Goal: Task Accomplishment & Management: Manage account settings

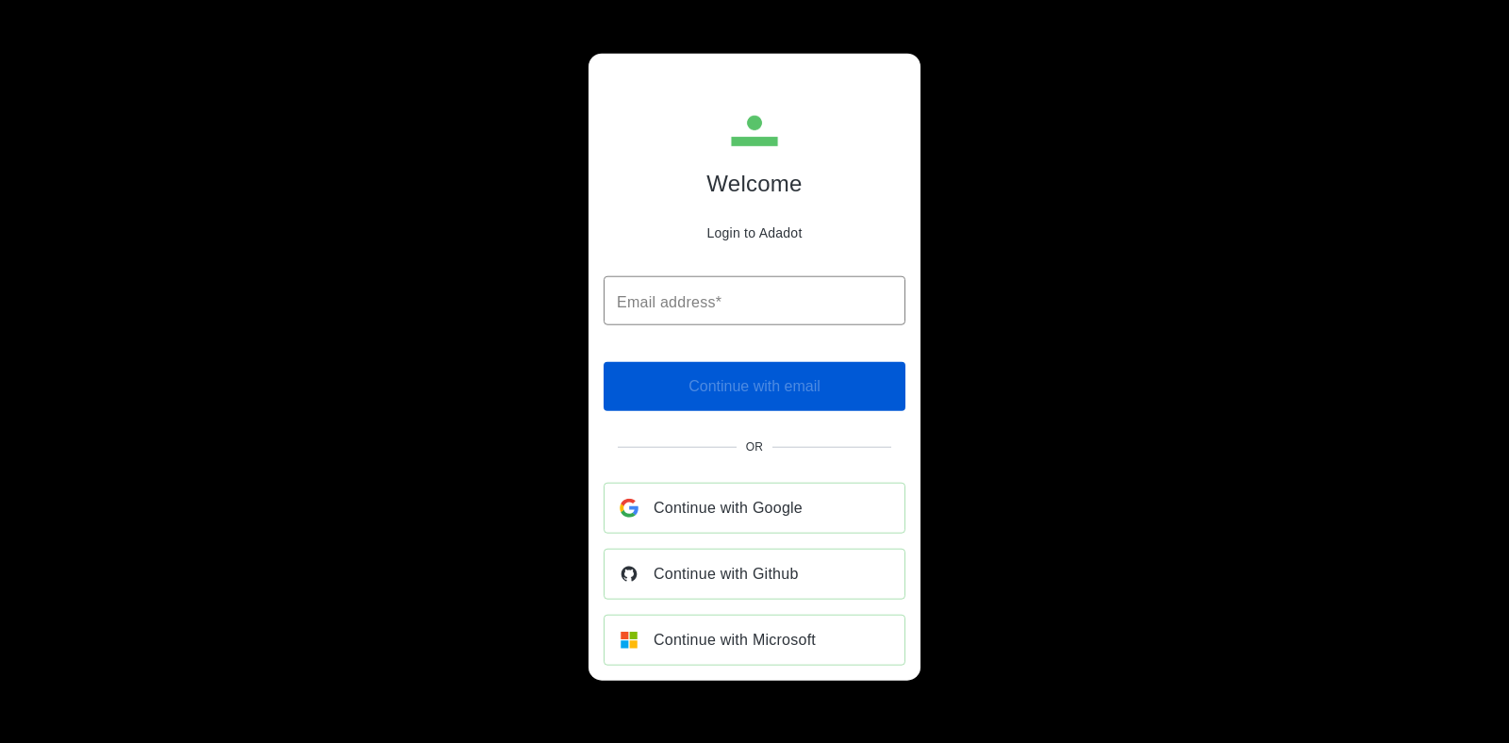
click at [713, 273] on div "Welcome Login to Adadot Email address* Email address* ​ Continue with email Or …" at bounding box center [755, 367] width 332 height 627
click at [698, 312] on input "Email address*" at bounding box center [755, 300] width 302 height 49
click at [710, 291] on input "Email address*" at bounding box center [755, 300] width 302 height 49
paste input "**********"
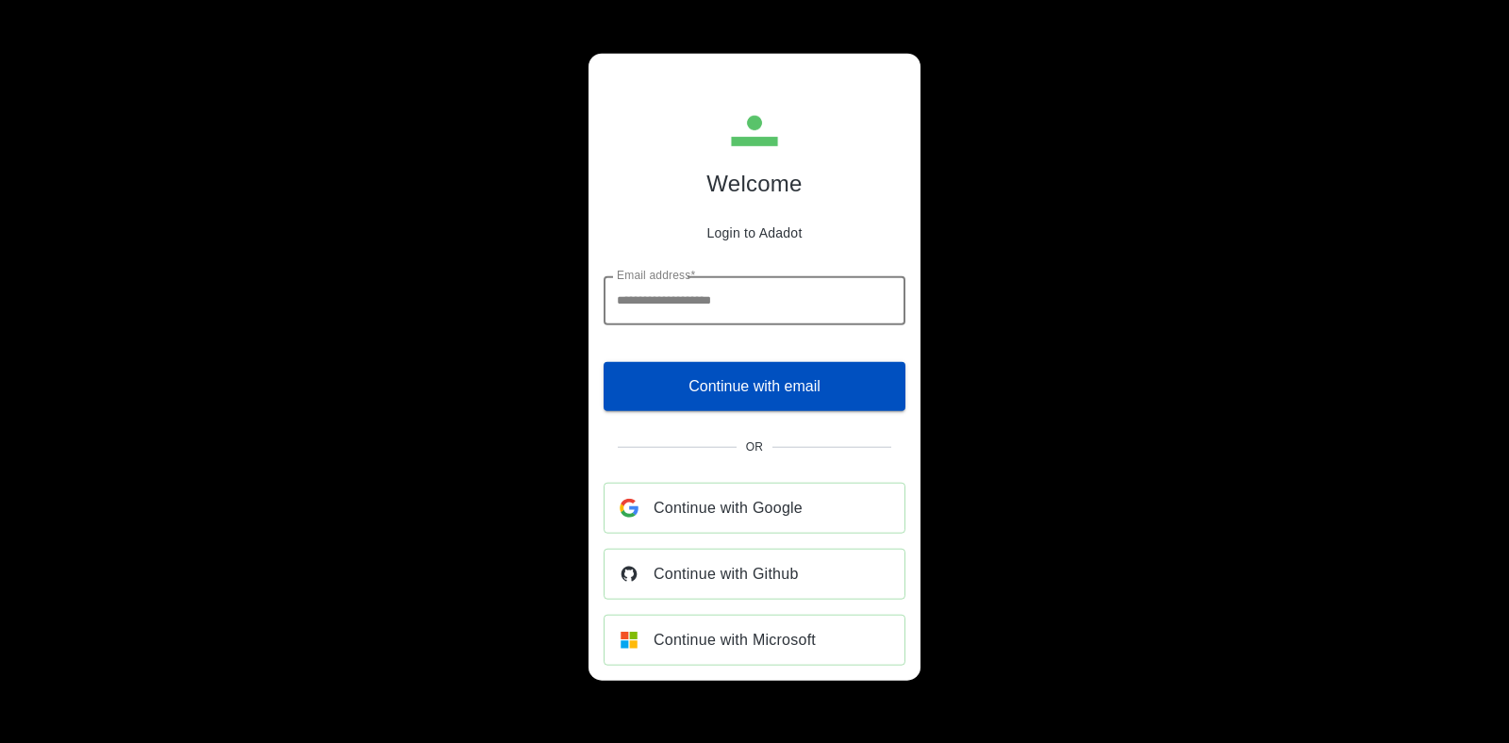
type input "**********"
click at [769, 403] on button "Continue with email" at bounding box center [755, 385] width 302 height 49
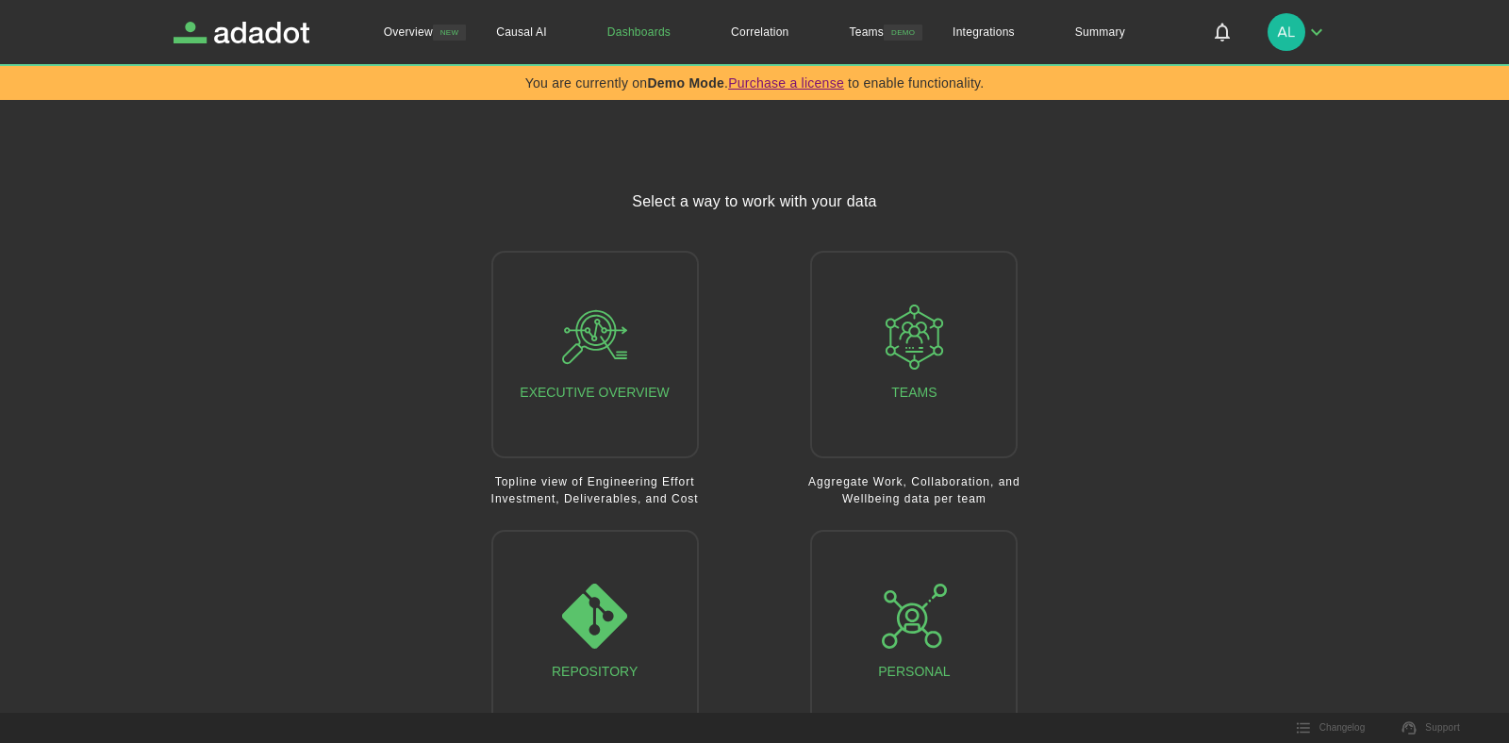
click at [1281, 46] on img "button" at bounding box center [1287, 32] width 38 height 38
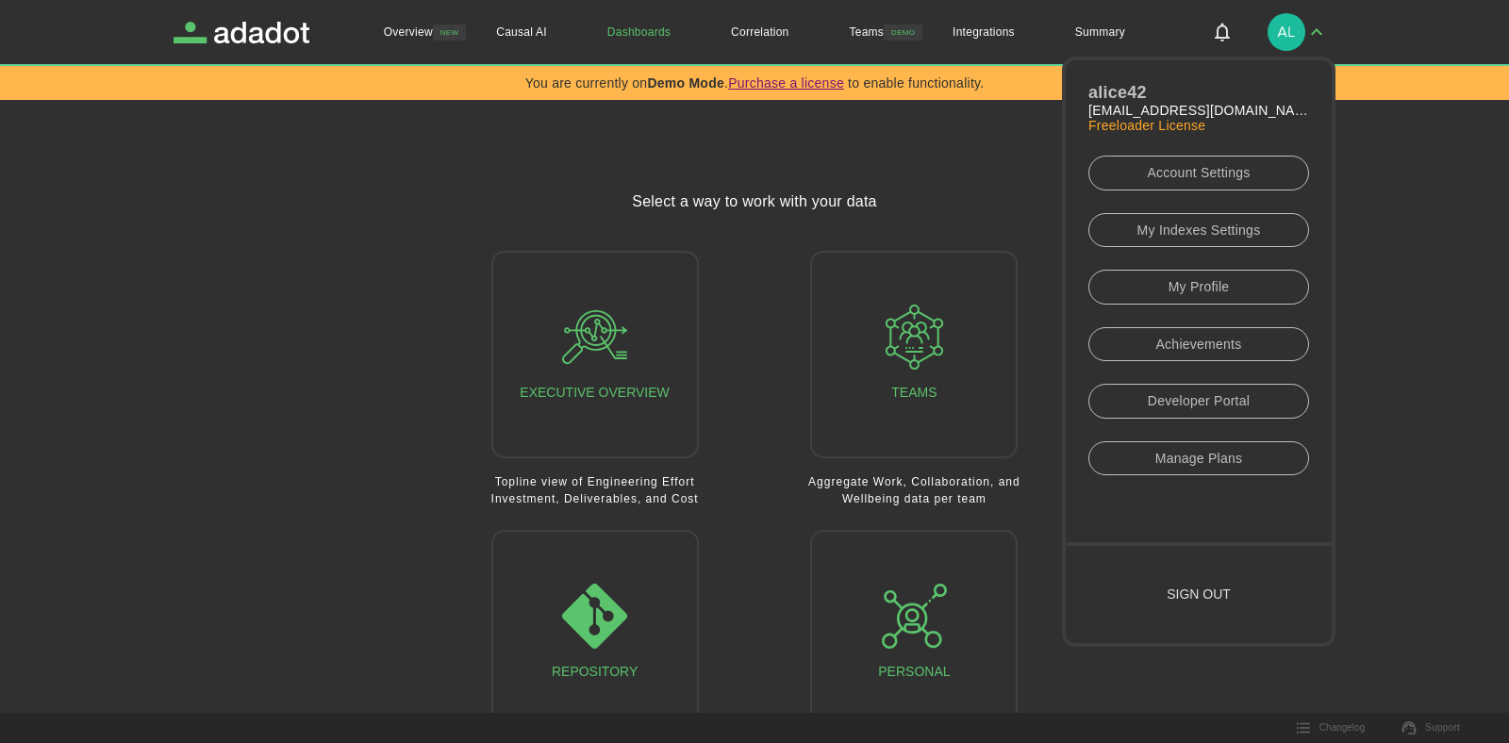
click at [1192, 179] on link "Account Settings" at bounding box center [1199, 173] width 221 height 35
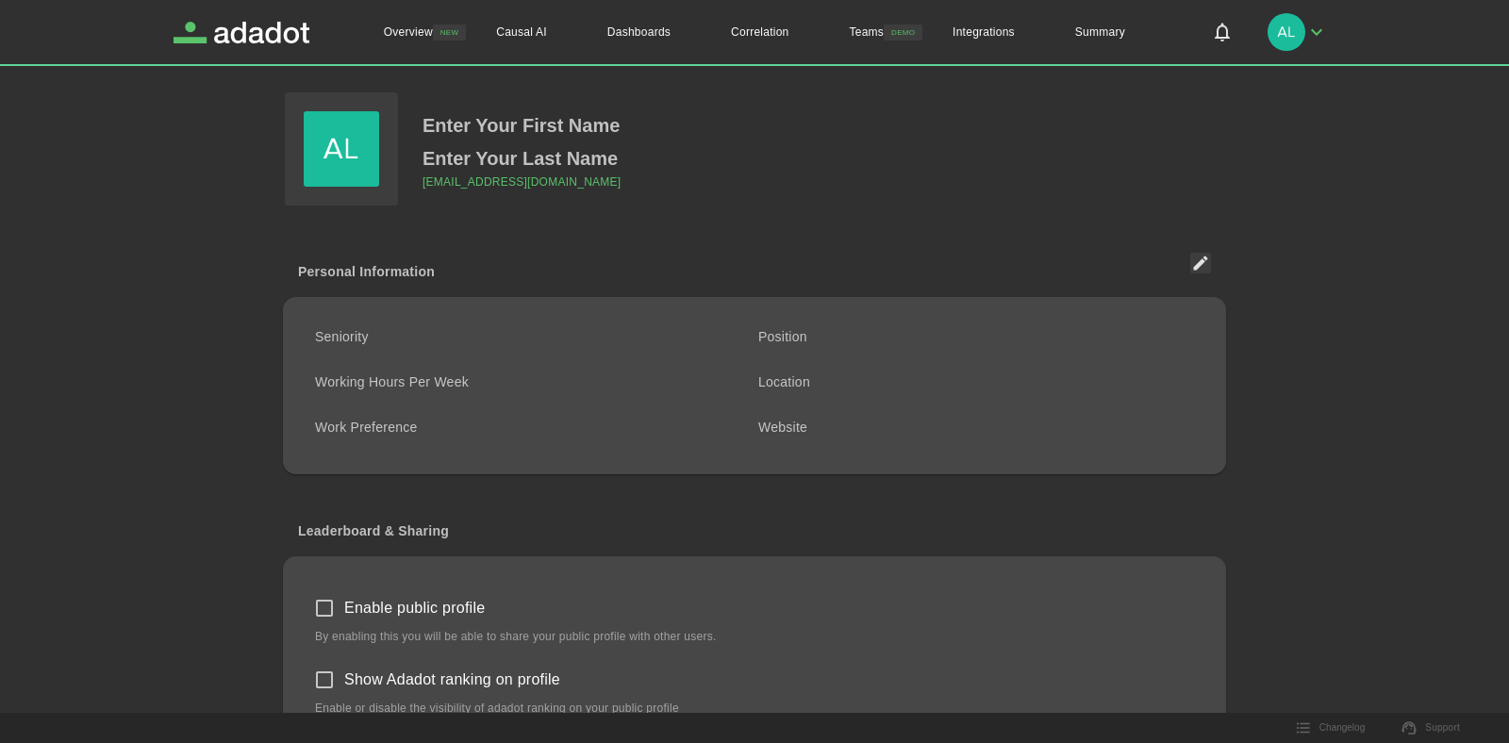
click at [616, 215] on div "Personal Information Seniority Position Working Hours Per Week Location Work Pr…" at bounding box center [725, 715] width 1004 height 1061
click at [356, 175] on img at bounding box center [341, 148] width 75 height 75
click at [0, 0] on input "file" at bounding box center [0, 0] width 0 height 0
click at [565, 133] on p "Enter Your First Name" at bounding box center [521, 125] width 197 height 33
click at [548, 133] on p "Enter Your First Name" at bounding box center [521, 125] width 197 height 33
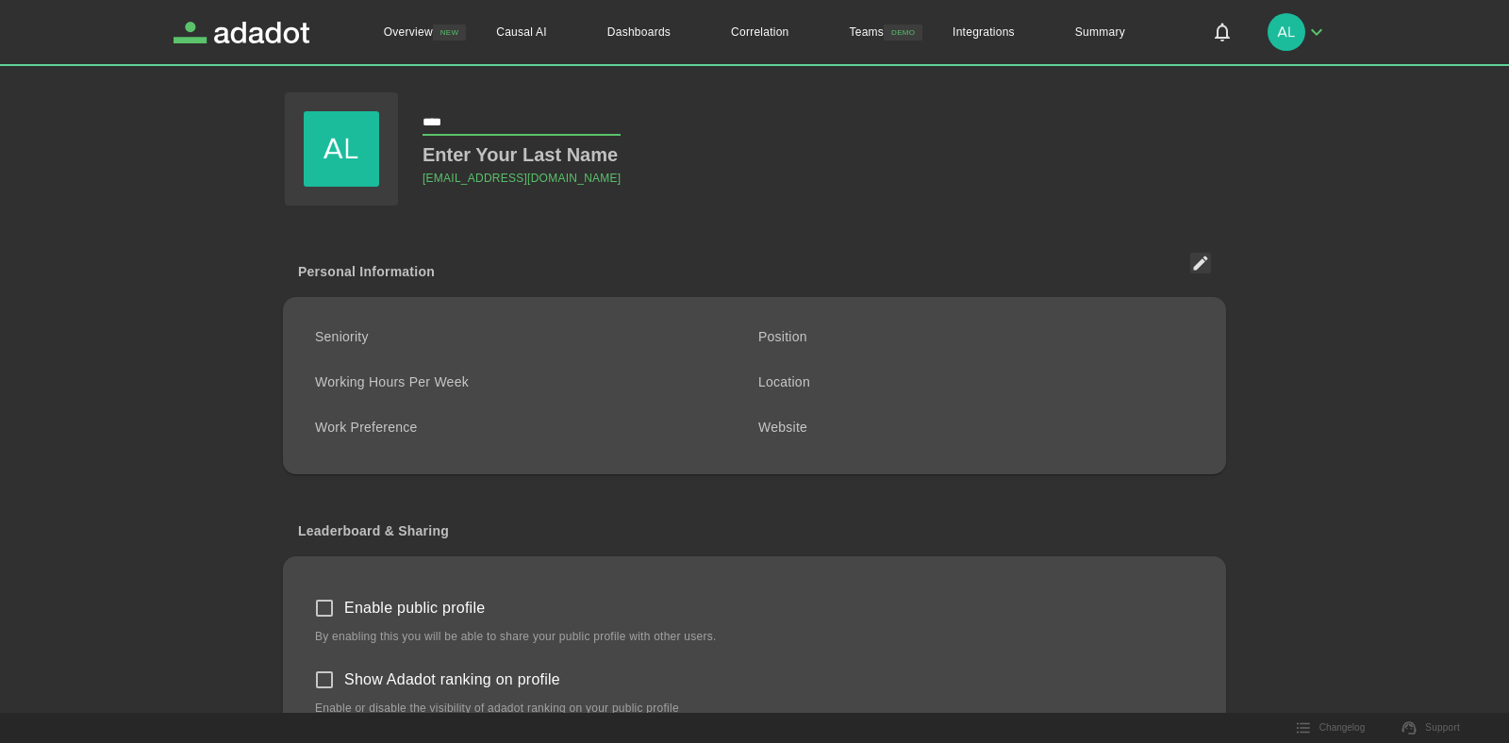
type input "*****"
click at [520, 134] on p "Enter Your First Name" at bounding box center [521, 125] width 197 height 33
click at [507, 156] on p "Enter Your Last Name" at bounding box center [520, 155] width 195 height 33
type input "*****"
click at [1201, 268] on icon "Edit Personal Information" at bounding box center [1200, 263] width 19 height 19
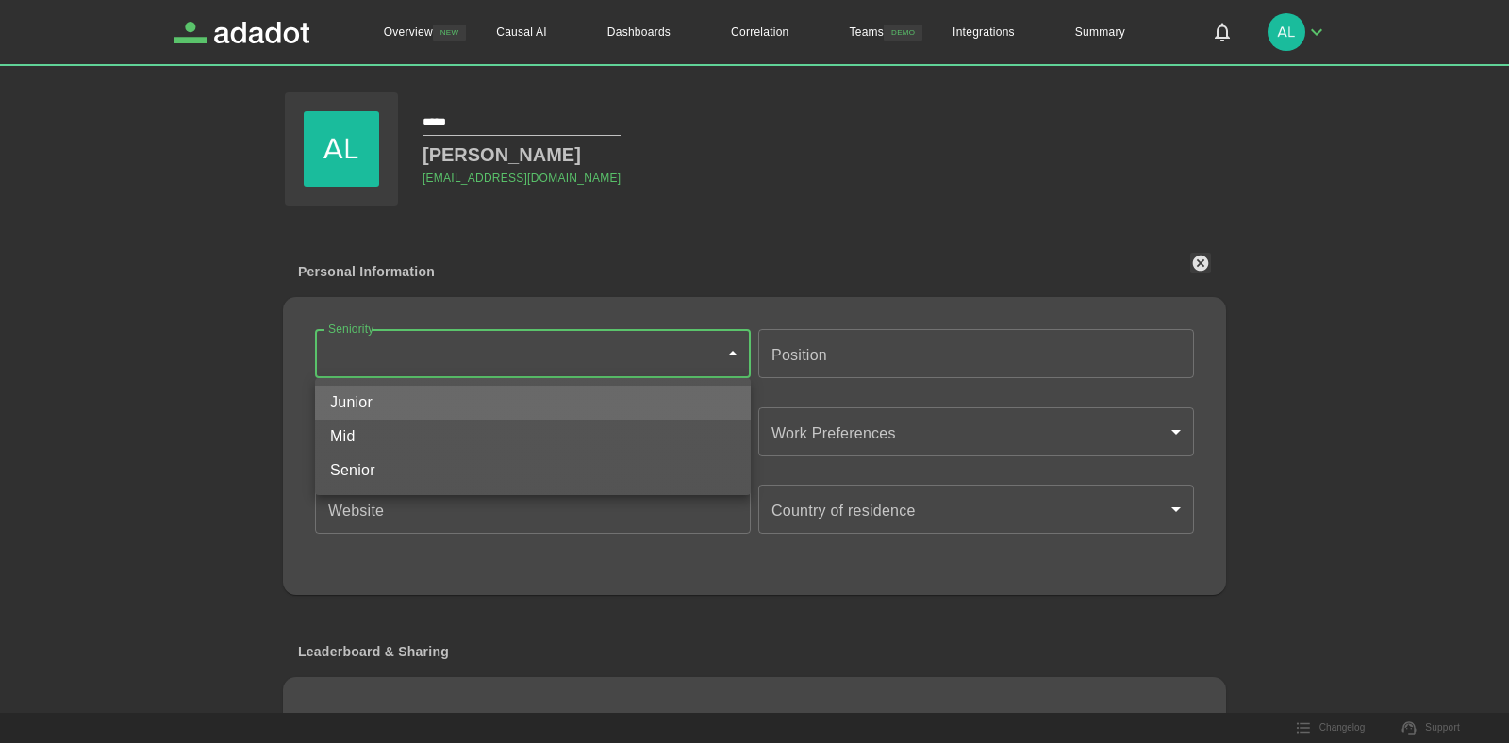
click at [477, 352] on body "Overview NEW Causal AI Dashboards Correlation Teams DEMO Integrations Summary O…" at bounding box center [754, 371] width 1509 height 743
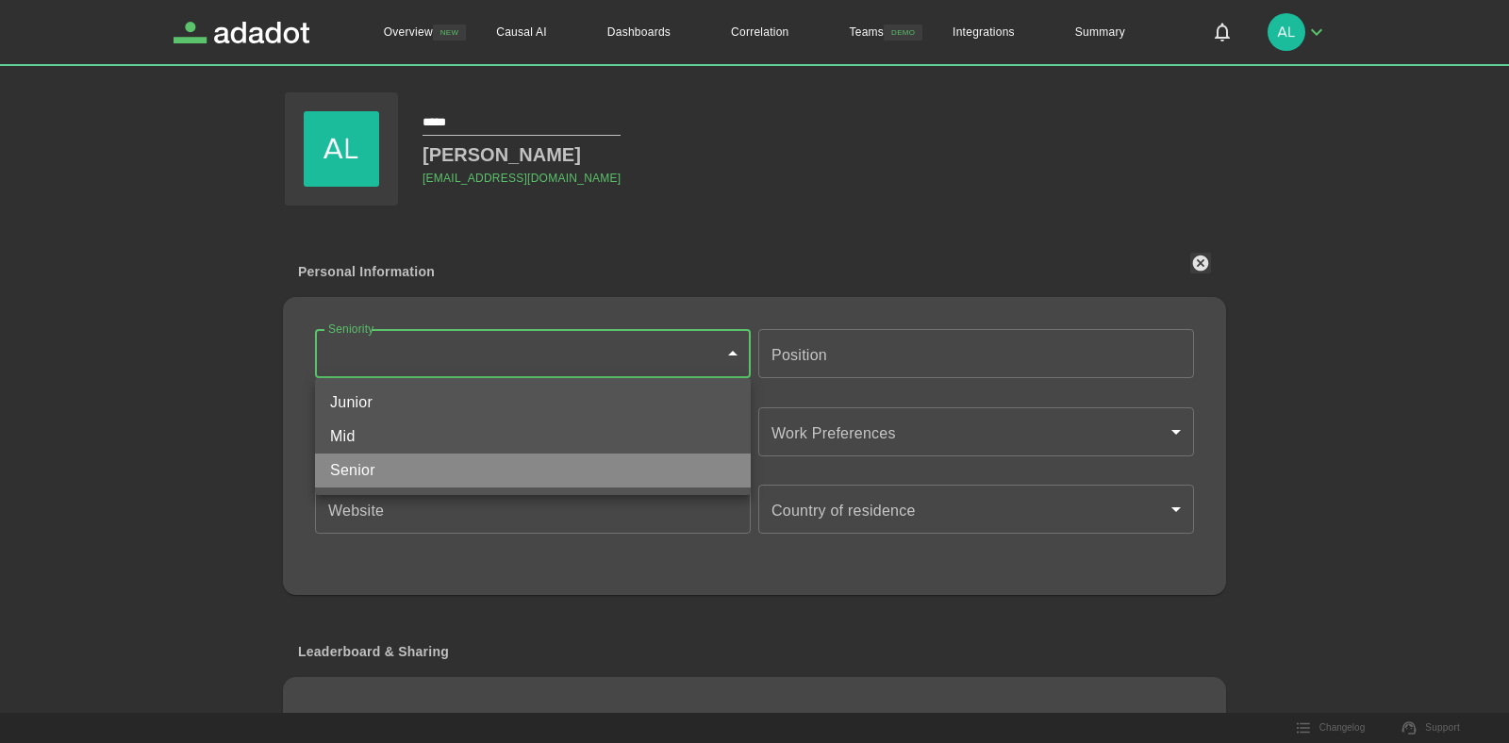
click at [393, 465] on li "Senior" at bounding box center [533, 471] width 436 height 34
type input "******"
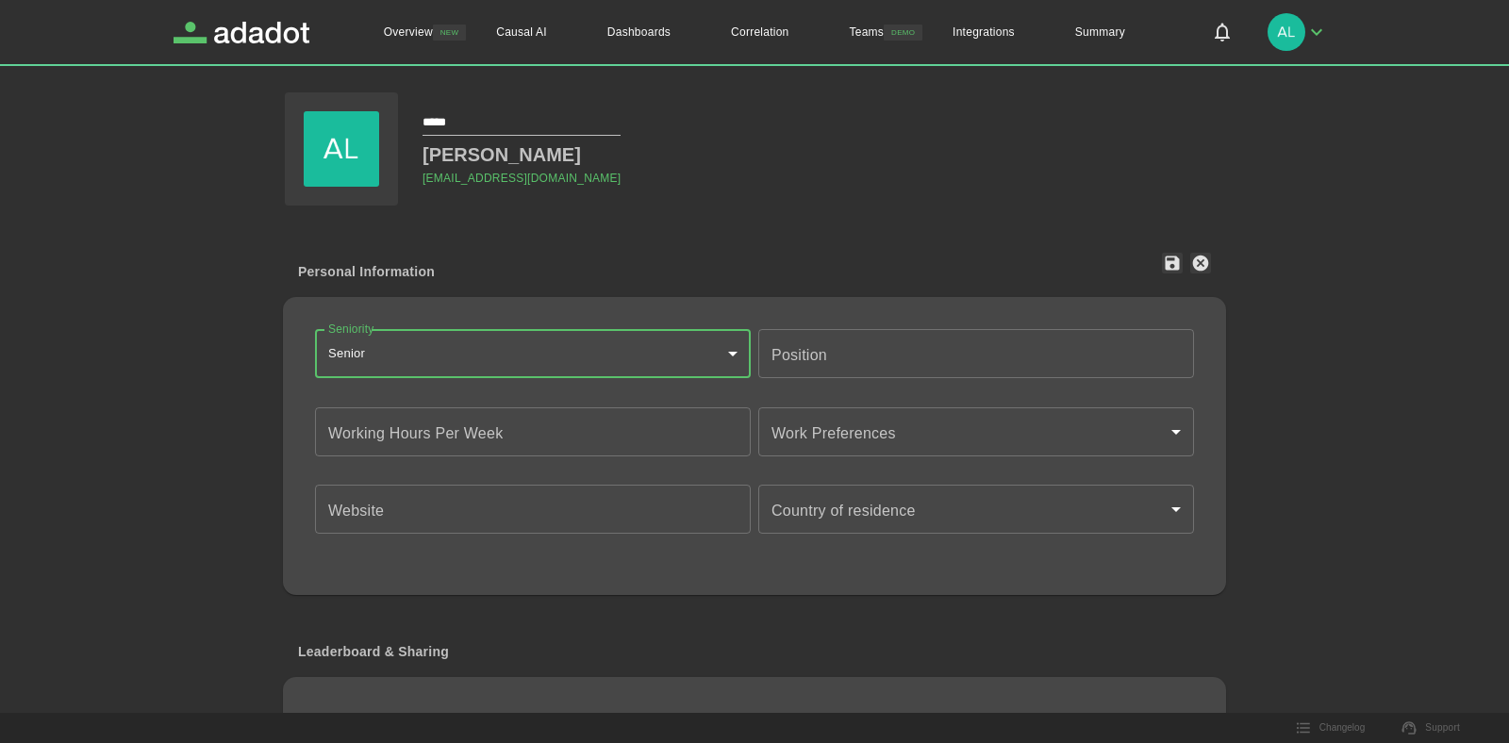
click at [864, 362] on input "Position" at bounding box center [976, 353] width 436 height 49
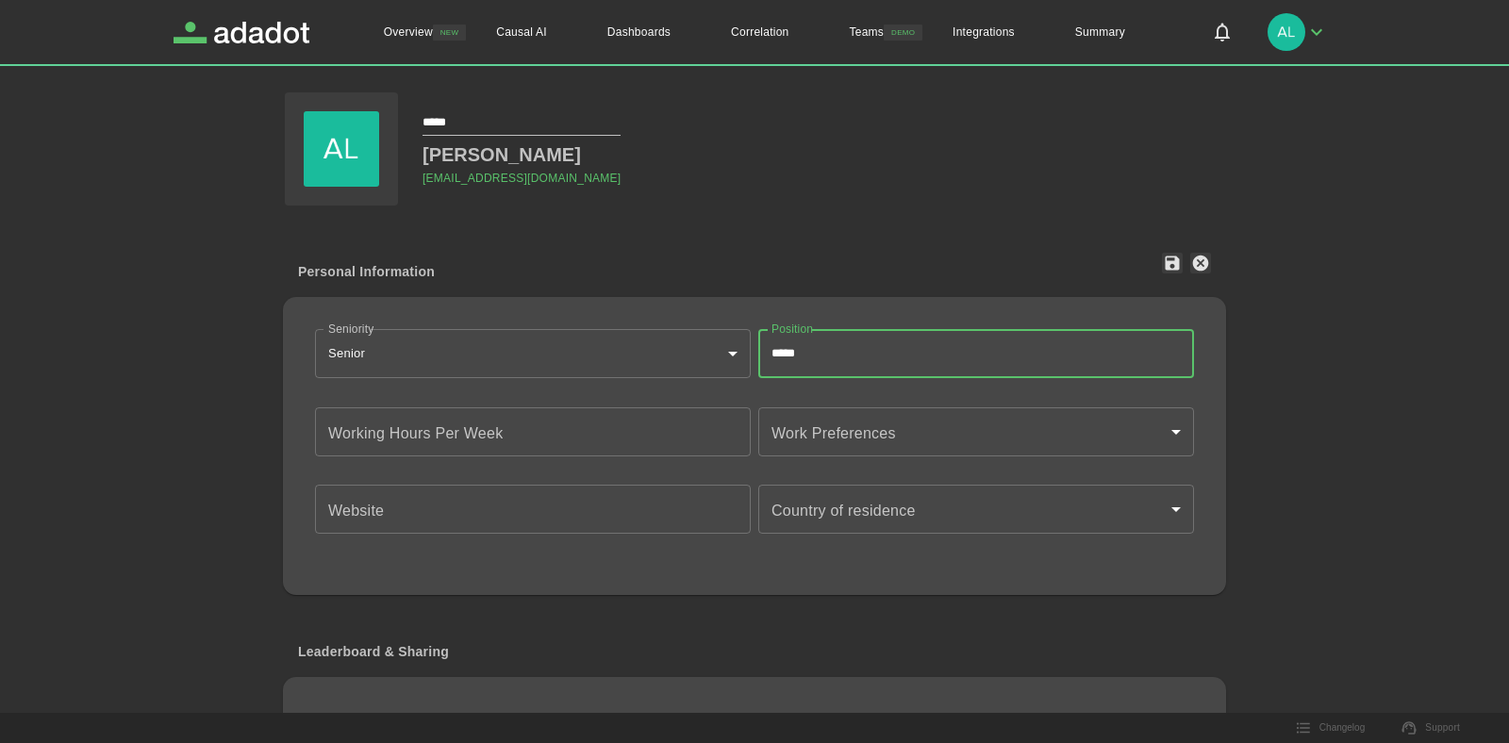
type input "*****"
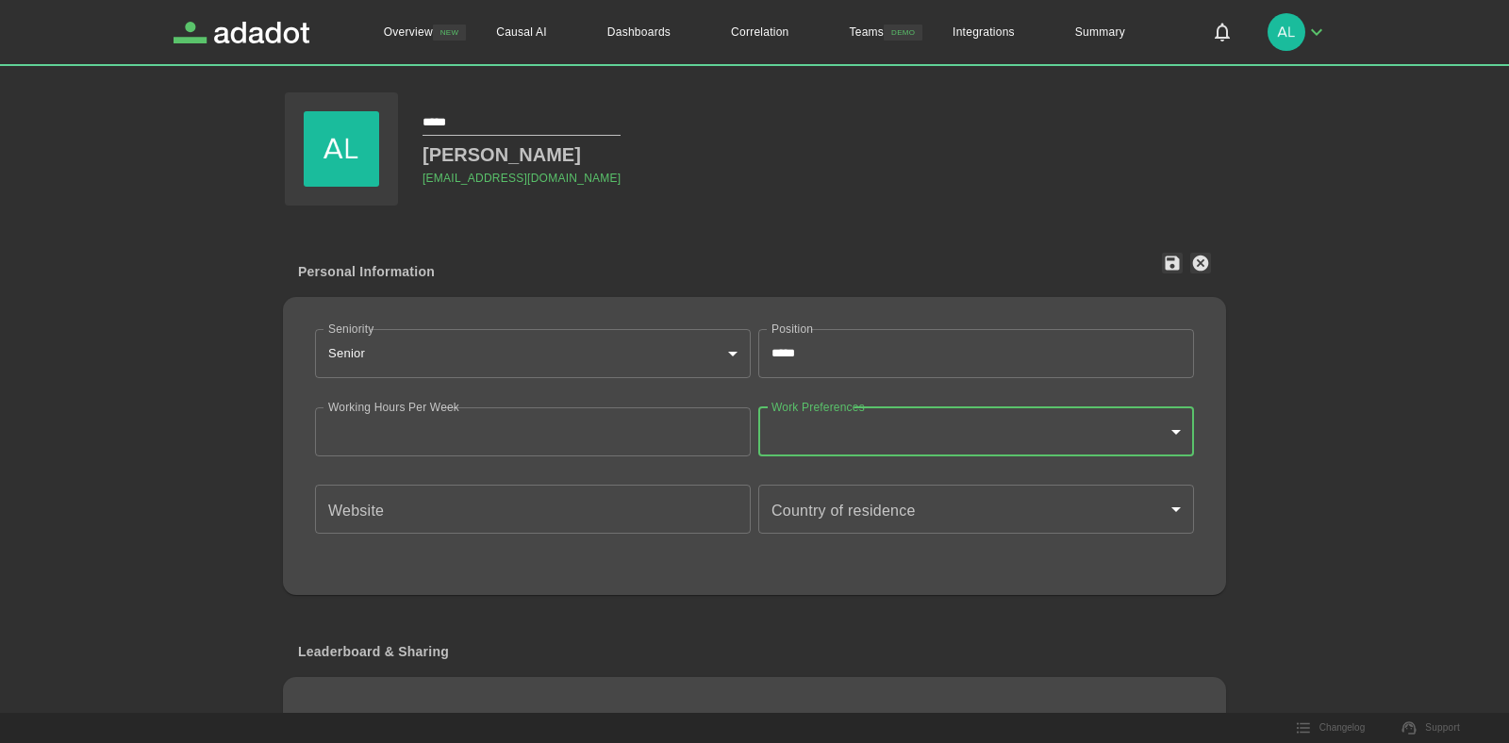
click at [951, 408] on body "Overview NEW Causal AI Dashboards Correlation Teams DEMO Integrations Summary O…" at bounding box center [754, 371] width 1509 height 743
click at [900, 432] on div at bounding box center [754, 371] width 1509 height 743
click at [949, 420] on body "Overview NEW Causal AI Dashboards Correlation Teams DEMO Integrations Summary O…" at bounding box center [754, 371] width 1509 height 743
click at [949, 420] on div at bounding box center [754, 371] width 1509 height 743
click at [563, 520] on input "Website" at bounding box center [533, 509] width 436 height 49
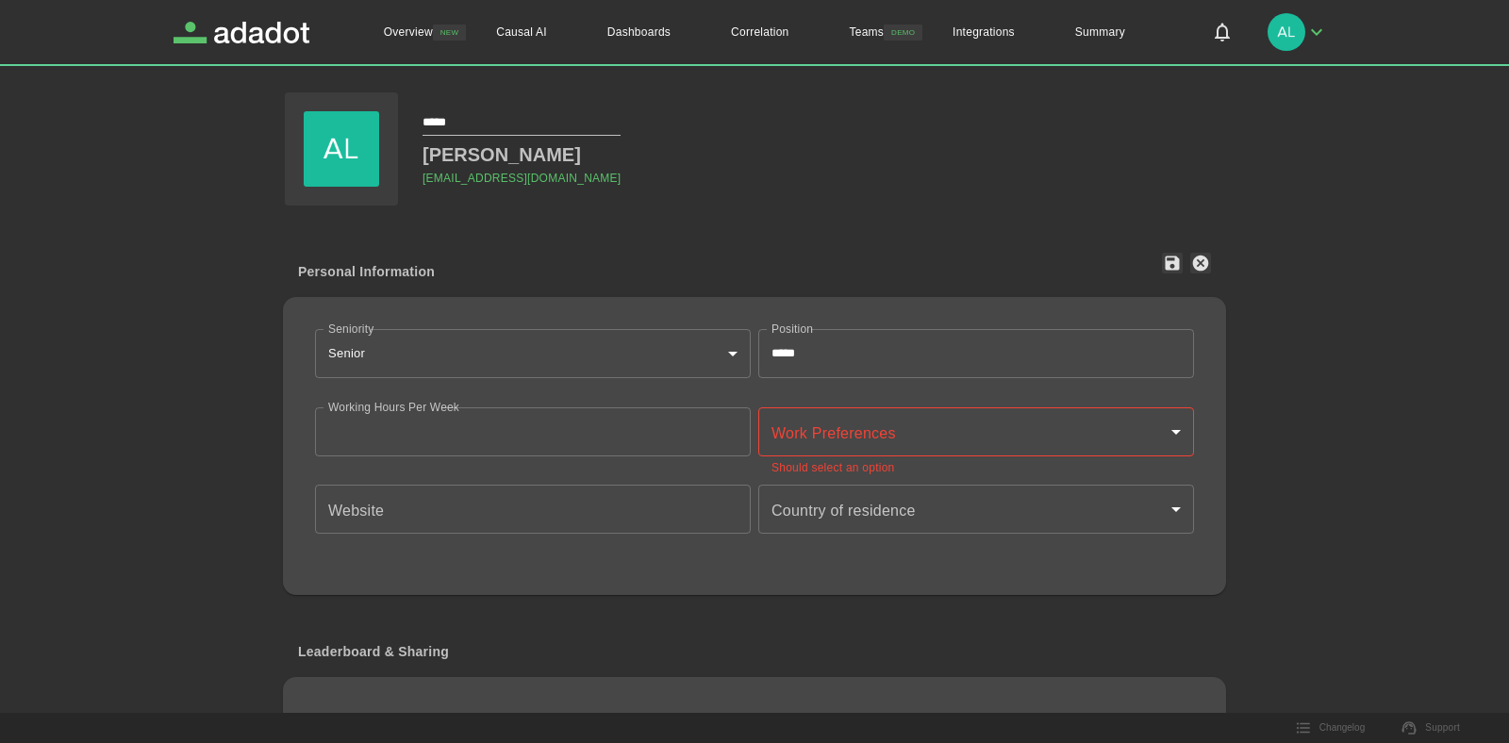
click at [889, 457] on div "Work Preferences ​ Work Preferences Should select an option" at bounding box center [976, 443] width 436 height 71
click at [889, 443] on body "Overview NEW Causal AI Dashboards Correlation Teams DEMO Integrations Summary O…" at bounding box center [754, 371] width 1509 height 743
click at [846, 469] on ul at bounding box center [976, 464] width 436 height 15
click at [835, 432] on div at bounding box center [754, 371] width 1509 height 743
drag, startPoint x: 400, startPoint y: 428, endPoint x: 303, endPoint y: 427, distance: 97.2
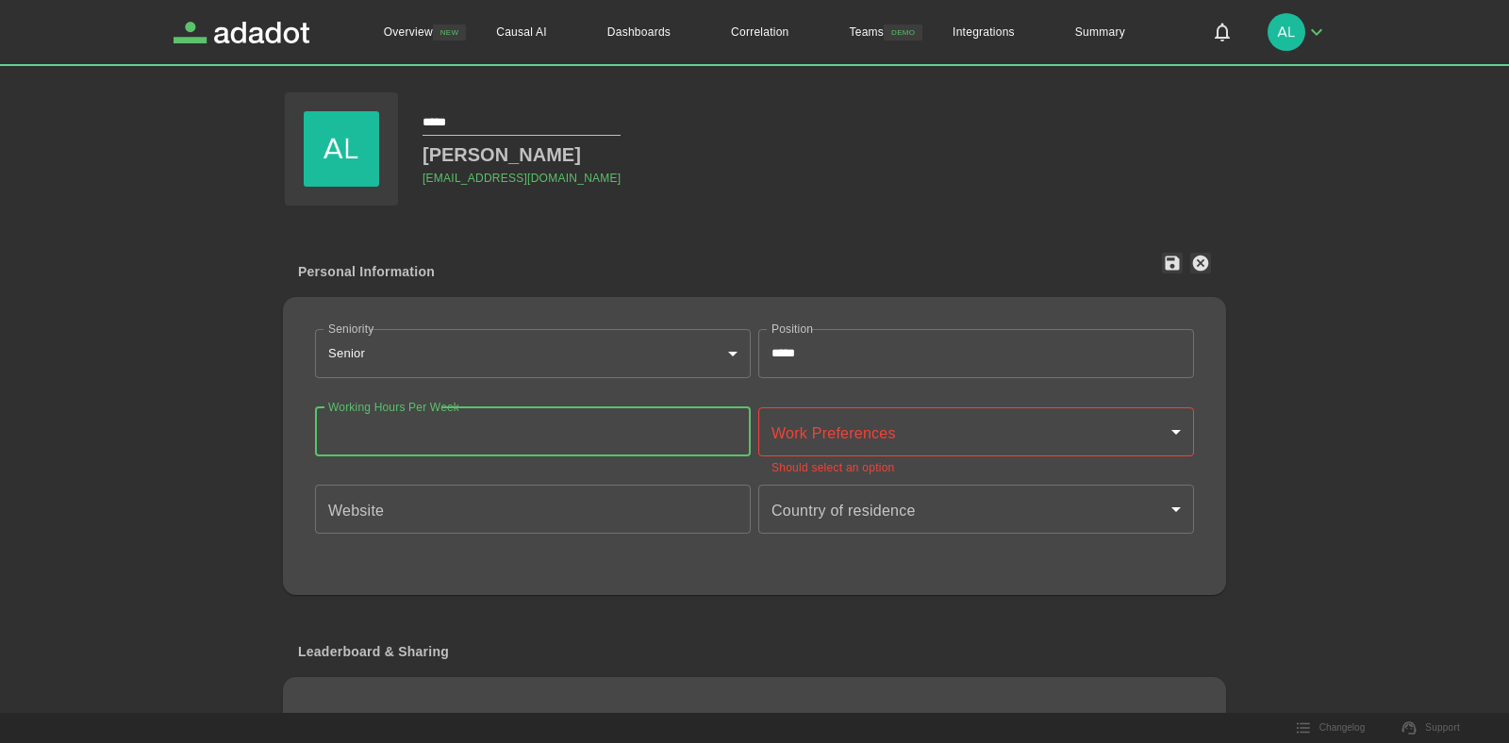
click at [315, 427] on input "**" at bounding box center [533, 432] width 436 height 49
type input "**"
click at [870, 424] on body "Overview NEW Causal AI Dashboards Correlation Teams DEMO Integrations Summary O…" at bounding box center [754, 371] width 1509 height 743
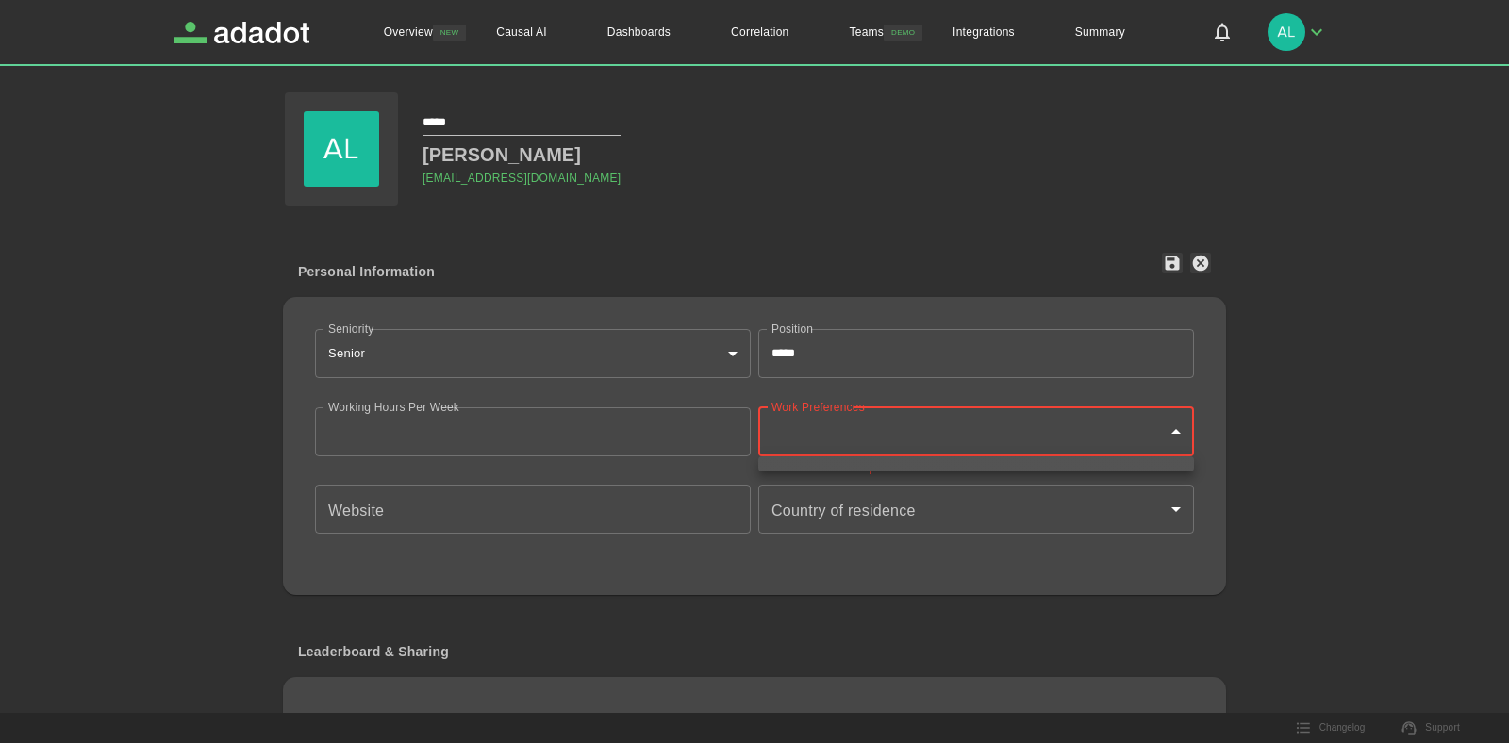
click at [855, 532] on div at bounding box center [754, 371] width 1509 height 743
click at [865, 517] on body "Overview NEW Causal AI Dashboards Correlation Teams DEMO Integrations Summary O…" at bounding box center [754, 371] width 1509 height 743
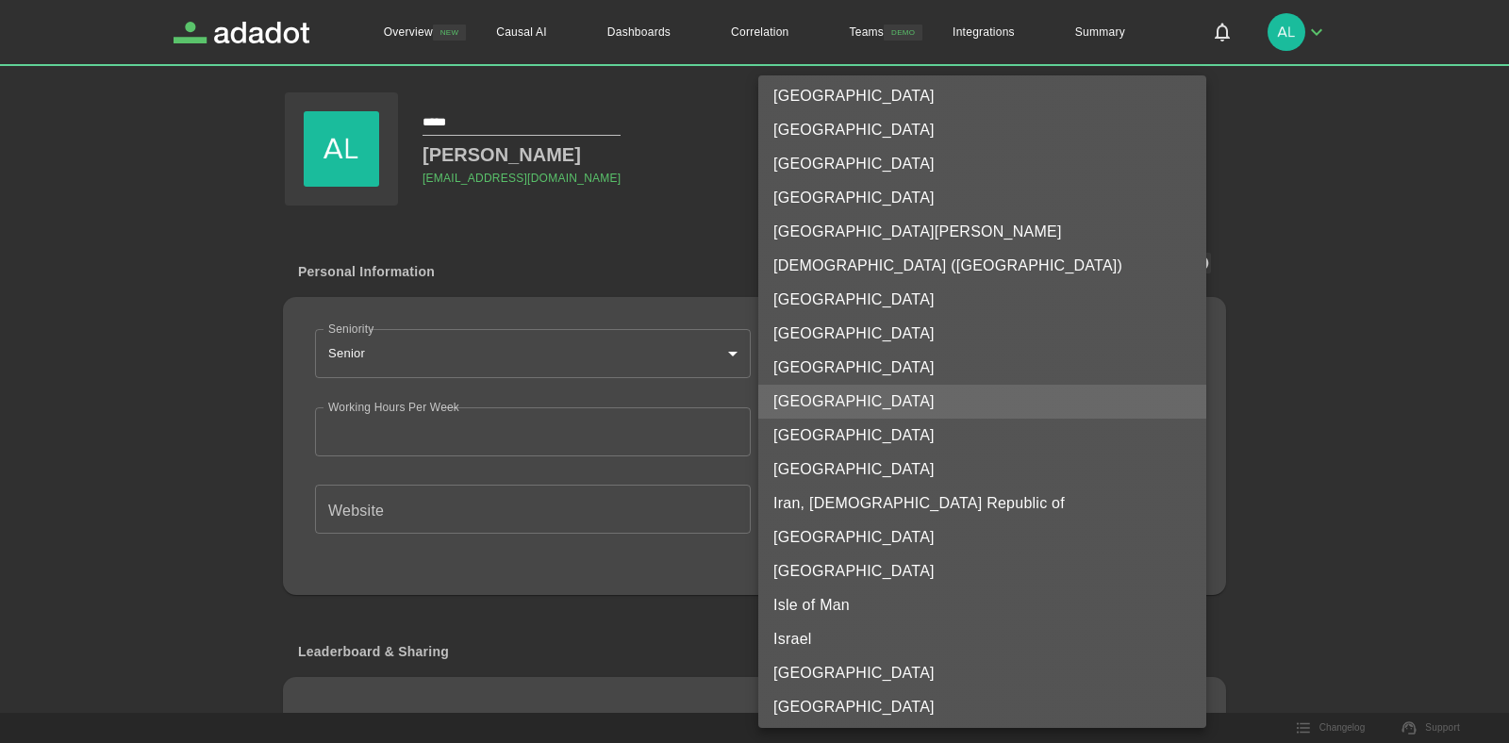
scroll to position [7509, 0]
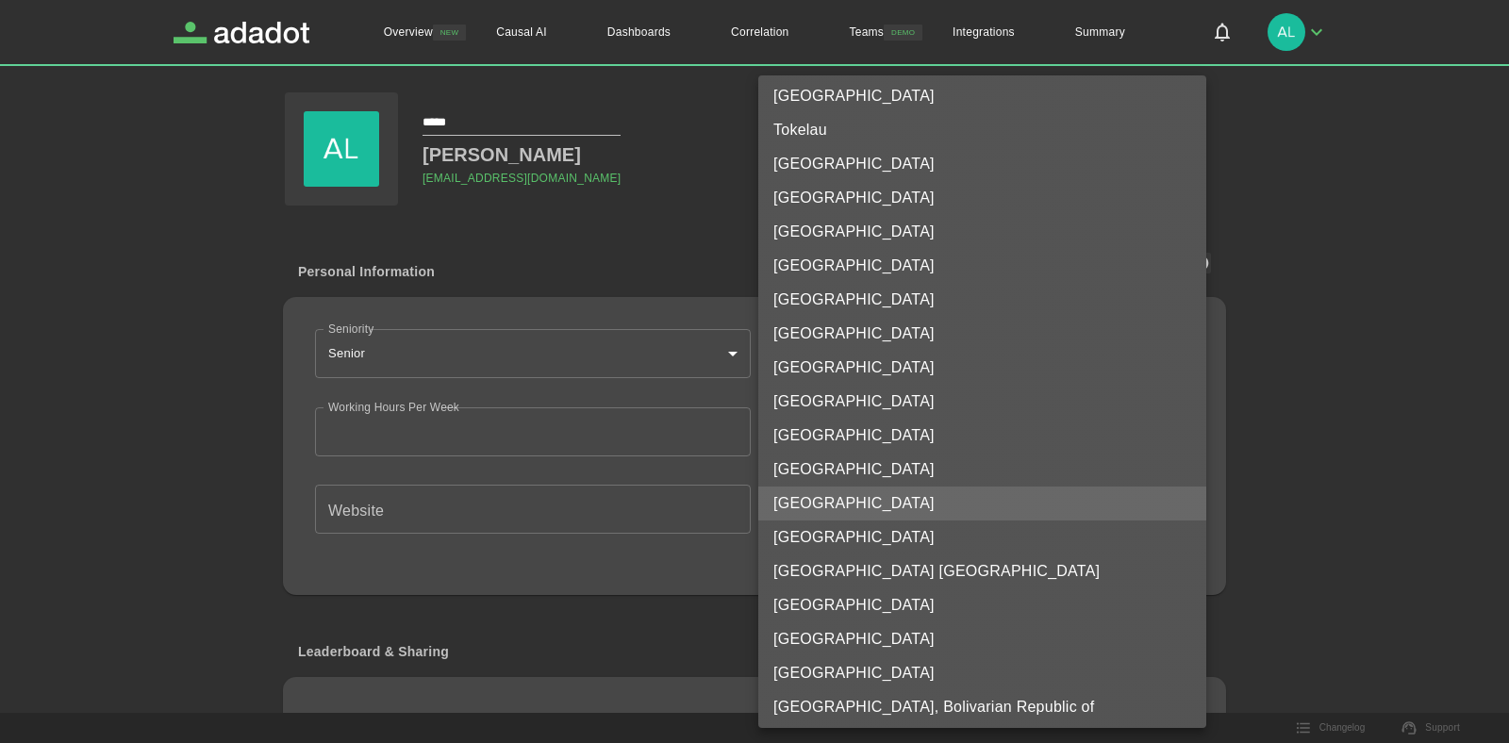
click at [868, 545] on li "United States" at bounding box center [982, 538] width 448 height 34
type input "**"
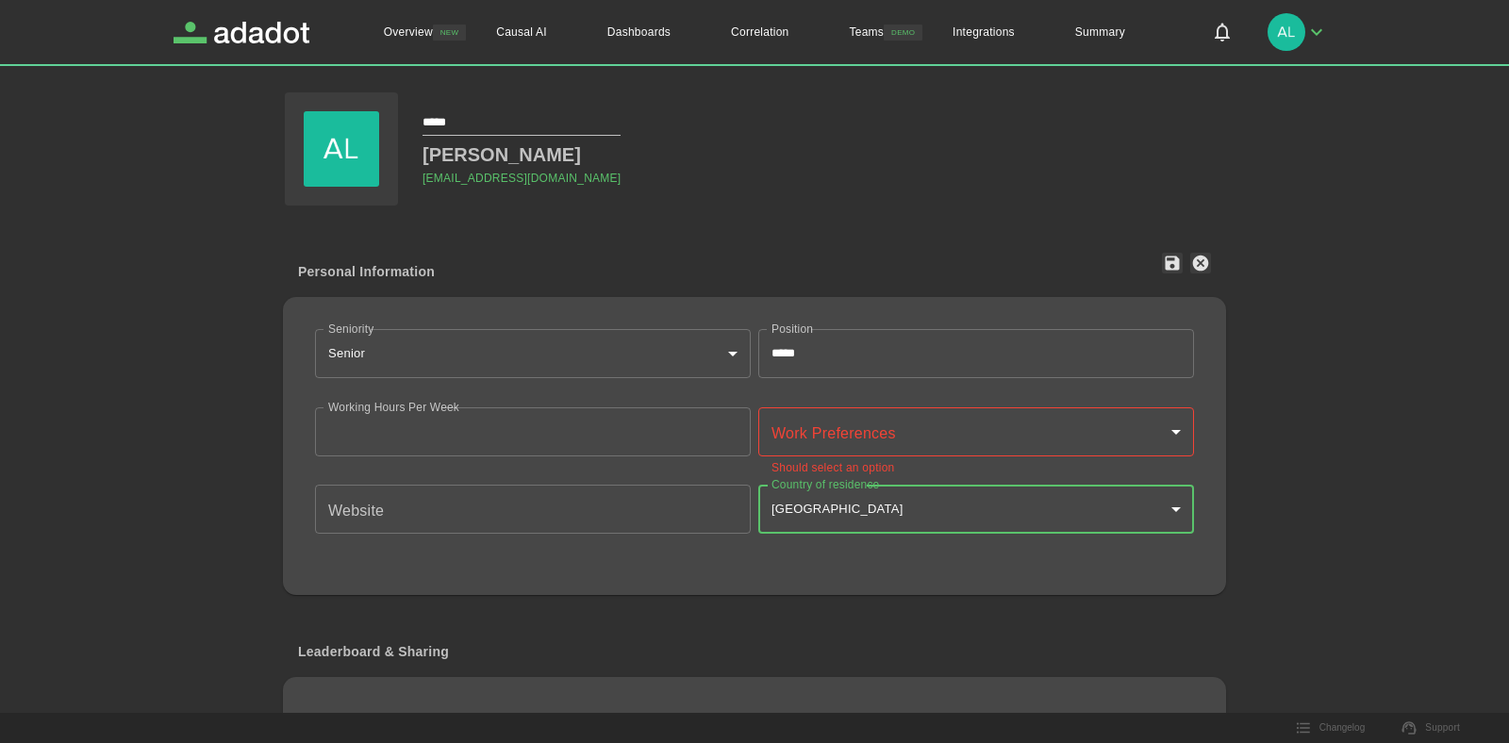
click at [470, 520] on input "Website" at bounding box center [533, 509] width 436 height 49
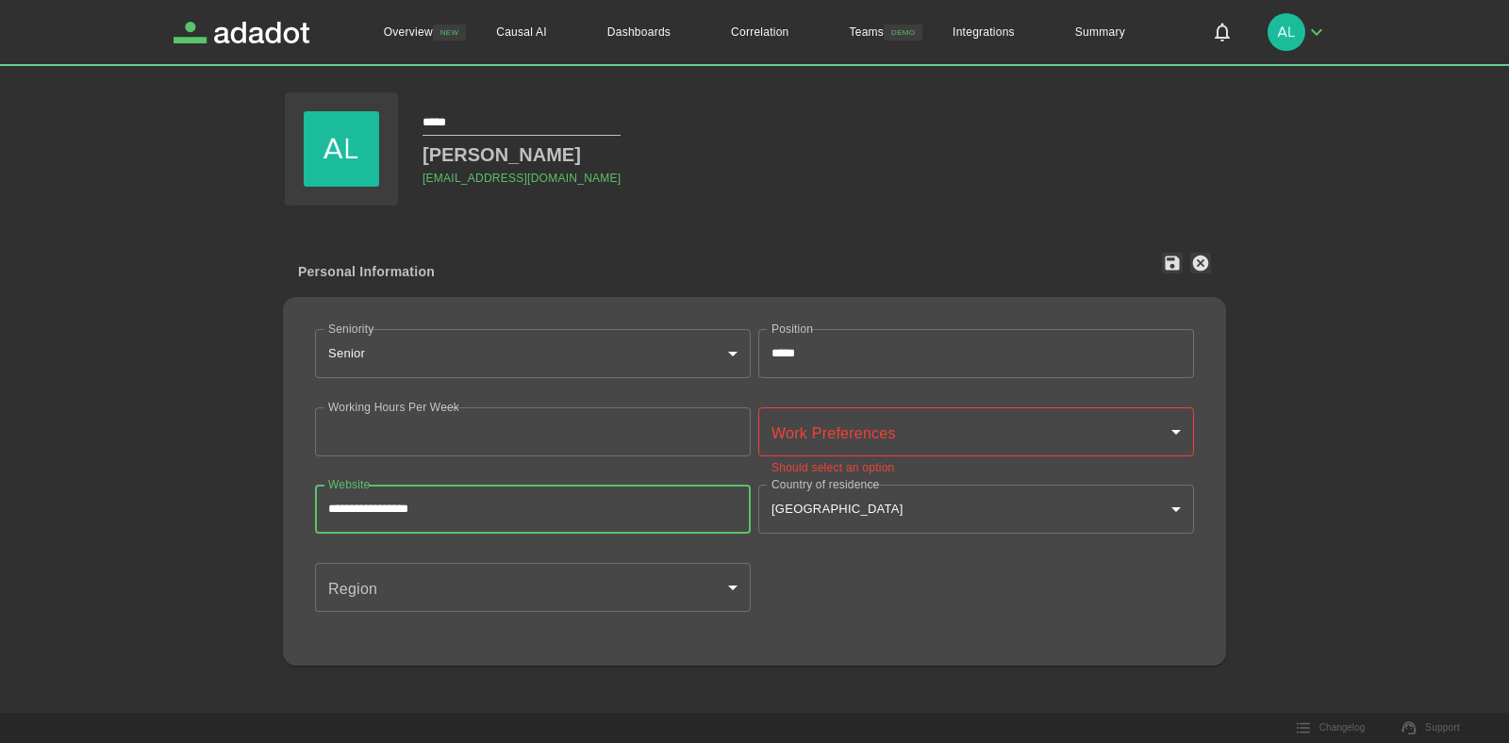
type input "**********"
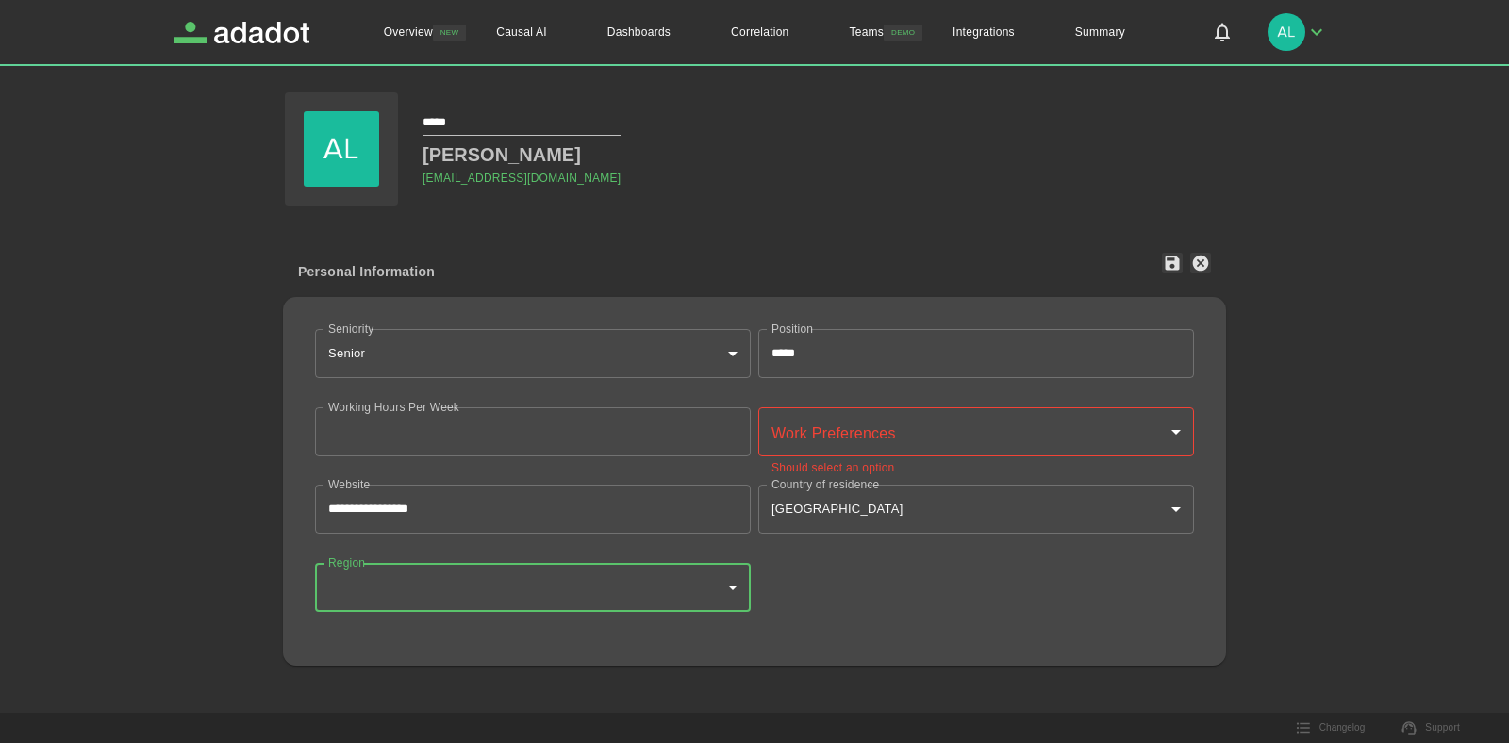
click at [584, 578] on body "**********" at bounding box center [754, 371] width 1509 height 743
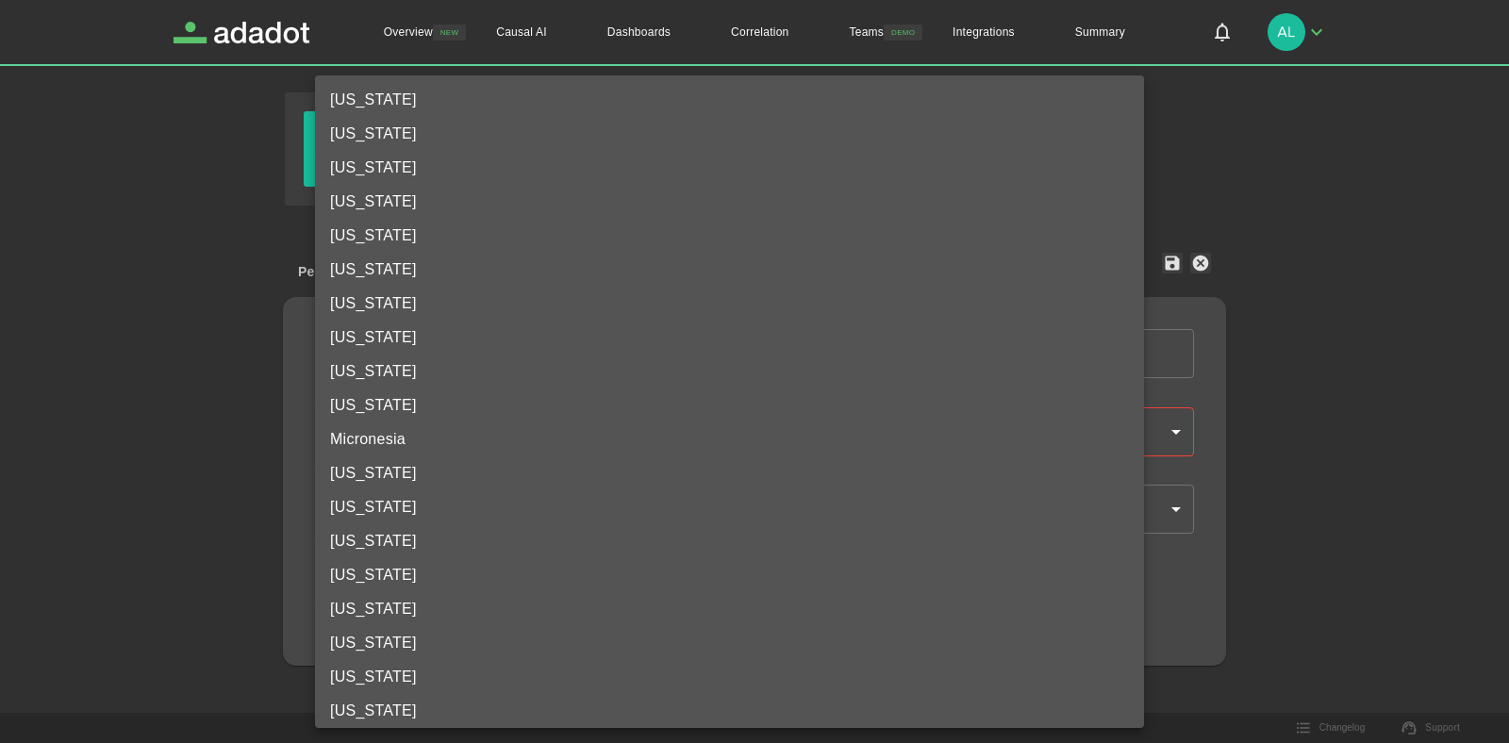
scroll to position [751, 0]
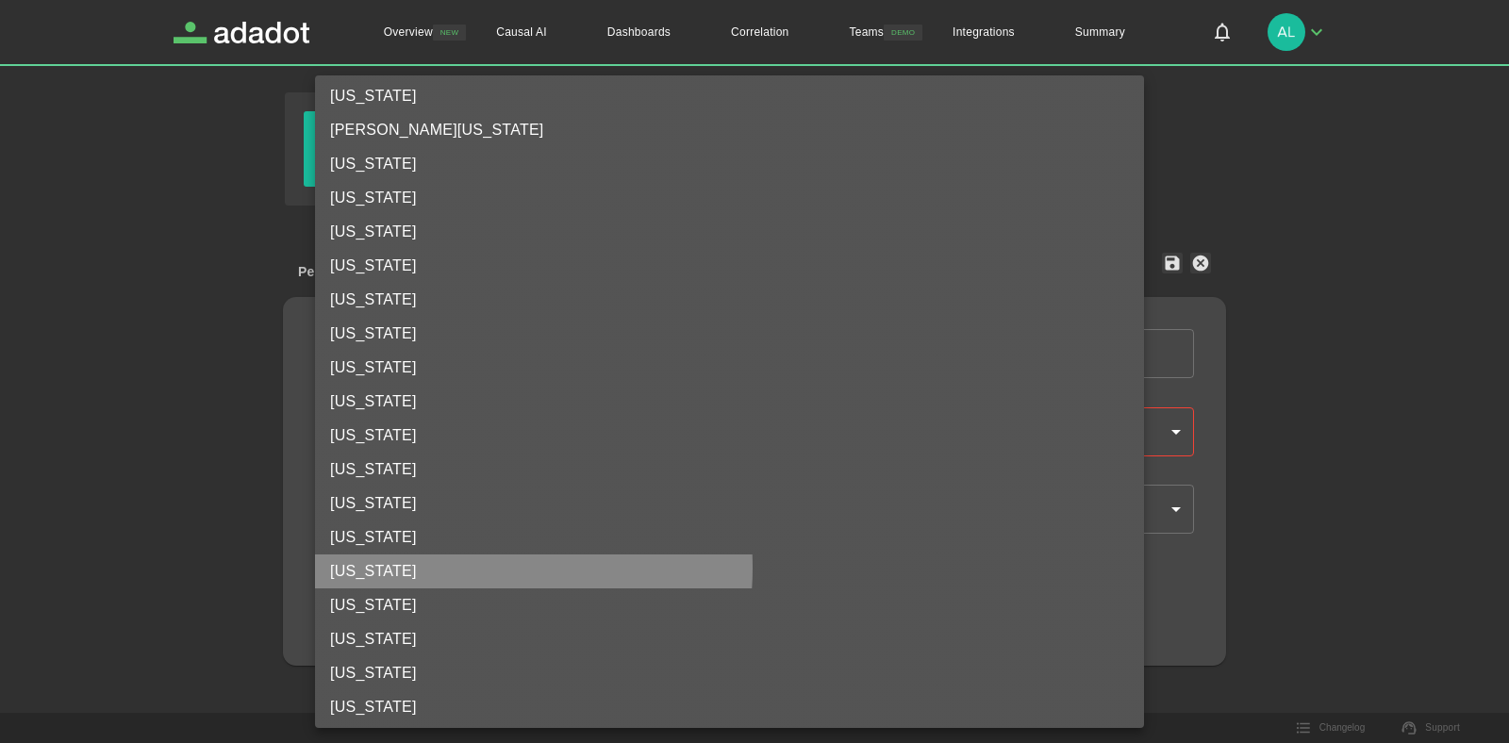
click at [438, 568] on li "New York" at bounding box center [729, 572] width 829 height 34
type input "**"
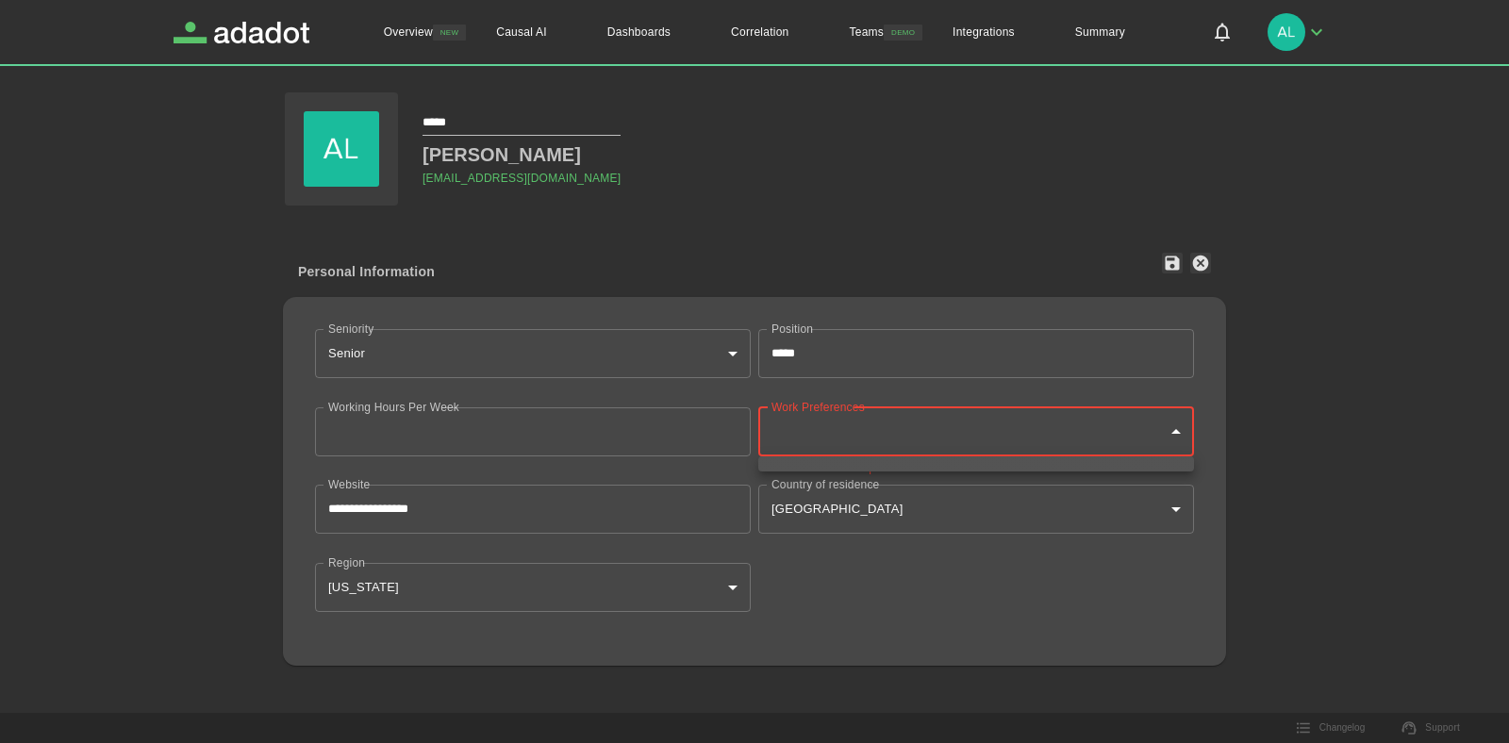
click at [887, 439] on body "**********" at bounding box center [754, 371] width 1509 height 743
click at [414, 423] on div at bounding box center [754, 371] width 1509 height 743
click at [409, 430] on input "**" at bounding box center [533, 432] width 436 height 49
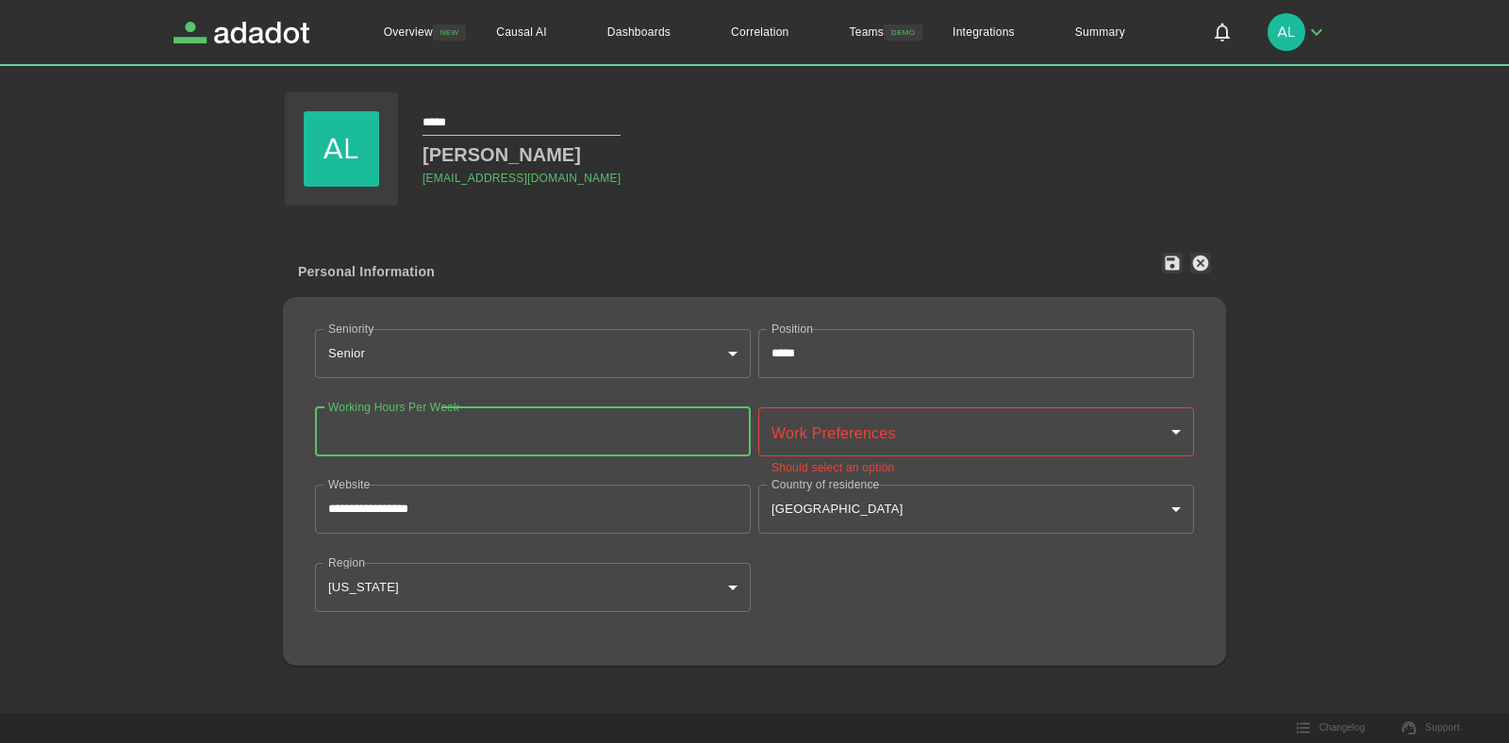
type input "*"
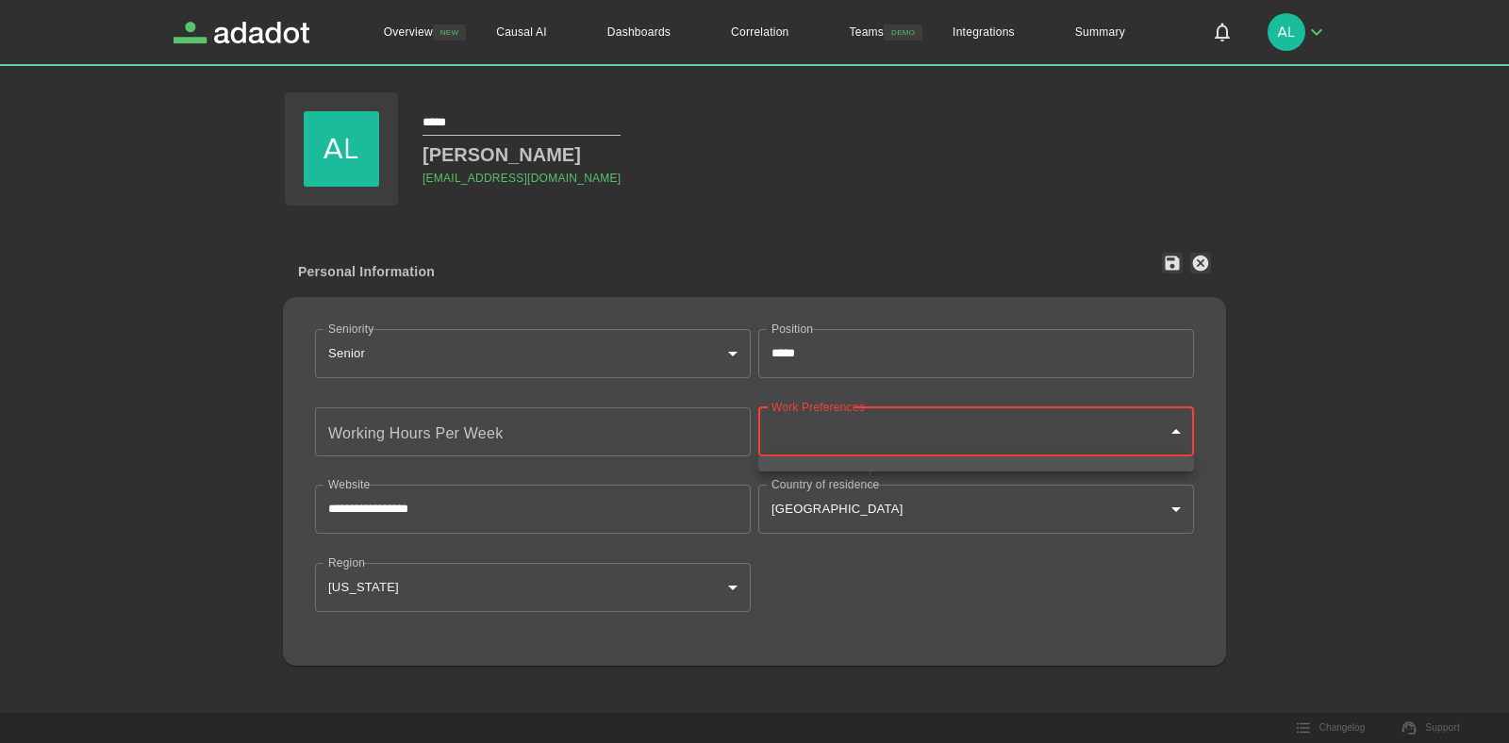
click at [909, 436] on body "**********" at bounding box center [754, 371] width 1509 height 743
click at [895, 629] on div at bounding box center [754, 371] width 1509 height 743
click at [1169, 269] on icon "button" at bounding box center [1173, 264] width 14 height 14
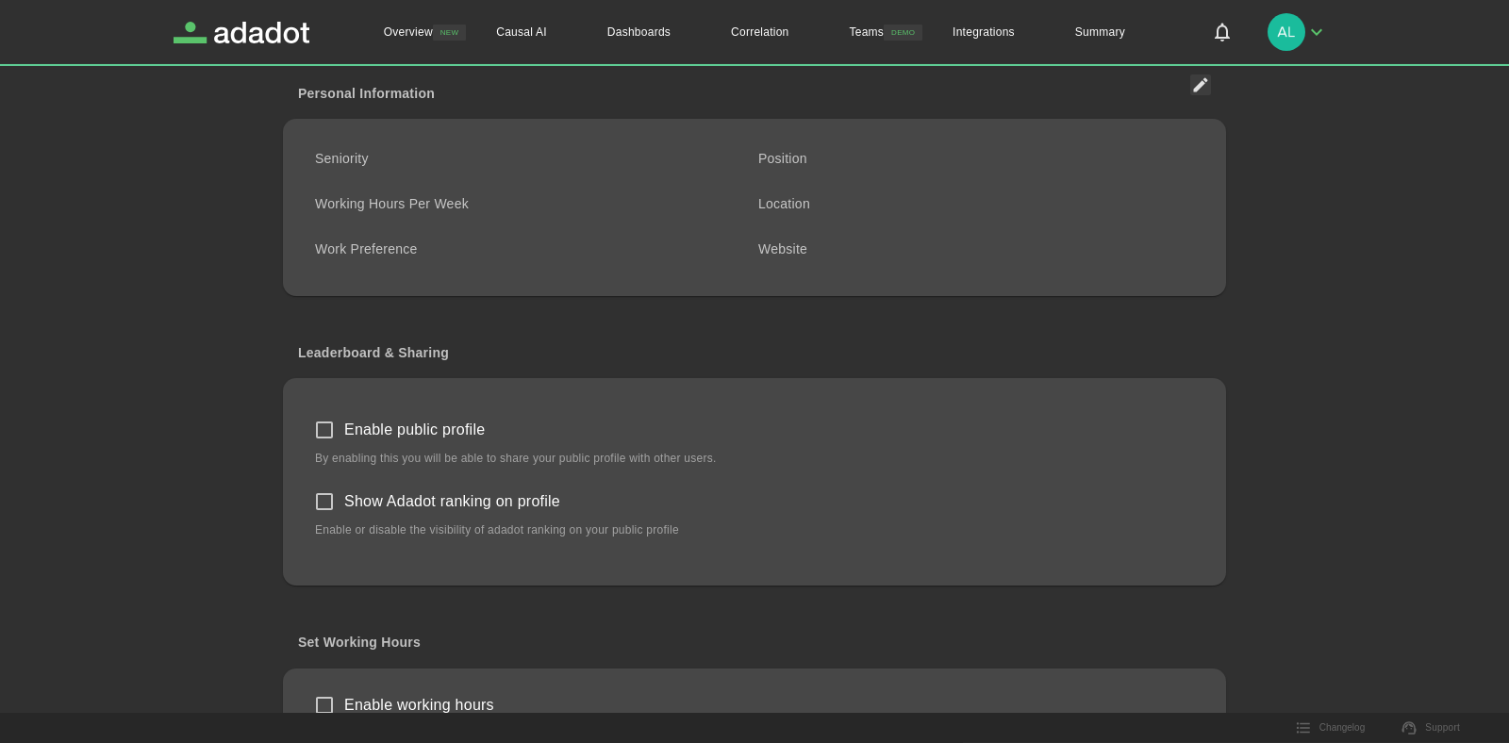
scroll to position [323, 0]
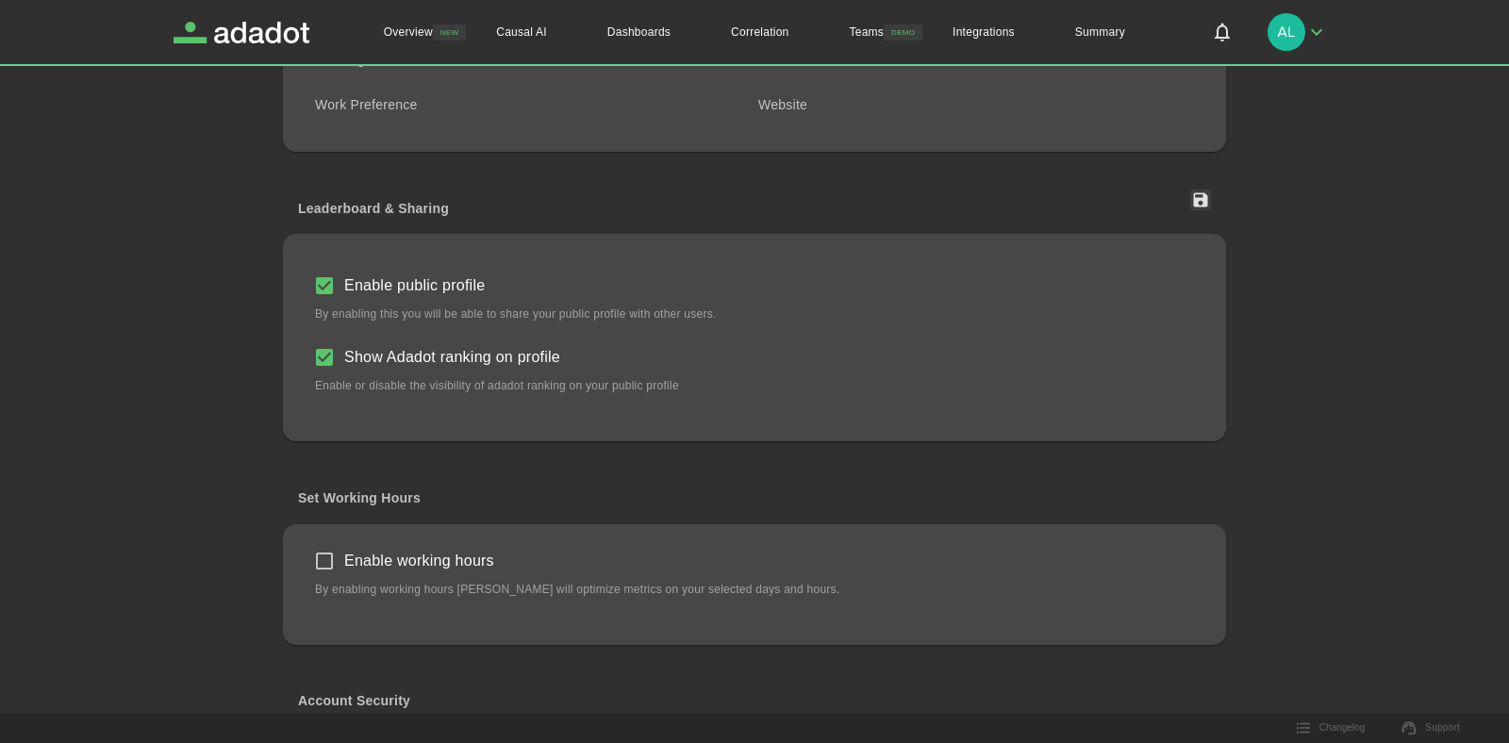
click at [1205, 198] on icon "button" at bounding box center [1201, 200] width 14 height 14
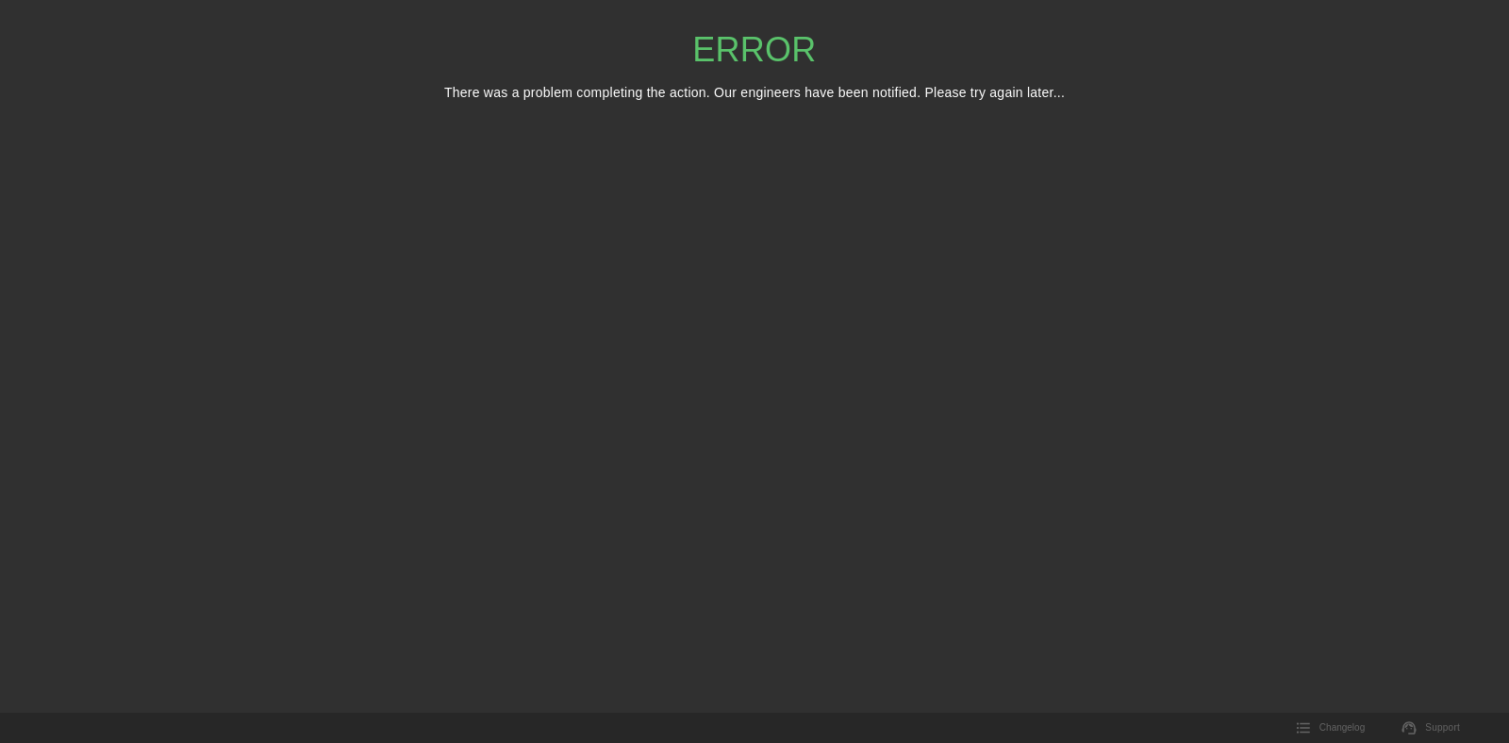
scroll to position [0, 0]
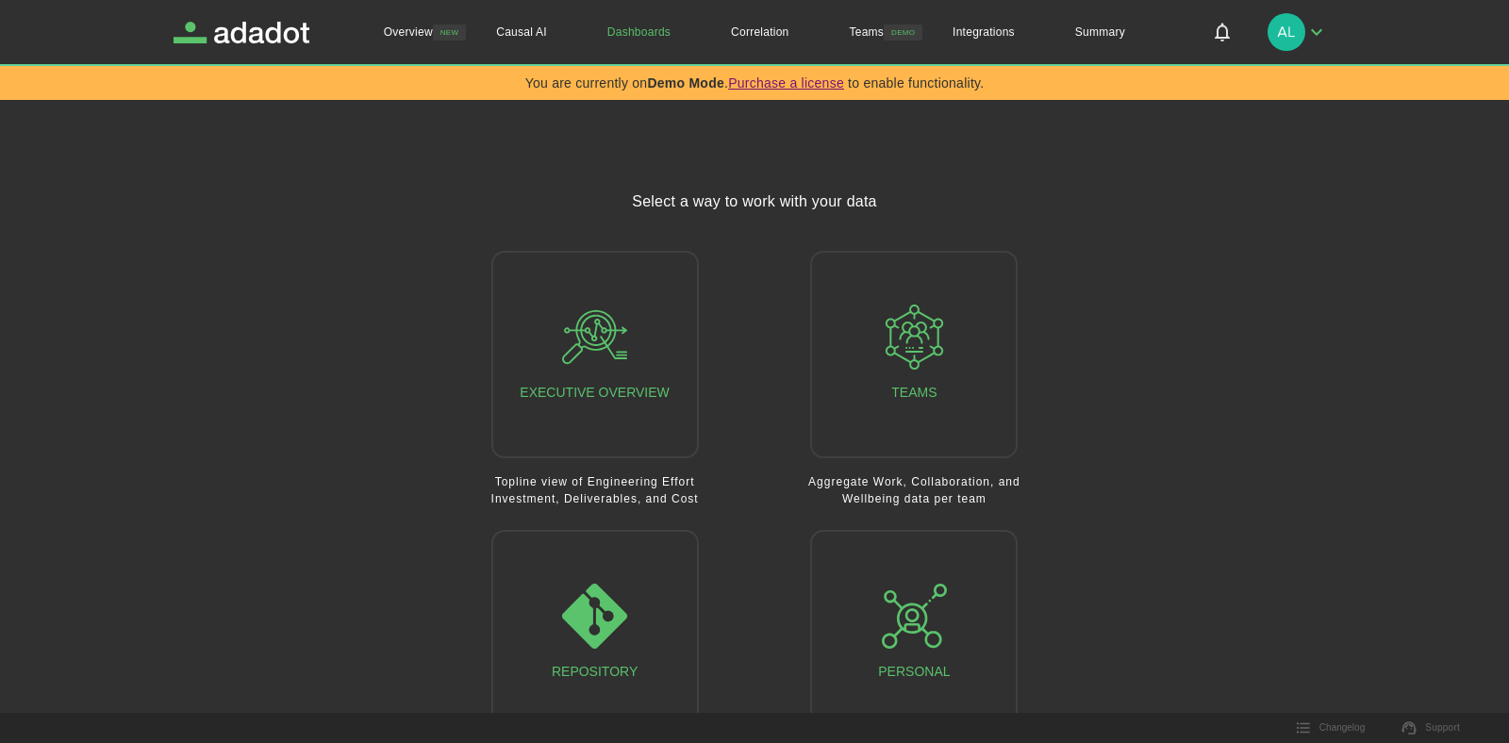
click at [1303, 42] on button "button" at bounding box center [1297, 32] width 75 height 49
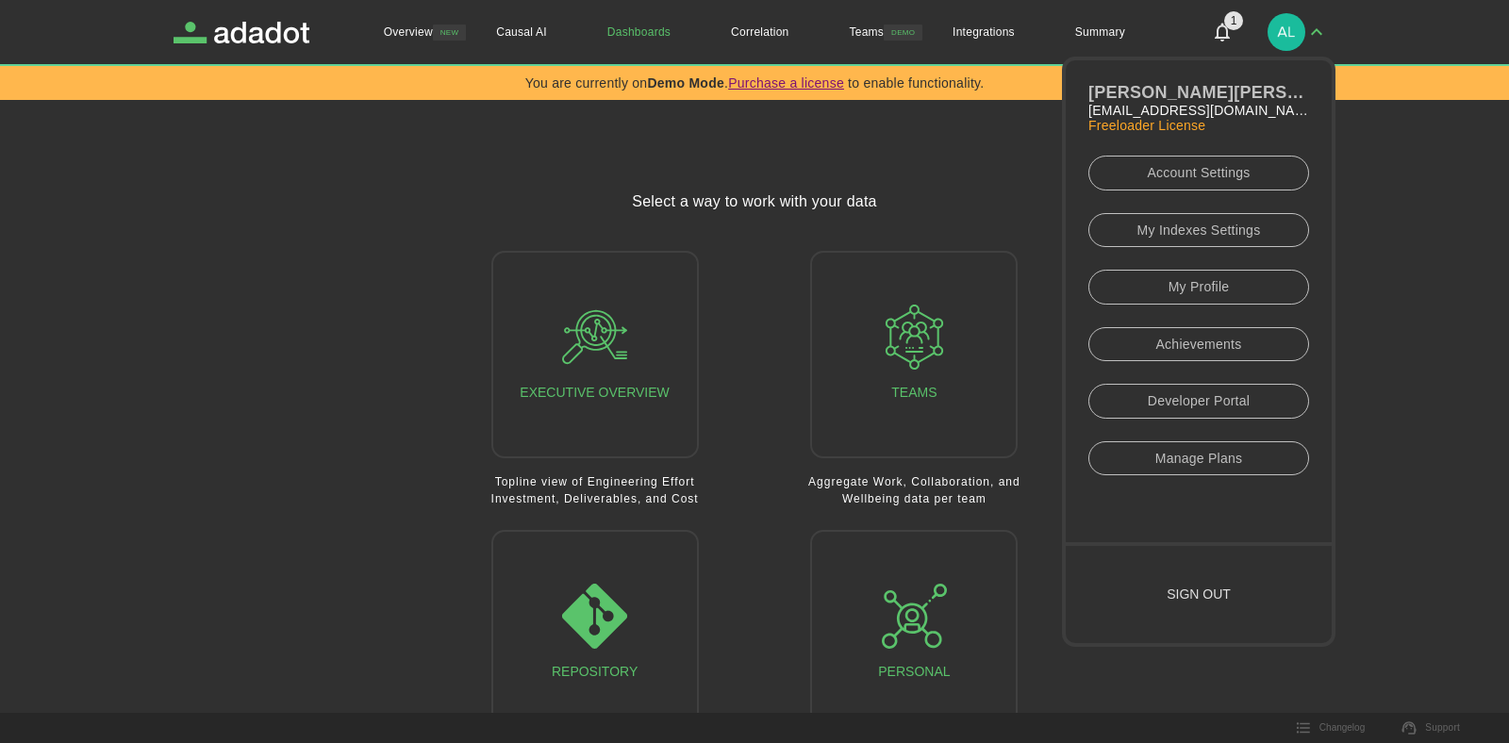
click at [1212, 168] on link "Account Settings" at bounding box center [1199, 173] width 221 height 35
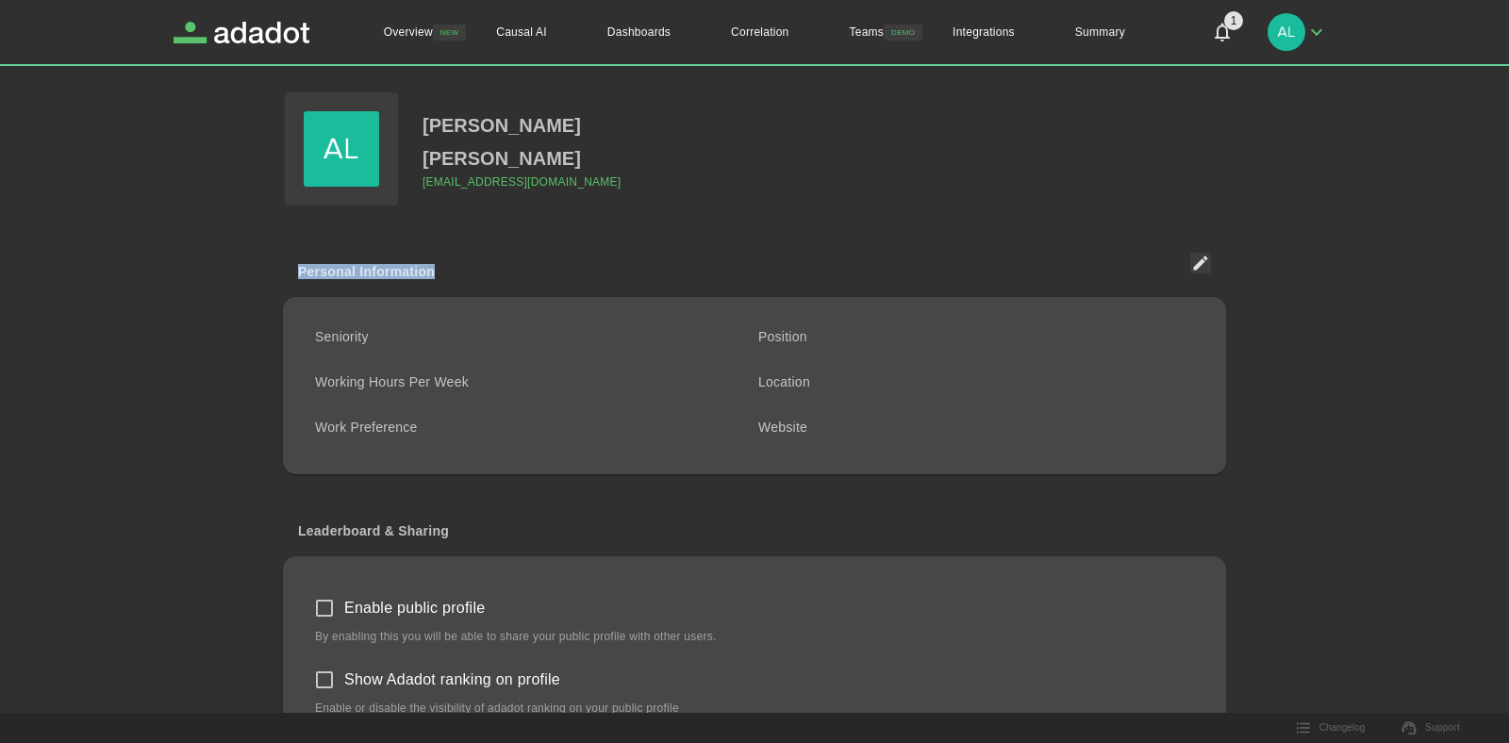
drag, startPoint x: 301, startPoint y: 270, endPoint x: 438, endPoint y: 273, distance: 136.8
click at [438, 273] on div "Personal Information" at bounding box center [754, 271] width 943 height 52
copy h2 "Personal Information"
drag, startPoint x: 293, startPoint y: 530, endPoint x: 495, endPoint y: 535, distance: 201.9
click at [495, 535] on div "Leaderboard & Sharing" at bounding box center [754, 526] width 943 height 59
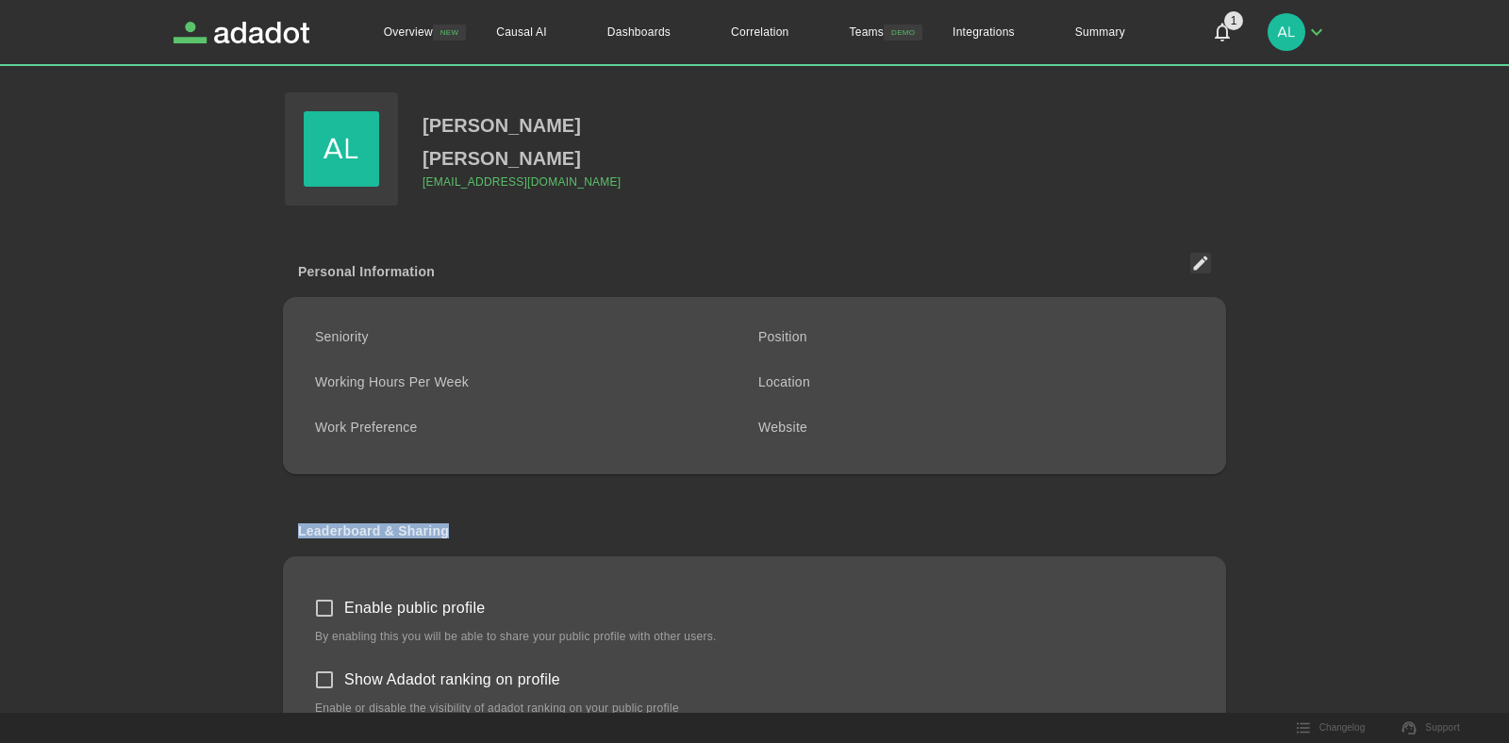
copy h2 "Leaderboard & Sharing"
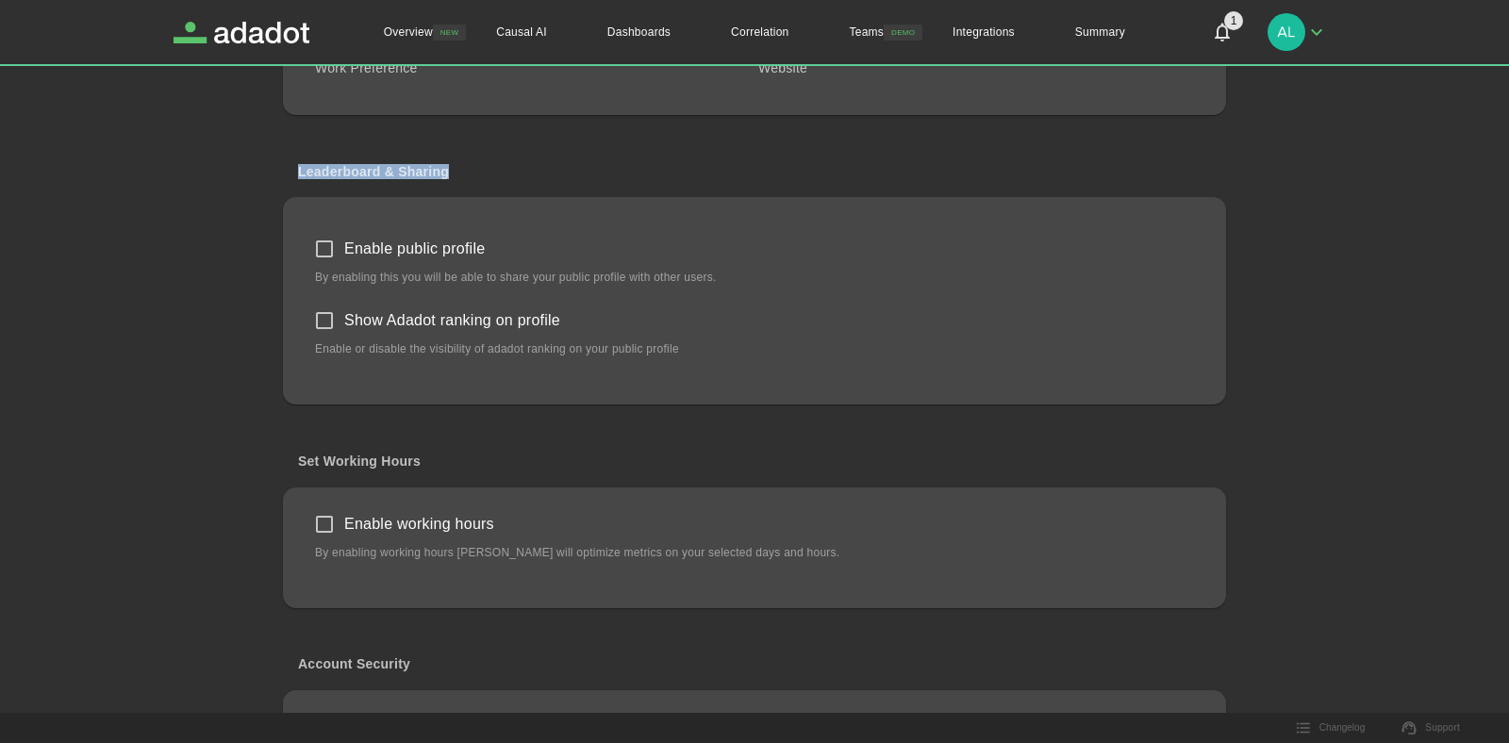
scroll to position [503, 0]
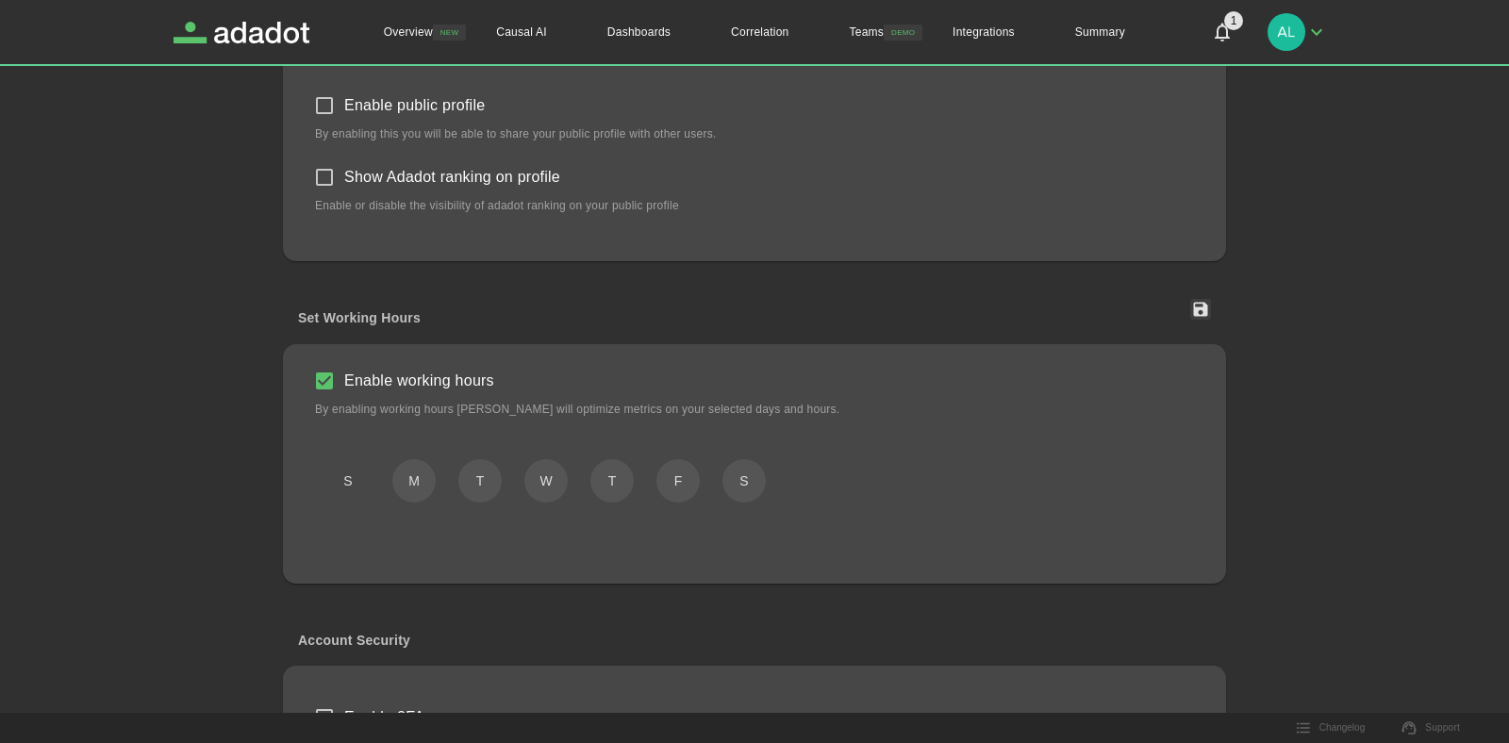
click at [348, 482] on button "S" at bounding box center [347, 481] width 43 height 44
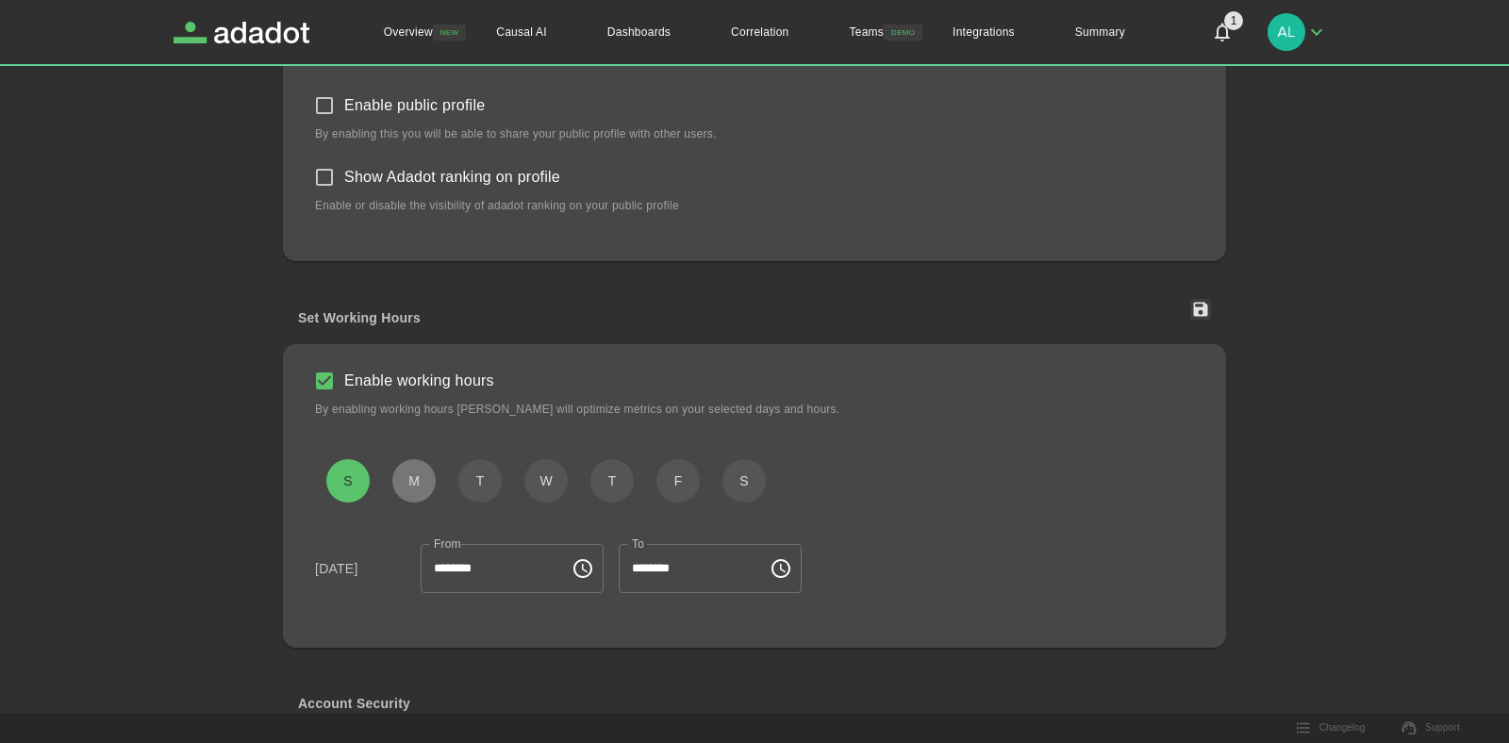
click at [424, 485] on button "M" at bounding box center [413, 481] width 43 height 44
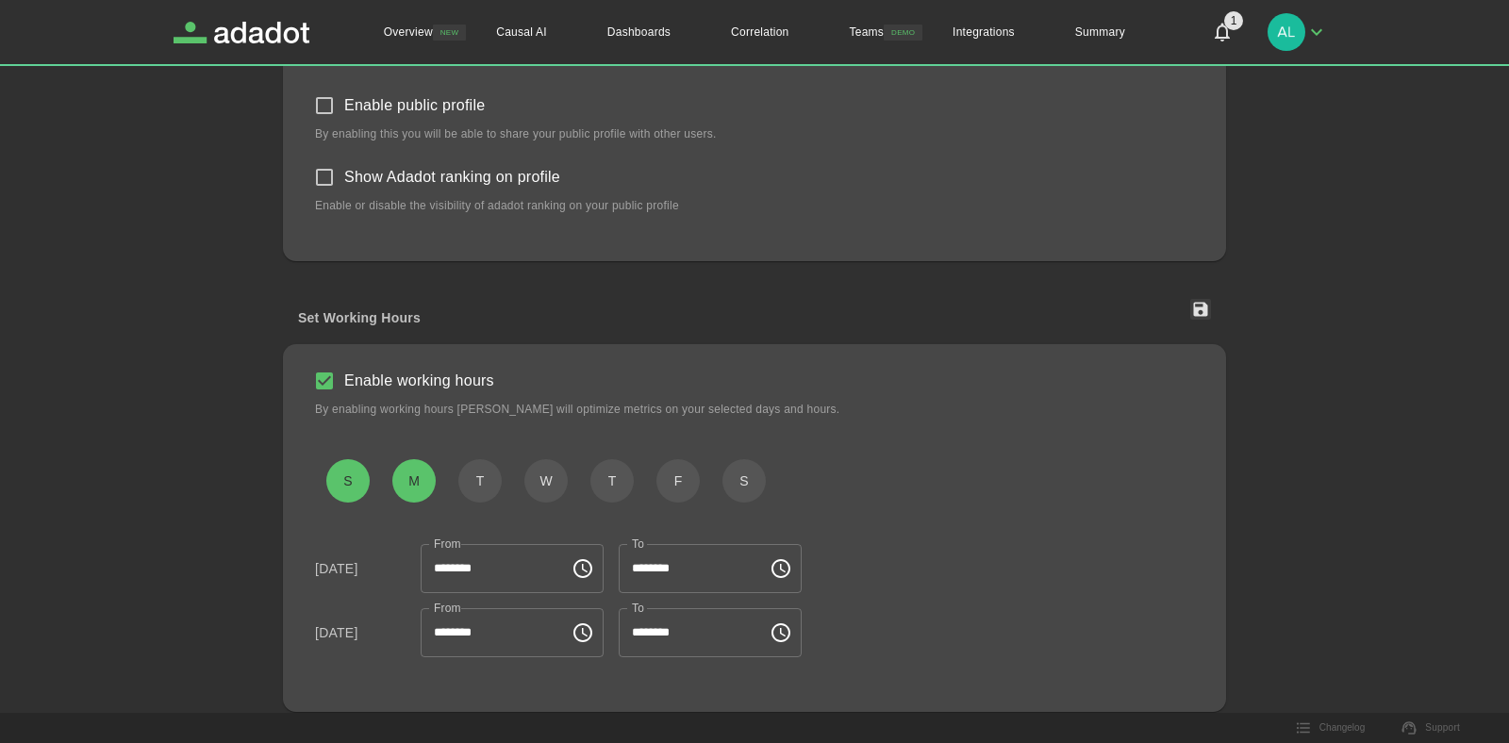
click at [504, 488] on div "S M T W T F S" at bounding box center [743, 470] width 902 height 90
click at [490, 485] on button "T" at bounding box center [479, 481] width 43 height 44
click at [559, 485] on button "W" at bounding box center [545, 481] width 43 height 44
click at [616, 476] on button "T" at bounding box center [612, 481] width 43 height 44
click at [663, 482] on button "F" at bounding box center [678, 481] width 43 height 44
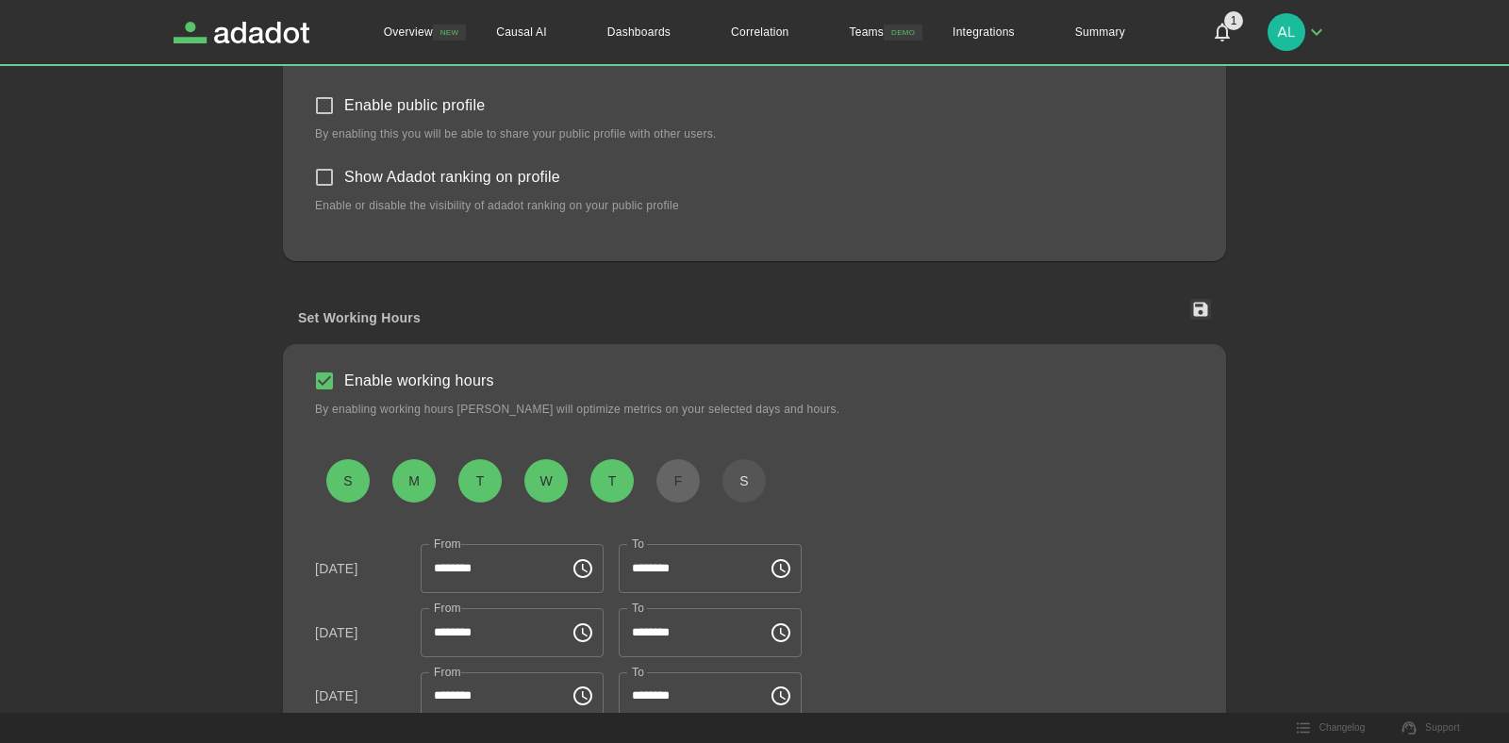
click at [678, 485] on button "F" at bounding box center [678, 481] width 43 height 44
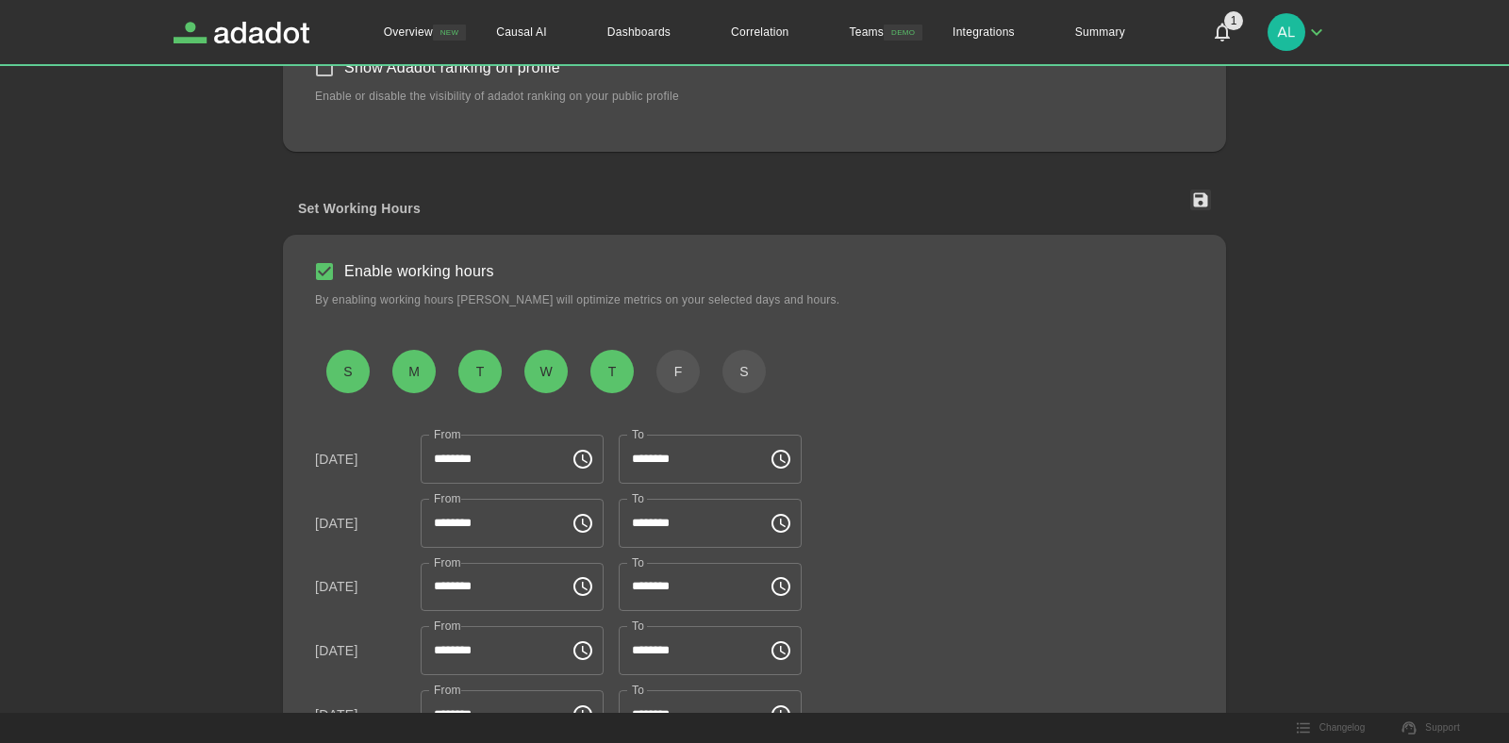
scroll to position [610, 0]
type button "friday"
click at [1204, 210] on icon "button" at bounding box center [1200, 201] width 19 height 19
drag, startPoint x: 435, startPoint y: 209, endPoint x: 296, endPoint y: 214, distance: 138.7
click at [296, 214] on div "Set Working Hours" at bounding box center [754, 205] width 943 height 59
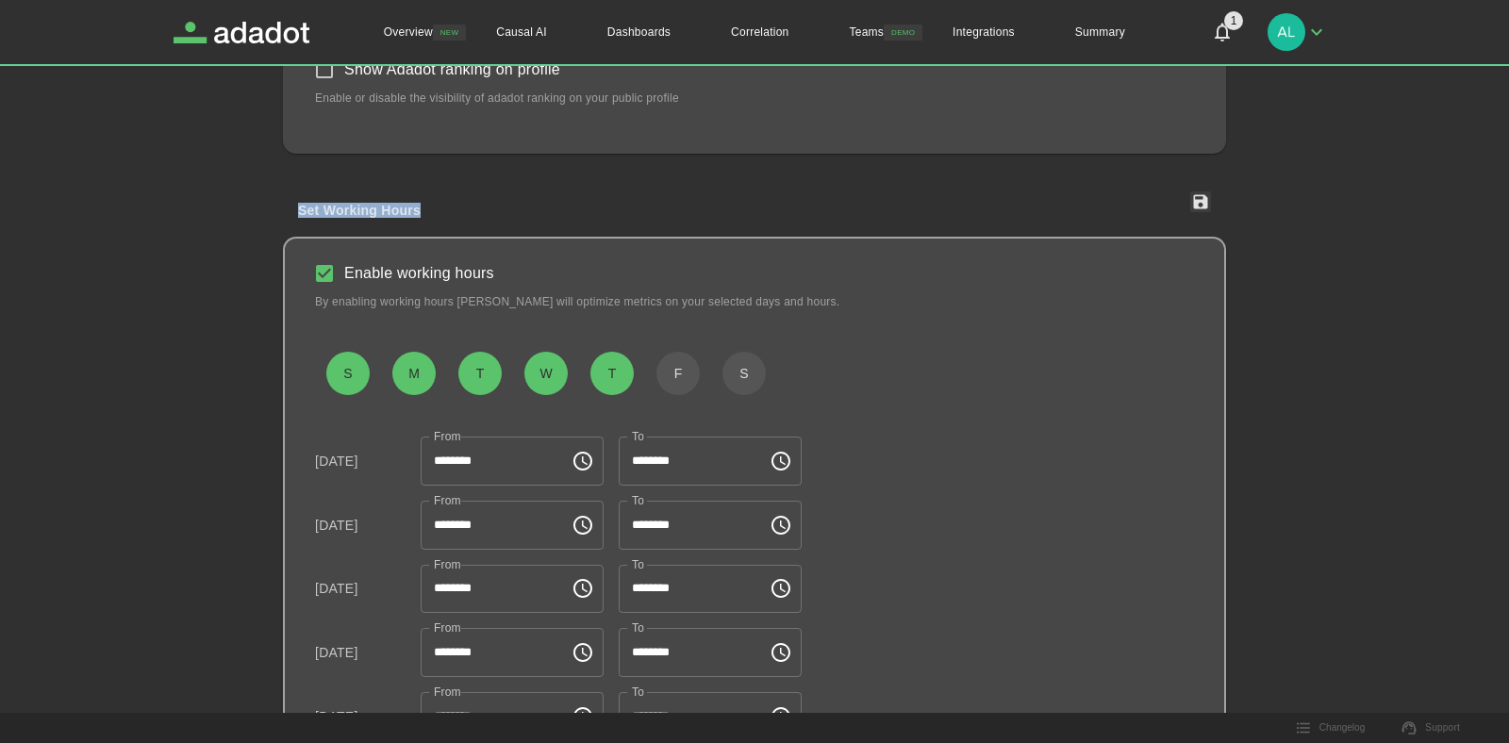
copy h2 "Set Working Hours"
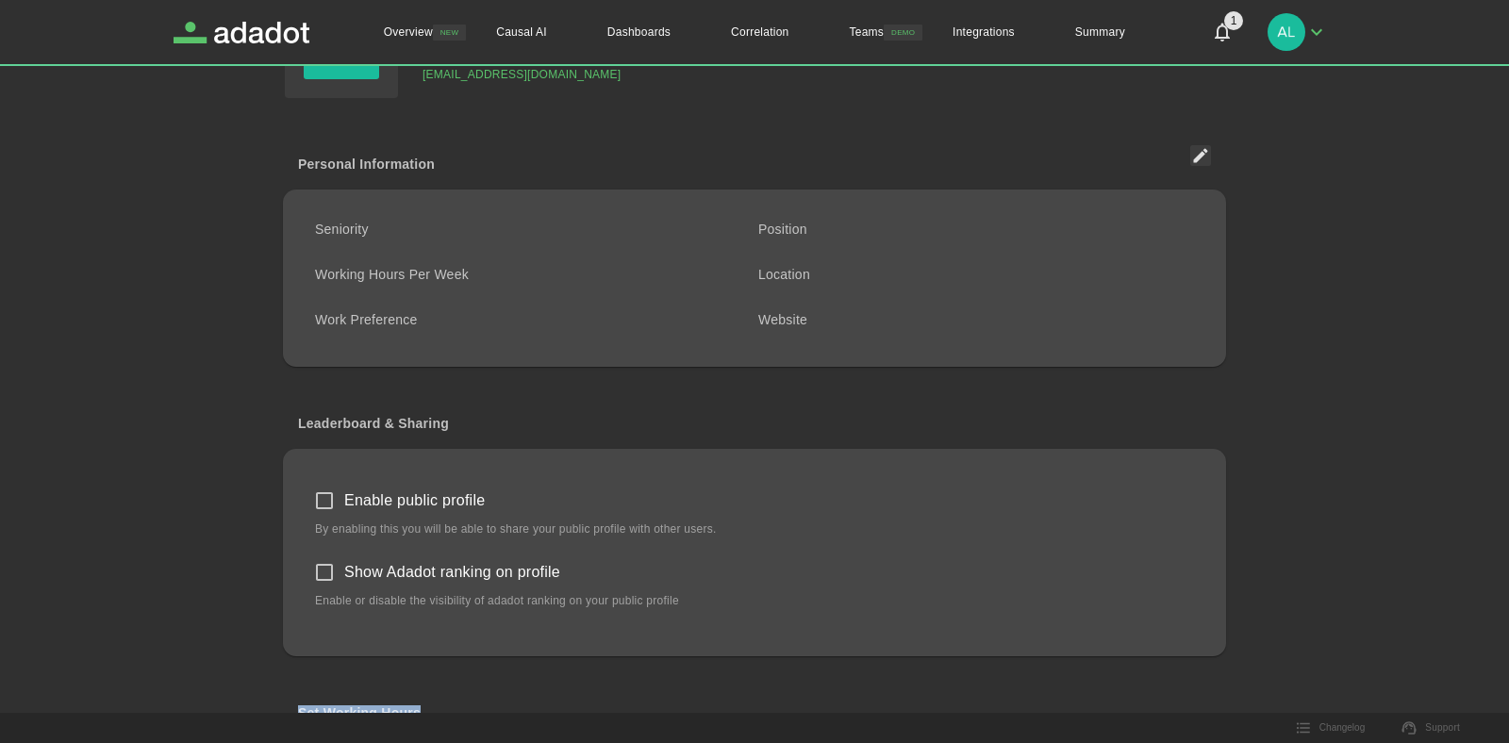
scroll to position [0, 0]
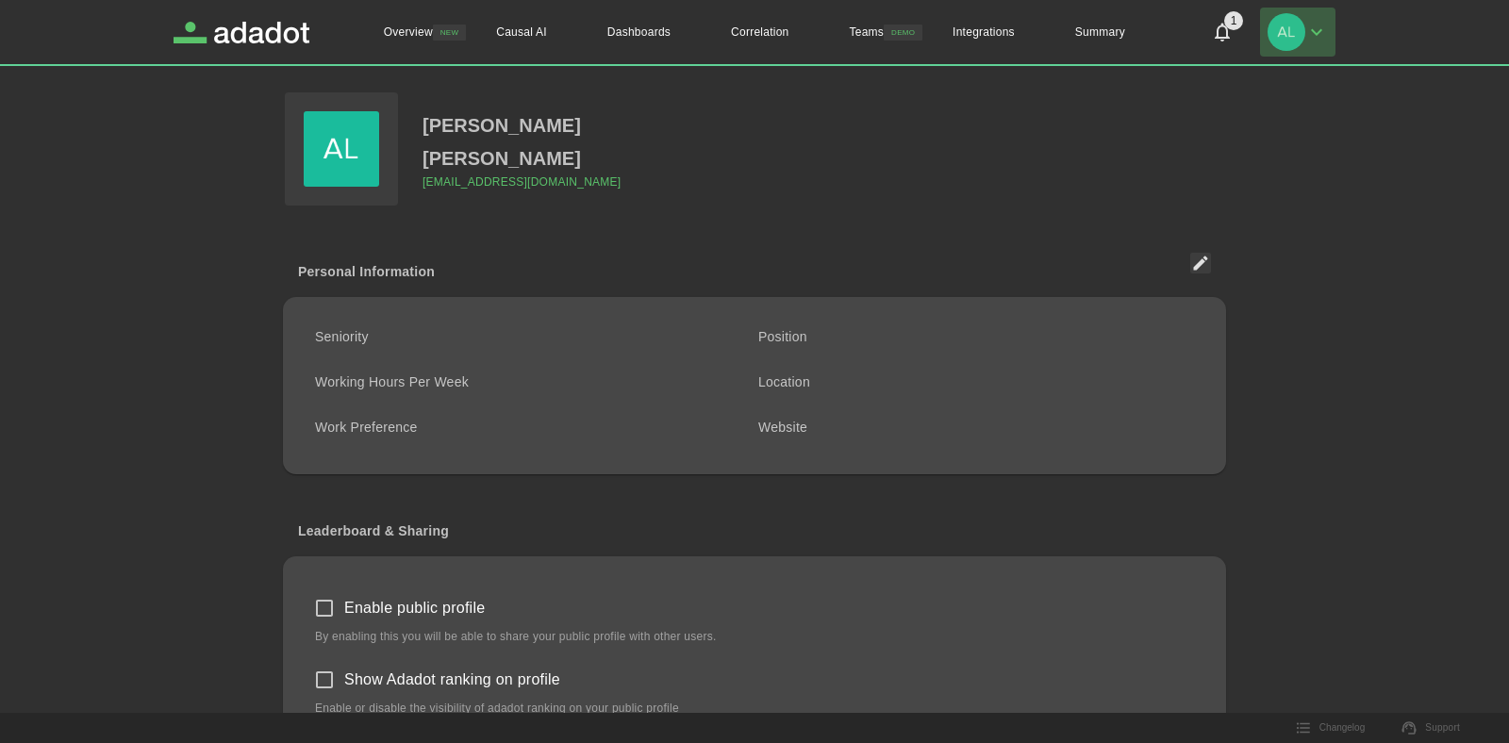
click at [1316, 40] on icon "button" at bounding box center [1317, 32] width 23 height 23
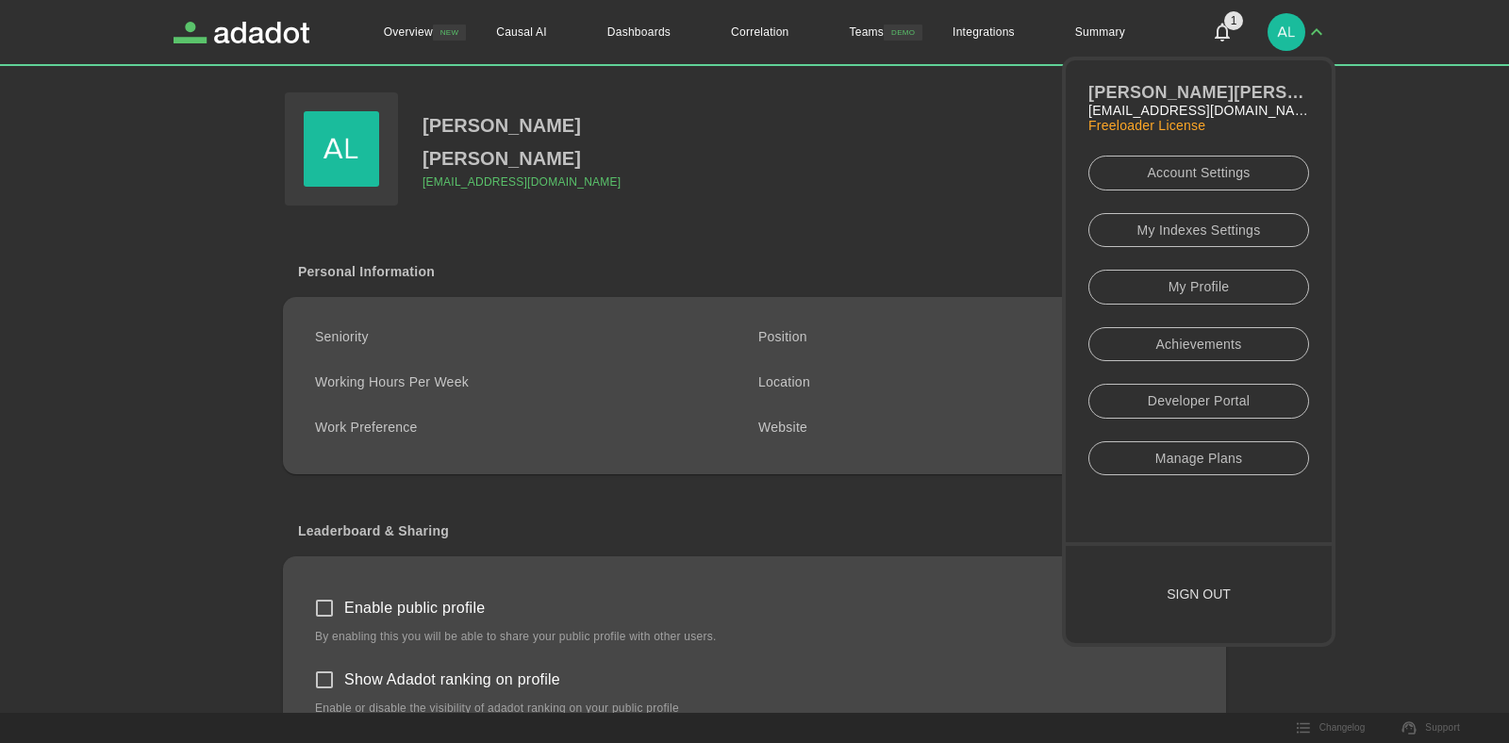
click at [1223, 297] on link "My Profile" at bounding box center [1199, 287] width 221 height 35
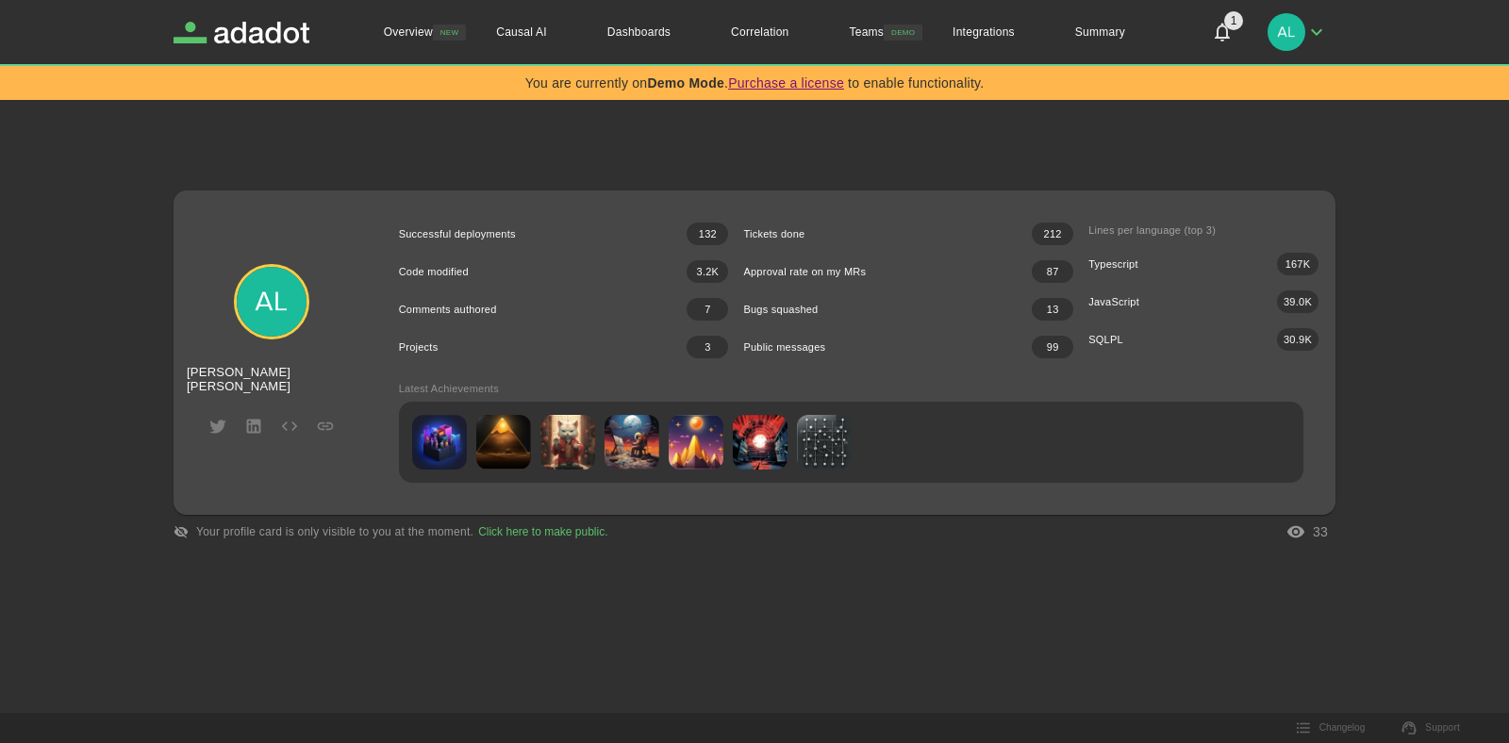
click at [280, 317] on img at bounding box center [271, 301] width 75 height 75
click at [1289, 28] on img "button" at bounding box center [1287, 32] width 38 height 38
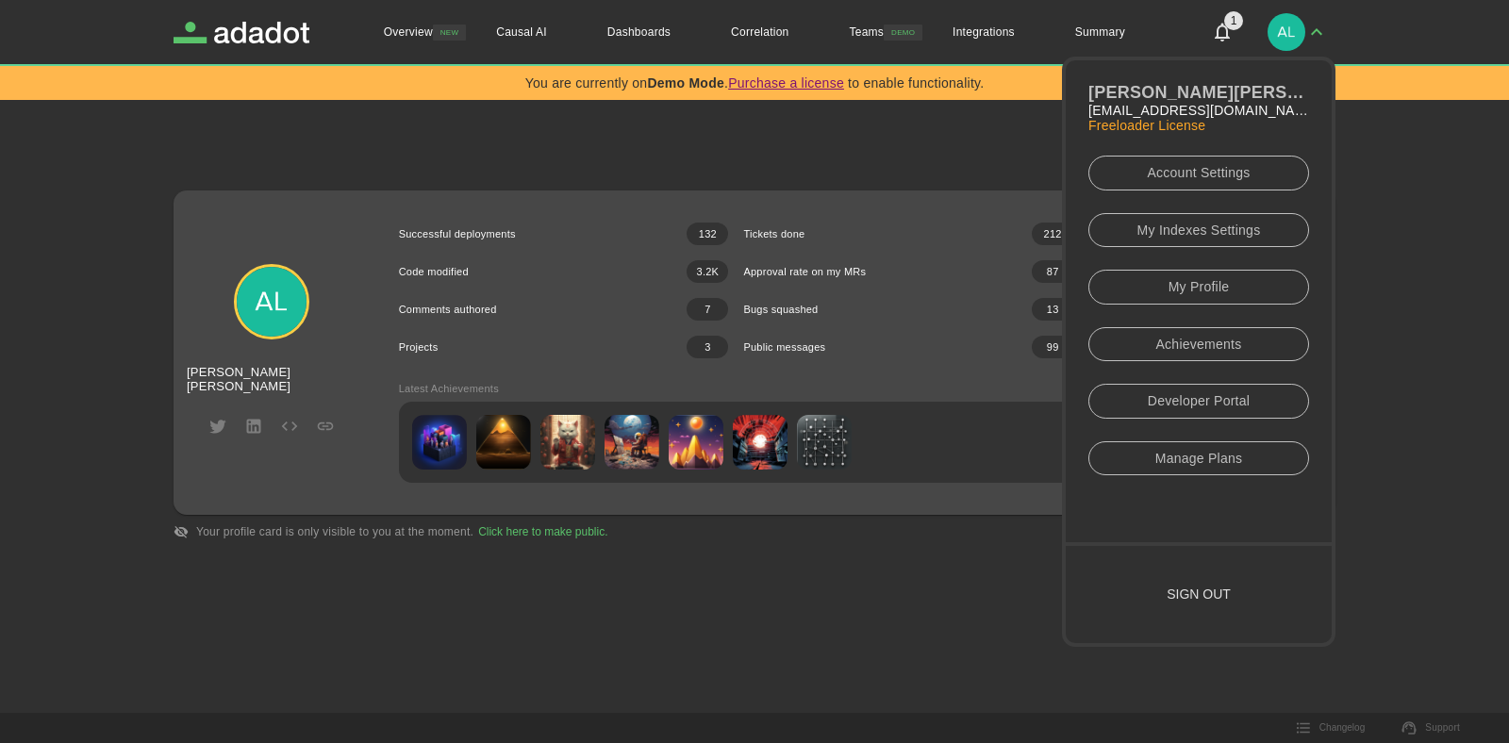
click at [1194, 222] on link "My Indexes Settings" at bounding box center [1199, 230] width 221 height 35
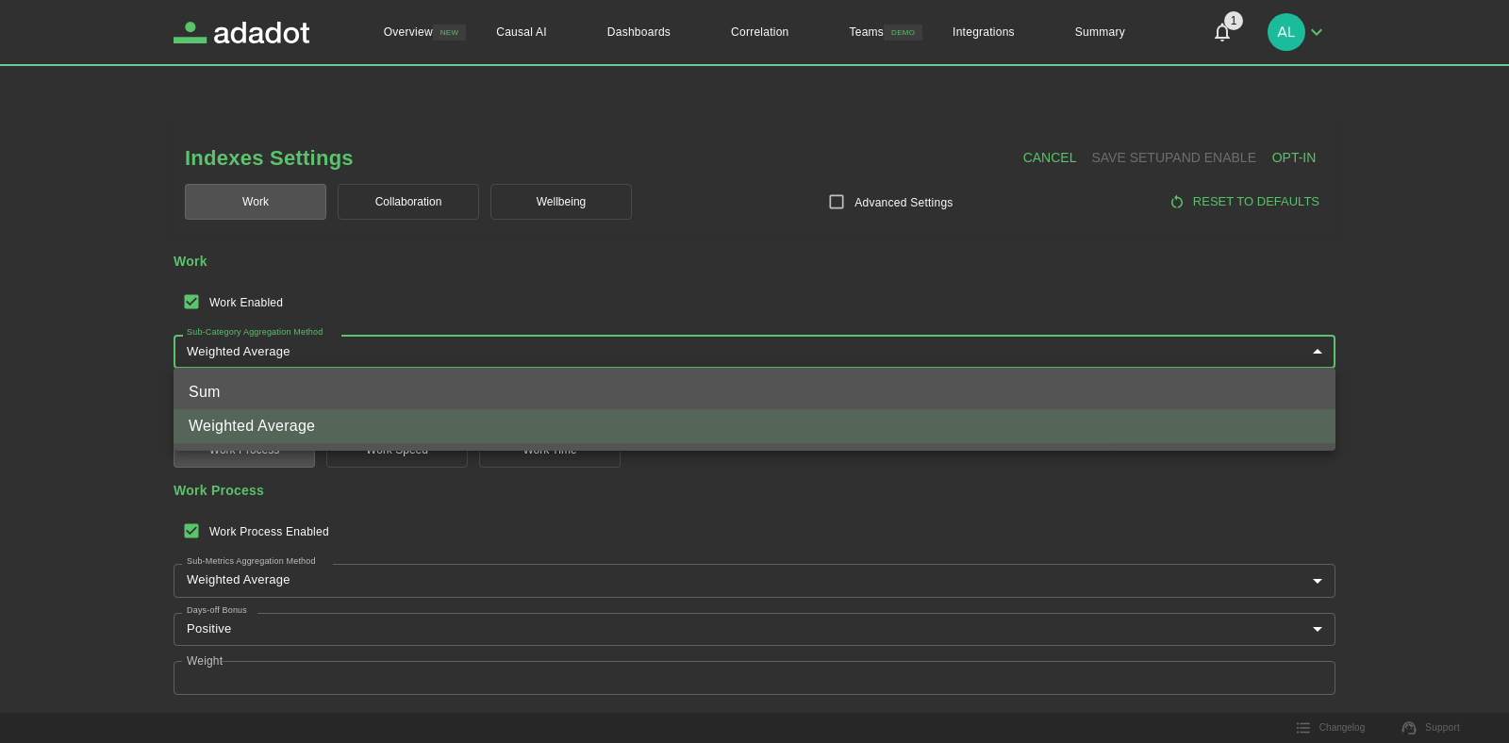
click at [315, 350] on body "**********" at bounding box center [754, 371] width 1509 height 743
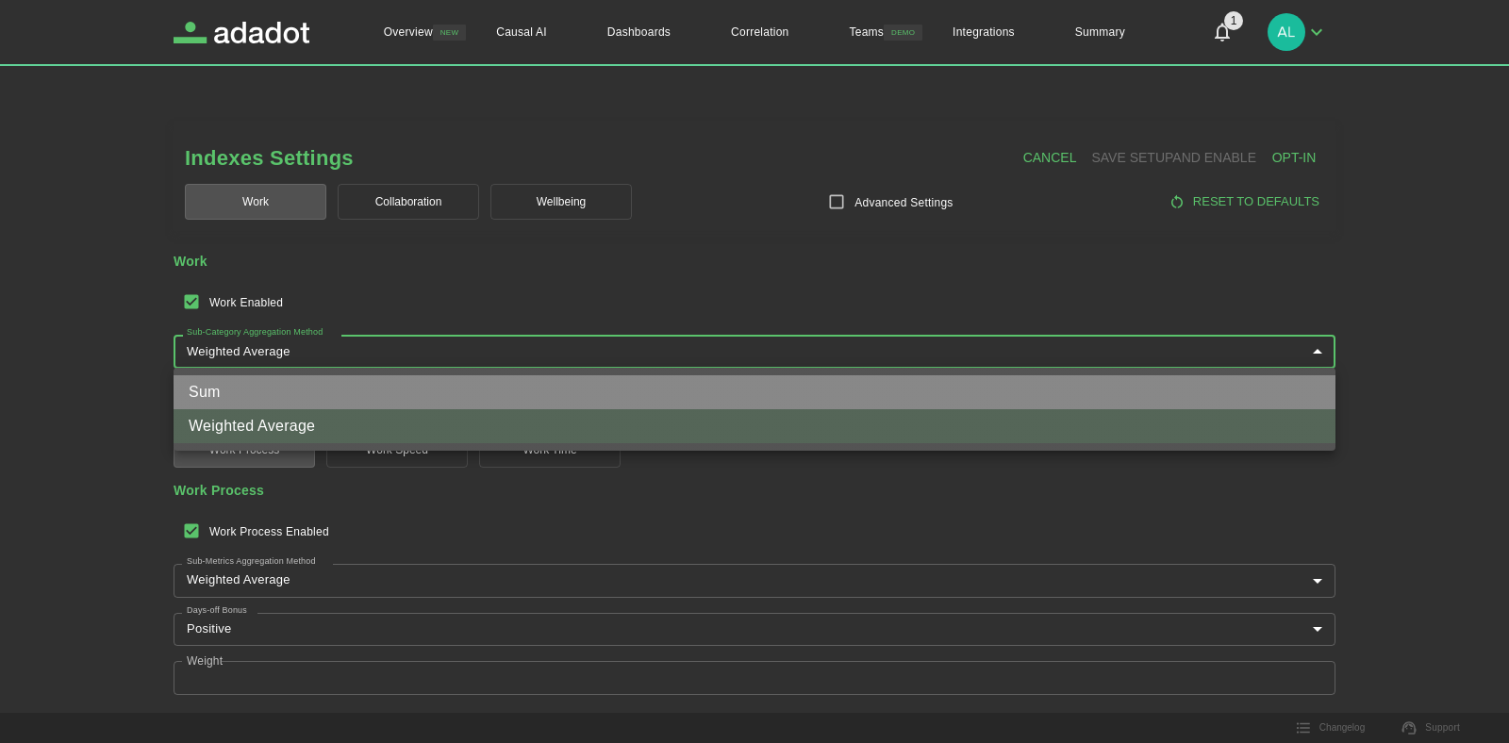
click at [291, 387] on li "Sum" at bounding box center [755, 392] width 1162 height 34
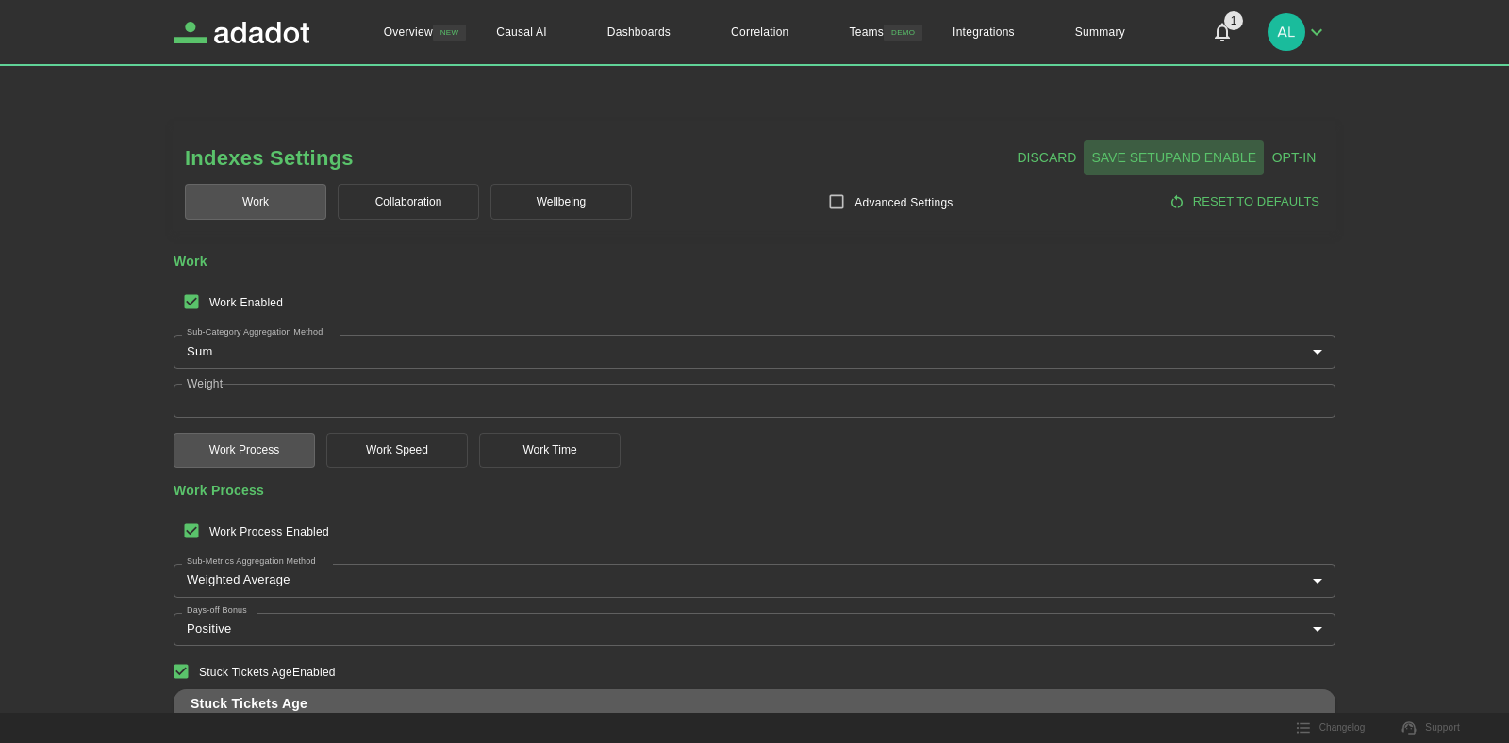
click at [1139, 152] on span "Save Setup and Enable" at bounding box center [1173, 158] width 165 height 24
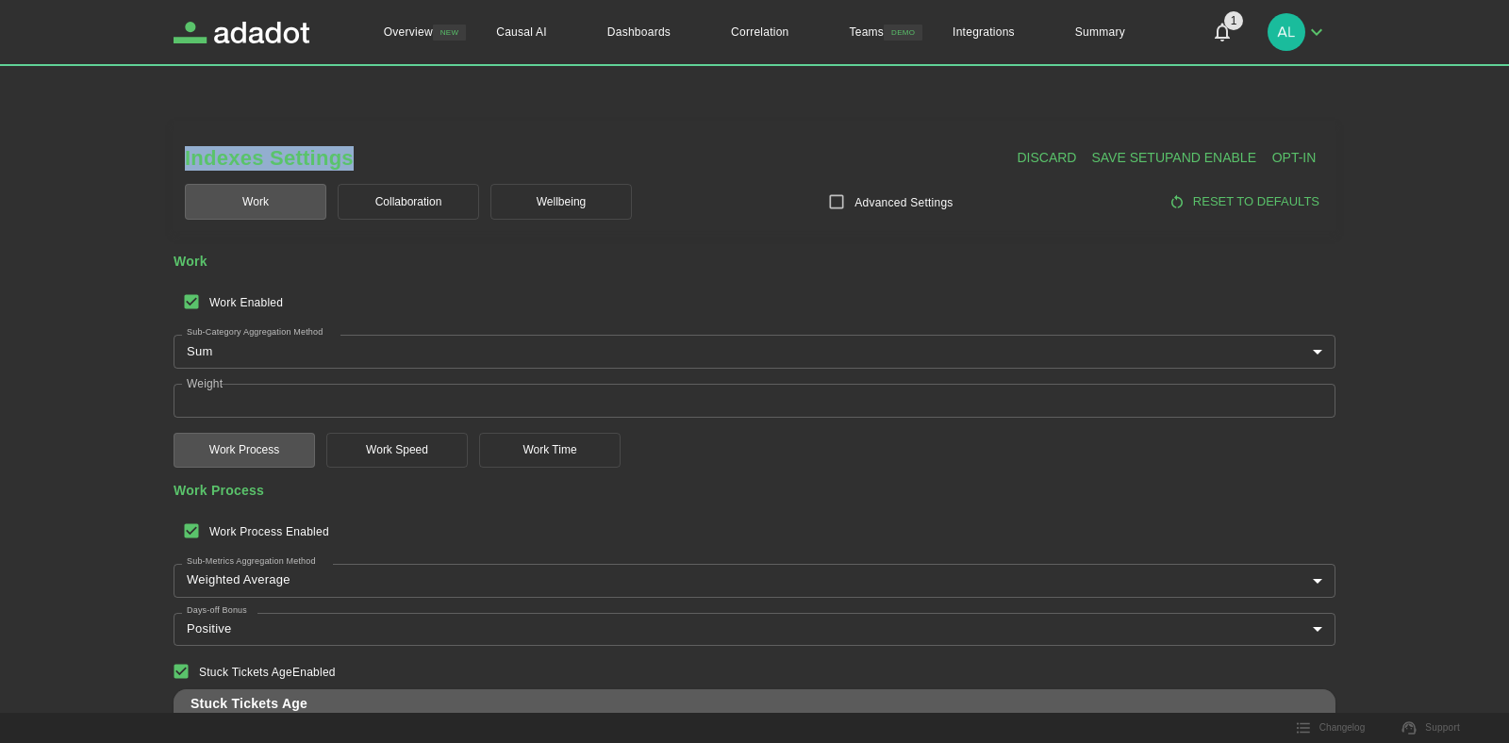
drag, startPoint x: 180, startPoint y: 157, endPoint x: 367, endPoint y: 163, distance: 186.9
click at [367, 163] on div "Indexes Settings Discard Save Setup and Enable Opt-in Work Collaboration Wellbe…" at bounding box center [755, 176] width 1162 height 110
copy h1 "Indexes Settings"
click at [518, 366] on body "**********" at bounding box center [754, 371] width 1509 height 743
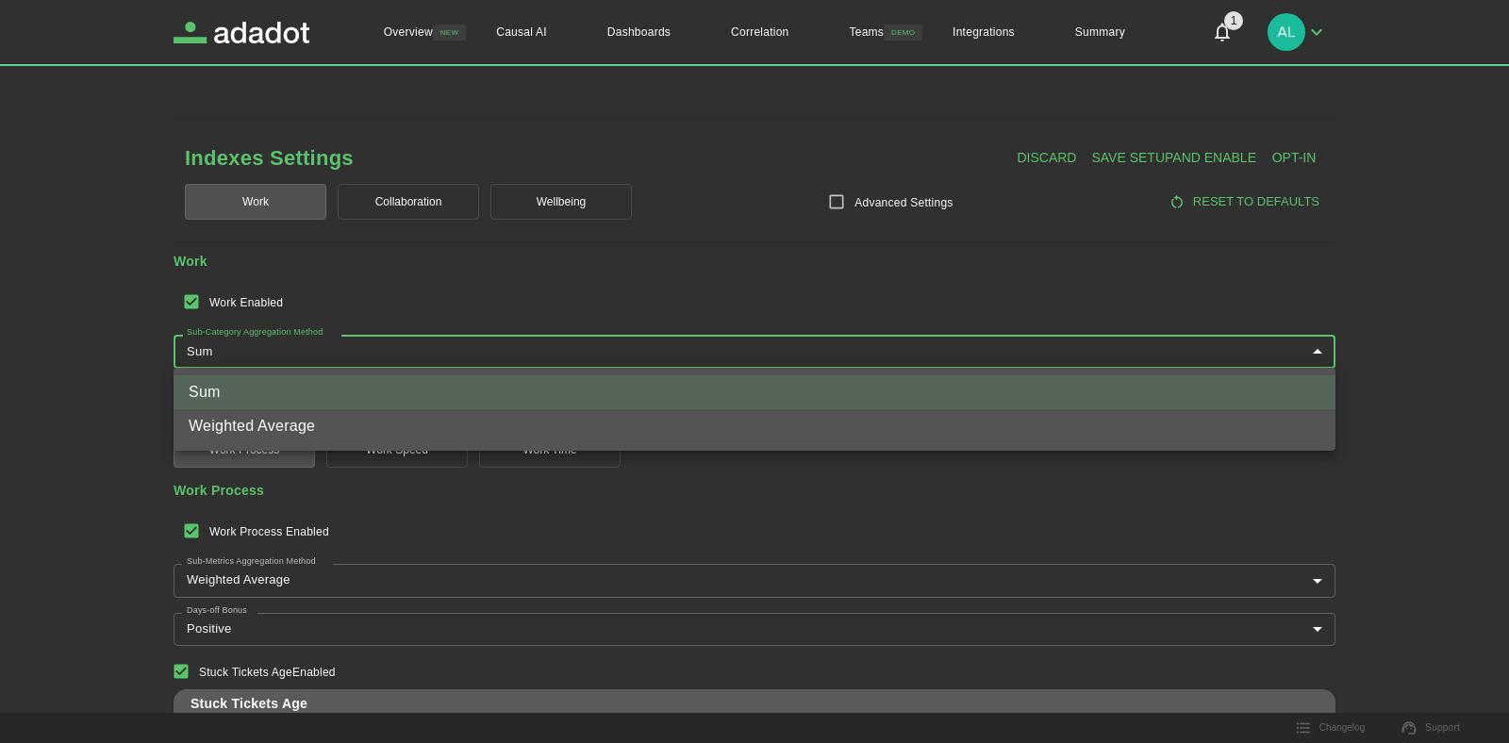
click at [250, 420] on li "Weighted Average" at bounding box center [755, 426] width 1162 height 34
type input "***"
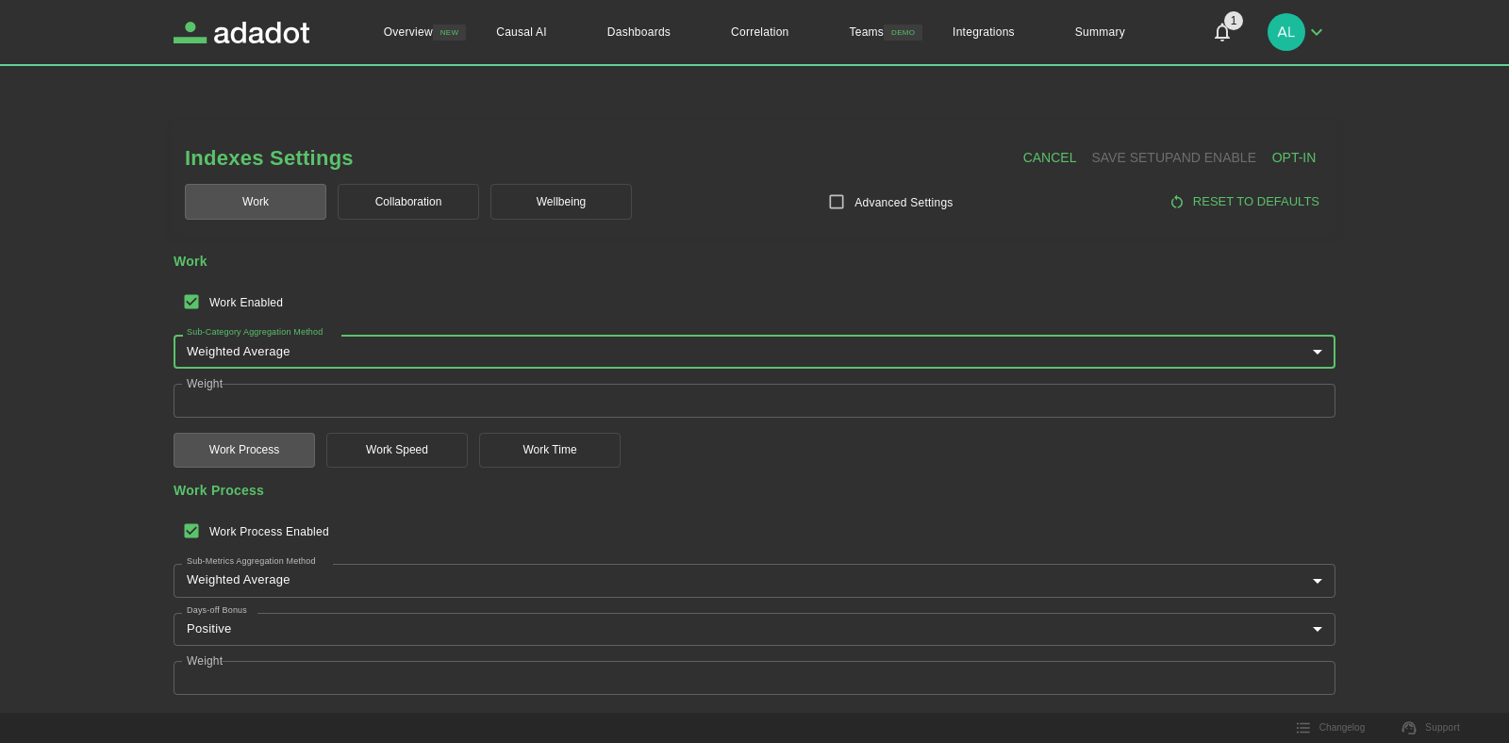
click at [1205, 207] on button "Reset to defaults" at bounding box center [1245, 202] width 158 height 36
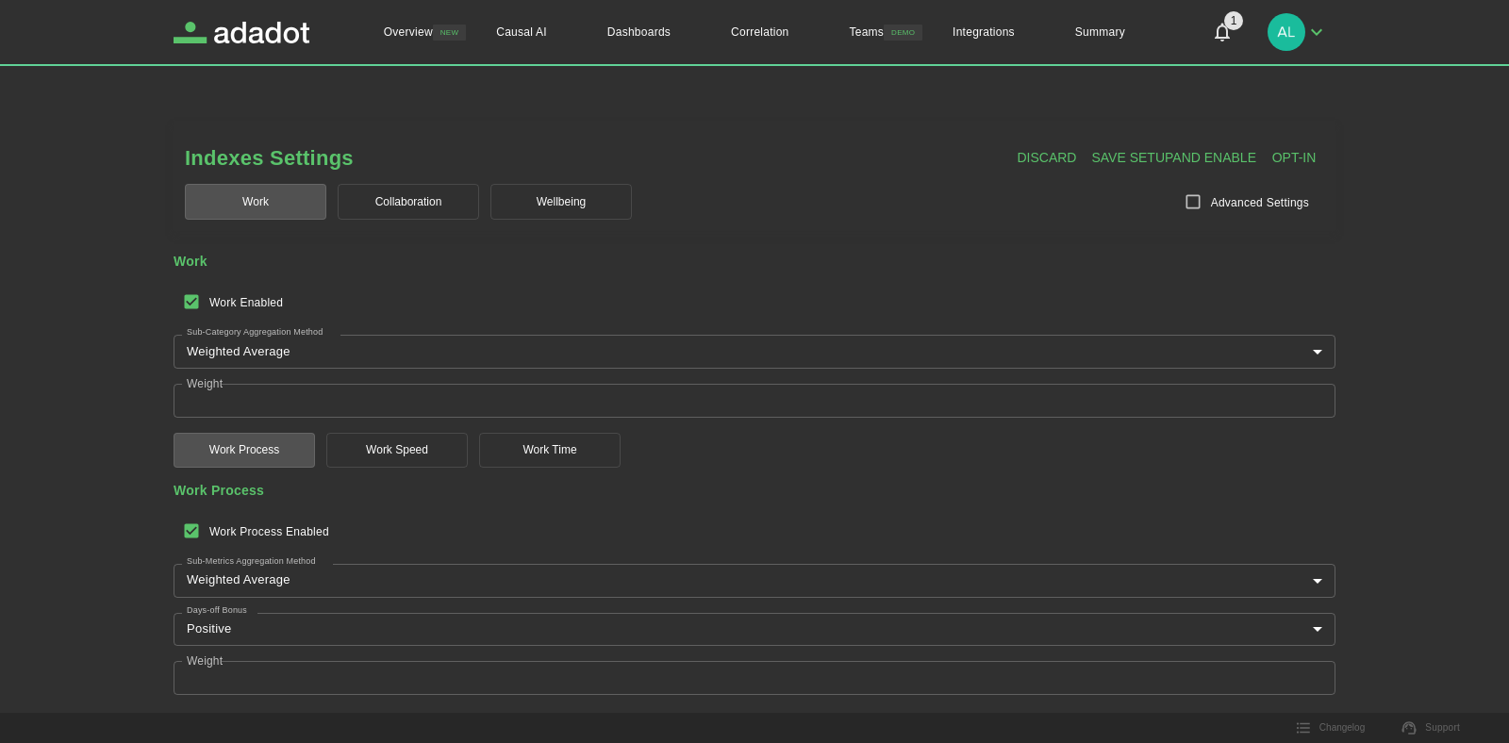
click at [1142, 160] on span "Save Setup and Enable" at bounding box center [1173, 158] width 165 height 24
click at [378, 196] on button "Collaboration" at bounding box center [408, 202] width 141 height 36
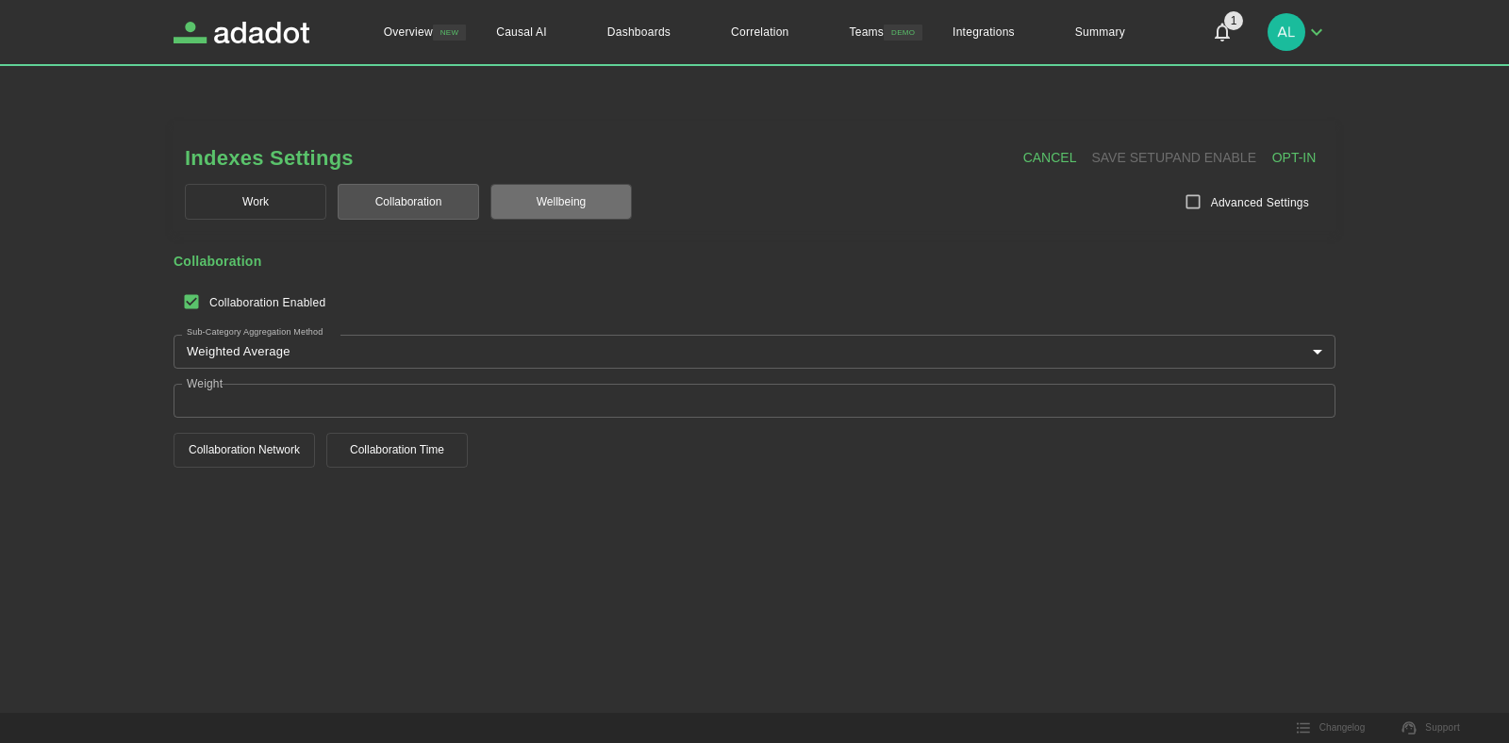
click at [541, 193] on button "Wellbeing" at bounding box center [561, 202] width 141 height 36
click at [443, 221] on div "Work Collaboration Wellbeing" at bounding box center [408, 201] width 458 height 47
click at [443, 210] on button "Collaboration" at bounding box center [408, 202] width 141 height 36
click at [257, 442] on button "collaboration network" at bounding box center [244, 450] width 141 height 35
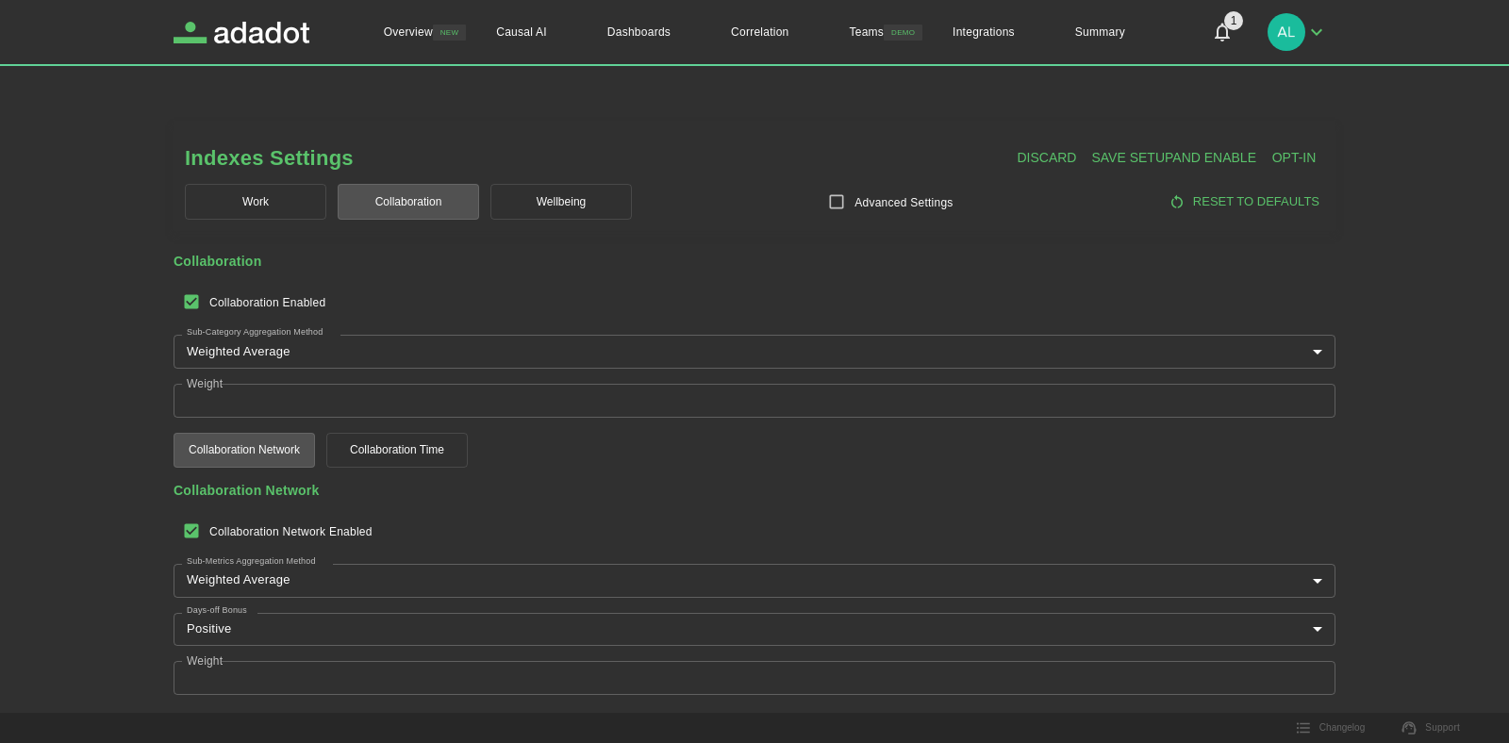
click at [1280, 29] on img "button" at bounding box center [1287, 32] width 38 height 38
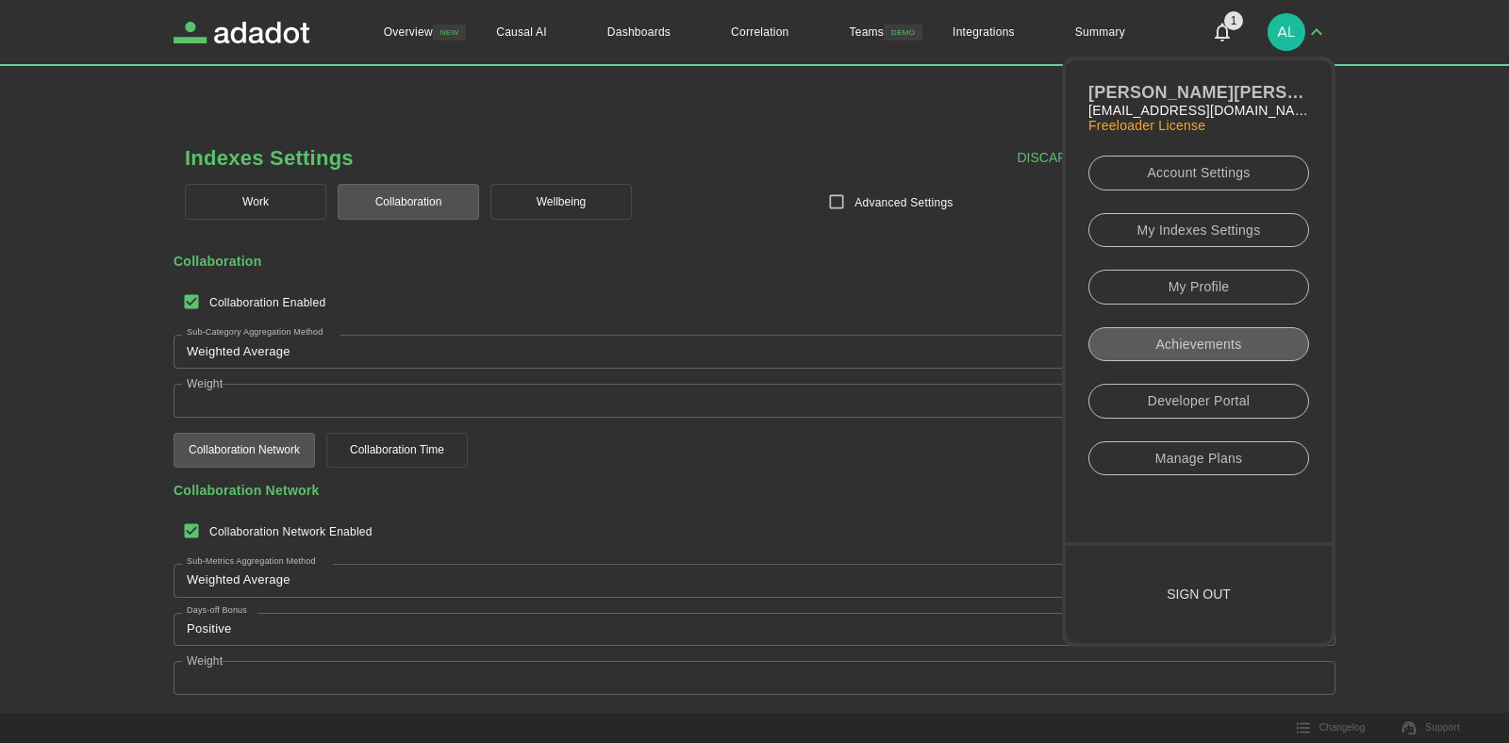
click at [1211, 348] on link "Achievements" at bounding box center [1199, 344] width 221 height 35
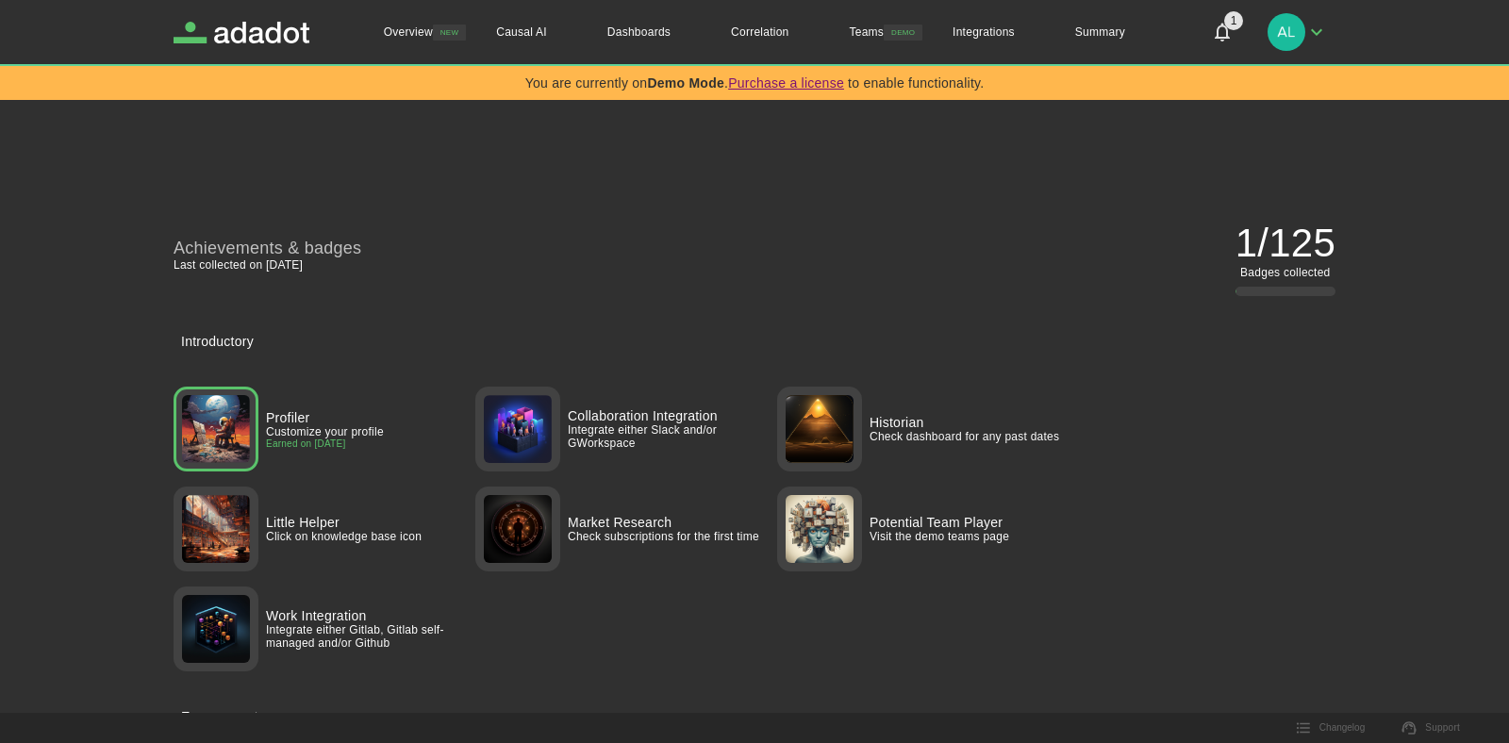
click at [1310, 37] on icon "button" at bounding box center [1317, 32] width 23 height 23
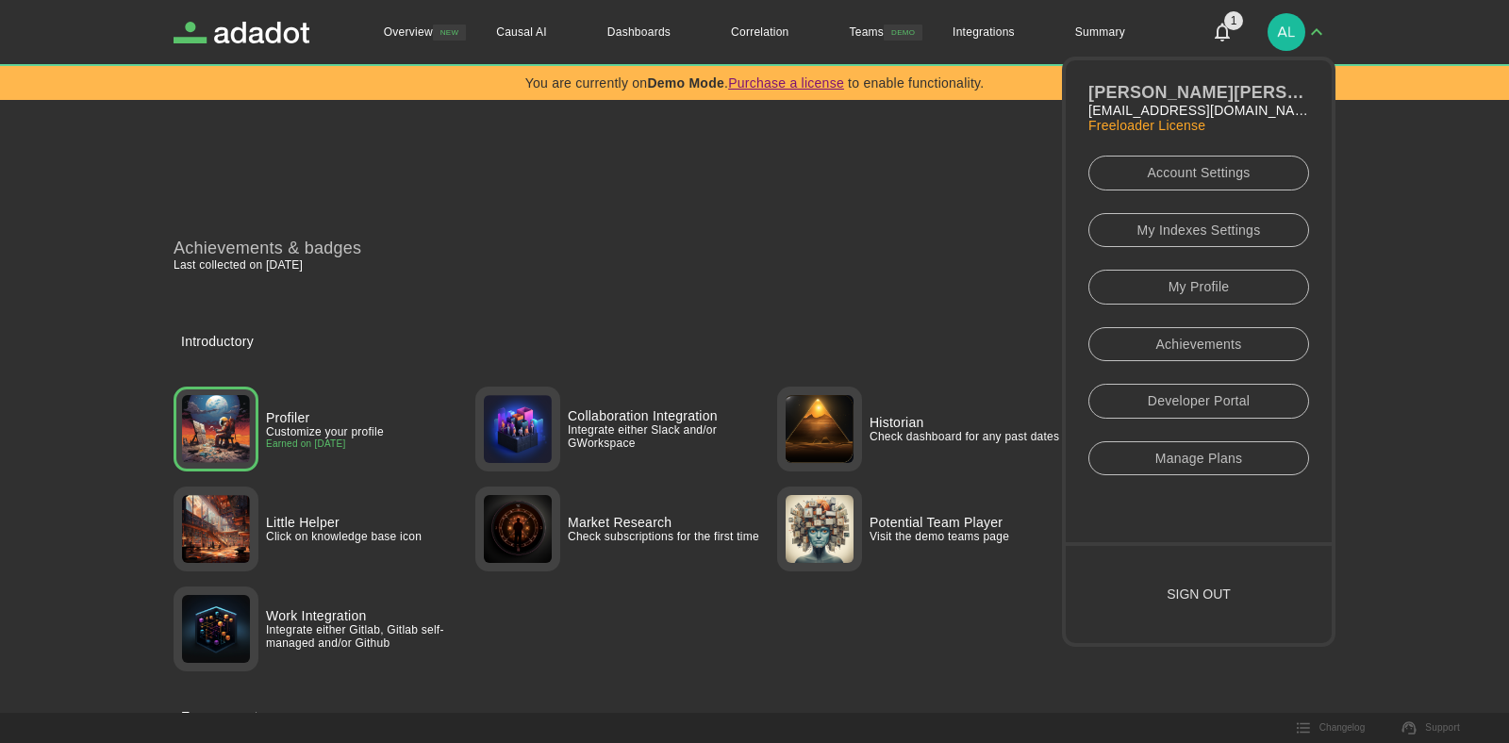
click at [1225, 412] on link "Developer Portal" at bounding box center [1199, 401] width 221 height 35
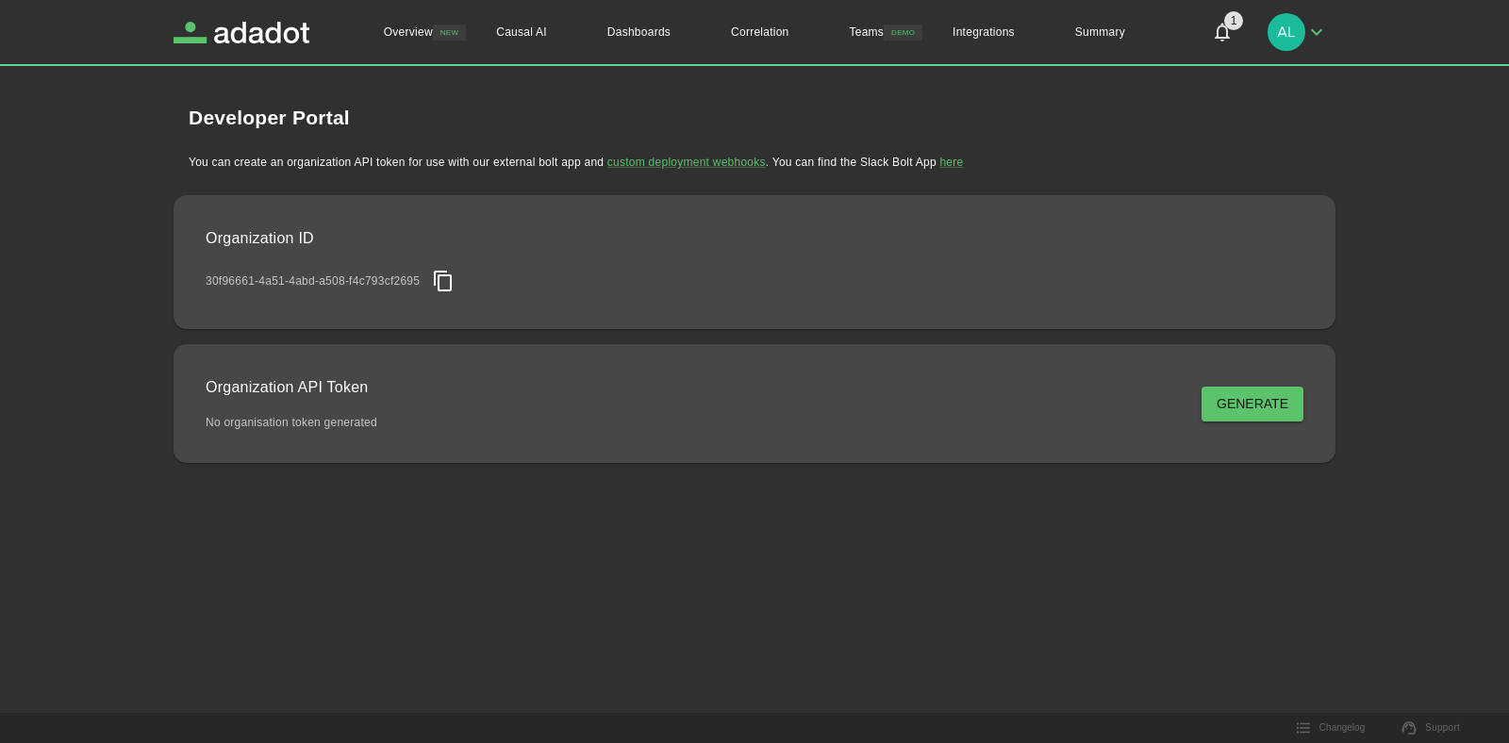
click at [1224, 390] on button "Generate" at bounding box center [1253, 404] width 102 height 35
click at [1257, 414] on button "Generate" at bounding box center [1253, 404] width 102 height 35
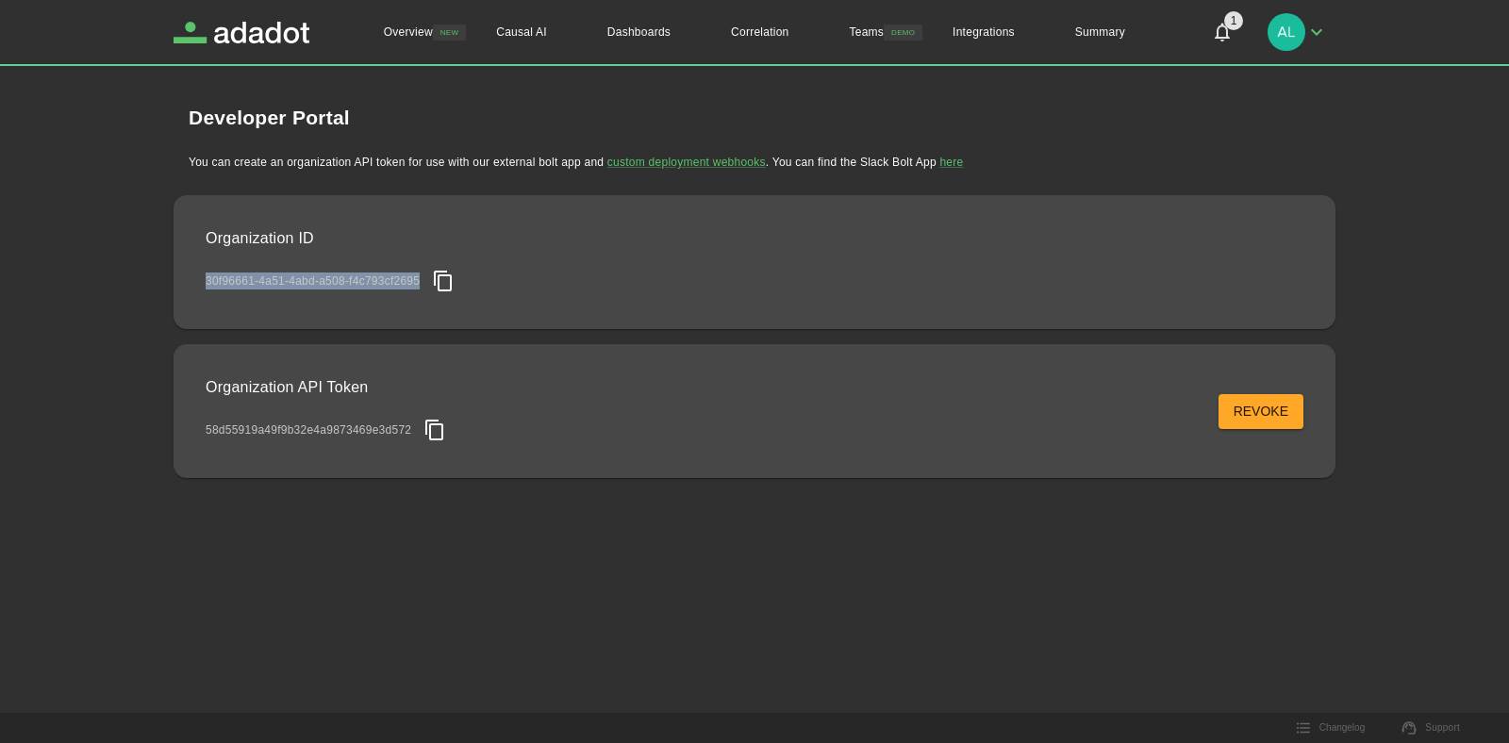
drag, startPoint x: 419, startPoint y: 279, endPoint x: 195, endPoint y: 277, distance: 223.6
click at [195, 277] on div "Organization ID 30f96661-4a51-4abd-a508-f4c793cf2695" at bounding box center [755, 262] width 1162 height 134
click at [1273, 421] on button "Revoke" at bounding box center [1261, 411] width 85 height 35
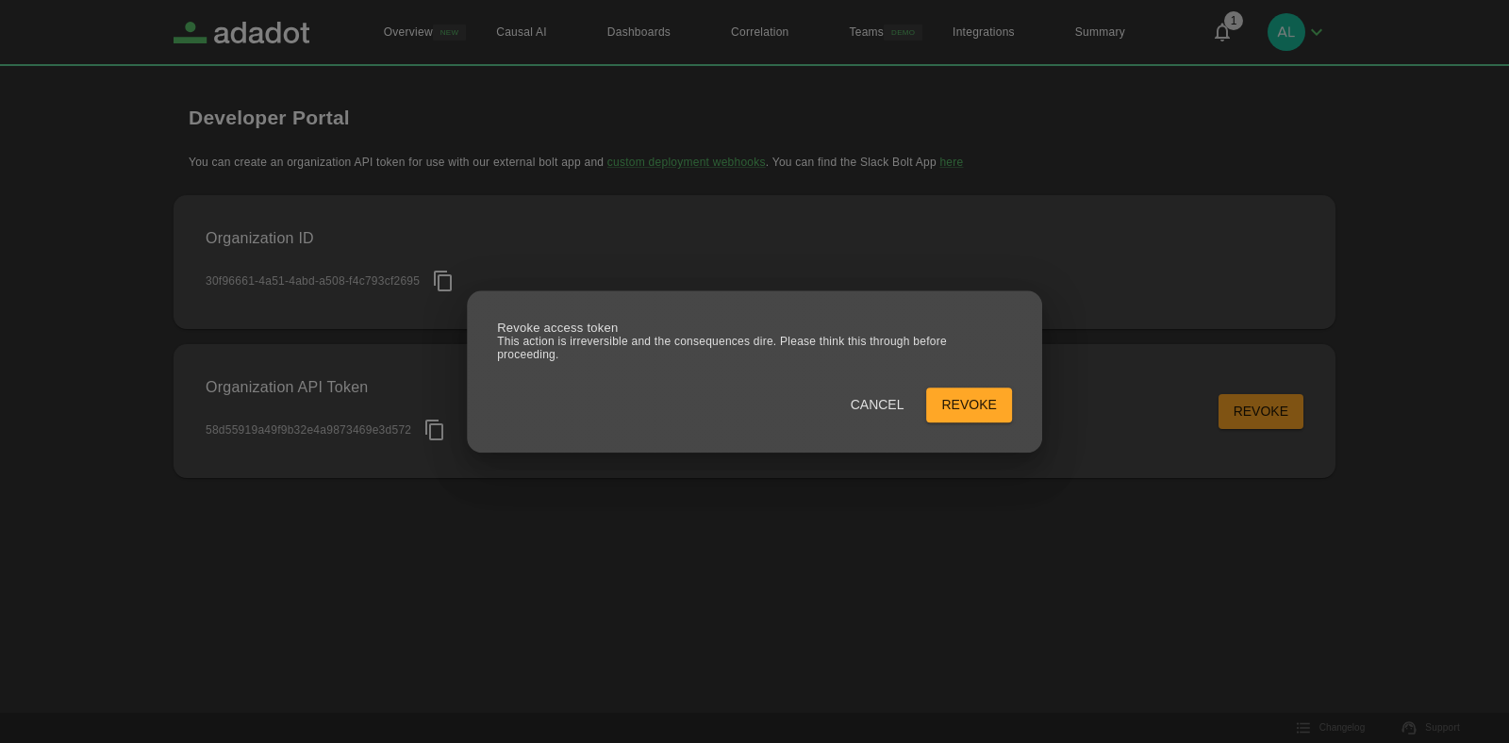
click at [965, 408] on button "Revoke" at bounding box center [969, 405] width 85 height 35
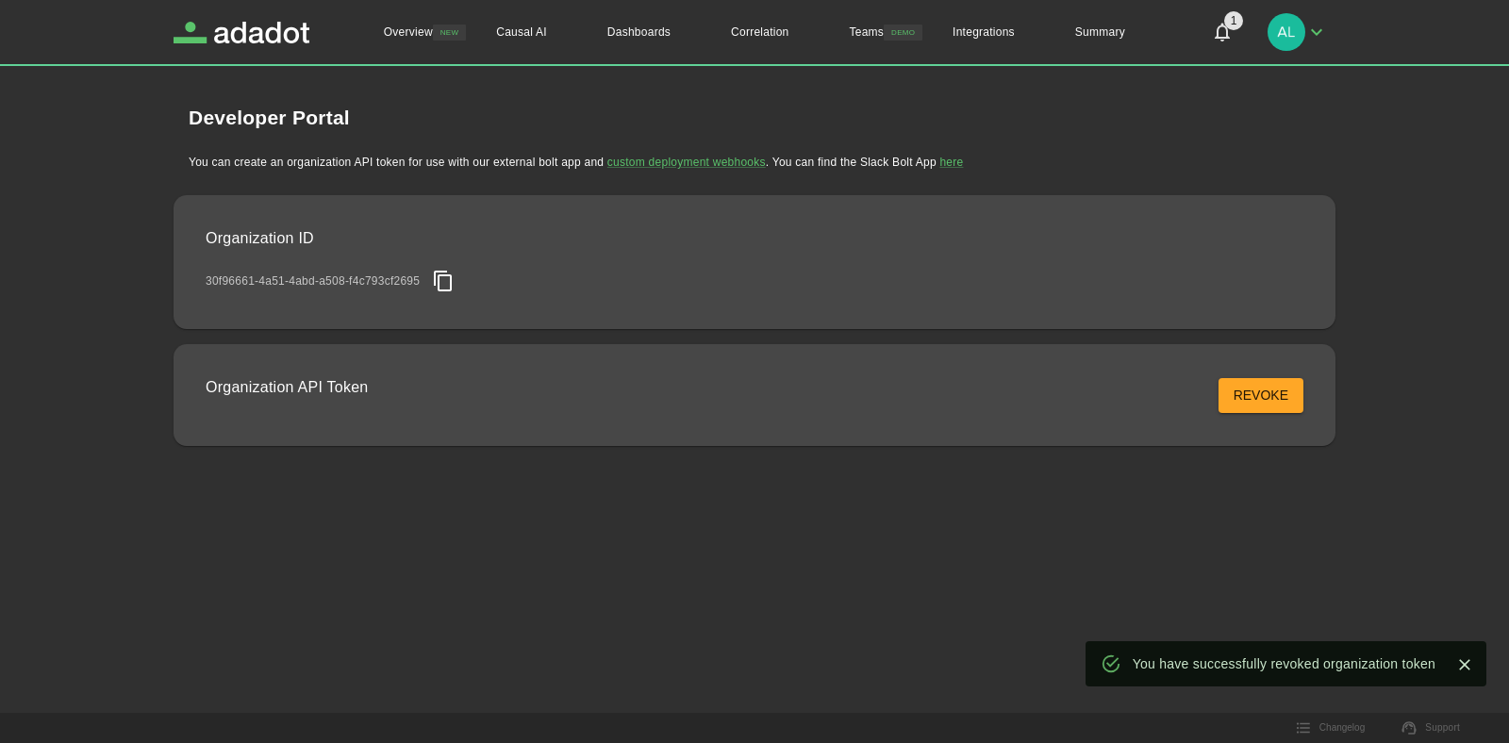
click at [1469, 664] on icon "Close" at bounding box center [1465, 665] width 19 height 19
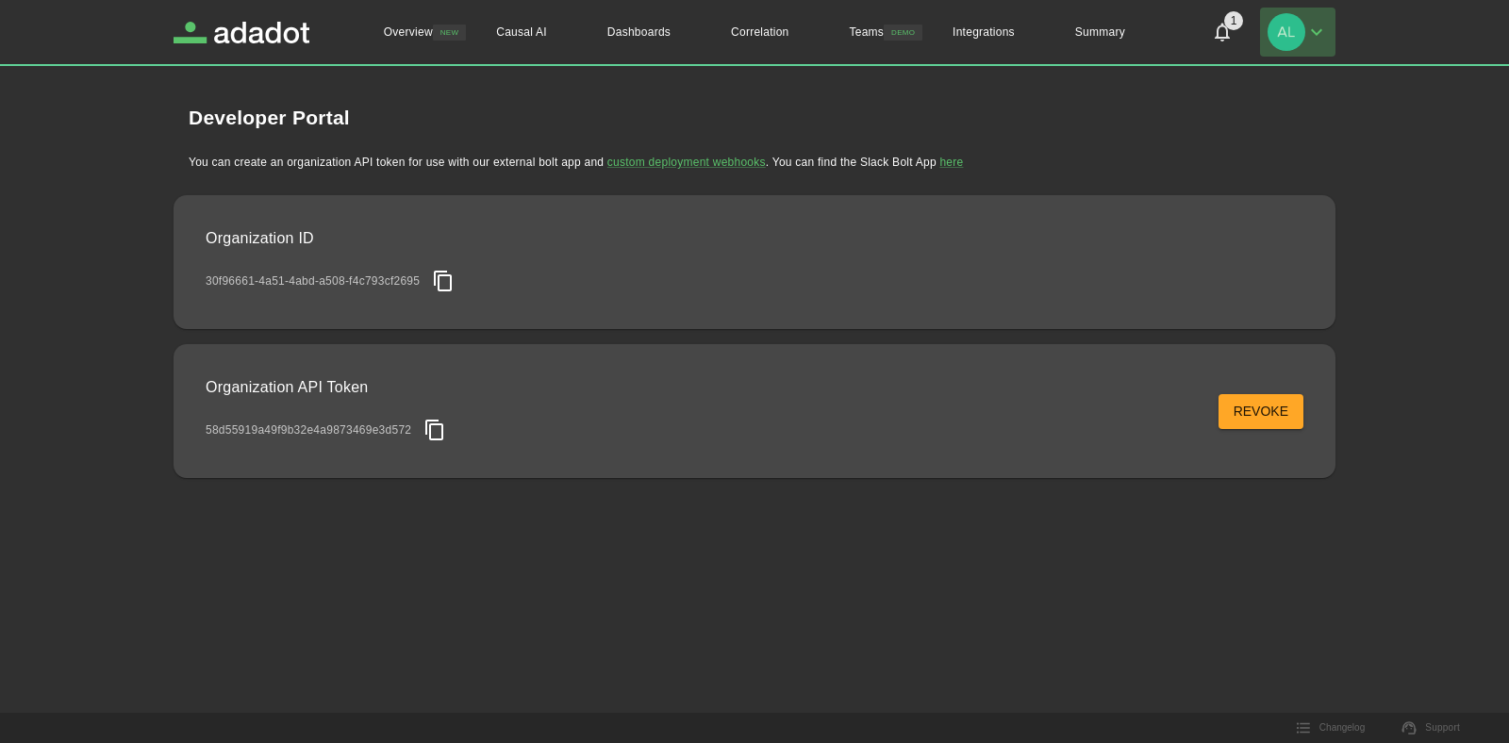
click at [1293, 33] on img "button" at bounding box center [1287, 32] width 38 height 38
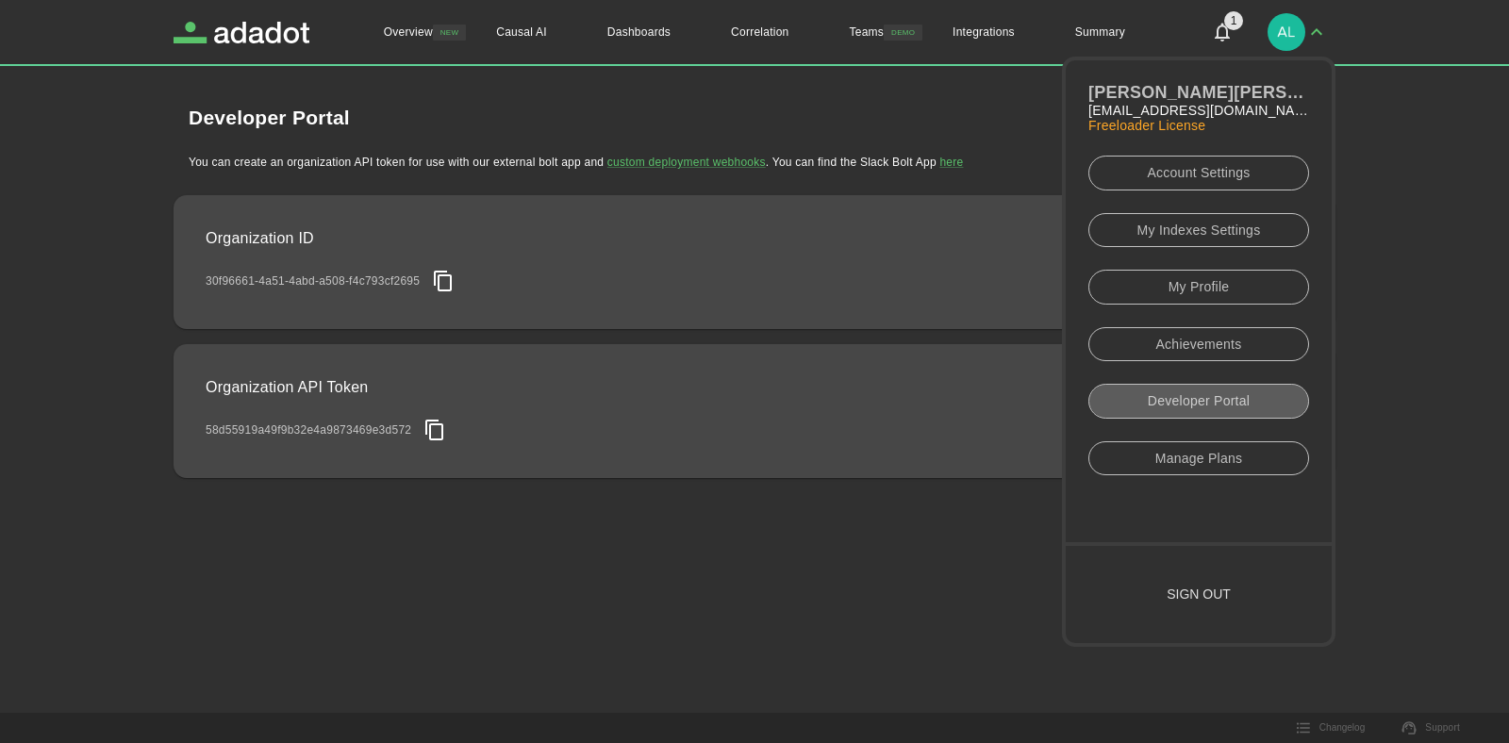
click at [1213, 396] on link "Developer Portal" at bounding box center [1199, 401] width 221 height 35
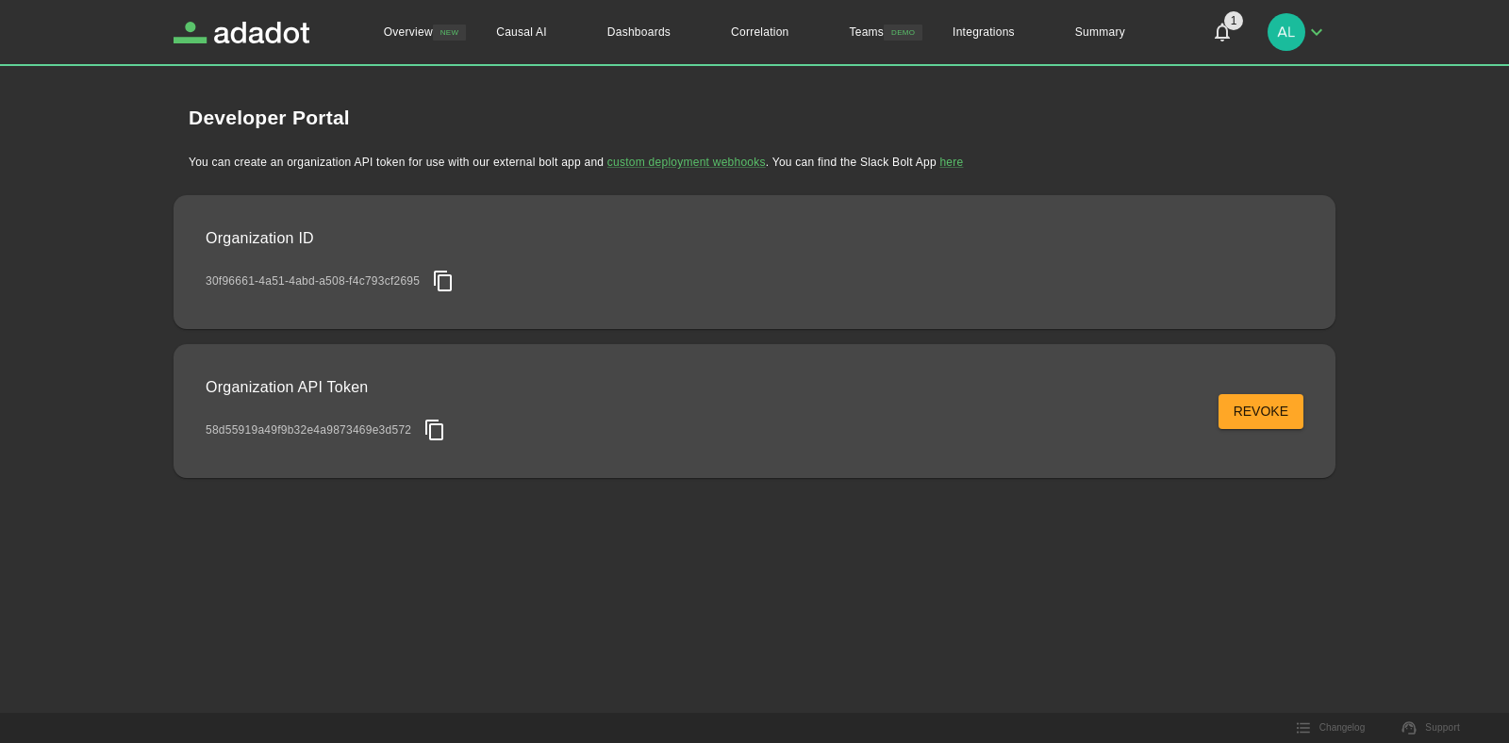
click at [1298, 48] on button "button" at bounding box center [1297, 32] width 75 height 49
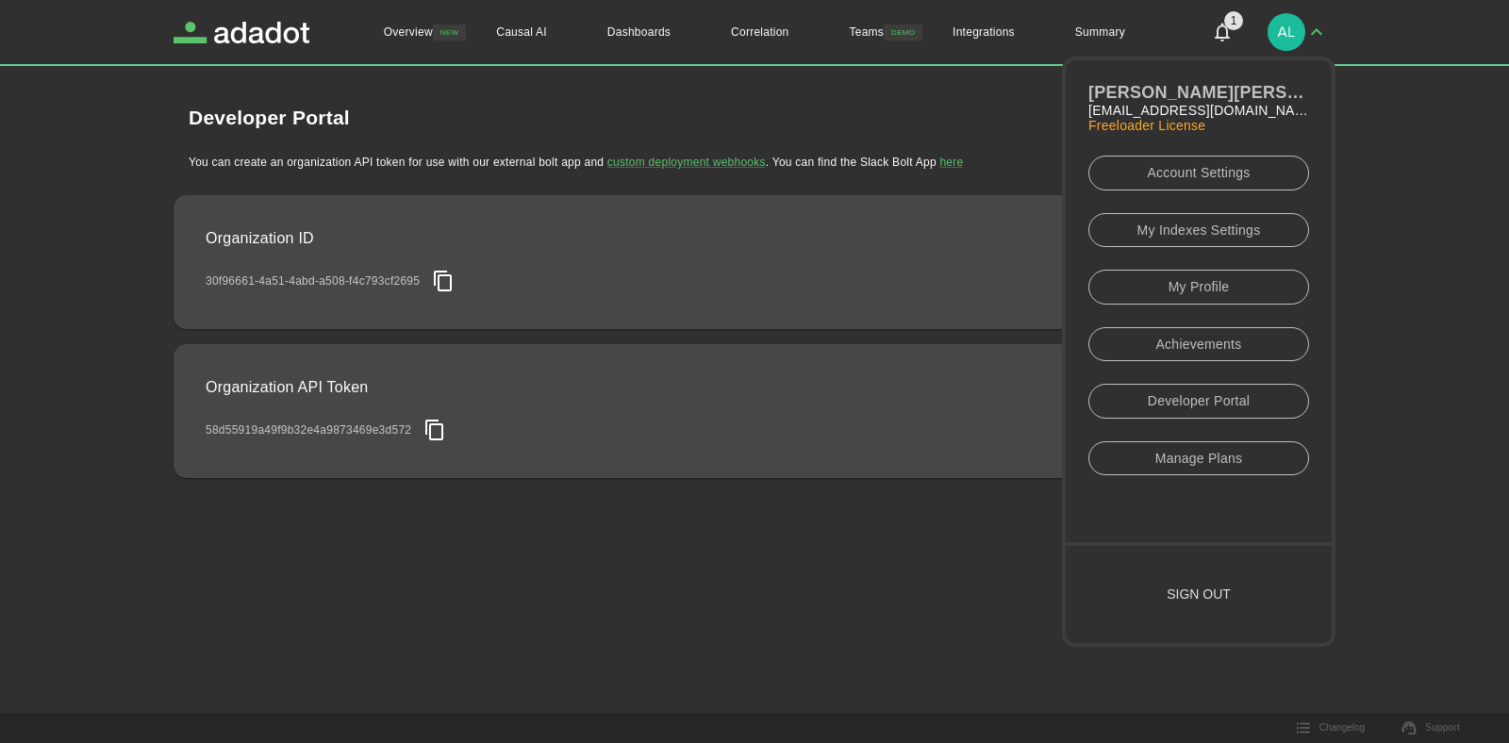
click at [1206, 230] on link "My Indexes Settings" at bounding box center [1199, 230] width 221 height 35
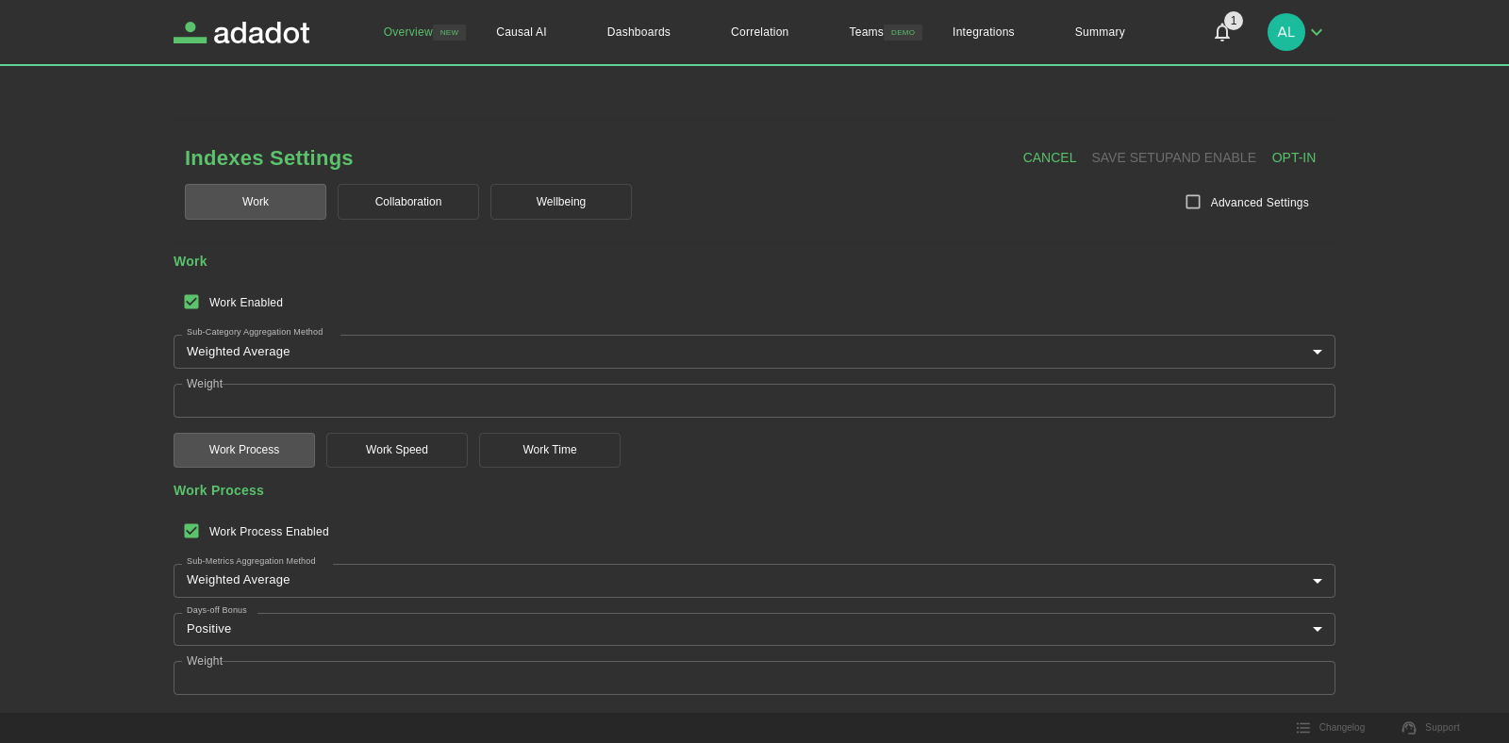
click at [404, 40] on link "Overview" at bounding box center [408, 32] width 109 height 64
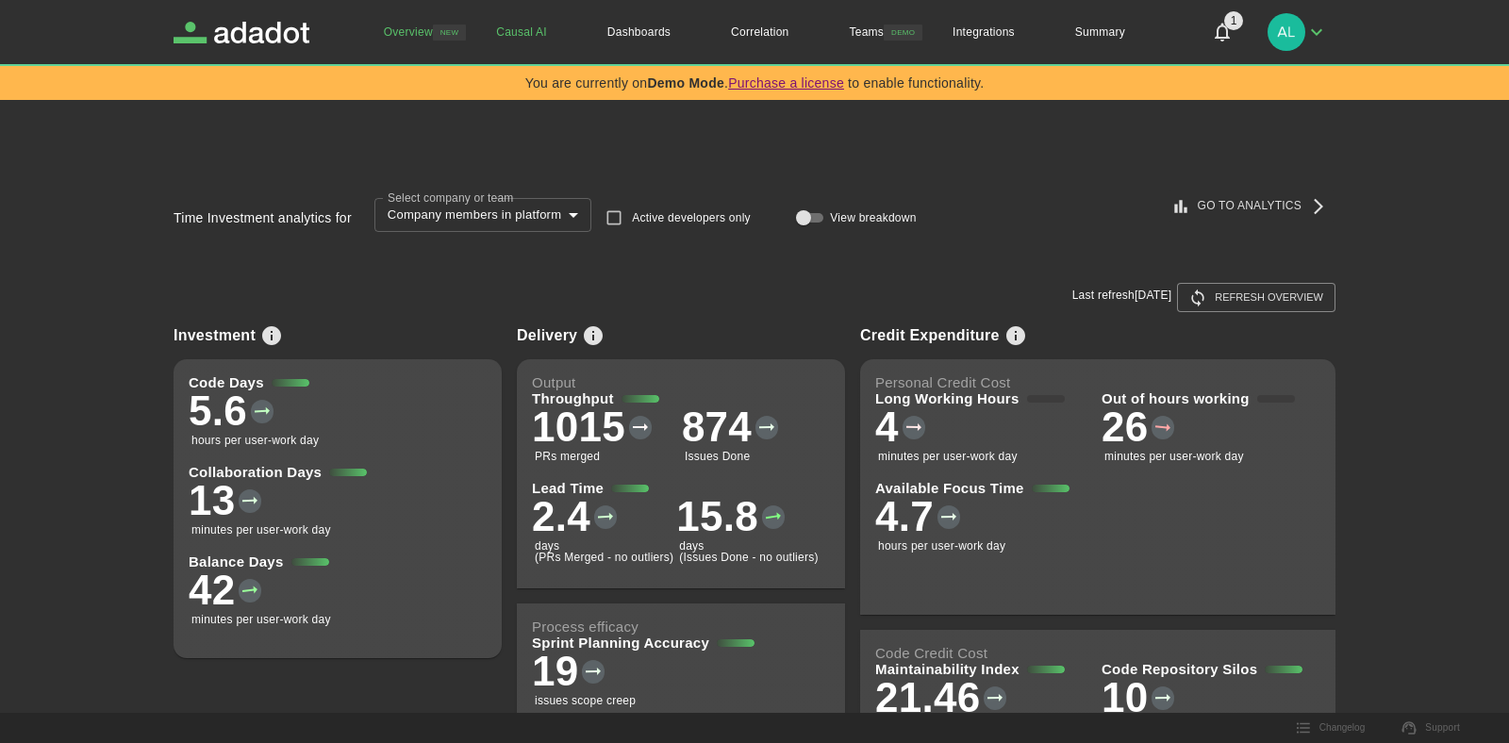
click at [507, 31] on link "Causal AI" at bounding box center [521, 32] width 111 height 64
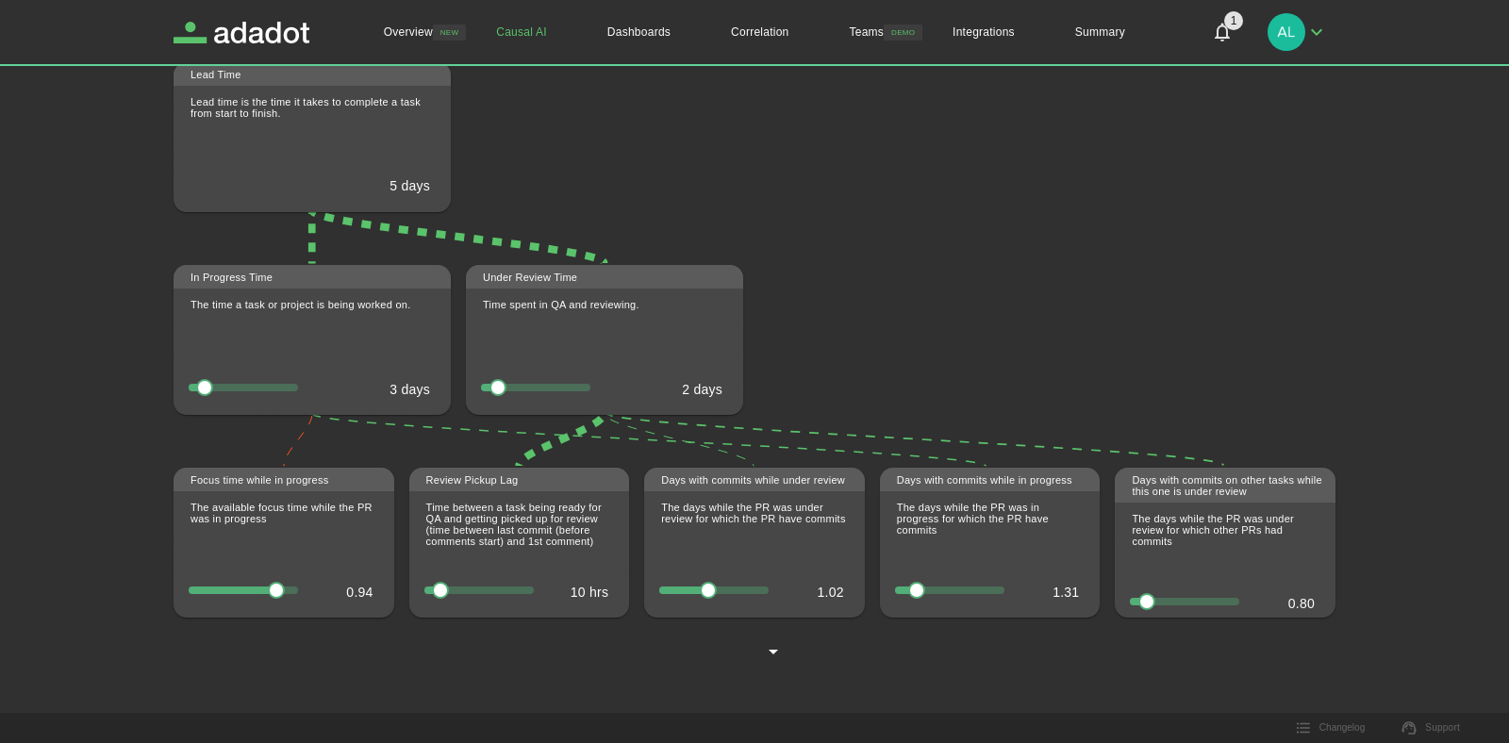
type input "******"
type input "**********"
type input "*****"
type input "*"
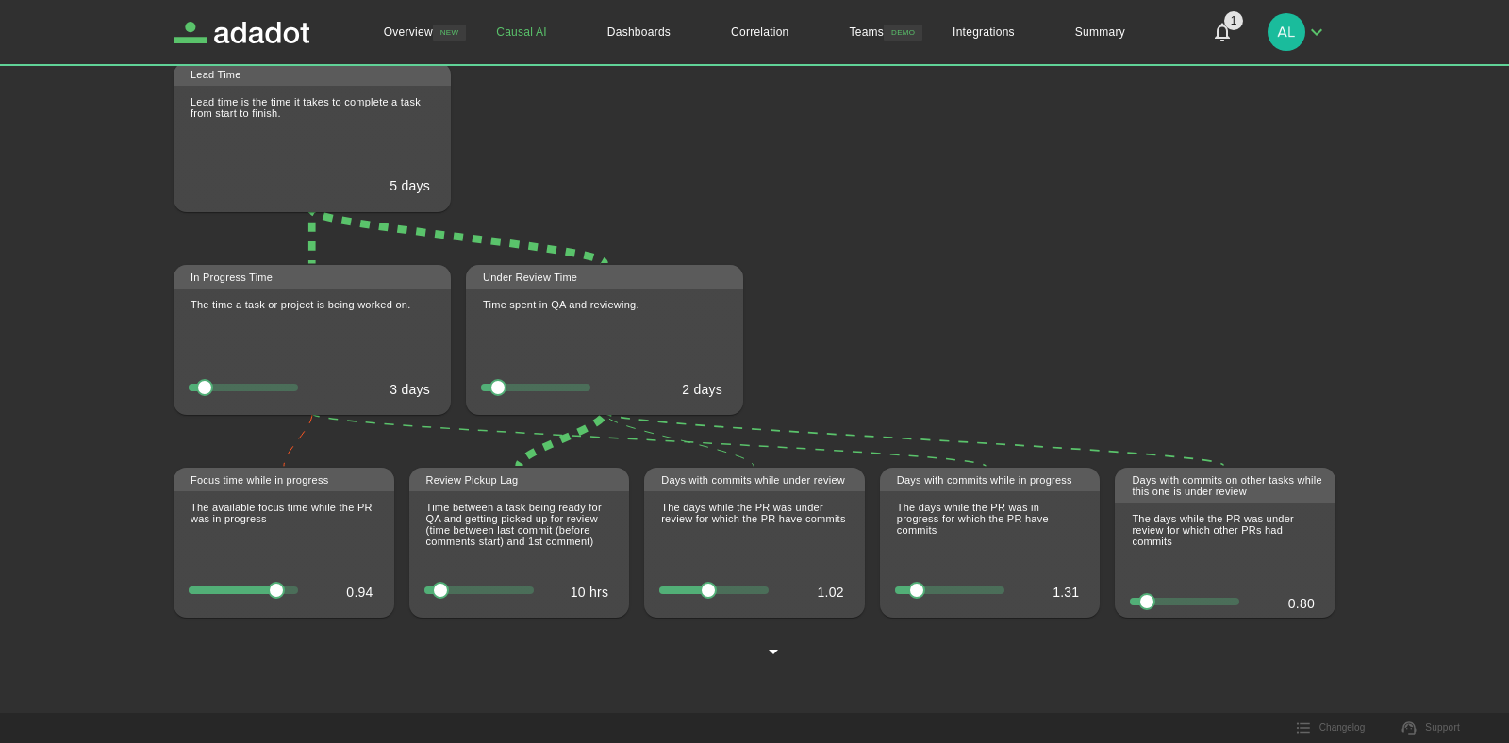
type input "***"
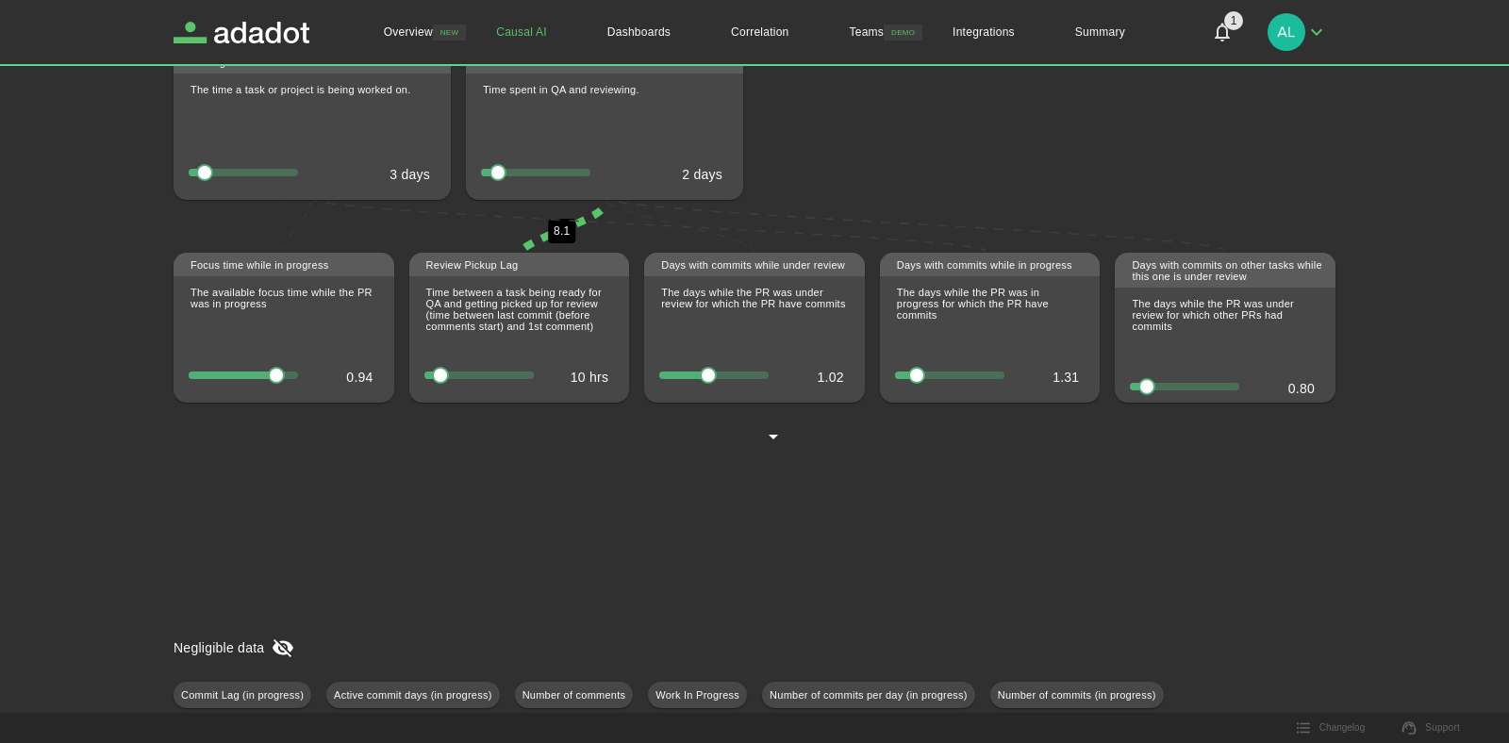
type input "******"
type input "**********"
type input "*****"
type input "*"
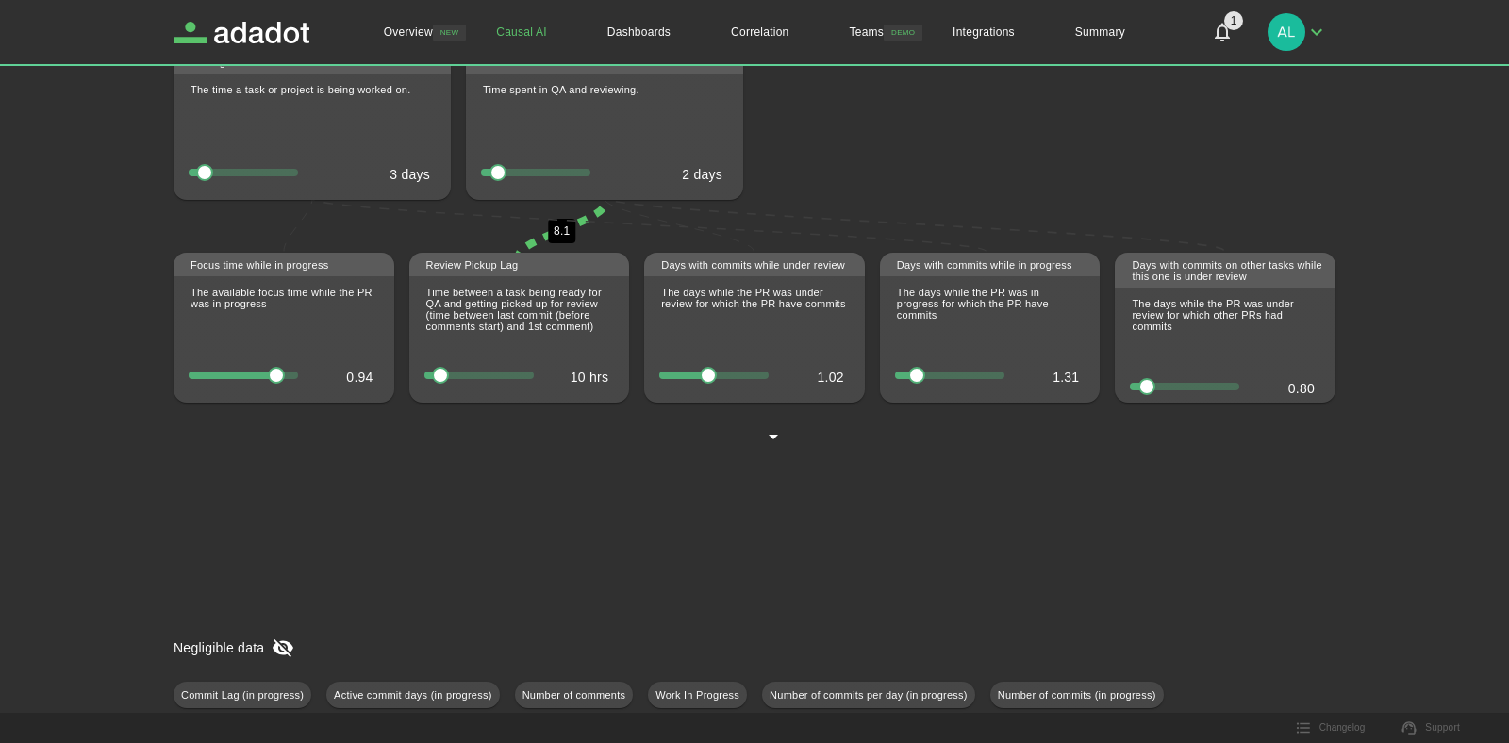
type input "***"
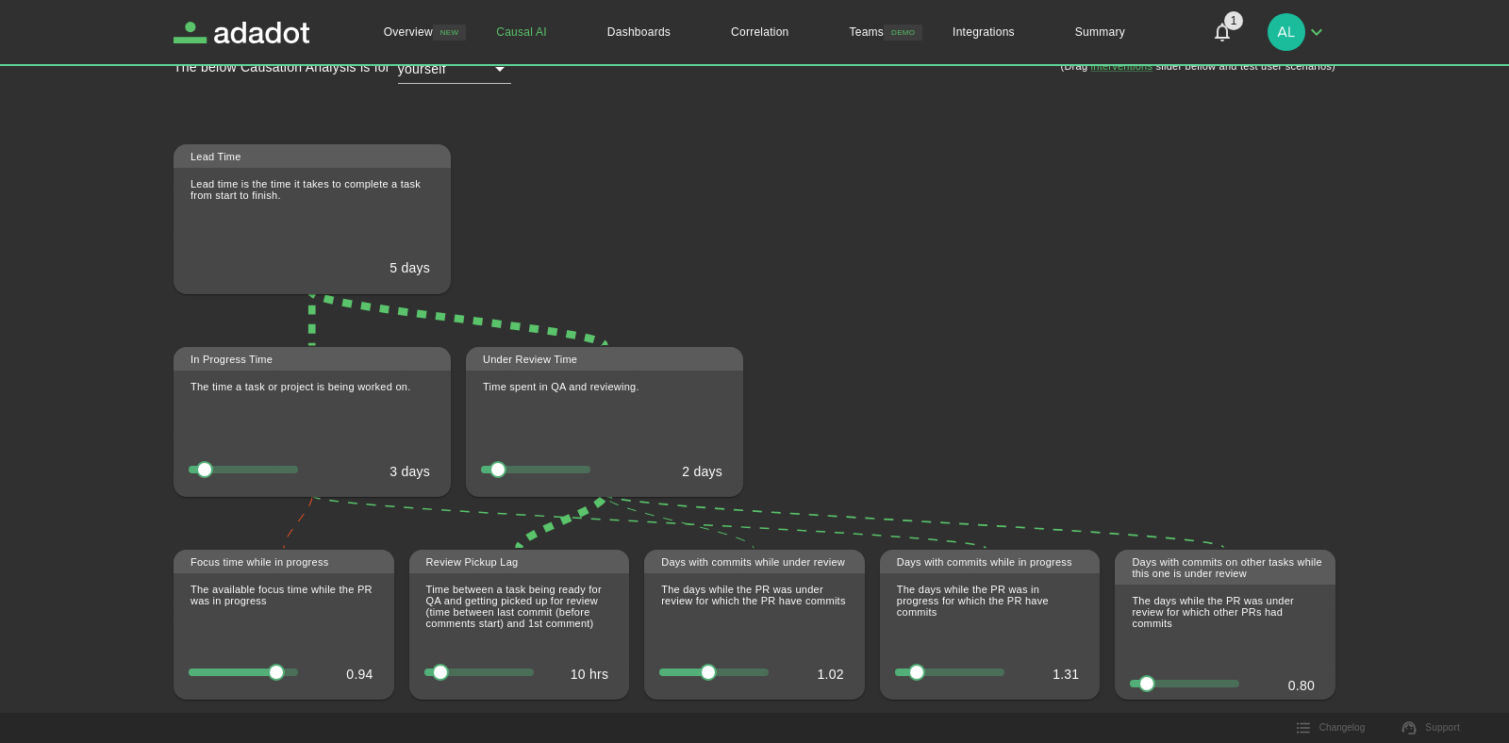
type input "******"
type input "**********"
type input "*****"
type input "*"
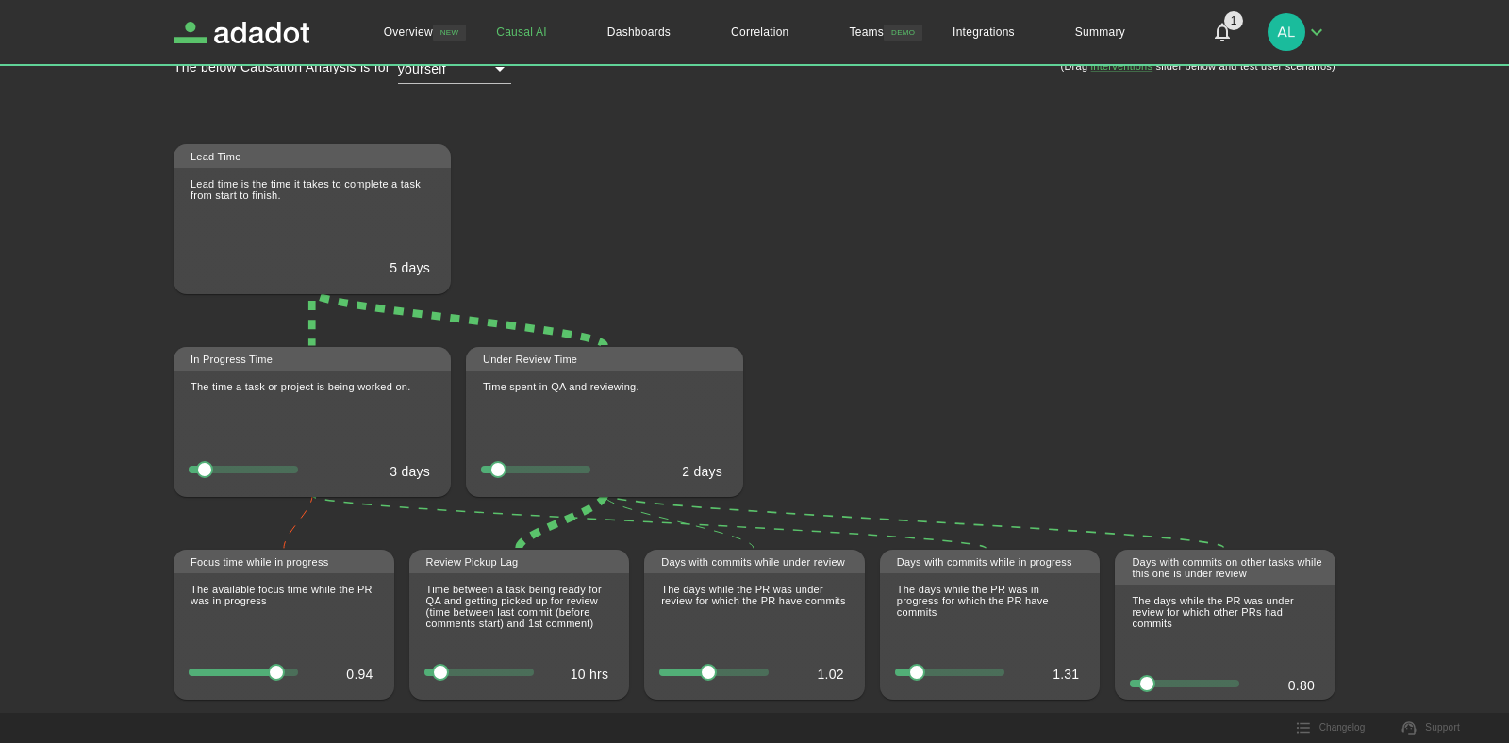
type input "***"
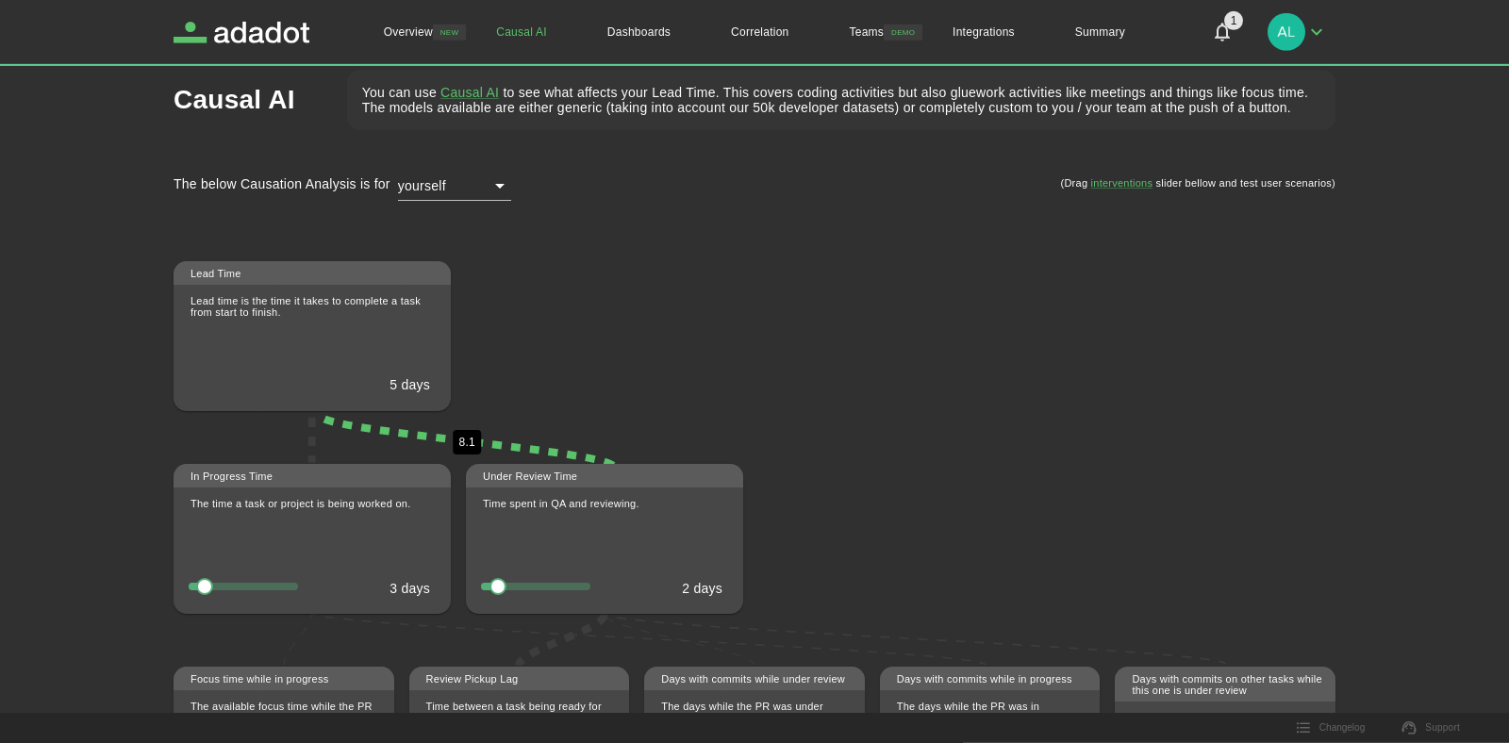
type input "******"
type input "**********"
type input "*****"
type input "*"
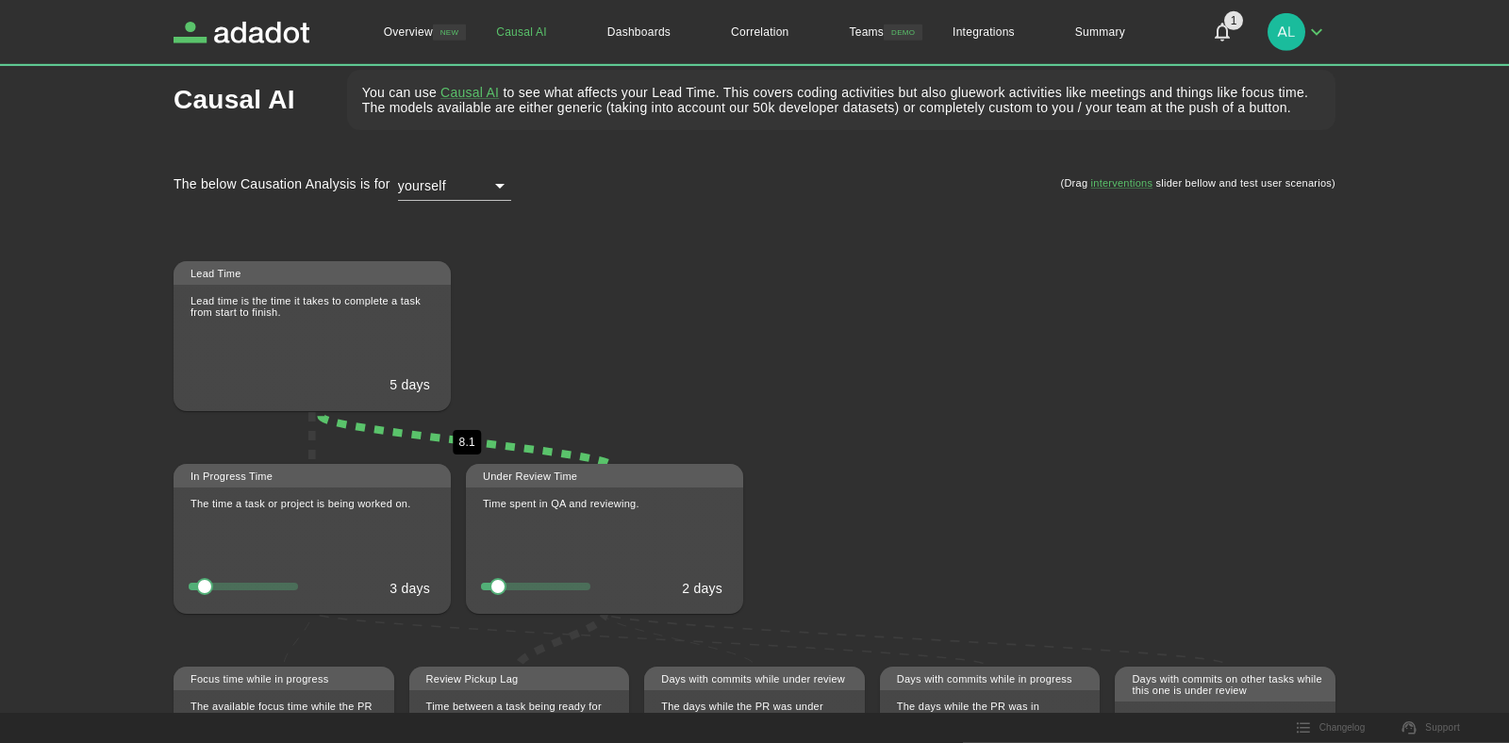
type input "***"
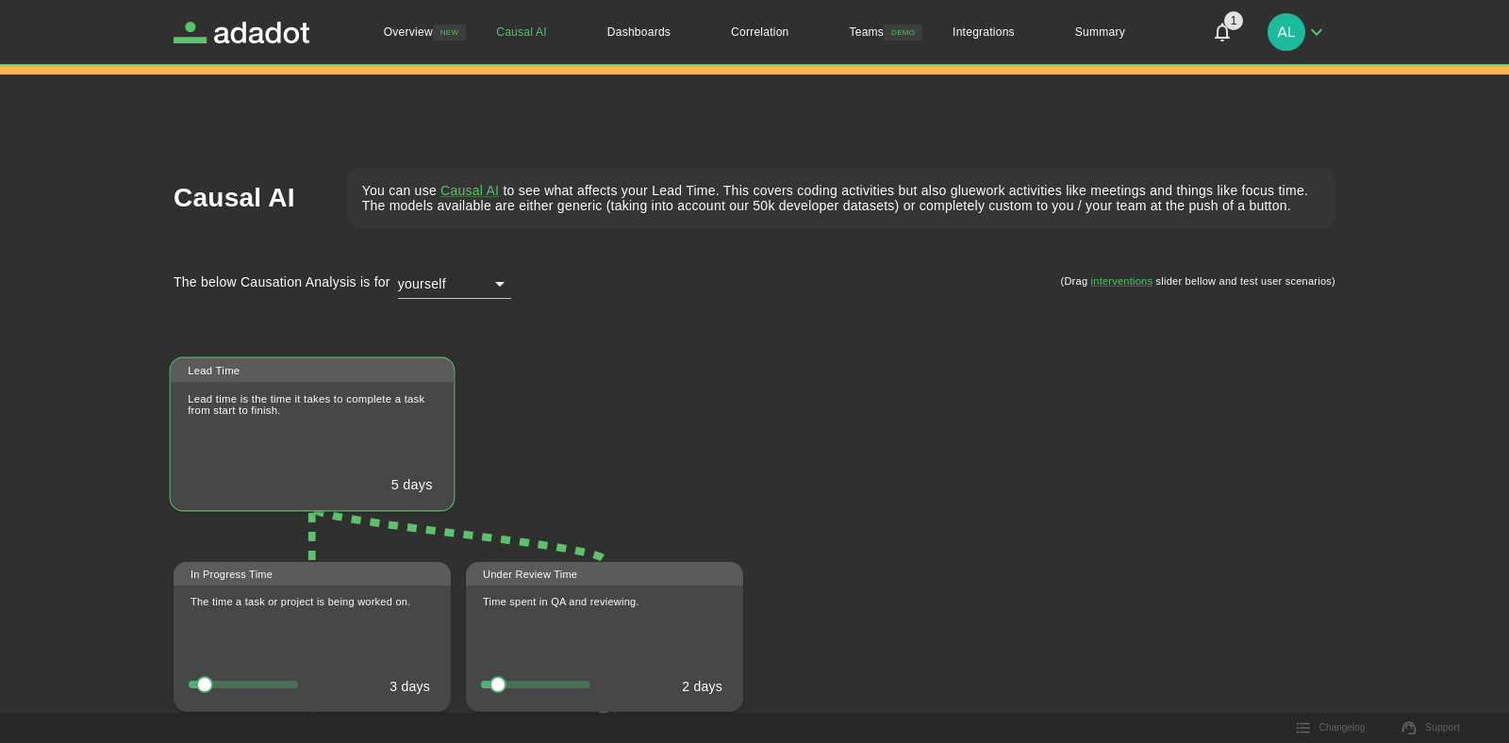
click at [316, 409] on p "Lead time is the time it takes to complete a task from start to finish." at bounding box center [313, 415] width 284 height 46
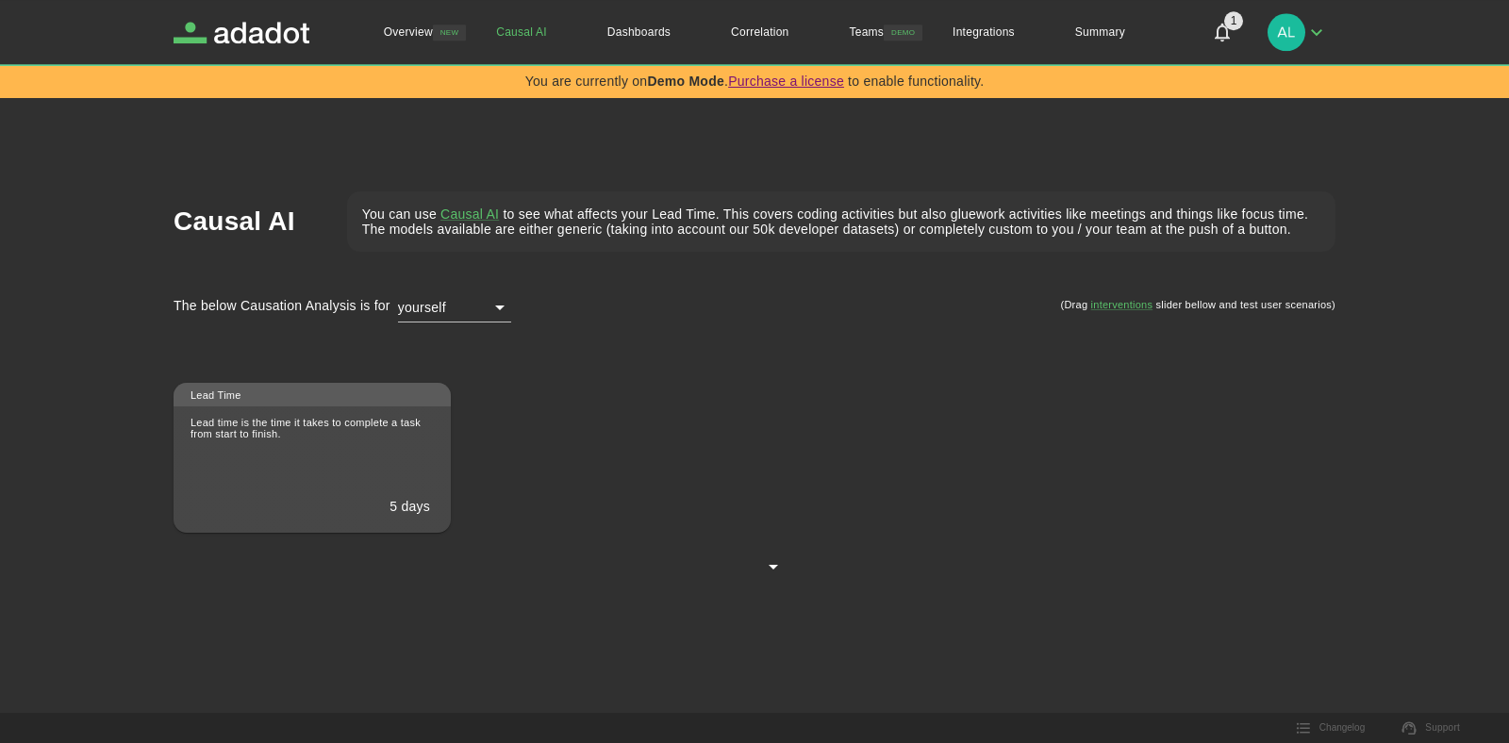
scroll to position [0, 0]
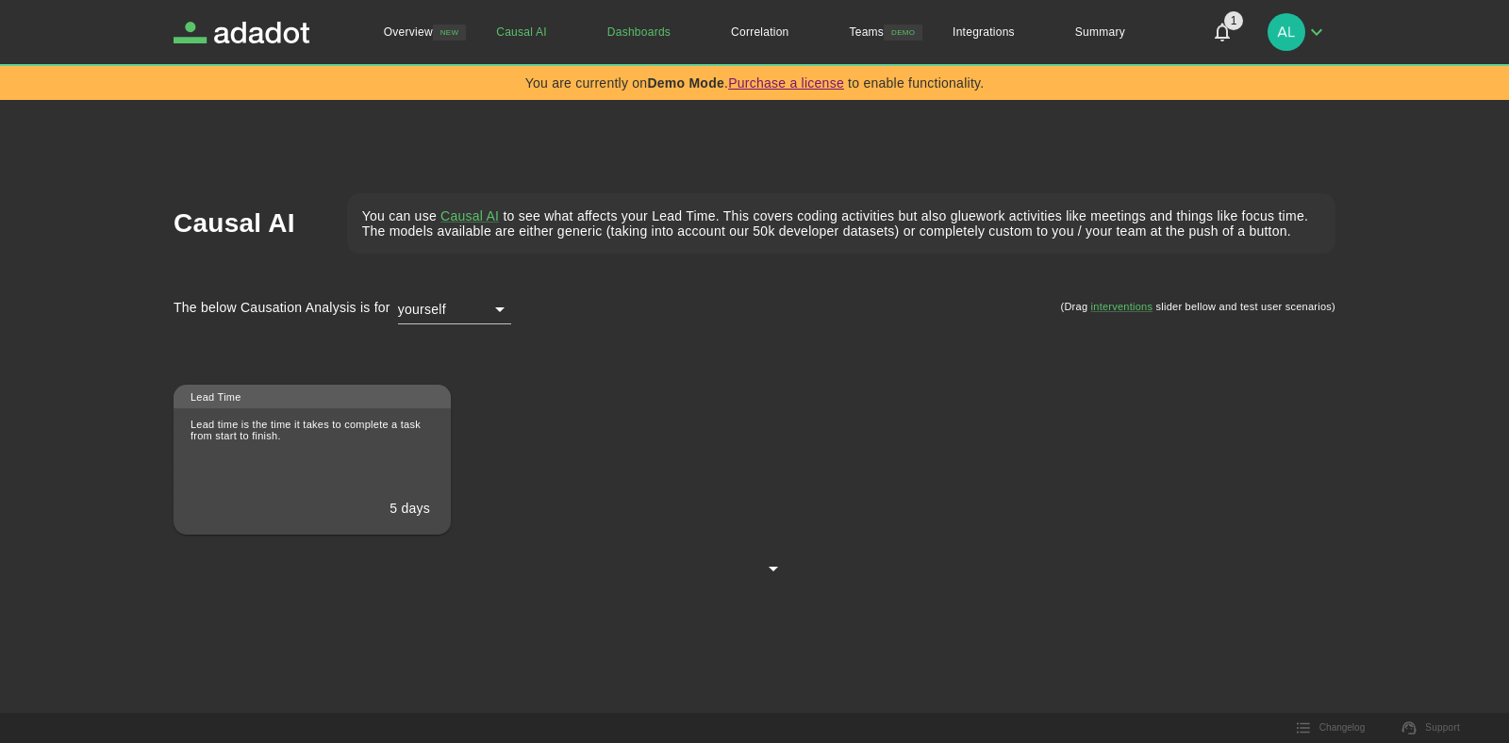
click at [619, 33] on link "Dashboards" at bounding box center [639, 32] width 124 height 64
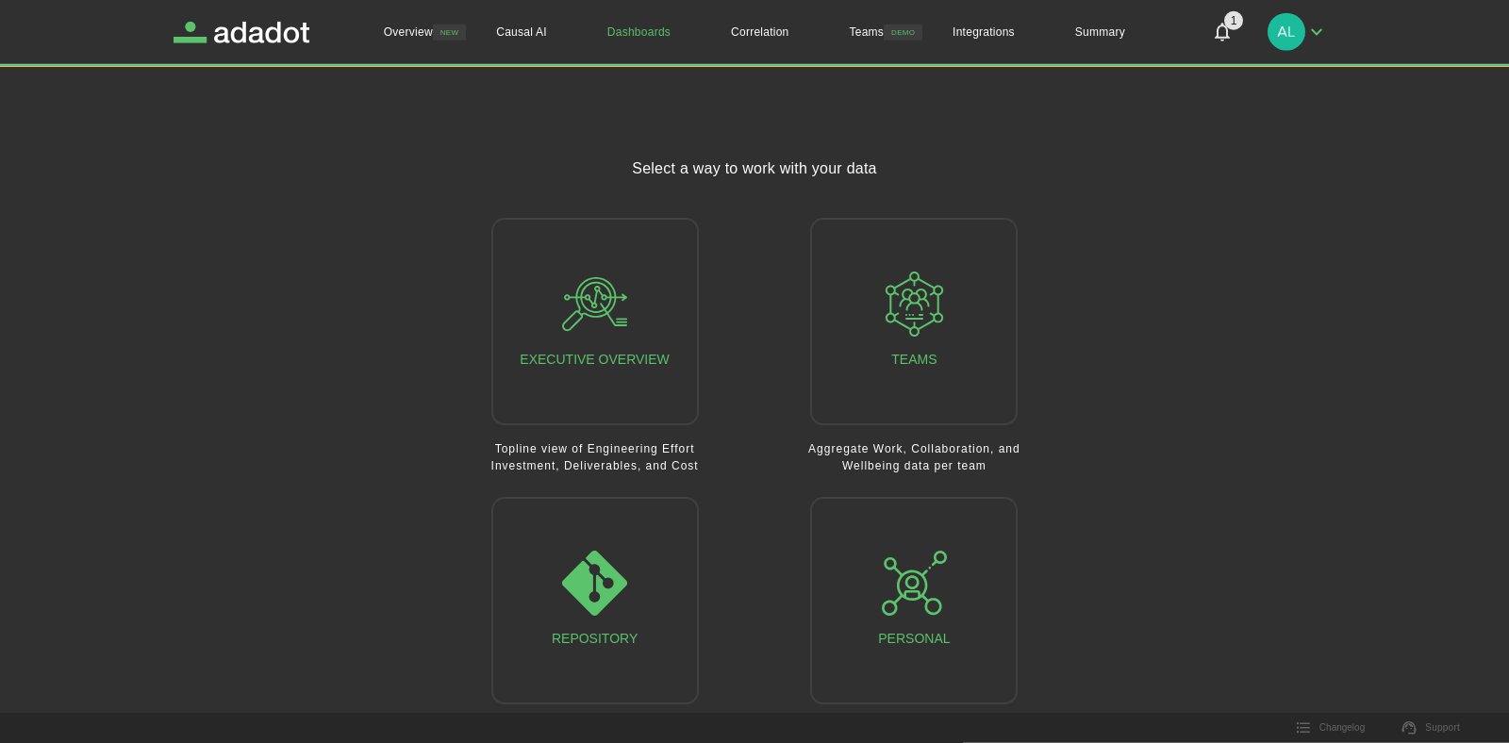
scroll to position [66, 0]
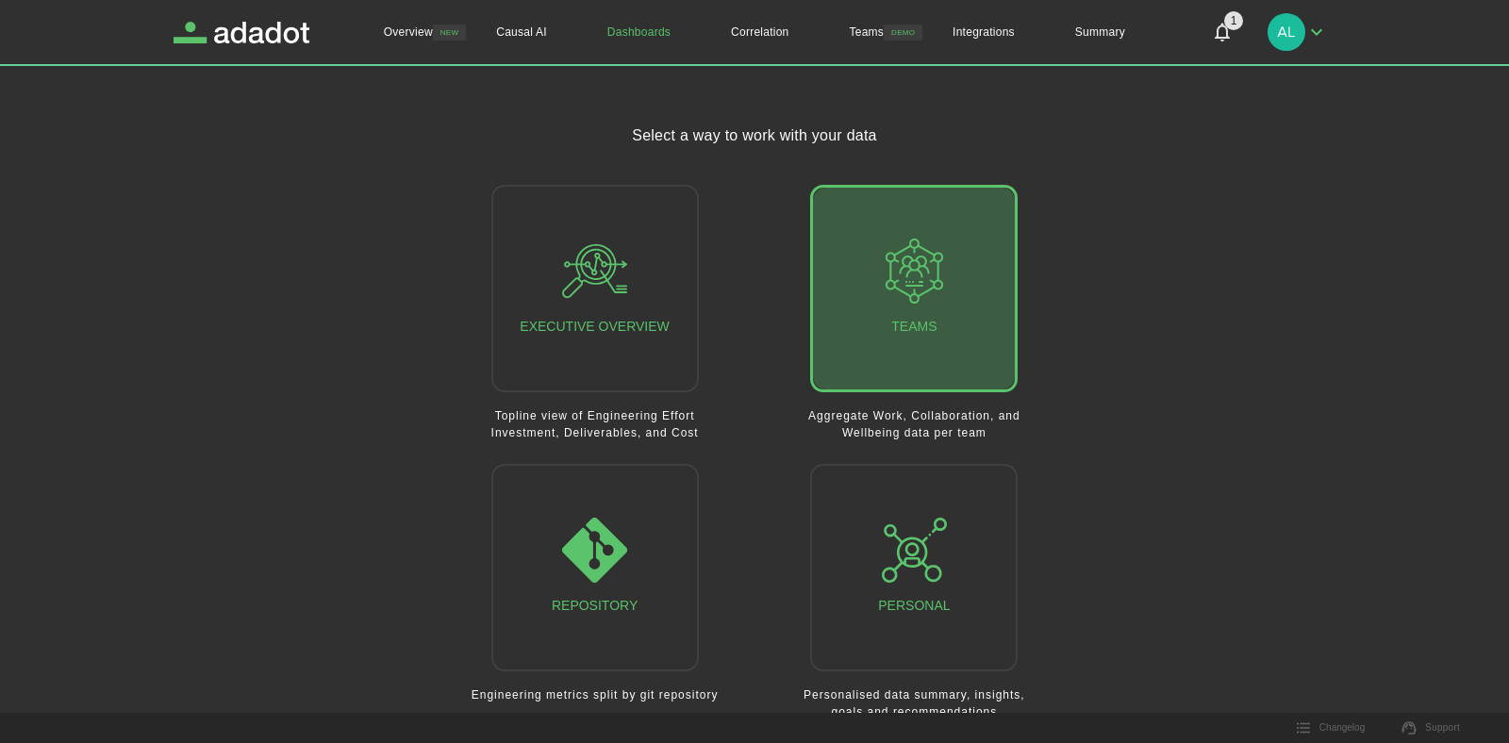
click at [919, 349] on button "Teams" at bounding box center [914, 289] width 208 height 208
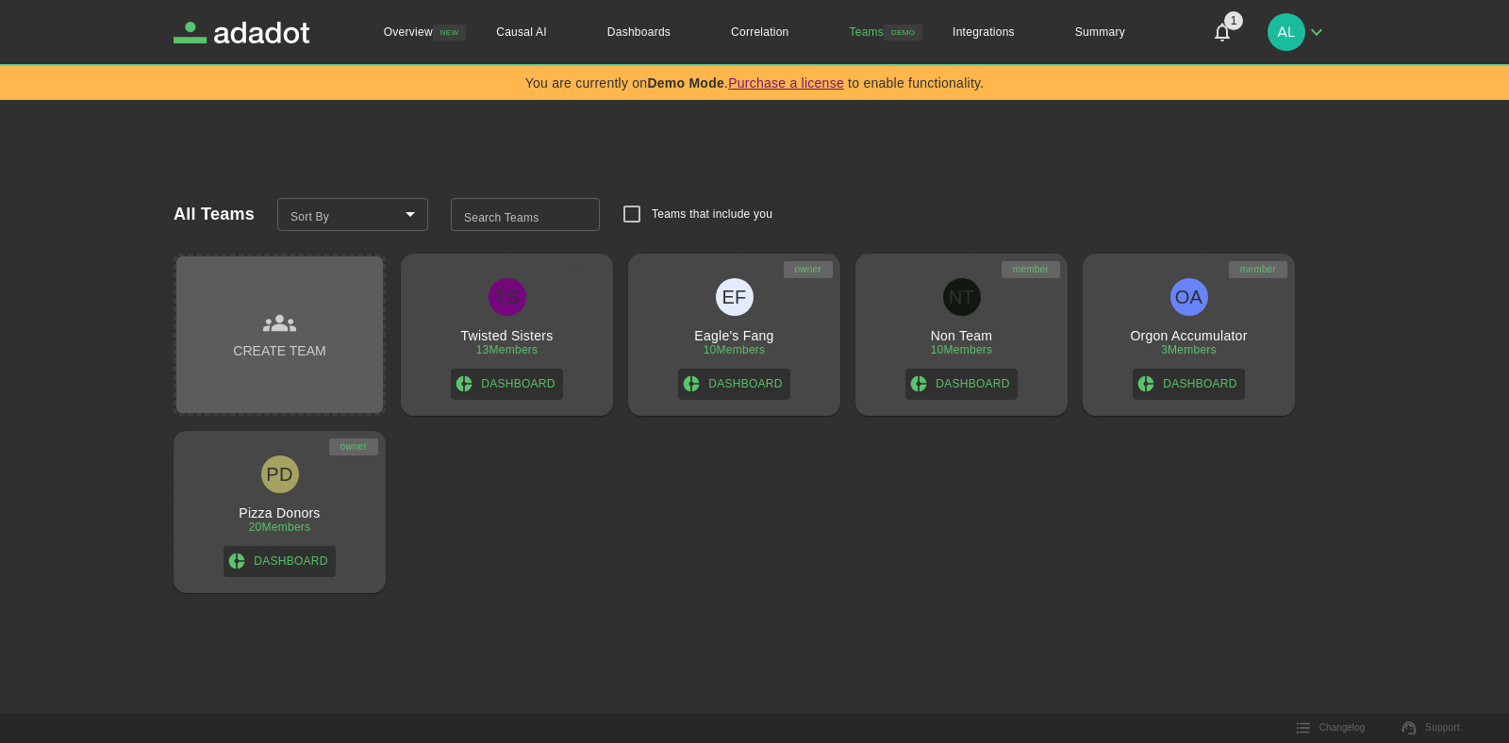
click at [274, 340] on icon "button" at bounding box center [279, 323] width 33 height 33
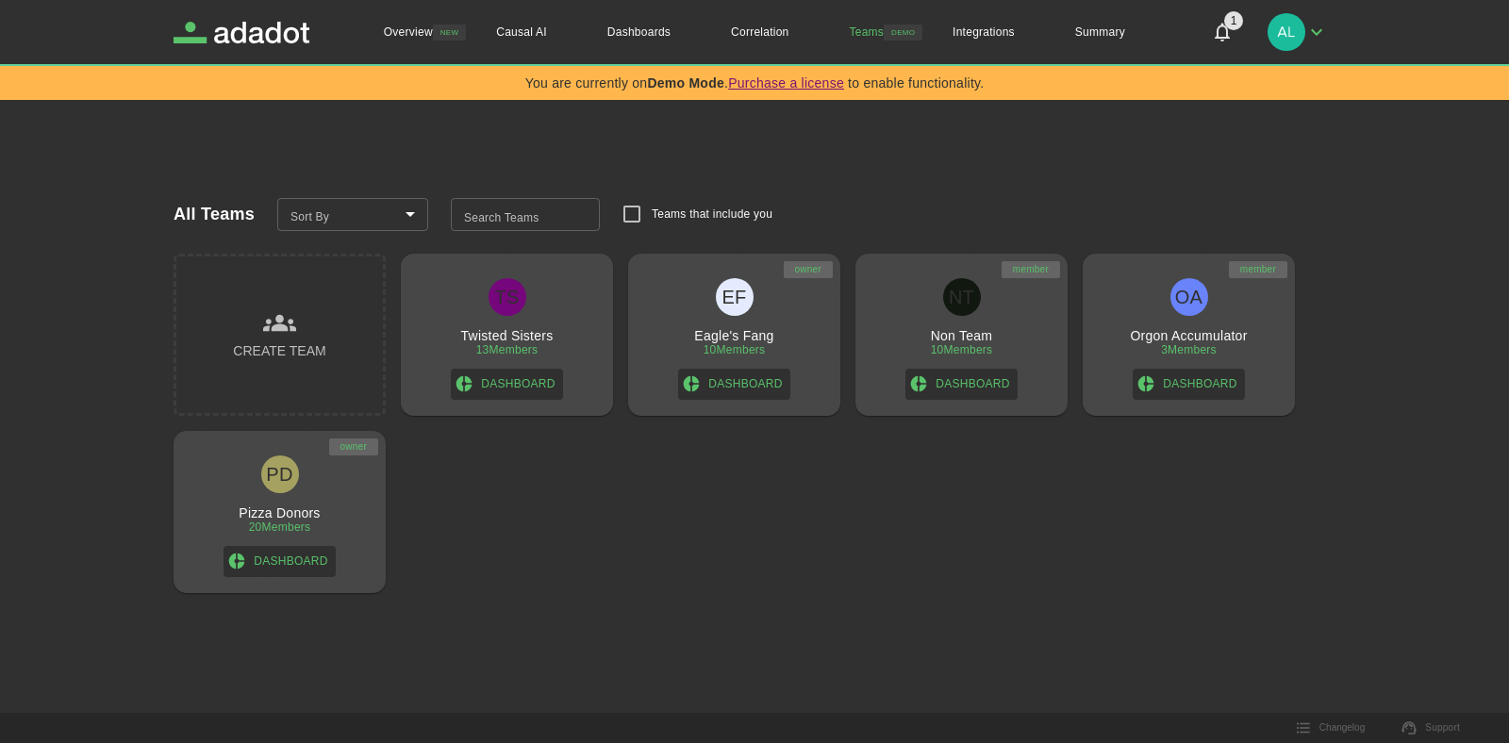
click at [578, 322] on div "TS Twisted Sisters 13 Members Dashboard" at bounding box center [506, 339] width 197 height 122
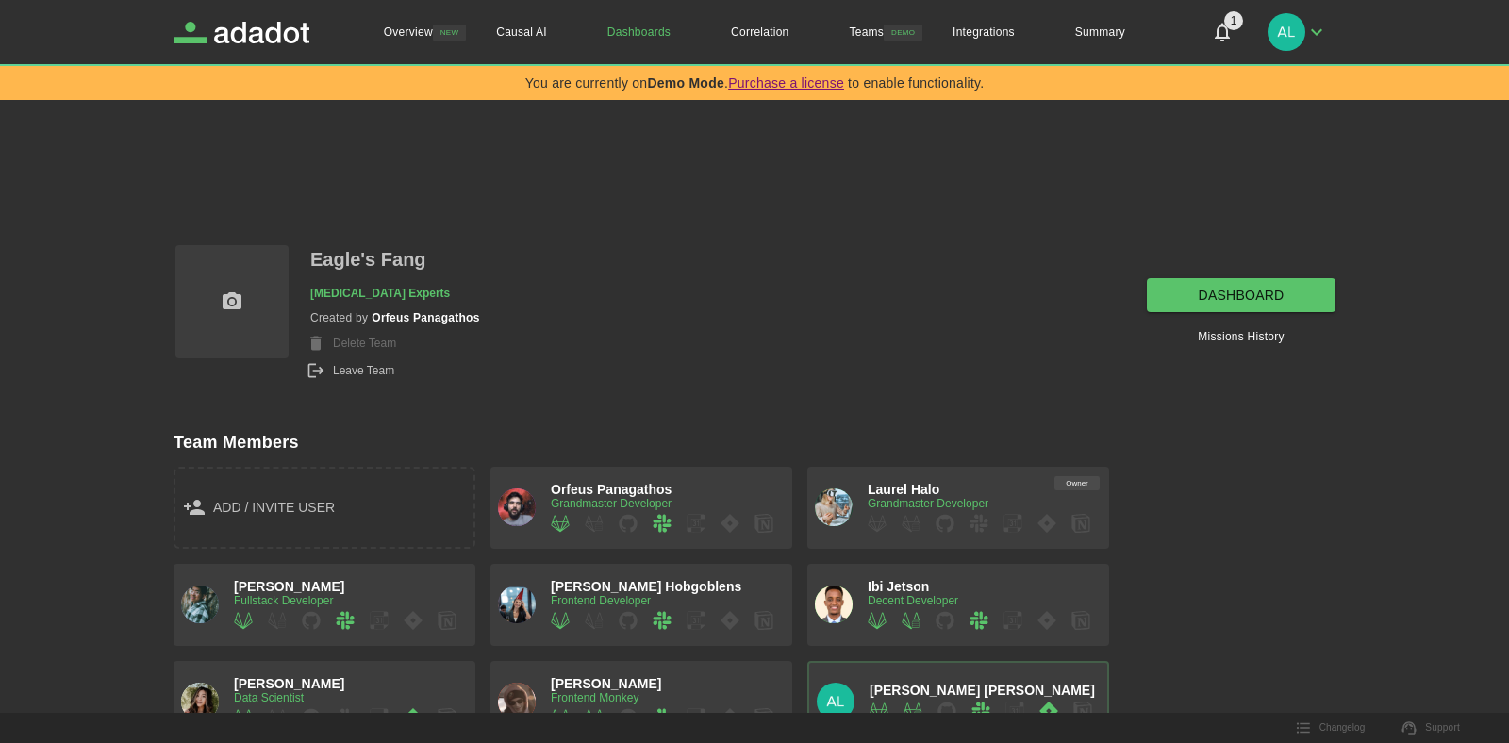
click at [313, 512] on span "add / invite user" at bounding box center [274, 508] width 122 height 24
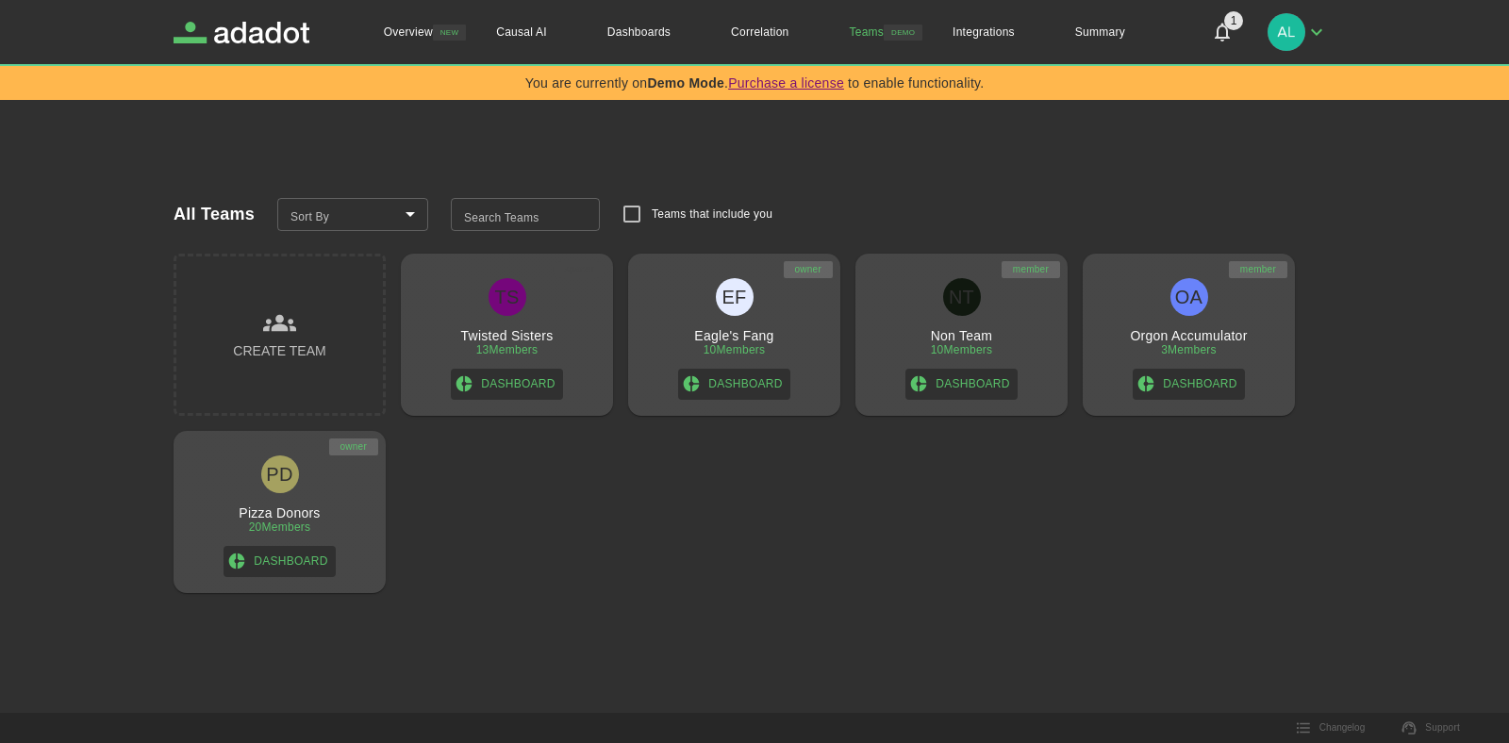
click at [558, 343] on div "TS Twisted Sisters 13 Members Dashboard" at bounding box center [506, 339] width 197 height 122
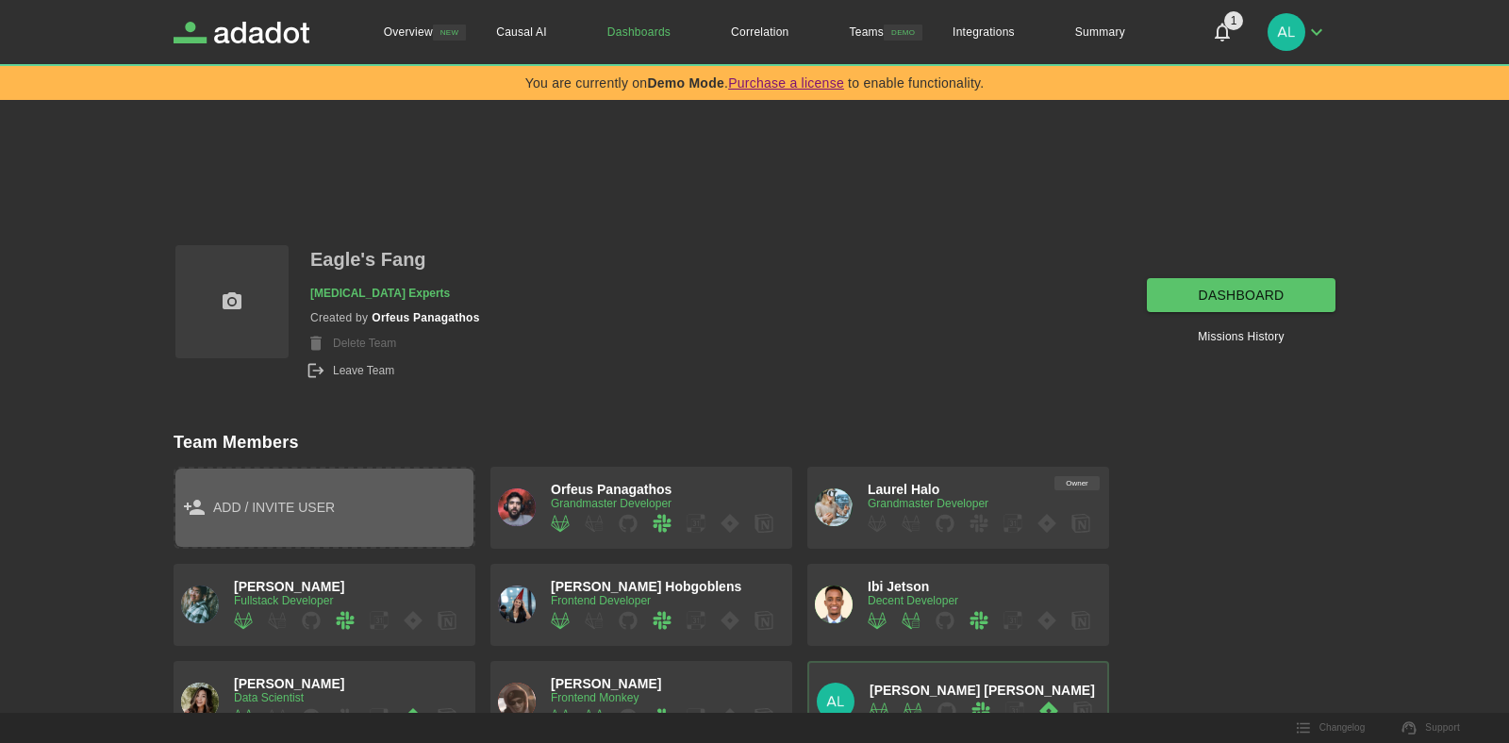
click at [250, 501] on span "add / invite user" at bounding box center [274, 508] width 122 height 24
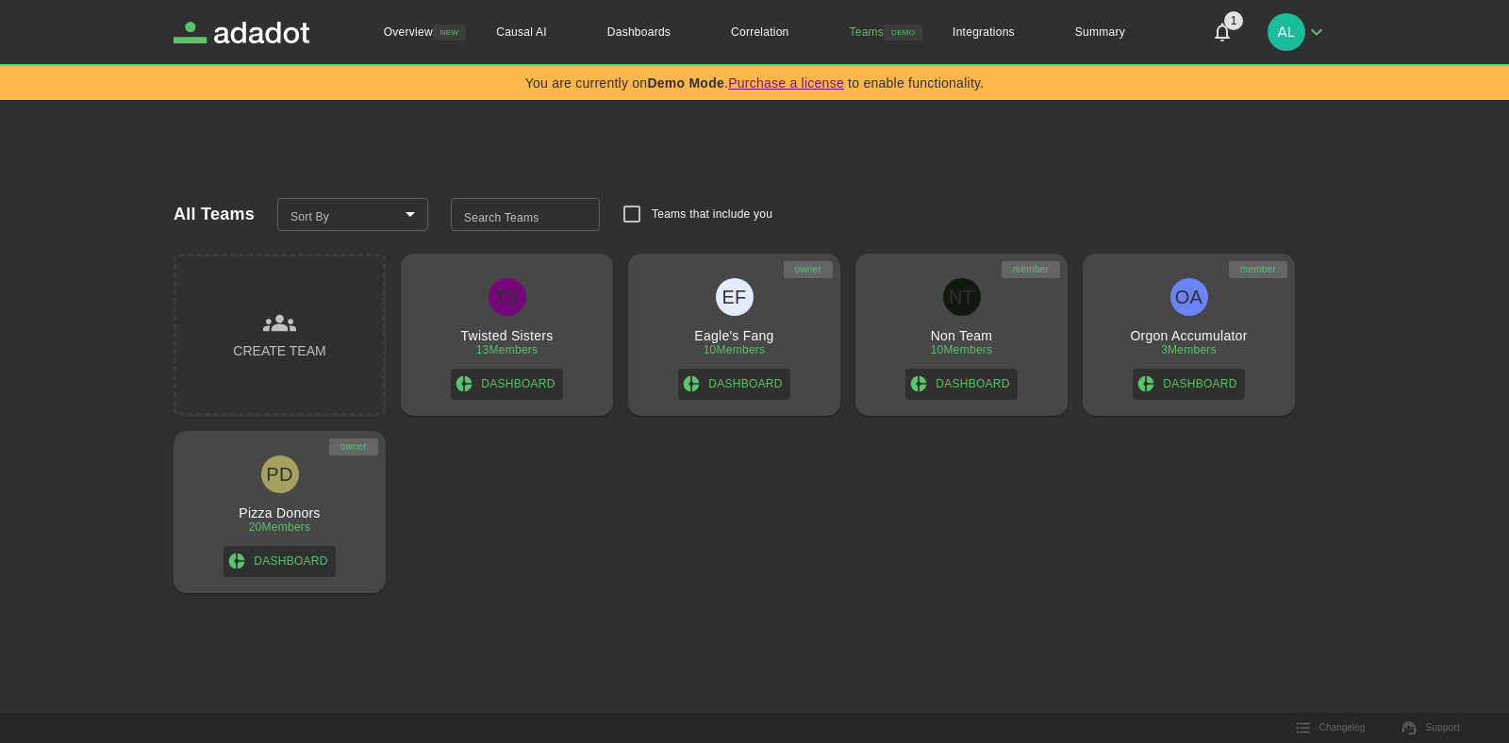
click at [297, 478] on div "PD" at bounding box center [280, 475] width 38 height 38
click at [790, 320] on div "EF Eagle's Fang 10 Members Dashboard" at bounding box center [734, 339] width 197 height 122
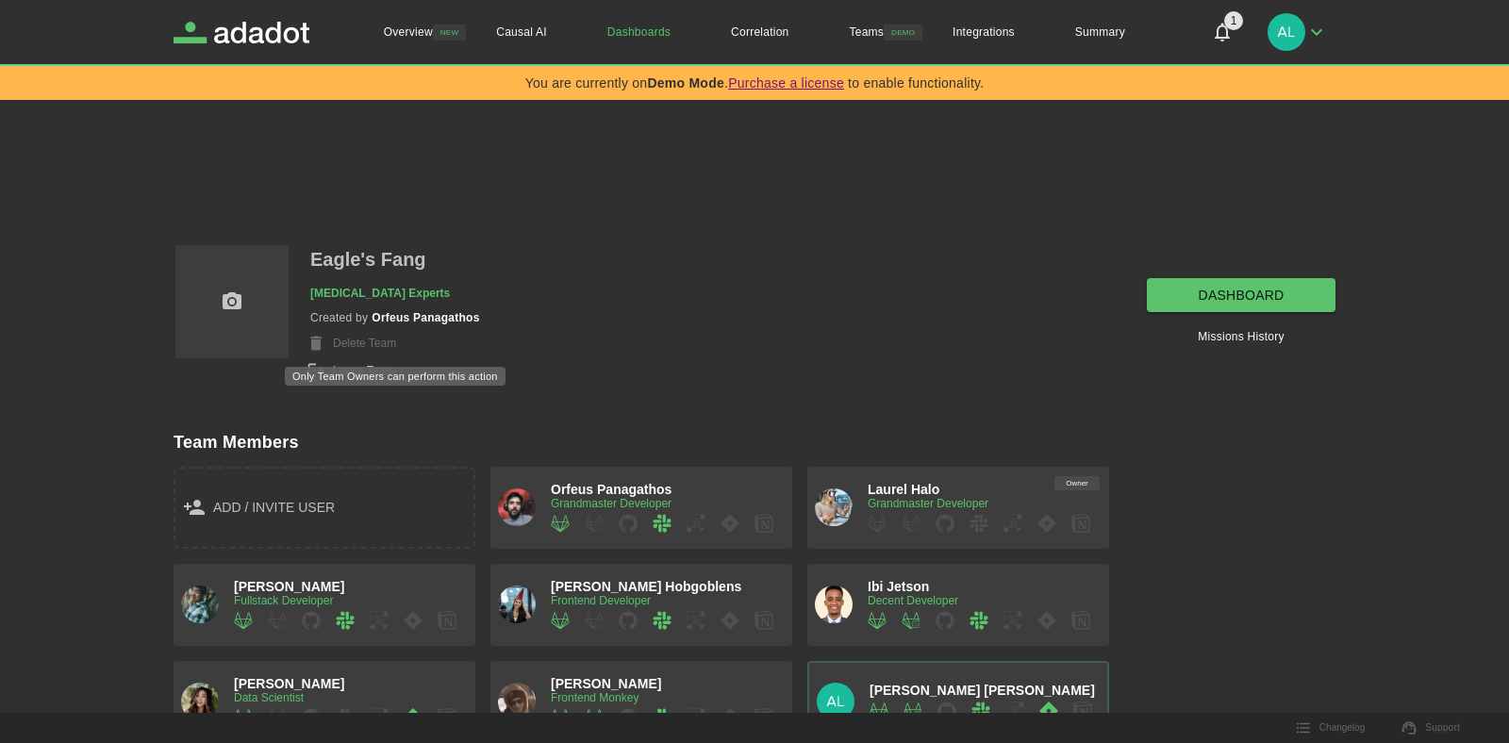
click at [360, 343] on div "Delete Team" at bounding box center [395, 344] width 170 height 20
click at [391, 267] on p "Eagle's Fang" at bounding box center [368, 259] width 116 height 33
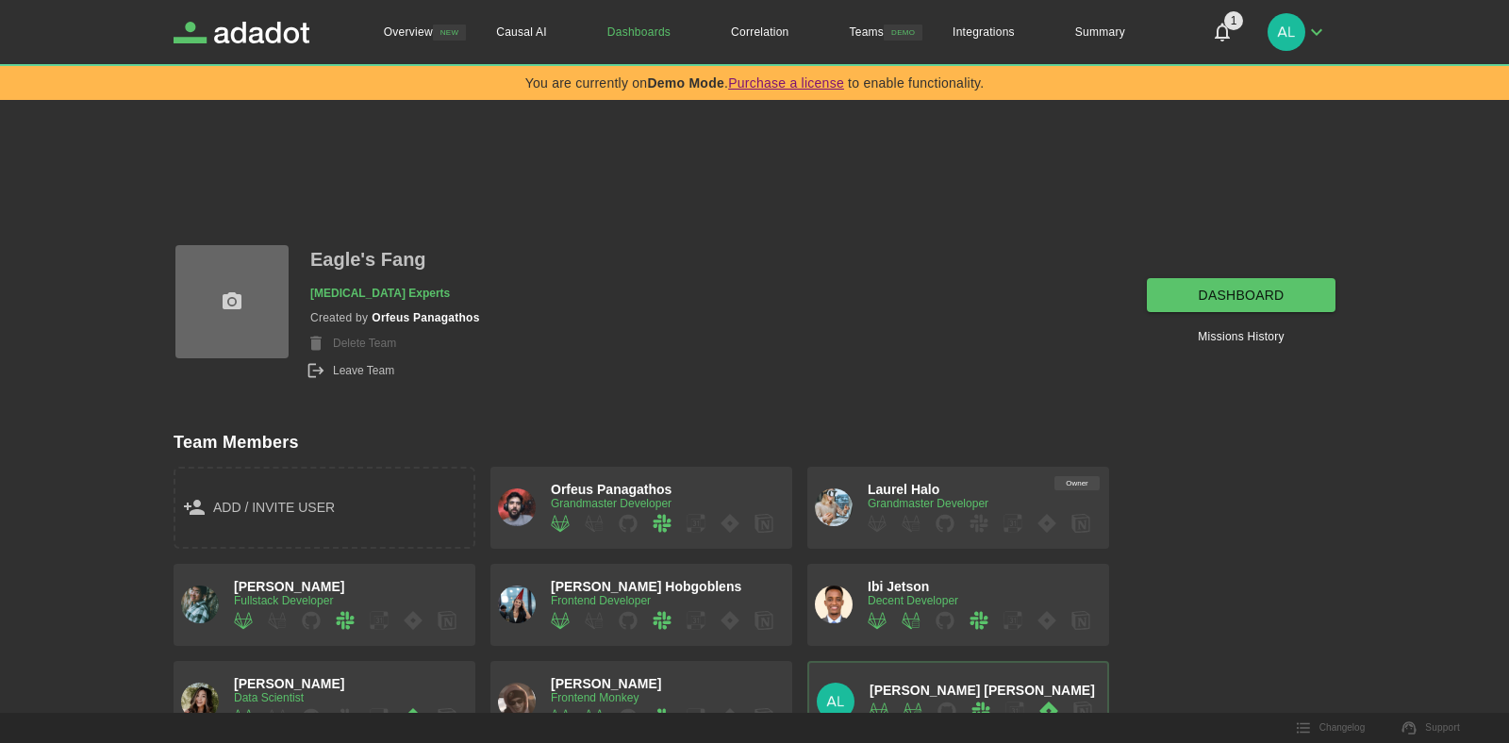
drag, startPoint x: 210, startPoint y: 301, endPoint x: 227, endPoint y: 299, distance: 17.1
click at [211, 301] on label at bounding box center [231, 301] width 113 height 113
click at [0, 0] on input "file" at bounding box center [0, 0] width 0 height 0
click at [223, 294] on icon at bounding box center [232, 302] width 23 height 23
click at [0, 0] on input "file" at bounding box center [0, 0] width 0 height 0
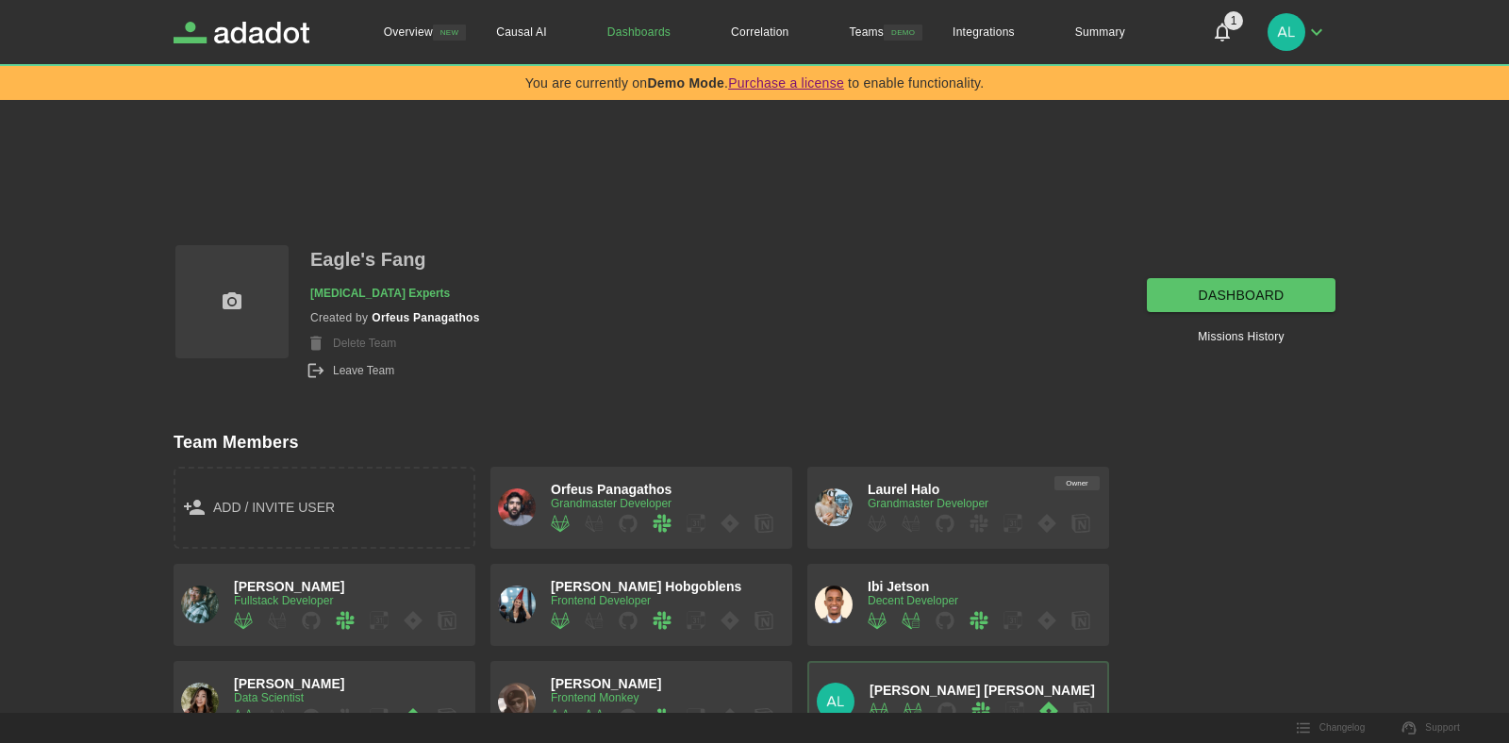
click at [622, 491] on span "Orfeus Panagathos" at bounding box center [611, 489] width 121 height 15
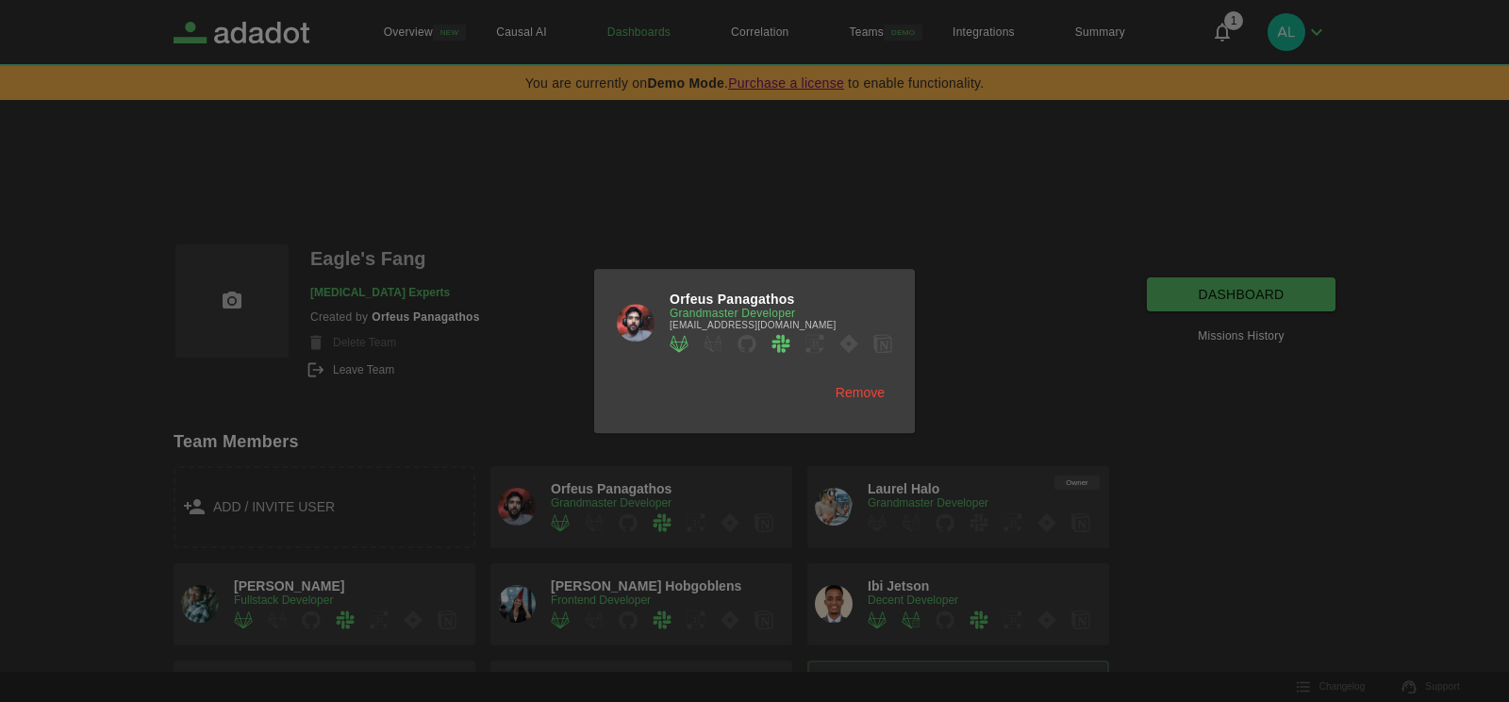
click at [531, 393] on div at bounding box center [754, 351] width 1509 height 702
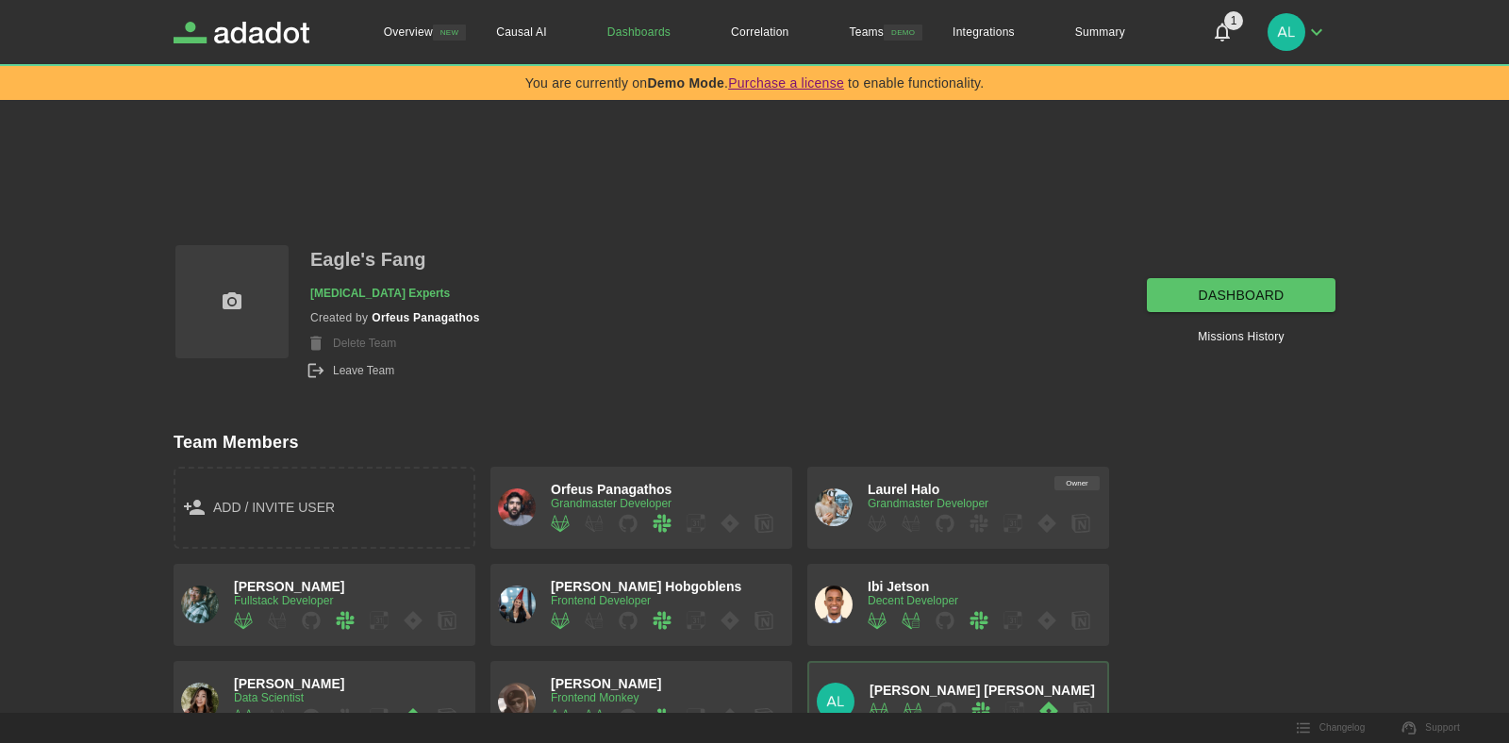
click at [646, 517] on div "button" at bounding box center [662, 521] width 223 height 23
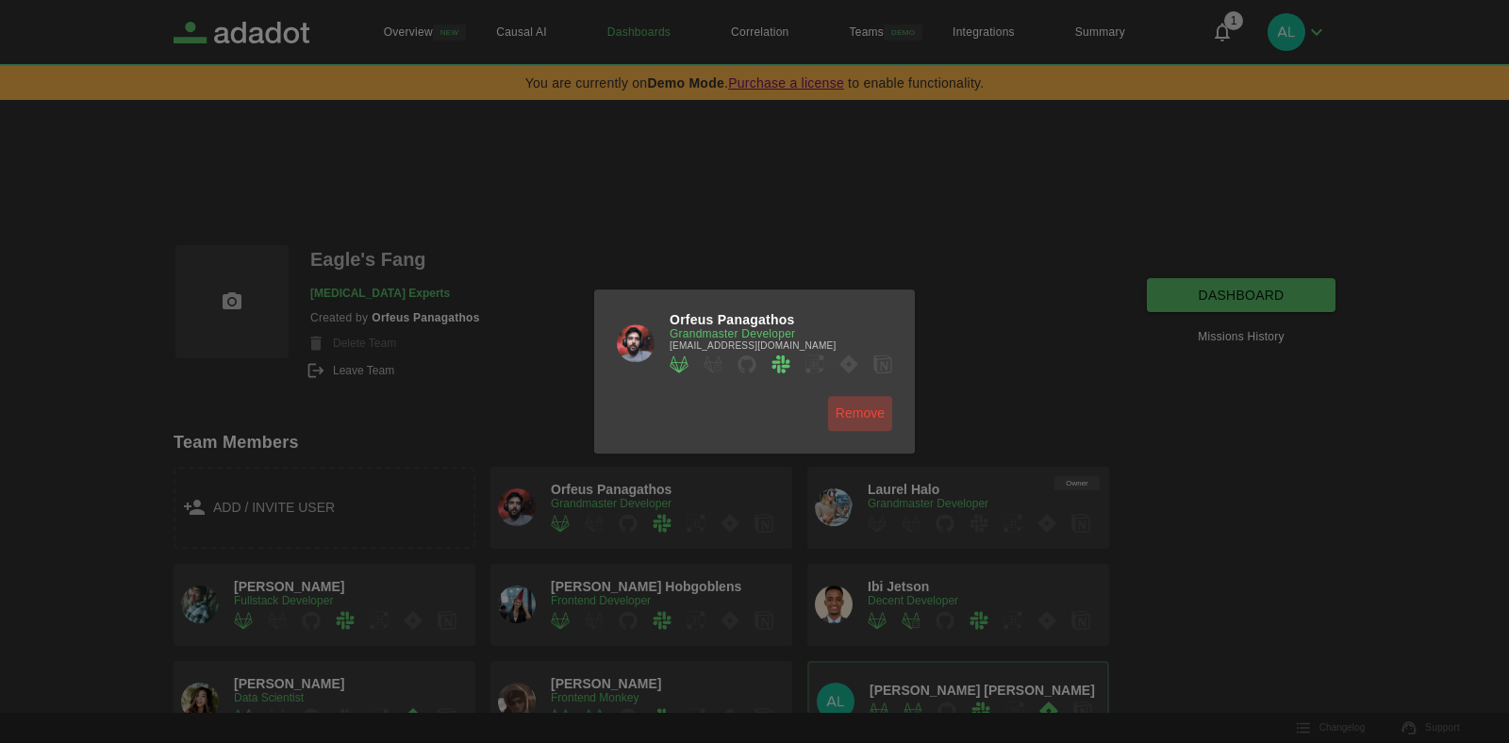
click at [864, 412] on button "Remove" at bounding box center [860, 413] width 64 height 35
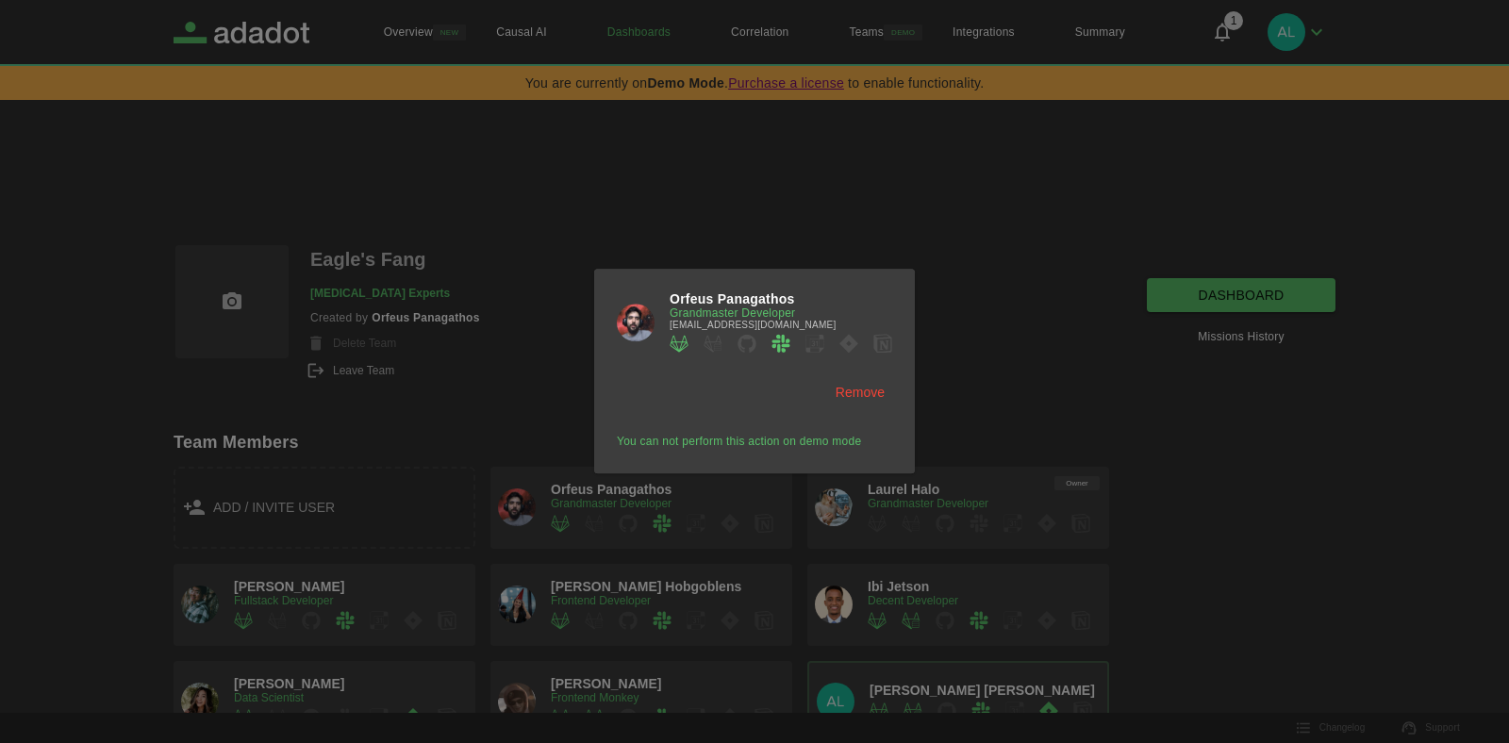
click at [1207, 485] on div at bounding box center [754, 371] width 1509 height 743
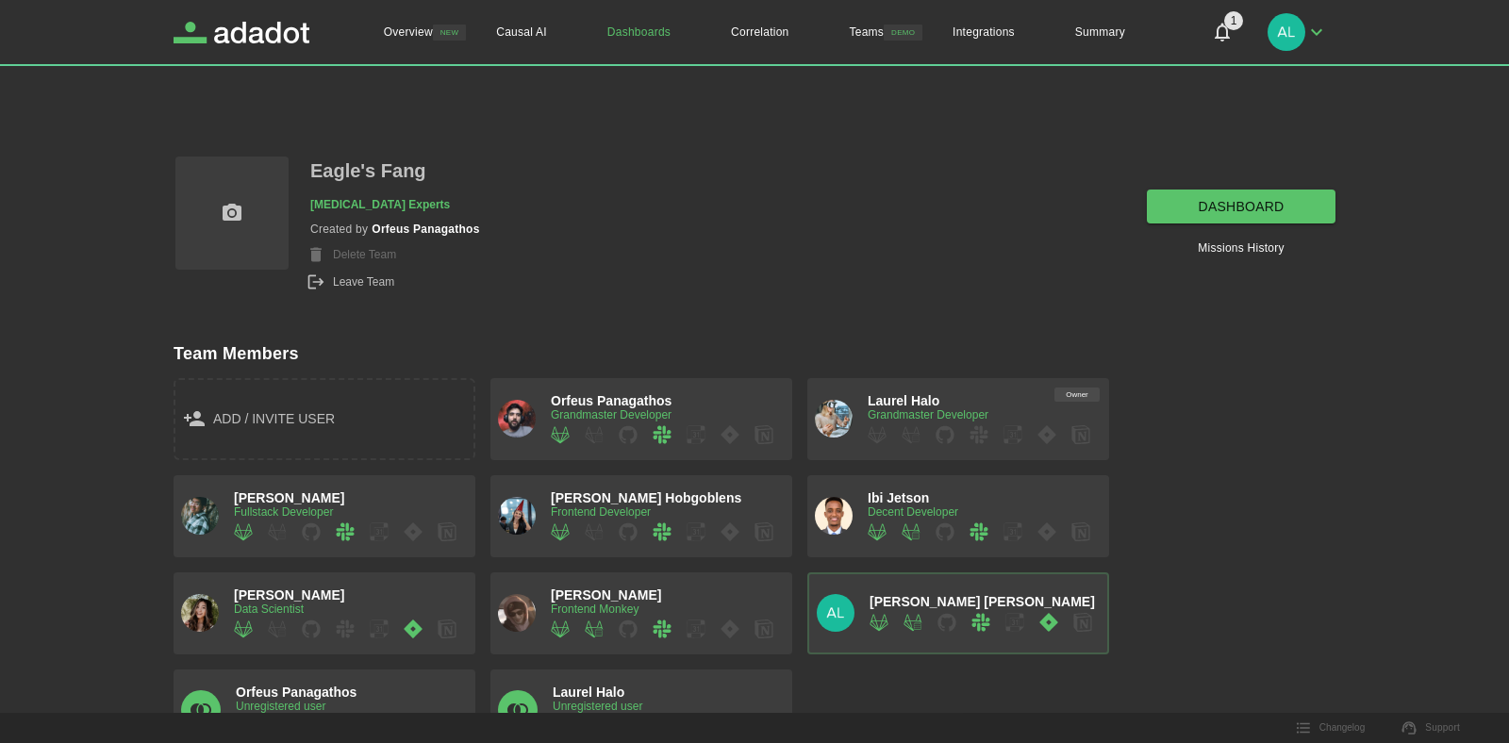
scroll to position [144, 0]
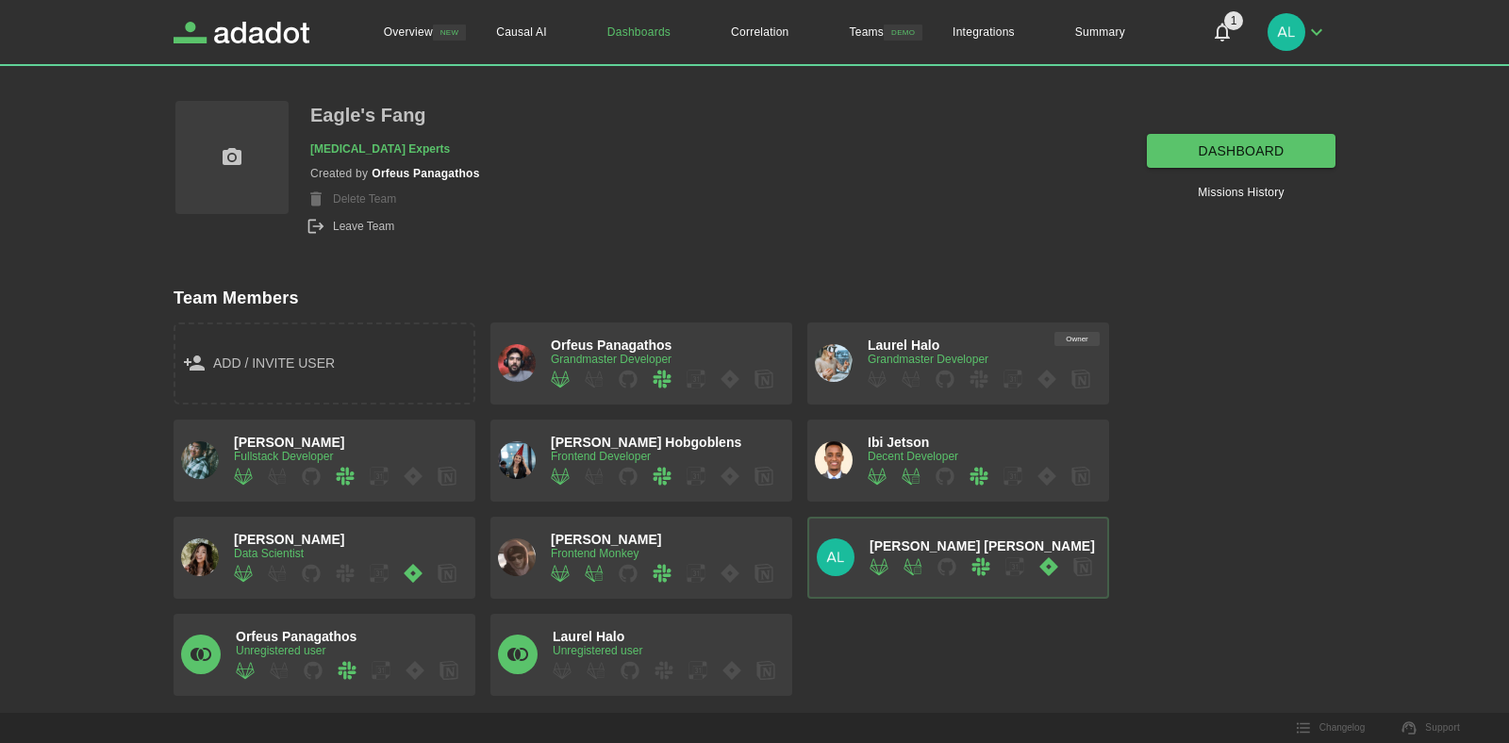
click at [584, 648] on span "Unregistered user" at bounding box center [598, 650] width 90 height 13
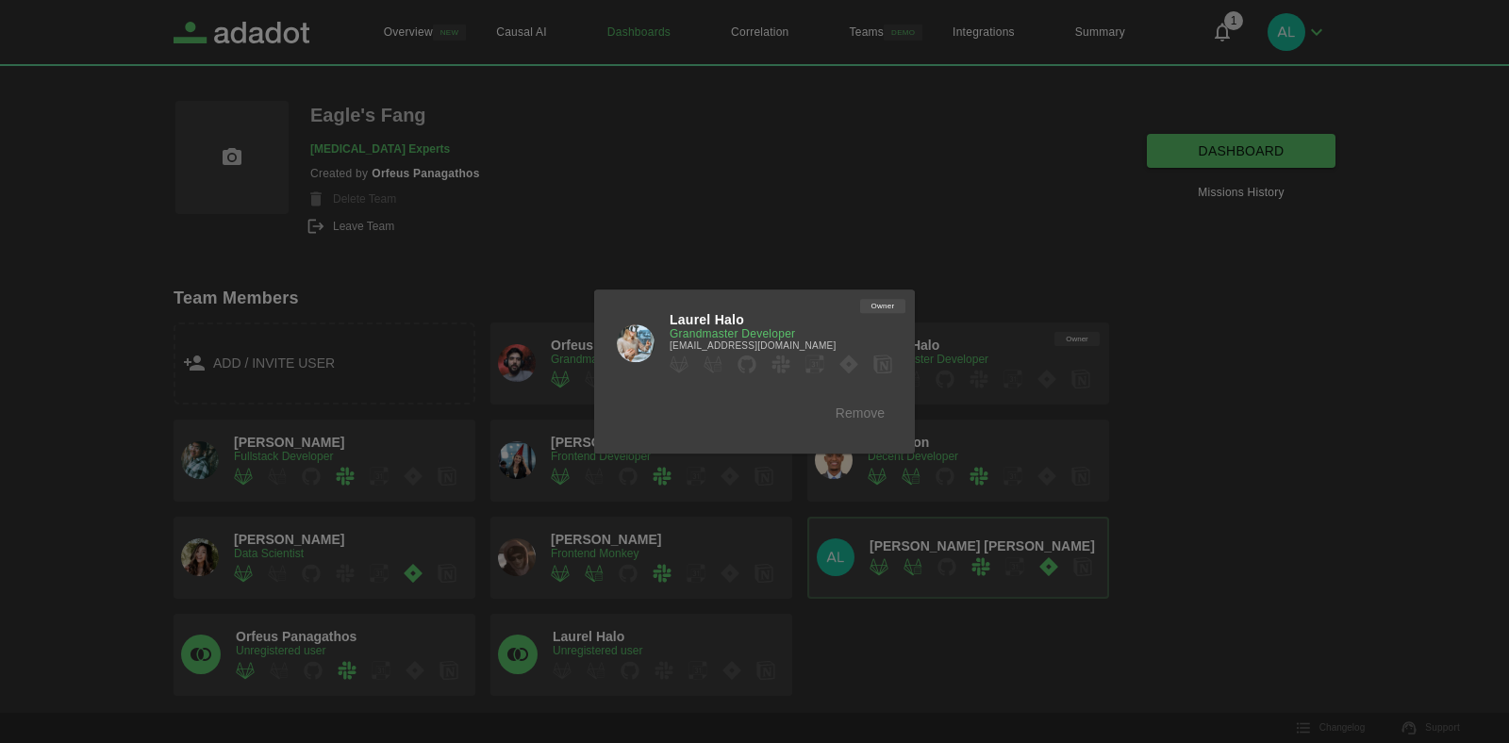
click at [854, 413] on div "Remove" at bounding box center [860, 413] width 64 height 35
click at [713, 230] on div at bounding box center [754, 371] width 1509 height 743
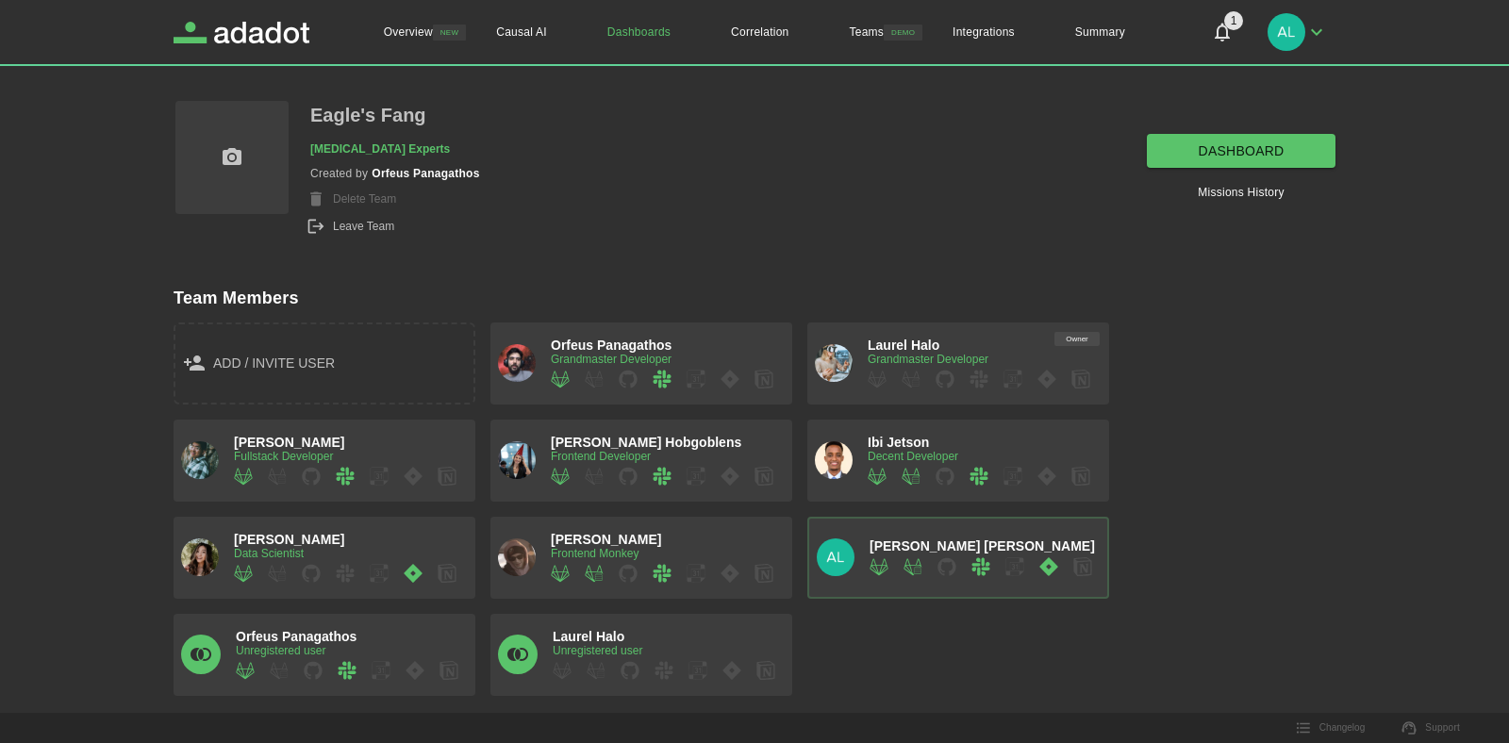
click at [912, 549] on span "Alice alice" at bounding box center [982, 546] width 225 height 15
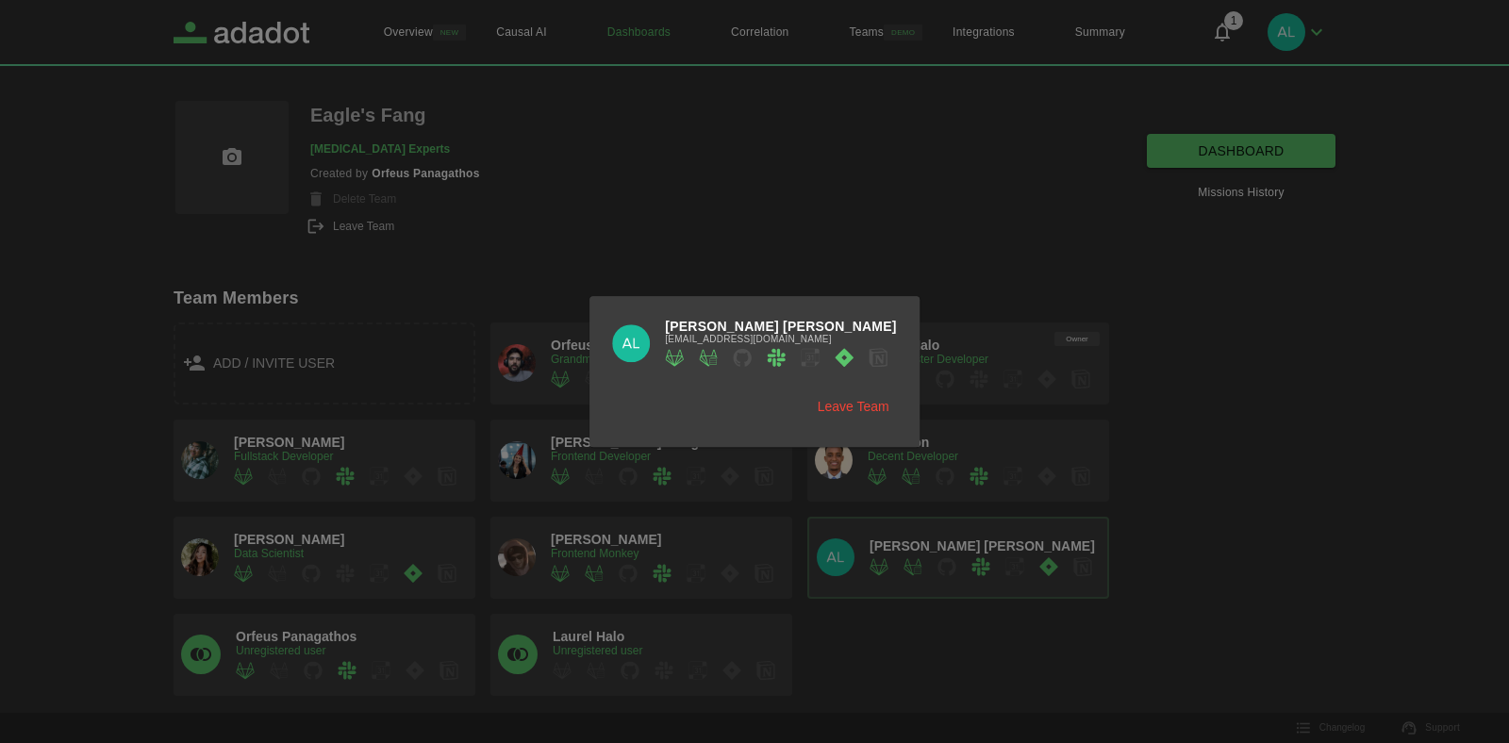
click at [1040, 726] on div at bounding box center [754, 371] width 1509 height 743
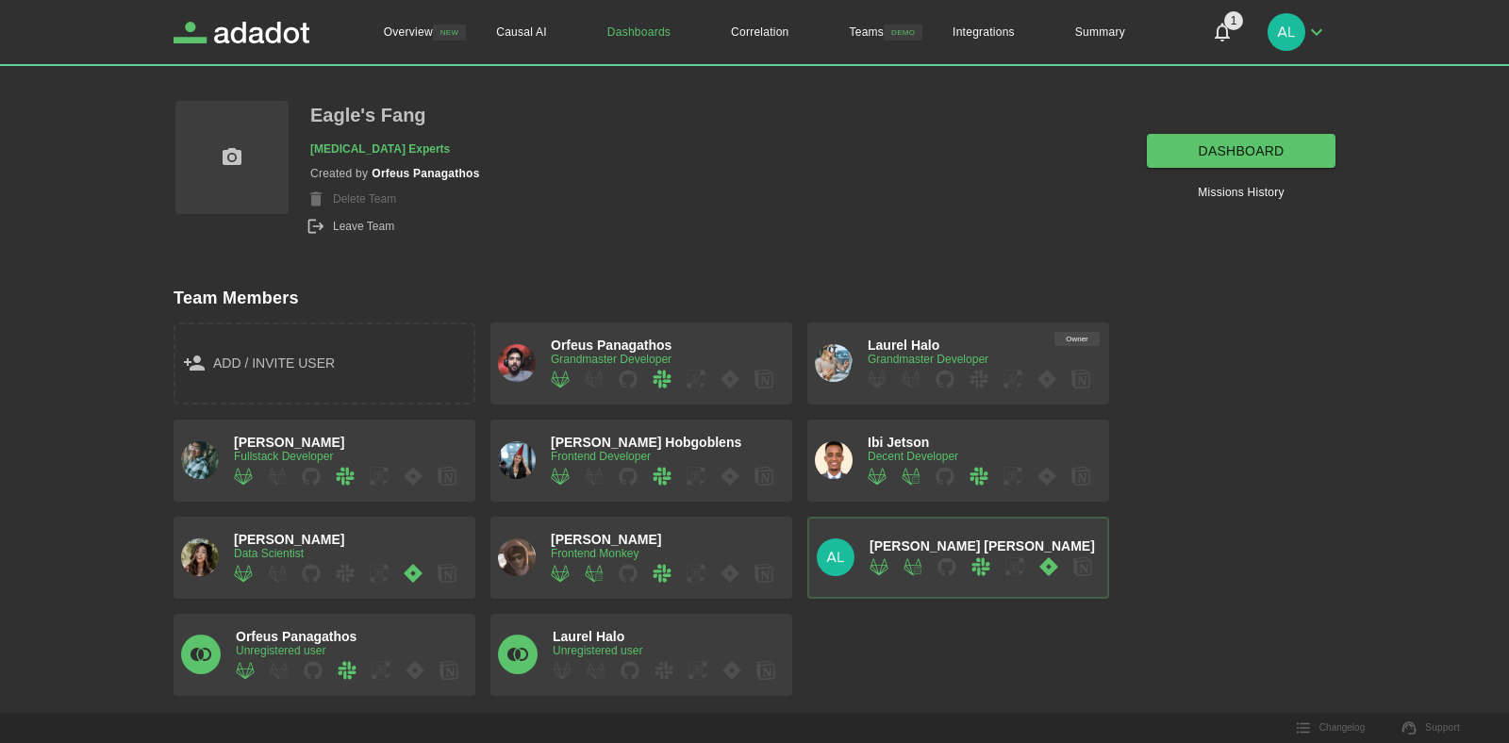
click at [969, 548] on div "Alice alice" at bounding box center [982, 558] width 225 height 38
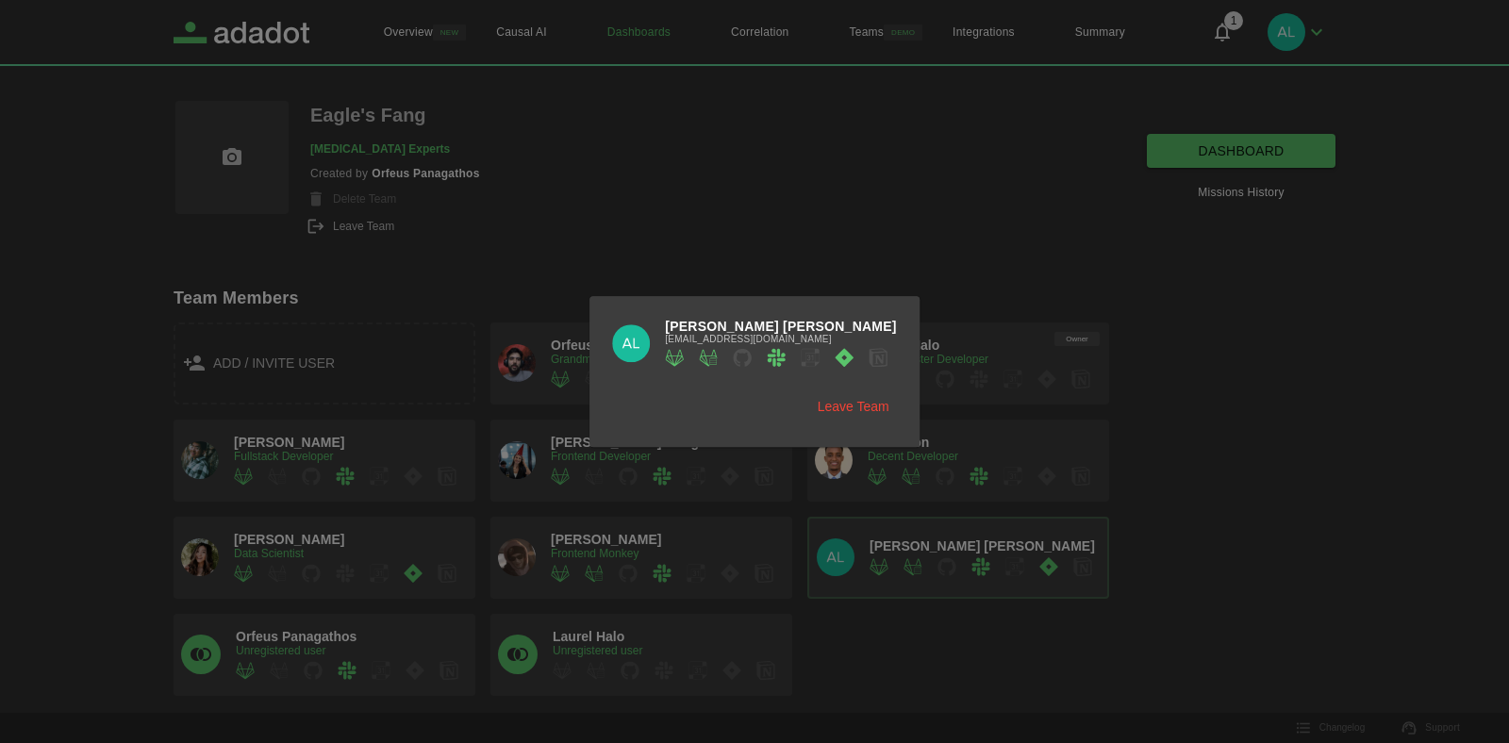
click at [823, 406] on button "Leave Team" at bounding box center [853, 407] width 87 height 35
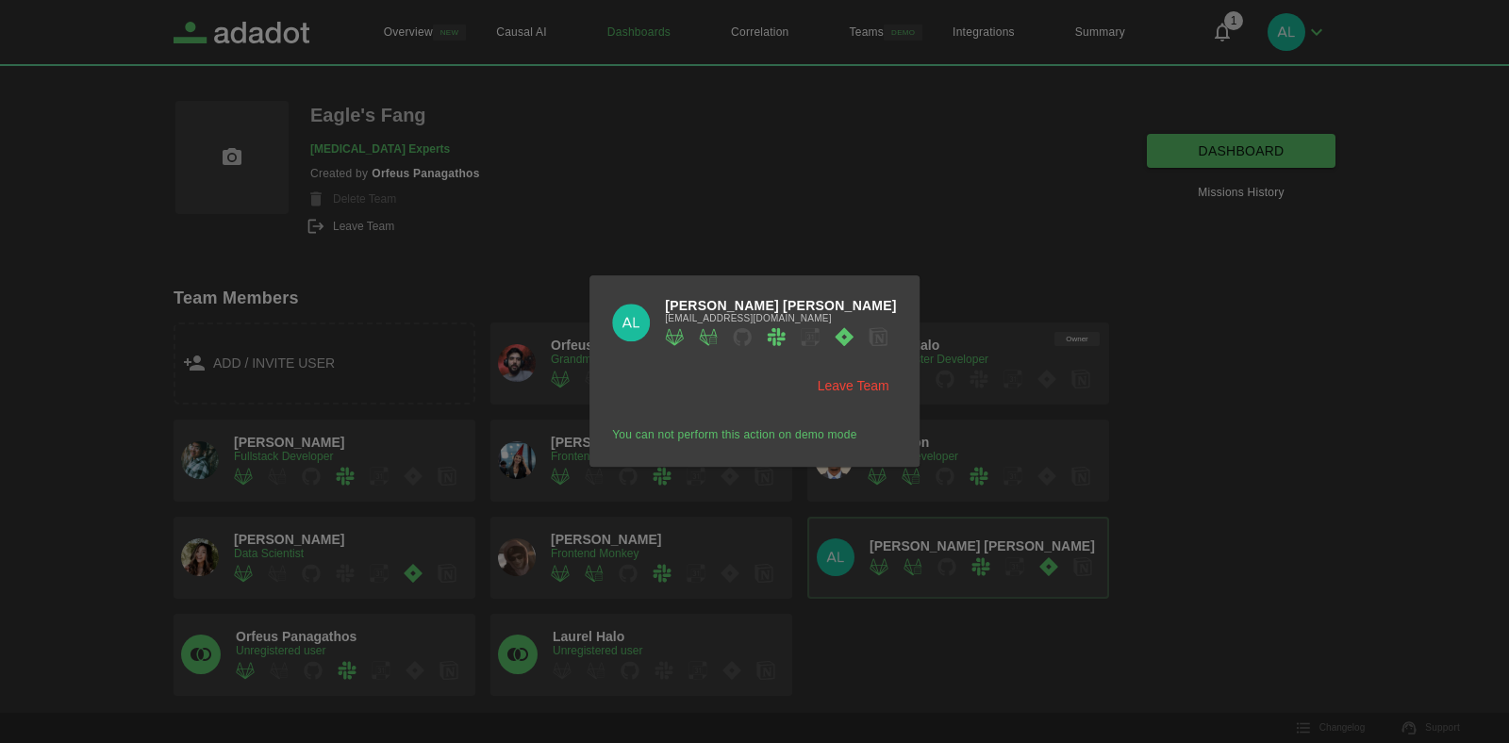
click at [897, 631] on div at bounding box center [754, 371] width 1509 height 743
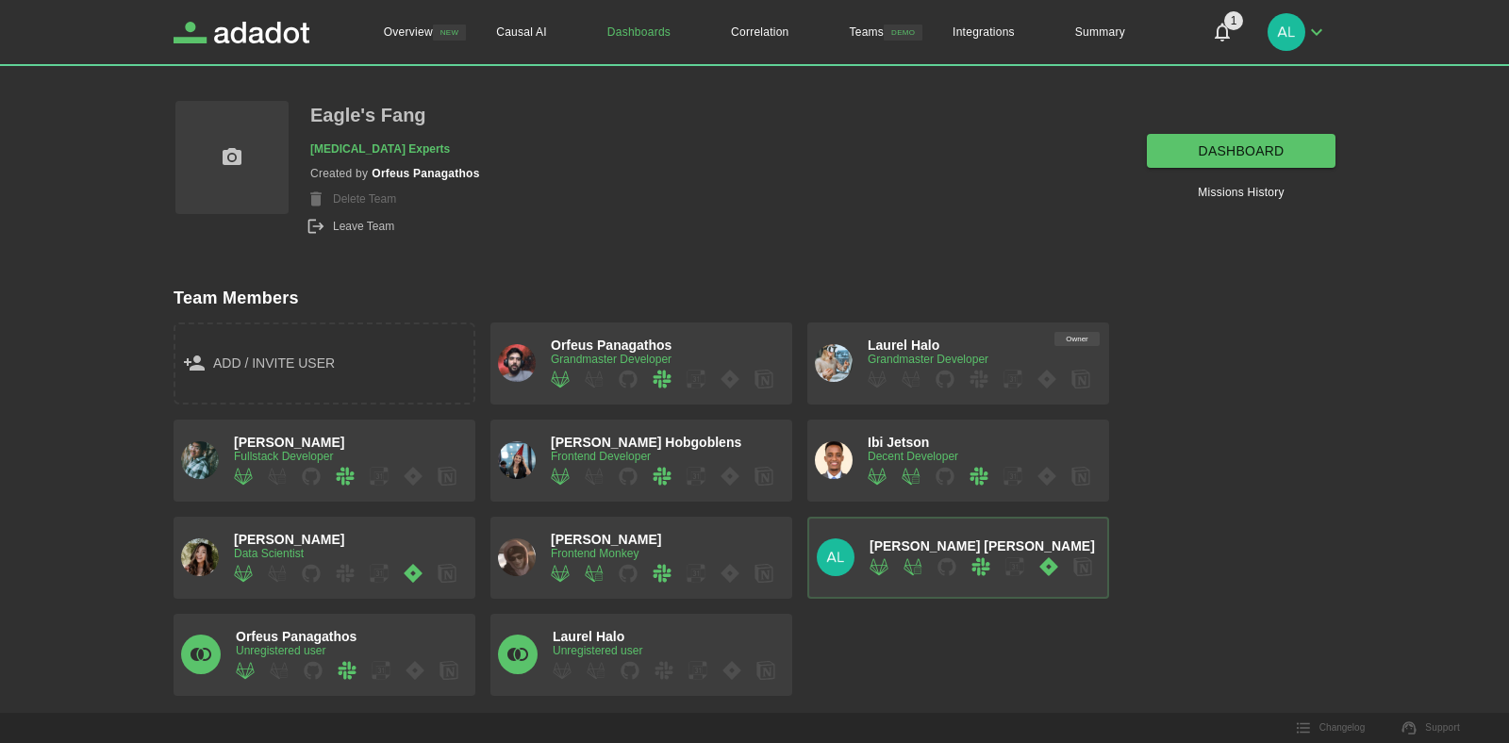
click at [273, 363] on span "add / invite user" at bounding box center [274, 364] width 122 height 24
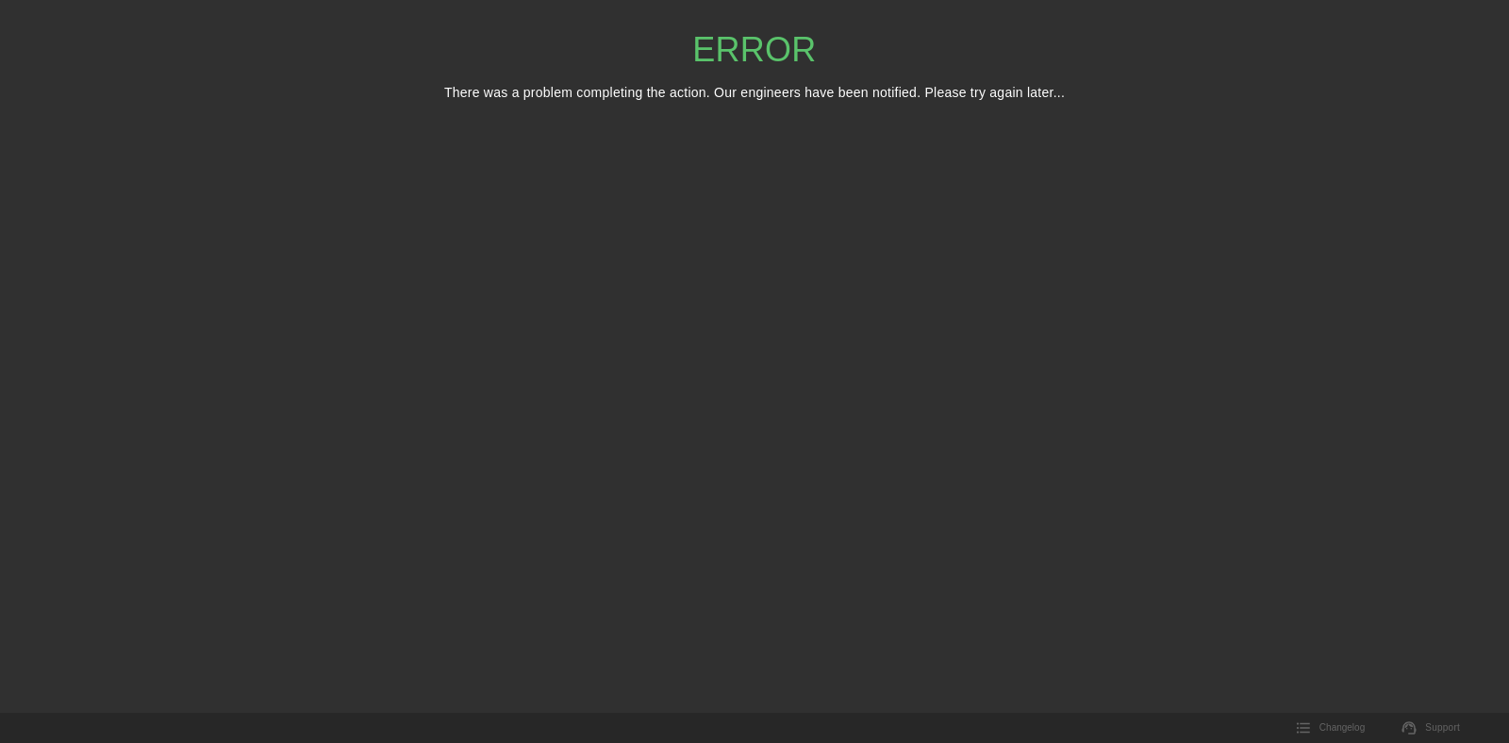
click at [25, 0] on div "Error There was a problem completing the action. Our engineers have been notifi…" at bounding box center [754, 72] width 1509 height 145
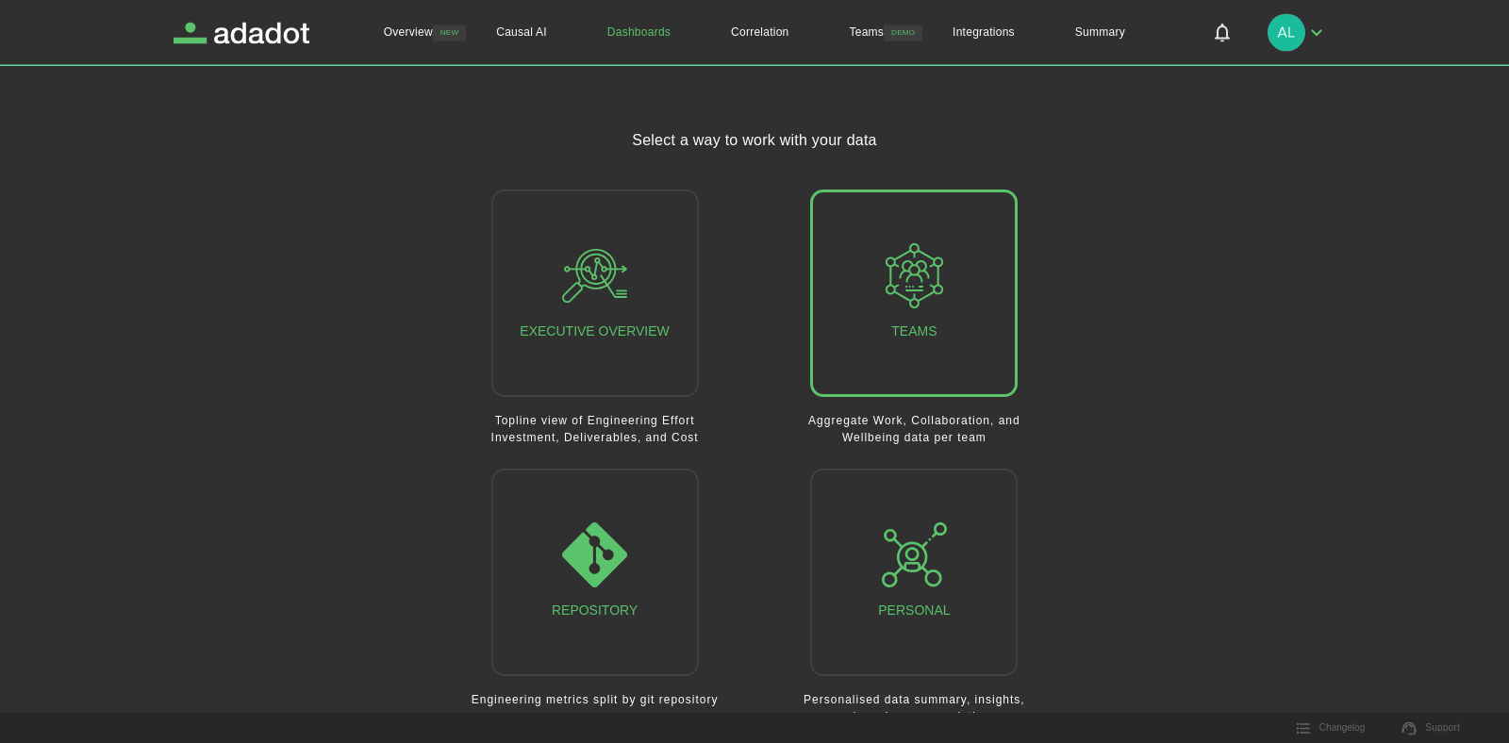
scroll to position [66, 0]
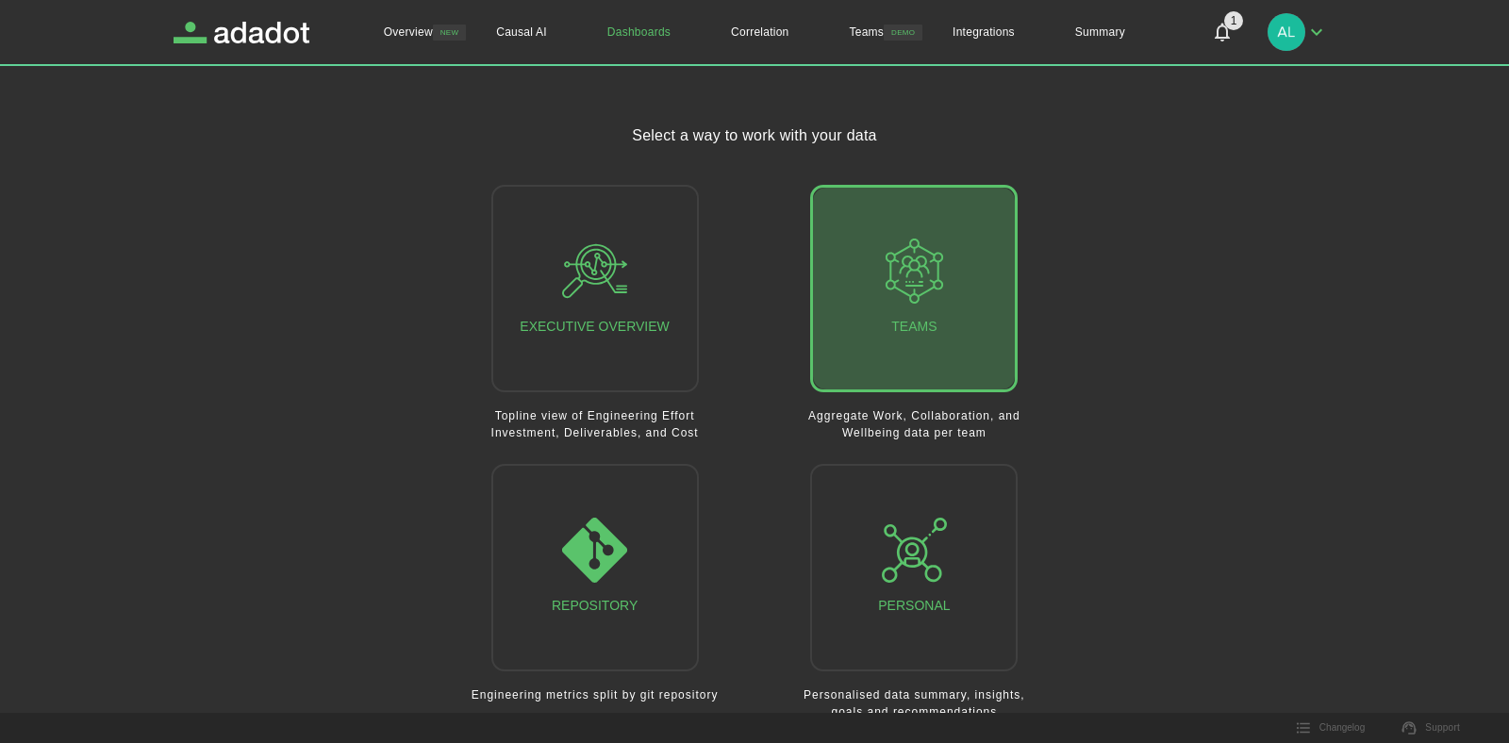
click at [937, 352] on button "Teams" at bounding box center [914, 289] width 208 height 208
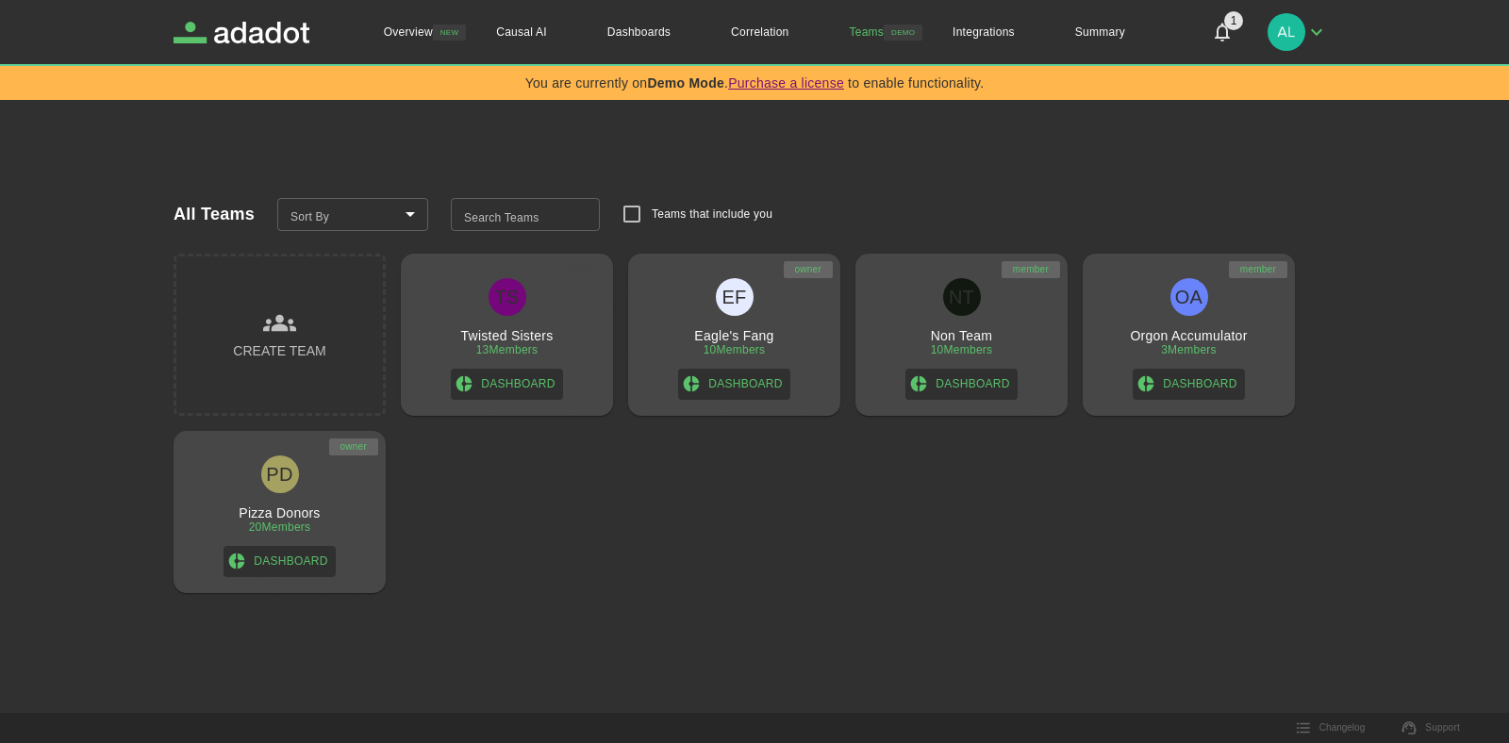
click at [307, 331] on div "Create Team" at bounding box center [279, 335] width 92 height 57
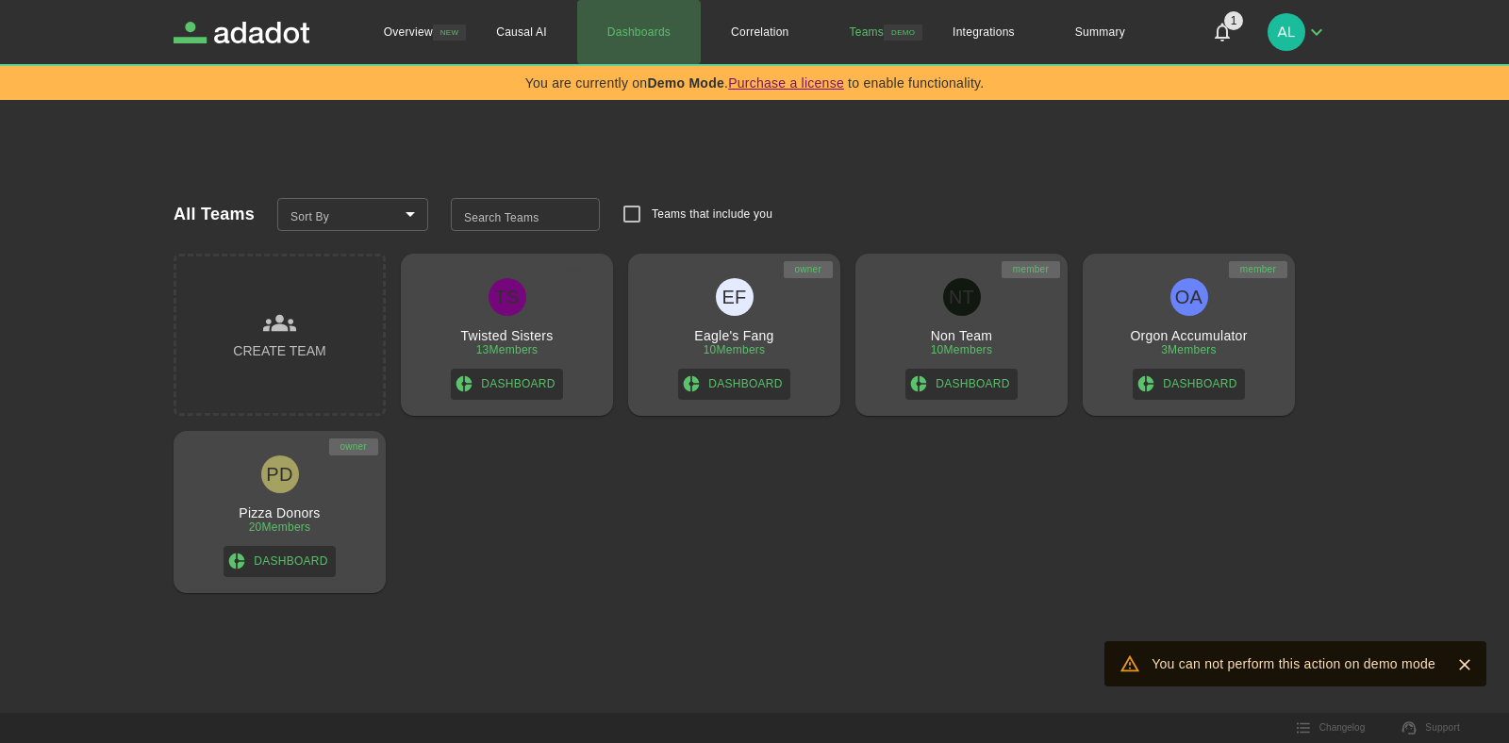
click at [647, 31] on link "Dashboards" at bounding box center [639, 32] width 124 height 64
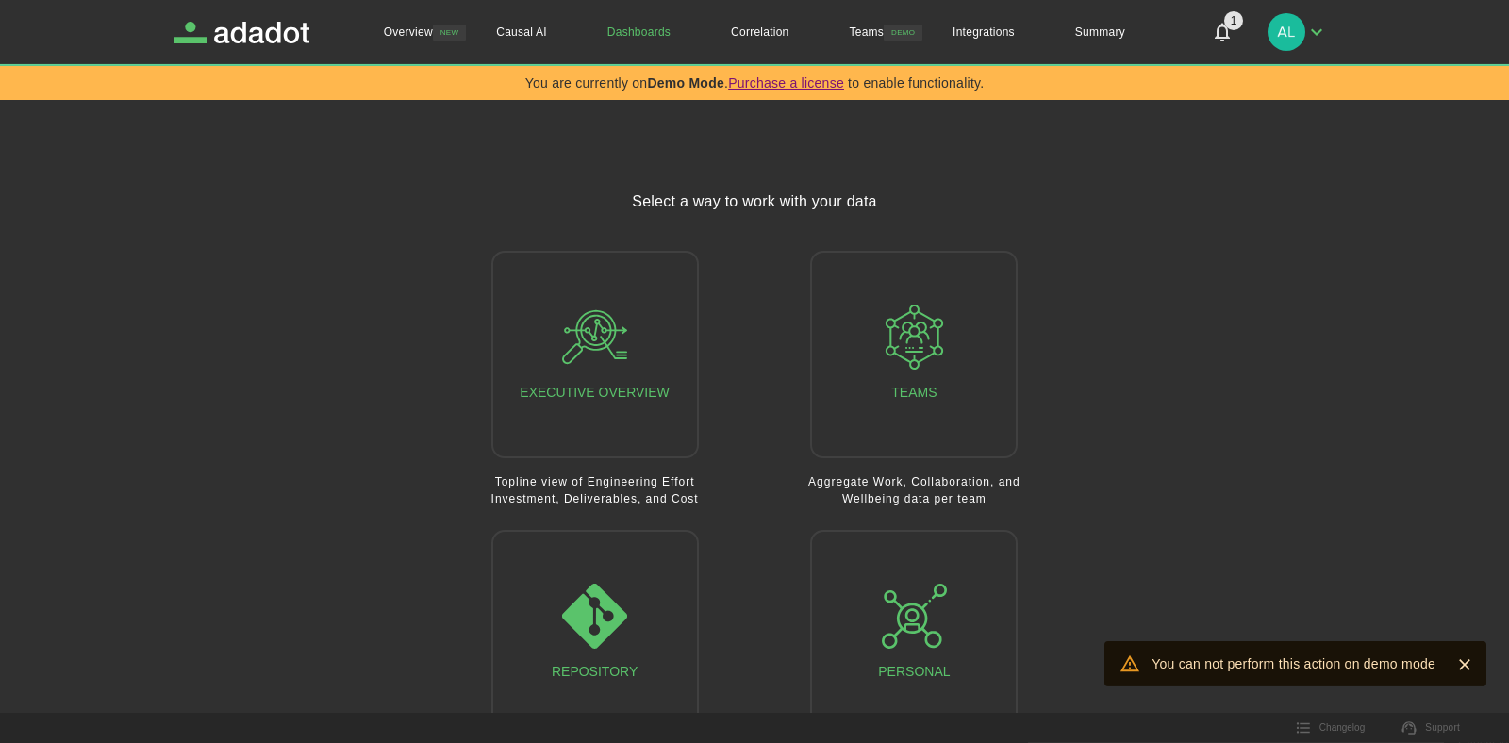
scroll to position [66, 0]
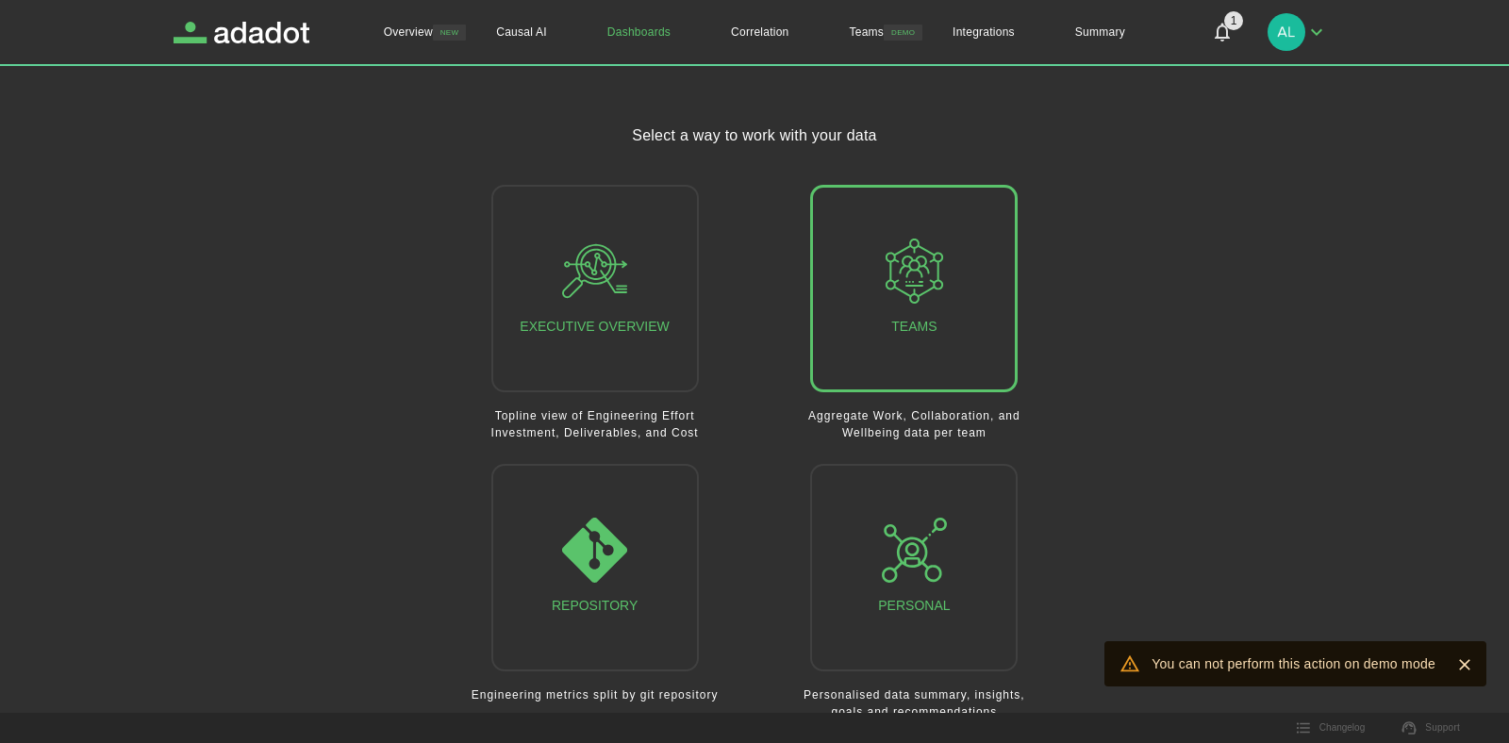
click at [924, 360] on button "Teams" at bounding box center [914, 289] width 208 height 208
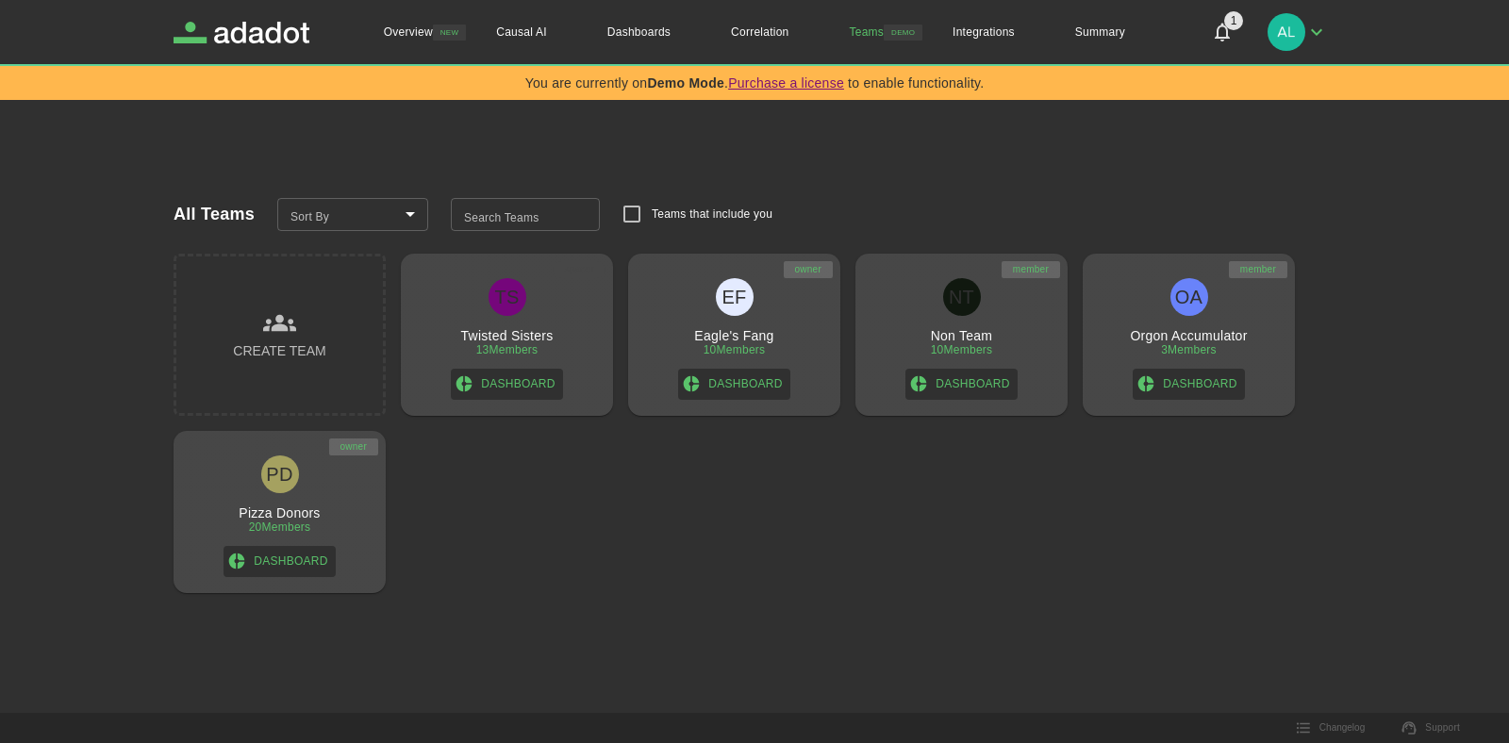
click at [989, 360] on div "NT Non Team 10 Members Dashboard" at bounding box center [961, 339] width 197 height 122
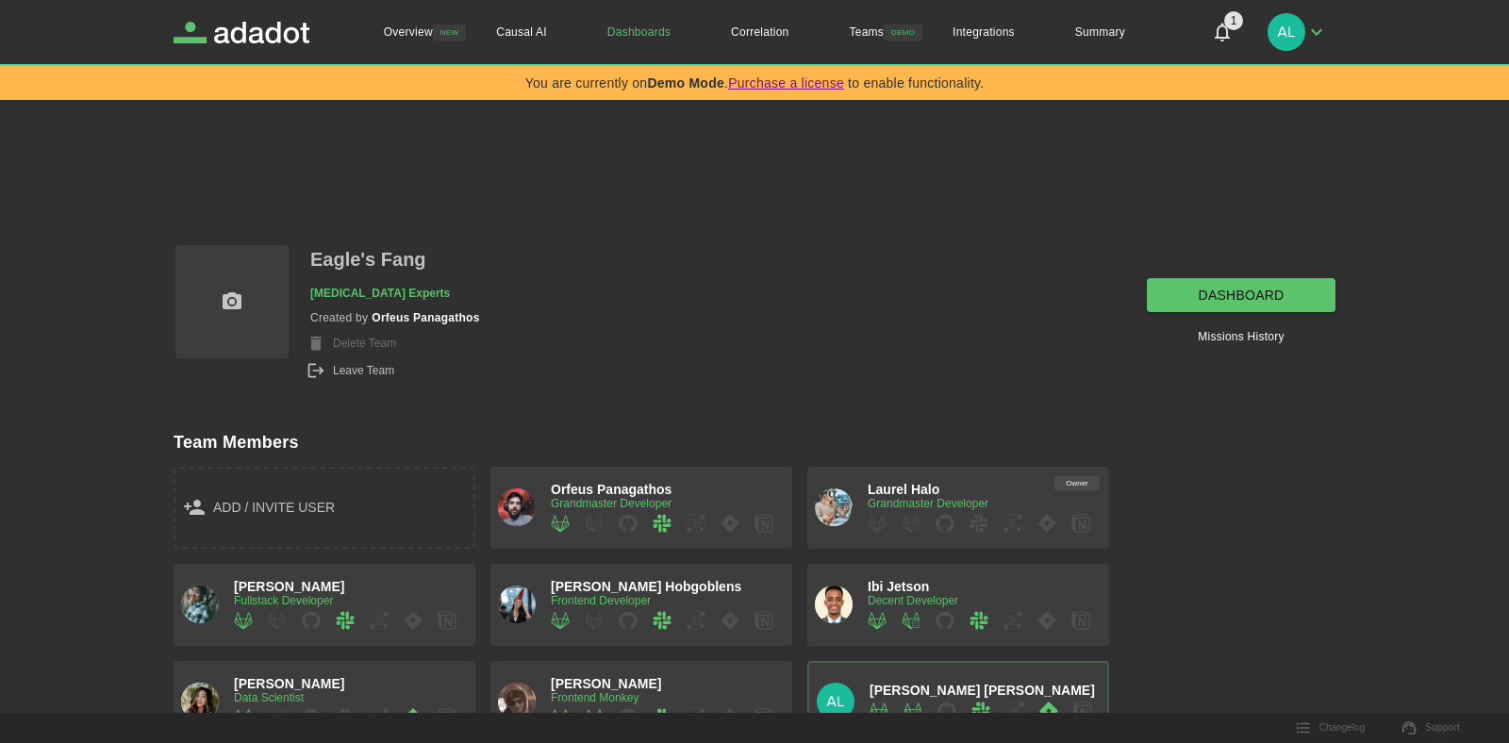
click at [639, 493] on span "Orfeus Panagathos" at bounding box center [611, 489] width 121 height 15
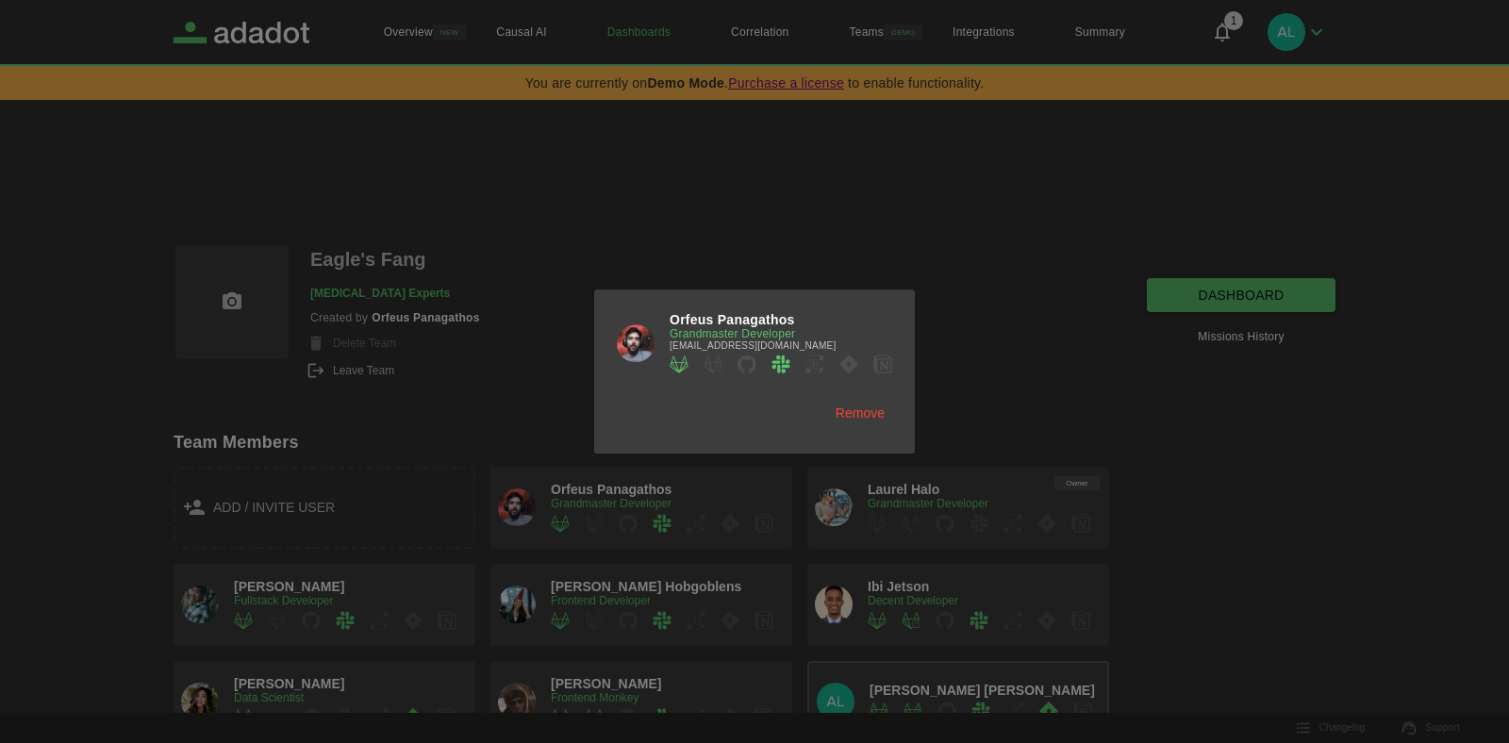
click at [861, 409] on button "Remove" at bounding box center [860, 413] width 64 height 35
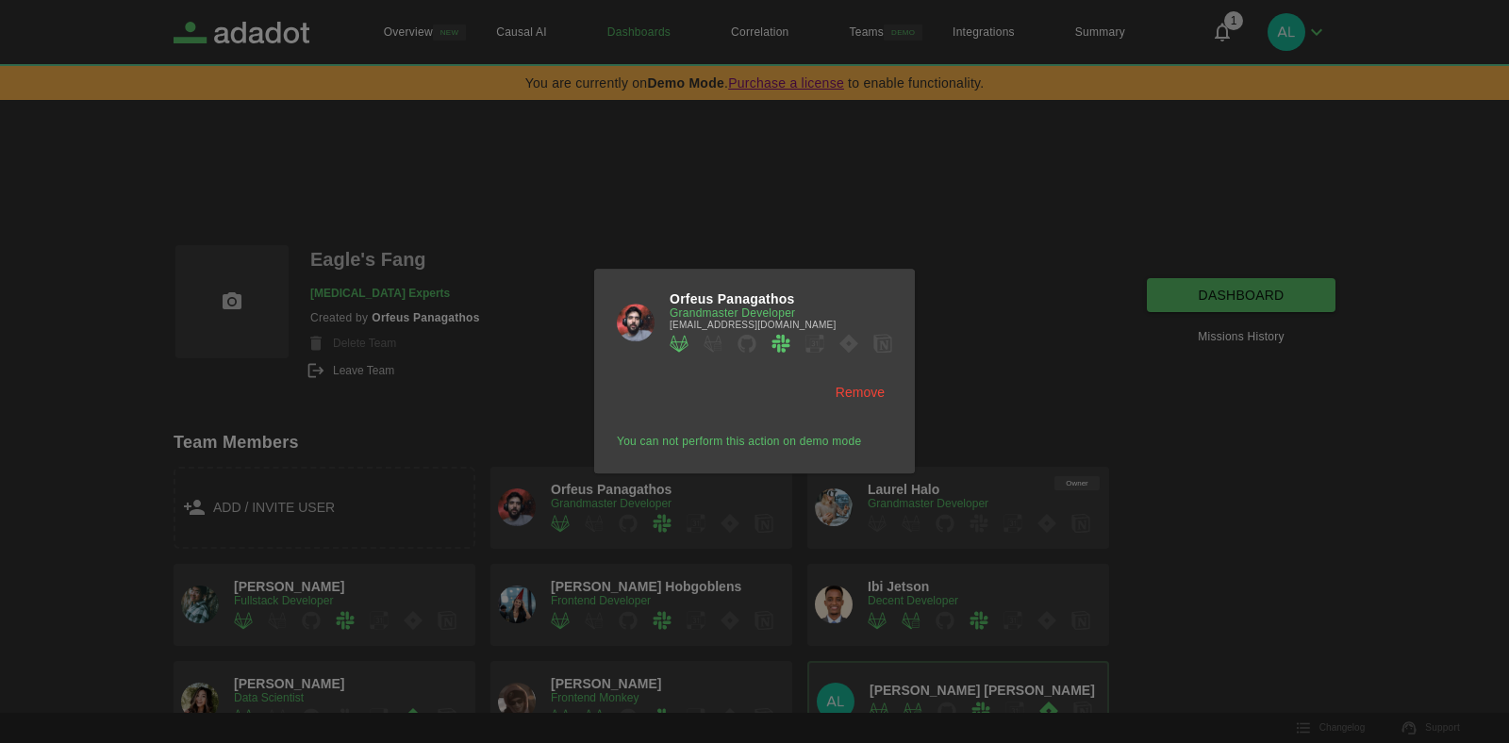
click at [432, 397] on div at bounding box center [754, 371] width 1509 height 743
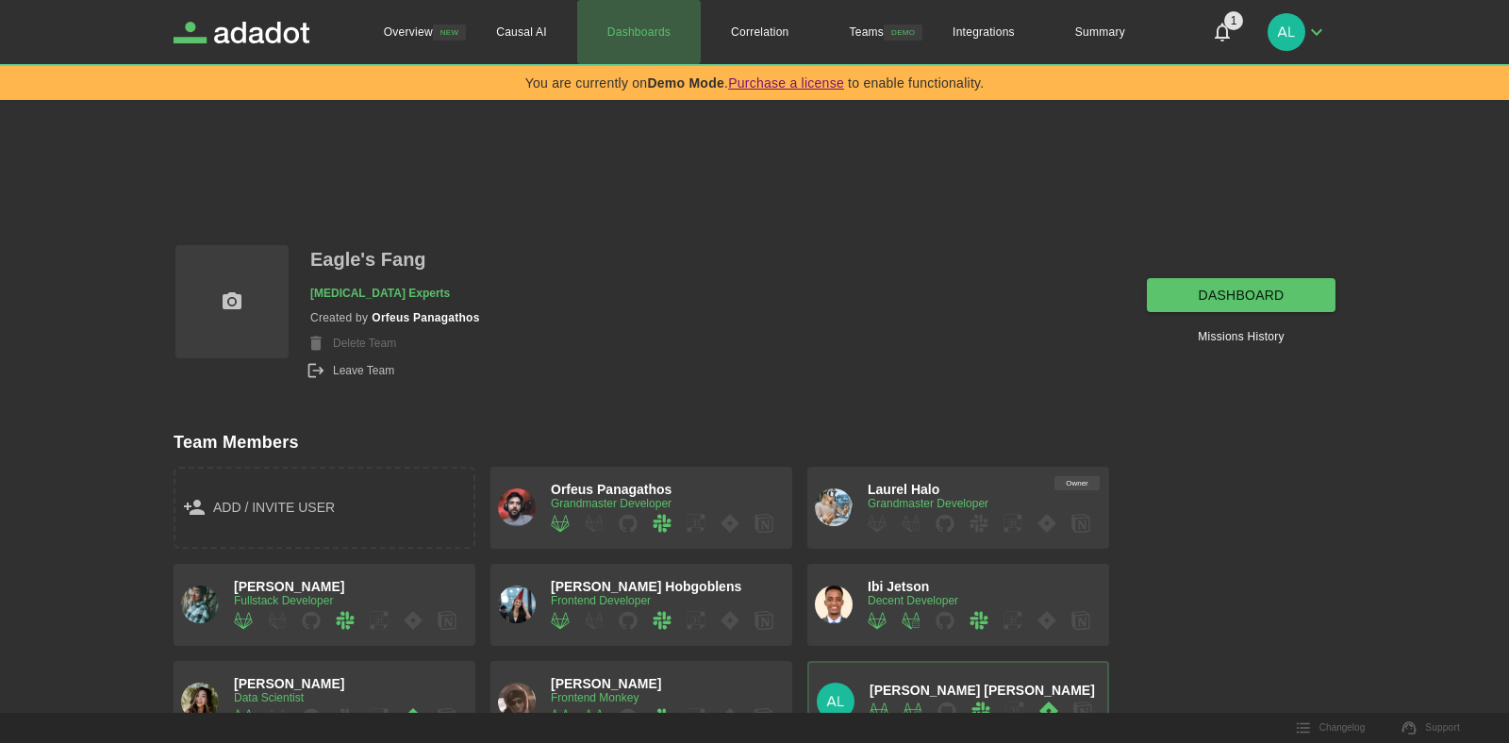
click at [641, 32] on link "Dashboards" at bounding box center [639, 32] width 124 height 64
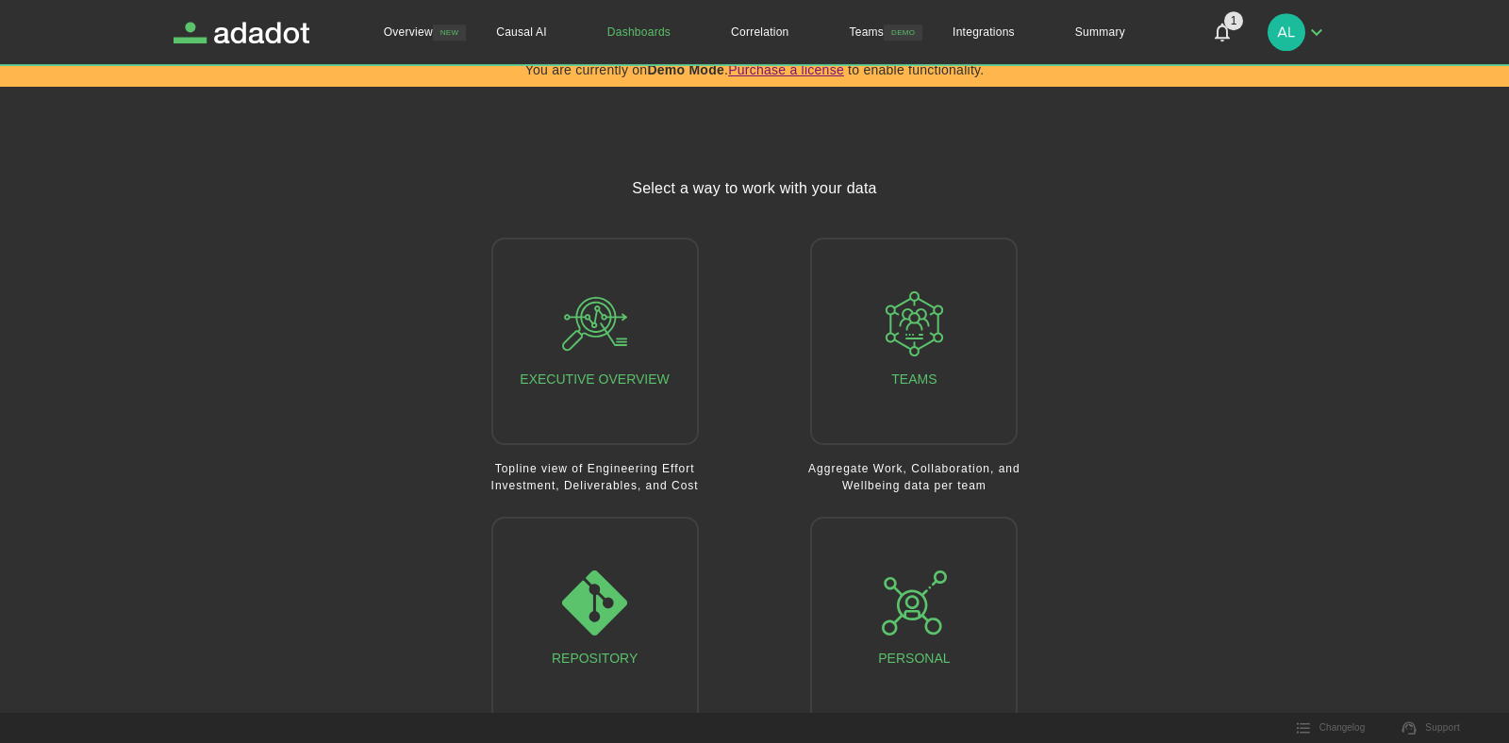
scroll to position [66, 0]
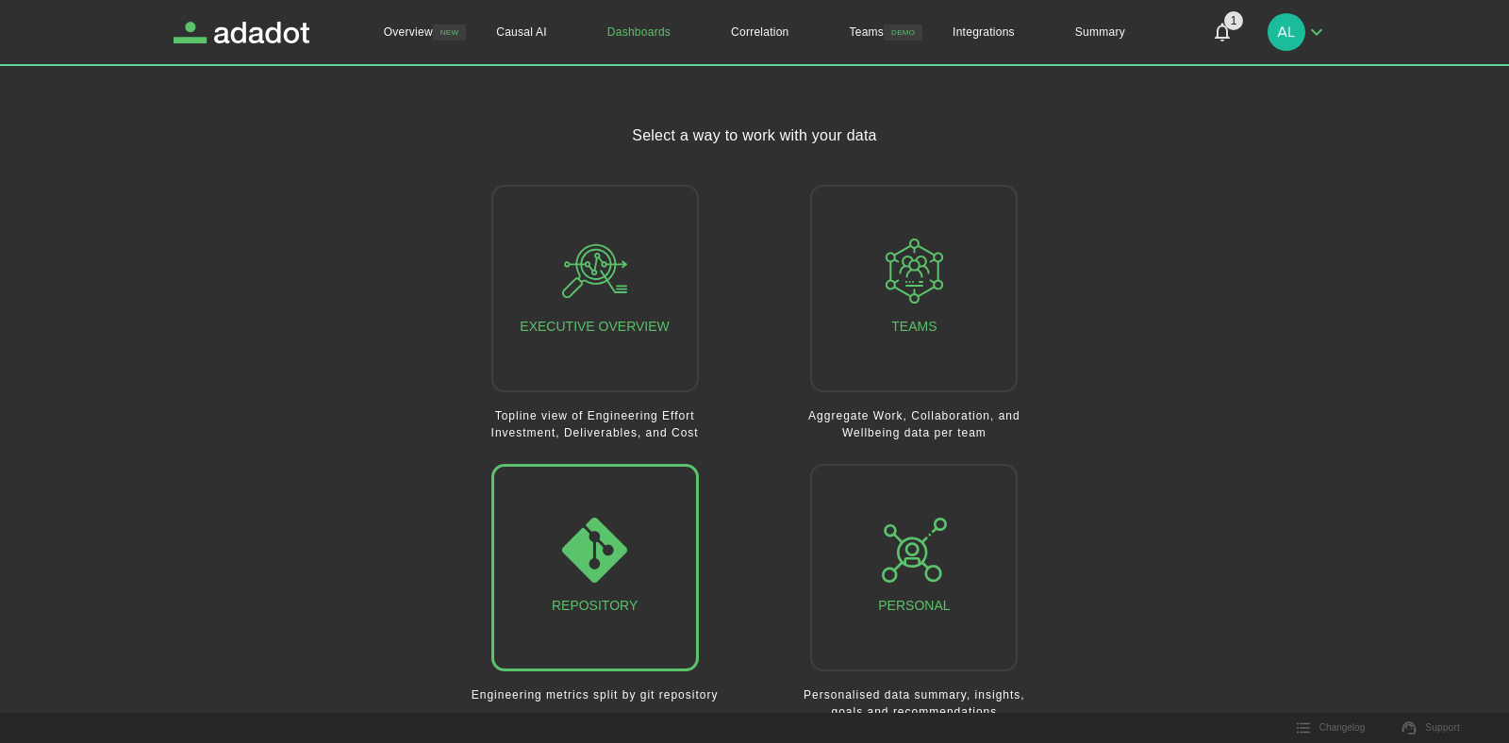
click at [612, 570] on icon "button" at bounding box center [594, 550] width 65 height 65
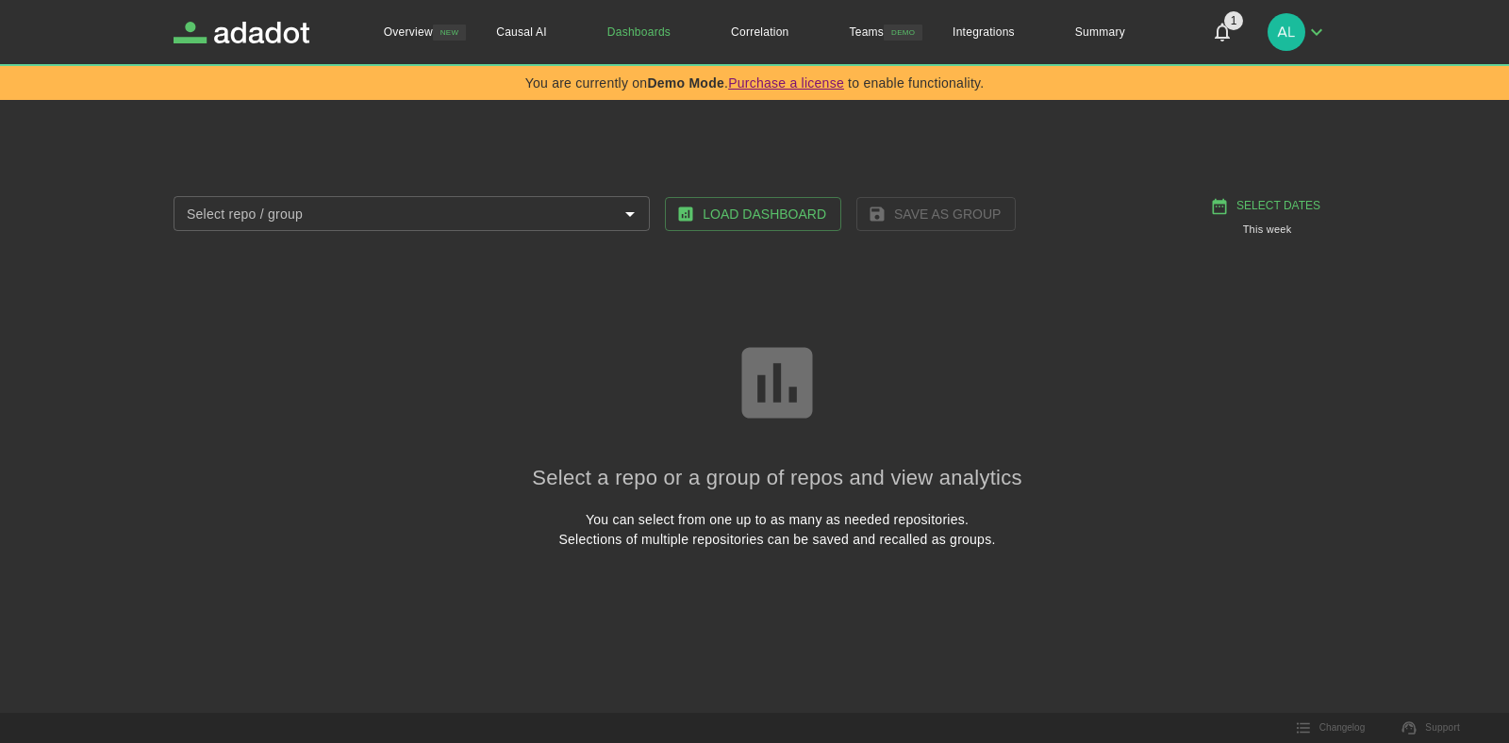
click at [790, 448] on div "Select a repo or a group of repos and view analytics You can select from one up…" at bounding box center [777, 498] width 490 height 106
click at [901, 421] on div "Select a repo or a group of repos and view analytics You can select from one up…" at bounding box center [777, 443] width 1162 height 366
click at [489, 220] on input "Select repo / group" at bounding box center [396, 214] width 434 height 24
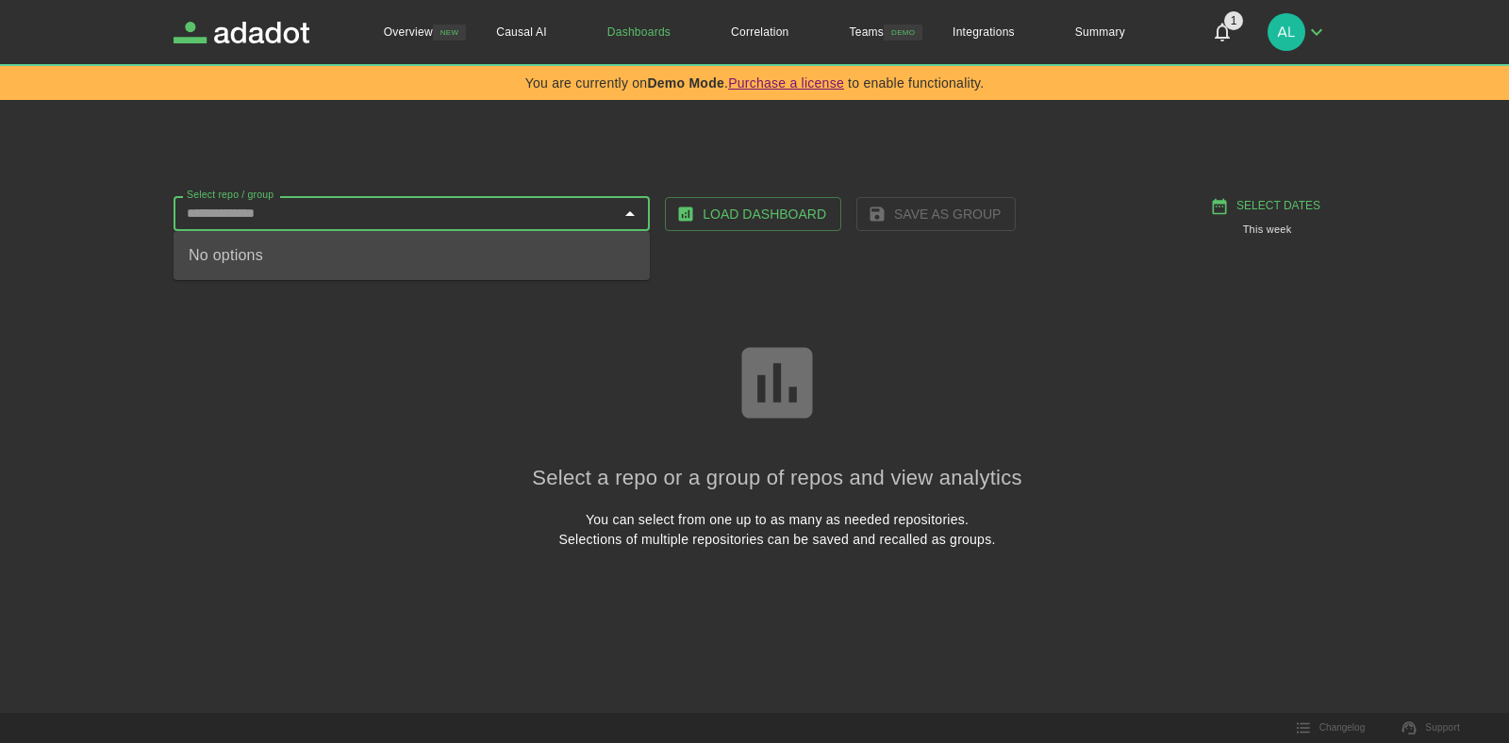
click at [367, 248] on div "No options" at bounding box center [412, 255] width 476 height 49
click at [440, 306] on div "Select a repo or a group of repos and view analytics You can select from one up…" at bounding box center [777, 443] width 1162 height 366
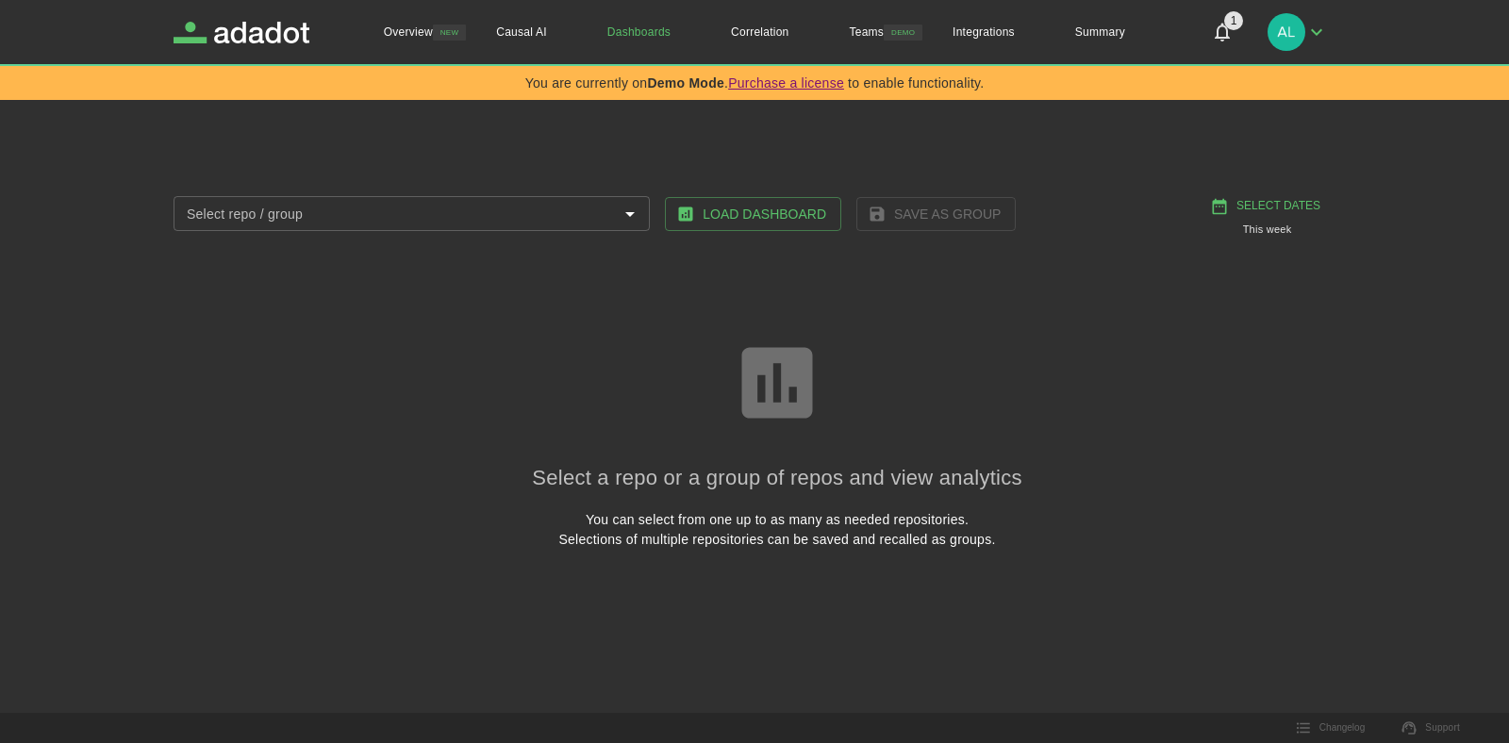
click at [734, 227] on button "Load Dashboard" at bounding box center [753, 214] width 176 height 35
click at [636, 221] on icon "Open" at bounding box center [630, 214] width 23 height 23
click at [378, 315] on div "Select a repo or a group of repos and view analytics You can select from one up…" at bounding box center [777, 443] width 1162 height 366
click at [976, 204] on div "Save as Group" at bounding box center [928, 207] width 175 height 50
click at [612, 43] on link "Dashboards" at bounding box center [639, 32] width 124 height 64
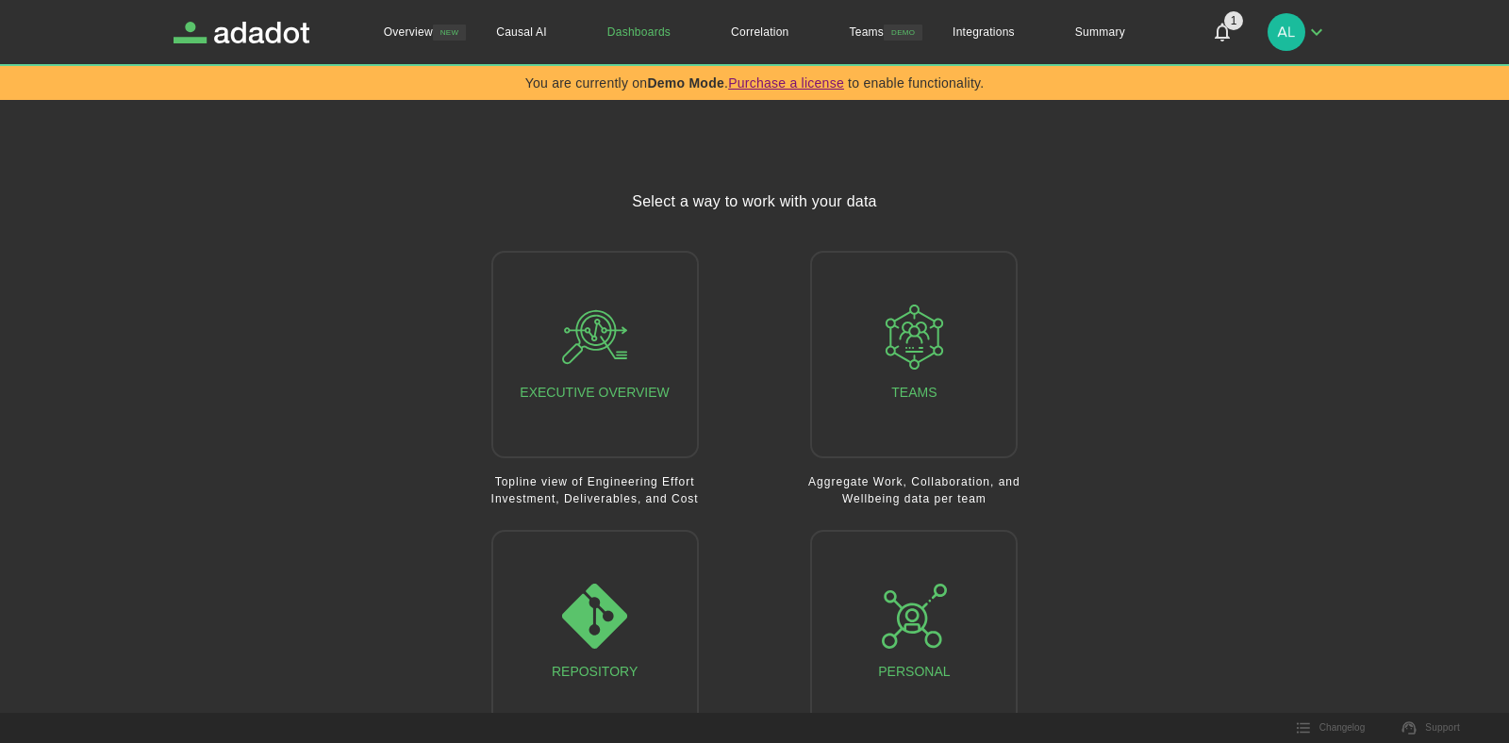
scroll to position [66, 0]
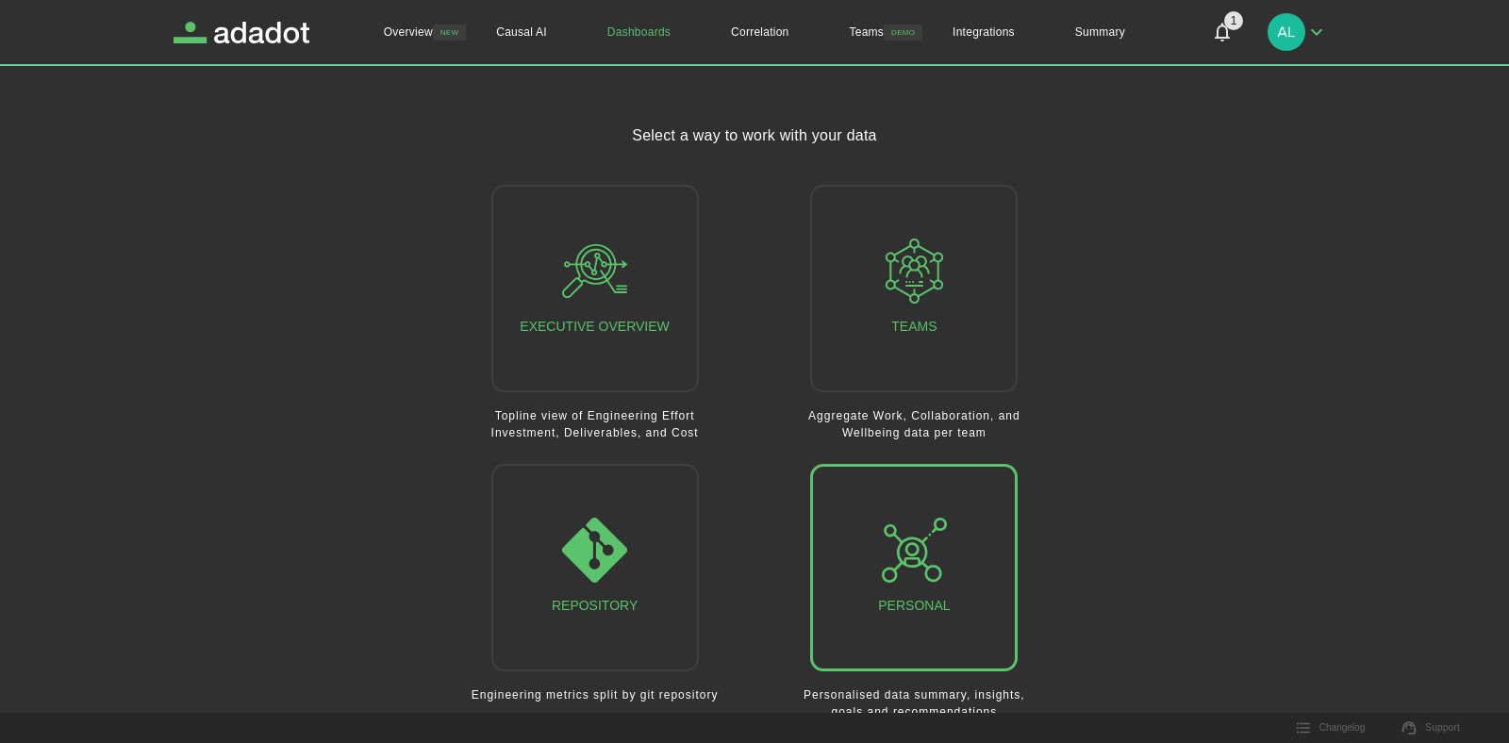
click at [908, 577] on icon "button" at bounding box center [914, 550] width 65 height 65
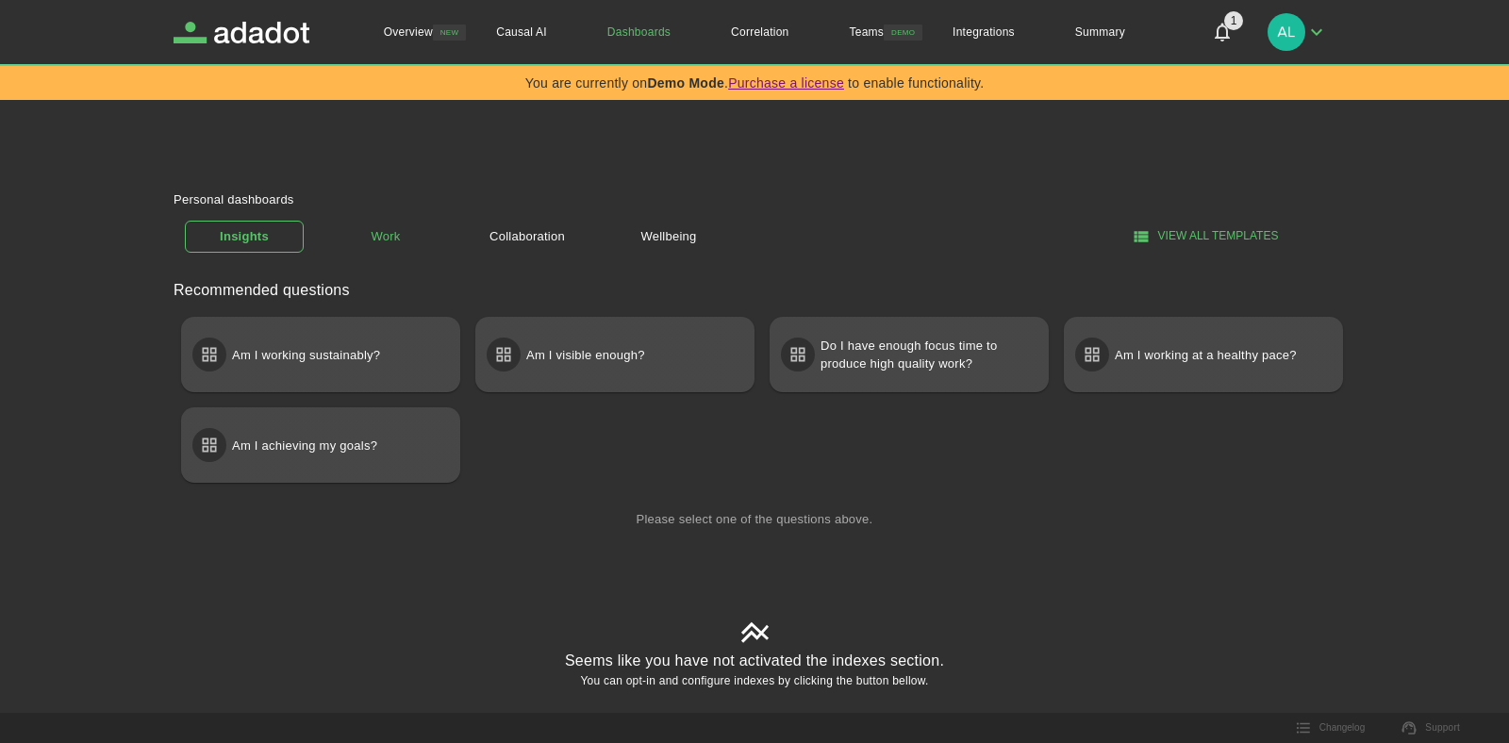
click at [379, 241] on link "Work" at bounding box center [385, 237] width 119 height 33
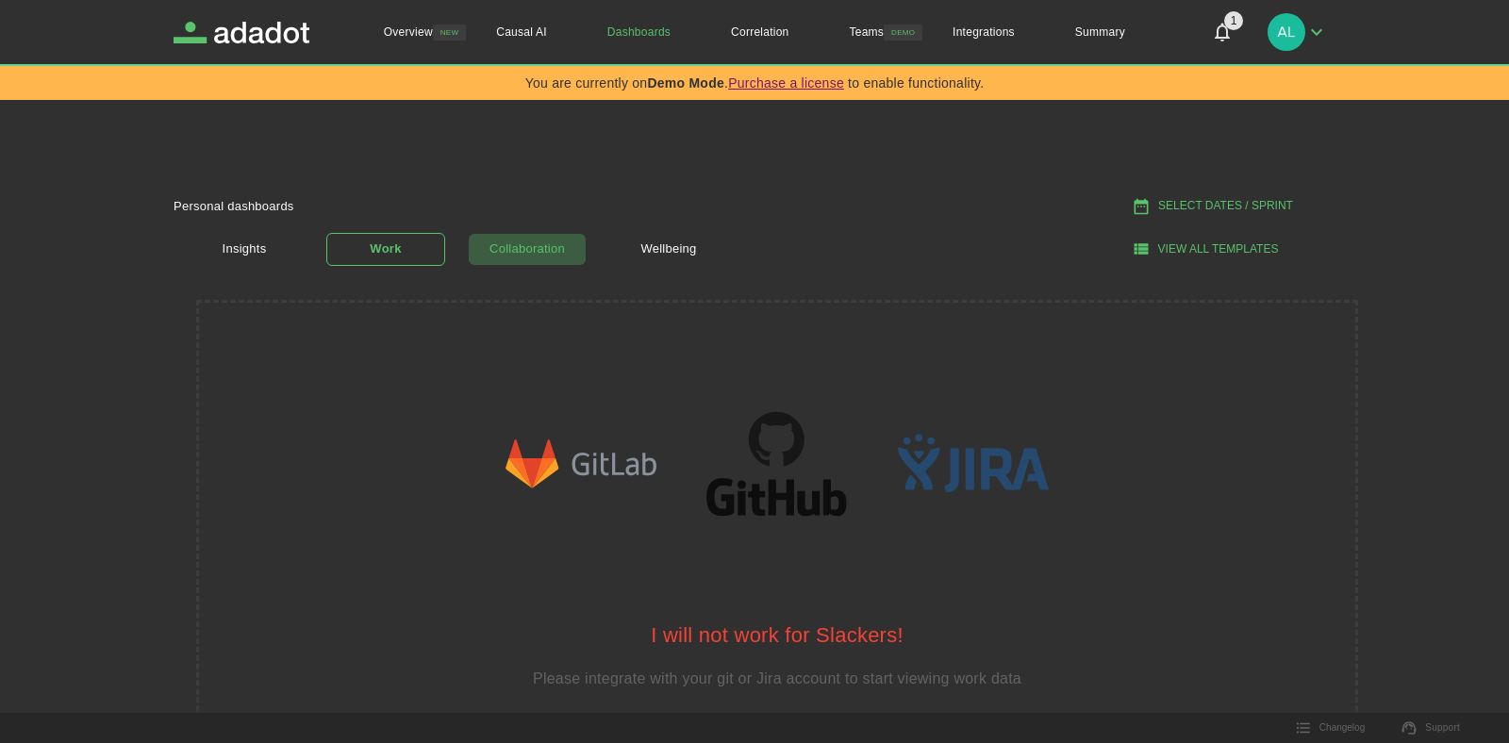
click at [528, 256] on link "Collaboration" at bounding box center [527, 249] width 119 height 33
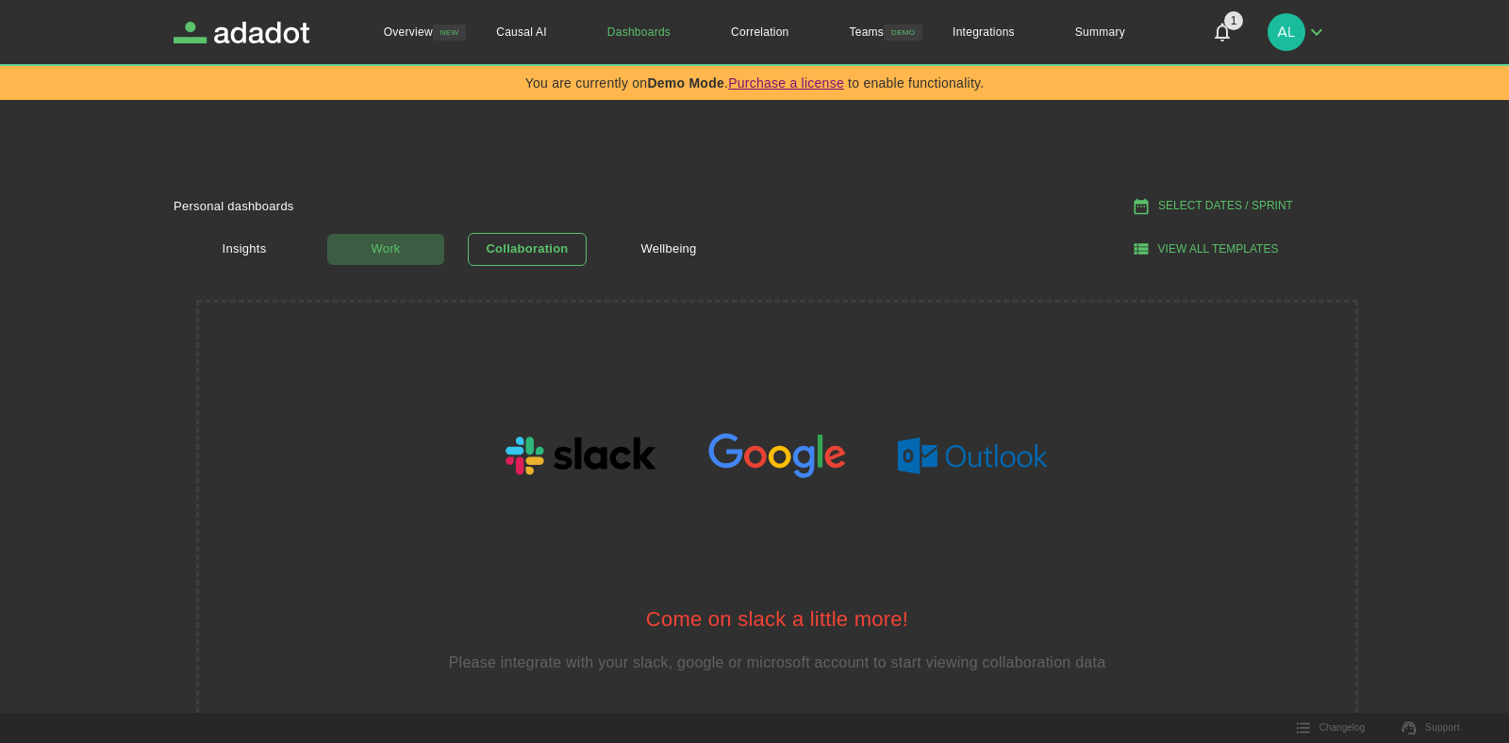
click at [377, 236] on link "Work" at bounding box center [385, 249] width 119 height 33
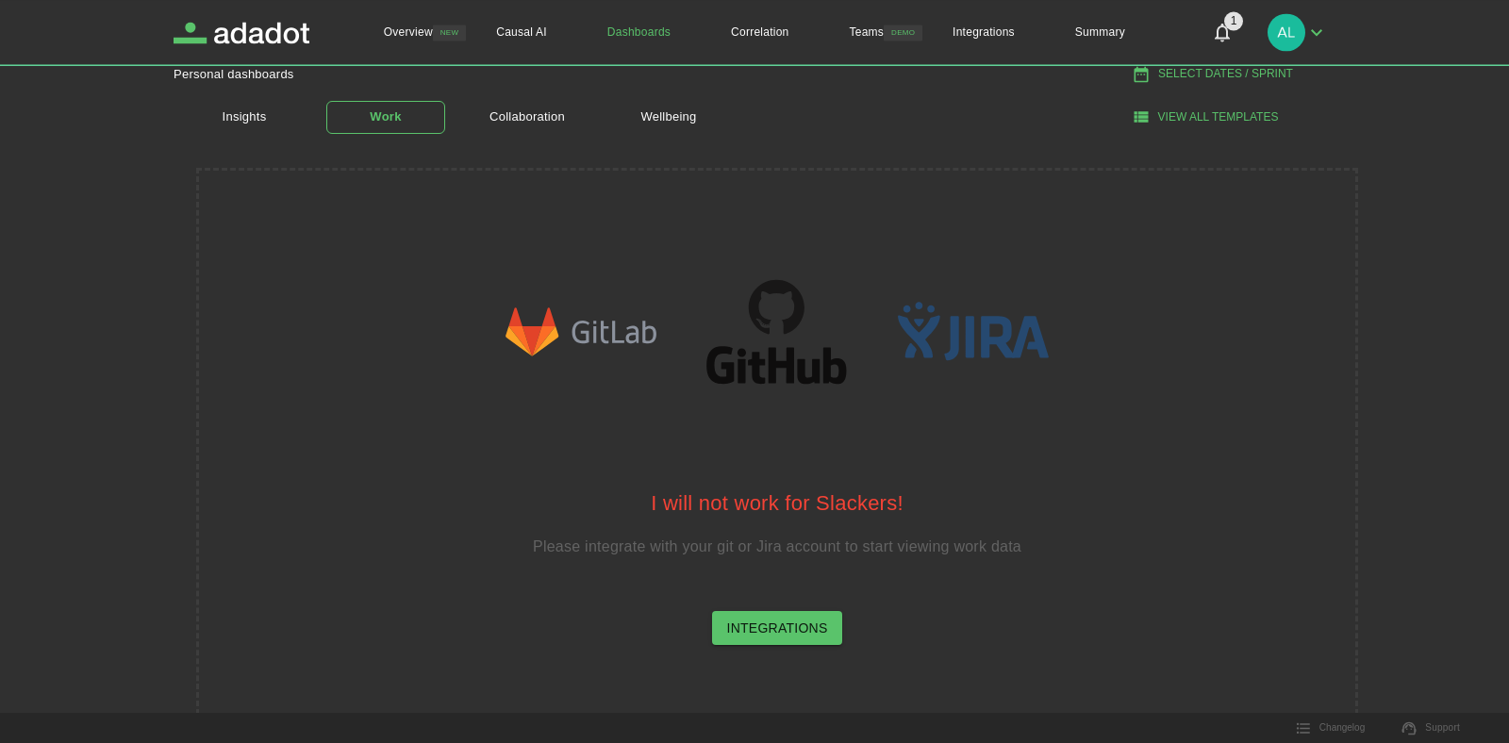
scroll to position [135, 0]
click at [783, 628] on link "Integrations" at bounding box center [777, 625] width 131 height 35
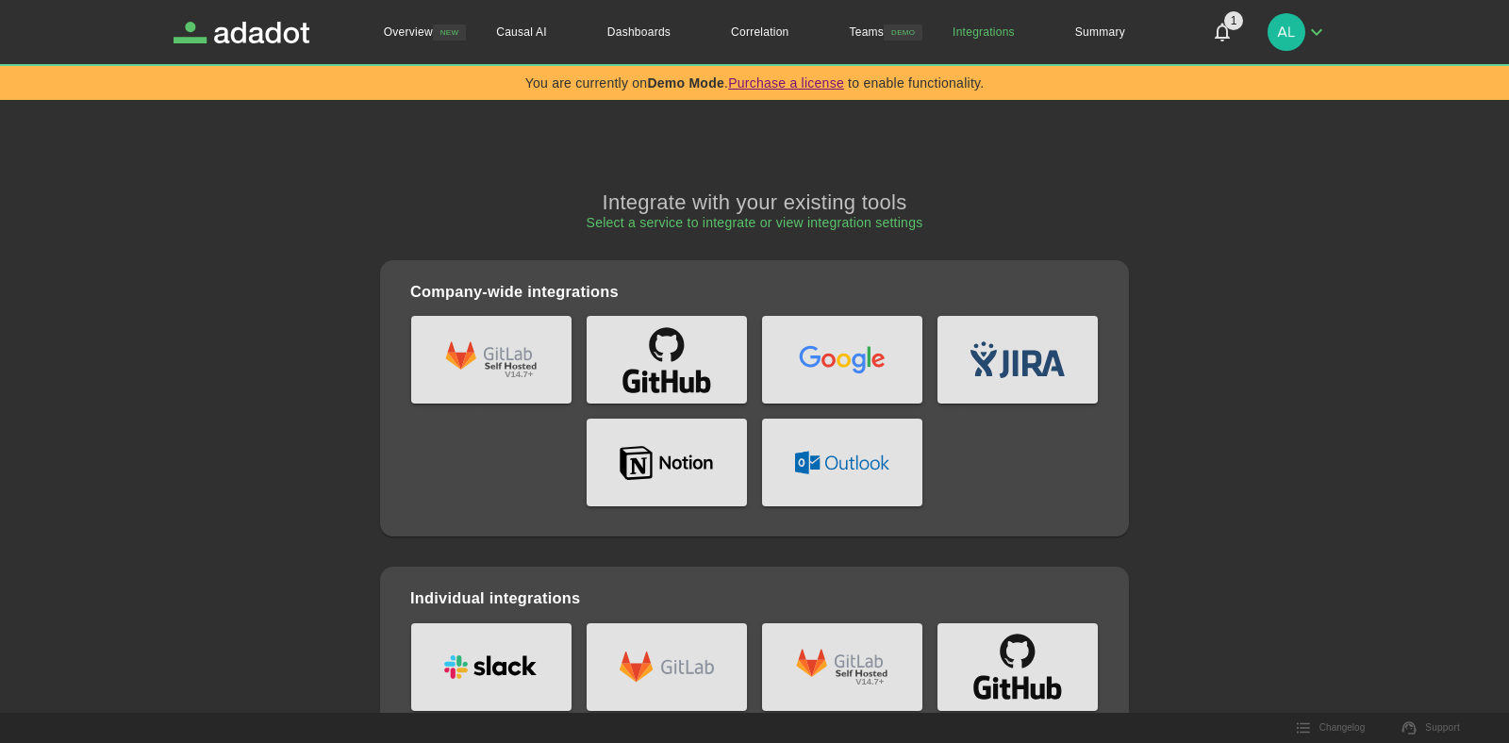
click at [675, 371] on icon "github" at bounding box center [669, 382] width 16 height 23
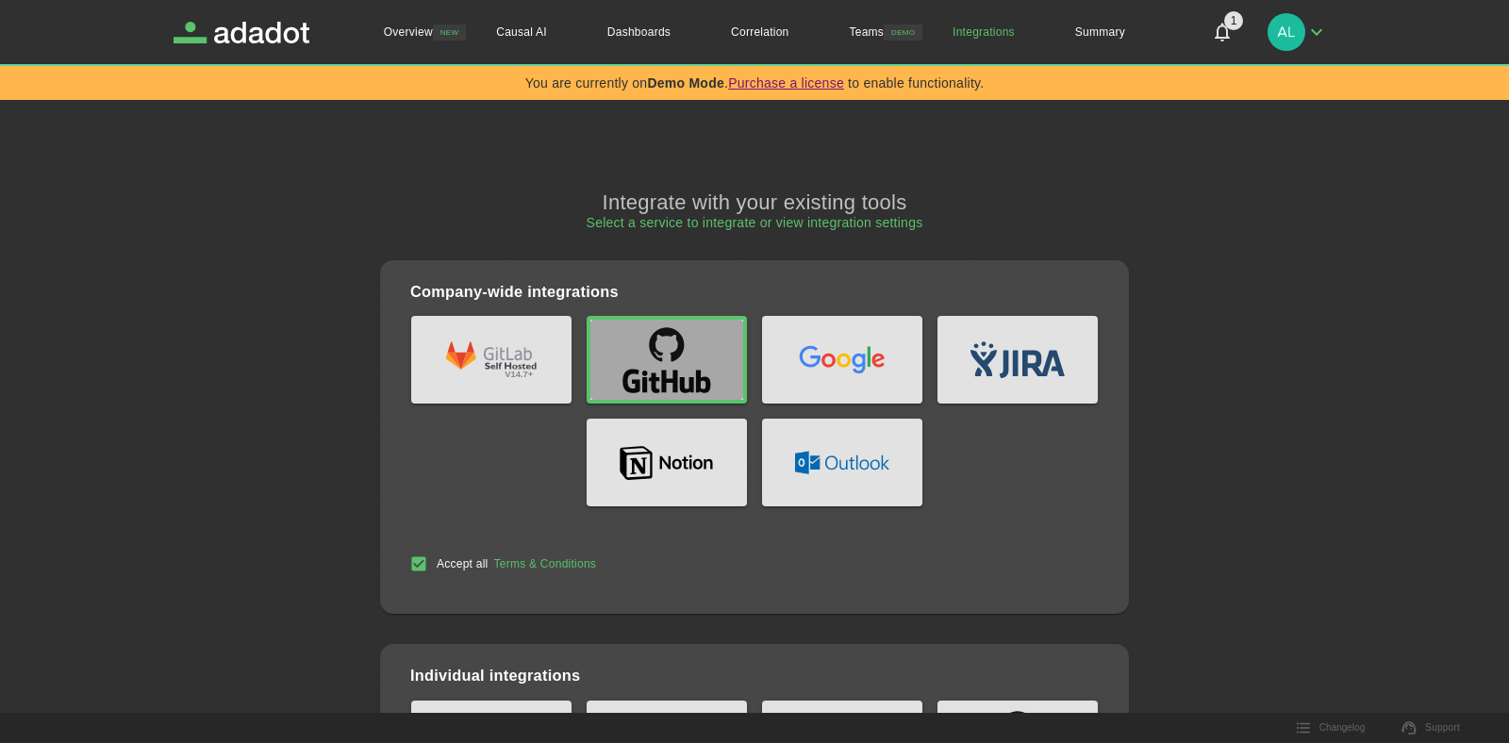
click at [657, 374] on icon "github" at bounding box center [667, 360] width 94 height 79
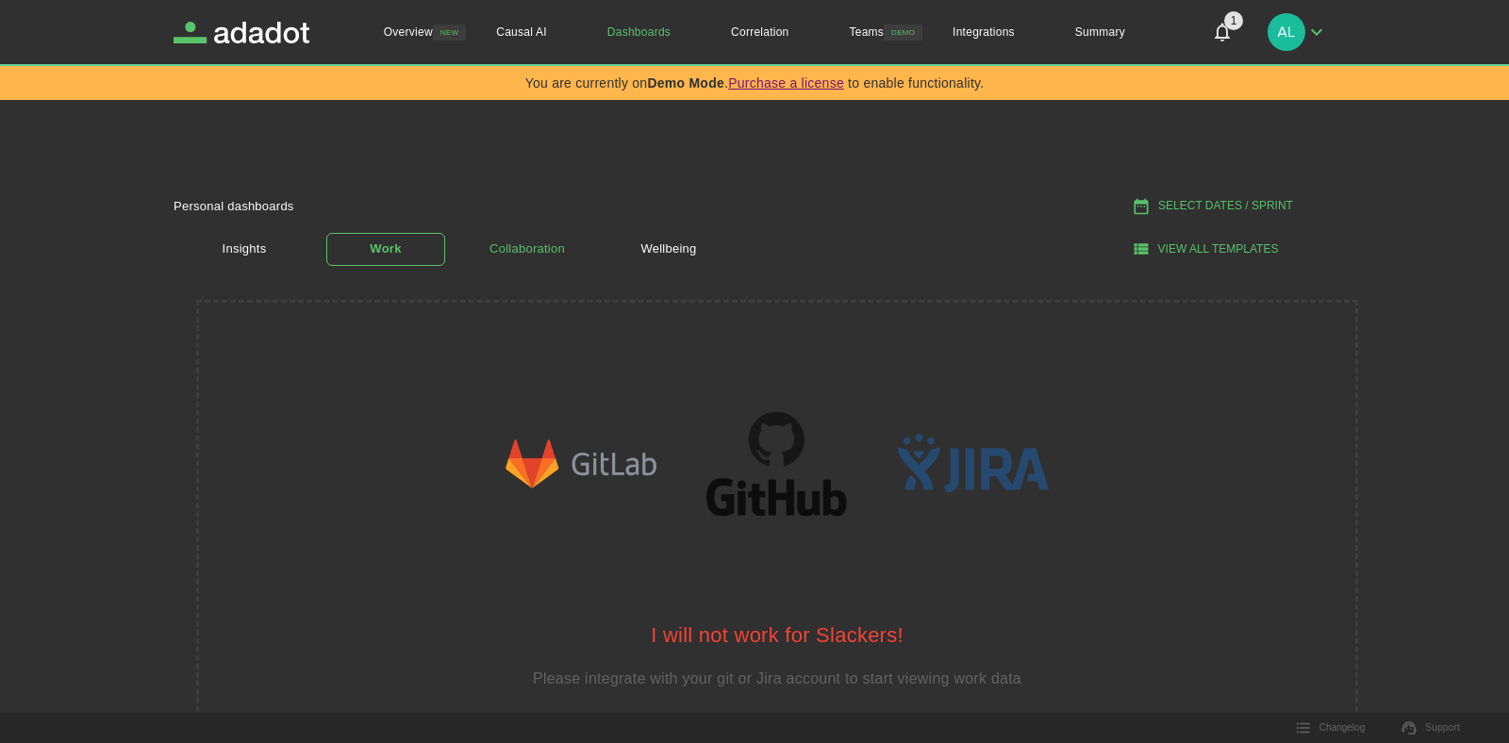
click at [524, 259] on link "Collaboration" at bounding box center [527, 249] width 119 height 33
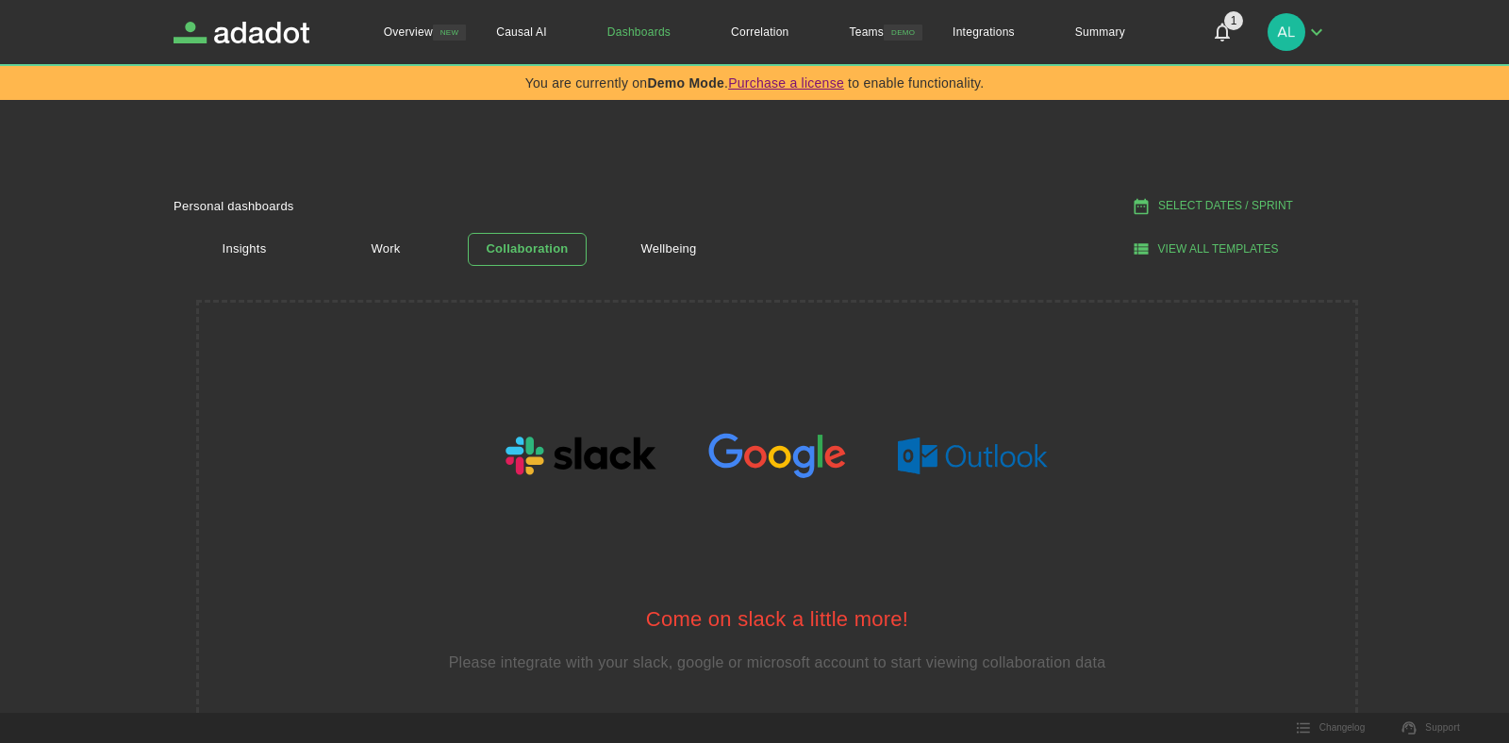
scroll to position [120, 0]
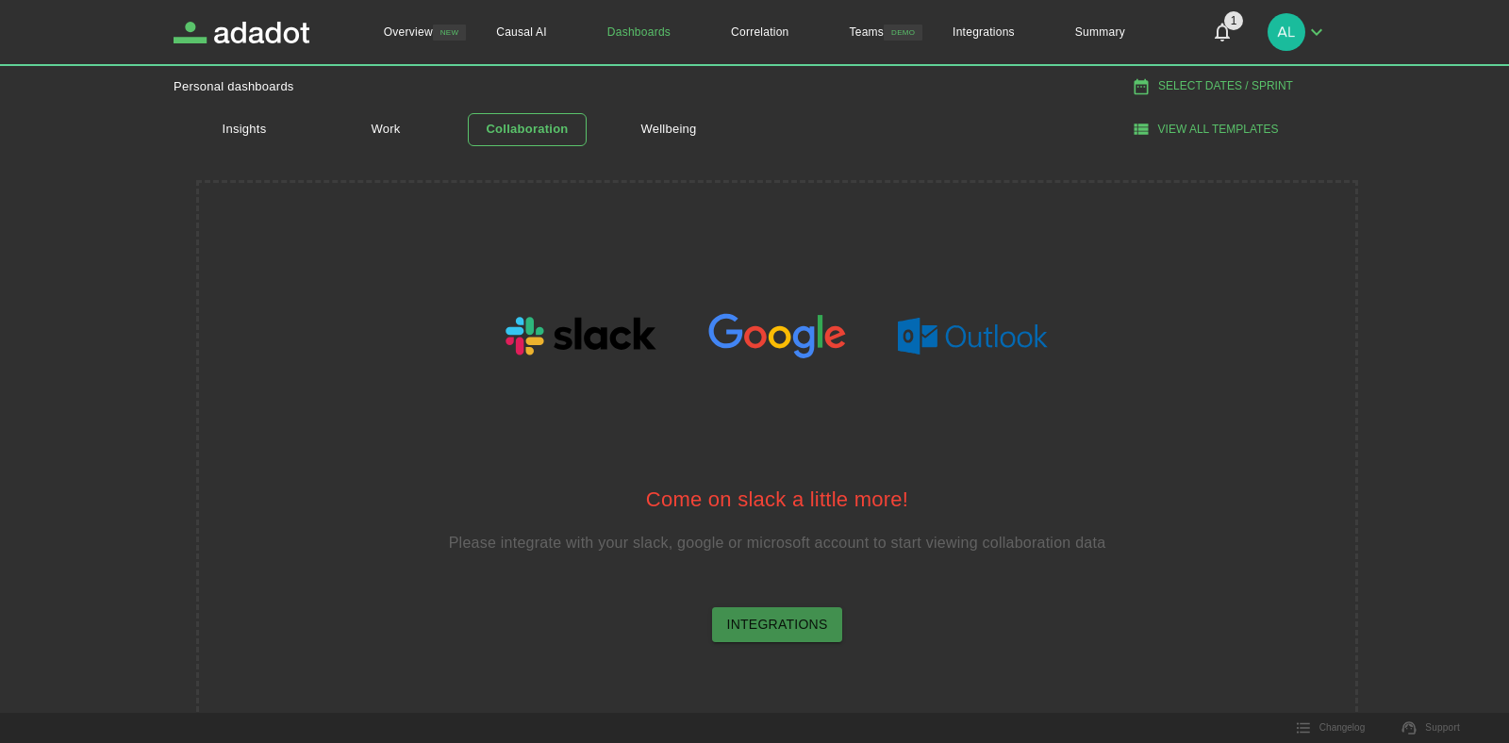
click at [780, 618] on link "Integrations" at bounding box center [777, 624] width 131 height 35
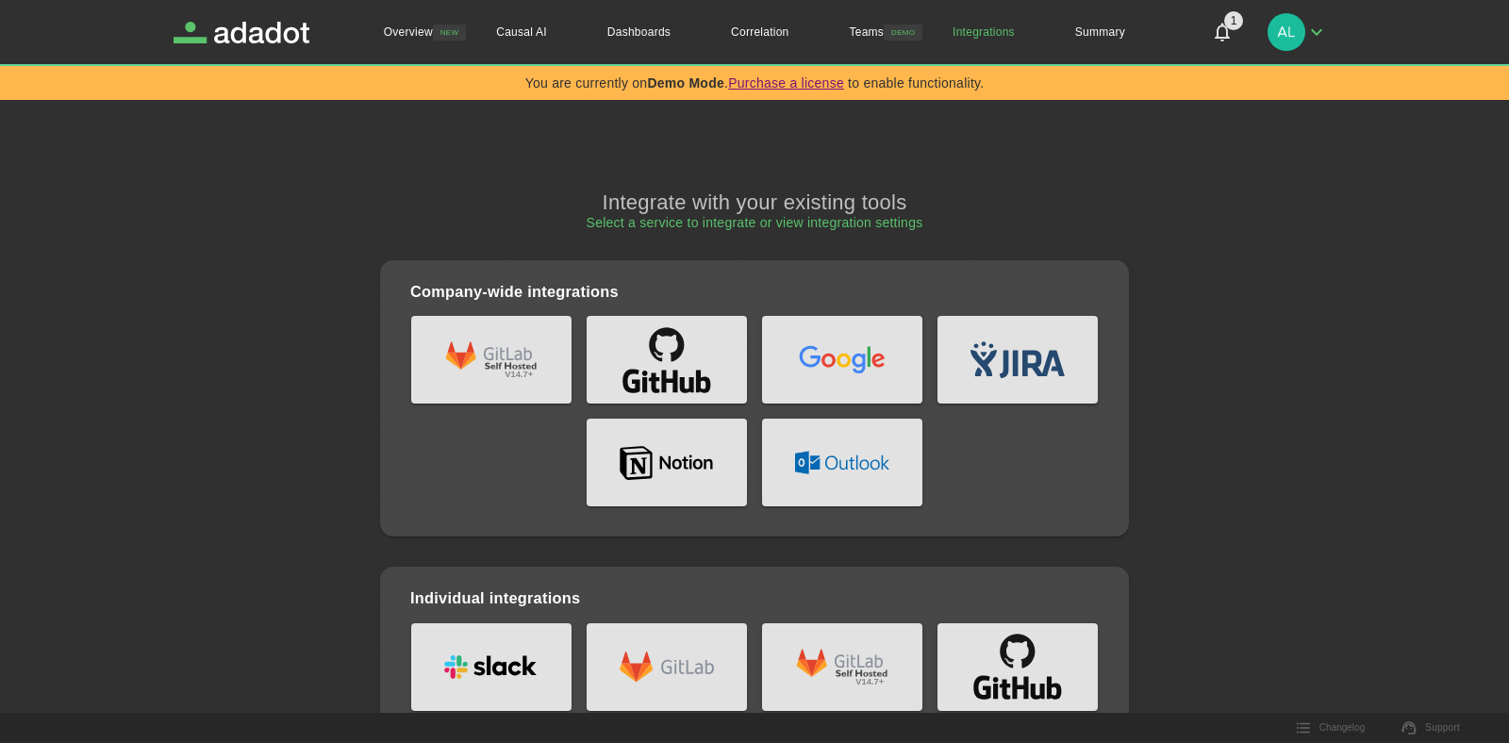
click at [681, 379] on icon "github" at bounding box center [687, 385] width 14 height 16
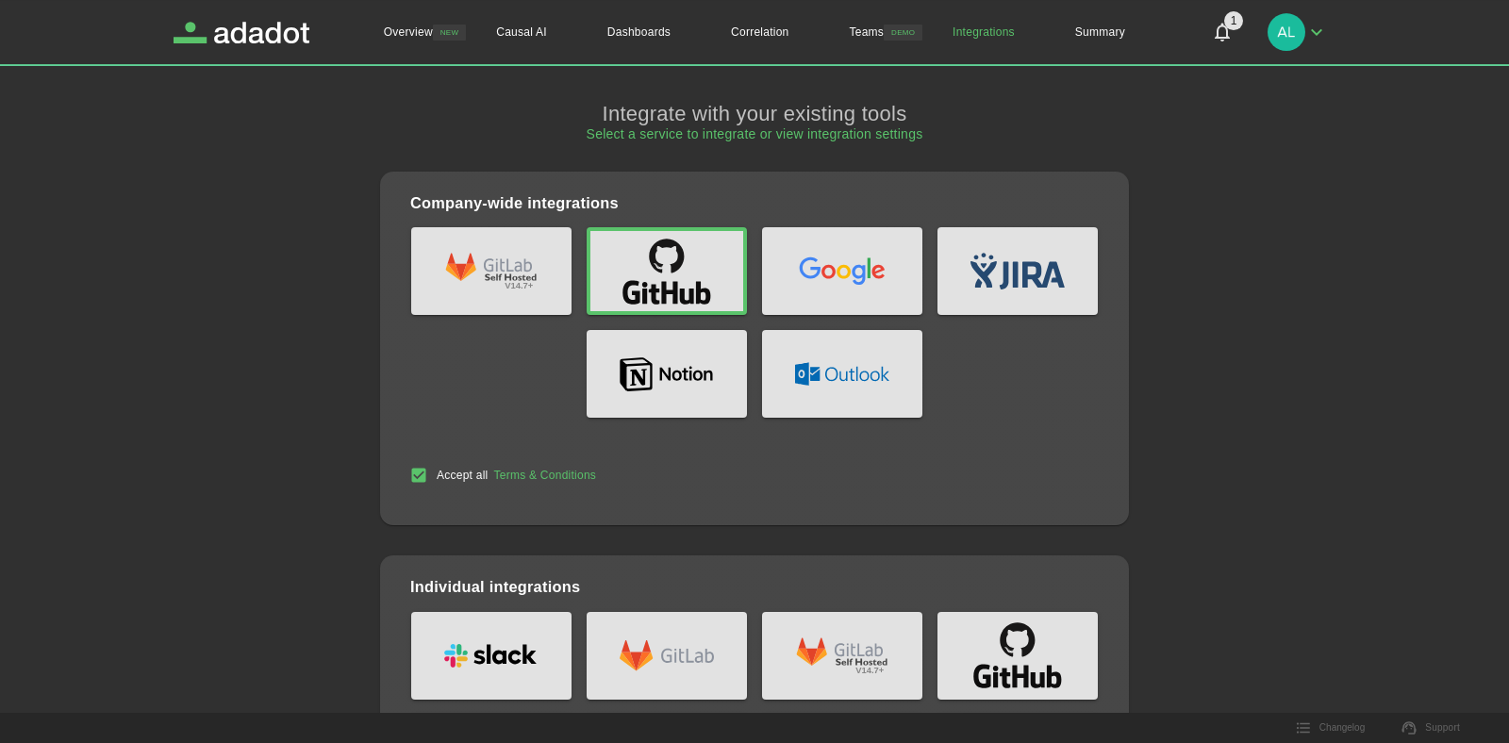
scroll to position [192, 0]
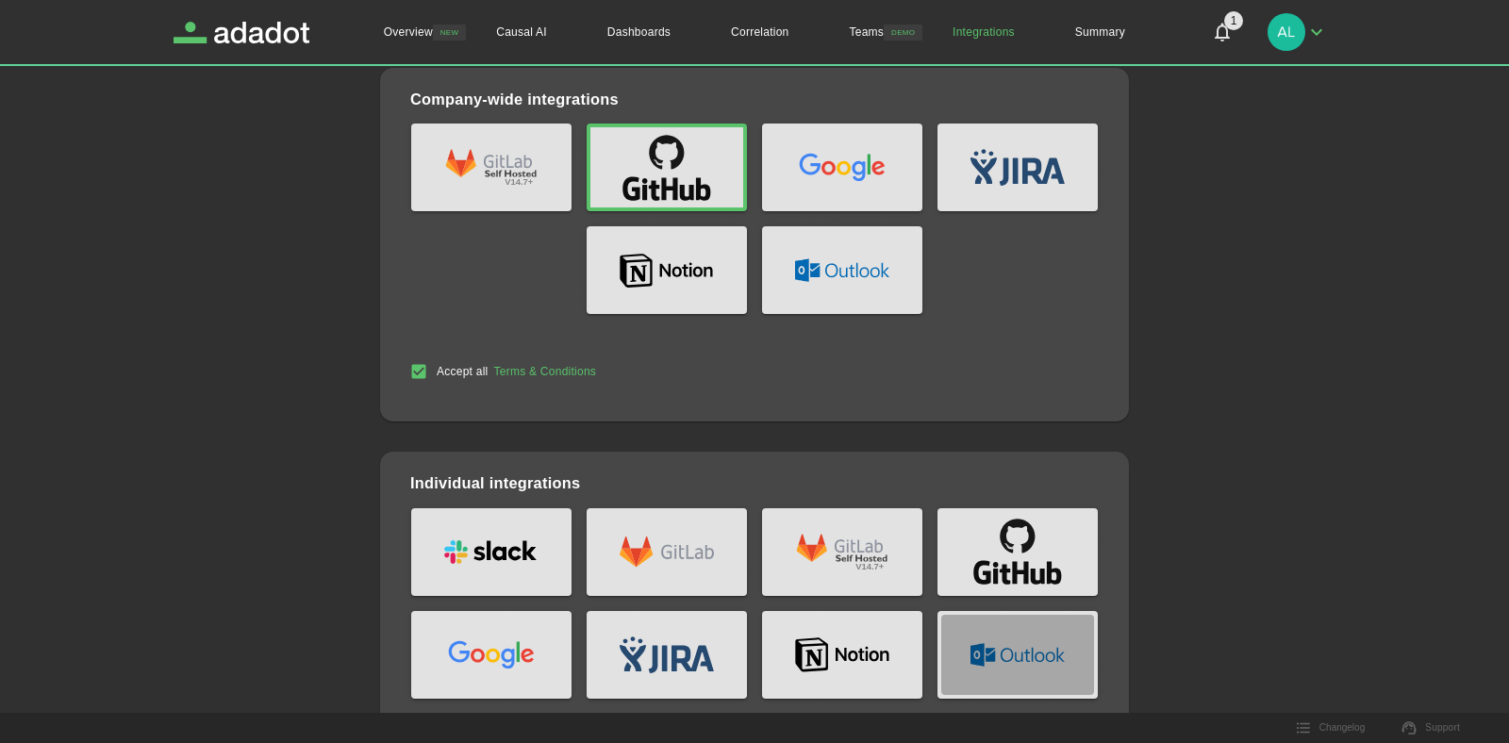
click at [1048, 571] on icon "microsoft" at bounding box center [1018, 655] width 94 height 178
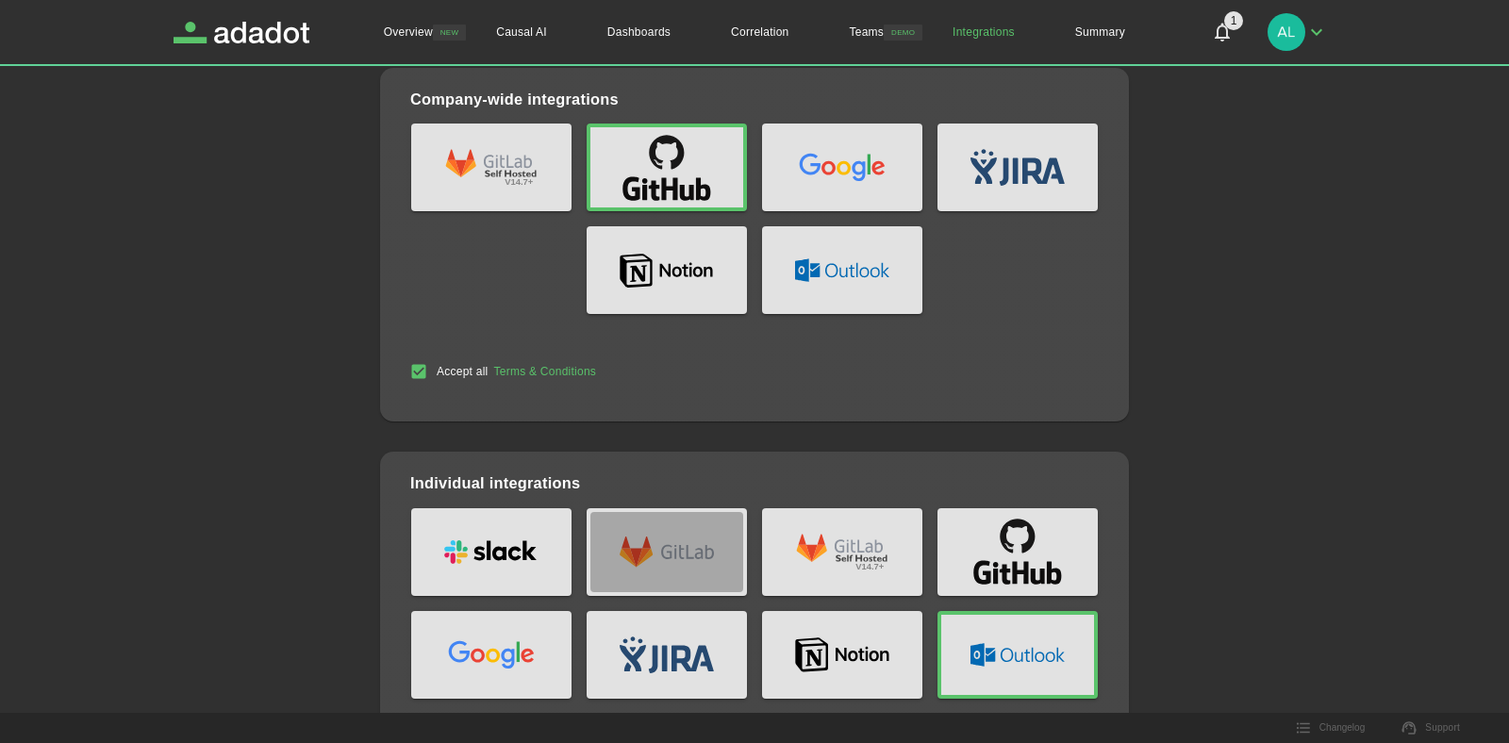
click at [688, 550] on icon "gitlab" at bounding box center [687, 552] width 53 height 14
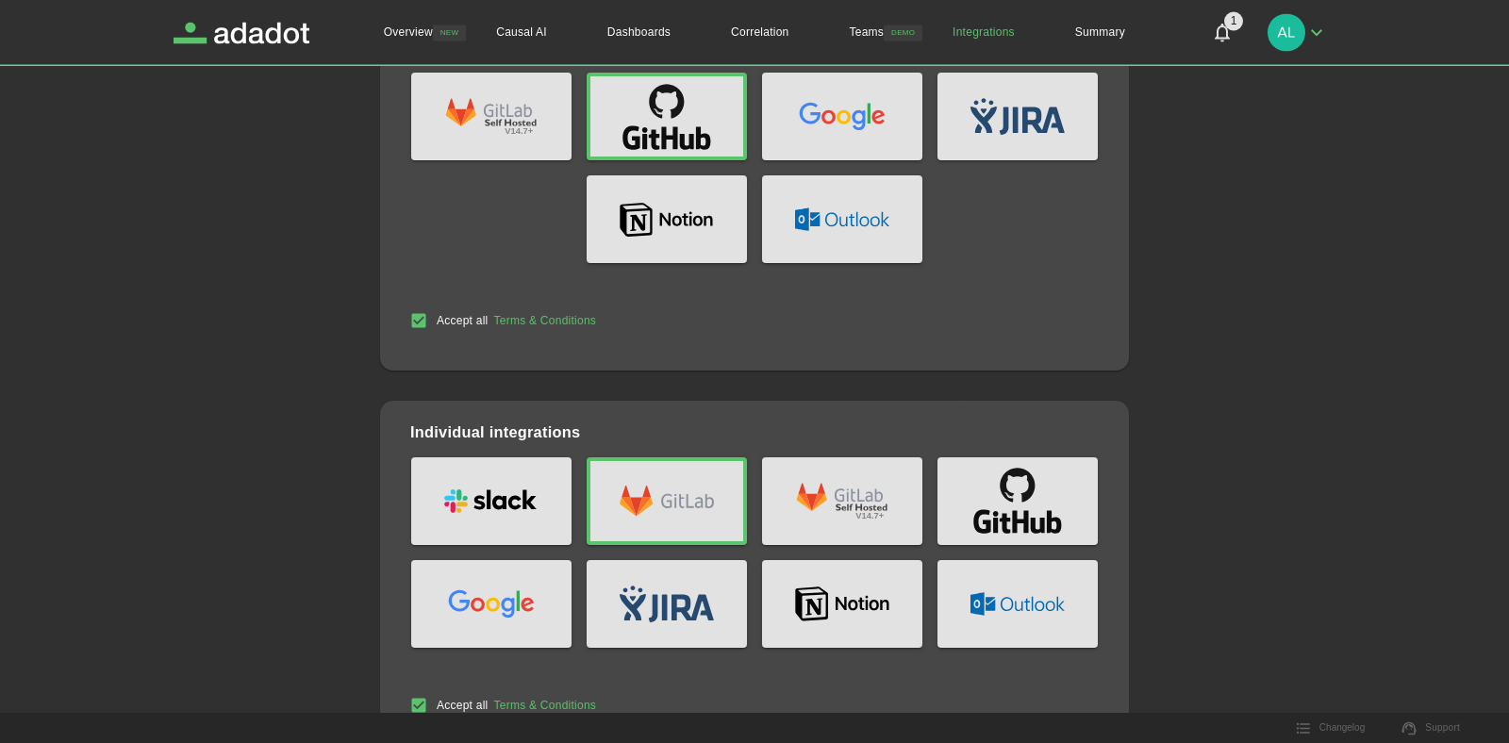
scroll to position [0, 0]
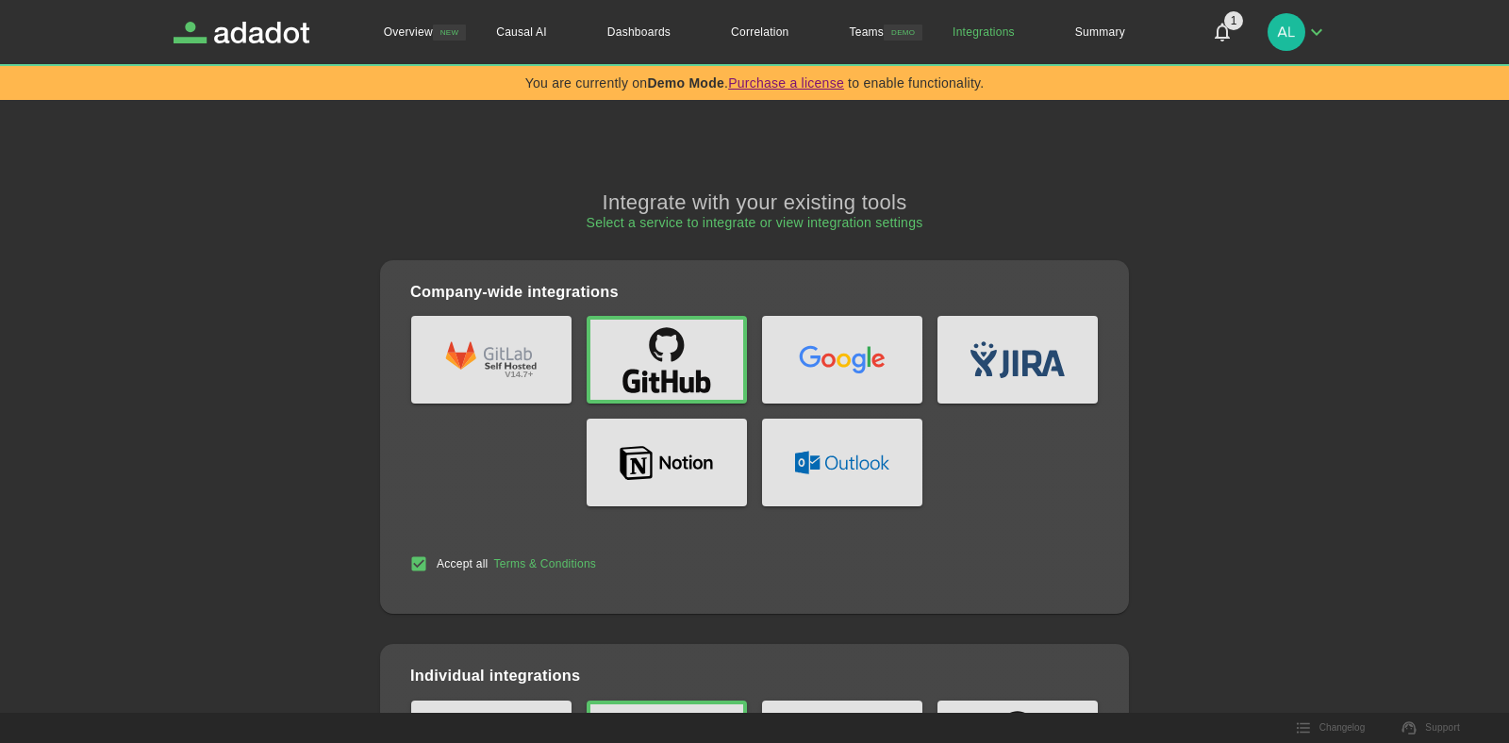
click at [882, 224] on h2 "Select a service to integrate or view integration settings" at bounding box center [755, 222] width 337 height 15
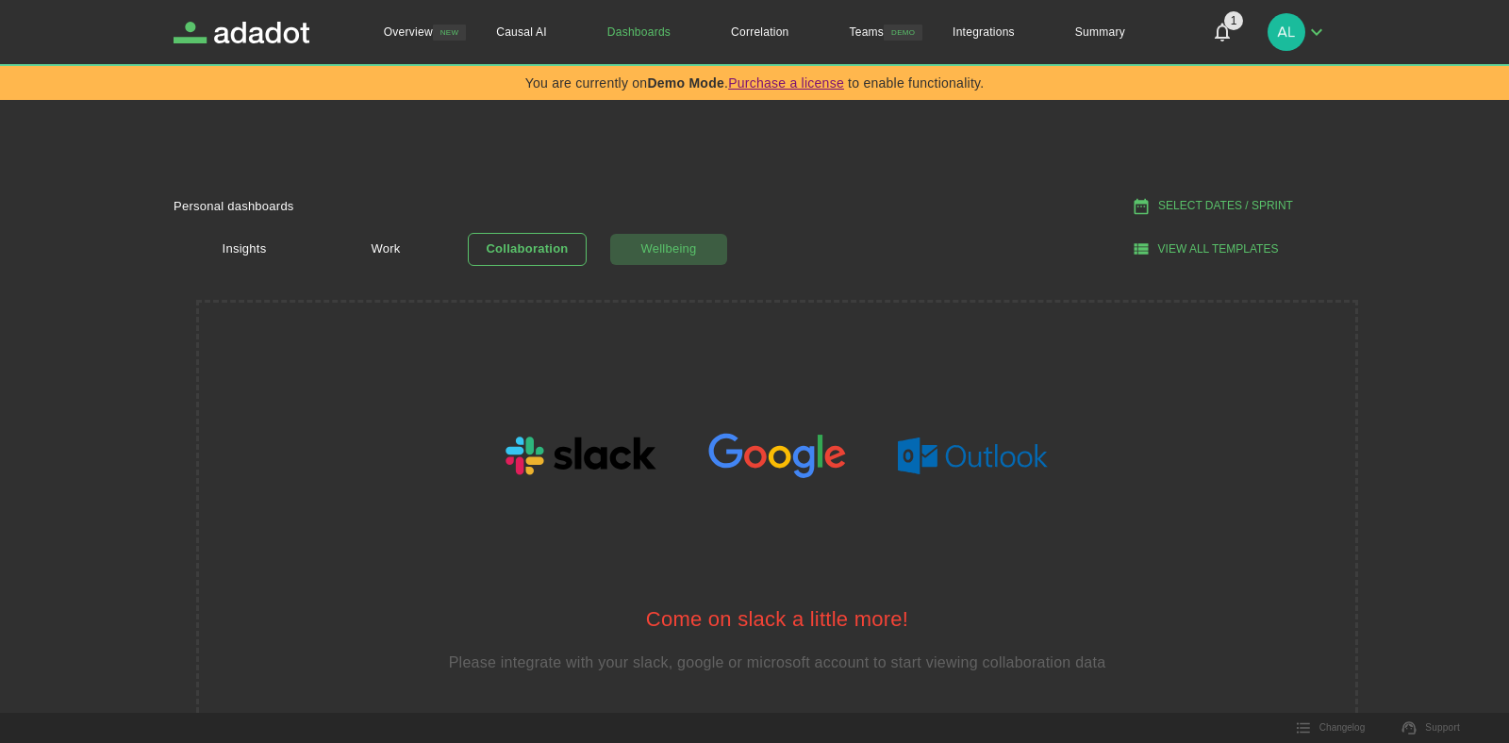
click at [666, 246] on link "Wellbeing" at bounding box center [668, 249] width 119 height 33
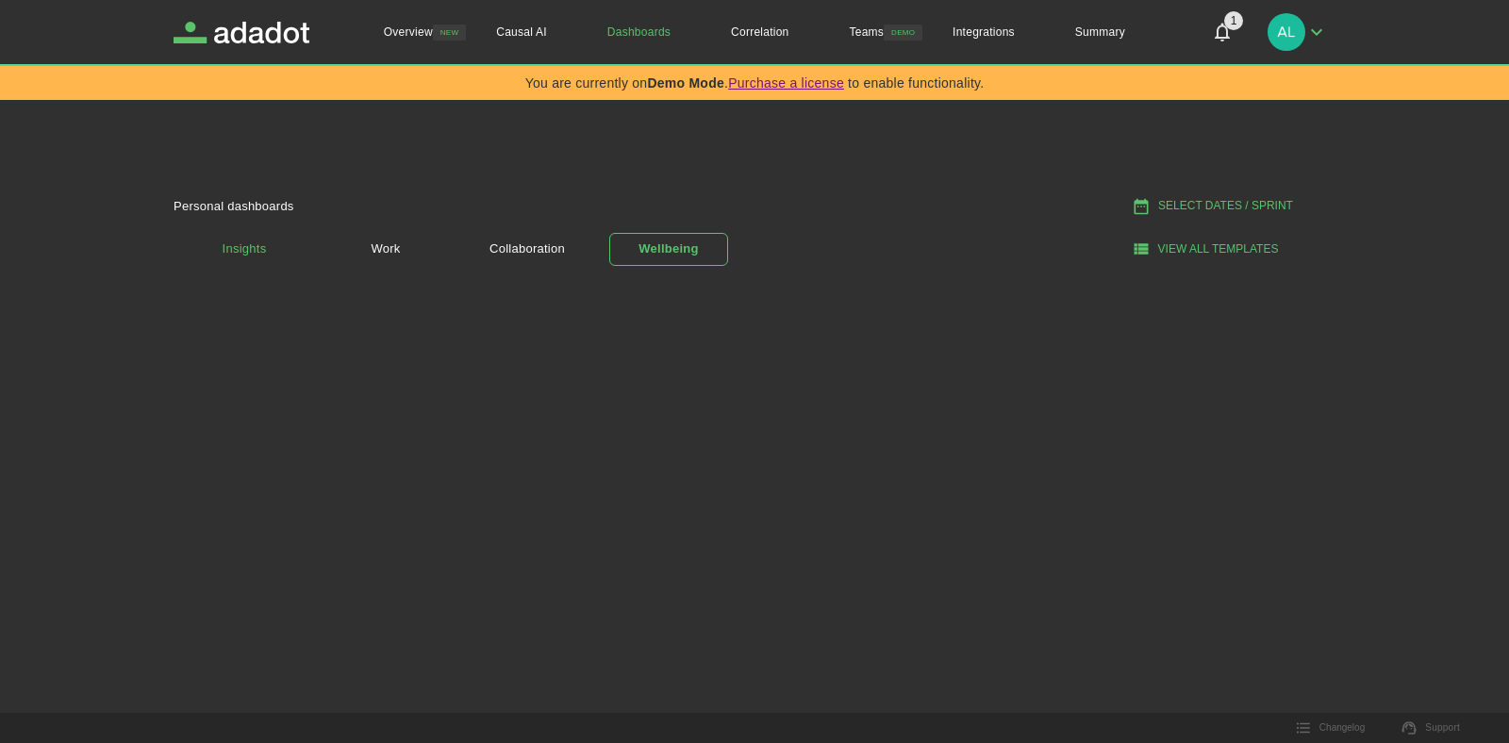
click at [255, 252] on link "Insights" at bounding box center [244, 249] width 119 height 33
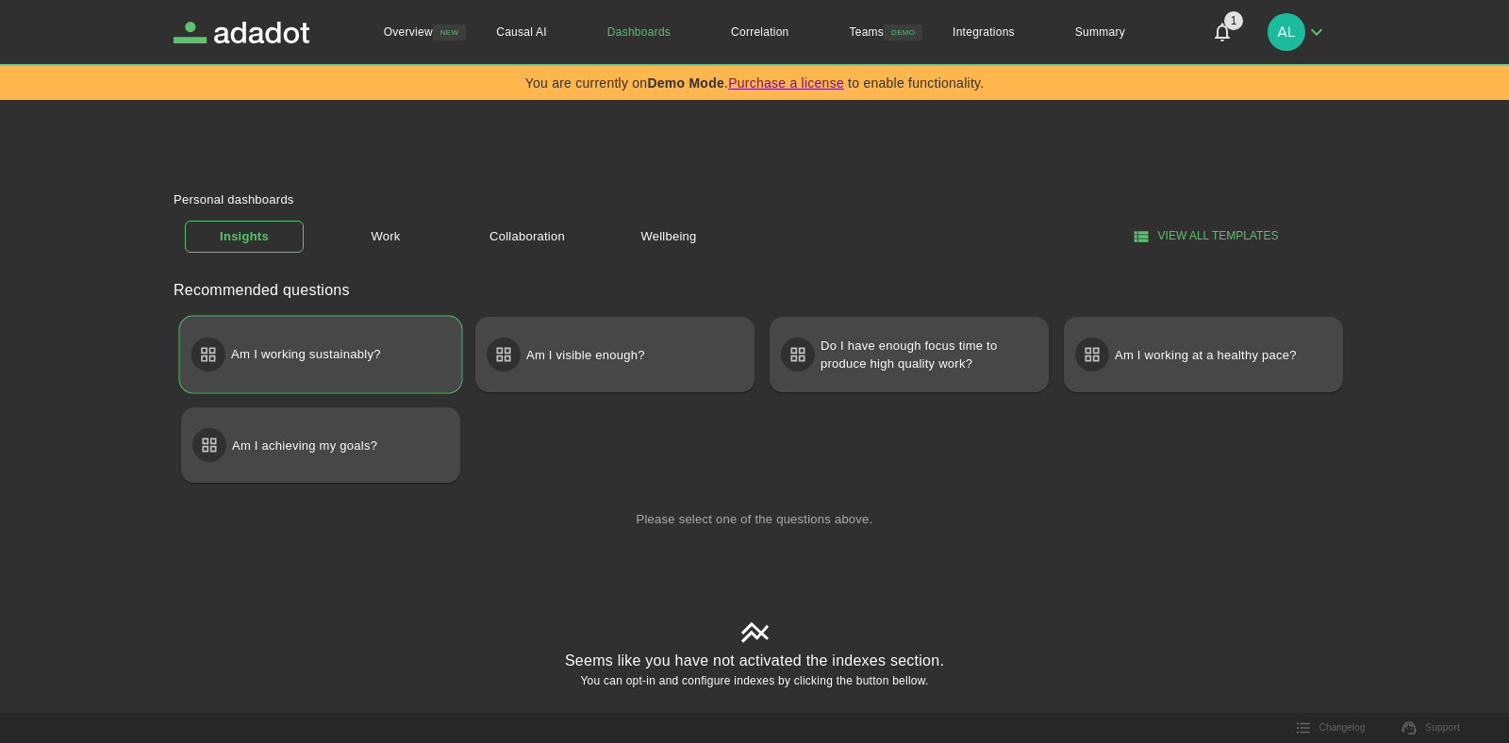
click at [330, 350] on p "Am I working sustainably?" at bounding box center [306, 355] width 150 height 34
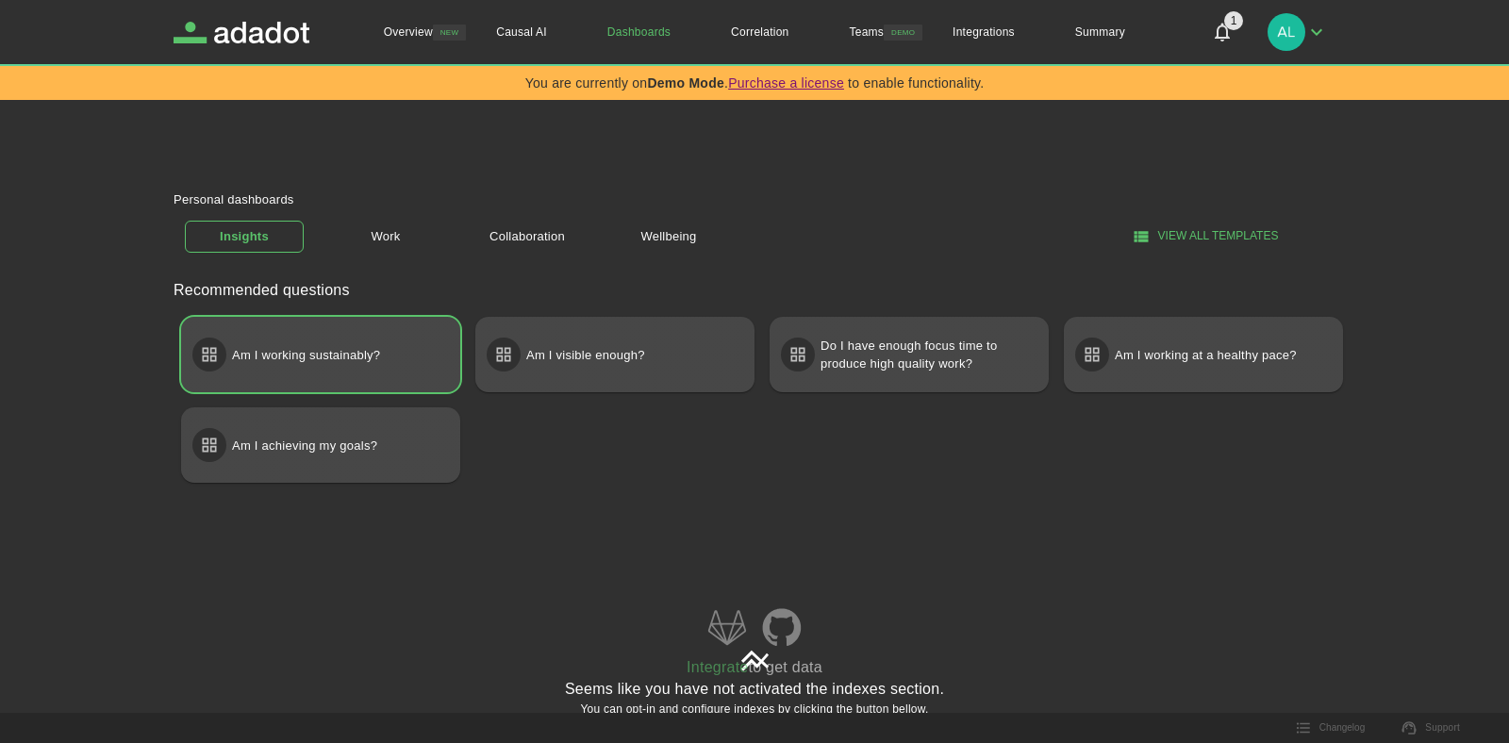
click at [1158, 237] on button "View all templates" at bounding box center [1207, 236] width 242 height 31
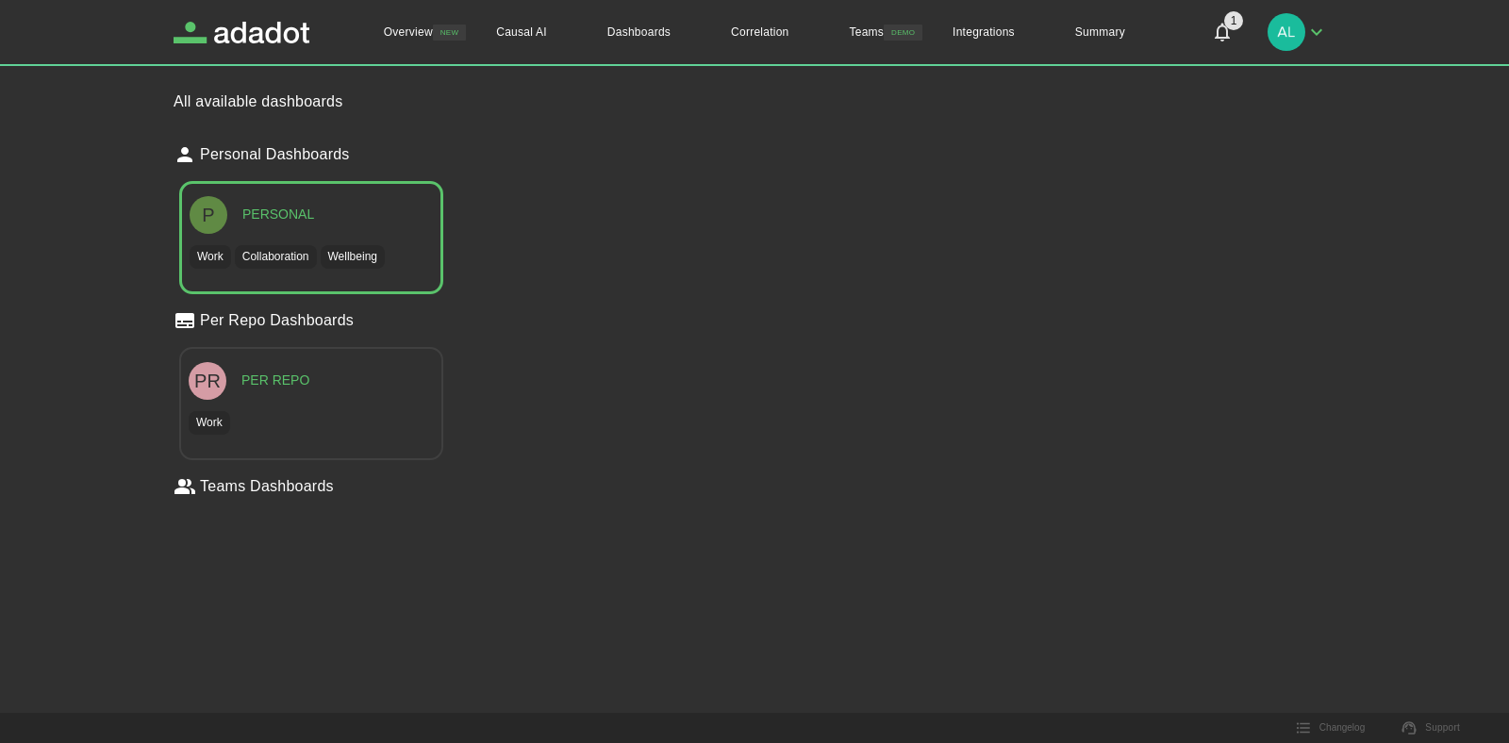
click at [238, 217] on div "P Personal" at bounding box center [311, 215] width 243 height 38
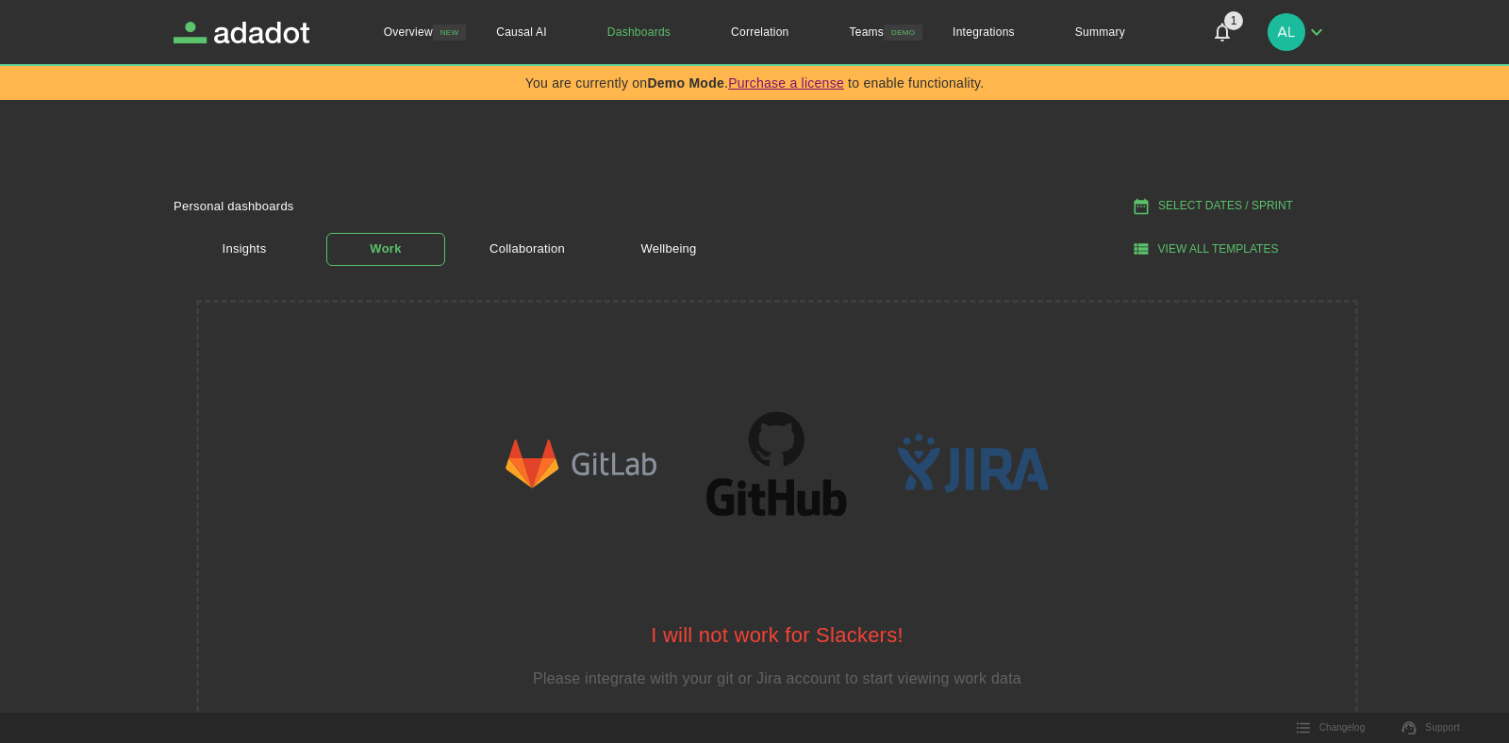
click at [1167, 254] on button "View all templates" at bounding box center [1207, 249] width 242 height 31
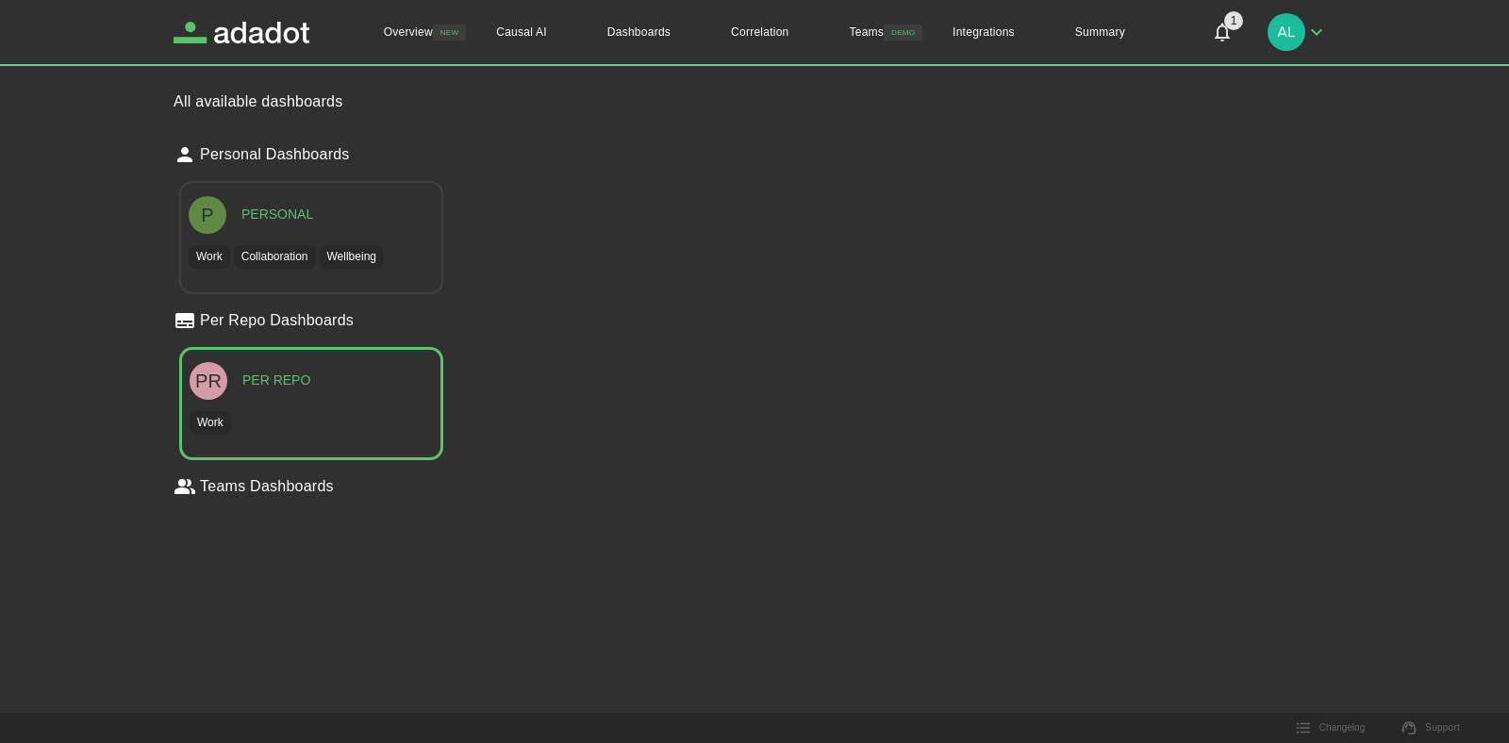
click at [272, 406] on div "Work" at bounding box center [309, 421] width 247 height 50
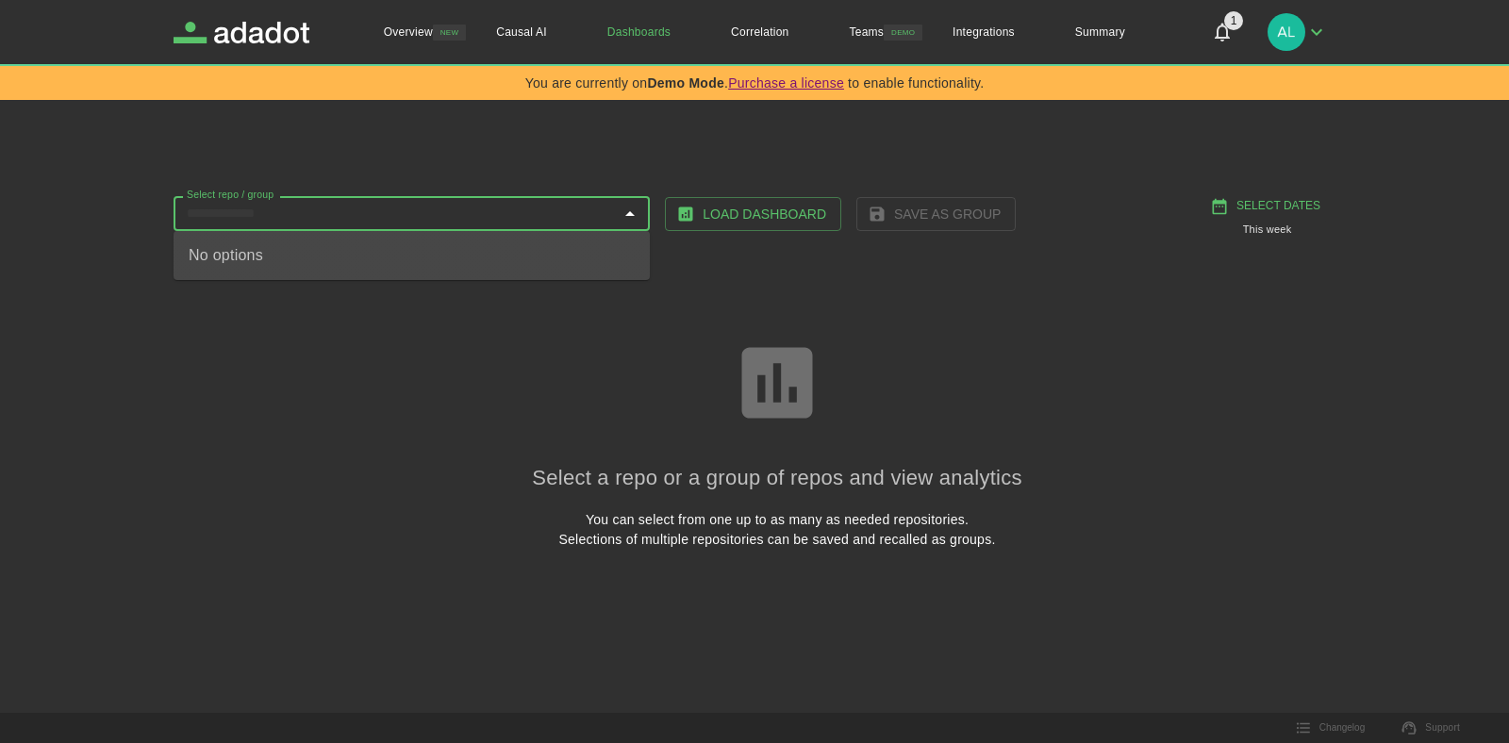
click at [598, 218] on input "Select repo / group" at bounding box center [396, 214] width 434 height 24
click at [459, 256] on div "No options" at bounding box center [412, 255] width 476 height 49
click at [580, 411] on div "Select a repo or a group of repos and view analytics You can select from one up…" at bounding box center [777, 443] width 1162 height 366
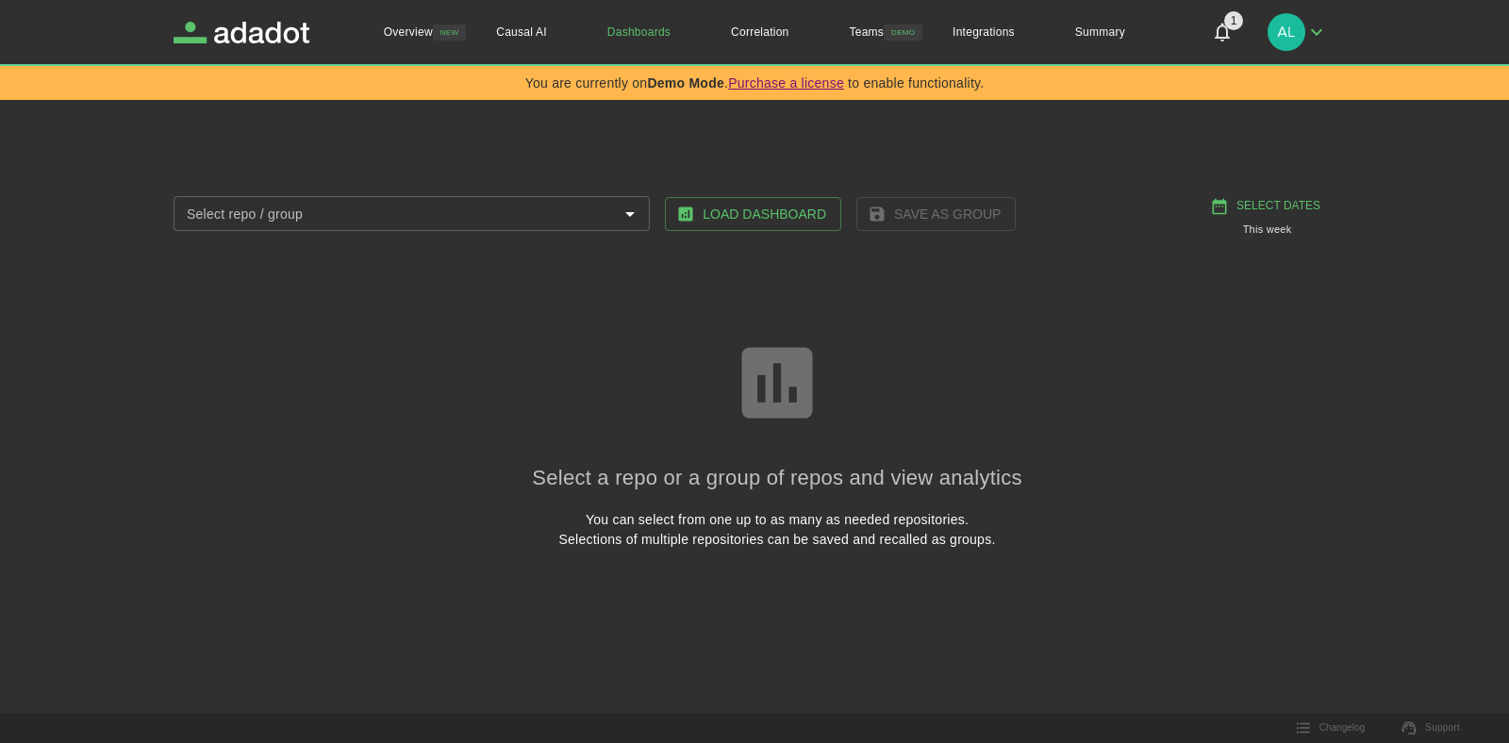
click at [657, 47] on link "Dashboards" at bounding box center [639, 32] width 124 height 64
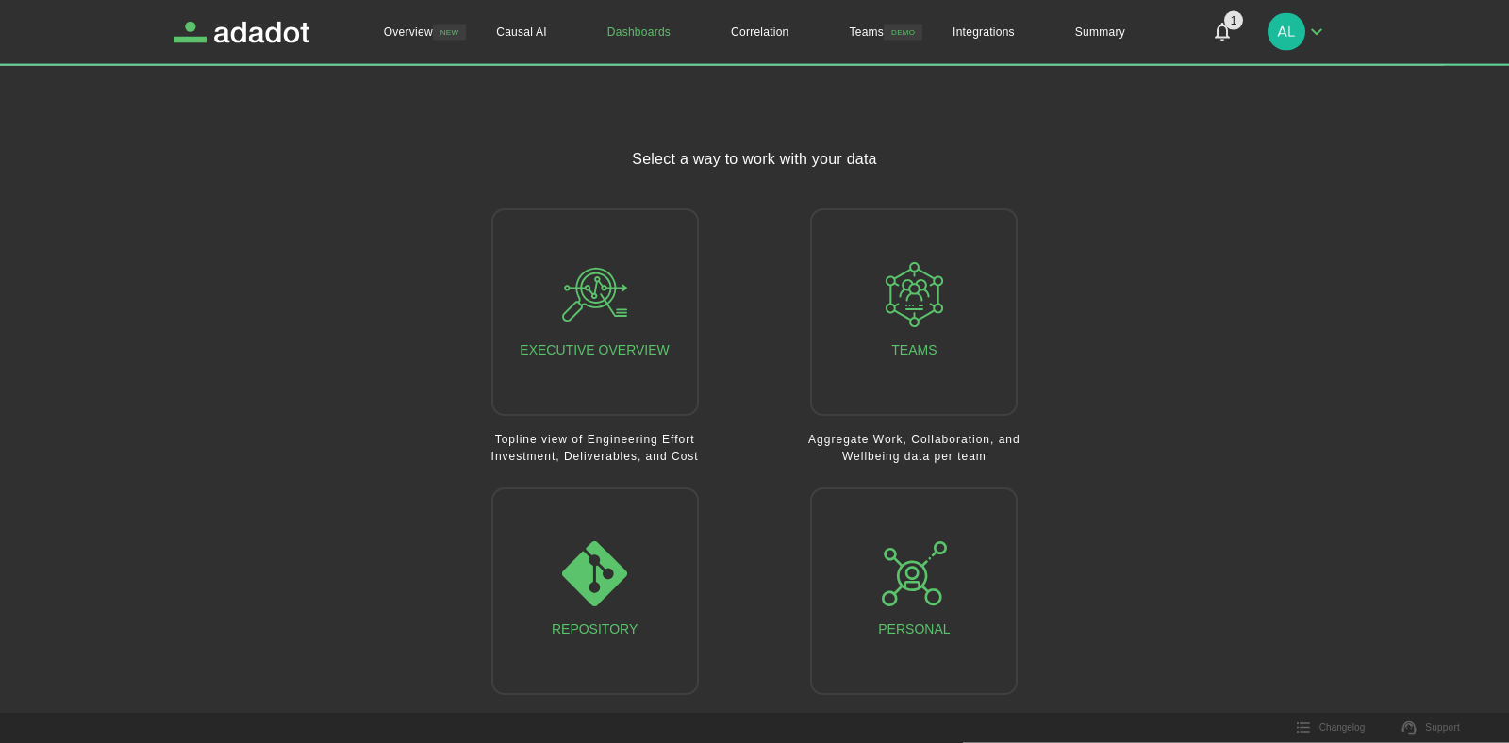
scroll to position [66, 0]
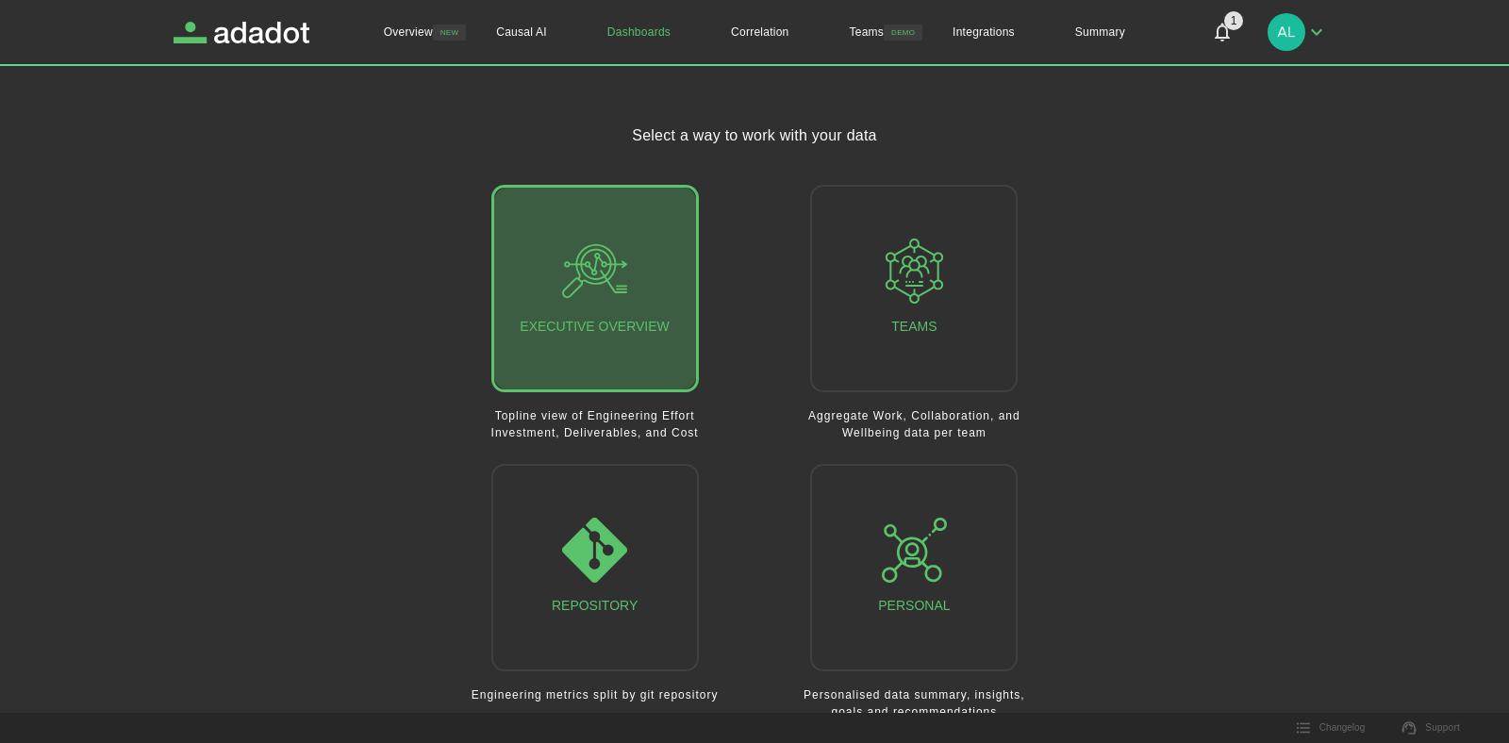
click at [654, 330] on div "Executive Overview" at bounding box center [594, 289] width 149 height 100
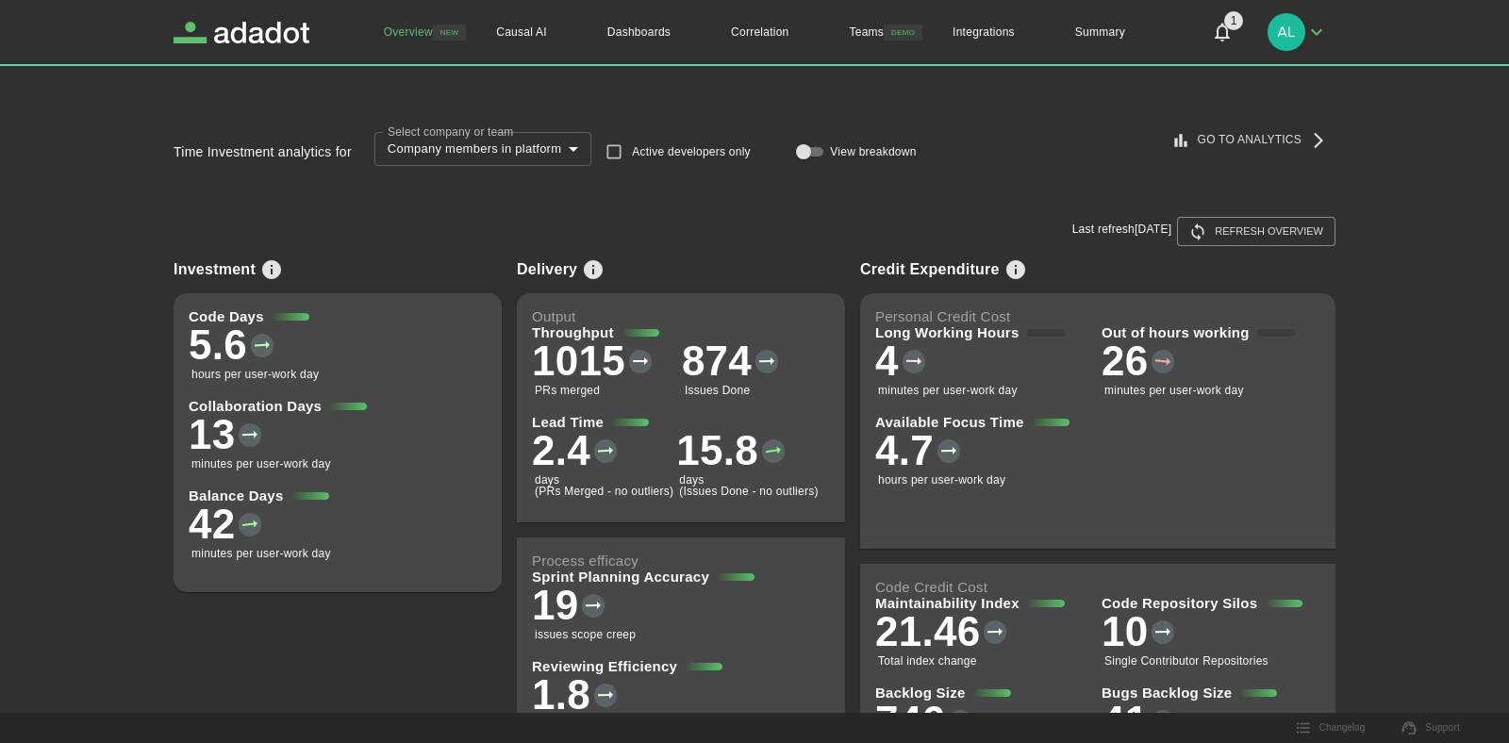
click at [387, 341] on div "5.6 hours per user-work day" at bounding box center [338, 353] width 298 height 58
click at [597, 271] on icon "View info on metrics" at bounding box center [593, 269] width 19 height 19
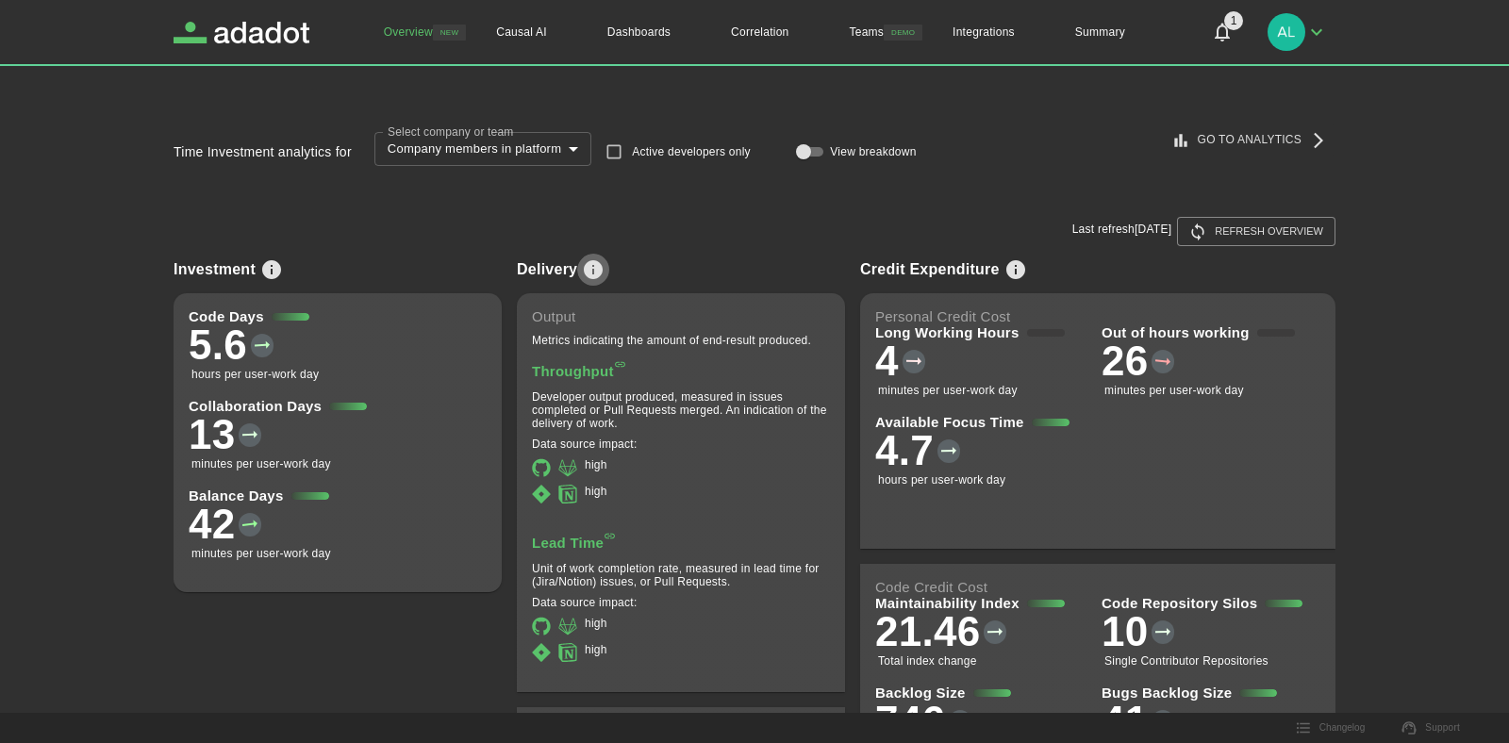
click at [597, 271] on icon "View info on metrics" at bounding box center [593, 269] width 19 height 19
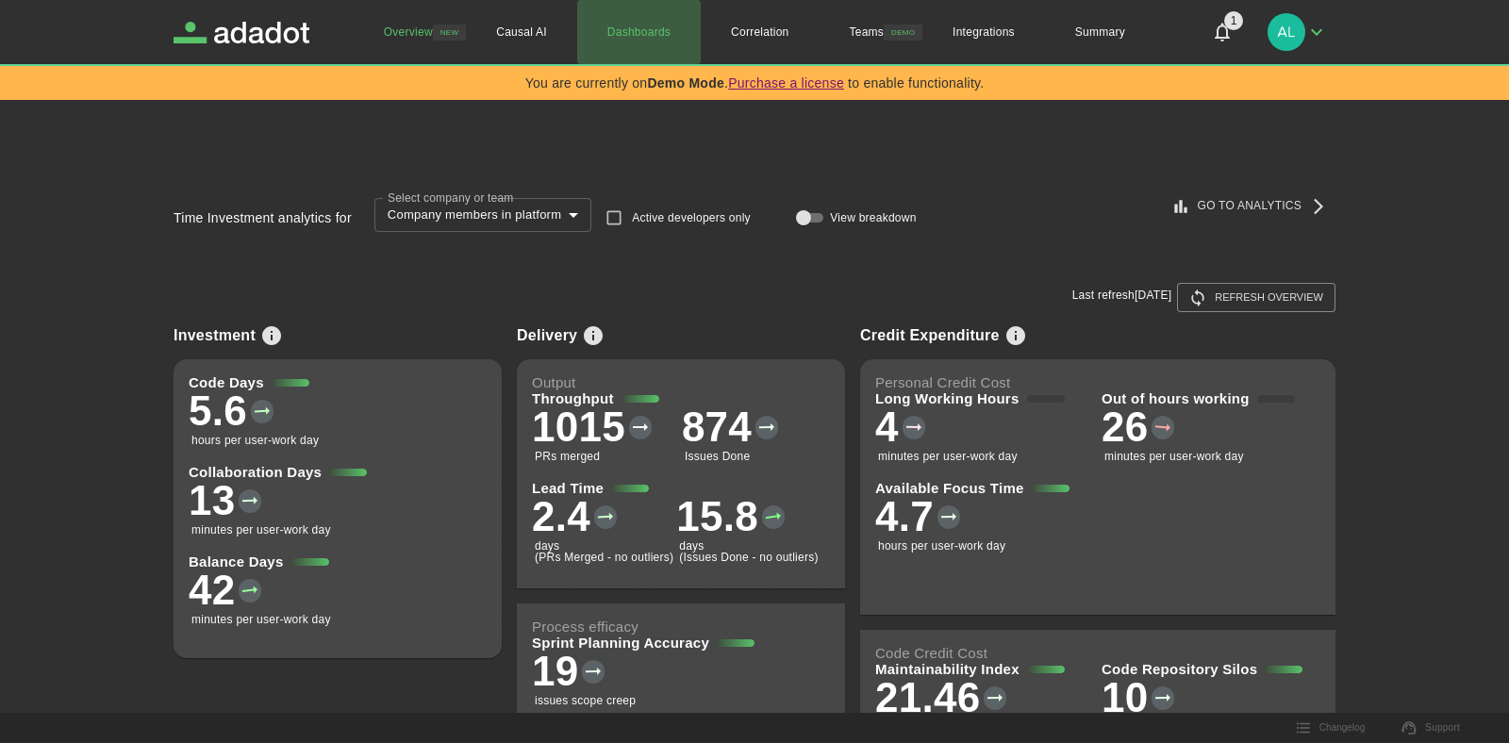
click at [637, 38] on link "Dashboards" at bounding box center [639, 32] width 124 height 64
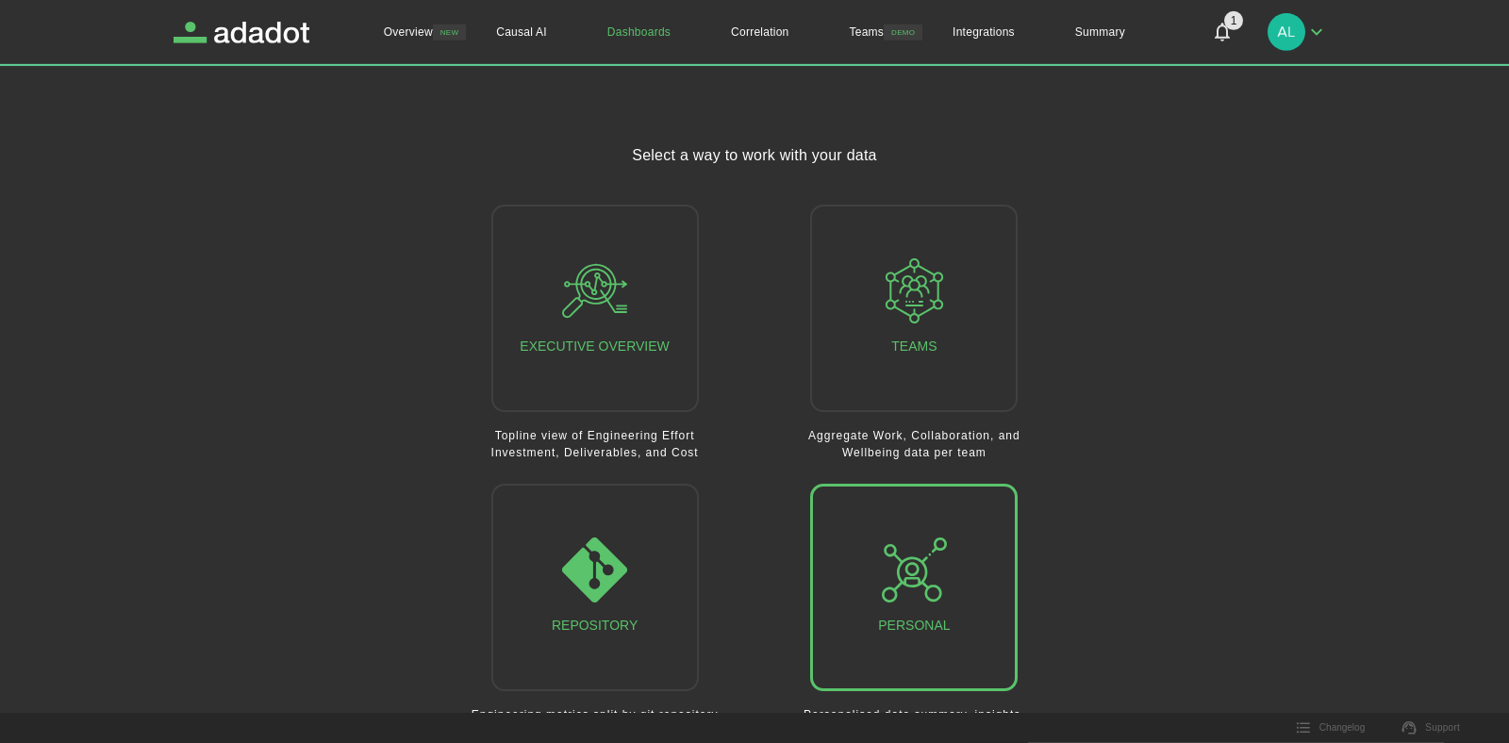
scroll to position [66, 0]
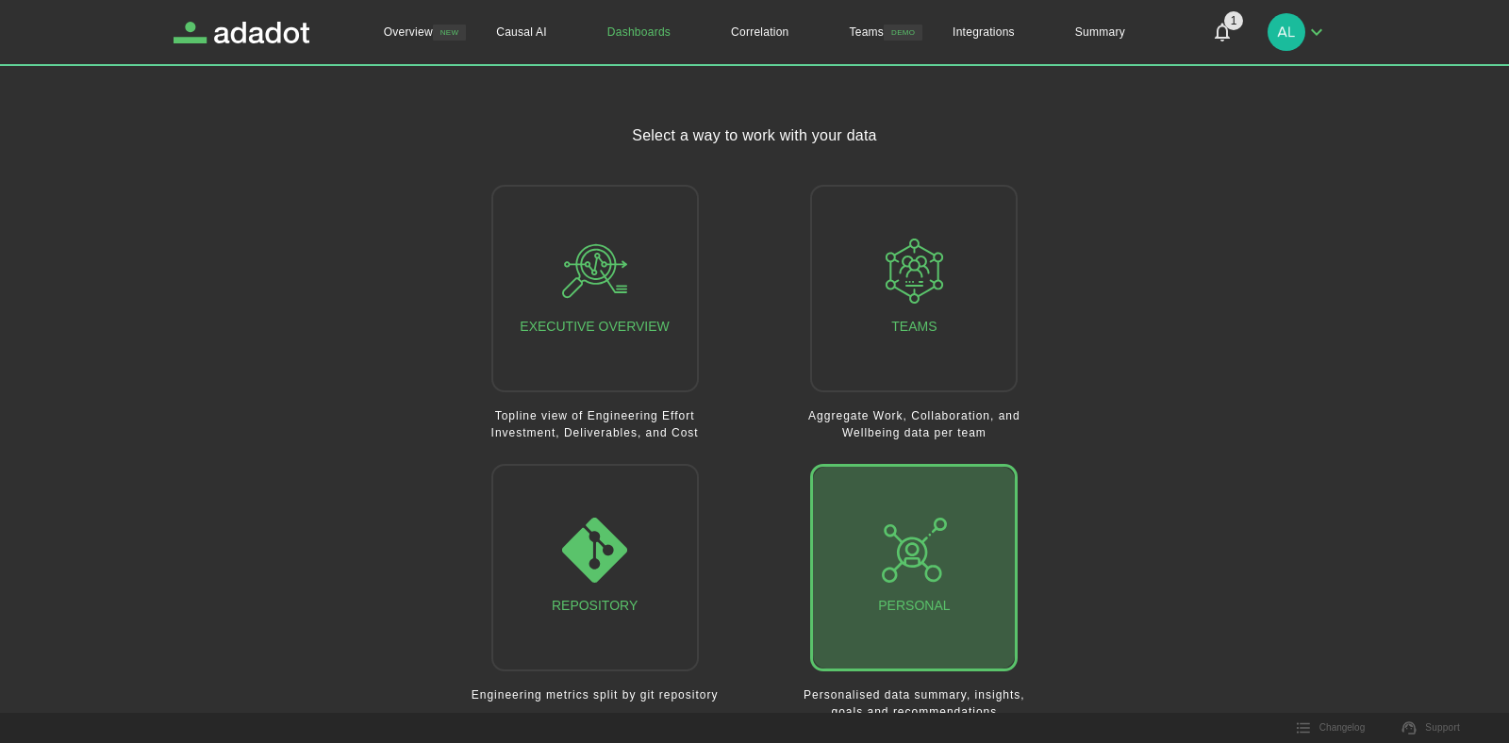
click at [882, 550] on icon "button" at bounding box center [914, 550] width 65 height 65
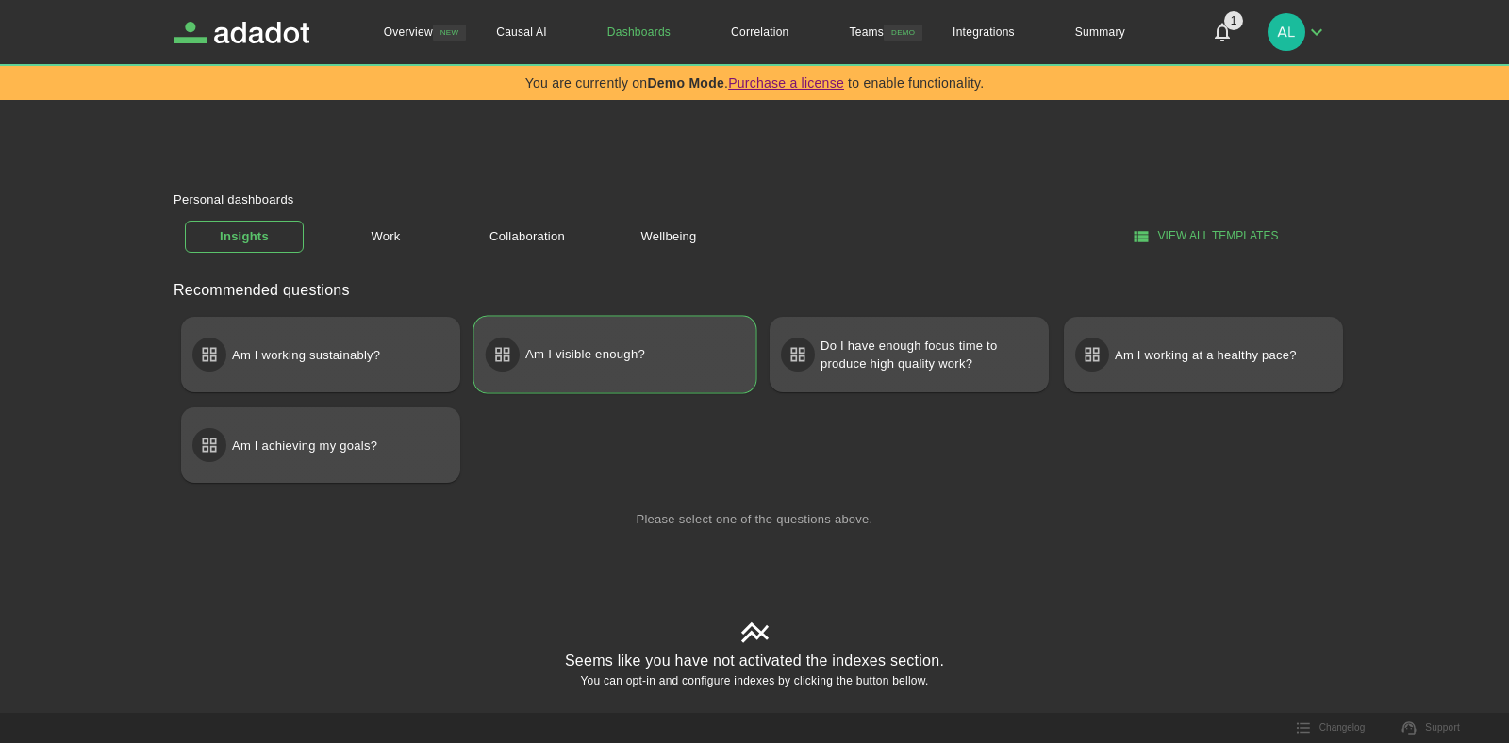
click at [632, 365] on p "Am I visible enough?" at bounding box center [585, 355] width 120 height 34
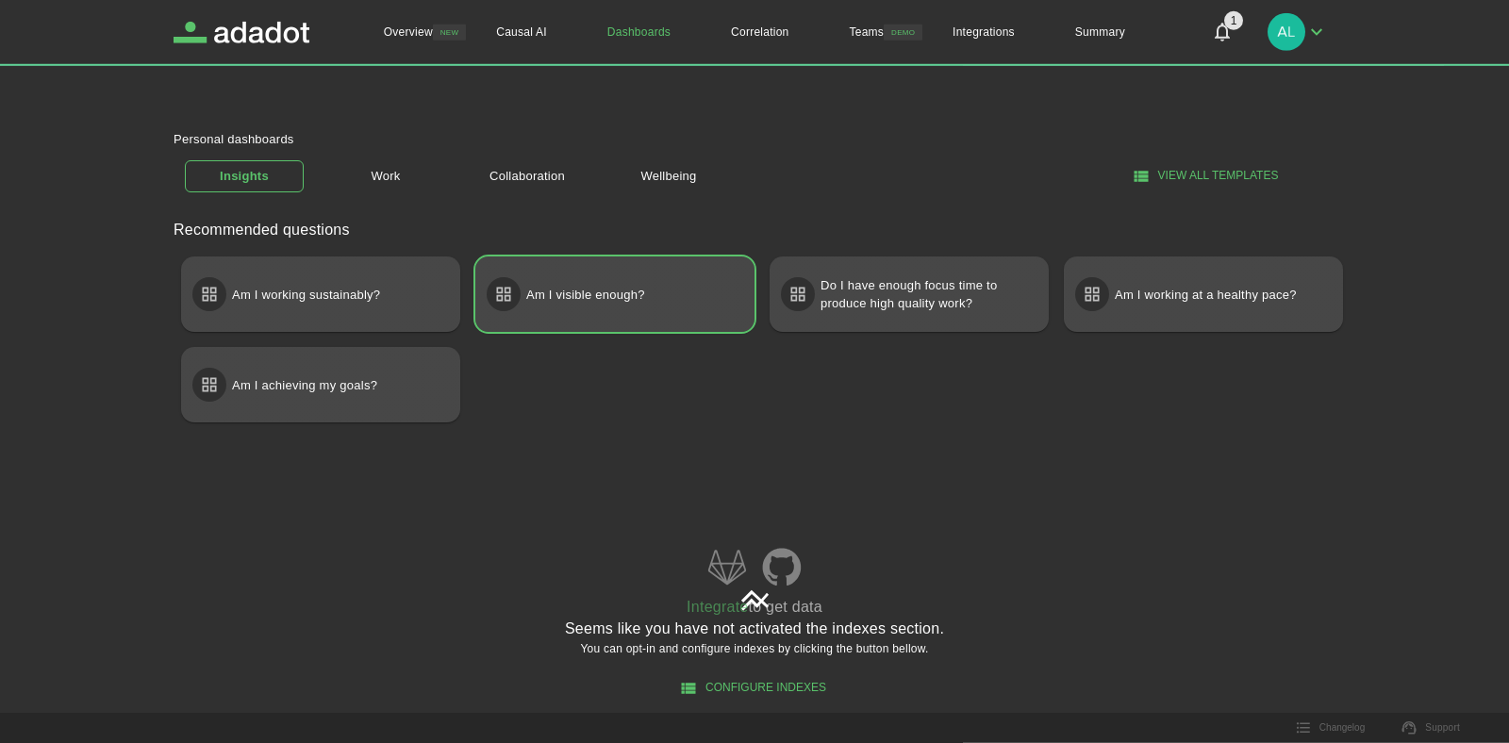
scroll to position [111, 0]
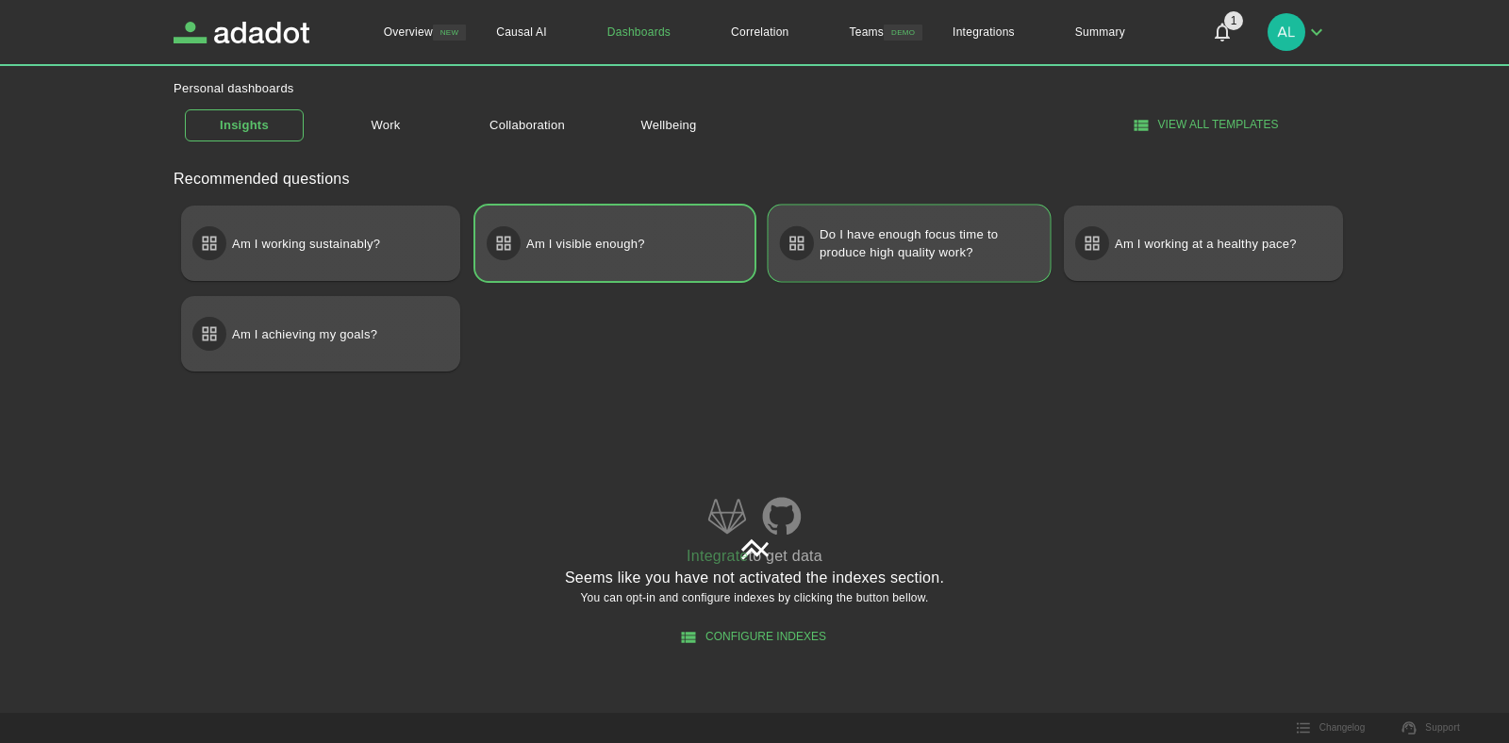
click at [866, 250] on p "Do I have enough focus time to produce high quality work?" at bounding box center [926, 243] width 212 height 53
click at [1177, 268] on div "Am I working at a healthy pace?" at bounding box center [1204, 244] width 282 height 76
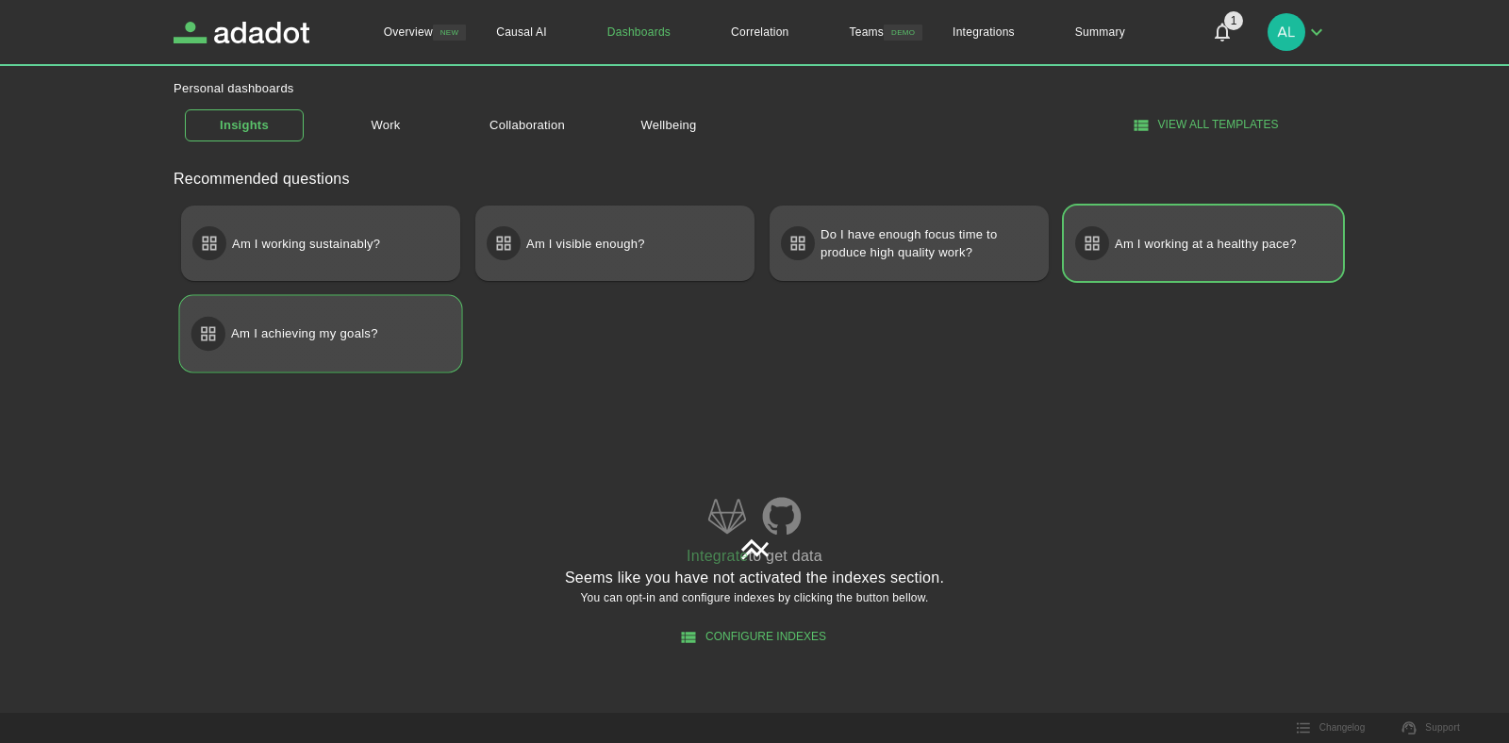
click at [372, 343] on p "Am I achieving my goals?" at bounding box center [304, 334] width 147 height 34
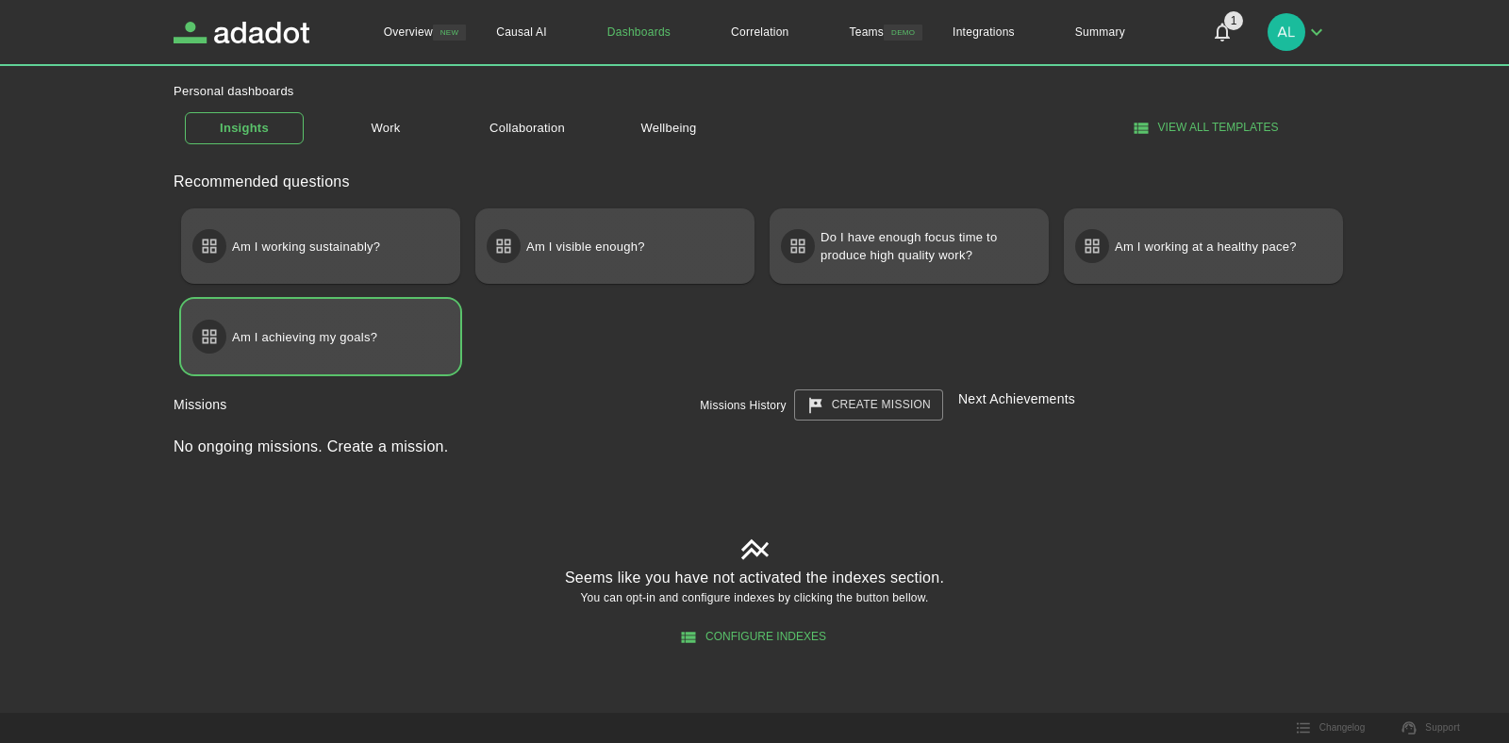
scroll to position [108, 0]
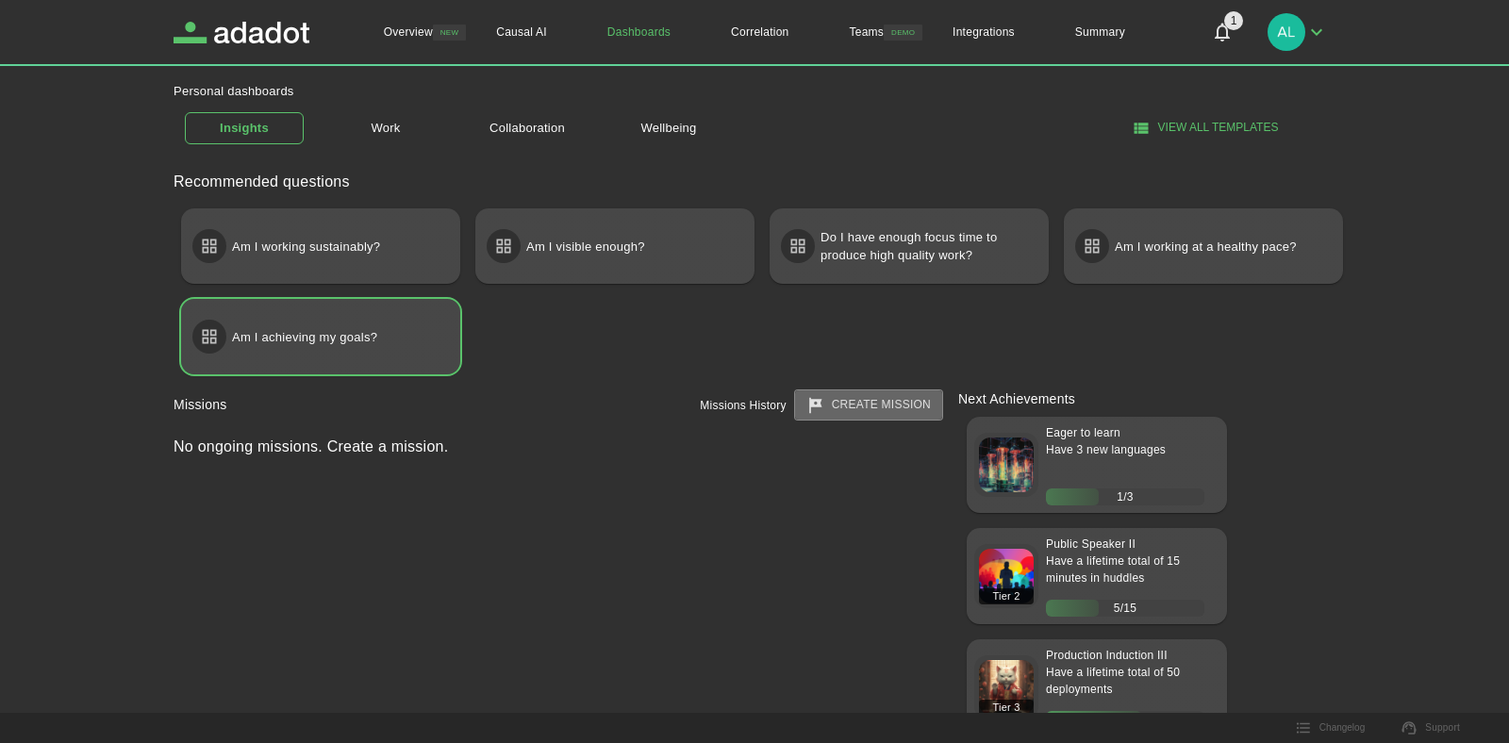
click at [867, 411] on link "create mission" at bounding box center [868, 405] width 149 height 31
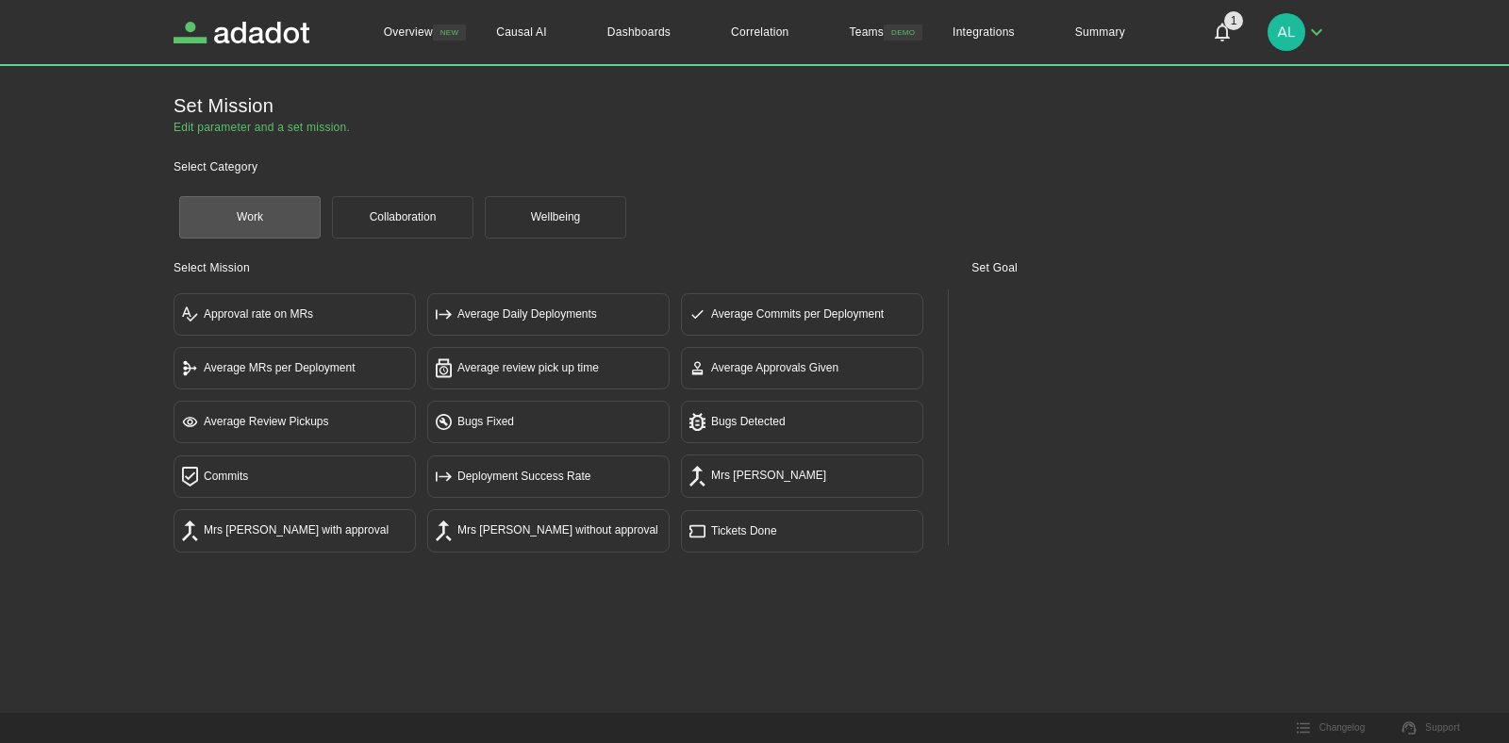
click at [237, 327] on button "Approval rate on MRs" at bounding box center [295, 314] width 242 height 42
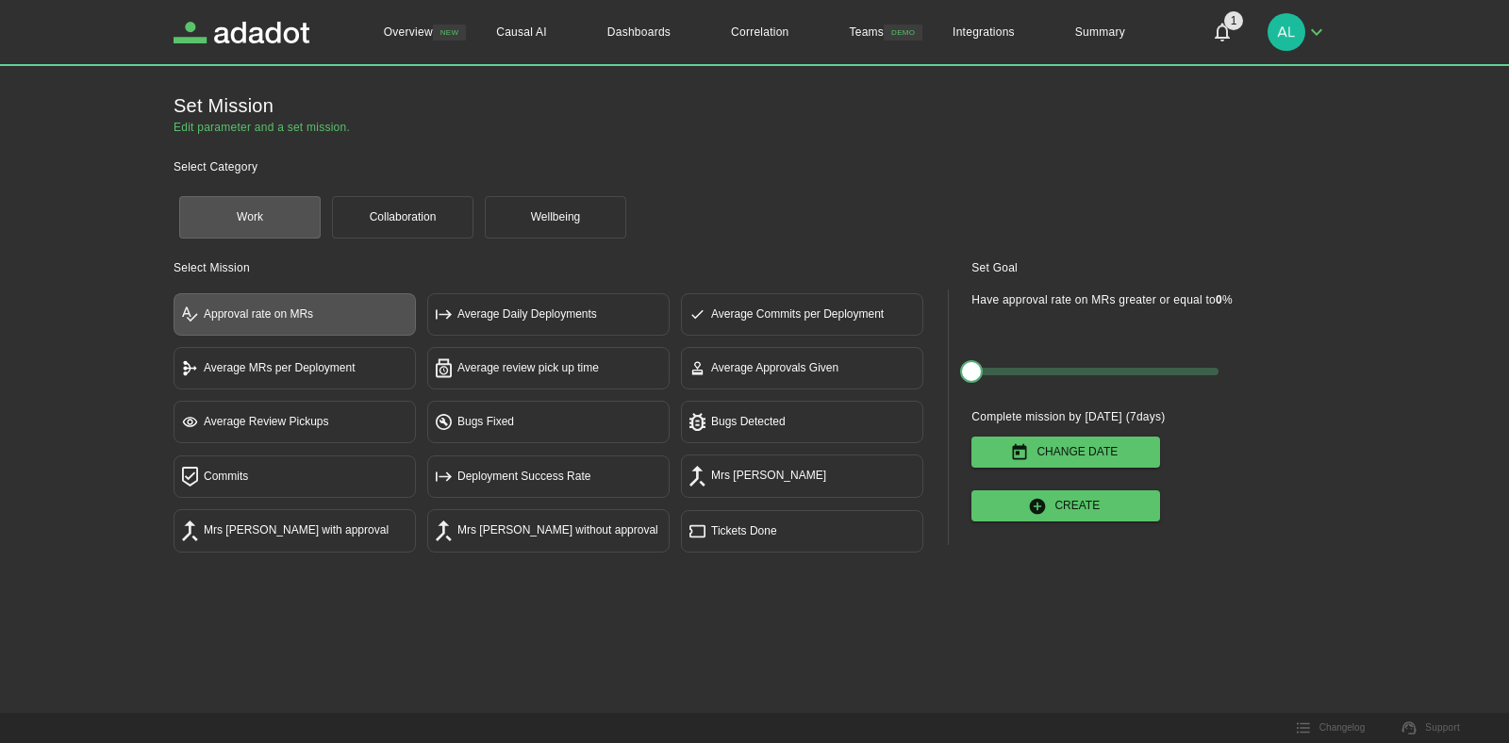
type button "approvalRateMRs"
click at [1070, 513] on button "Create" at bounding box center [1066, 506] width 189 height 31
click at [394, 238] on button "Collaboration" at bounding box center [402, 217] width 141 height 42
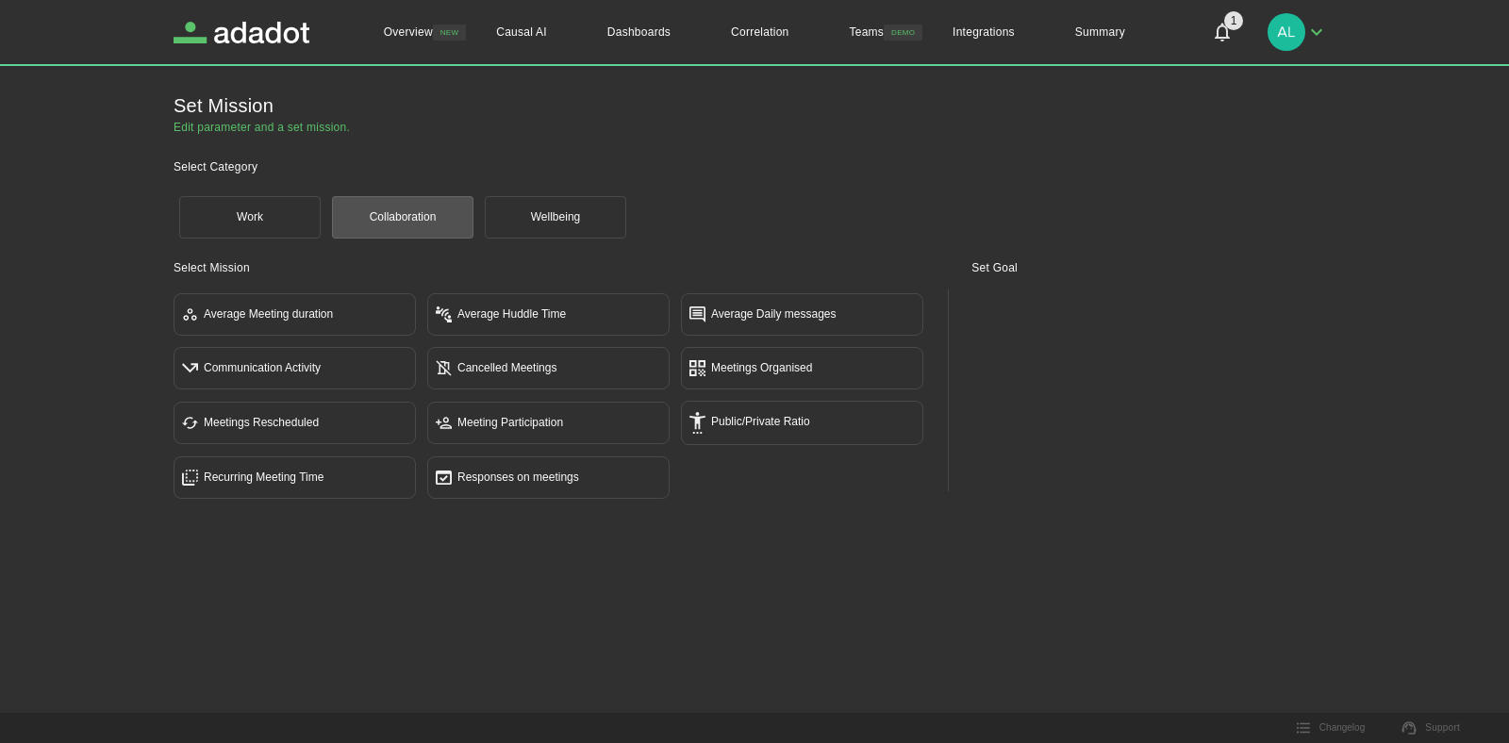
click at [524, 226] on button "Wellbeing" at bounding box center [555, 217] width 141 height 42
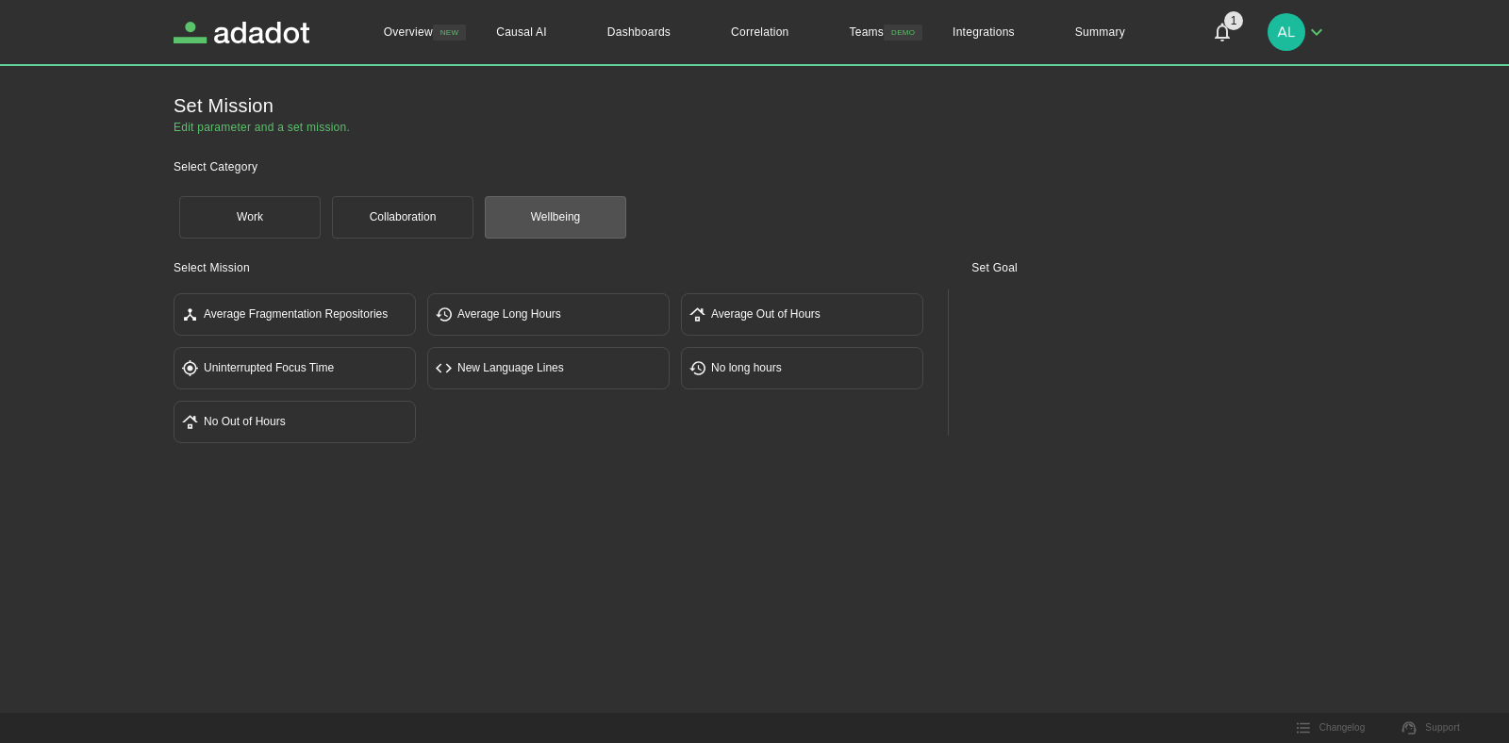
click at [215, 221] on button "Work" at bounding box center [249, 217] width 141 height 42
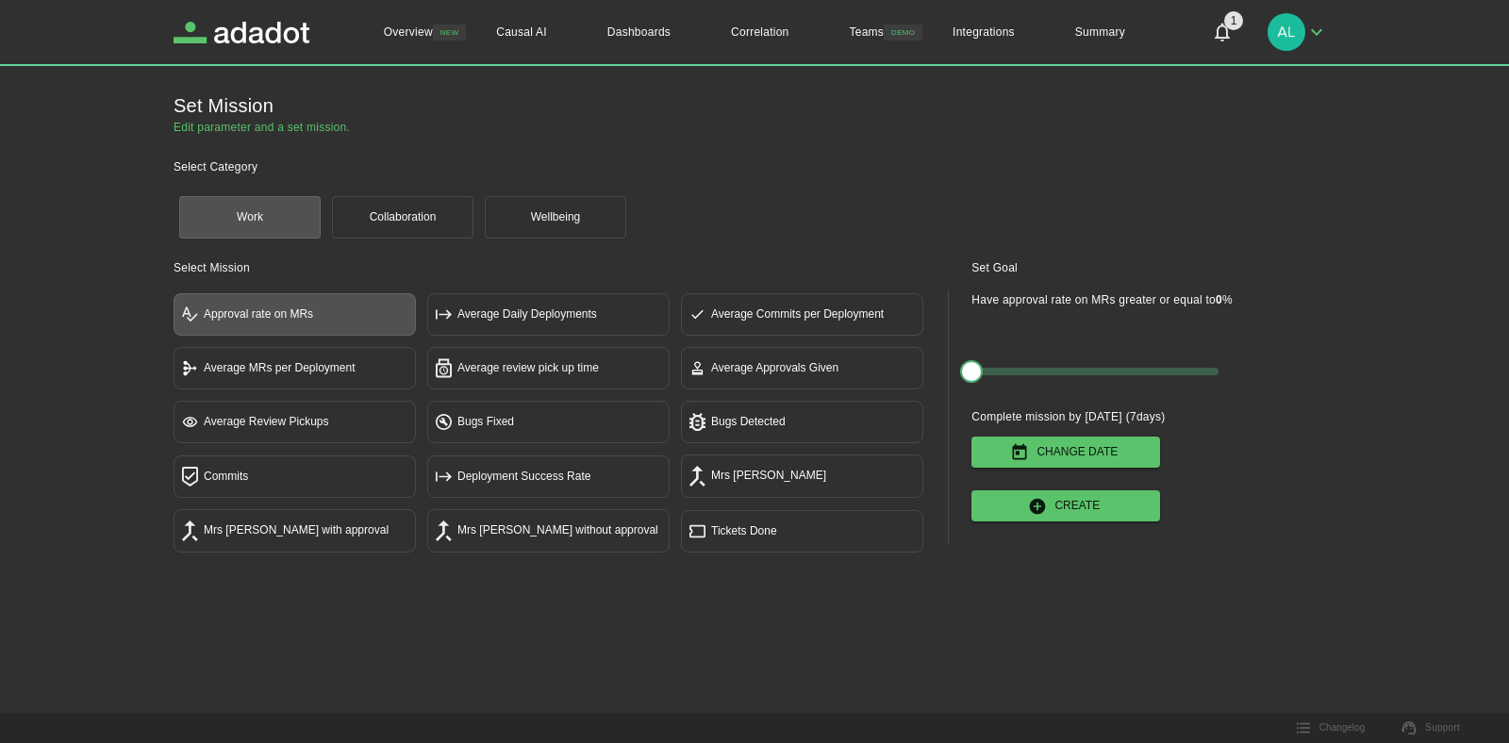
type button "work"
click at [632, 30] on link "Dashboards" at bounding box center [639, 32] width 124 height 64
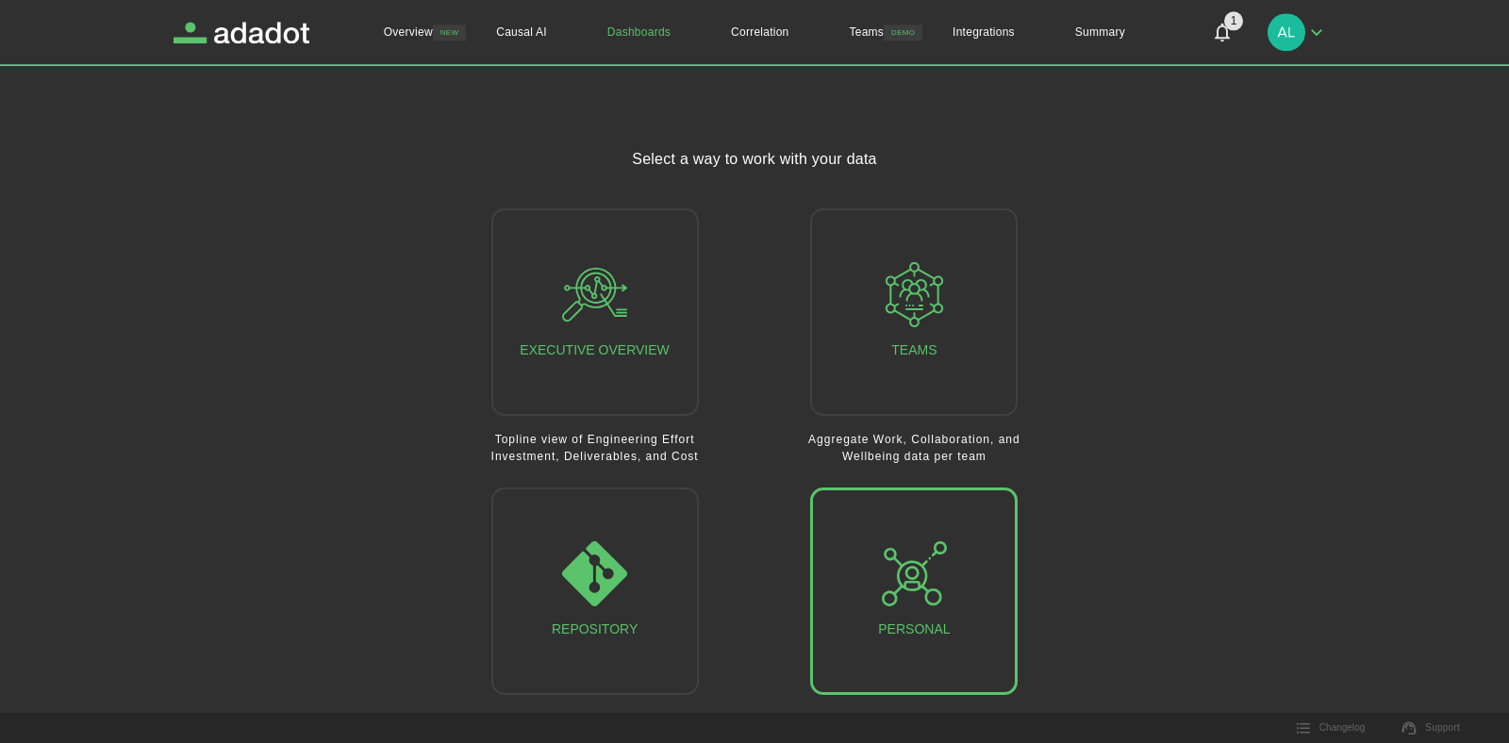
scroll to position [66, 0]
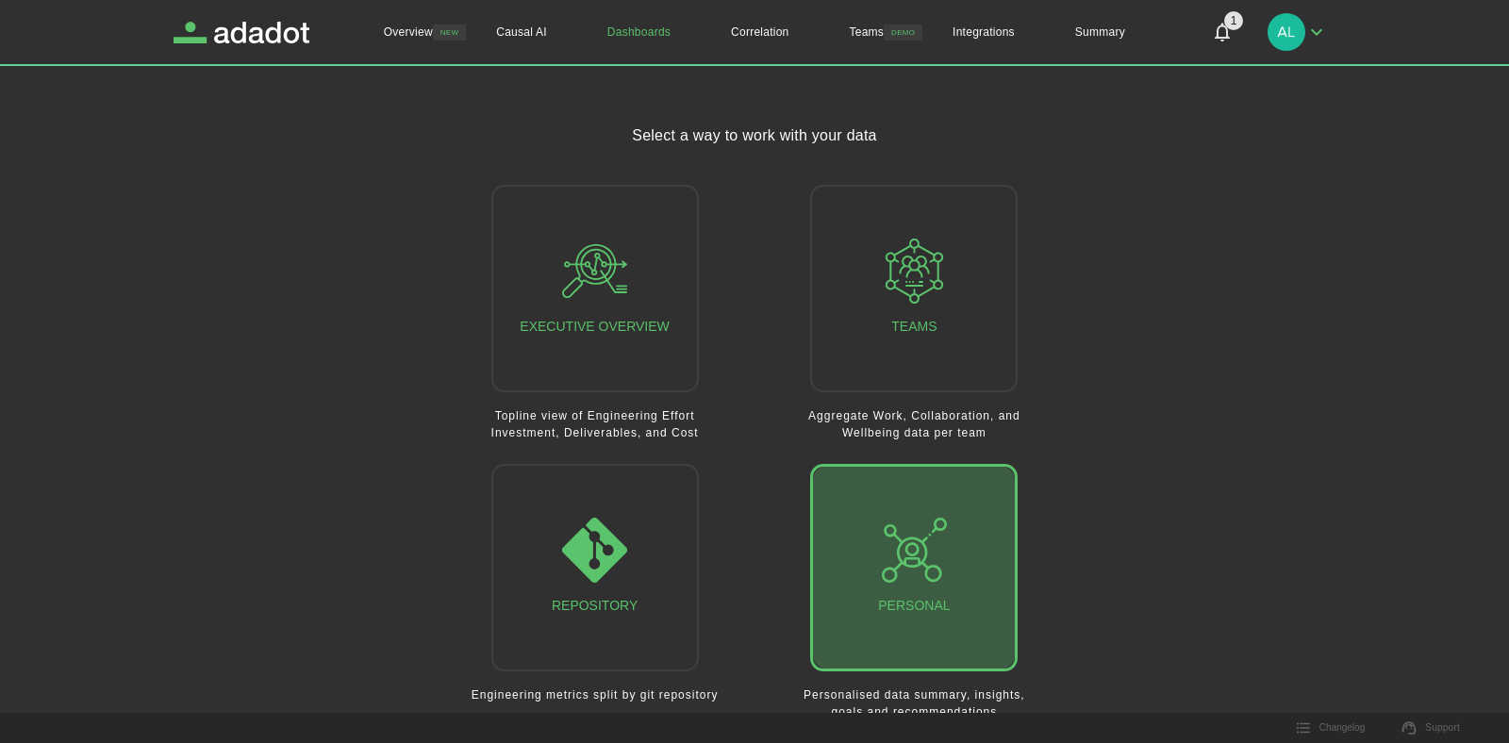
click at [872, 525] on button "Personal" at bounding box center [914, 568] width 208 height 208
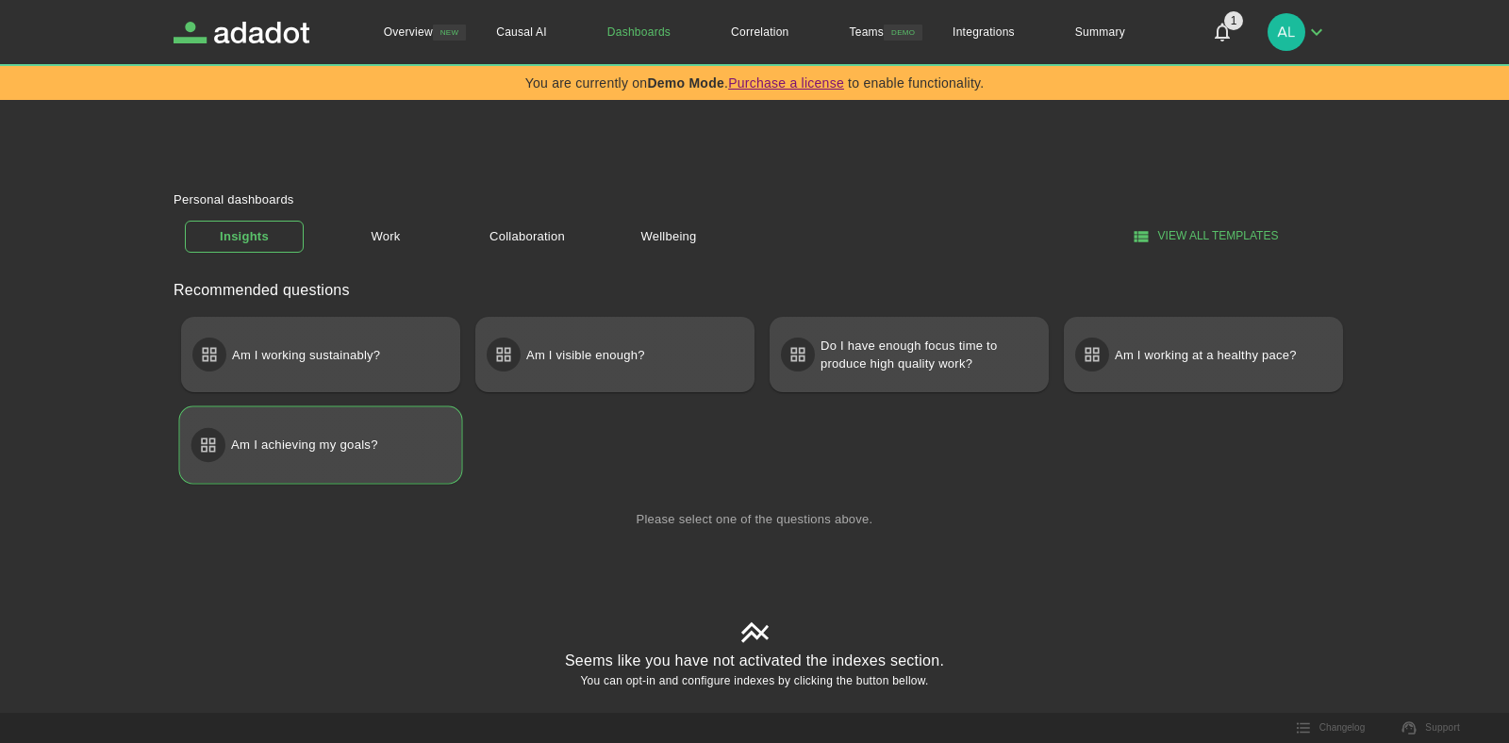
click at [355, 467] on div "Am I achieving my goals?" at bounding box center [321, 446] width 282 height 76
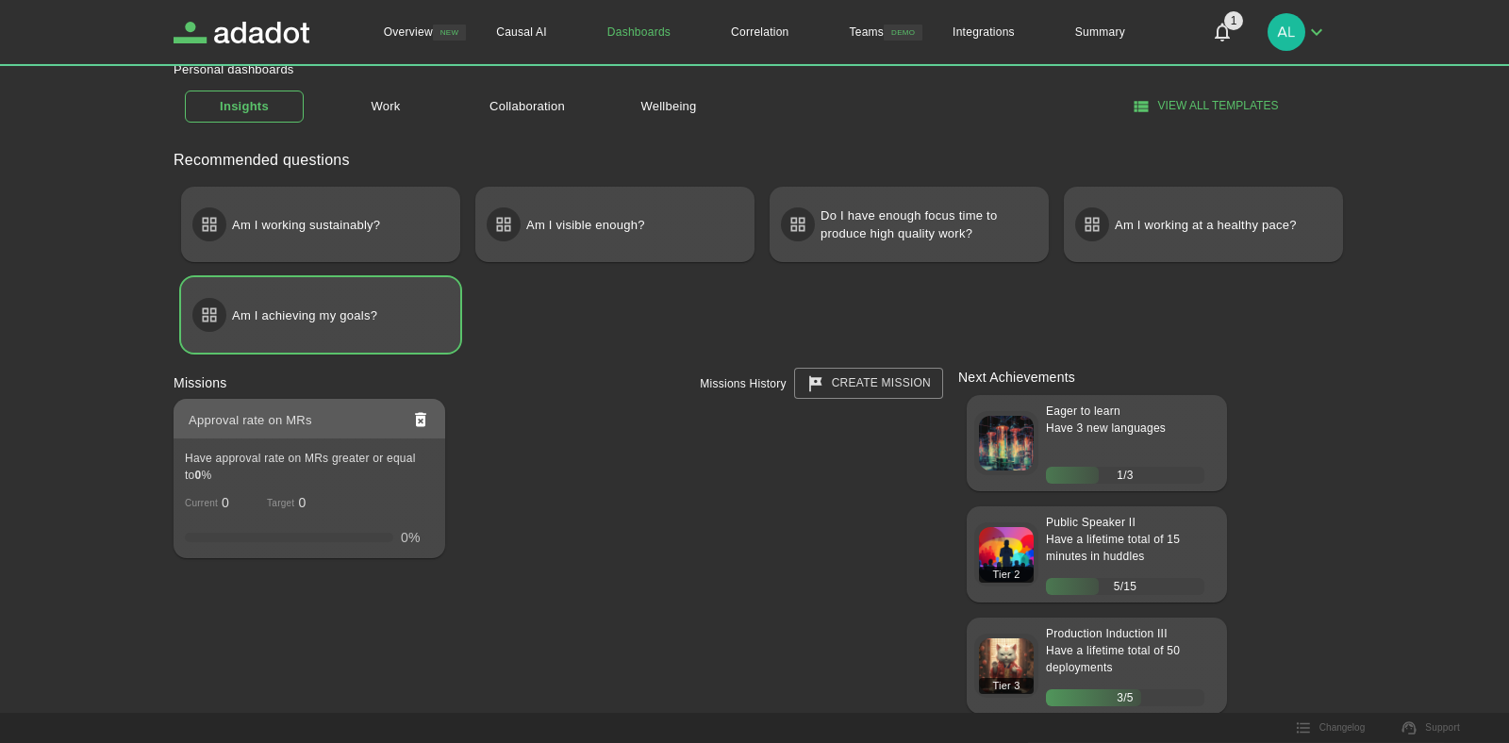
scroll to position [215, 0]
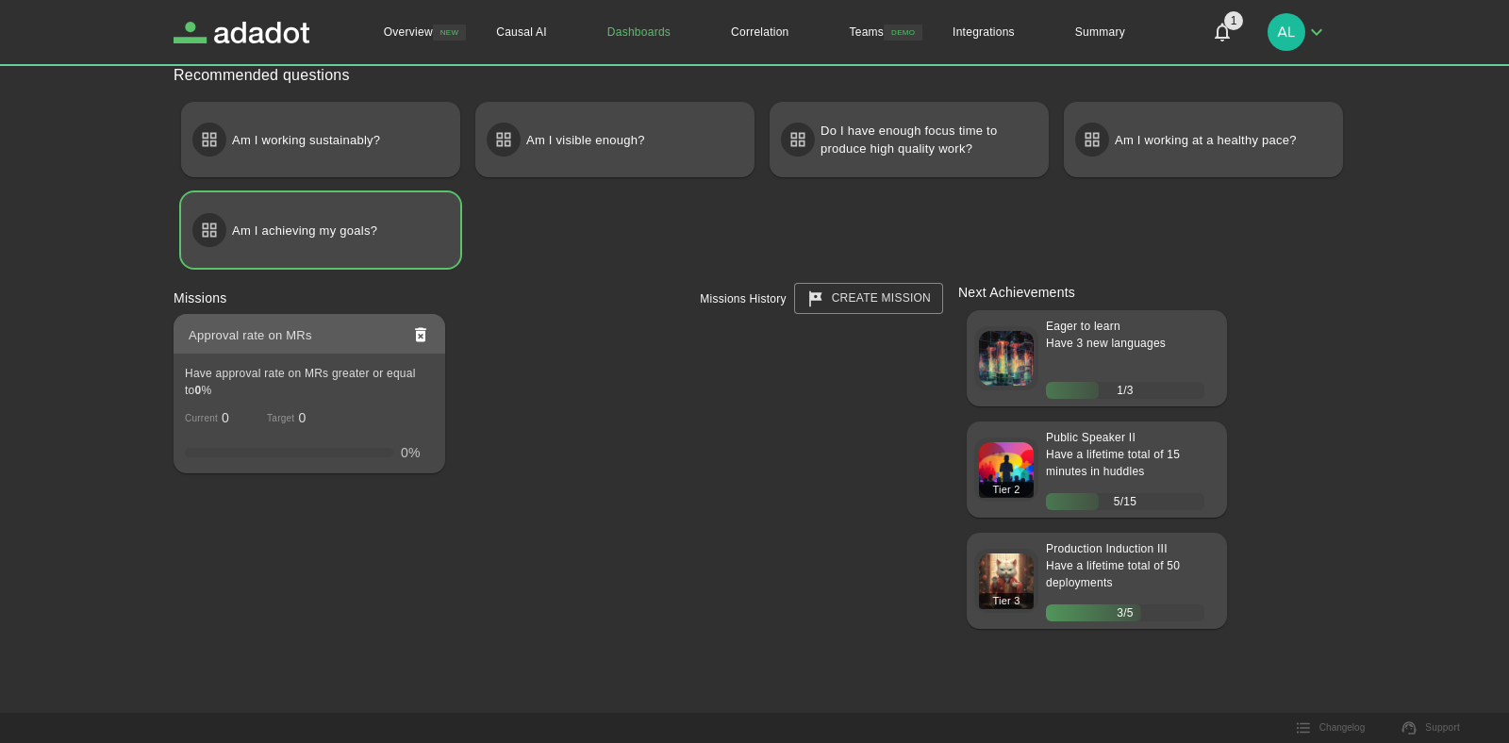
click at [418, 336] on icon "delete" at bounding box center [420, 335] width 11 height 14
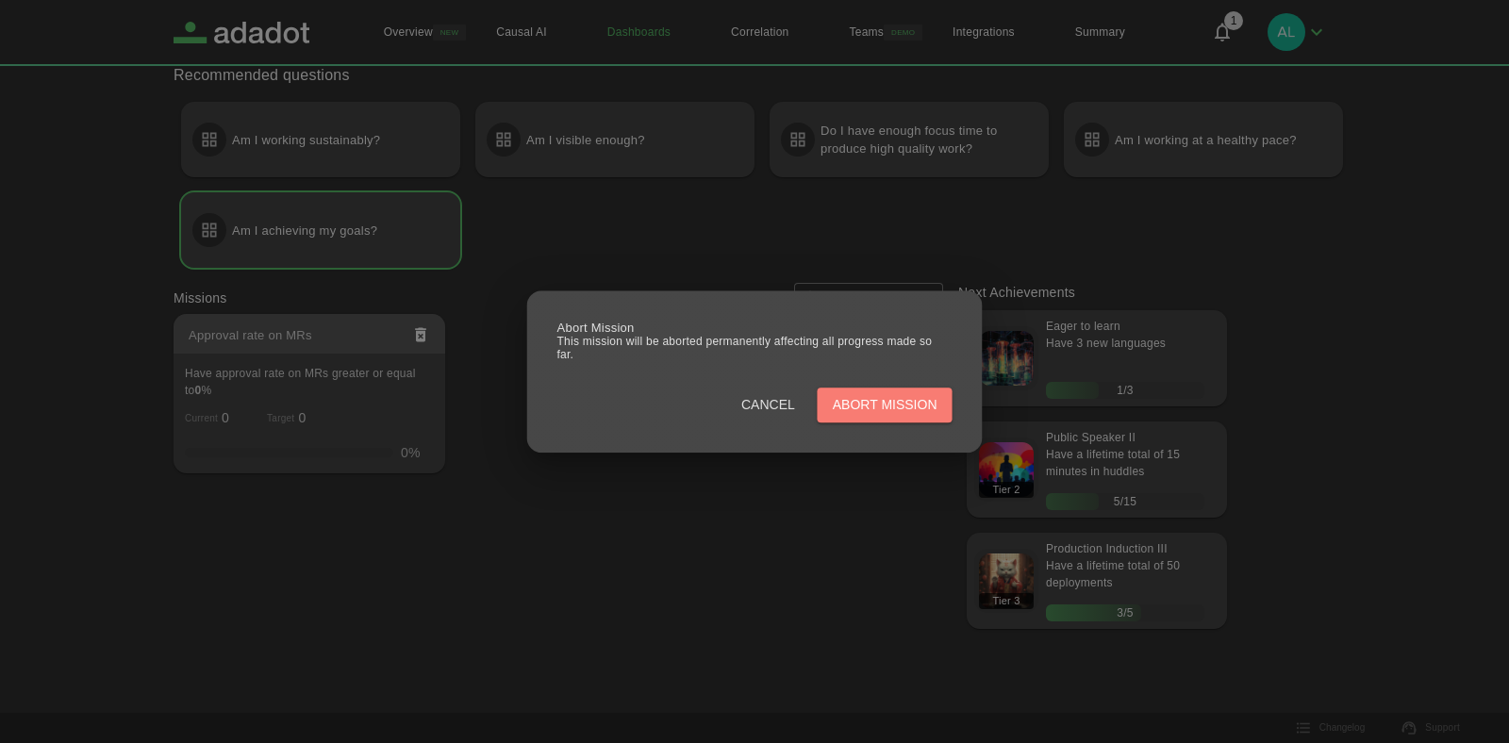
click at [862, 394] on button "Abort mission" at bounding box center [885, 405] width 135 height 35
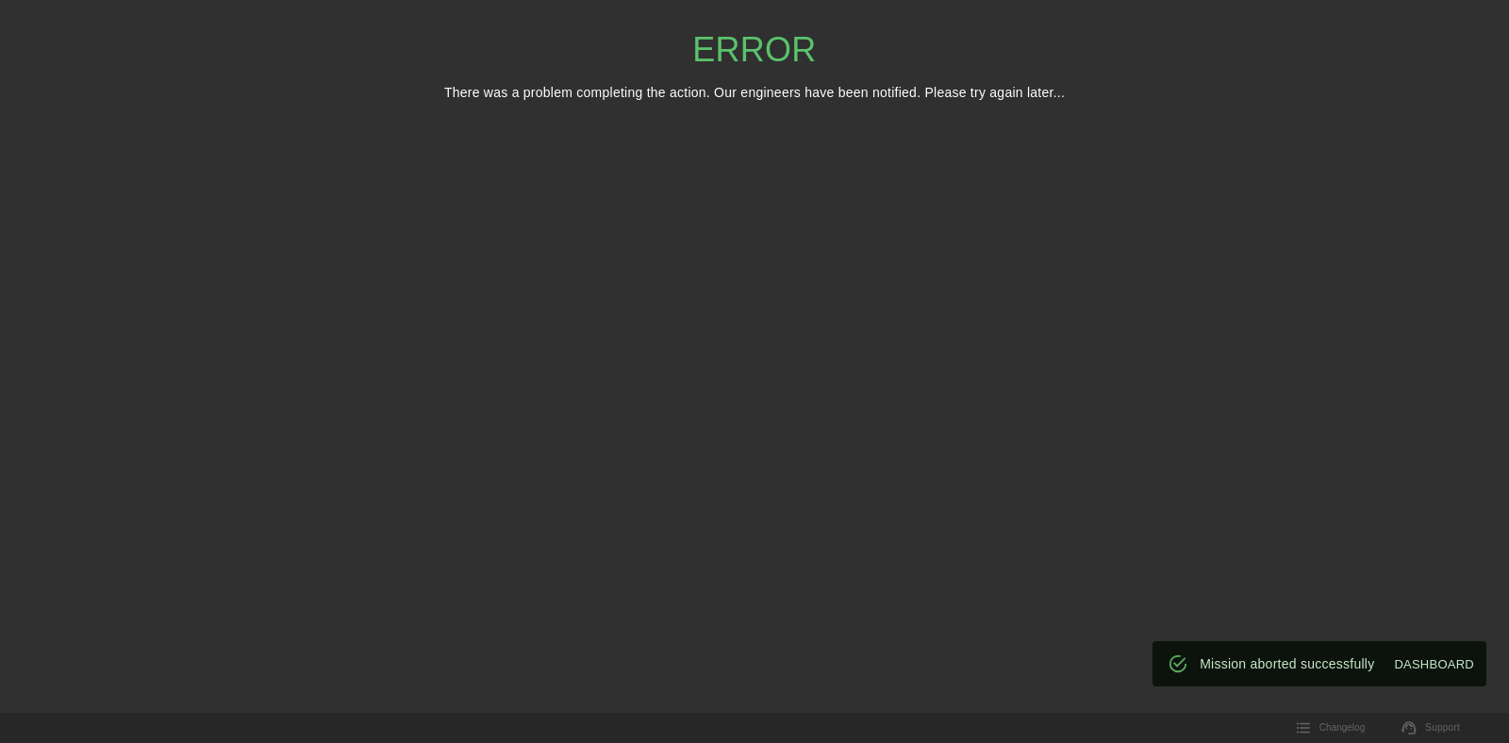
scroll to position [0, 0]
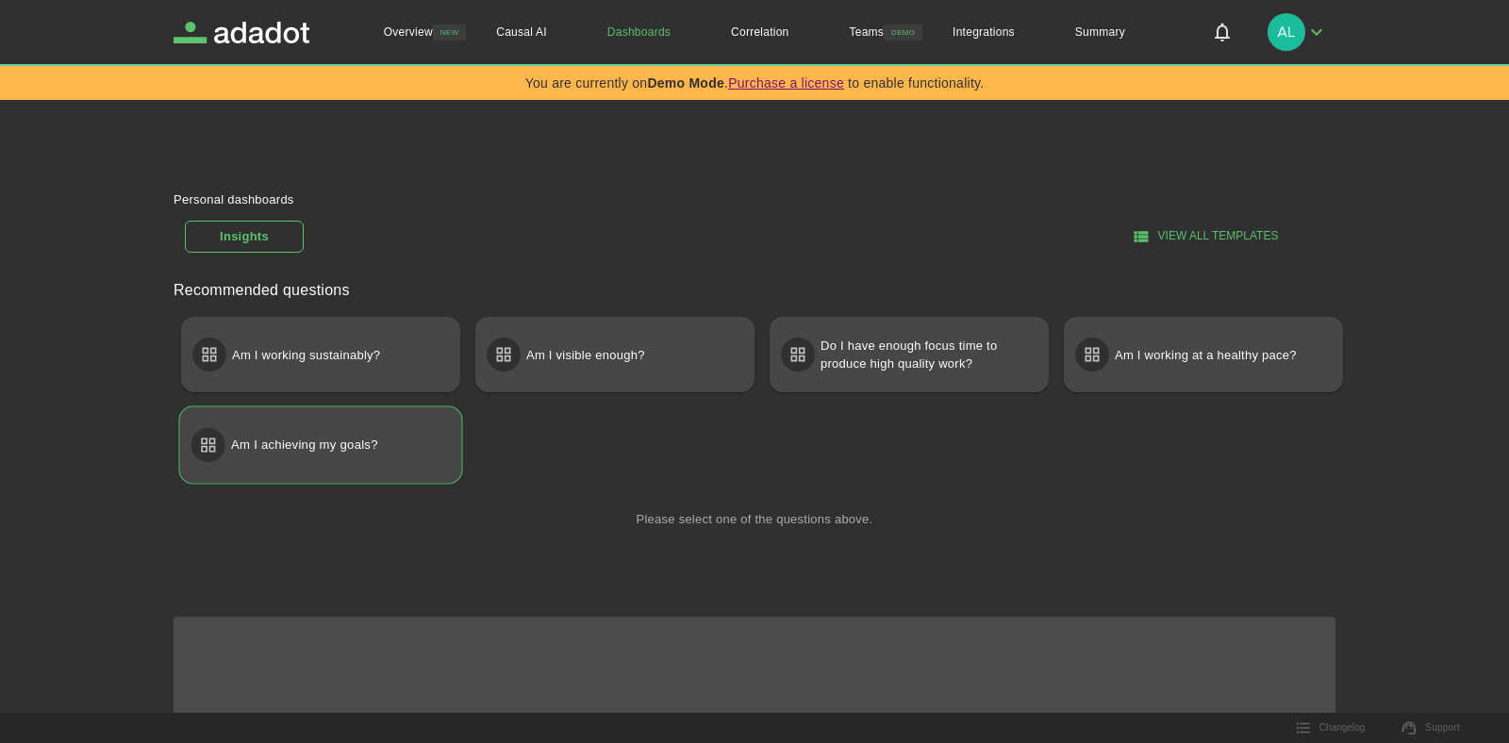
click at [342, 459] on p "Am I achieving my goals?" at bounding box center [304, 445] width 147 height 34
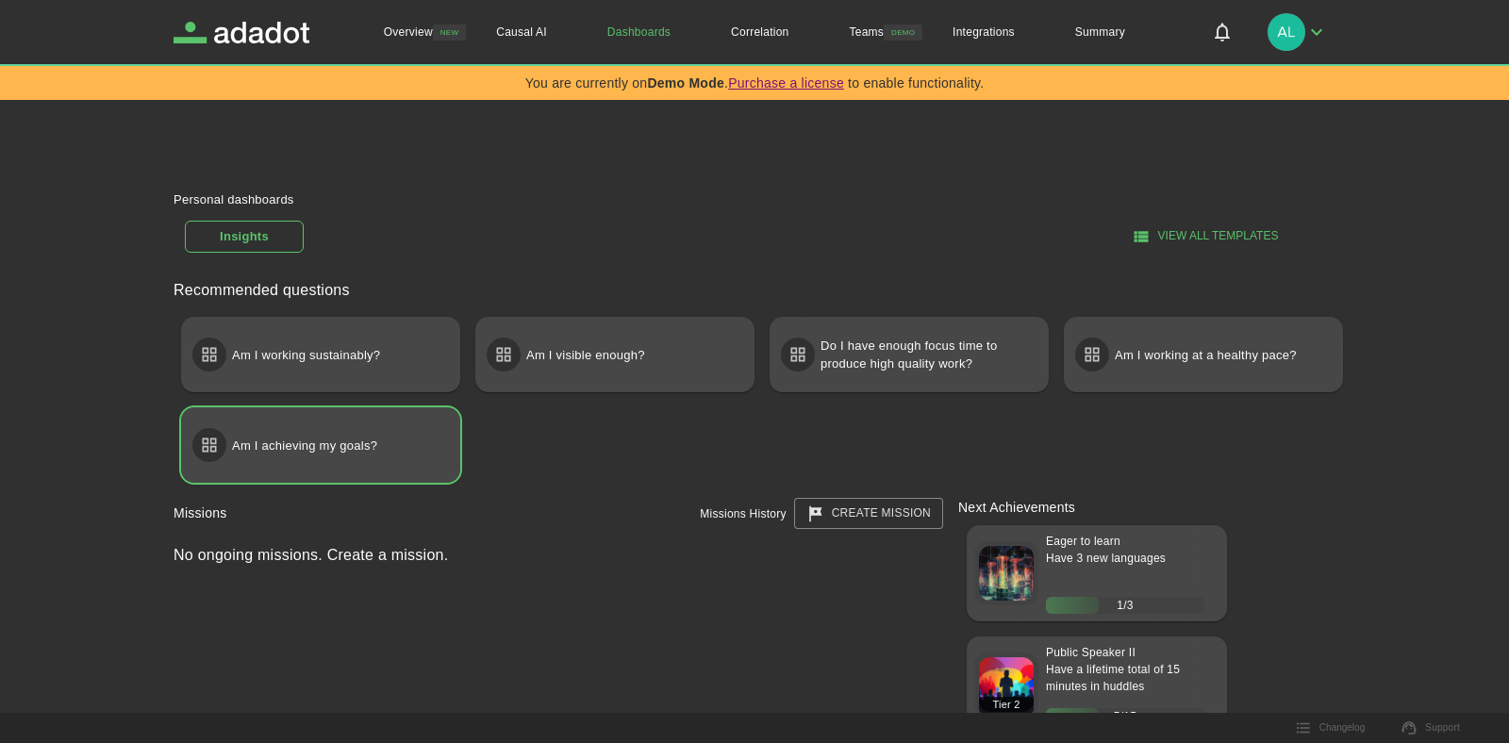
scroll to position [108, 0]
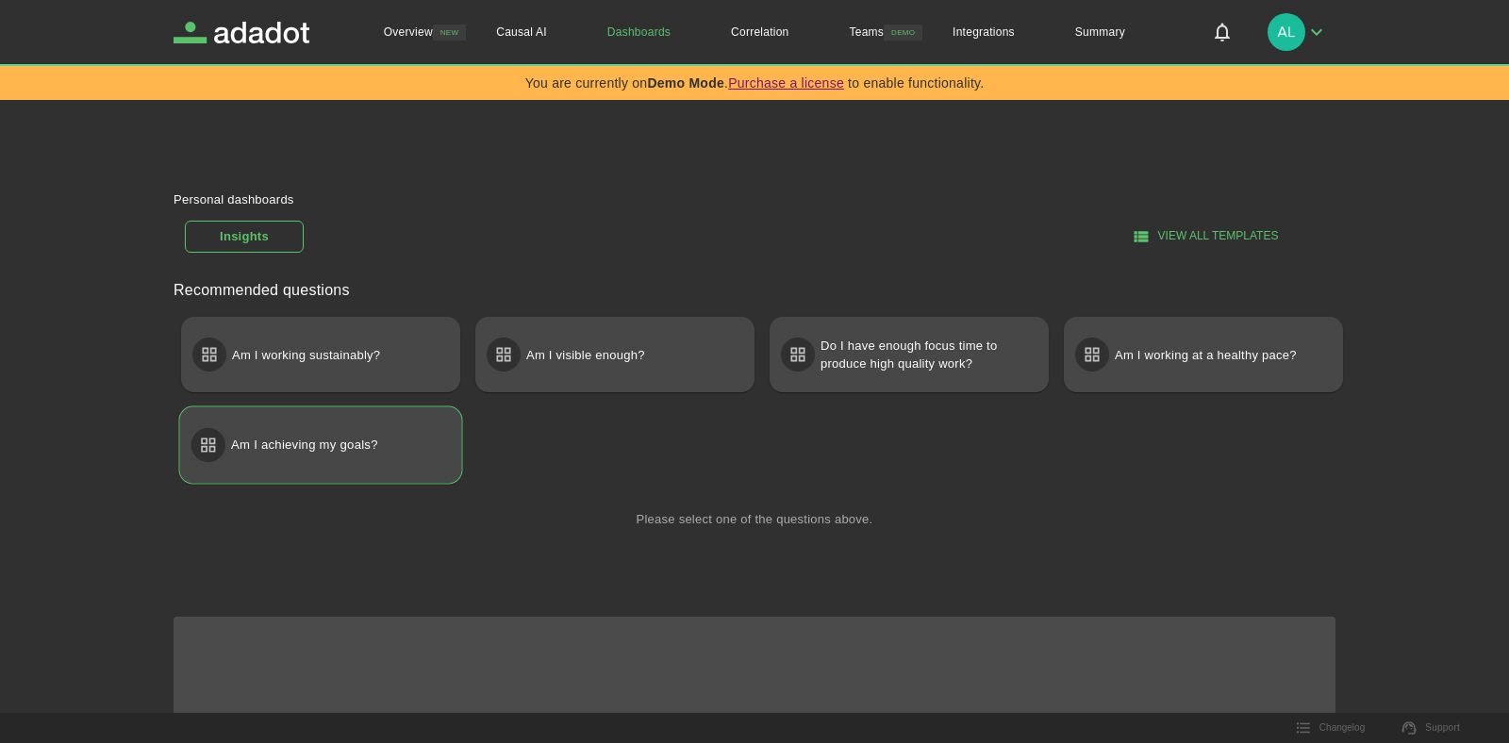
click at [374, 475] on div "Am I achieving my goals?" at bounding box center [321, 446] width 282 height 76
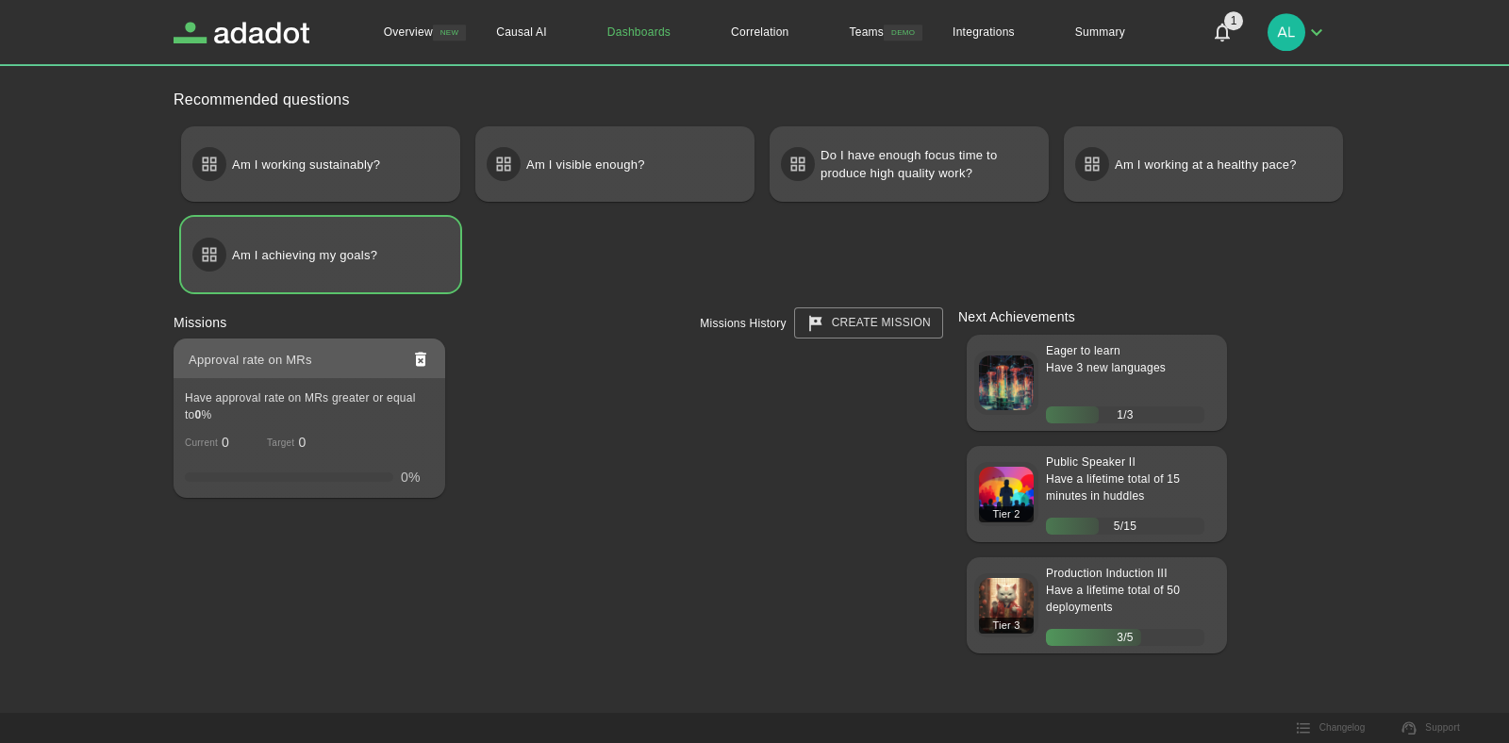
scroll to position [215, 0]
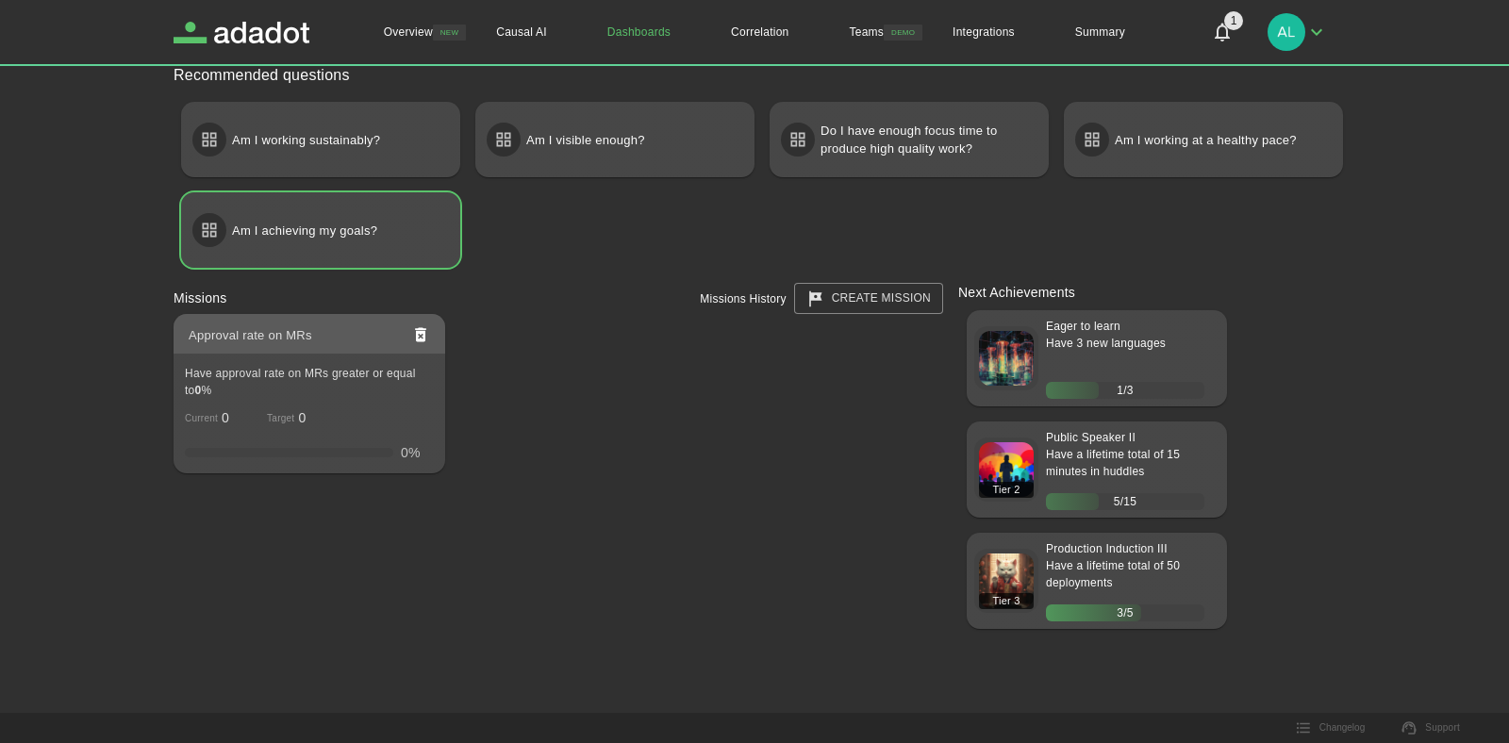
click at [339, 445] on div "0 %" at bounding box center [309, 445] width 249 height 34
click at [456, 457] on div "Approval rate on MRs Have approval rate on MRs greater or equal to 0 % Current …" at bounding box center [550, 386] width 785 height 175
click at [1088, 356] on h4 "Have 3 new languages" at bounding box center [1125, 358] width 158 height 47
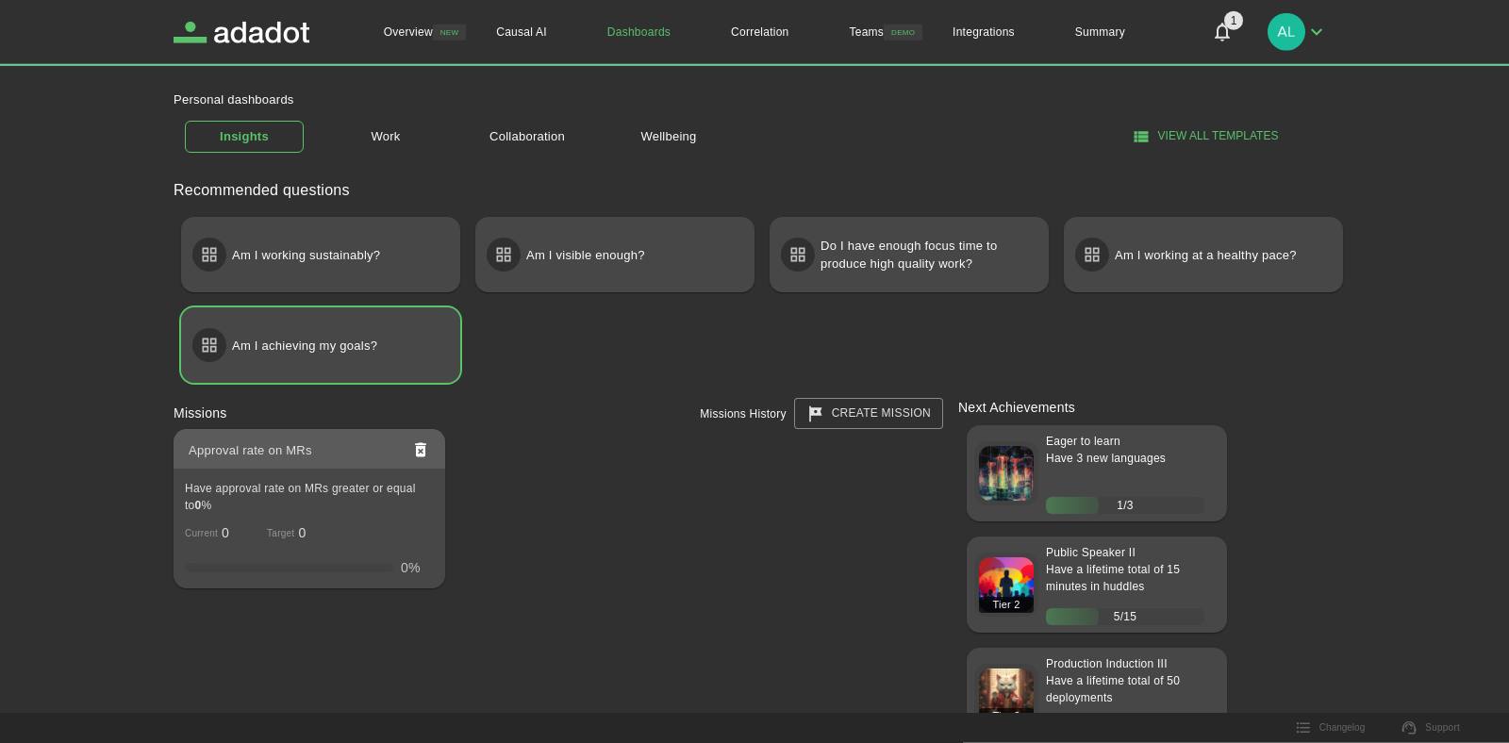
scroll to position [0, 0]
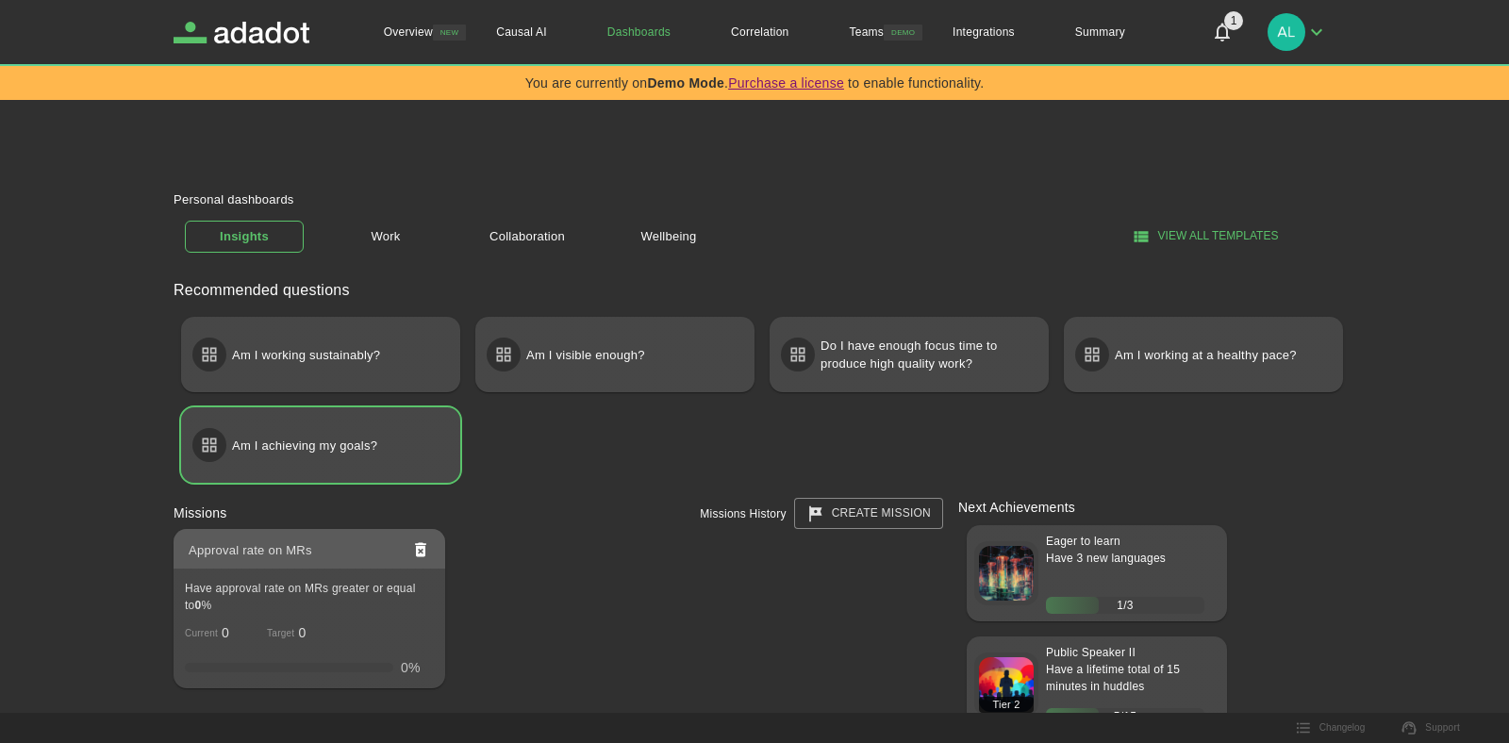
click at [871, 524] on link "create mission" at bounding box center [868, 513] width 149 height 31
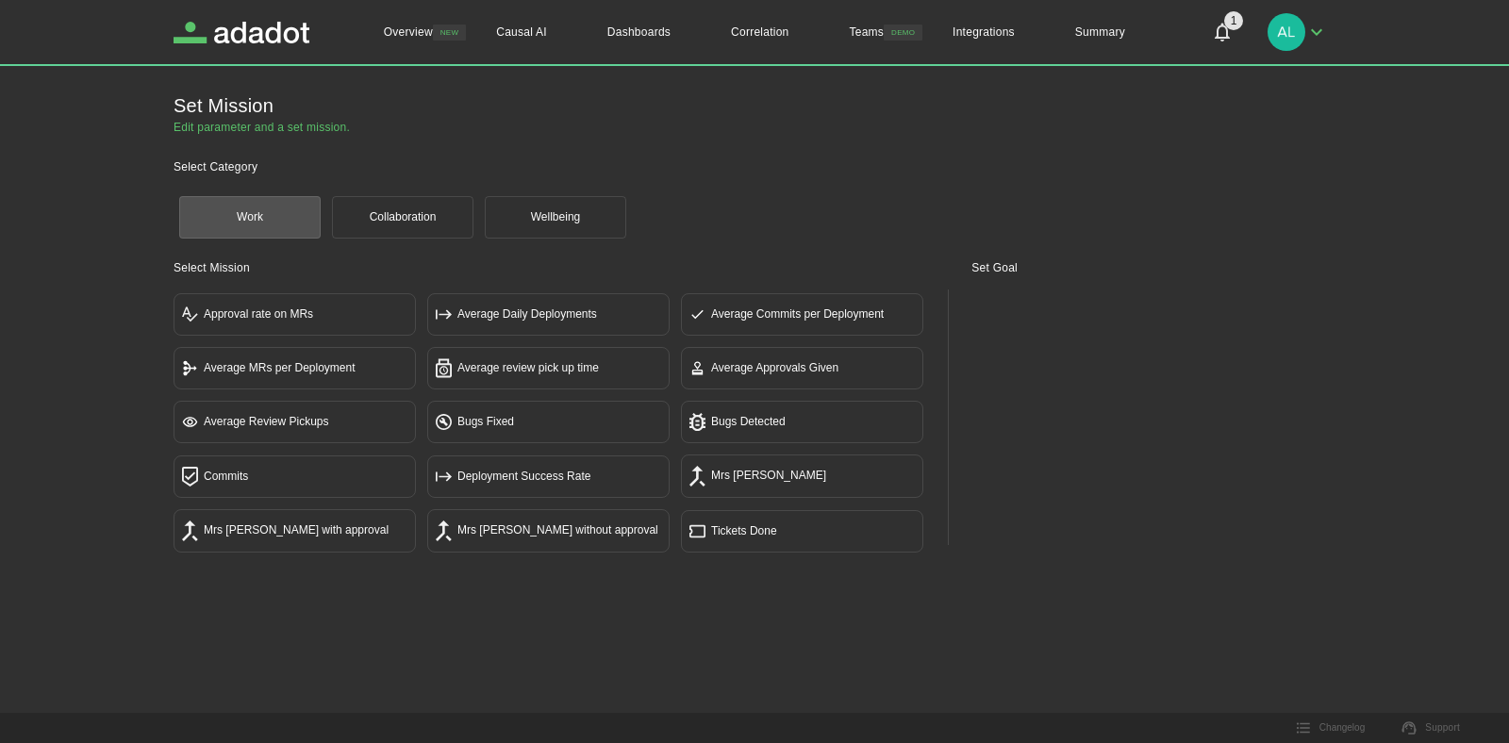
click at [346, 337] on div "Approval rate on MRs Average Daily Deployments Average Commits per Deployment A…" at bounding box center [549, 423] width 763 height 271
click at [350, 329] on button "Approval rate on MRs" at bounding box center [295, 314] width 242 height 42
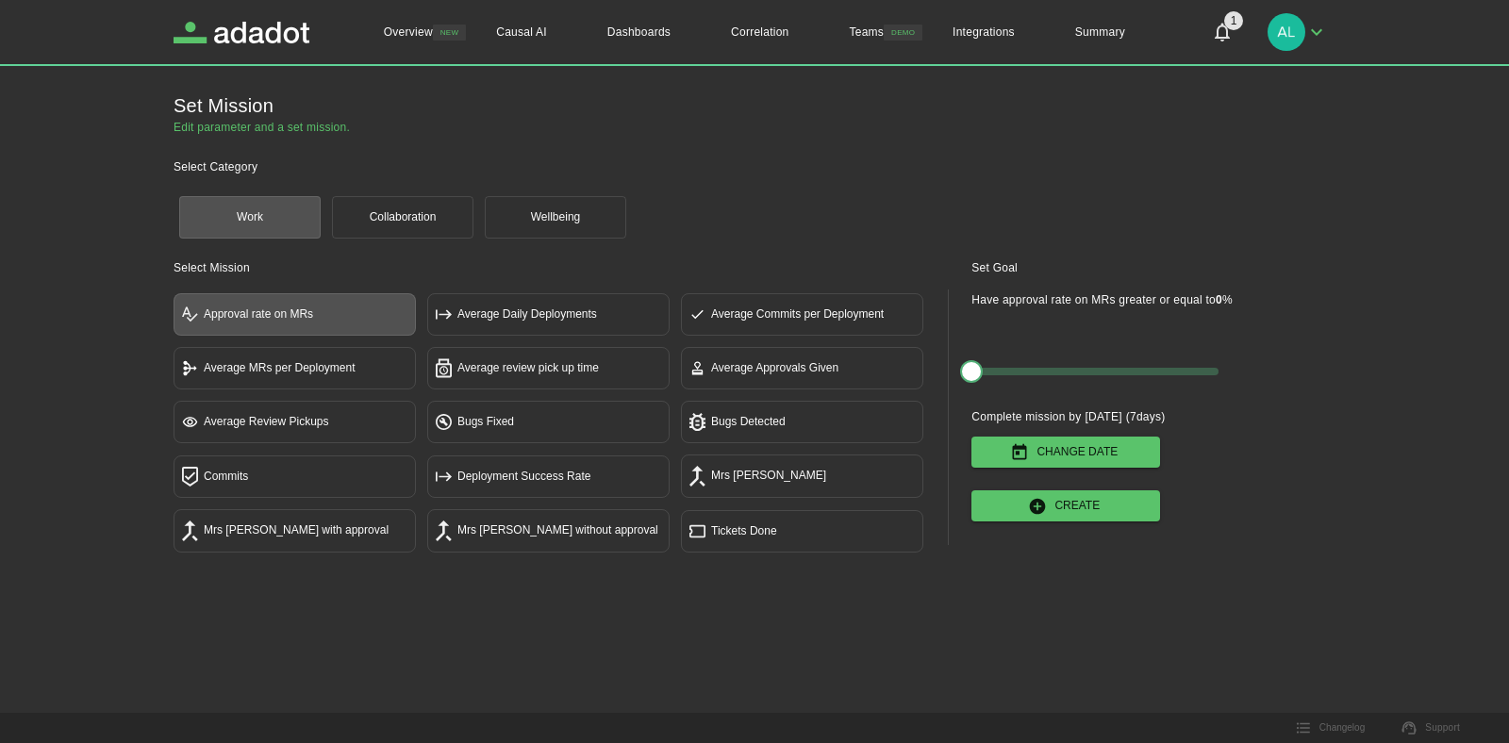
click at [1038, 504] on icon "button" at bounding box center [1037, 506] width 19 height 19
click at [616, 37] on link "Dashboards" at bounding box center [639, 32] width 124 height 64
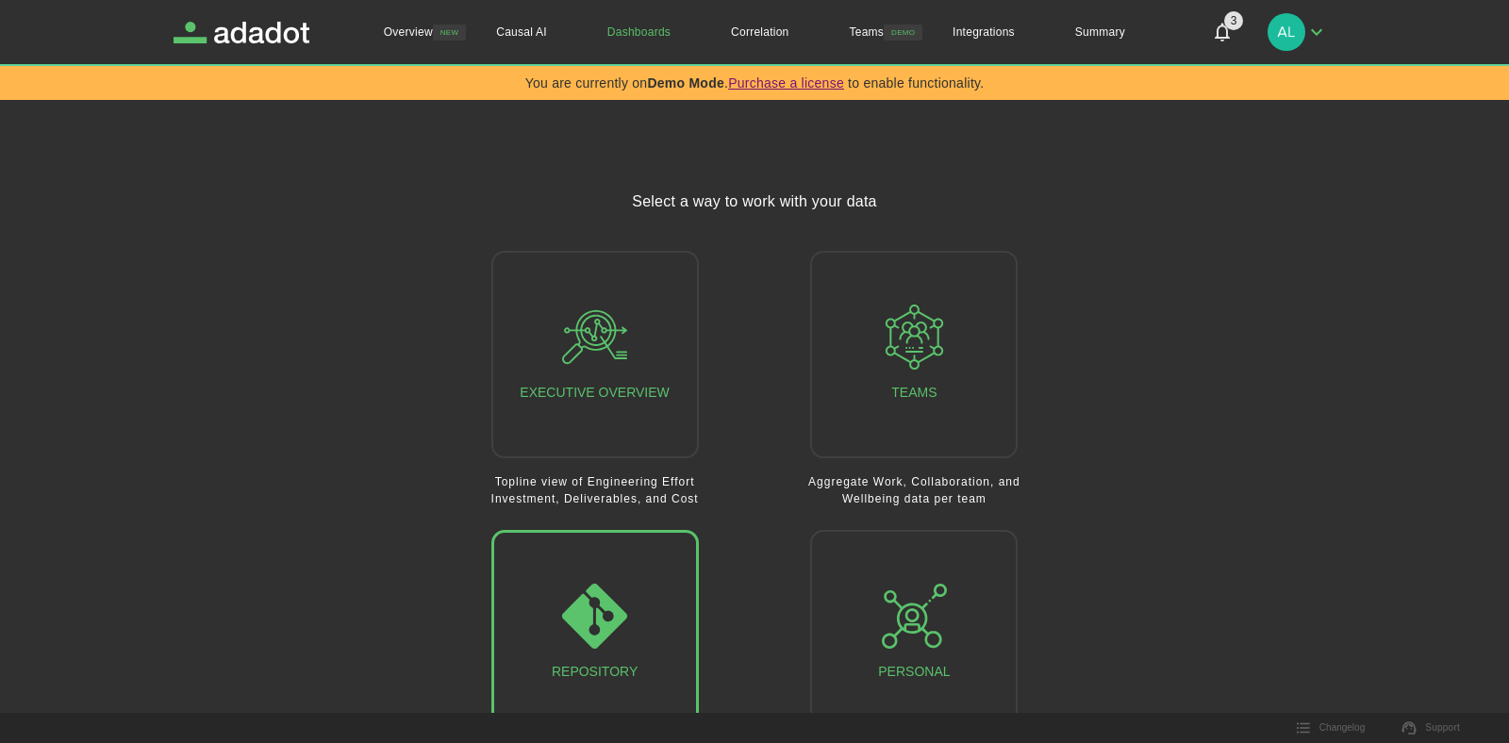
click at [621, 652] on div "Repository" at bounding box center [595, 634] width 86 height 100
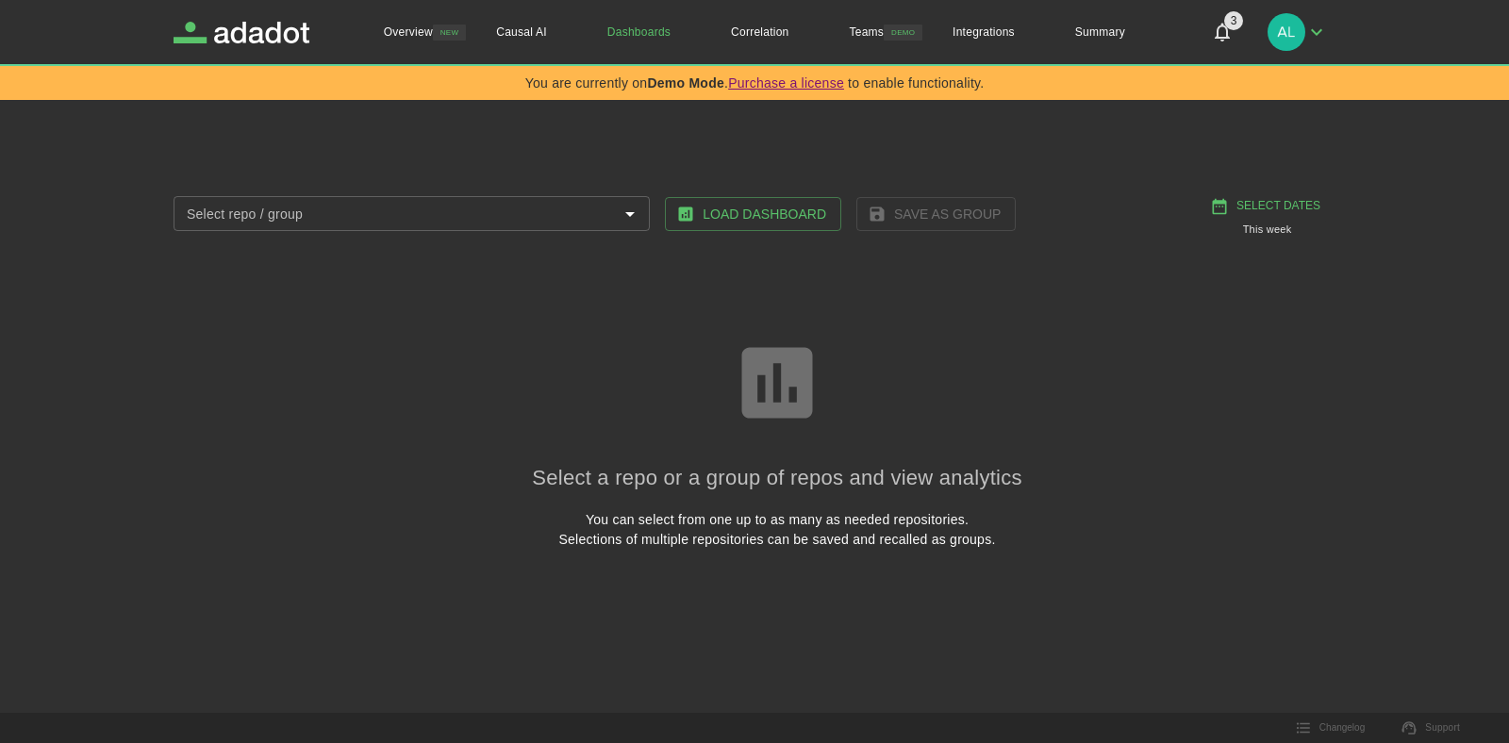
click at [635, 27] on link "Dashboards" at bounding box center [639, 32] width 124 height 64
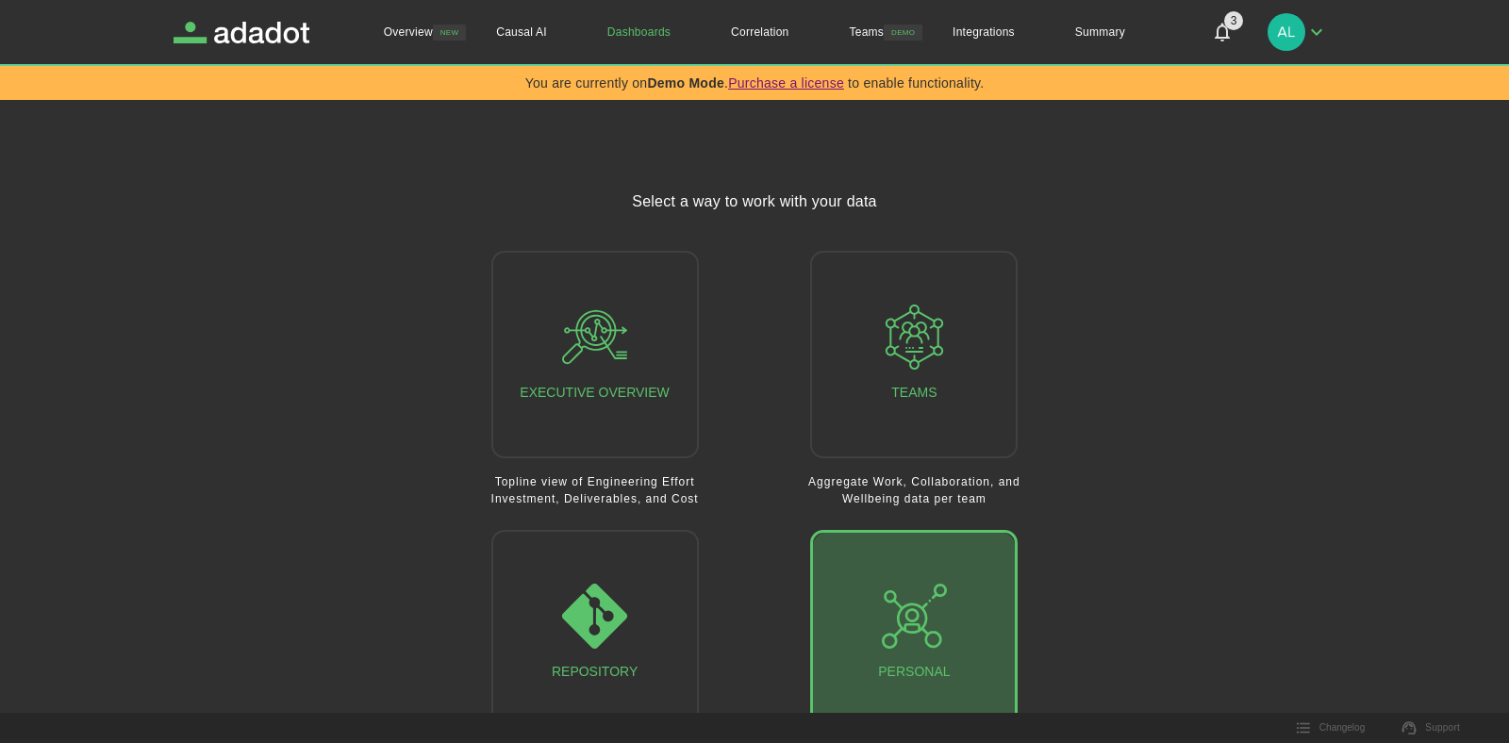
click at [930, 598] on icon "button" at bounding box center [914, 616] width 65 height 65
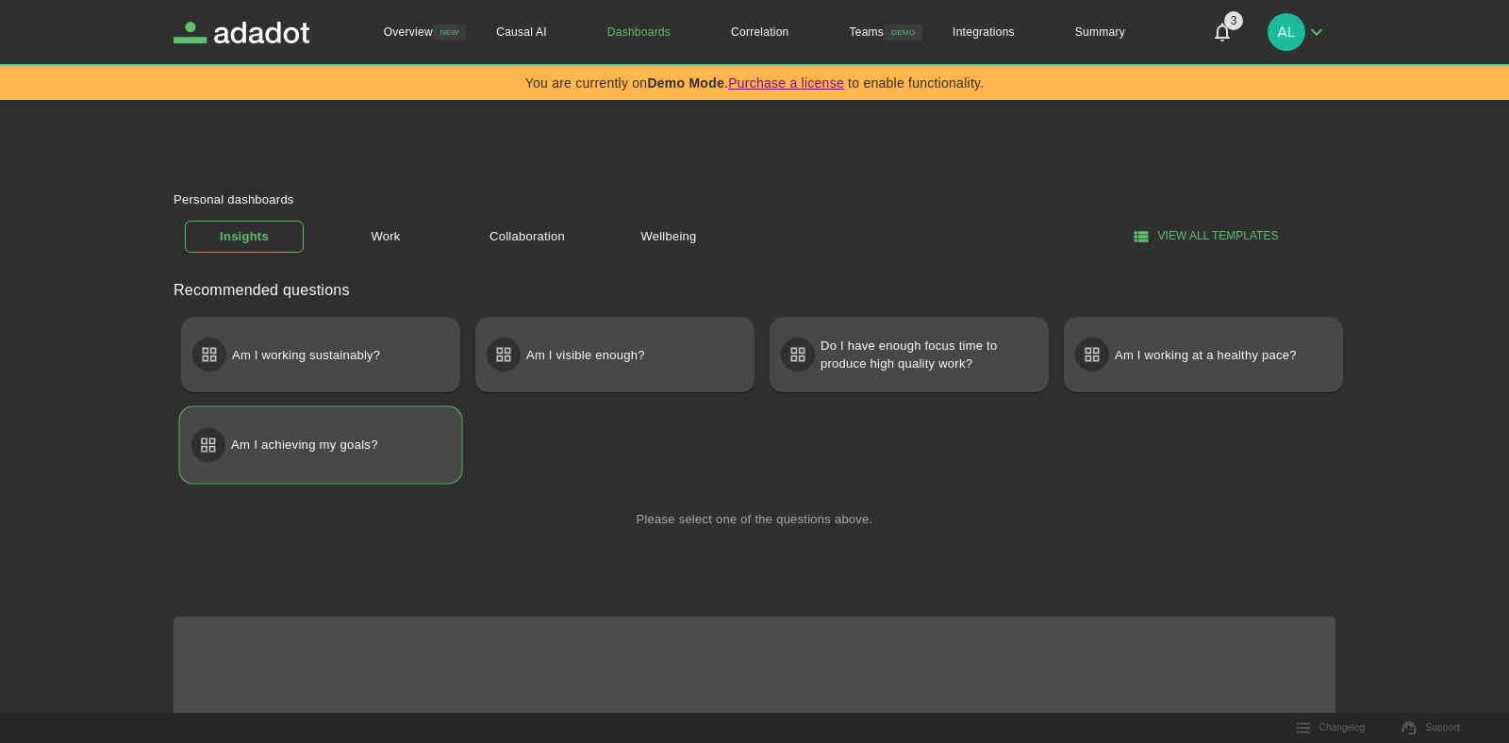
click at [340, 439] on p "Am I achieving my goals?" at bounding box center [304, 445] width 147 height 34
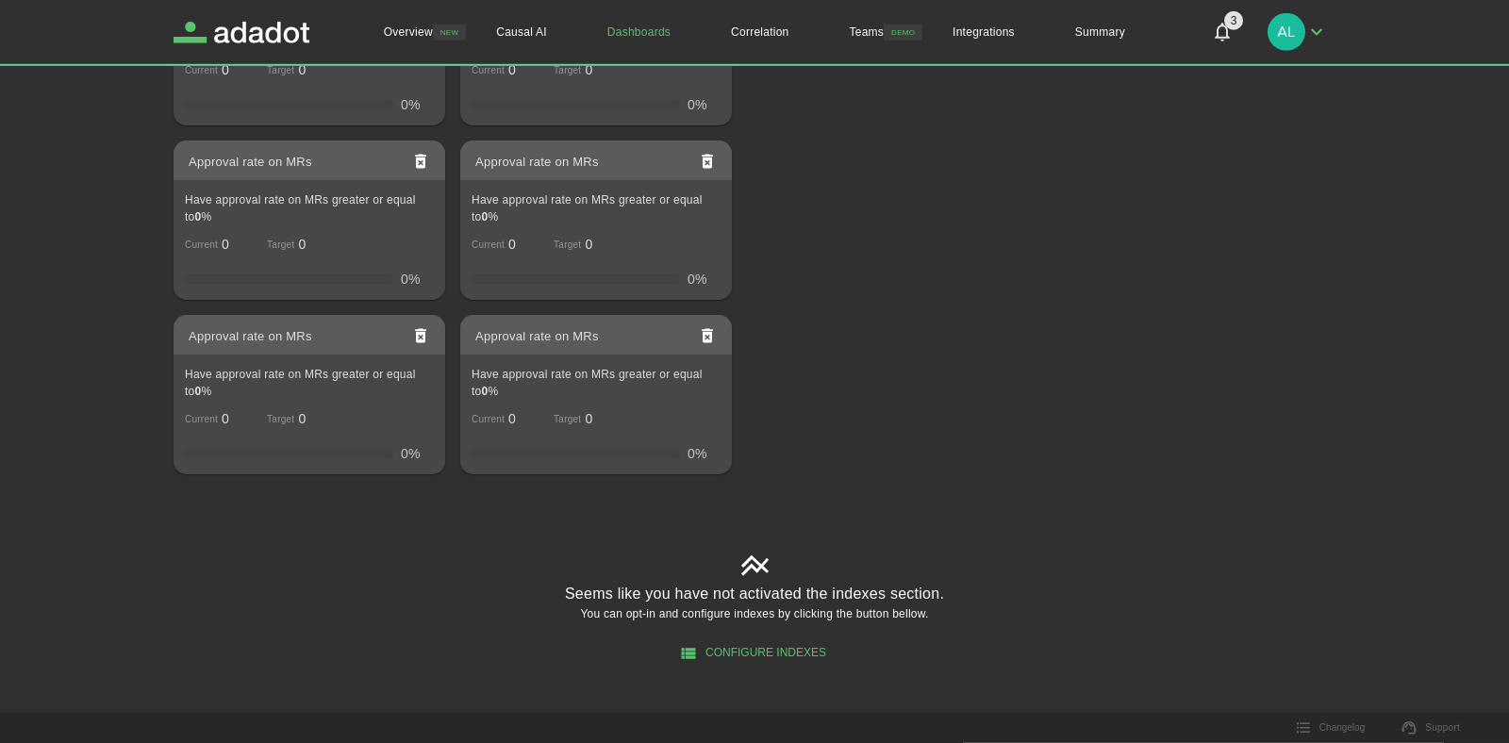
scroll to position [928, 0]
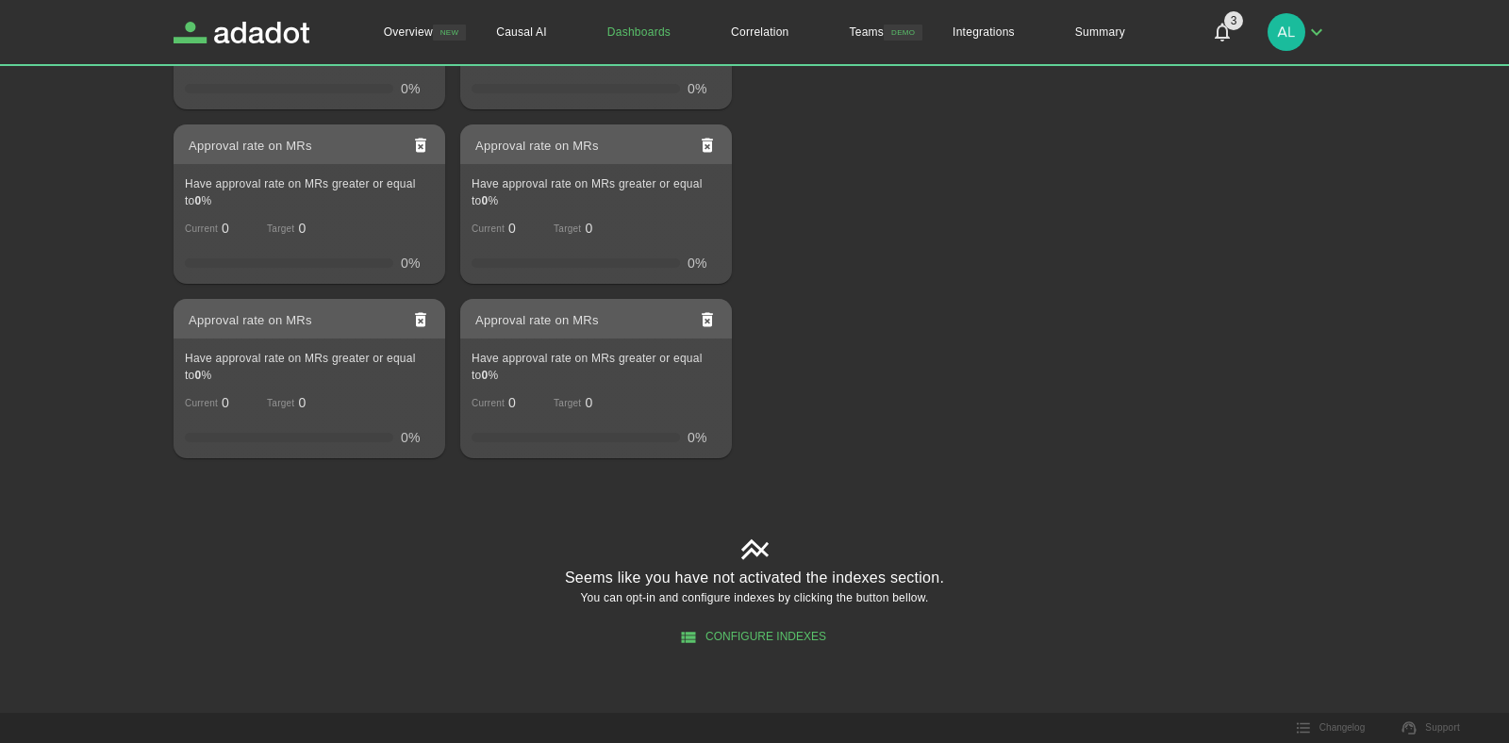
click at [769, 644] on button "Configure Indexes" at bounding box center [755, 637] width 242 height 31
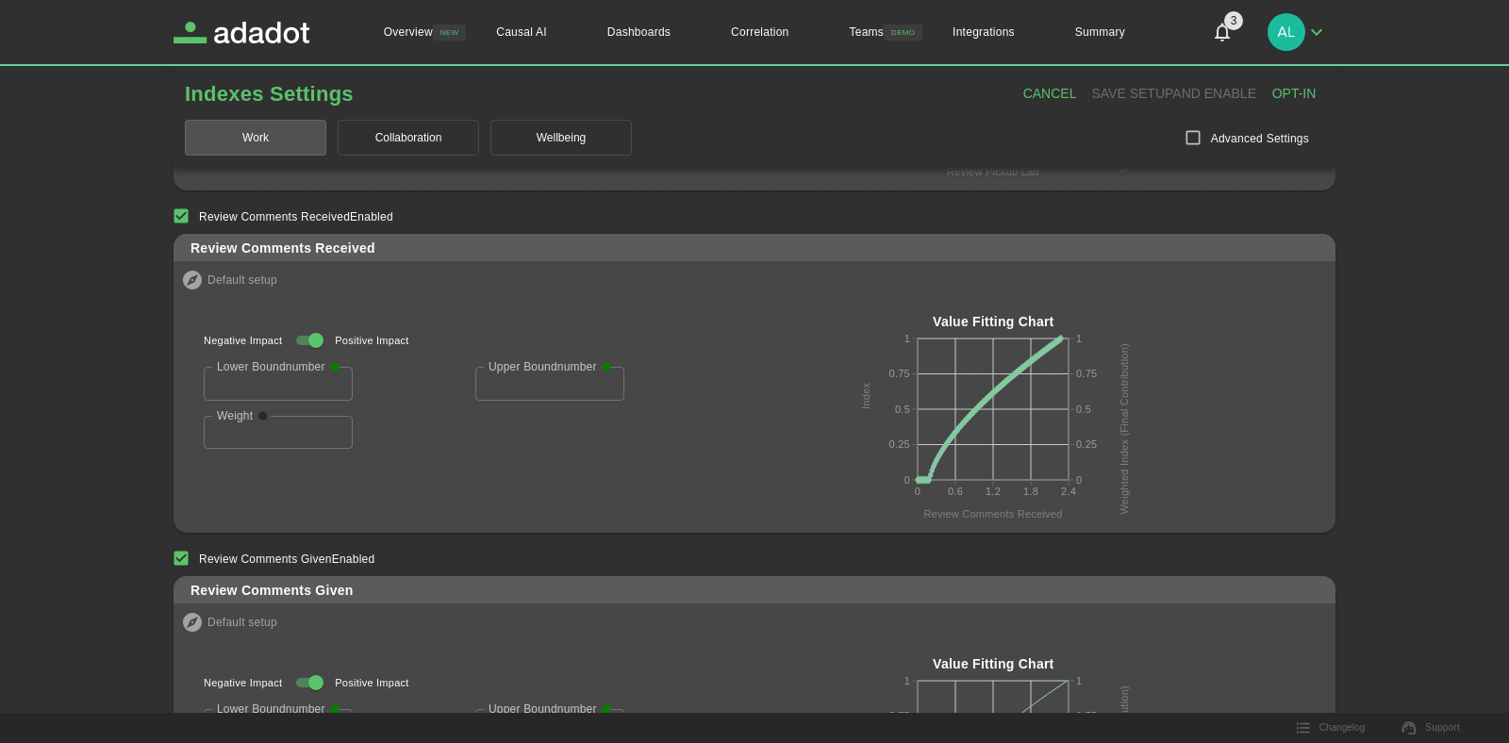
scroll to position [1023, 0]
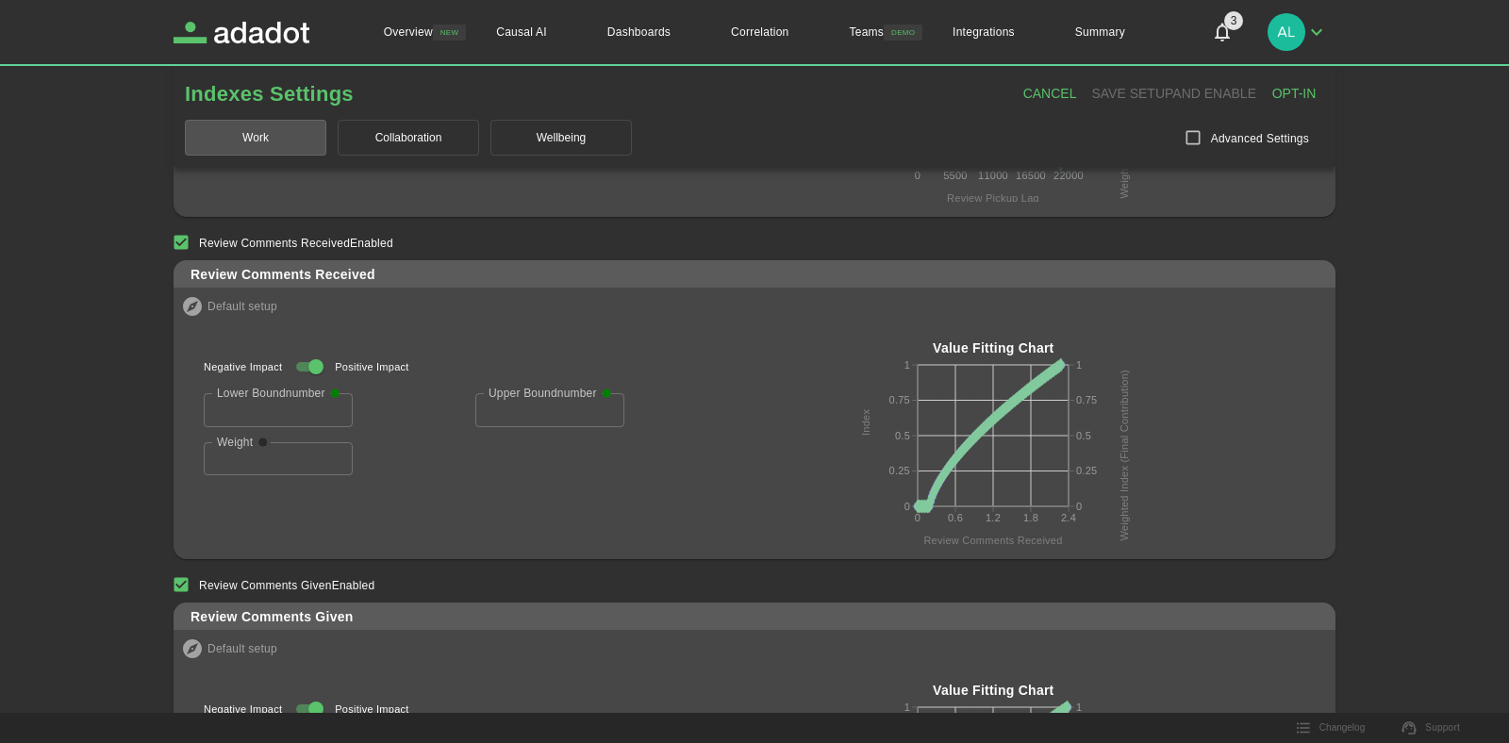
click at [1172, 349] on div "Value Fitting Chart 0 0.25 0.5 0.75 1 Index 0 0.25 0.5 0.75 1 Weighted Index (F…" at bounding box center [993, 443] width 463 height 204
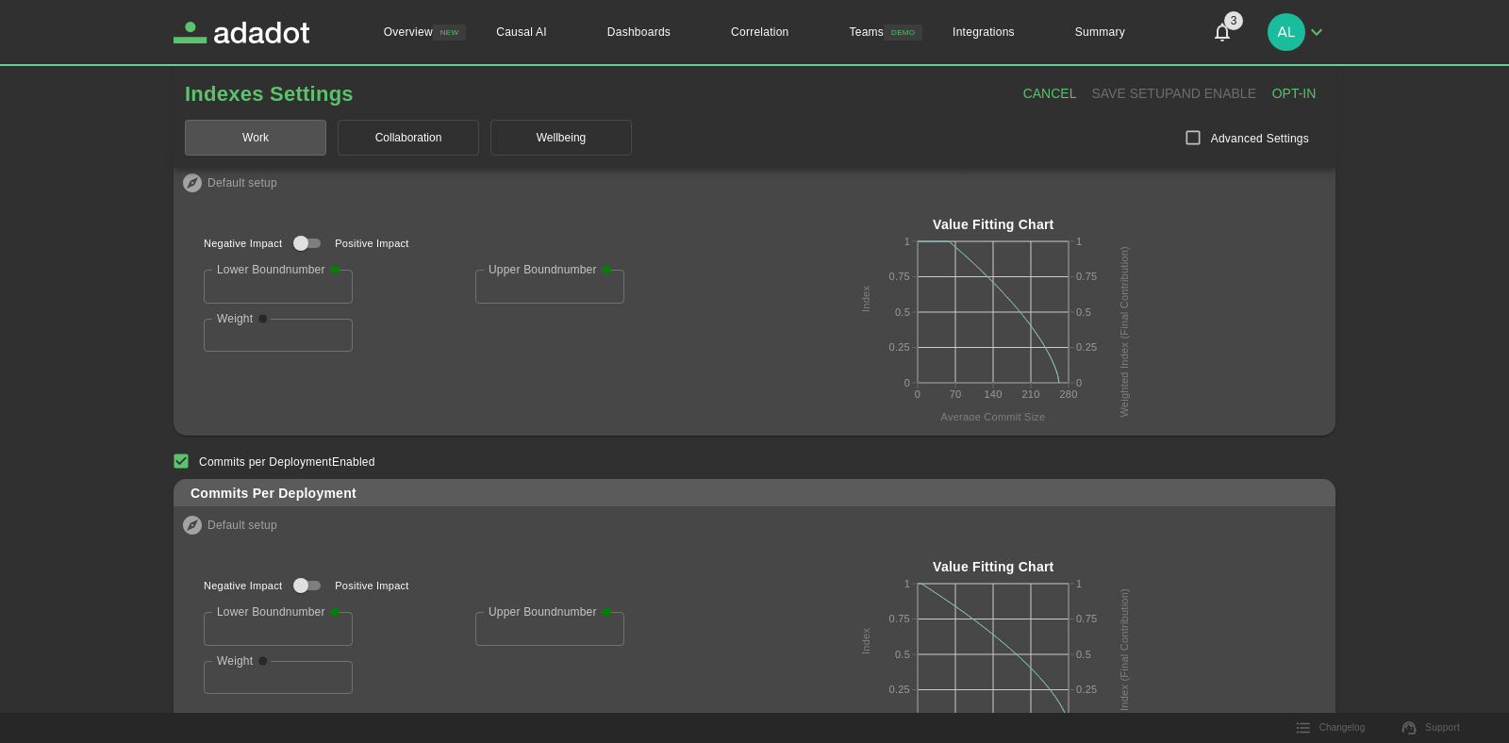
scroll to position [0, 0]
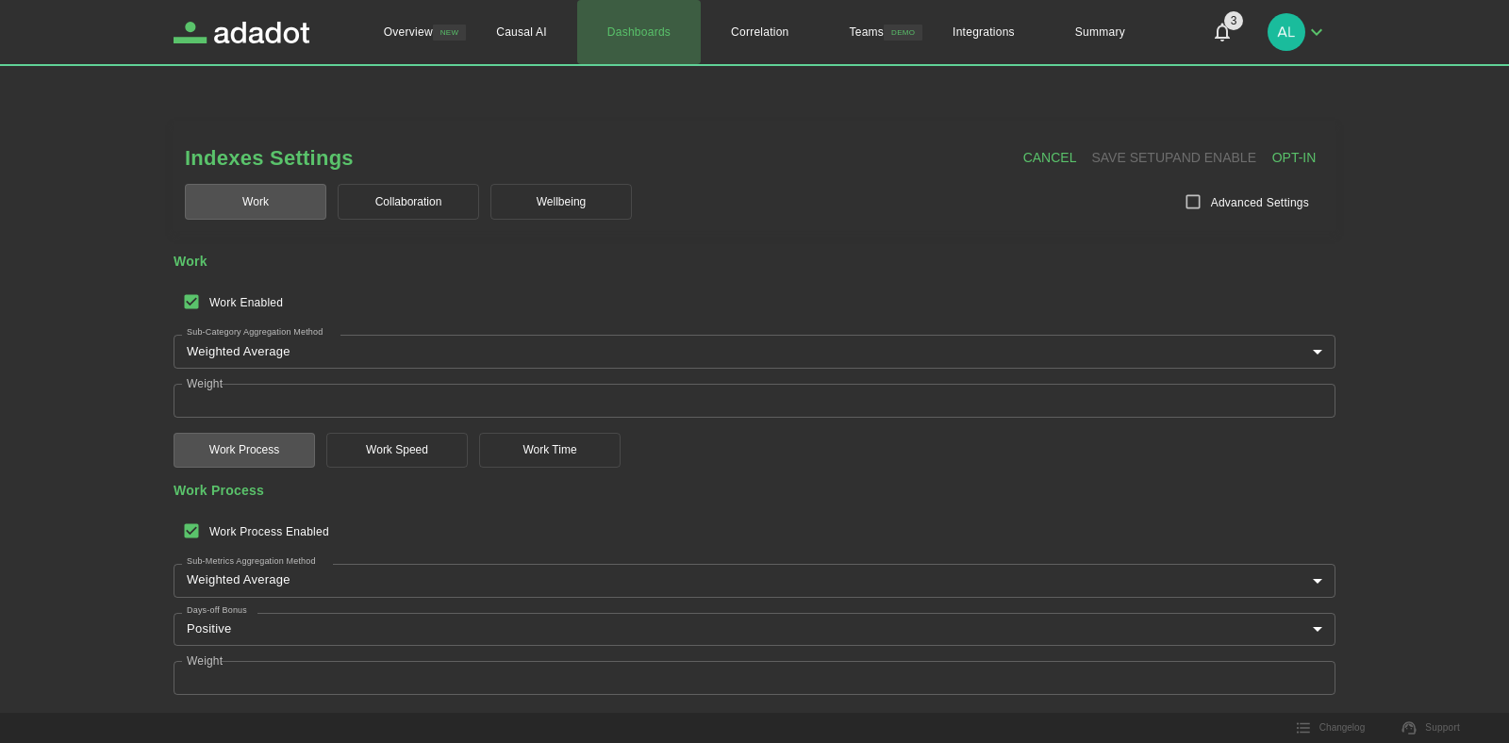
click at [637, 30] on link "Dashboards" at bounding box center [639, 32] width 124 height 64
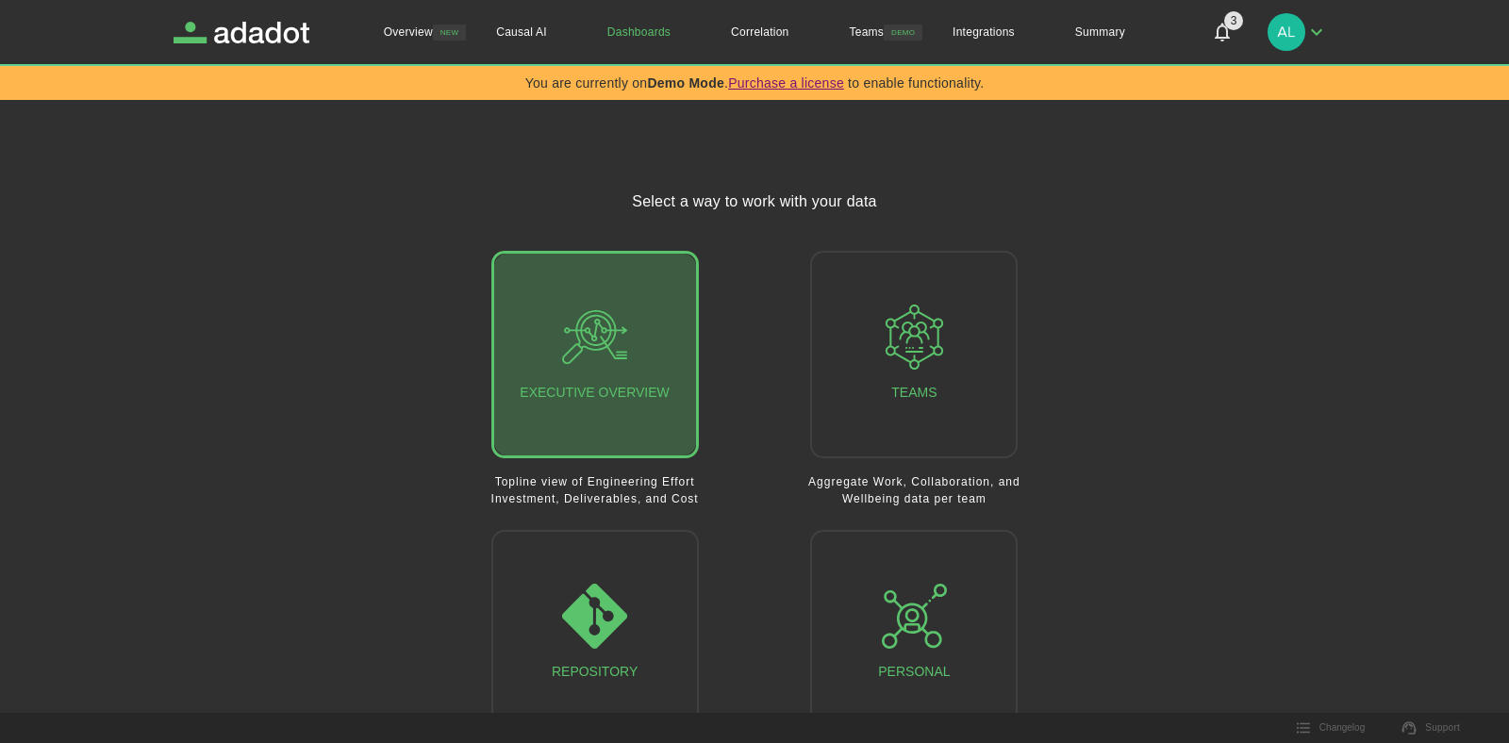
click at [650, 382] on div "Executive Overview" at bounding box center [594, 355] width 149 height 100
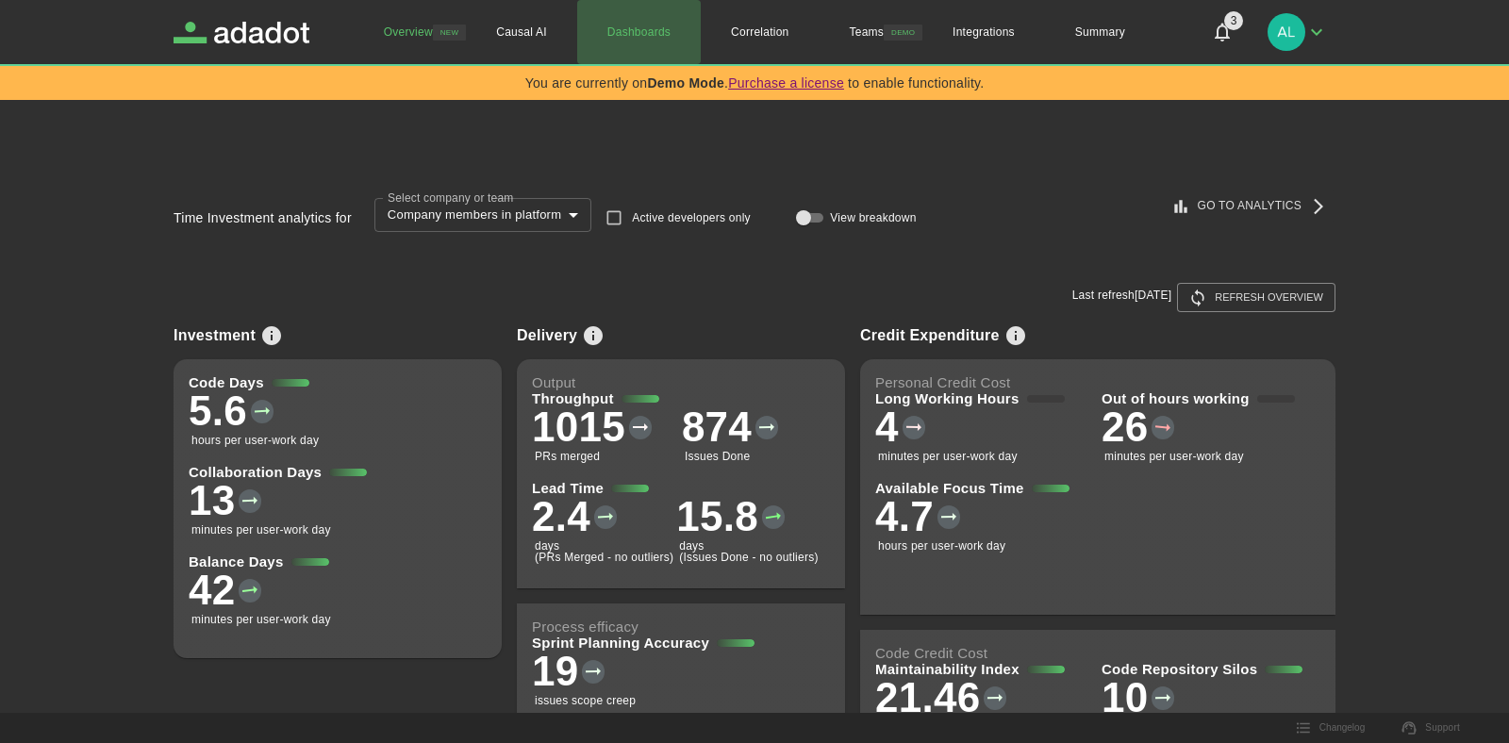
click at [647, 7] on link "Dashboards" at bounding box center [639, 32] width 124 height 64
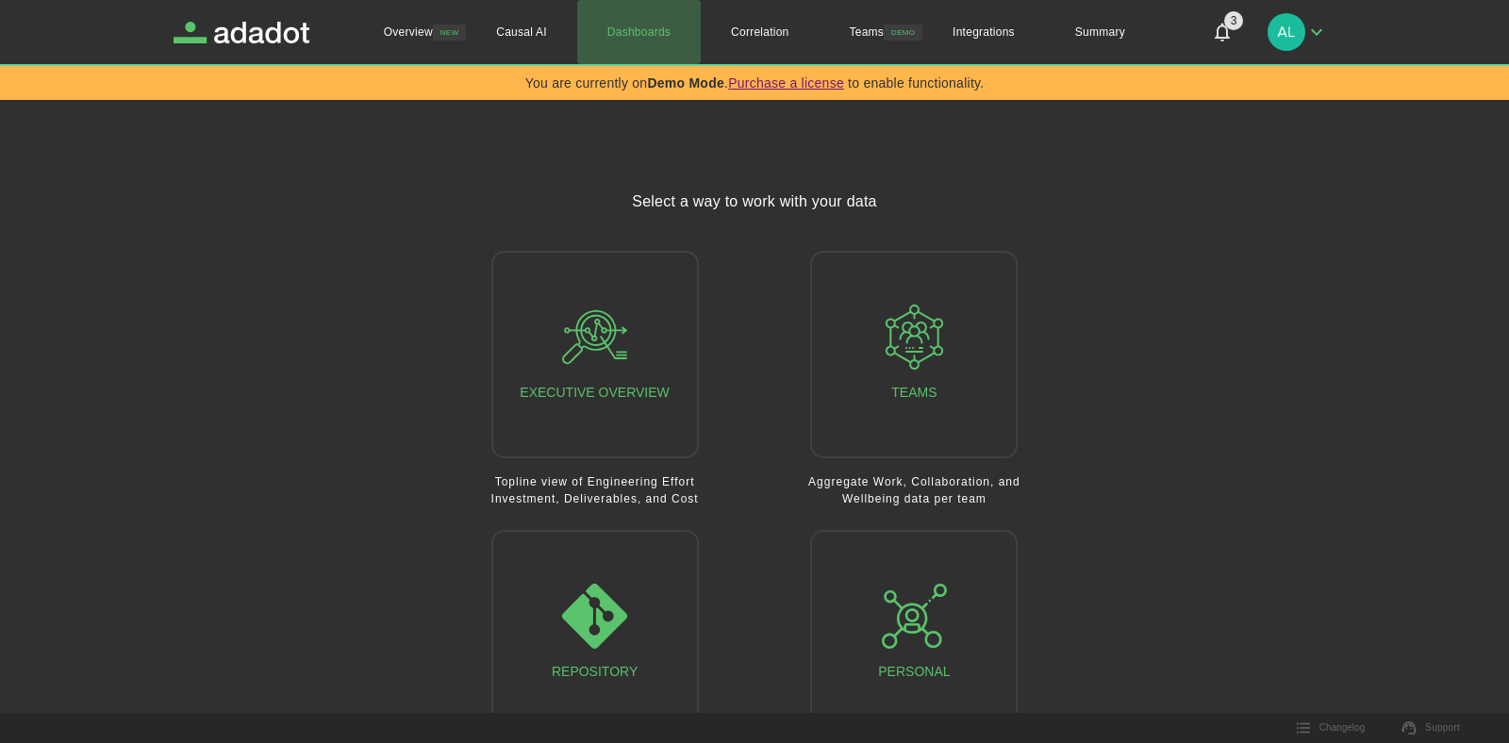
click at [653, 46] on link "Dashboards" at bounding box center [639, 32] width 124 height 64
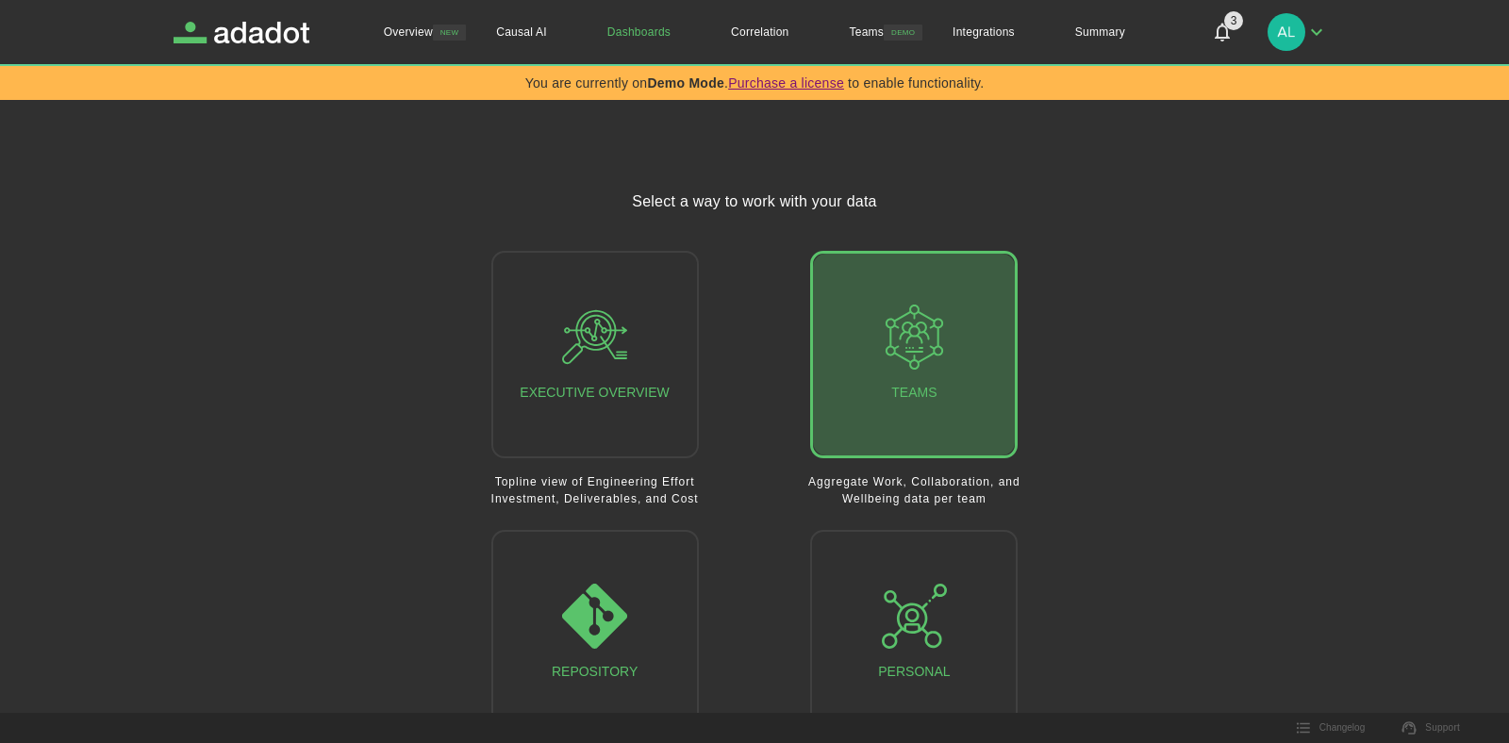
click at [947, 358] on button "Teams" at bounding box center [914, 355] width 208 height 208
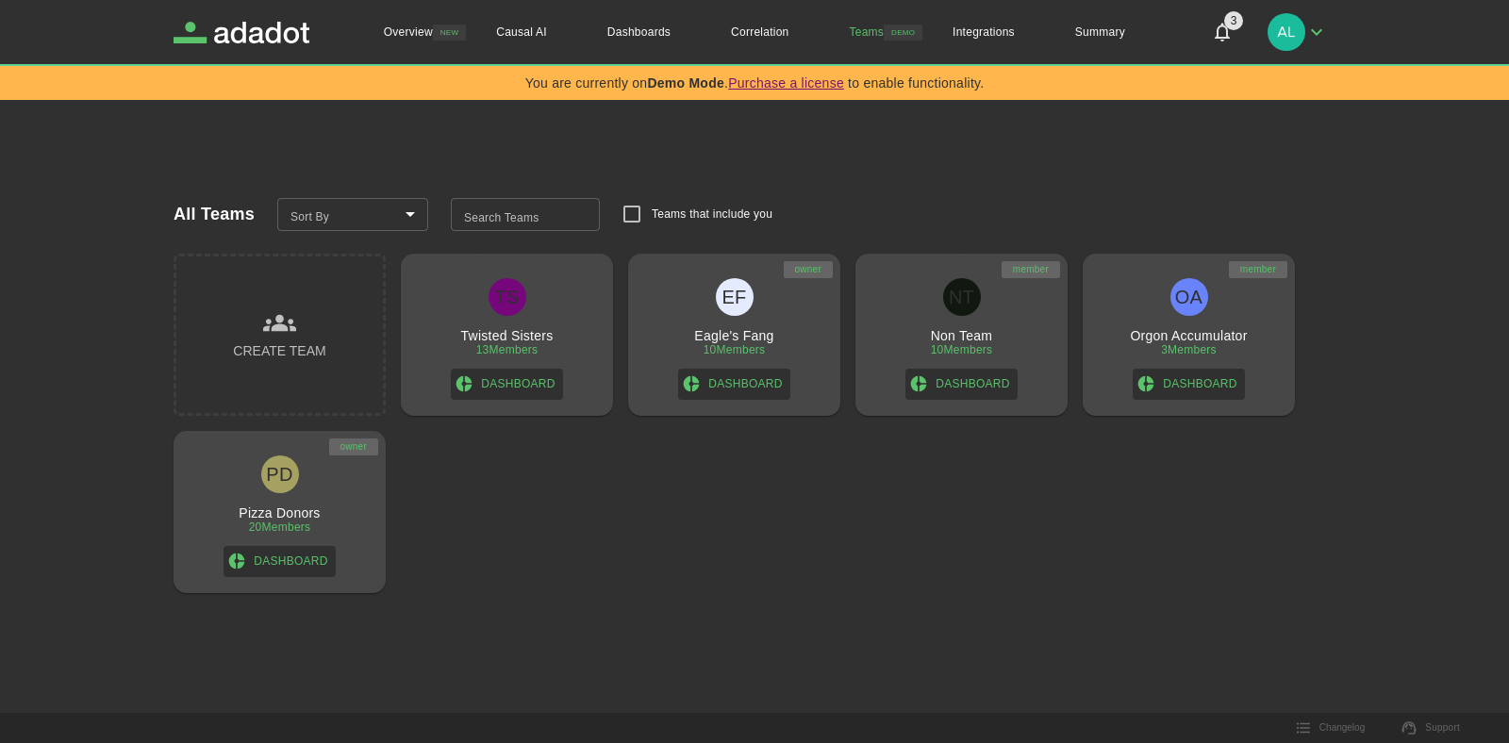
click at [296, 359] on h3 "Create Team" at bounding box center [279, 352] width 92 height 24
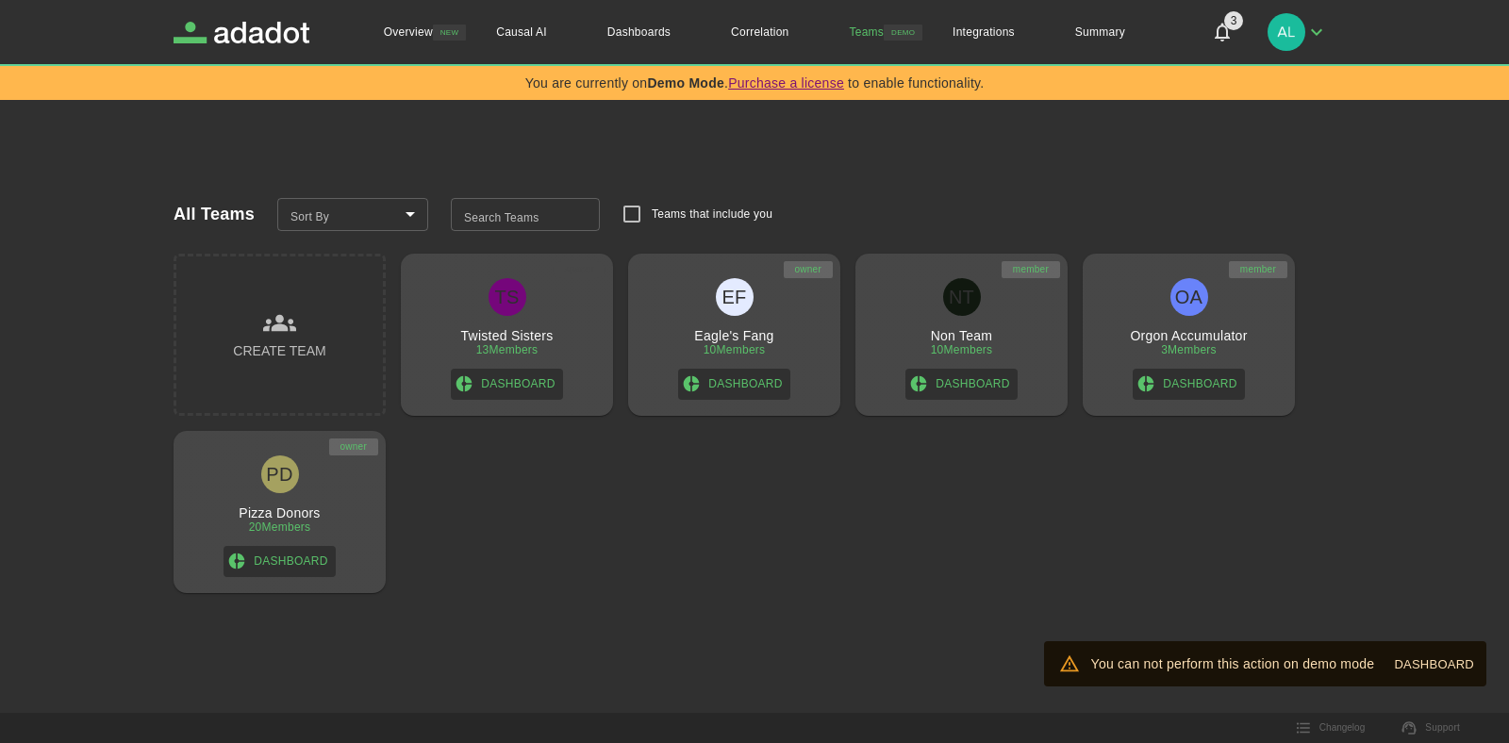
click at [792, 347] on div "EF Eagle's Fang 10 Members Dashboard" at bounding box center [734, 339] width 197 height 122
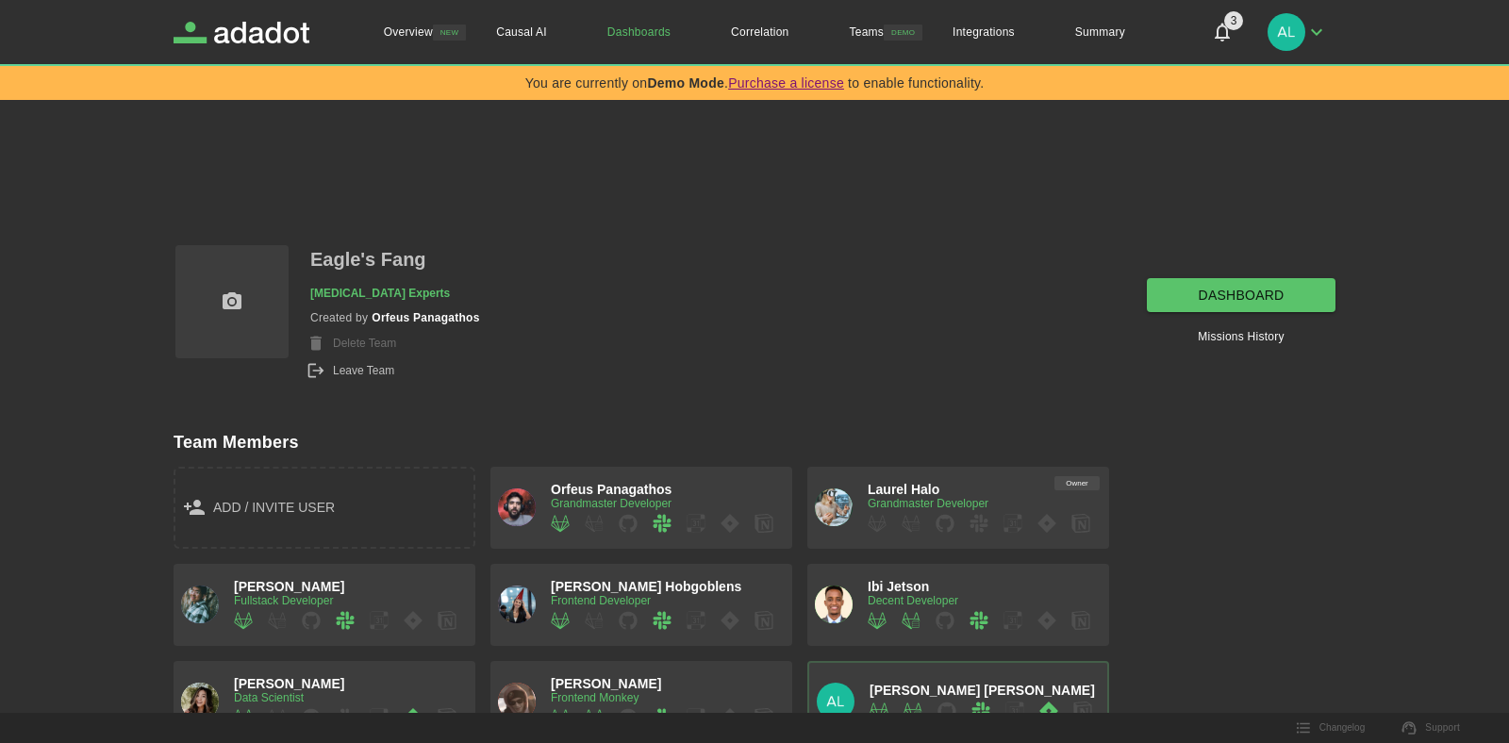
scroll to position [144, 0]
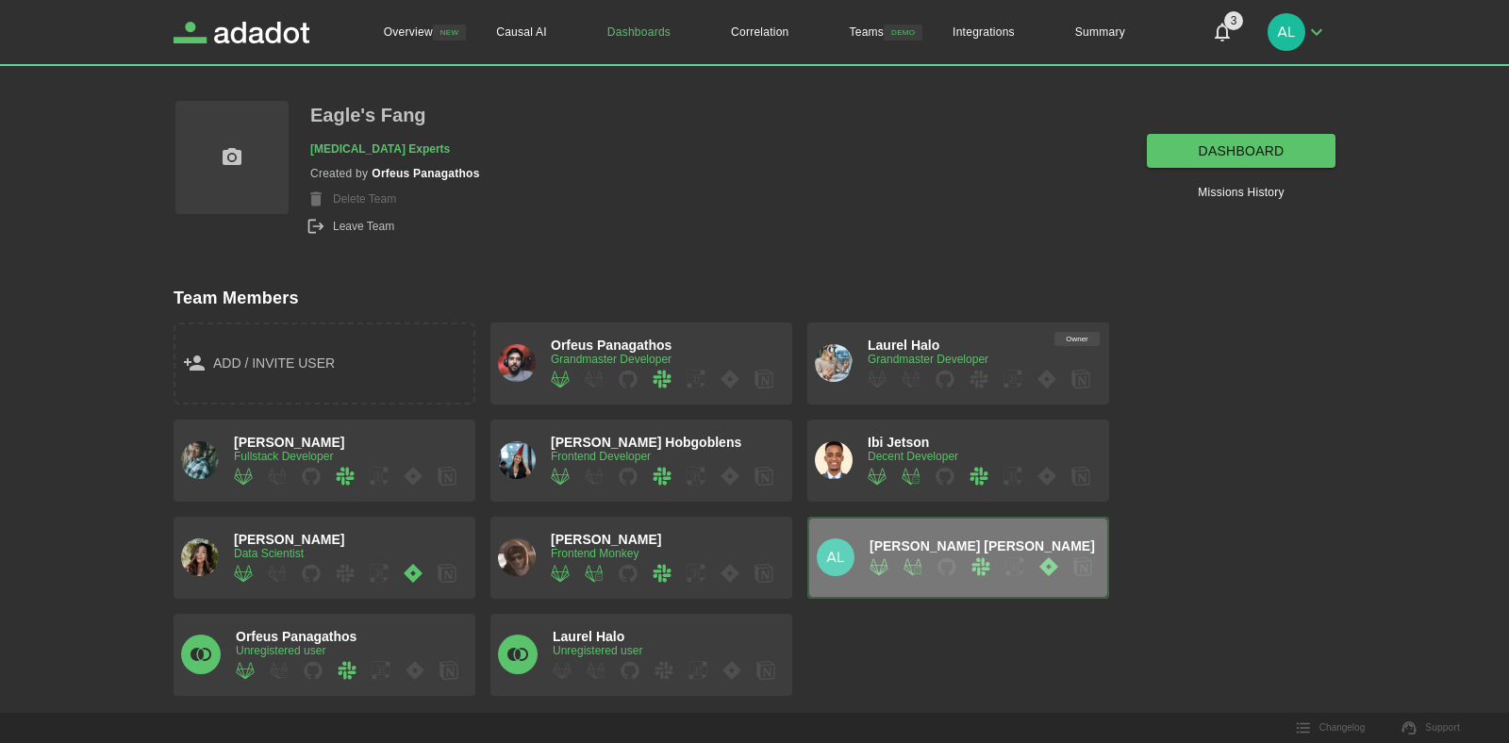
click at [1053, 571] on icon "button" at bounding box center [1049, 566] width 18 height 19
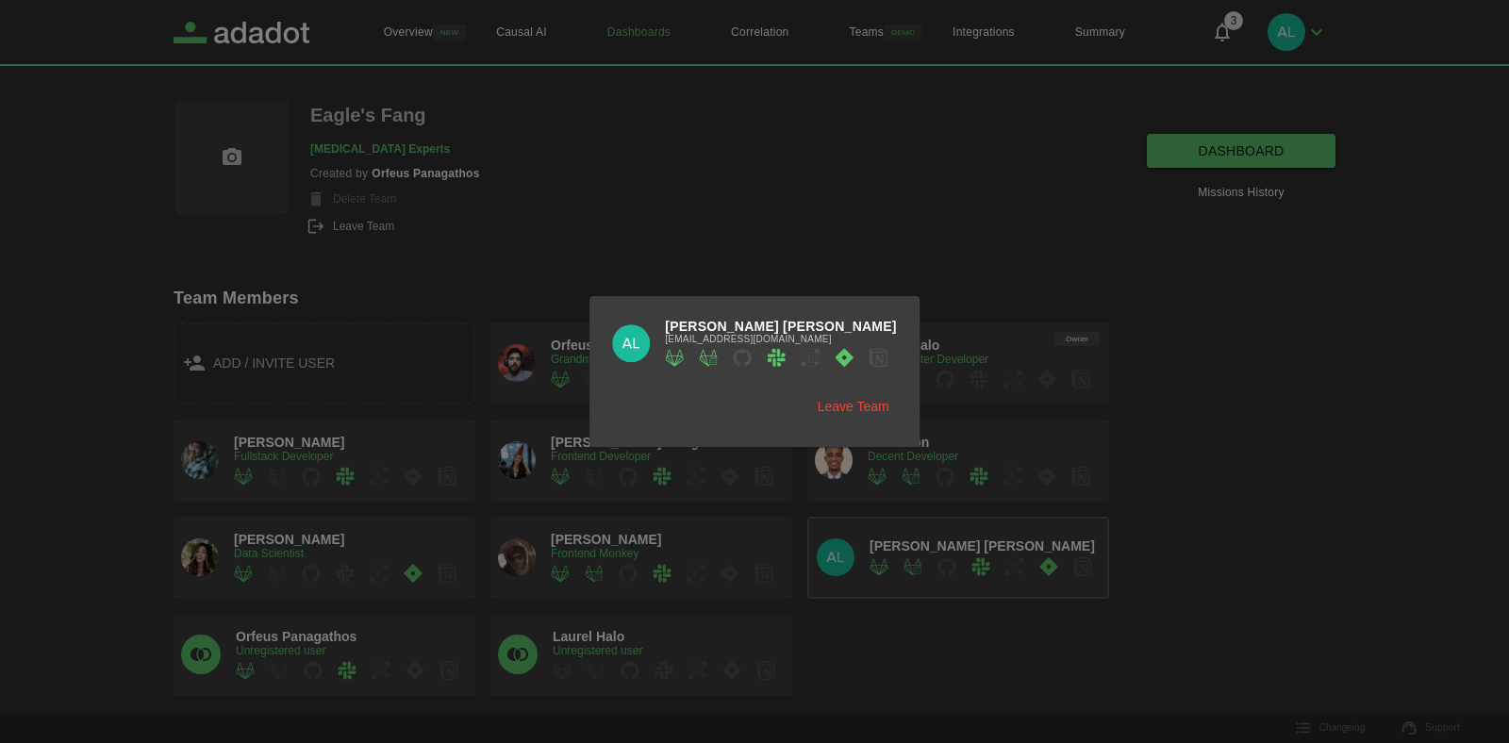
click at [975, 636] on div at bounding box center [754, 371] width 1509 height 743
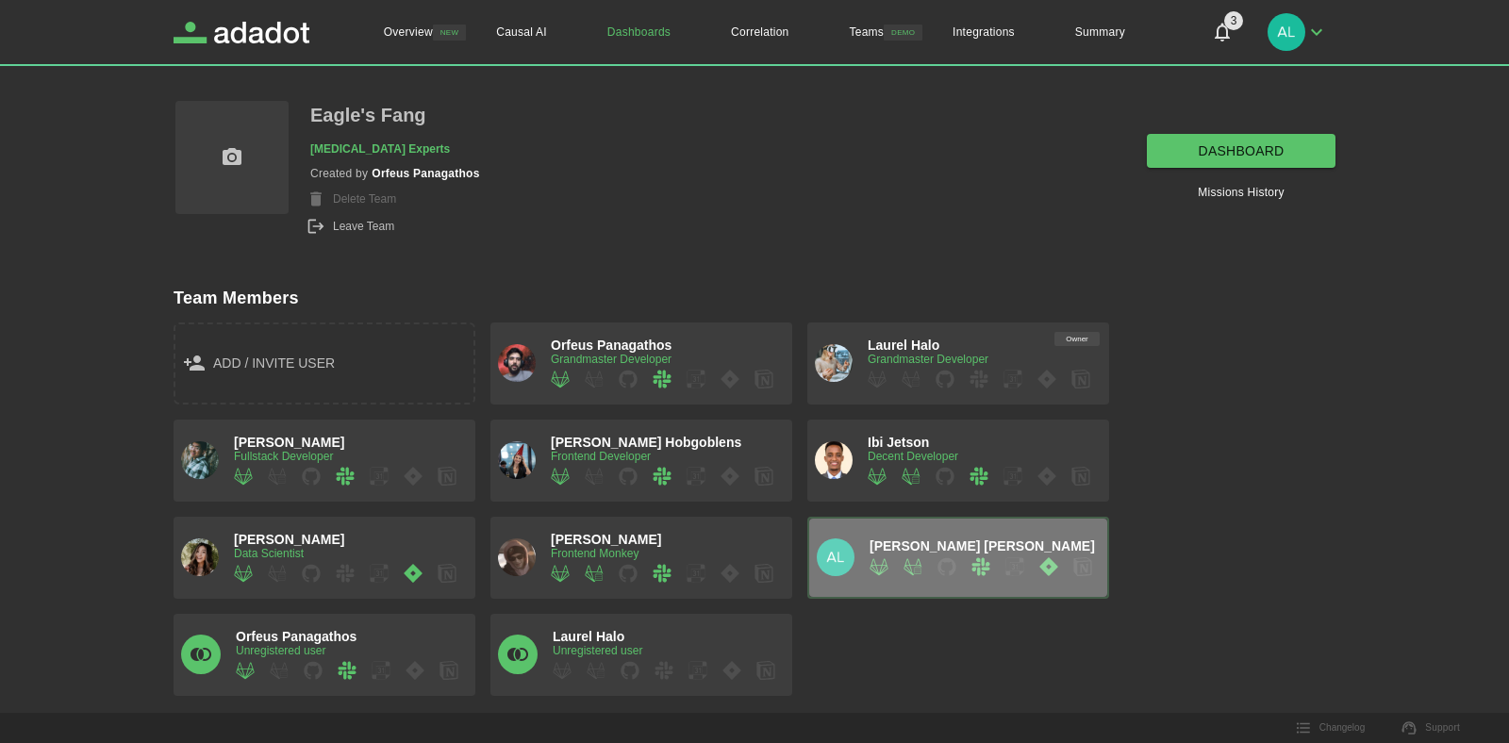
click at [1052, 572] on icon "button" at bounding box center [1049, 566] width 18 height 19
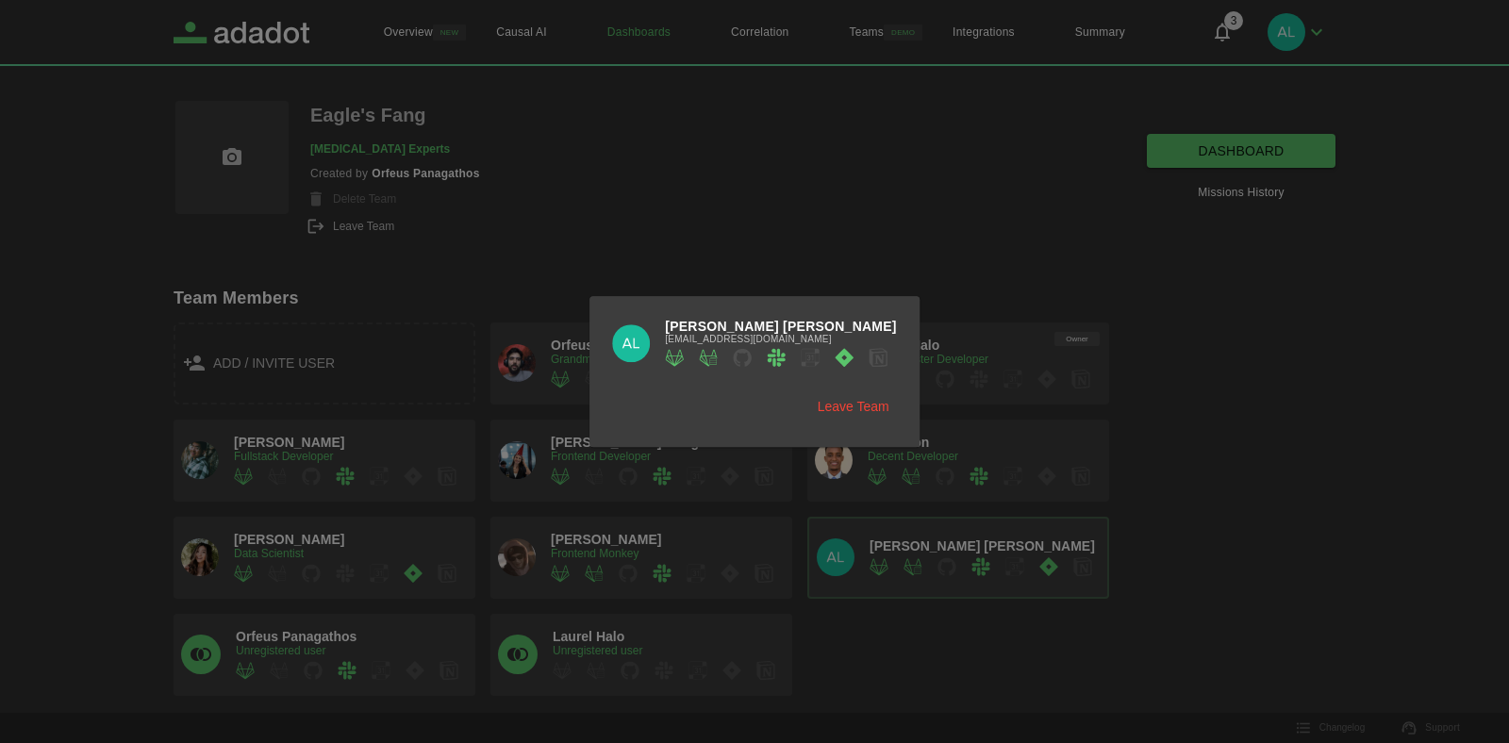
click at [848, 405] on button "Leave Team" at bounding box center [853, 407] width 87 height 35
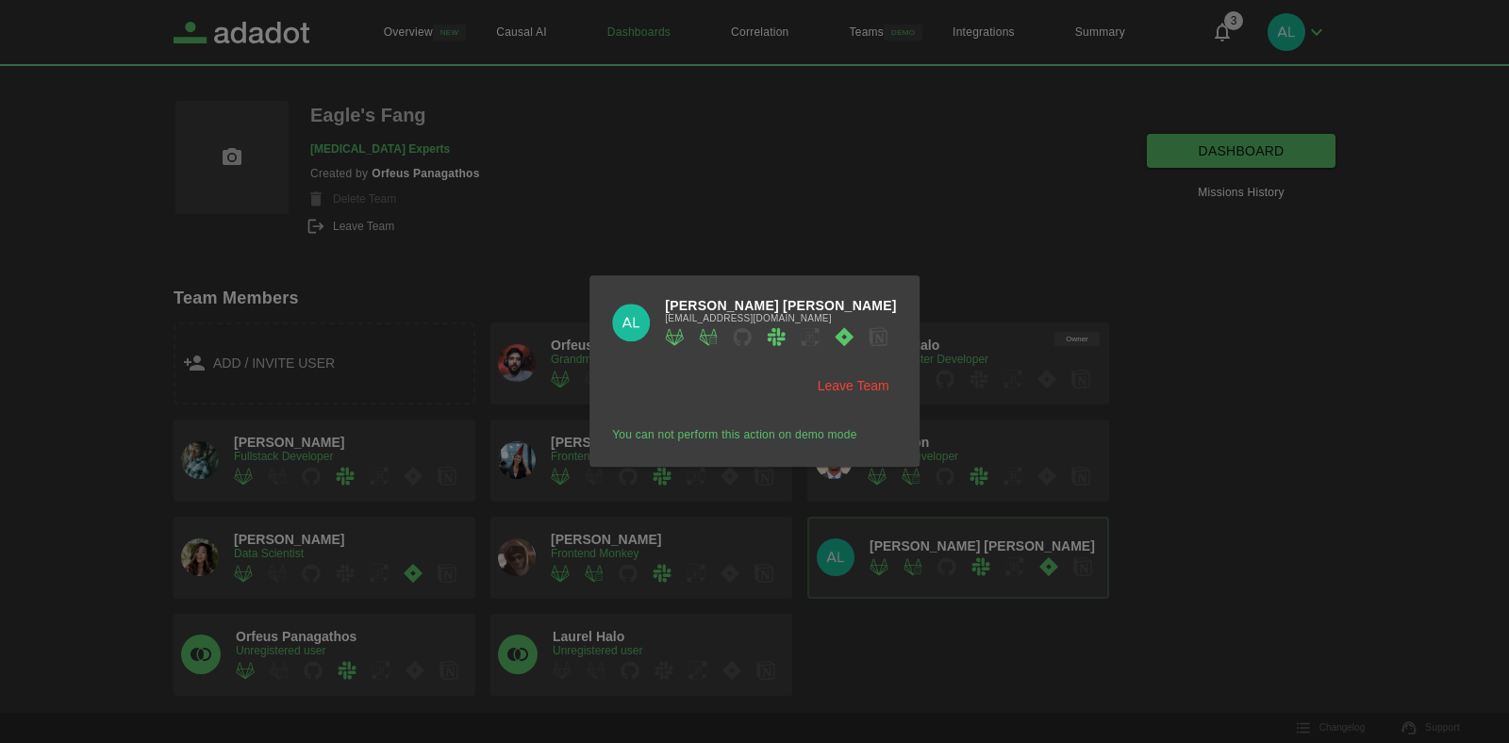
click at [933, 648] on div at bounding box center [754, 371] width 1509 height 743
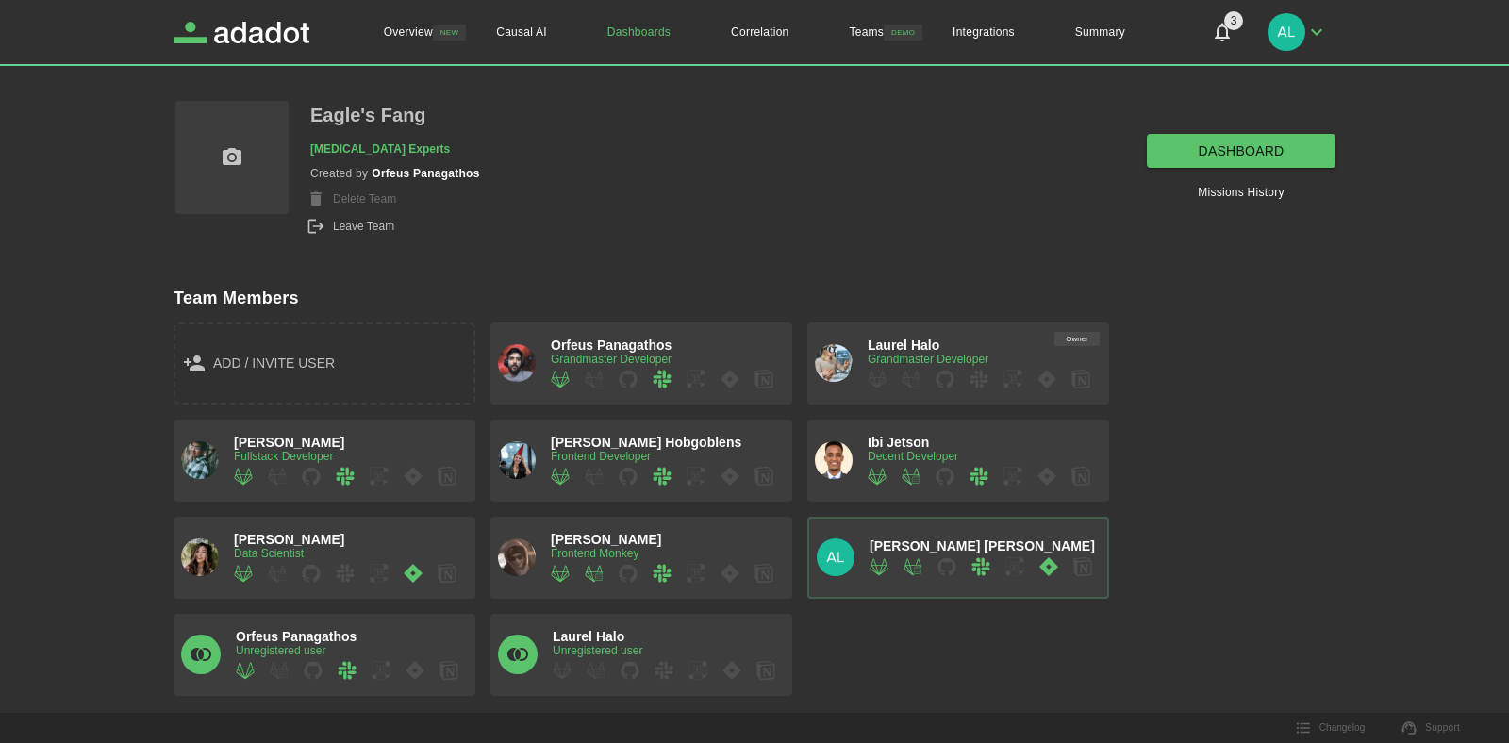
click at [1225, 209] on div "dashboard Missions History" at bounding box center [1241, 168] width 189 height 138
click at [1234, 196] on link "Missions History" at bounding box center [1241, 192] width 86 height 19
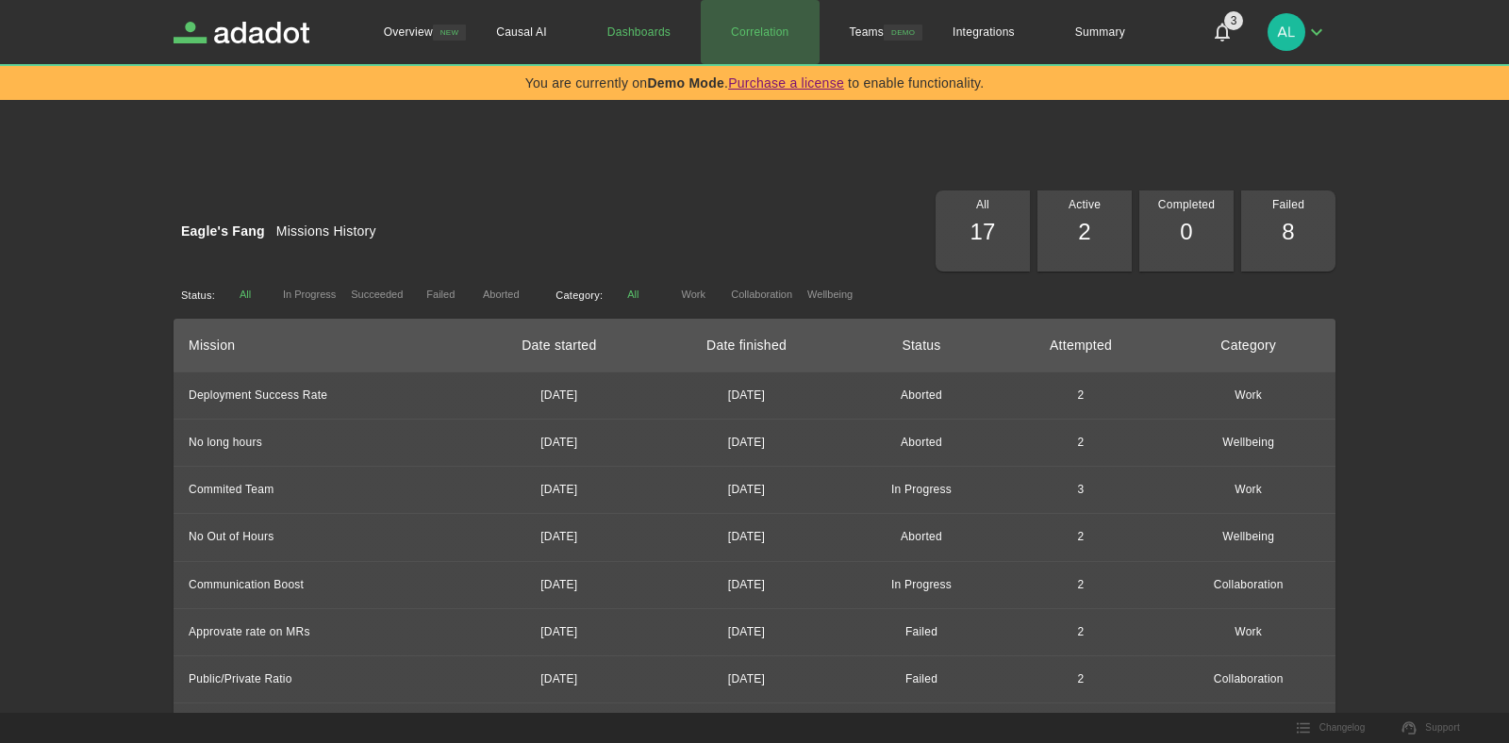
click at [740, 37] on link "Correlation" at bounding box center [760, 32] width 118 height 64
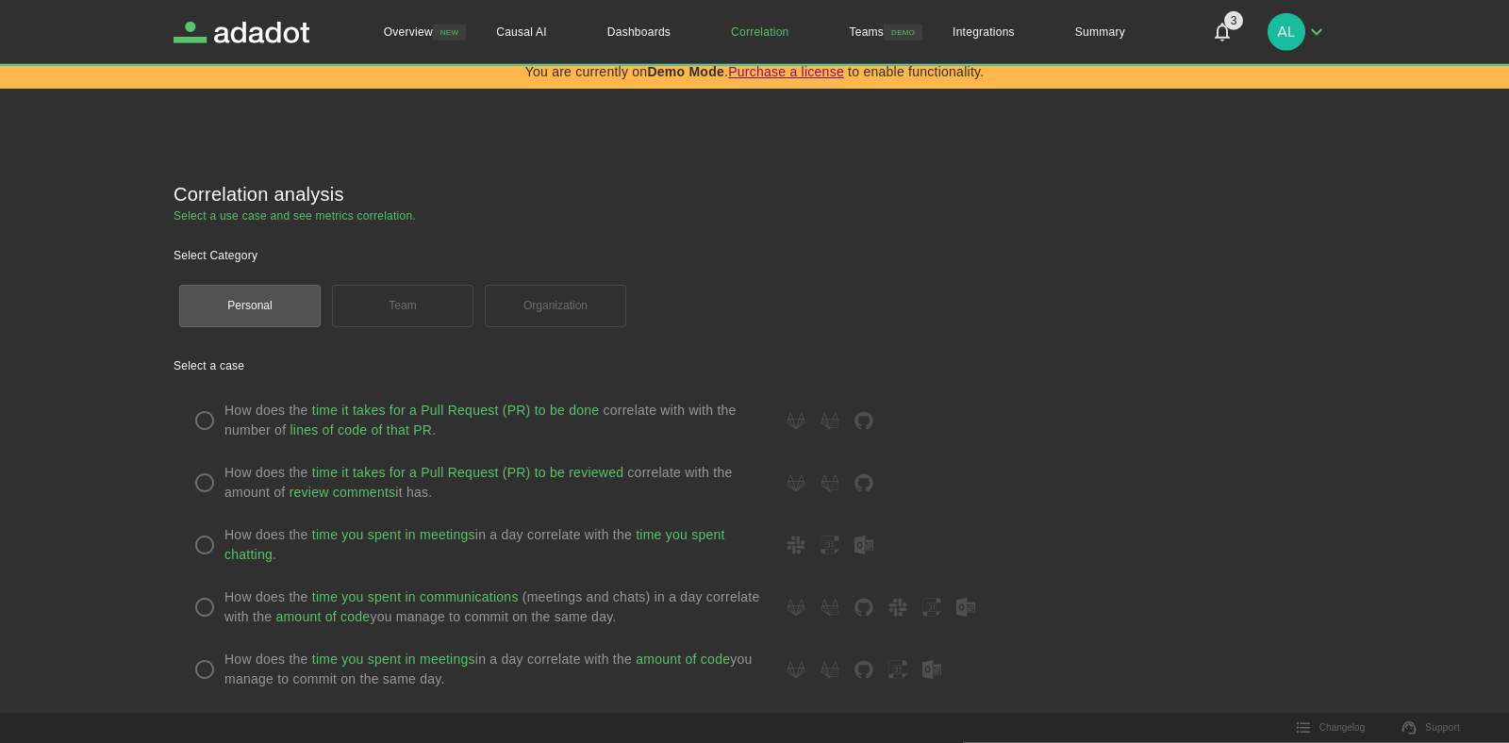
scroll to position [19, 0]
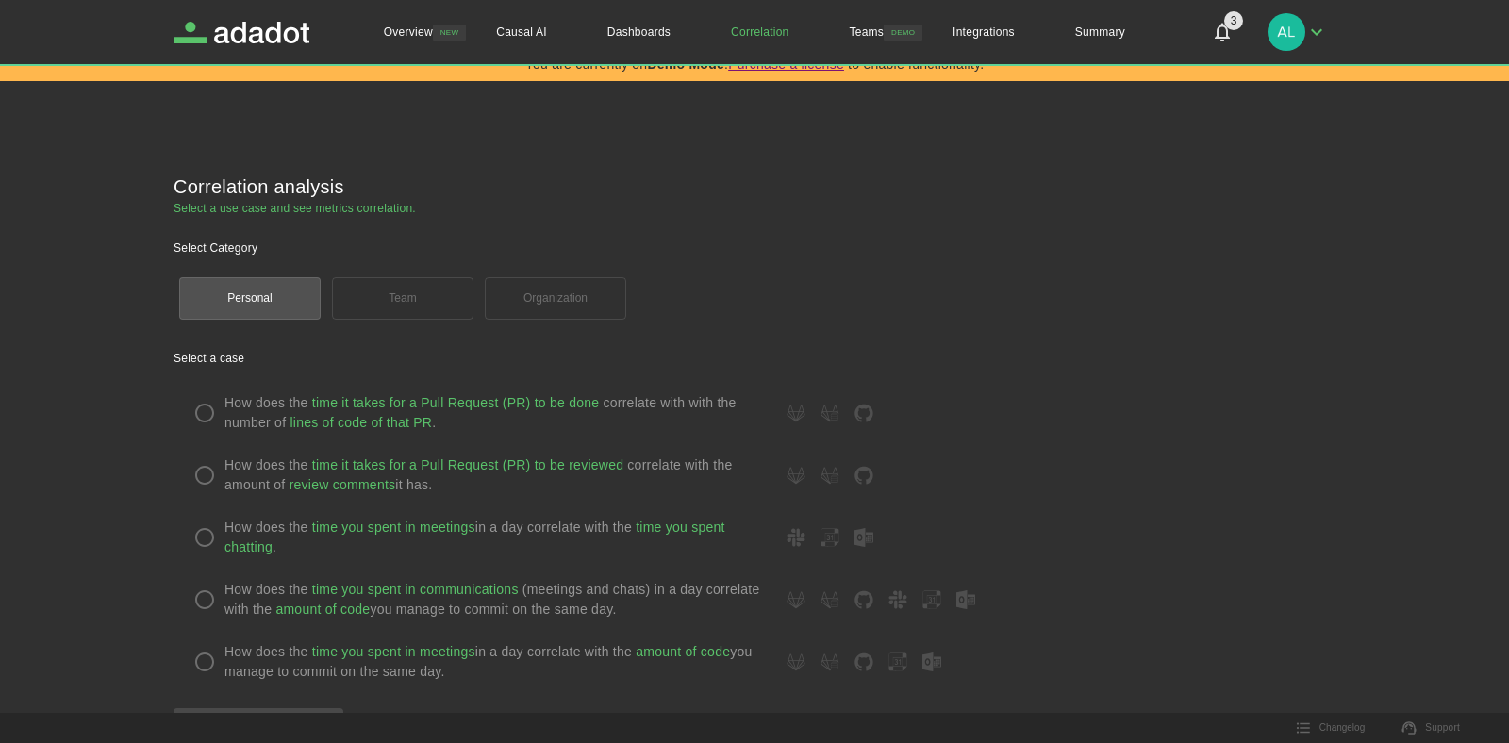
click at [206, 421] on label "How does the time it takes for a Pull Request (PR) to be done correlate with wi…" at bounding box center [755, 413] width 1140 height 40
click at [209, 417] on label "How does the time it takes for a Pull Request (PR) to be done correlate with wi…" at bounding box center [755, 413] width 1140 height 40
click at [816, 417] on div "How does the time it takes for a Pull Request (PR) to be done correlate with wi…" at bounding box center [549, 413] width 649 height 40
click at [796, 416] on icon at bounding box center [796, 413] width 19 height 19
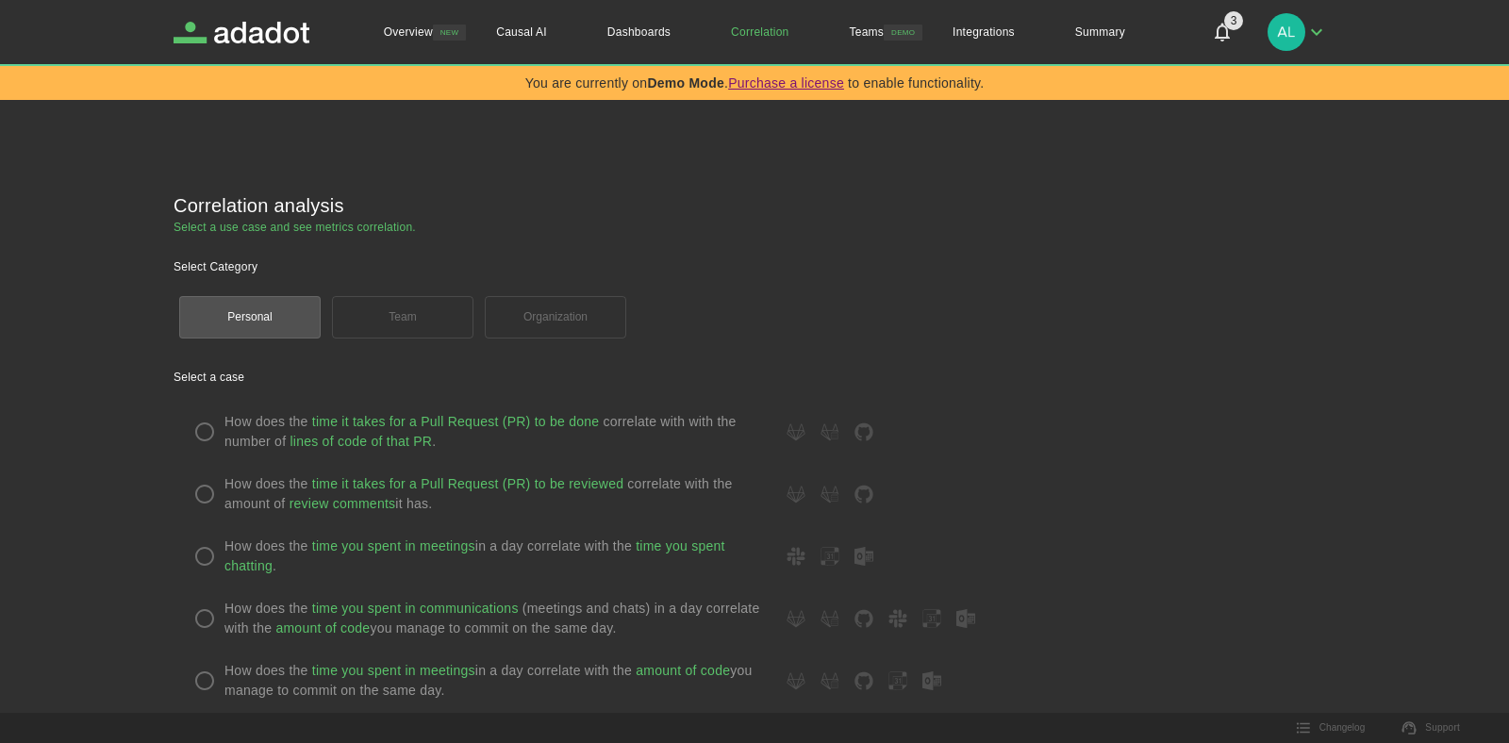
click at [203, 427] on label "How does the time it takes for a Pull Request (PR) to be done correlate with wi…" at bounding box center [755, 432] width 1140 height 40
click at [206, 431] on label "How does the time it takes for a Pull Request (PR) to be done correlate with wi…" at bounding box center [755, 432] width 1140 height 40
click at [405, 320] on div "Personal Team Organization" at bounding box center [755, 318] width 1162 height 54
click at [543, 328] on div "Personal Team Organization" at bounding box center [755, 318] width 1162 height 54
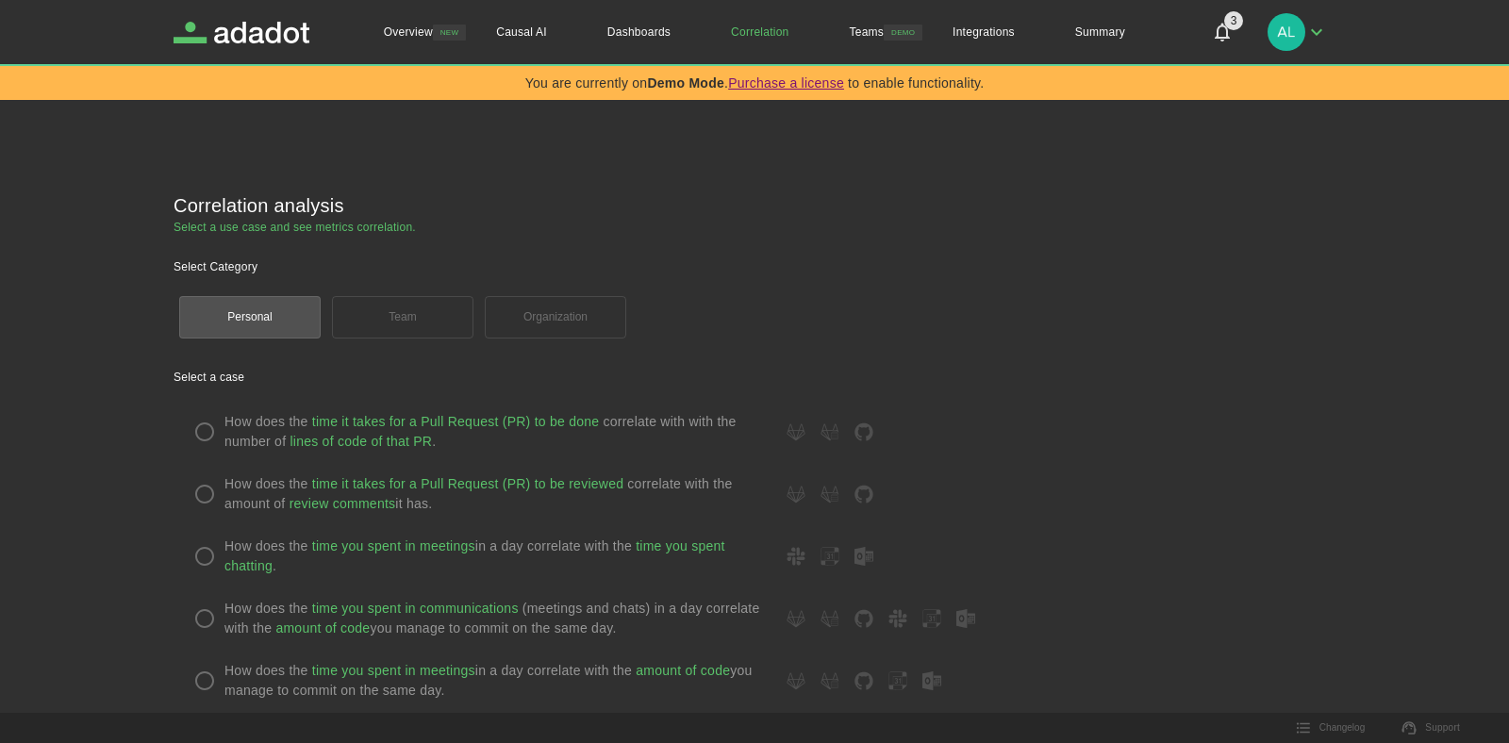
click at [551, 404] on div "How does the time it takes for a Pull Request (PR) to be done correlate with wi…" at bounding box center [755, 556] width 1162 height 311
click at [837, 506] on div "How does the time it takes for a Pull Request (PR) to be reviewed correlate wit…" at bounding box center [549, 494] width 649 height 40
click at [835, 499] on icon at bounding box center [830, 494] width 19 height 19
click at [792, 432] on icon at bounding box center [796, 432] width 19 height 19
click at [873, 434] on icon at bounding box center [864, 433] width 18 height 18
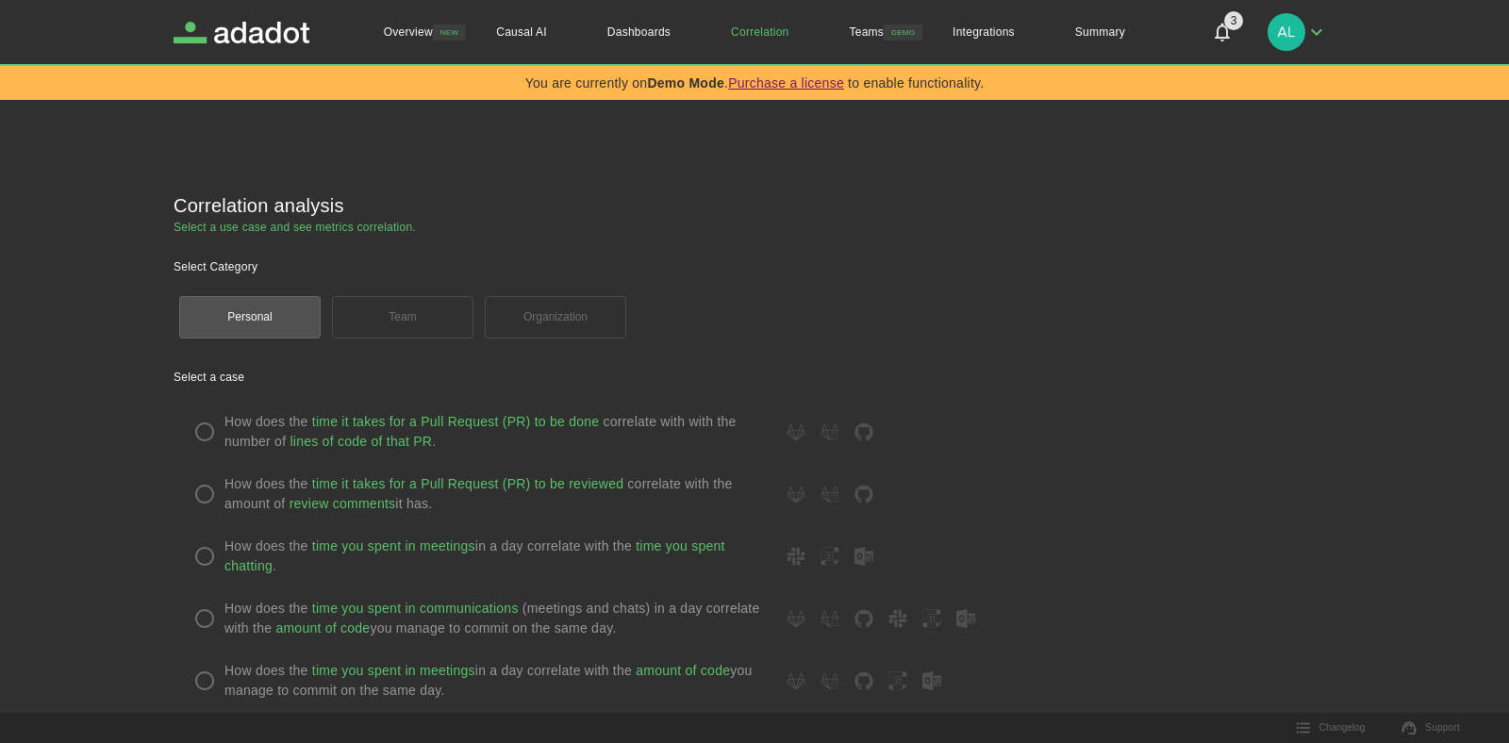
click at [873, 434] on icon at bounding box center [864, 433] width 18 height 18
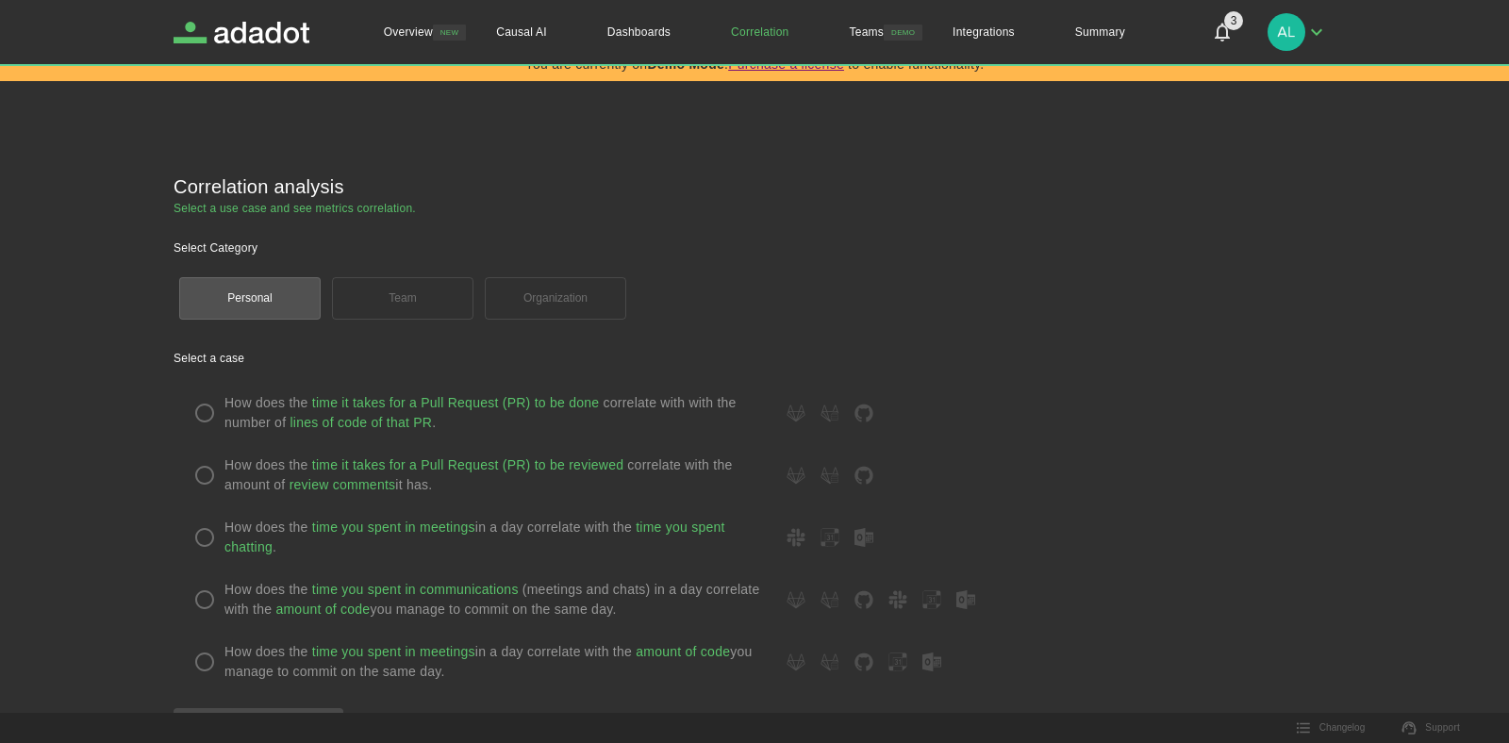
click at [207, 607] on label "How does the time you spent in communications (meetings and chats) in a day cor…" at bounding box center [755, 600] width 1140 height 40
click at [207, 596] on label "How does the time you spent in communications (meetings and chats) in a day cor…" at bounding box center [755, 600] width 1140 height 40
click at [207, 532] on label "How does the time you spent in meetings in a day correlate with the time you sp…" at bounding box center [755, 538] width 1140 height 40
click at [213, 489] on label "How does the time it takes for a Pull Request (PR) to be reviewed correlate wit…" at bounding box center [755, 476] width 1140 height 40
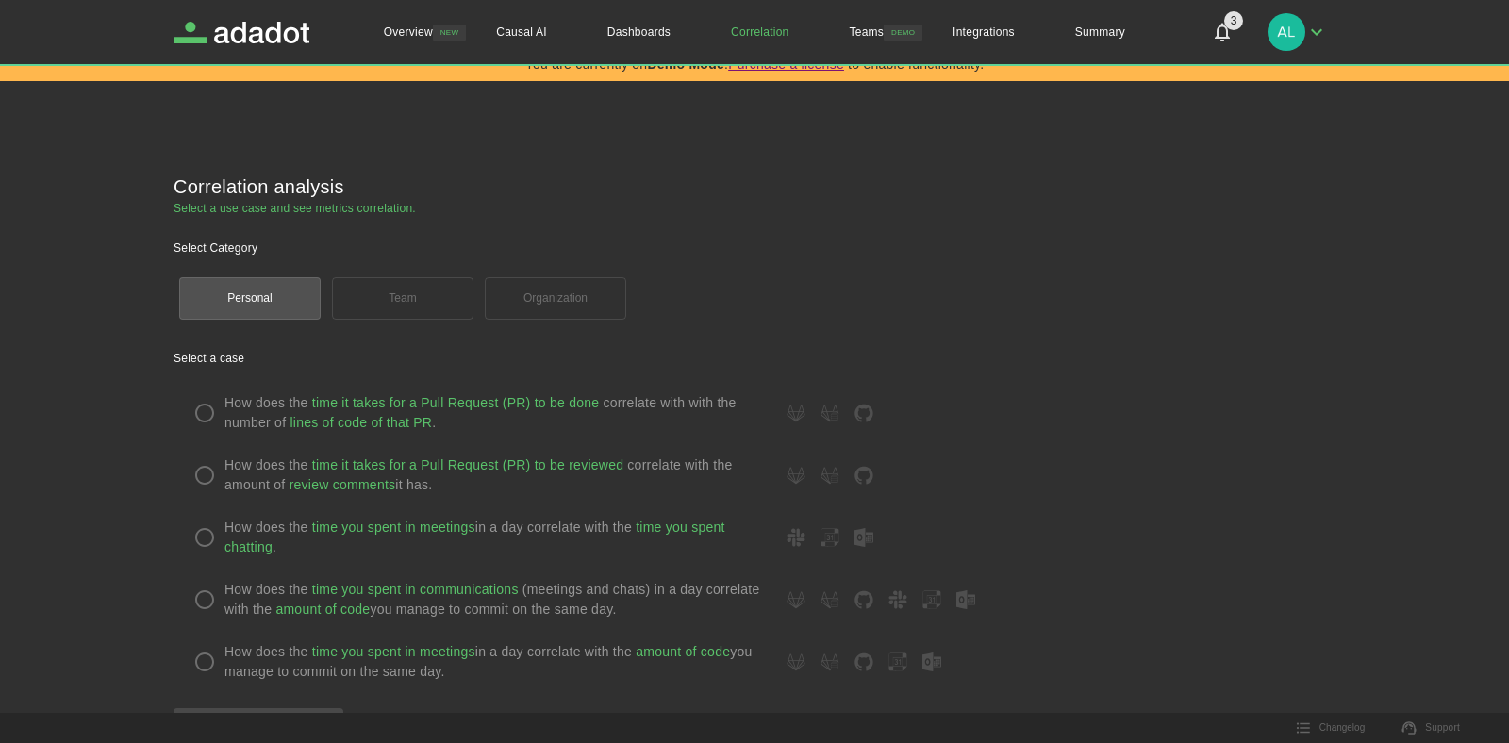
click at [382, 314] on div "Personal Team Organization" at bounding box center [755, 299] width 1162 height 54
click at [396, 303] on div "Personal Team Organization" at bounding box center [755, 299] width 1162 height 54
click at [544, 282] on div "Personal Team Organization" at bounding box center [755, 299] width 1162 height 54
click at [883, 39] on link "Teams" at bounding box center [867, 32] width 95 height 64
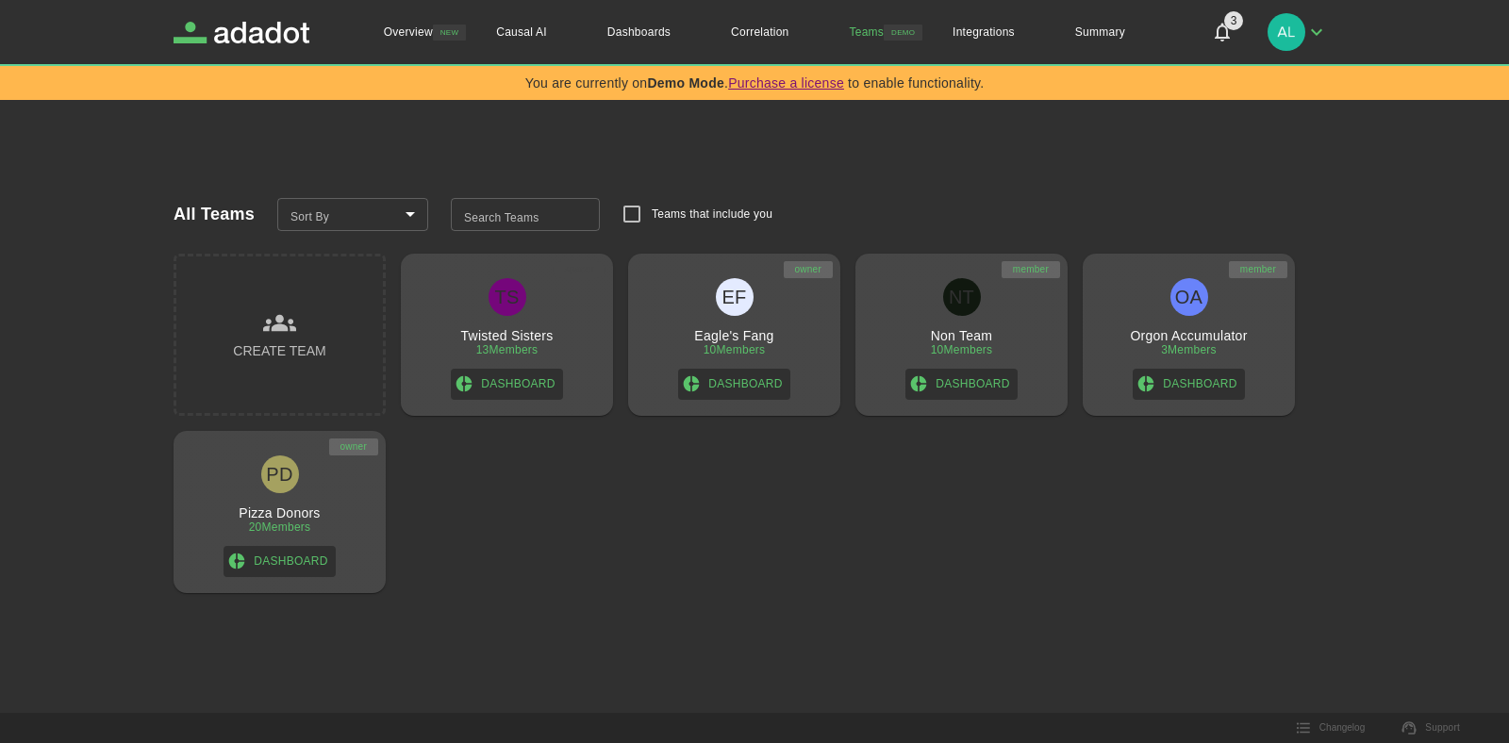
click at [288, 341] on h3 "Create Team" at bounding box center [279, 352] width 92 height 24
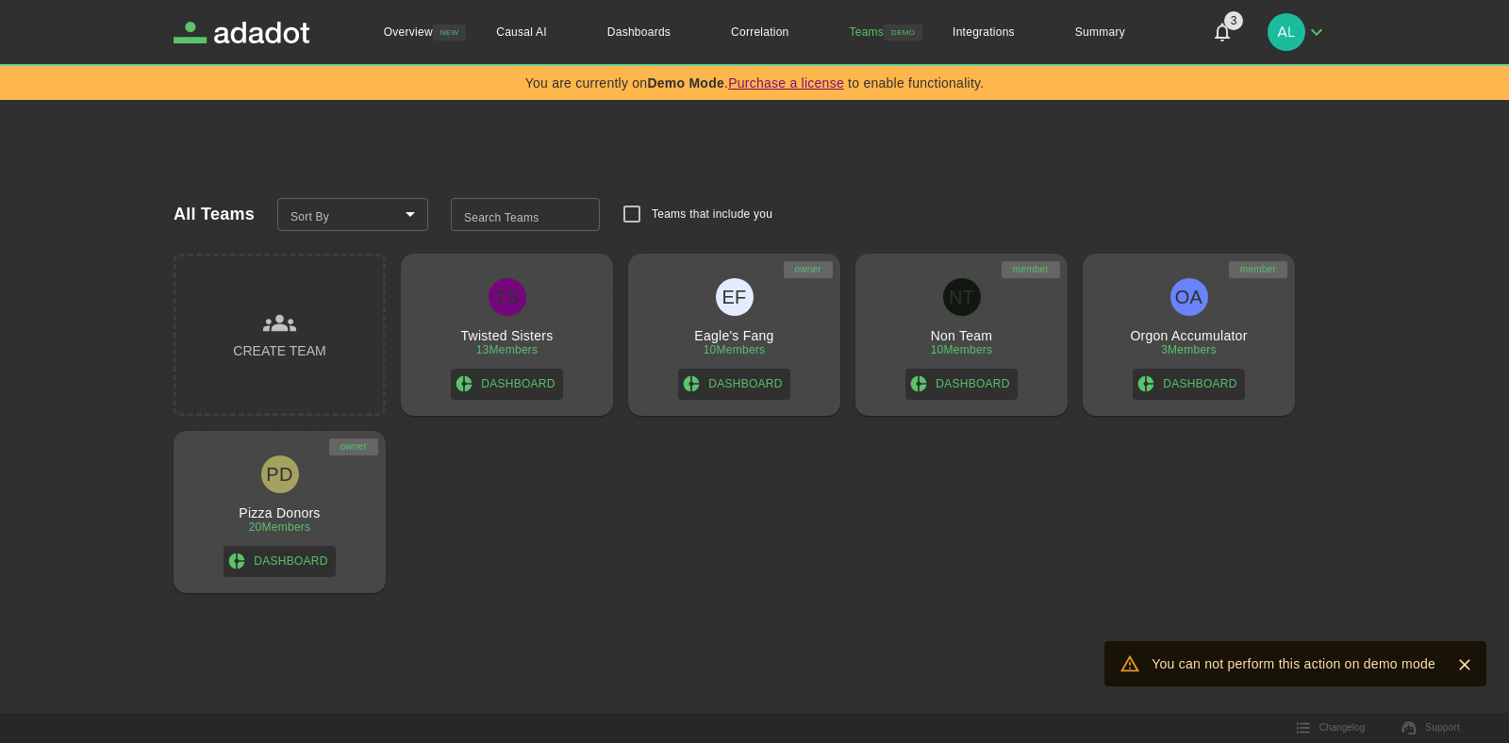
click at [494, 324] on div "TS Twisted Sisters 13 Members Dashboard" at bounding box center [506, 339] width 197 height 122
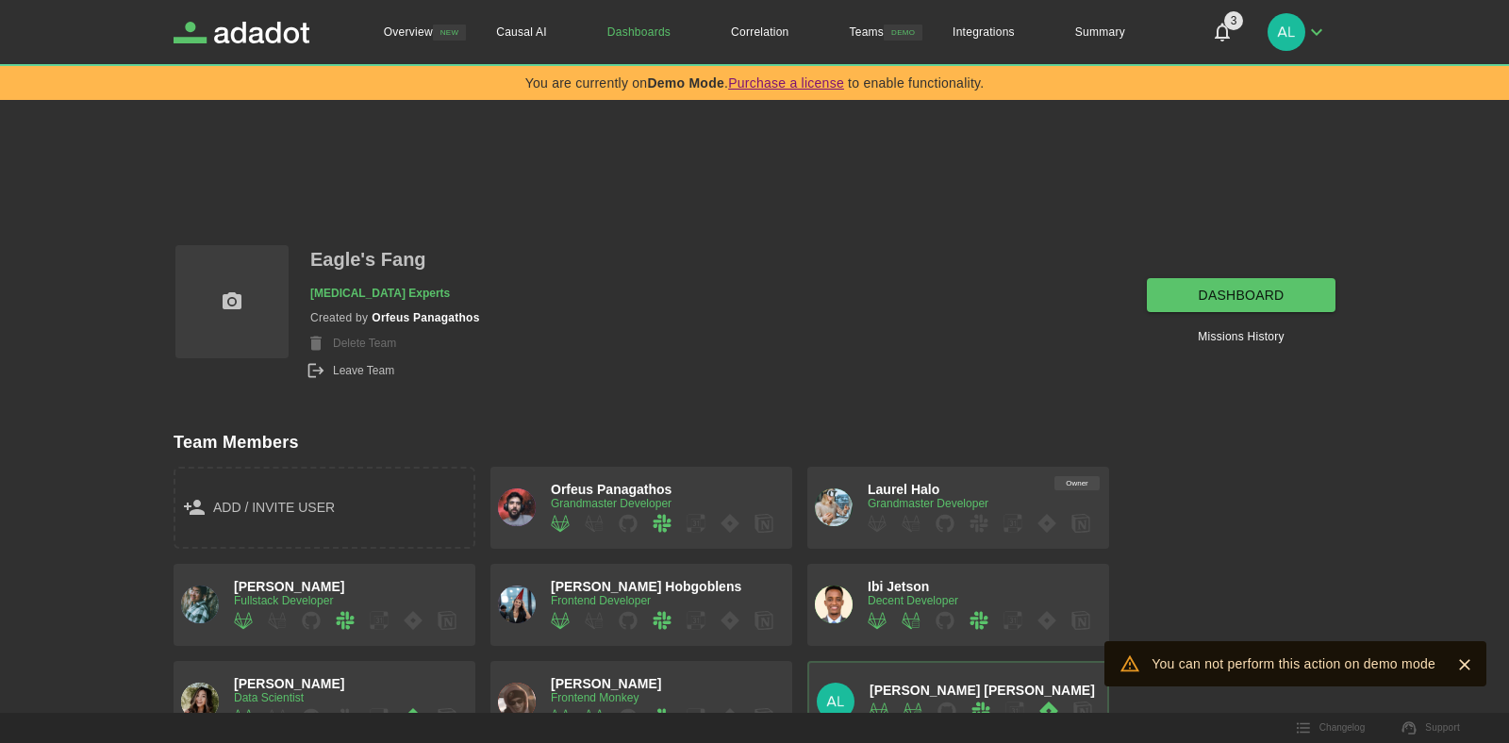
click at [613, 539] on div "Orfeus Panagathos Grandmaster Developer" at bounding box center [642, 508] width 302 height 82
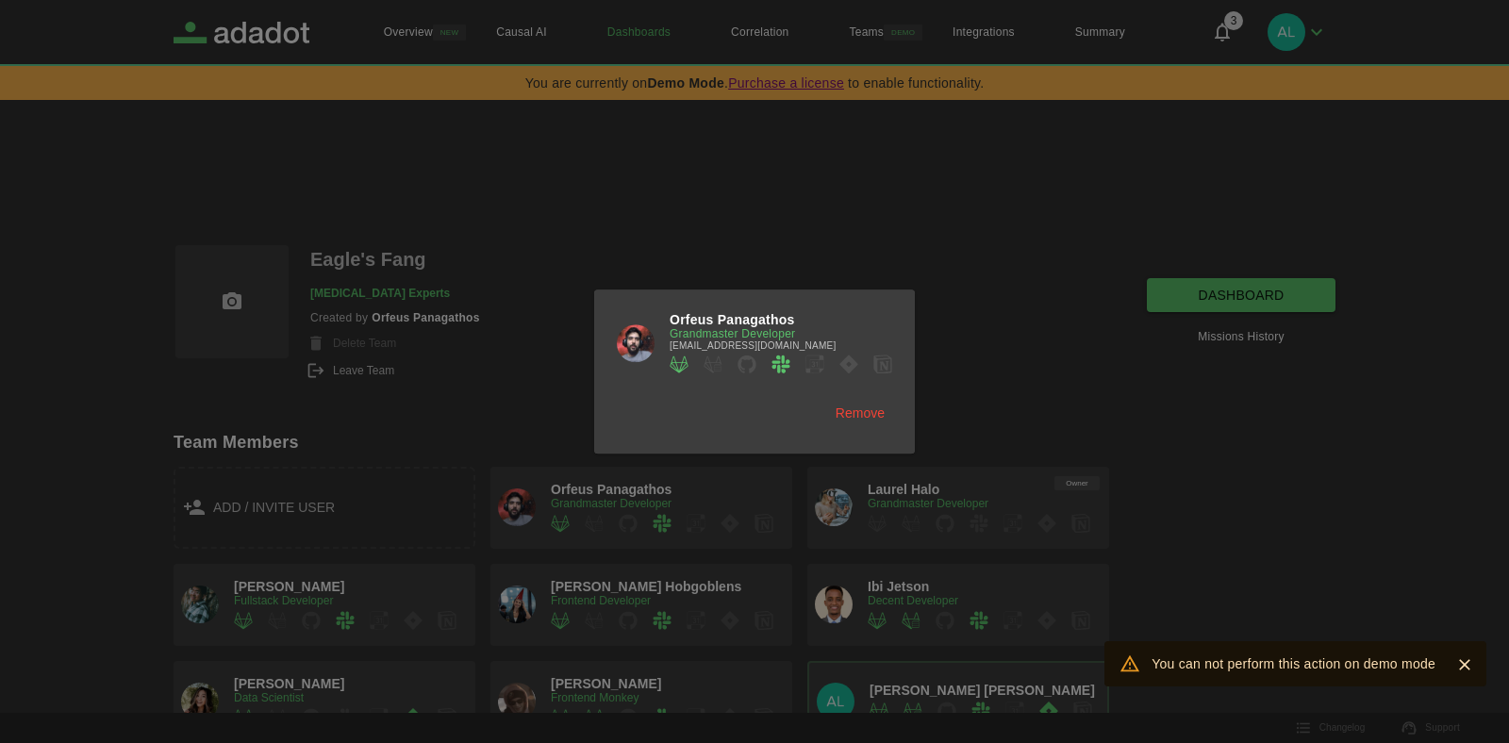
click at [872, 408] on button "Remove" at bounding box center [860, 413] width 64 height 35
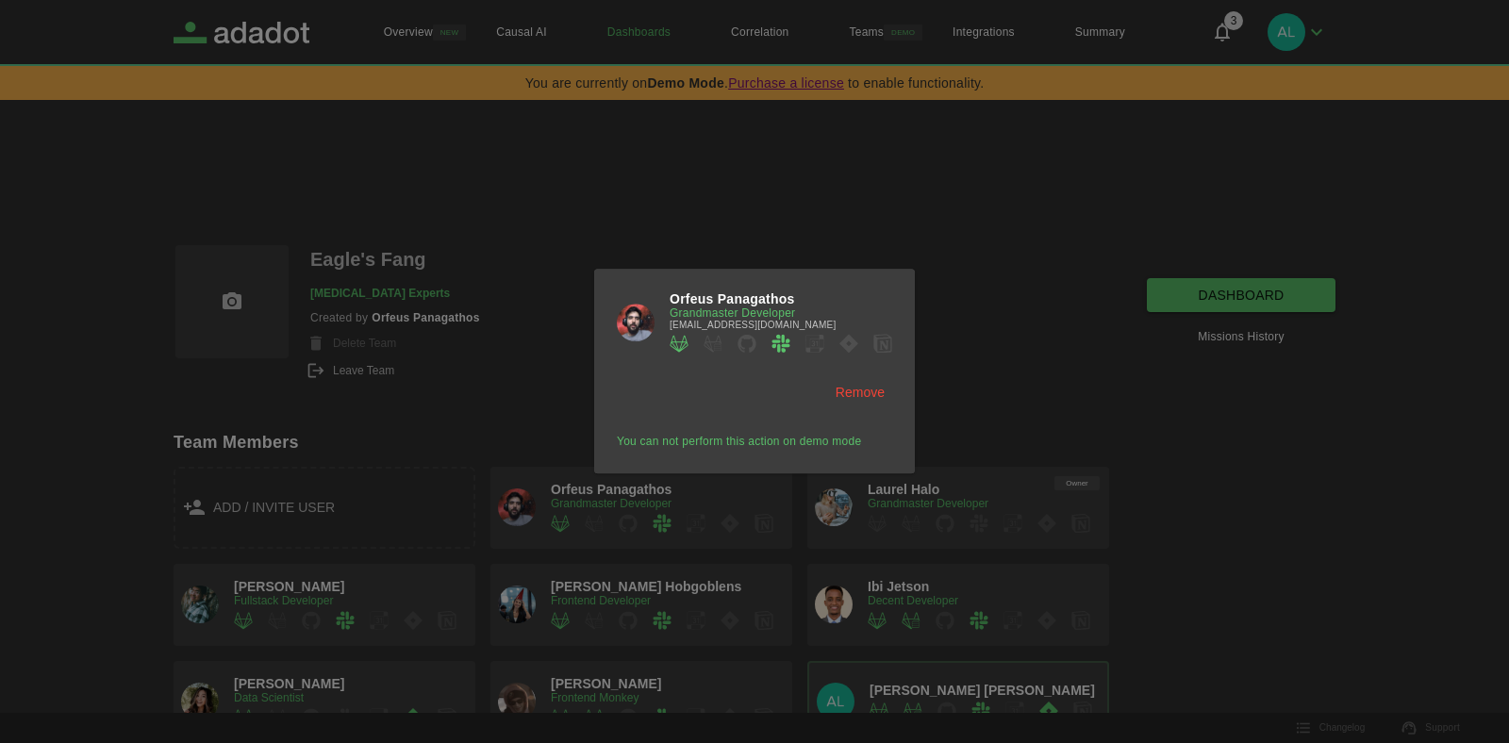
click at [1140, 421] on div at bounding box center [754, 371] width 1509 height 743
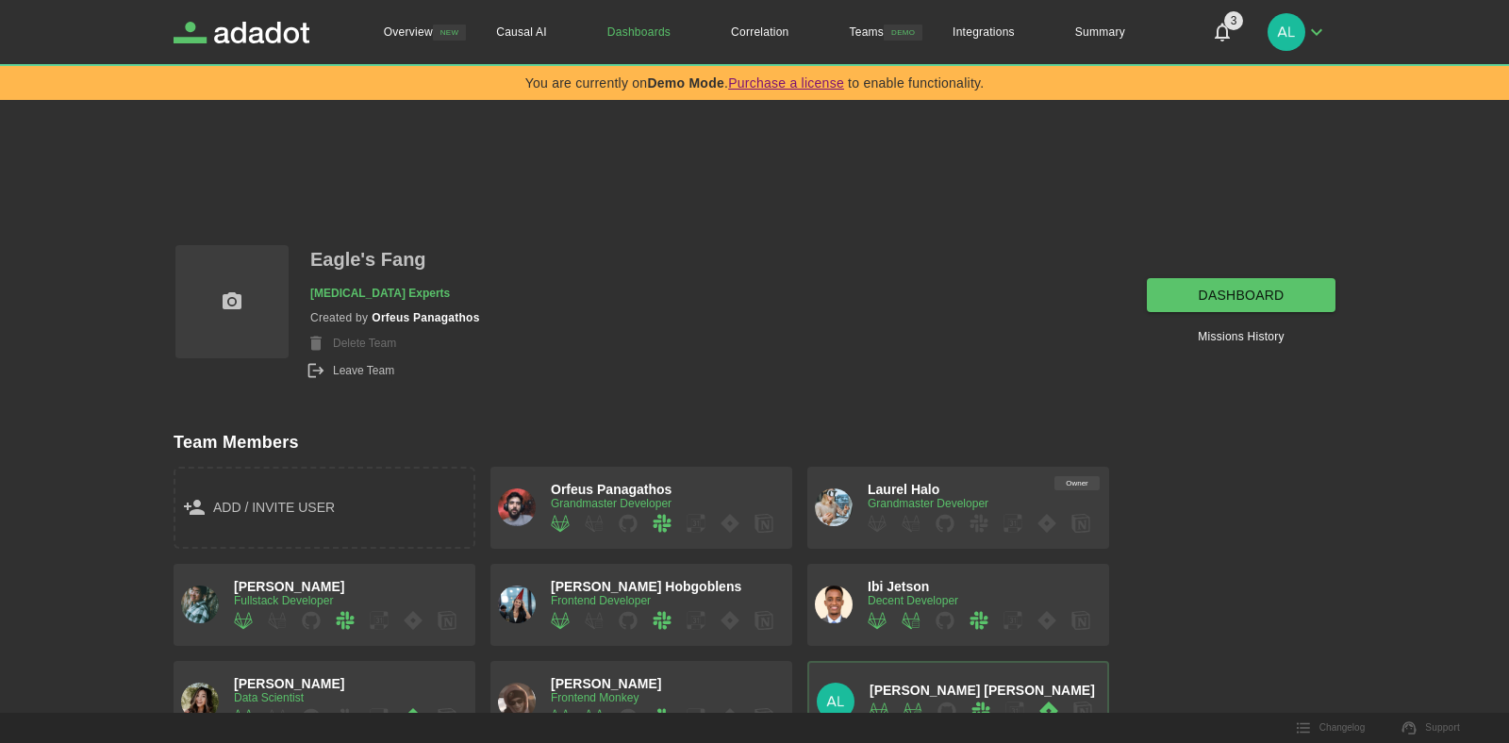
click at [338, 368] on button "Leave Team" at bounding box center [352, 371] width 84 height 20
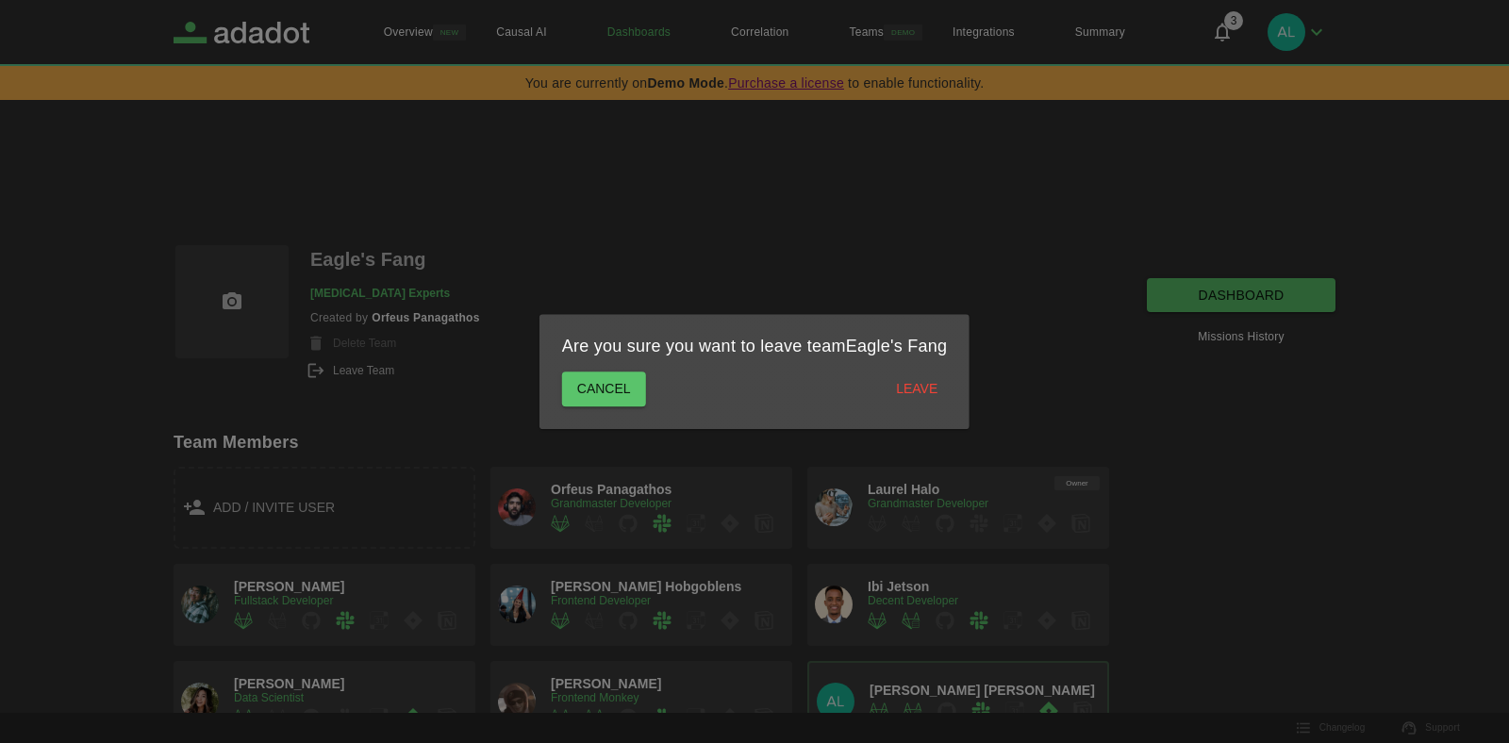
click at [914, 387] on button "Leave" at bounding box center [917, 389] width 60 height 35
drag, startPoint x: 560, startPoint y: 360, endPoint x: 591, endPoint y: 388, distance: 41.4
click at [562, 360] on div "Are you sure you want to leave team Eagle's Fang Cancel Leave" at bounding box center [754, 372] width 385 height 70
click at [591, 388] on button "Cancel" at bounding box center [604, 389] width 84 height 35
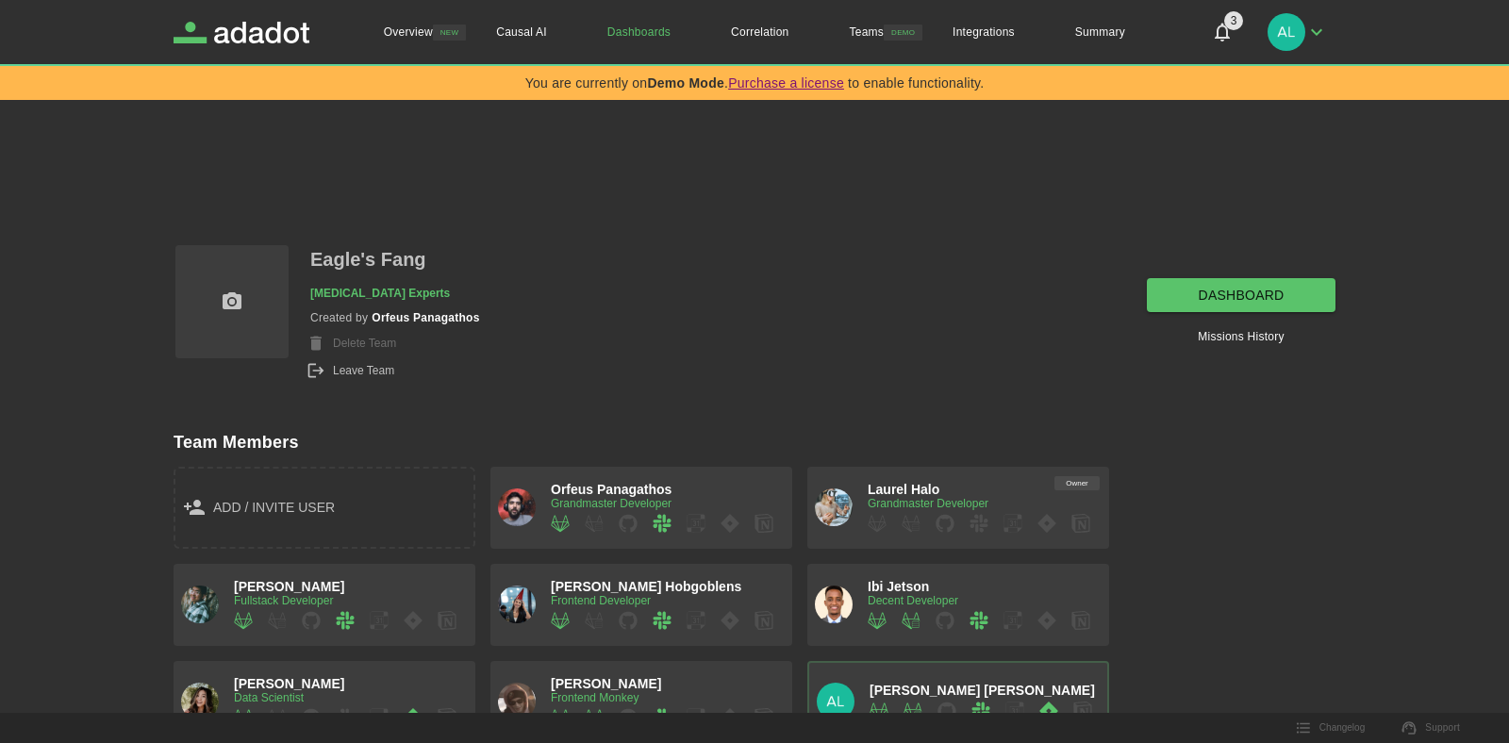
click at [388, 300] on p "[MEDICAL_DATA] Experts" at bounding box center [380, 294] width 140 height 20
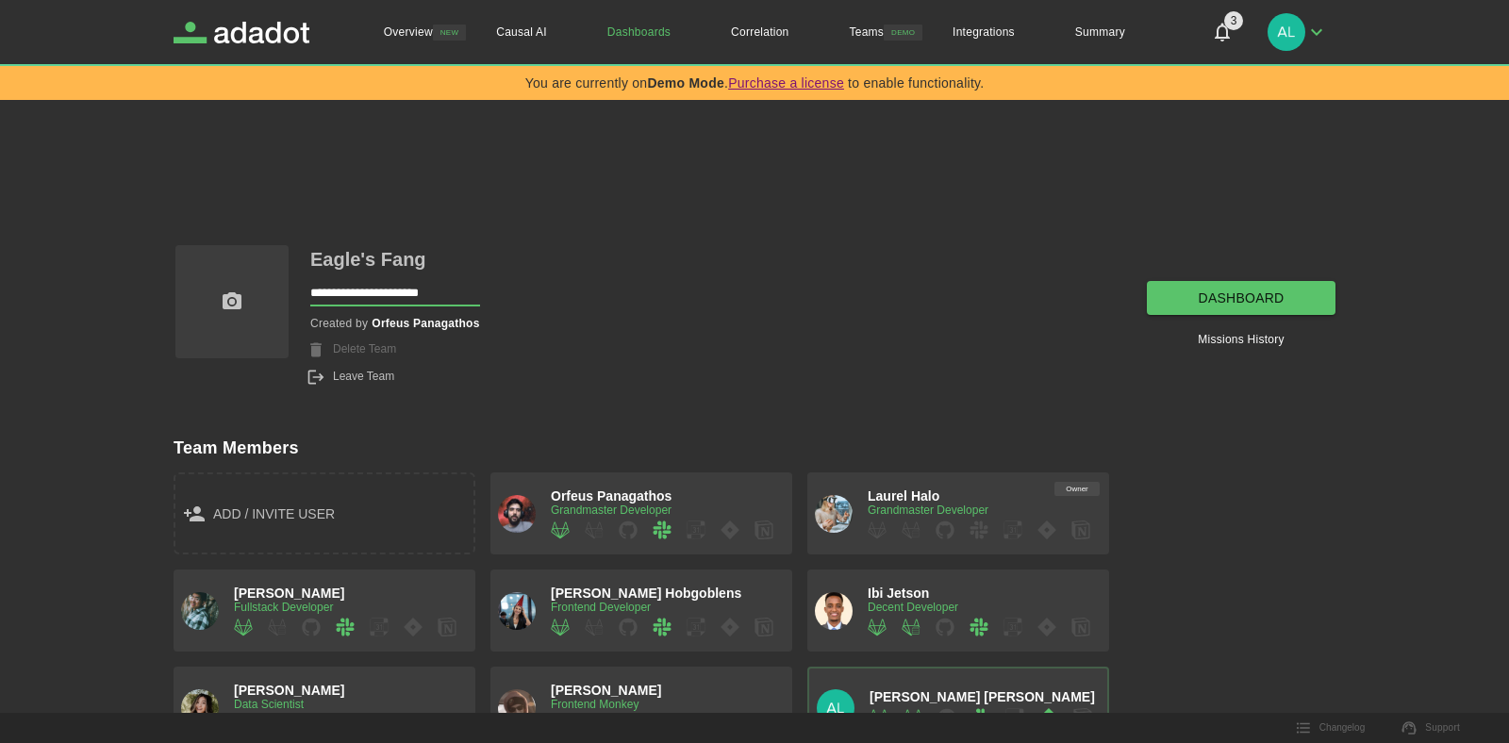
click at [422, 286] on input "**********" at bounding box center [395, 296] width 170 height 24
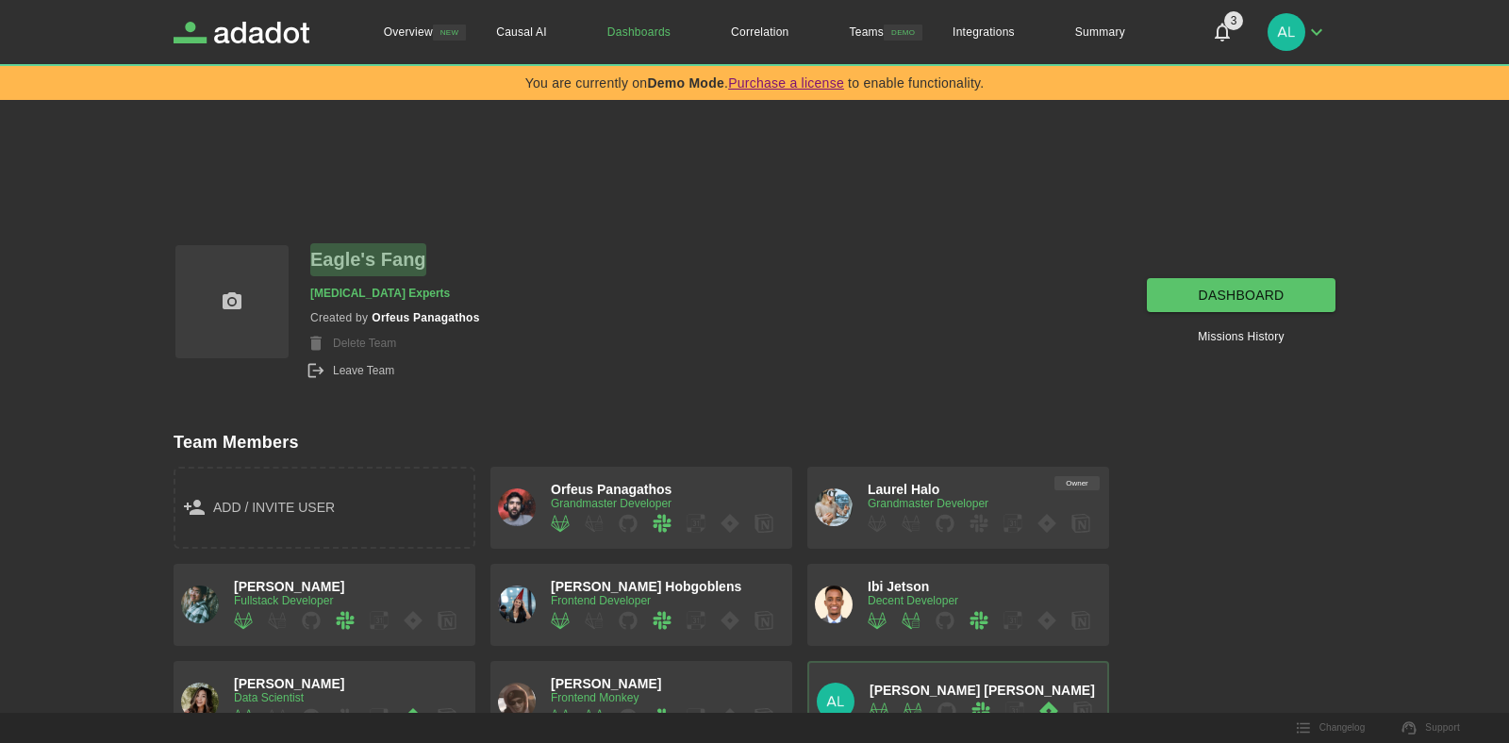
click at [394, 264] on p "Eagle's Fang" at bounding box center [368, 259] width 116 height 33
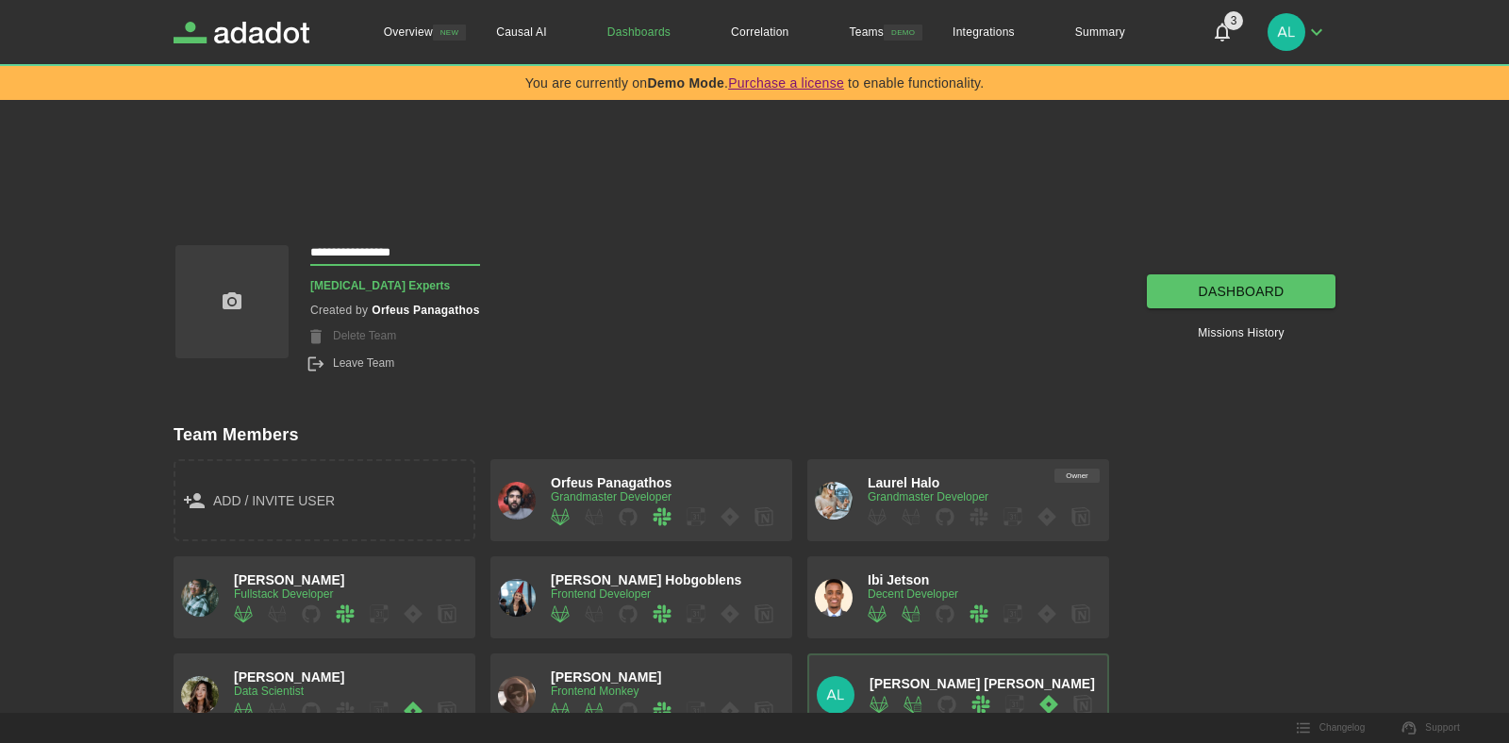
type input "**********"
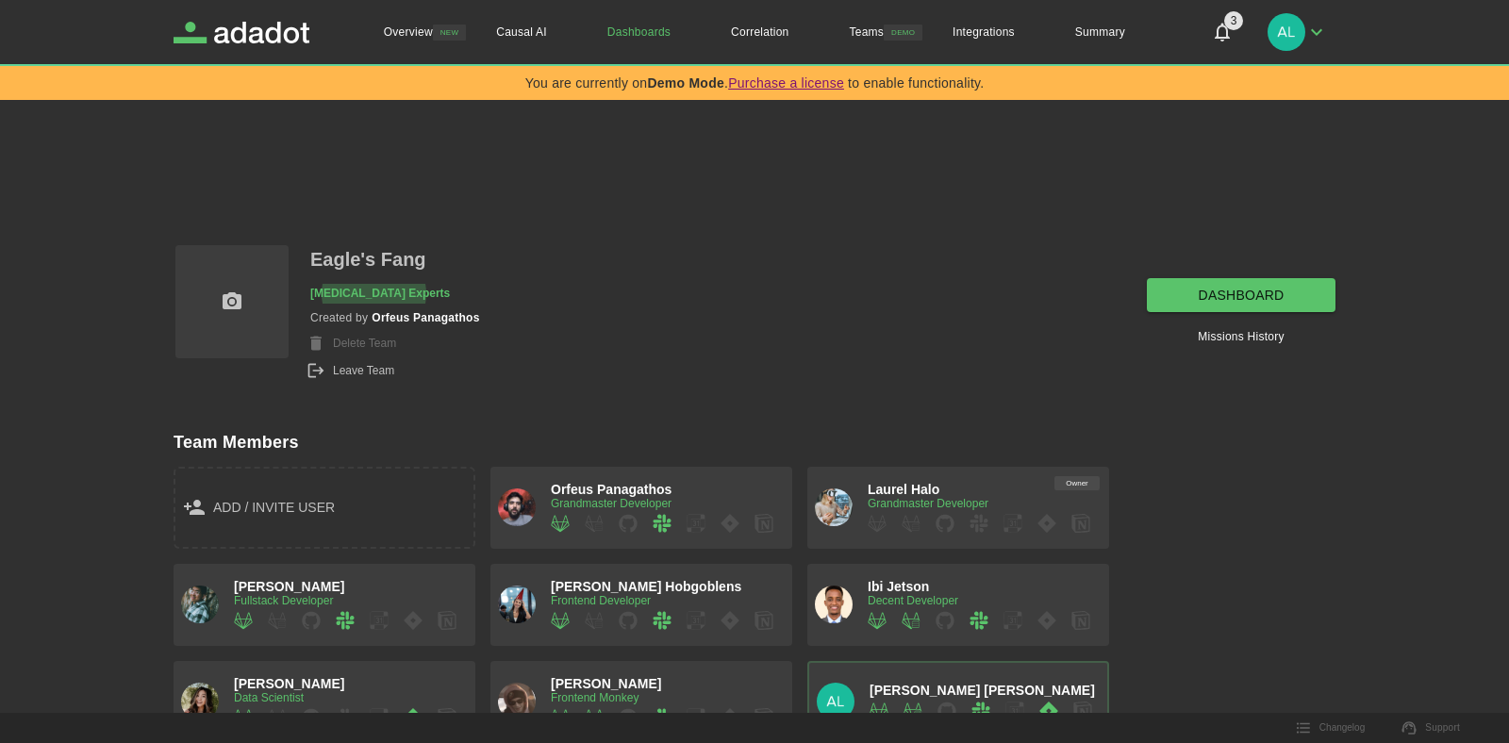
click at [675, 325] on div "Eagle's Fang Procrastination Experts Created by Orfeus Panagathos Delete Team L…" at bounding box center [736, 293] width 1200 height 175
click at [978, 34] on link "Integrations" at bounding box center [984, 32] width 123 height 64
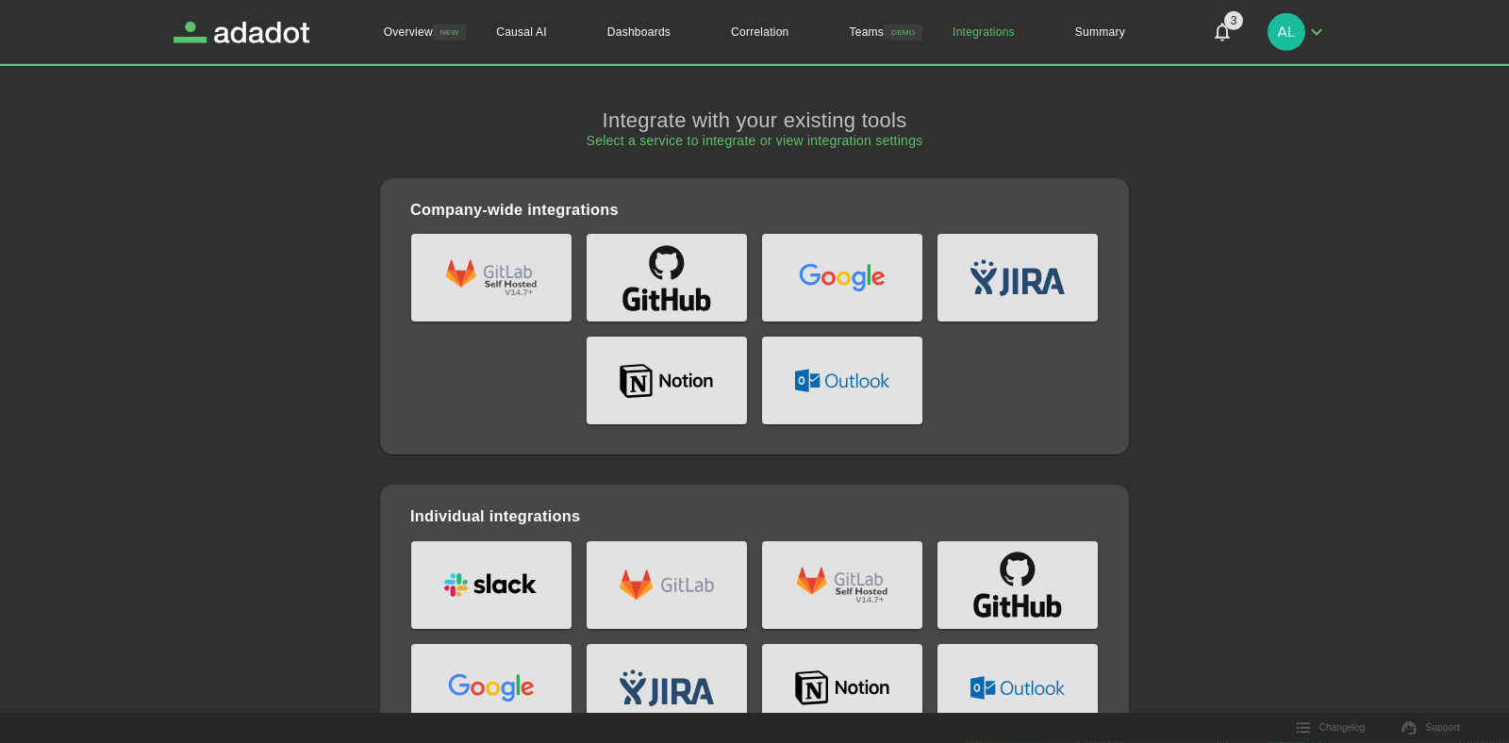
scroll to position [115, 0]
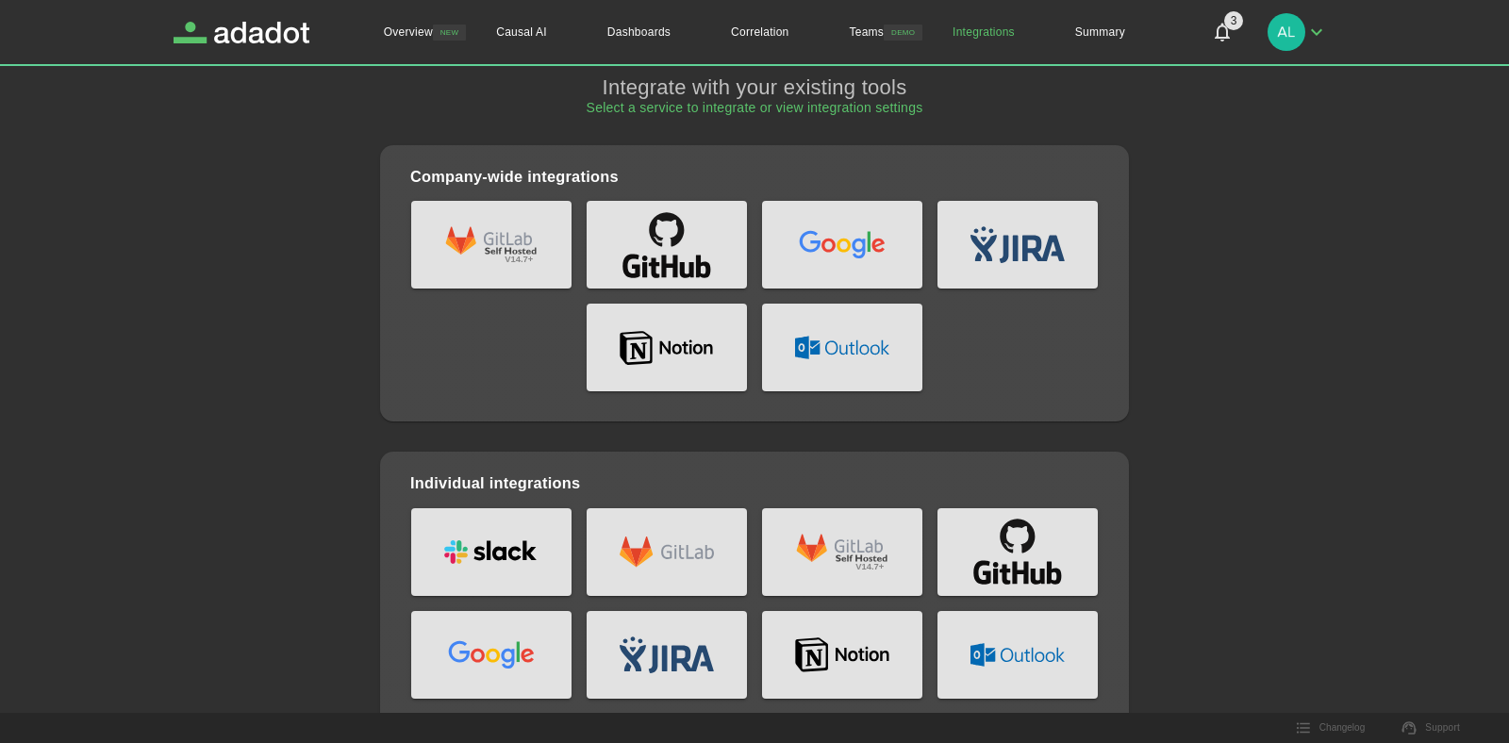
click at [432, 214] on button "v14.7+" at bounding box center [491, 245] width 160 height 88
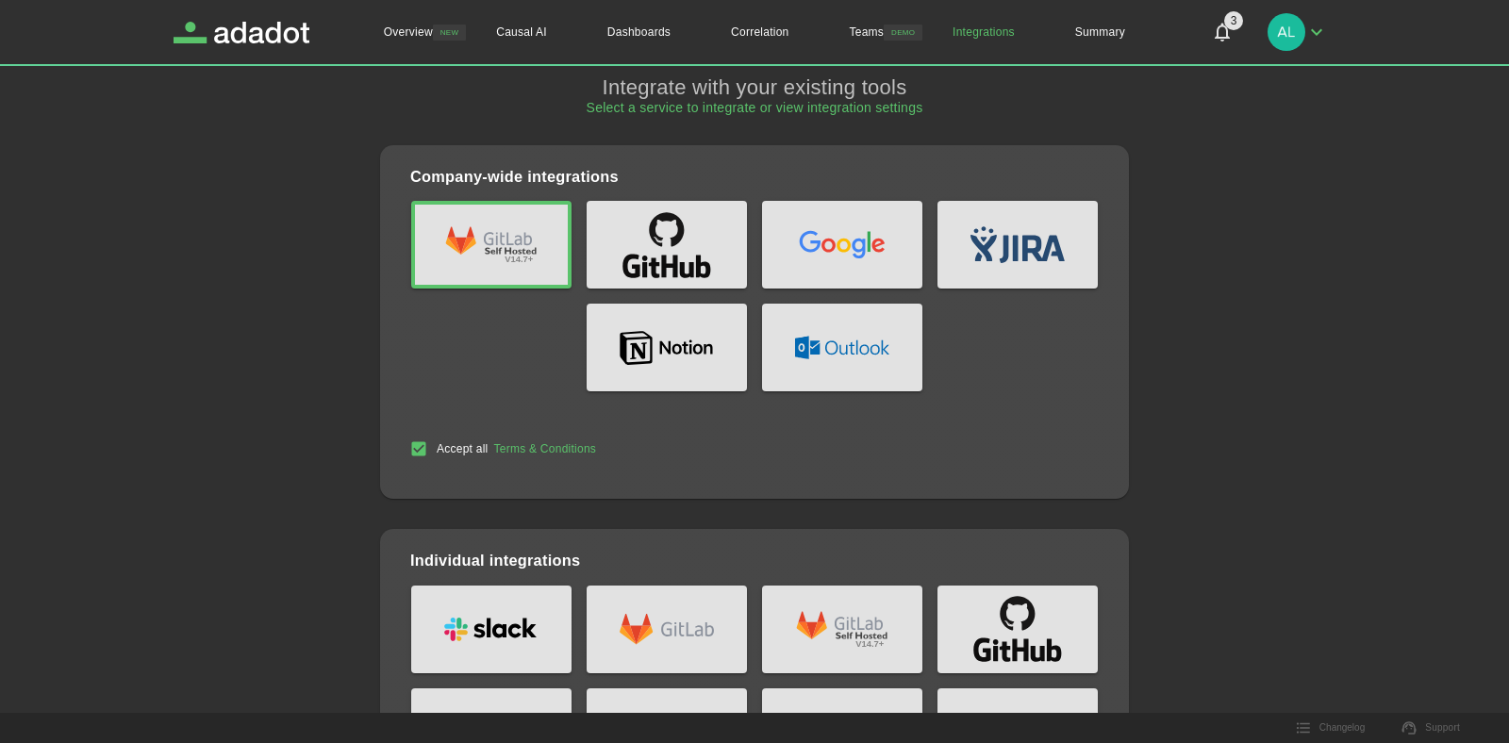
scroll to position [192, 0]
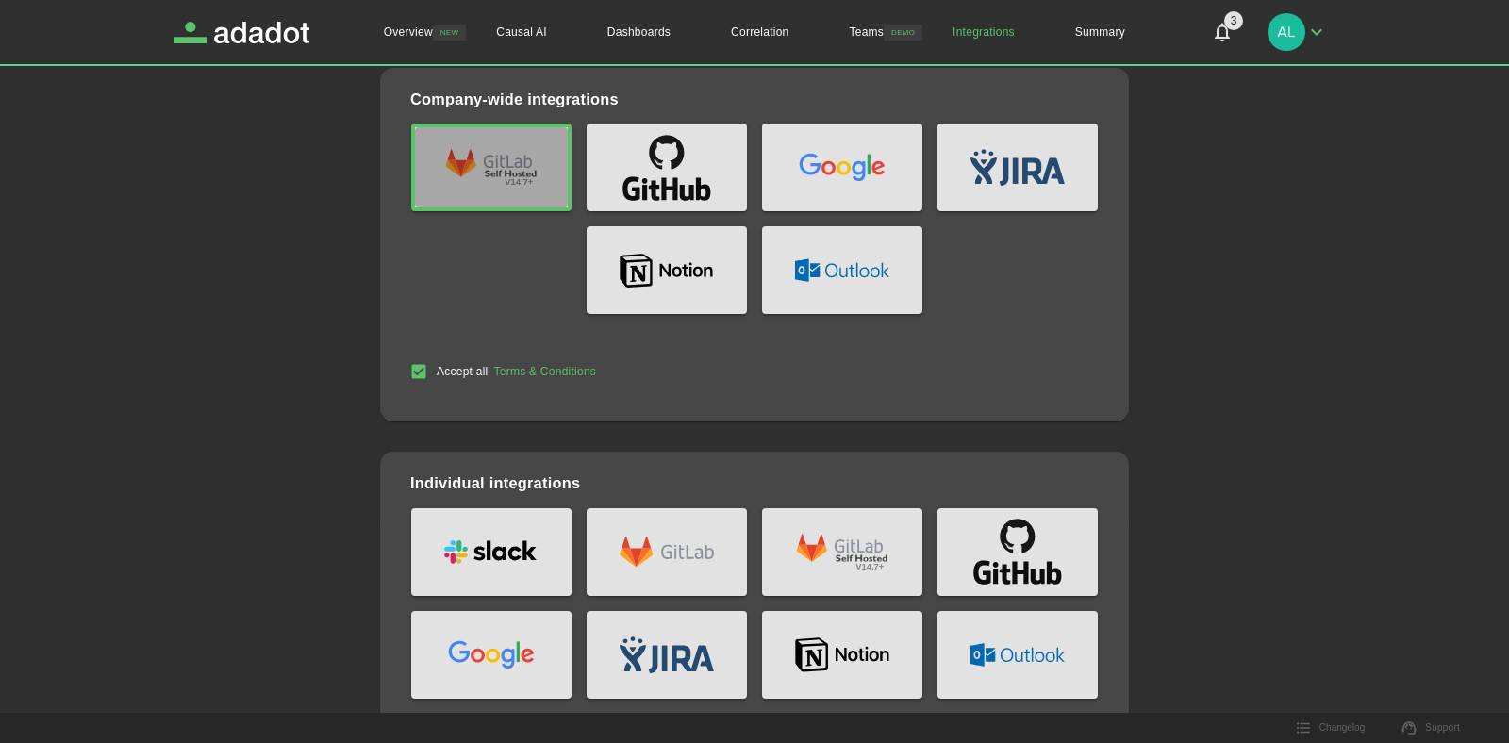
click at [528, 185] on text "v14.7+" at bounding box center [519, 182] width 29 height 10
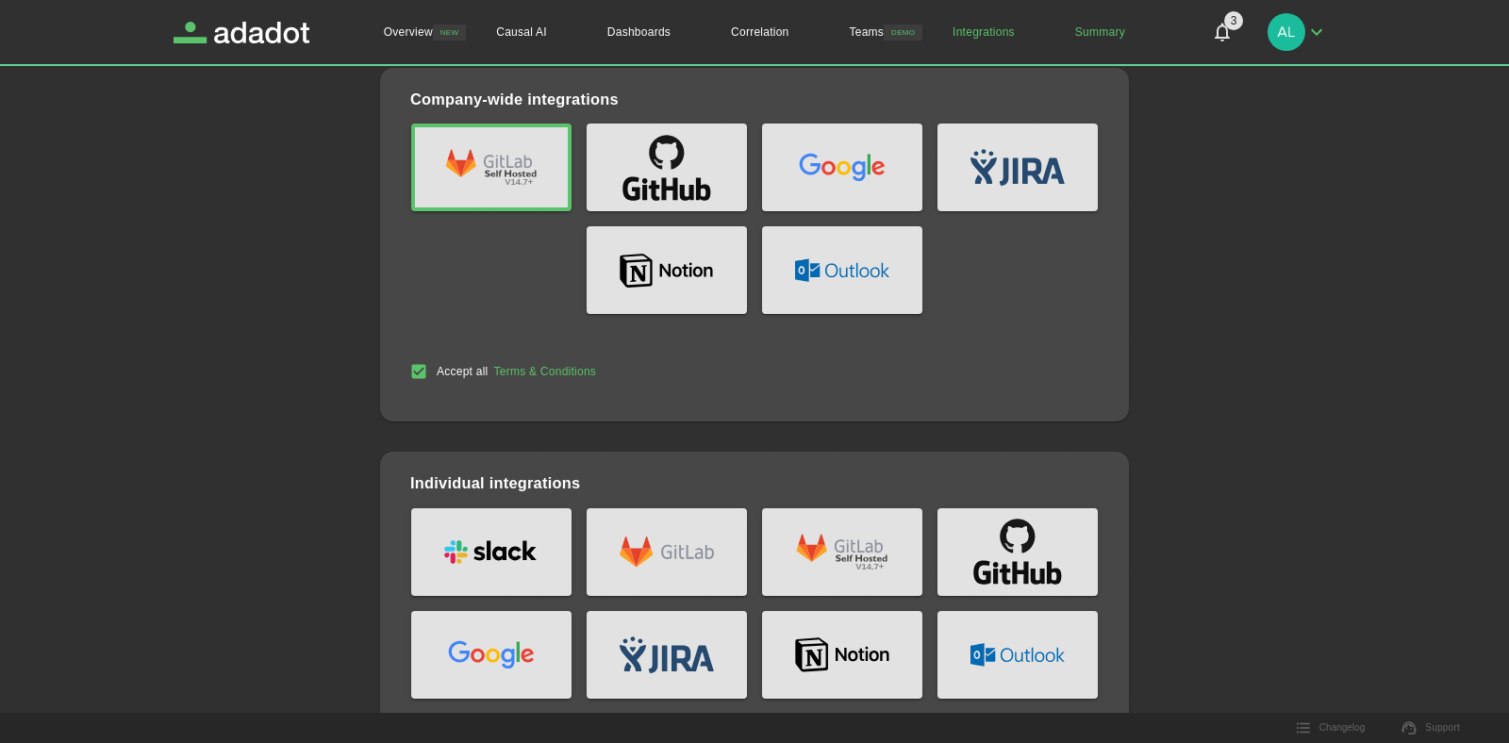
click at [1106, 33] on link "Summary" at bounding box center [1100, 32] width 110 height 64
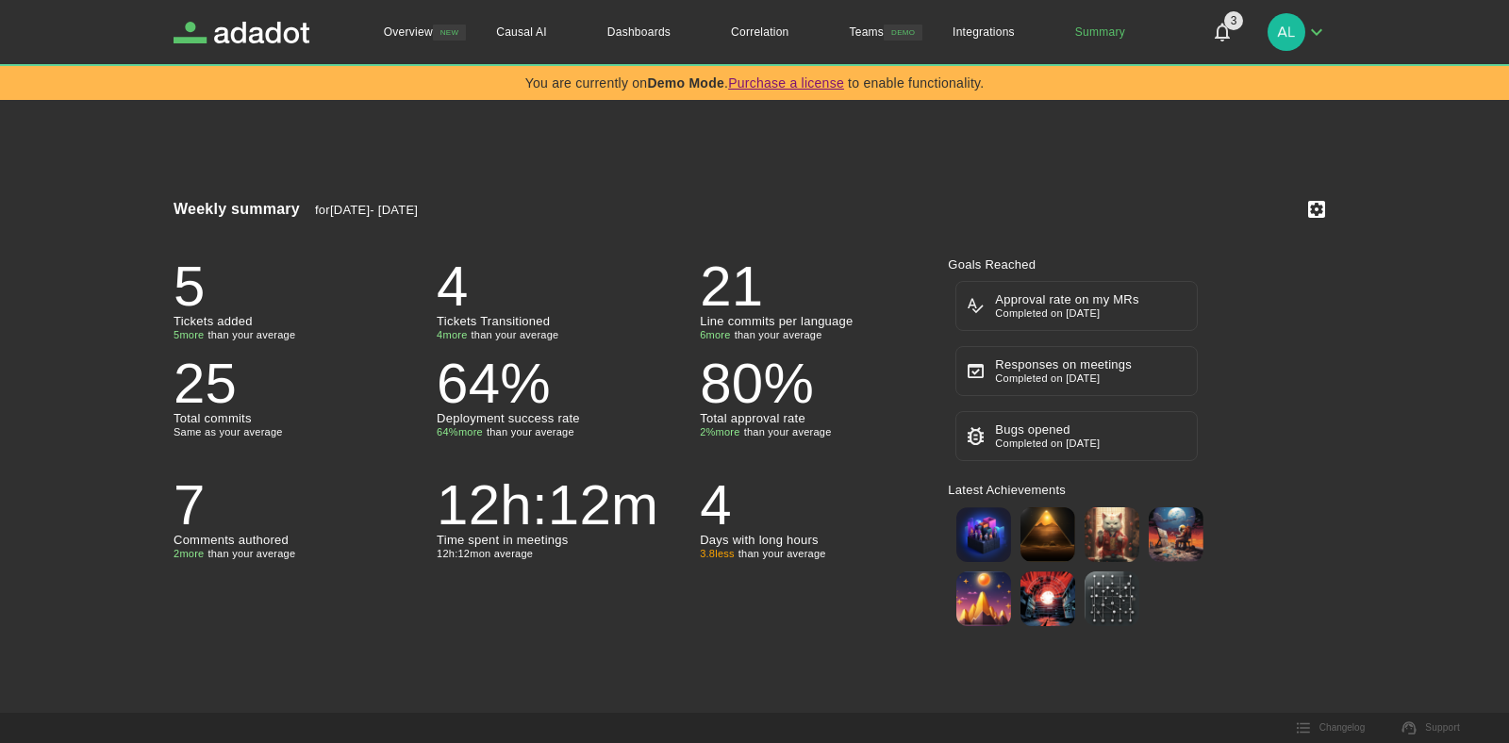
click at [1227, 22] on span "3" at bounding box center [1233, 20] width 19 height 19
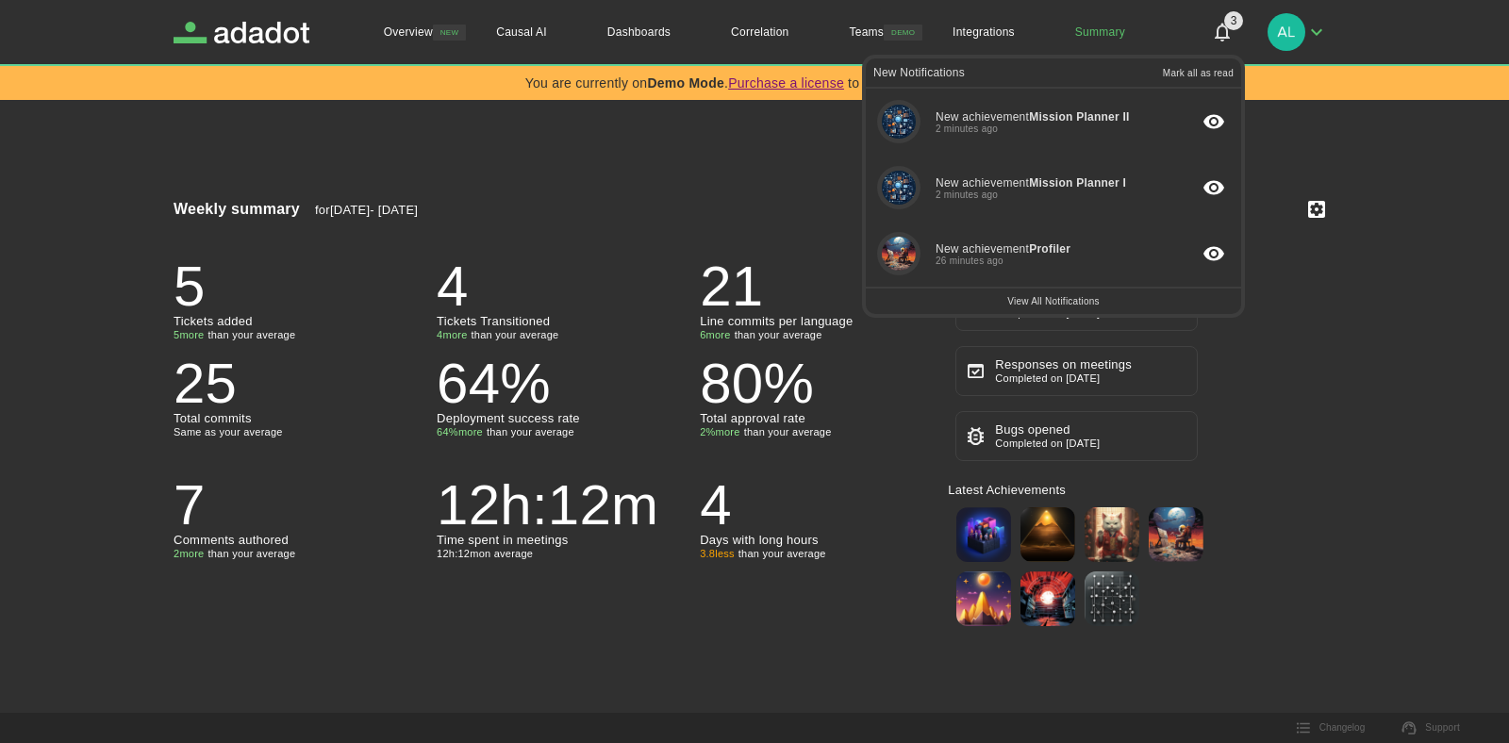
click at [1056, 125] on span "2 minutes ago" at bounding box center [1033, 129] width 194 height 10
click at [1209, 70] on p "Mark all as read" at bounding box center [1198, 73] width 71 height 10
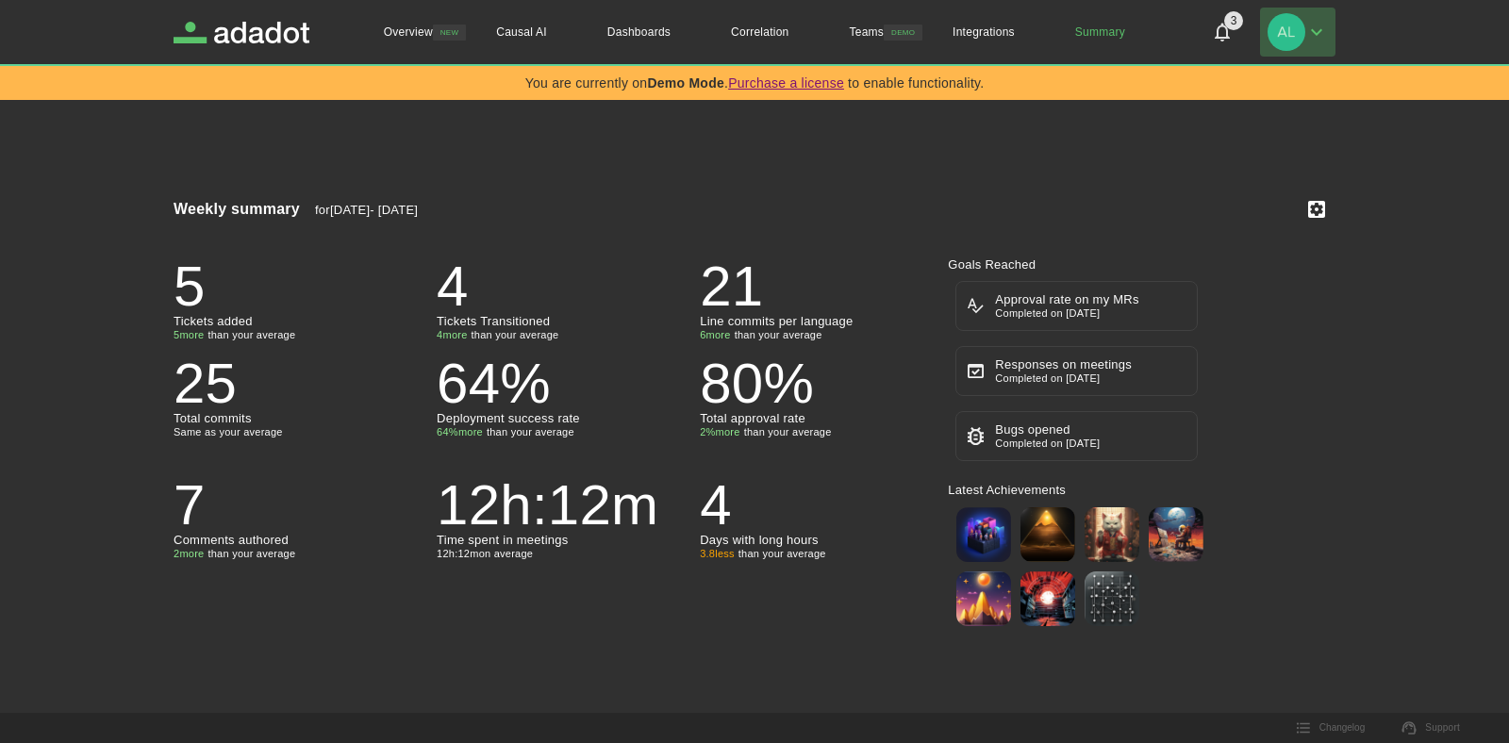
click at [1305, 39] on button "button" at bounding box center [1297, 32] width 75 height 49
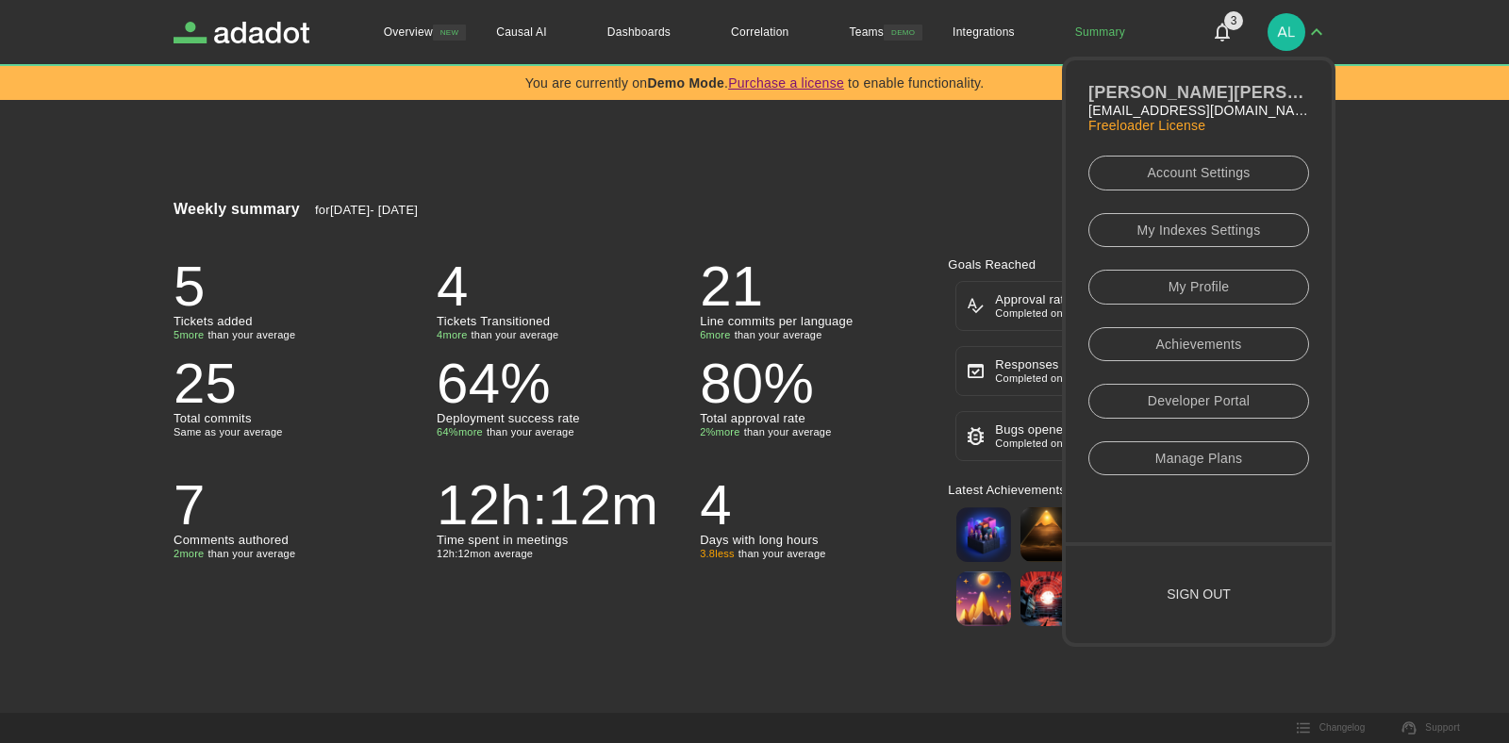
click at [1203, 296] on link "My Profile" at bounding box center [1199, 287] width 221 height 35
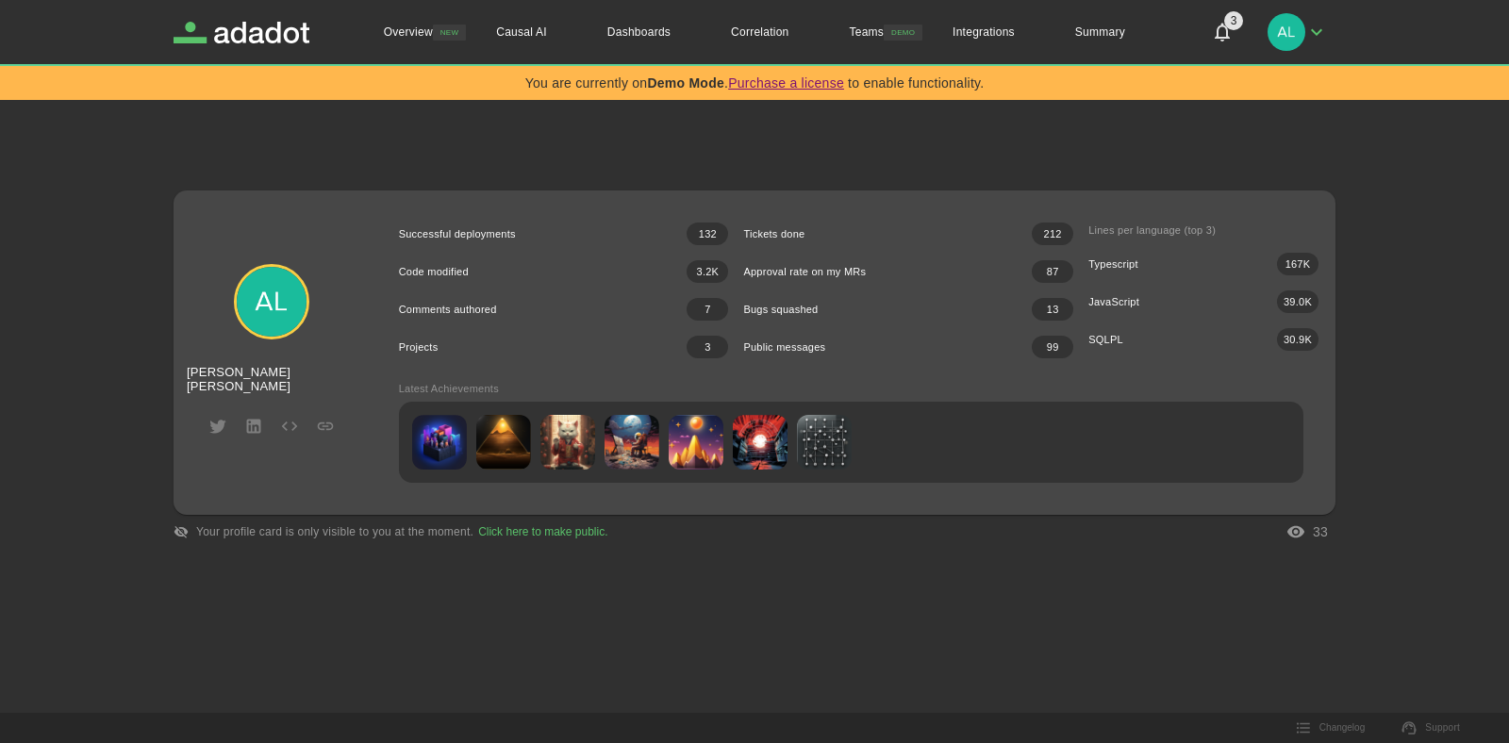
click at [281, 313] on img at bounding box center [271, 301] width 75 height 75
click at [274, 319] on img at bounding box center [271, 301] width 75 height 75
click at [1323, 19] on button "button" at bounding box center [1297, 32] width 75 height 49
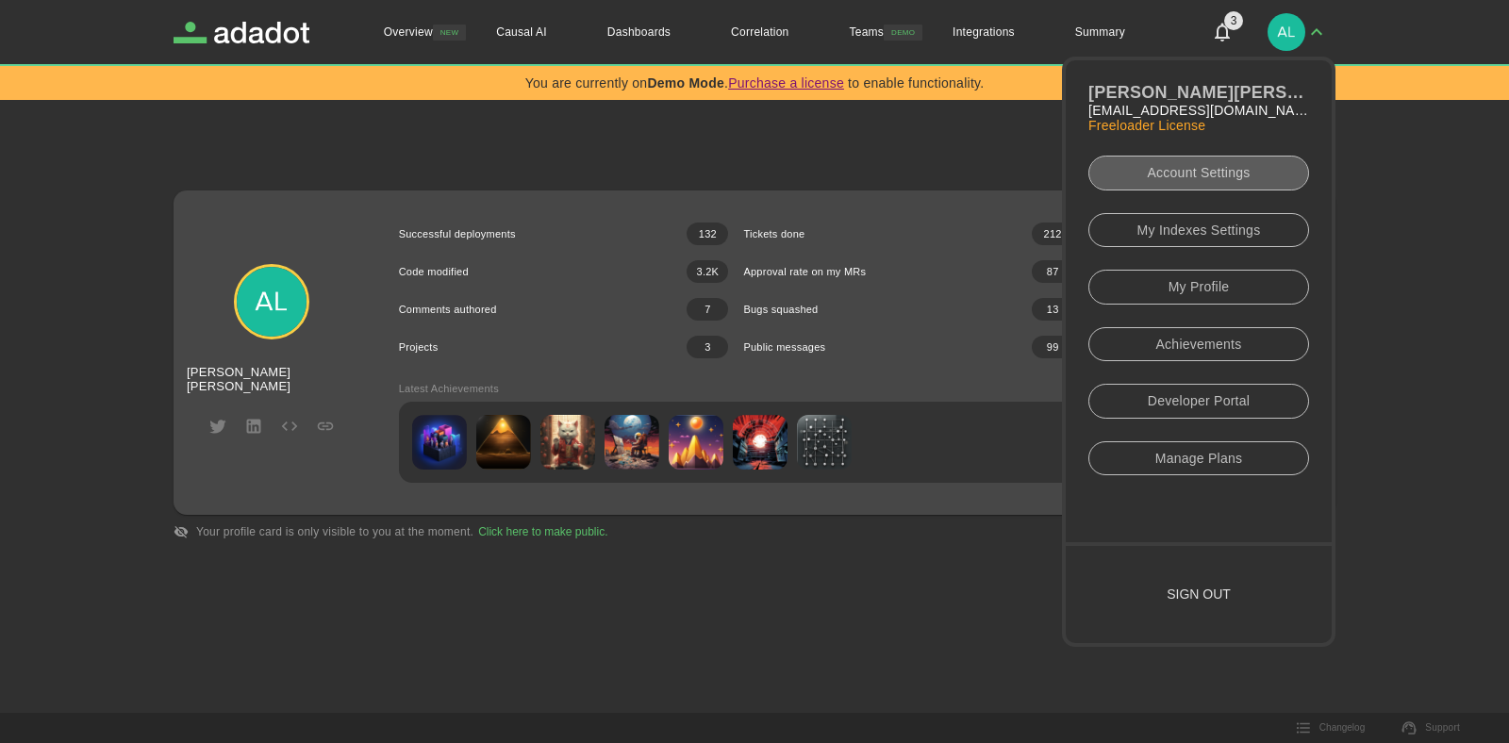
click at [1214, 176] on link "Account Settings" at bounding box center [1199, 173] width 221 height 35
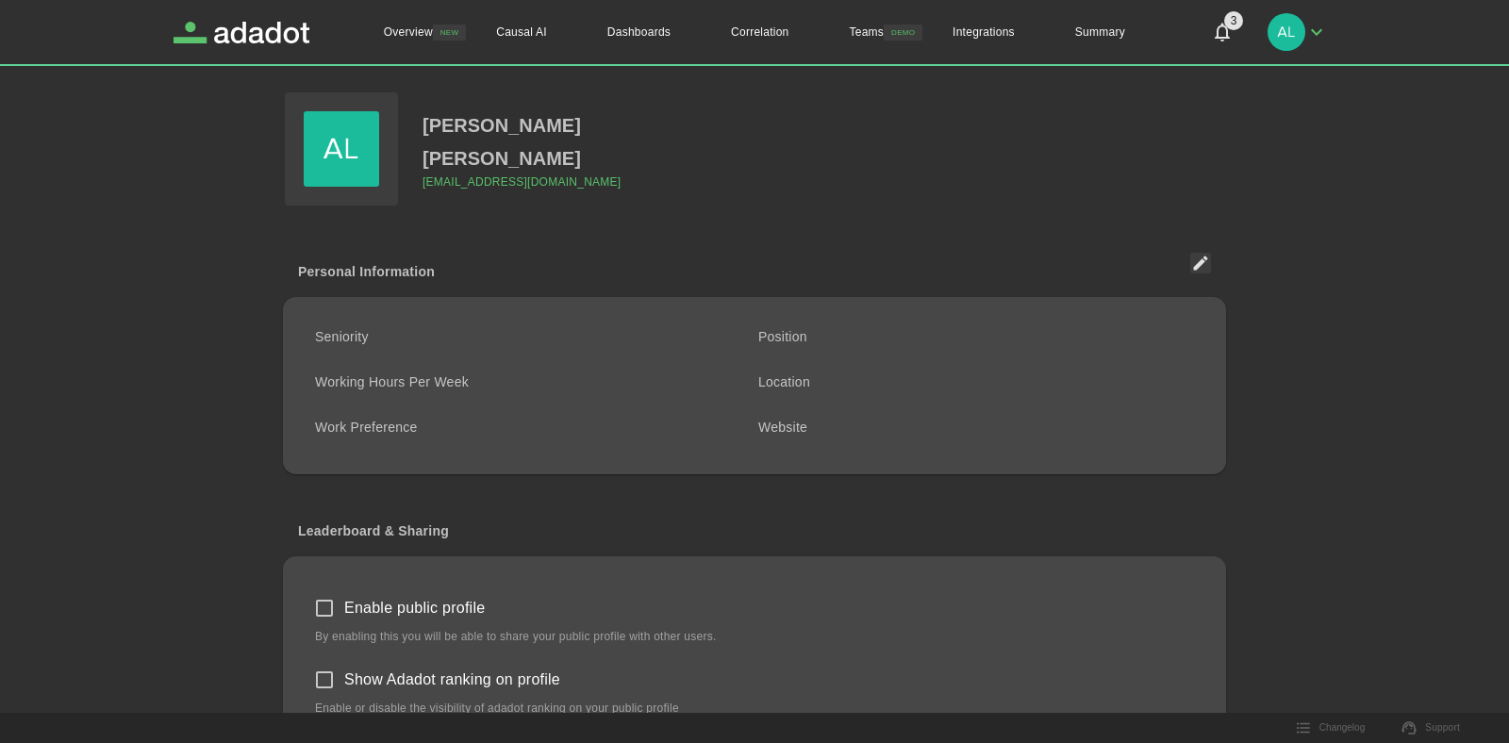
click at [363, 151] on img at bounding box center [341, 148] width 75 height 75
click at [0, 0] on input "file" at bounding box center [0, 0] width 0 height 0
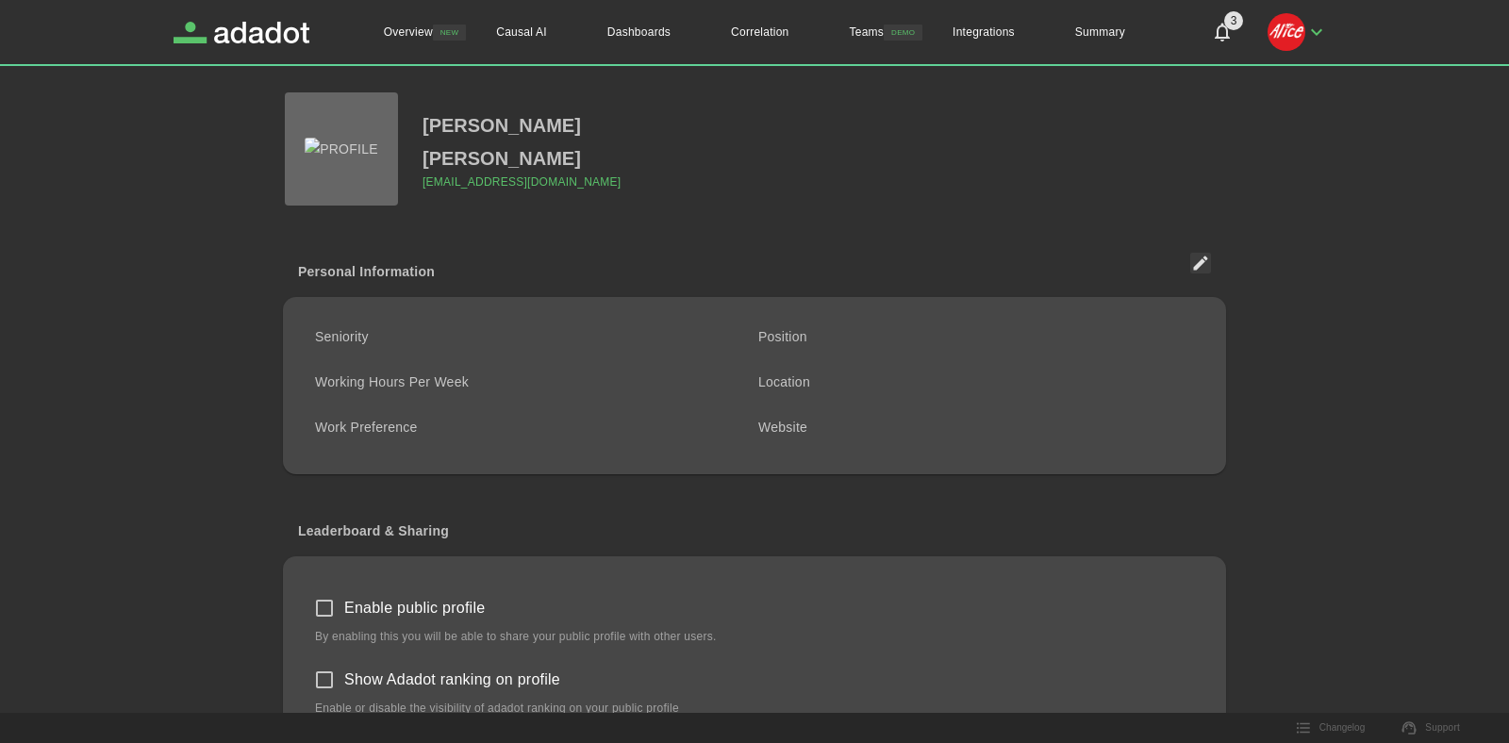
click at [351, 161] on img at bounding box center [342, 150] width 74 height 24
click at [0, 0] on input "file" at bounding box center [0, 0] width 0 height 0
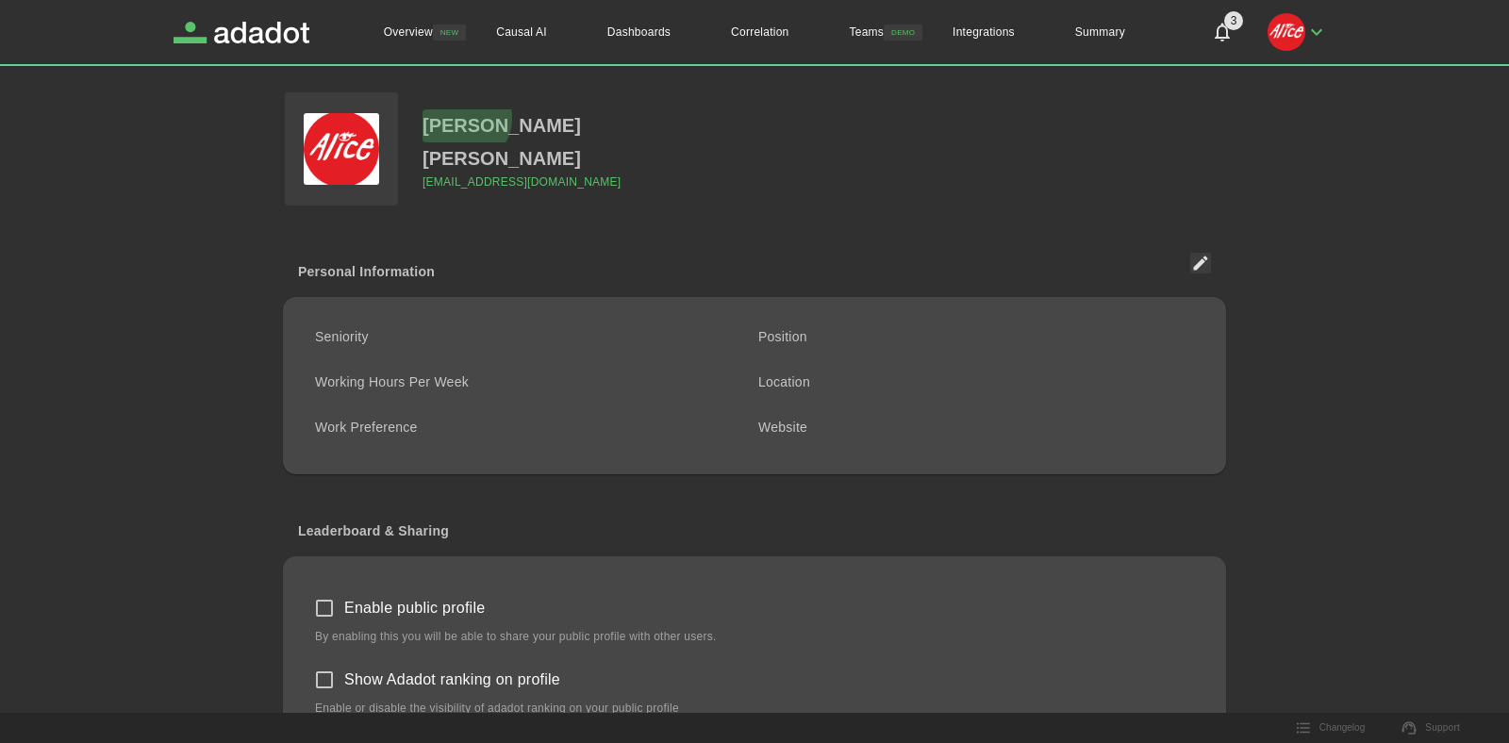
click at [463, 118] on p "[PERSON_NAME]" at bounding box center [502, 125] width 158 height 33
type input "**********"
click at [493, 167] on div "[PERSON_NAME]" at bounding box center [563, 158] width 281 height 33
click at [457, 160] on p "[PERSON_NAME]" at bounding box center [502, 158] width 158 height 33
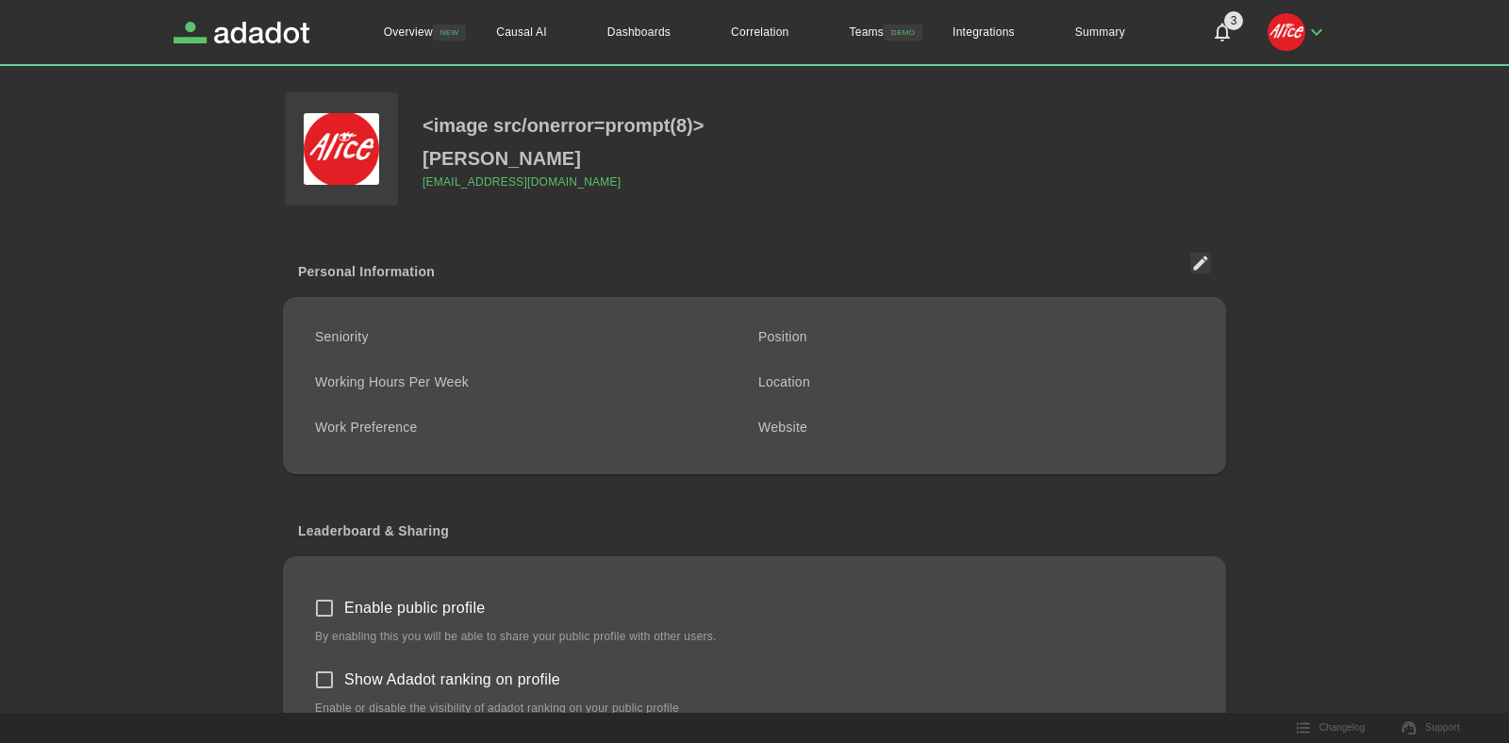
click at [1036, 252] on div "Personal Information" at bounding box center [754, 271] width 943 height 52
click at [455, 160] on p "[PERSON_NAME]" at bounding box center [502, 158] width 158 height 33
type input "**********"
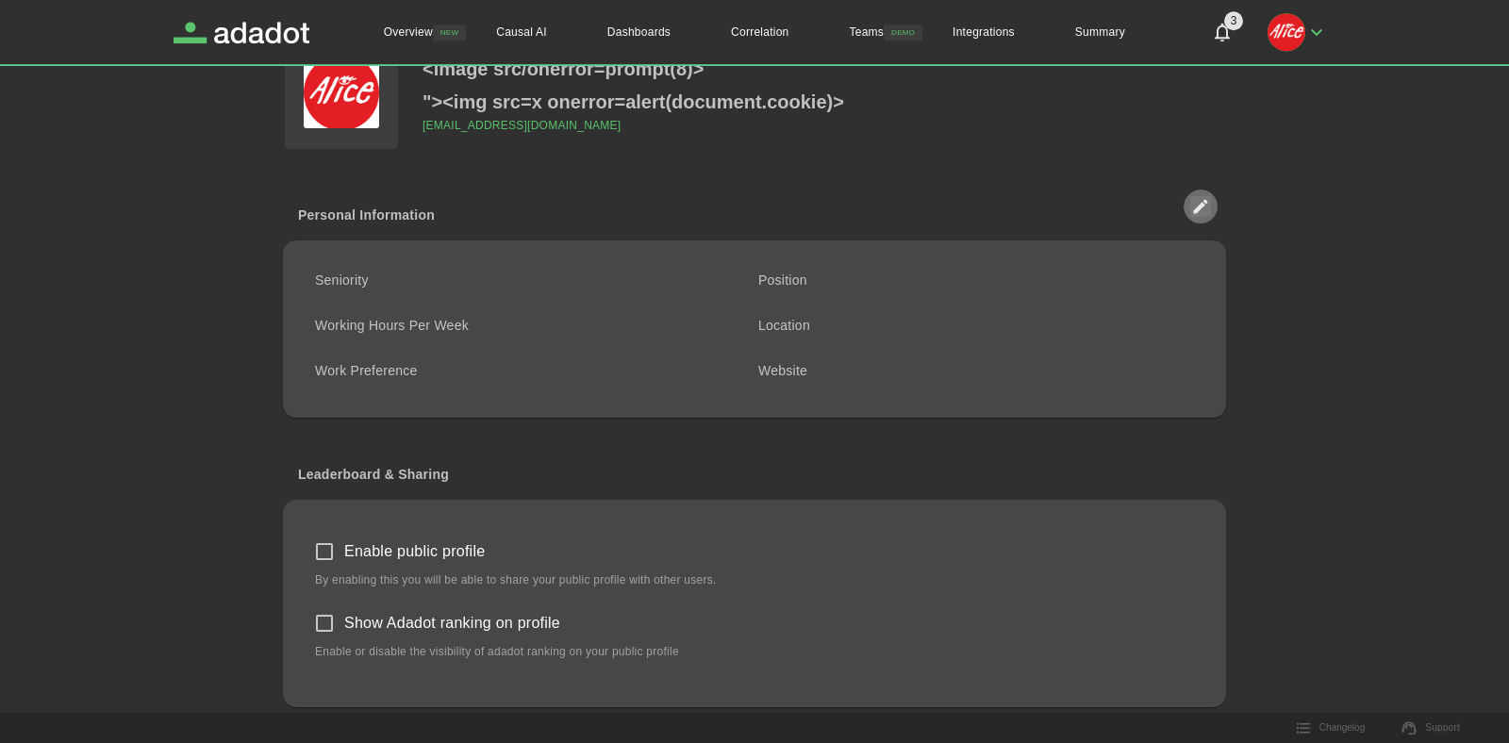
scroll to position [0, 0]
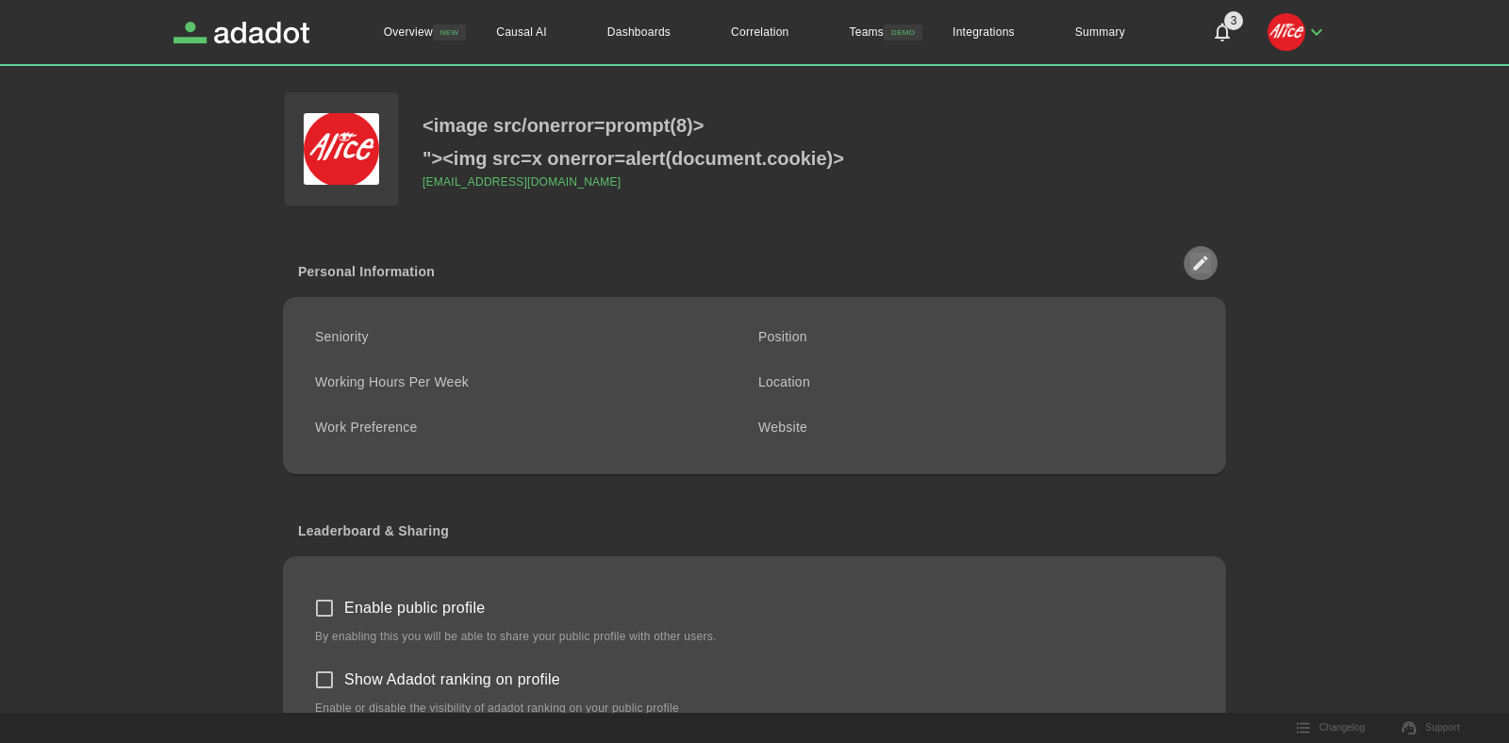
click at [1291, 38] on img "button" at bounding box center [1287, 32] width 38 height 38
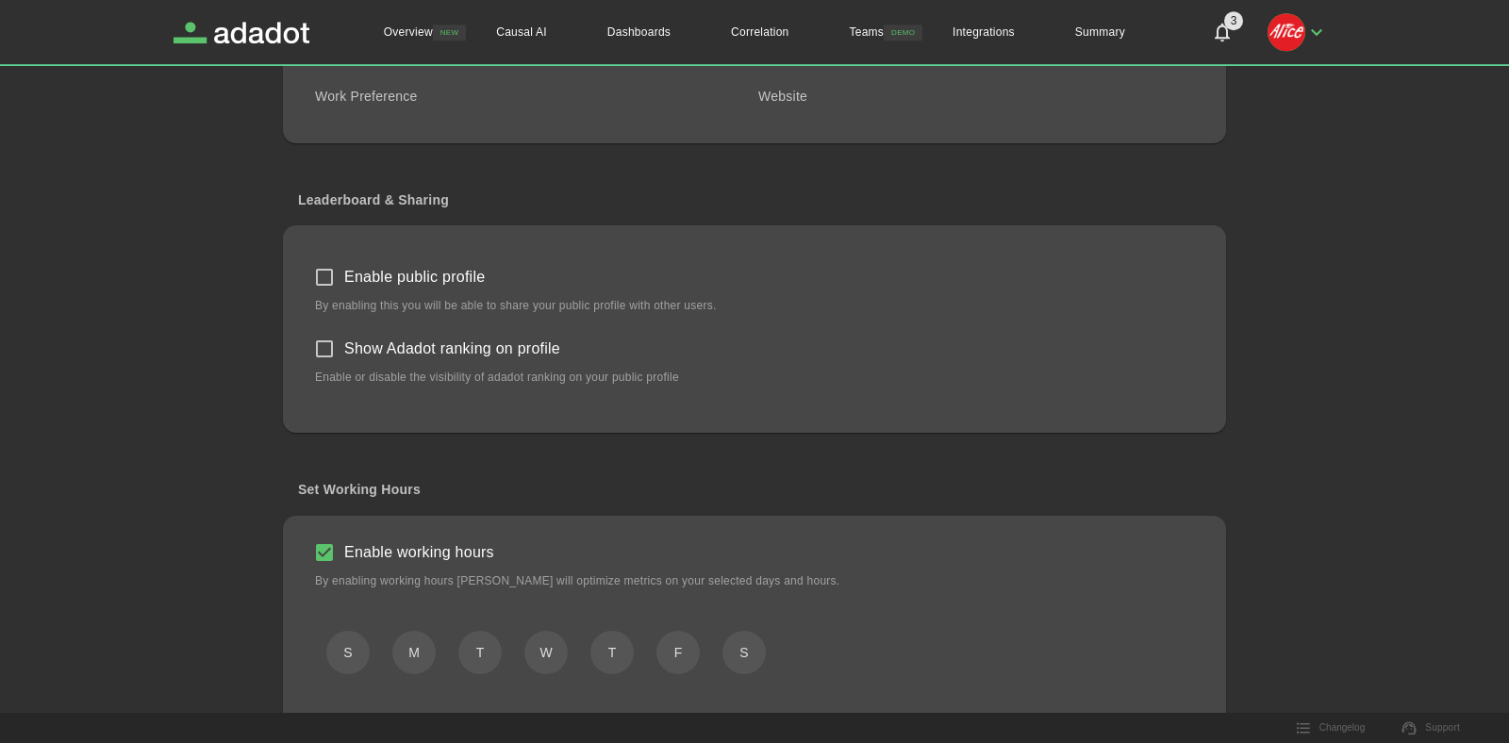
scroll to position [407, 0]
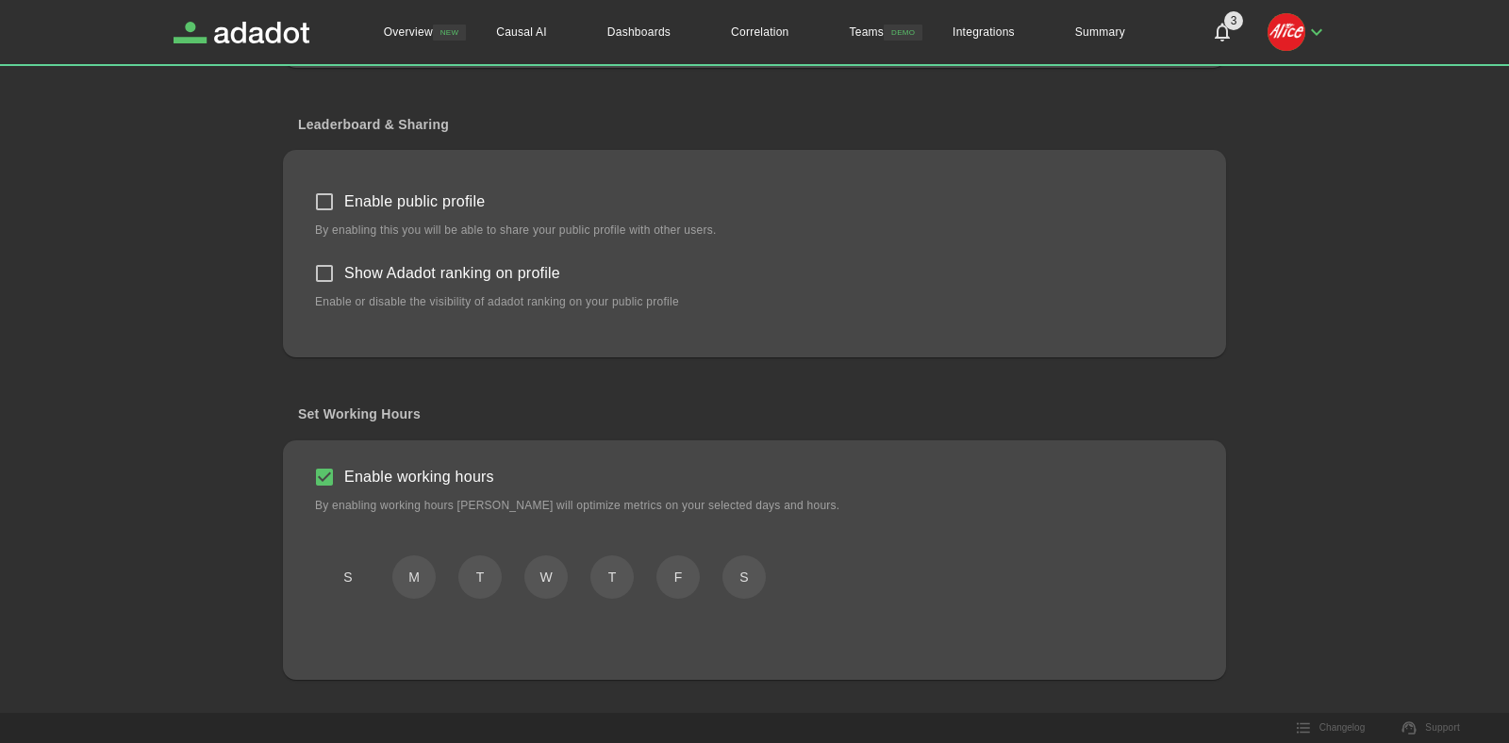
click at [342, 574] on button "S" at bounding box center [347, 578] width 43 height 44
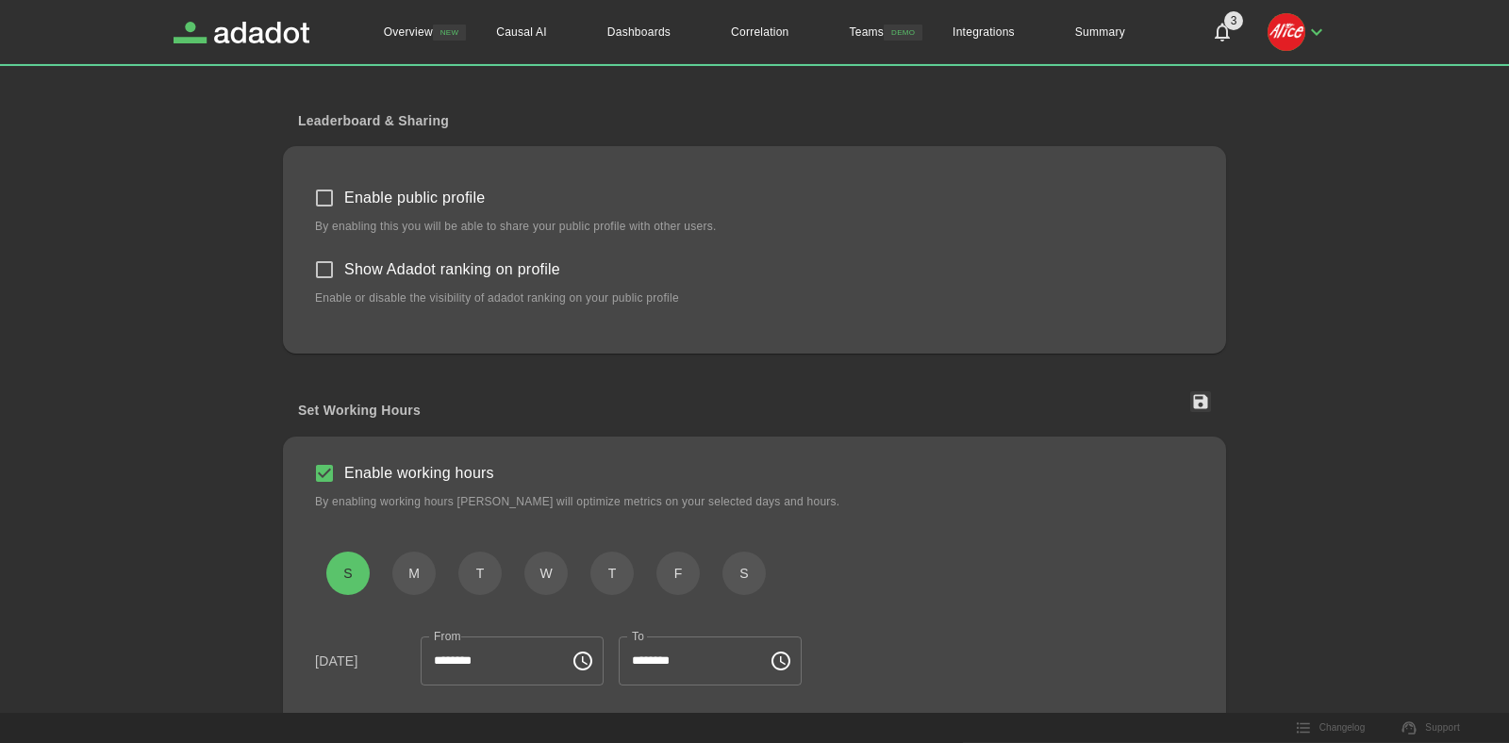
scroll to position [686, 0]
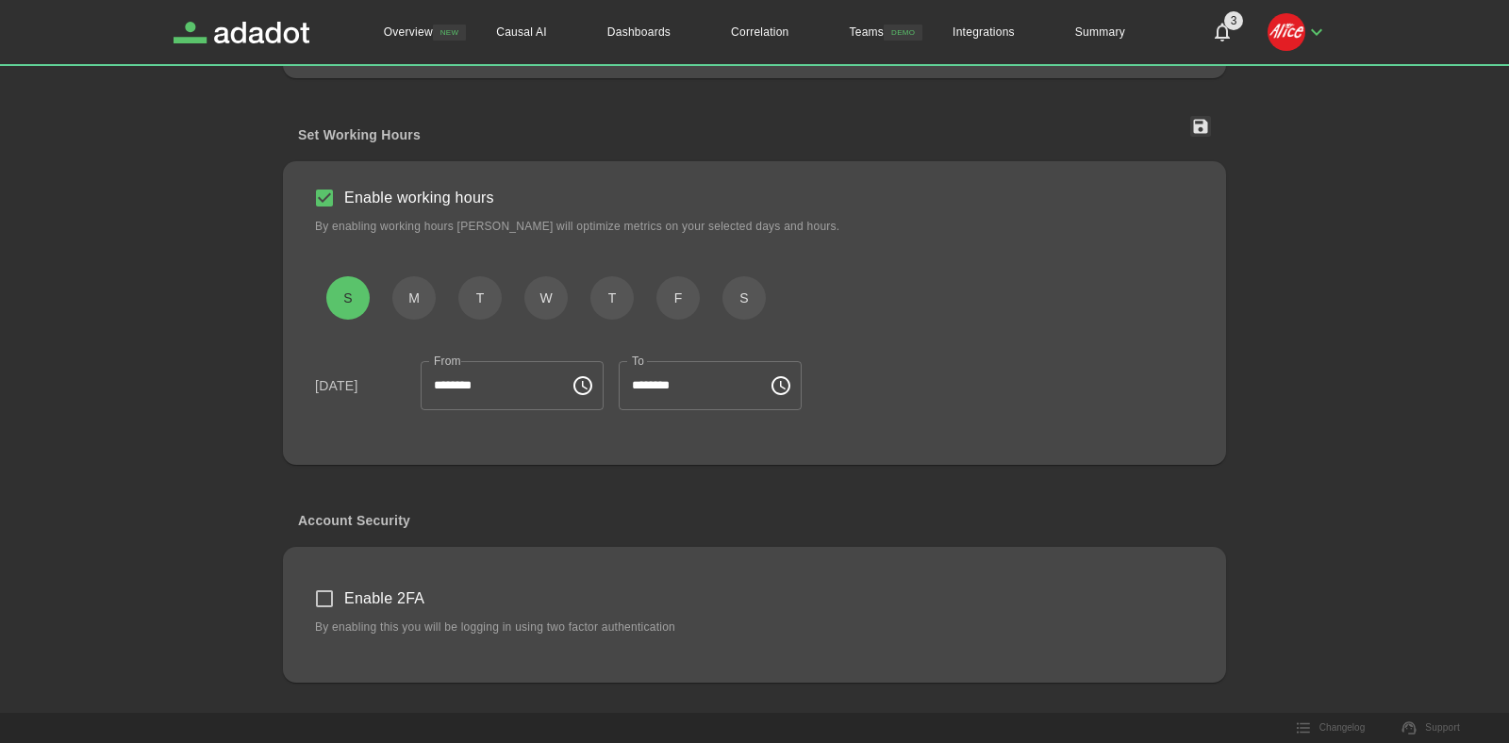
type button "[DATE]"
click at [1200, 125] on icon "button" at bounding box center [1201, 127] width 14 height 14
click at [1260, 224] on main "<image src/onerror=prompt(8)> "><img src=x onerror=alert(document.cookie)> [EMA…" at bounding box center [755, 74] width 1162 height 1339
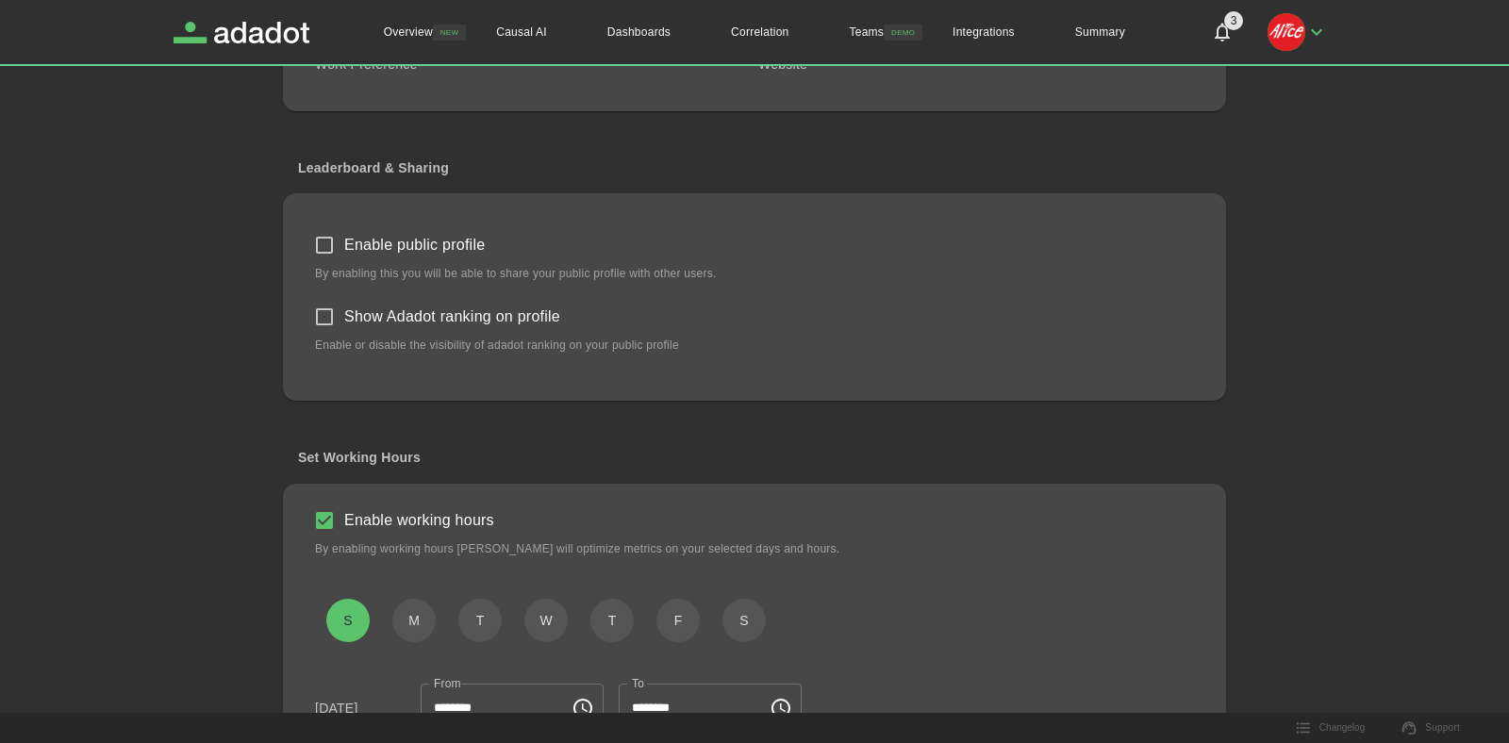
scroll to position [0, 0]
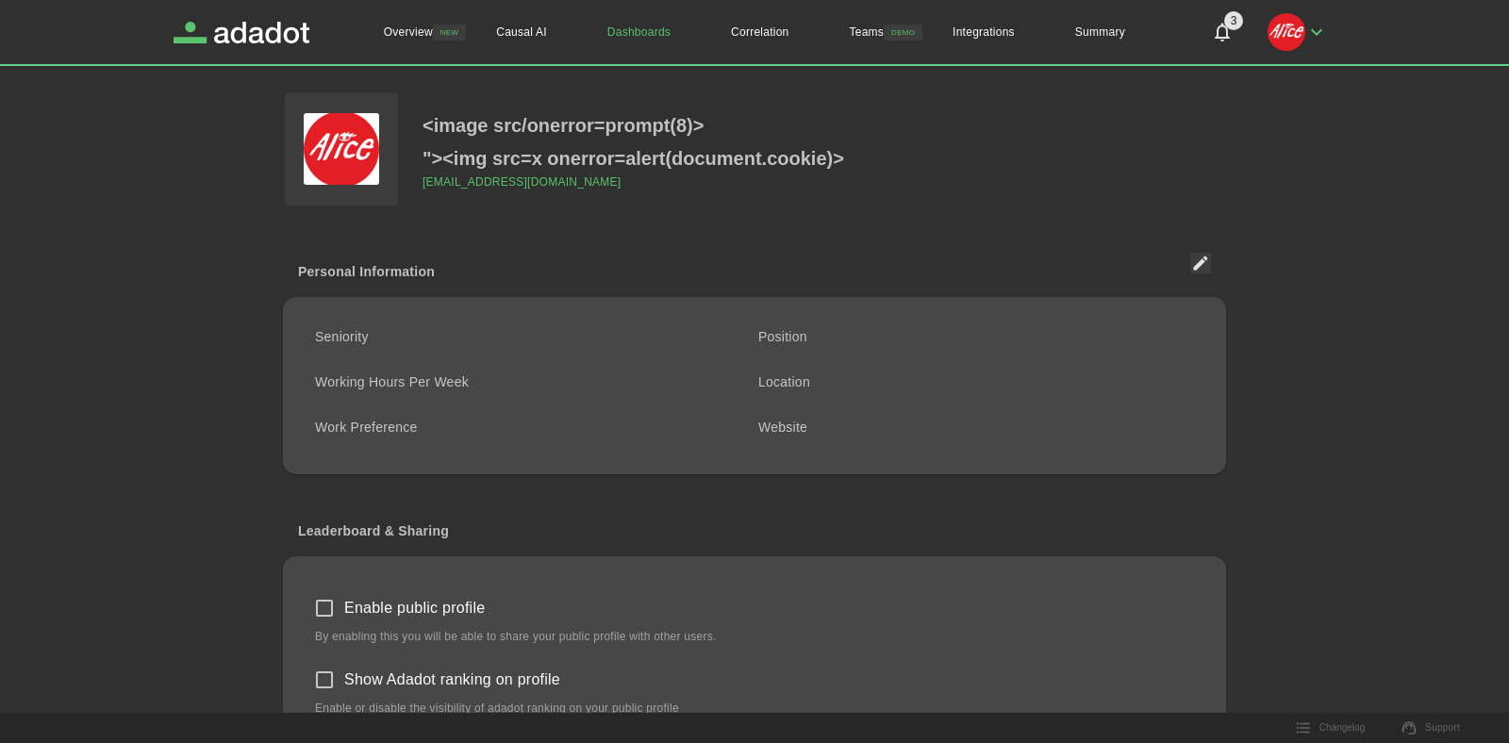
click at [657, 30] on link "Dashboards" at bounding box center [639, 32] width 124 height 64
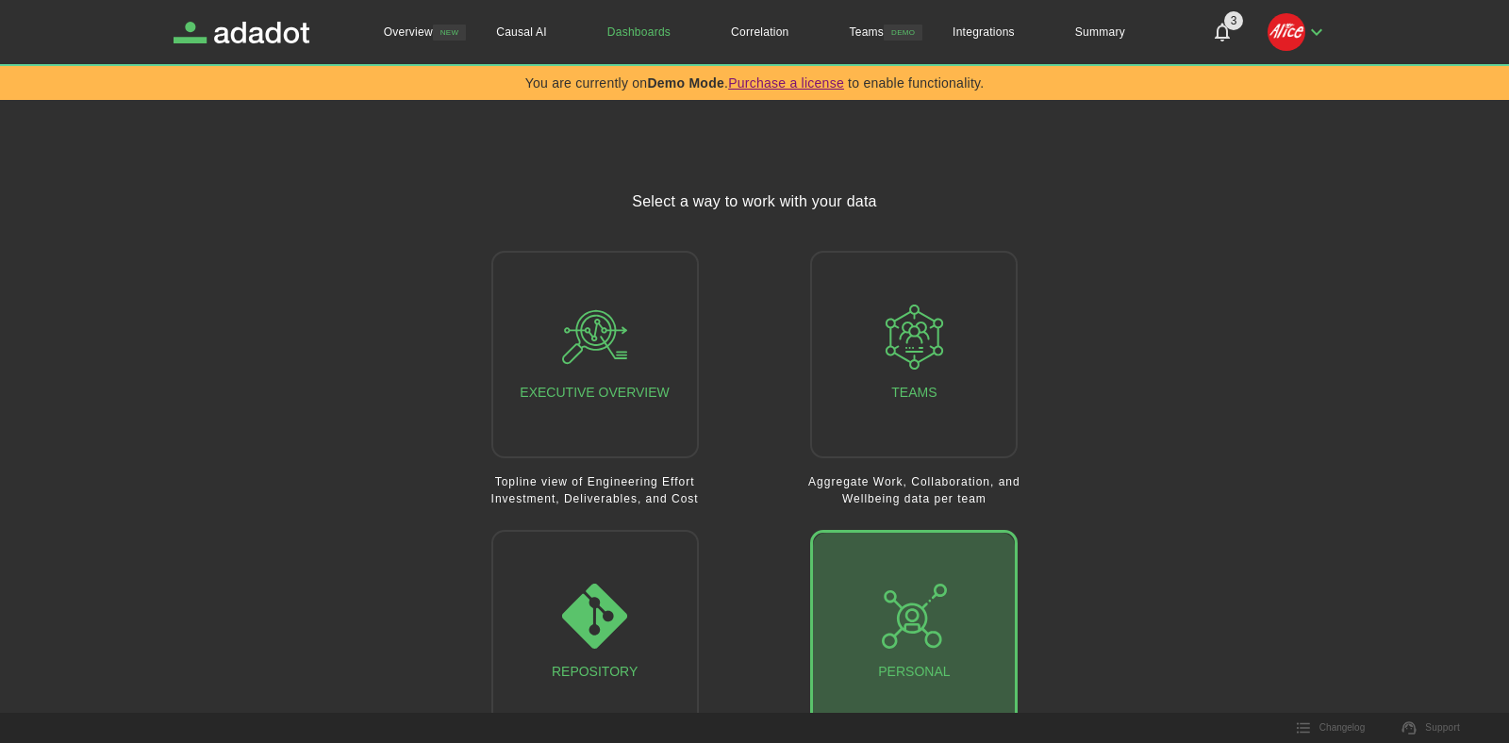
click at [906, 607] on icon "button" at bounding box center [914, 616] width 65 height 65
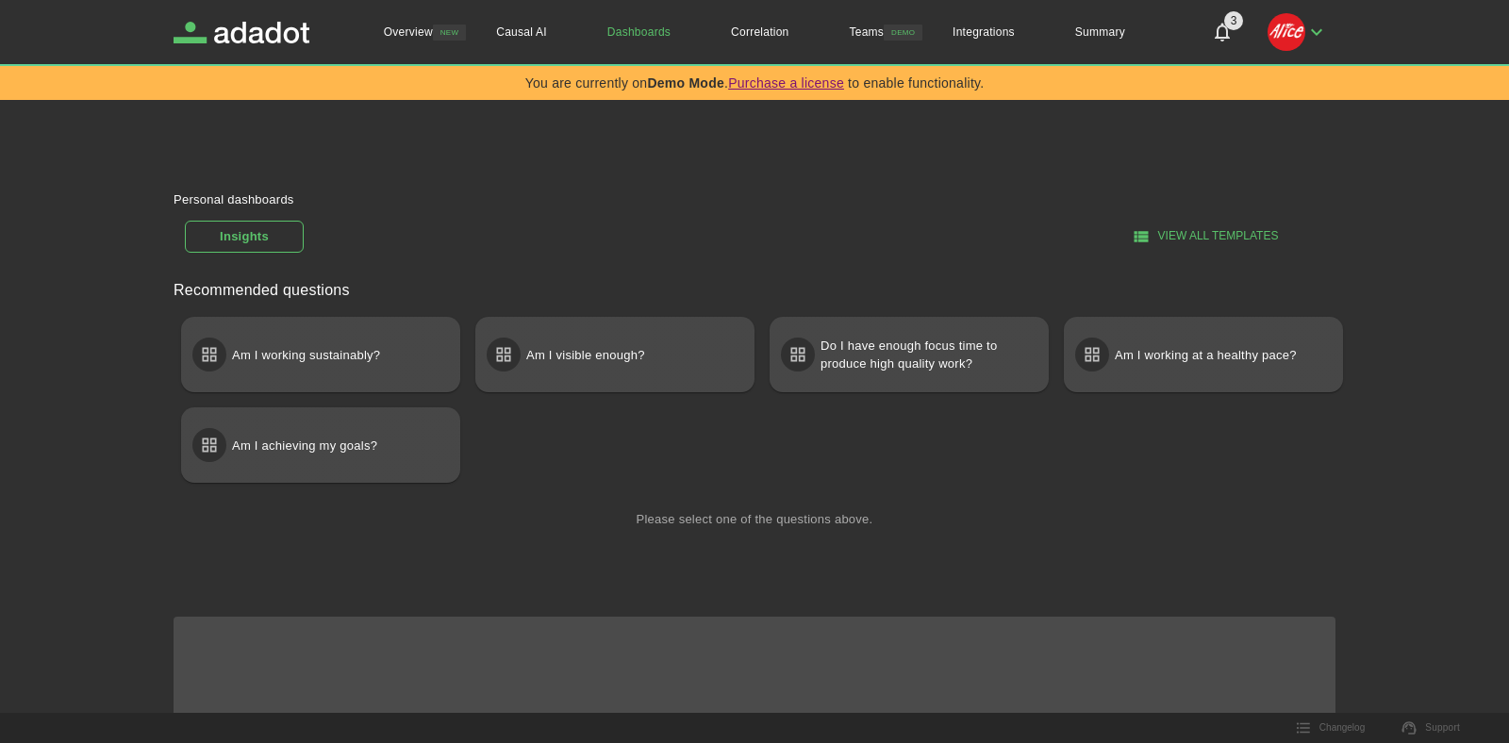
click at [296, 493] on div "Recommended questions Am I working sustainably? Am I visible enough? Do I have …" at bounding box center [739, 395] width 1192 height 292
click at [303, 472] on div "Am I achieving my goals?" at bounding box center [321, 446] width 282 height 76
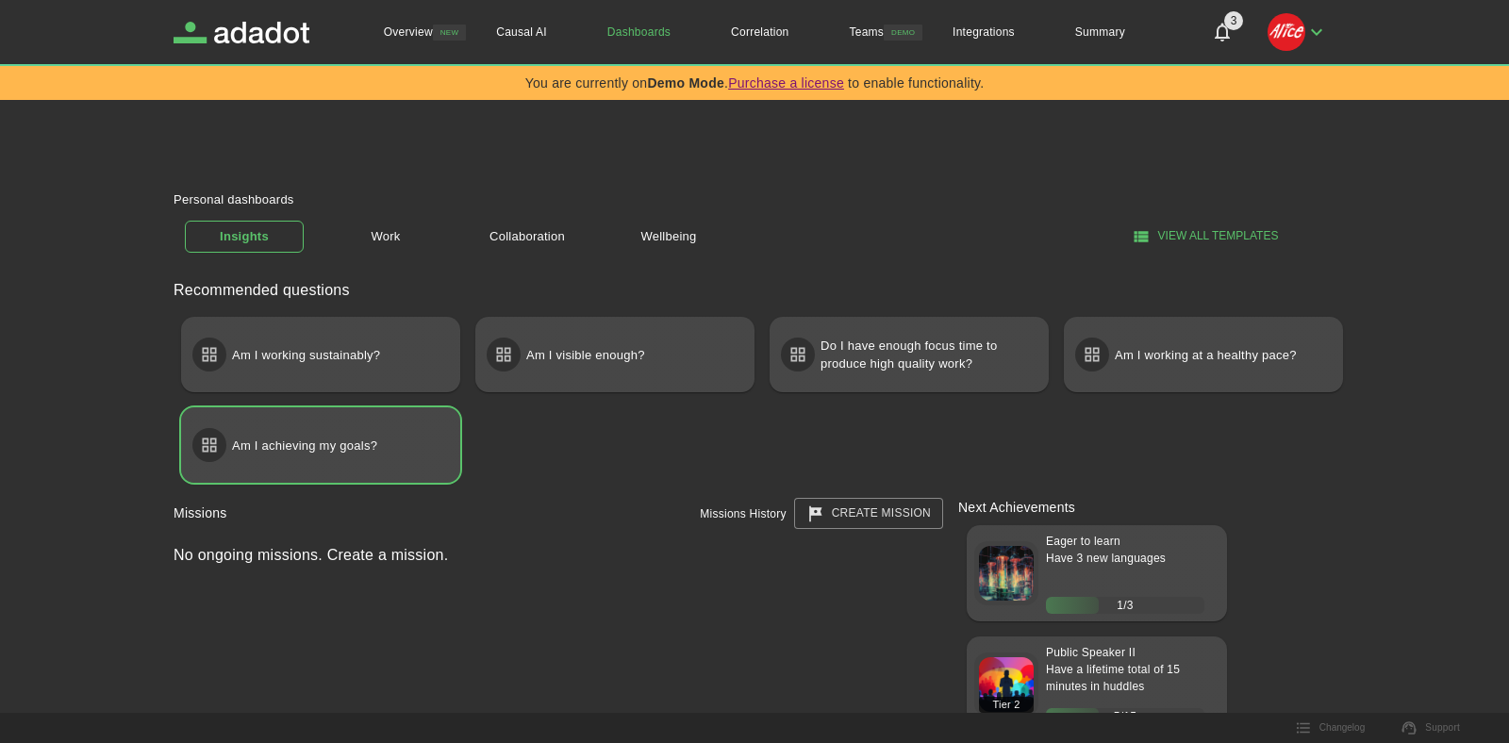
scroll to position [215, 0]
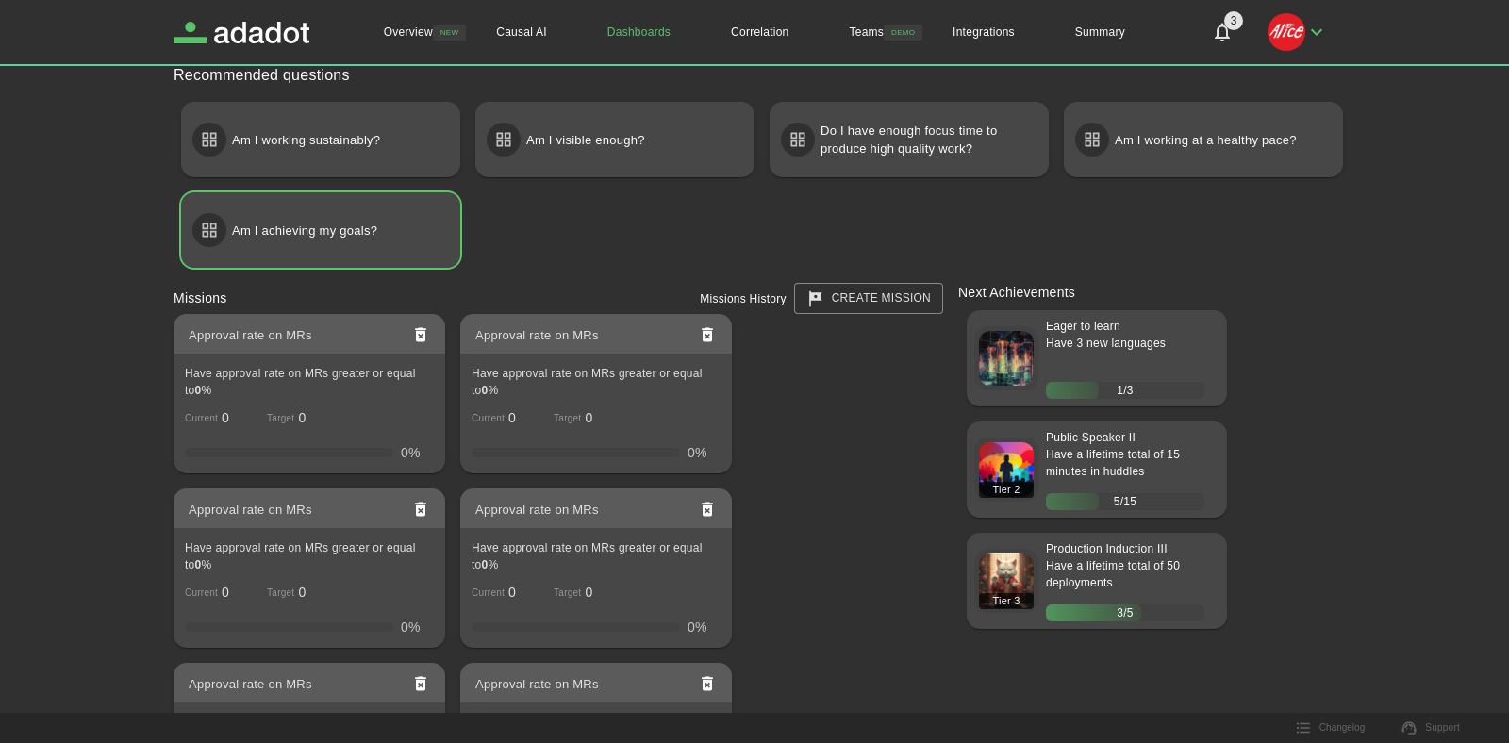
click at [297, 352] on div "Approval rate on MRs" at bounding box center [310, 334] width 272 height 40
click at [288, 335] on h3 "Approval rate on MRs" at bounding box center [251, 335] width 124 height 19
click at [370, 394] on p "Have approval rate on MRs greater or equal to 0 %" at bounding box center [303, 386] width 237 height 43
click at [905, 308] on link "create mission" at bounding box center [868, 298] width 149 height 31
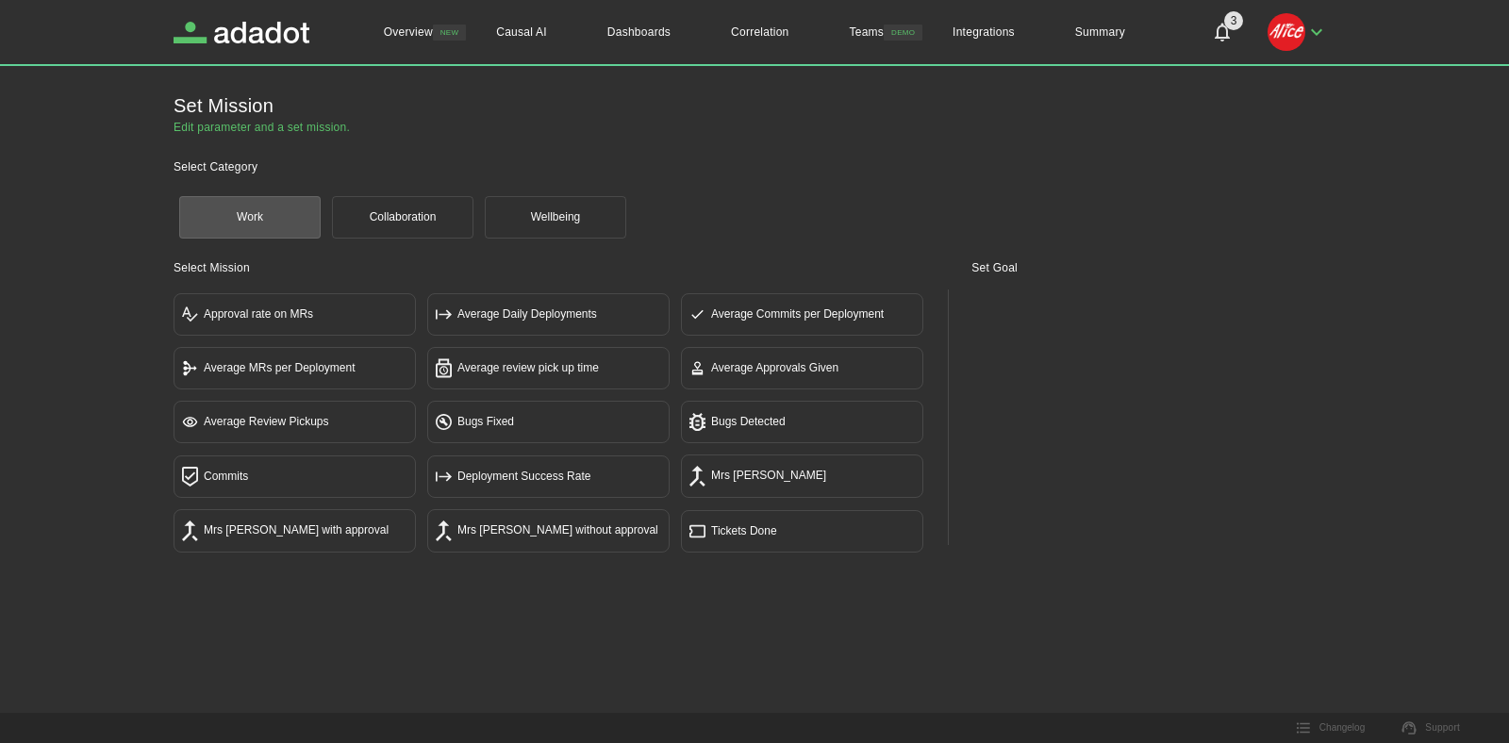
click at [270, 334] on button "Approval rate on MRs" at bounding box center [295, 314] width 242 height 42
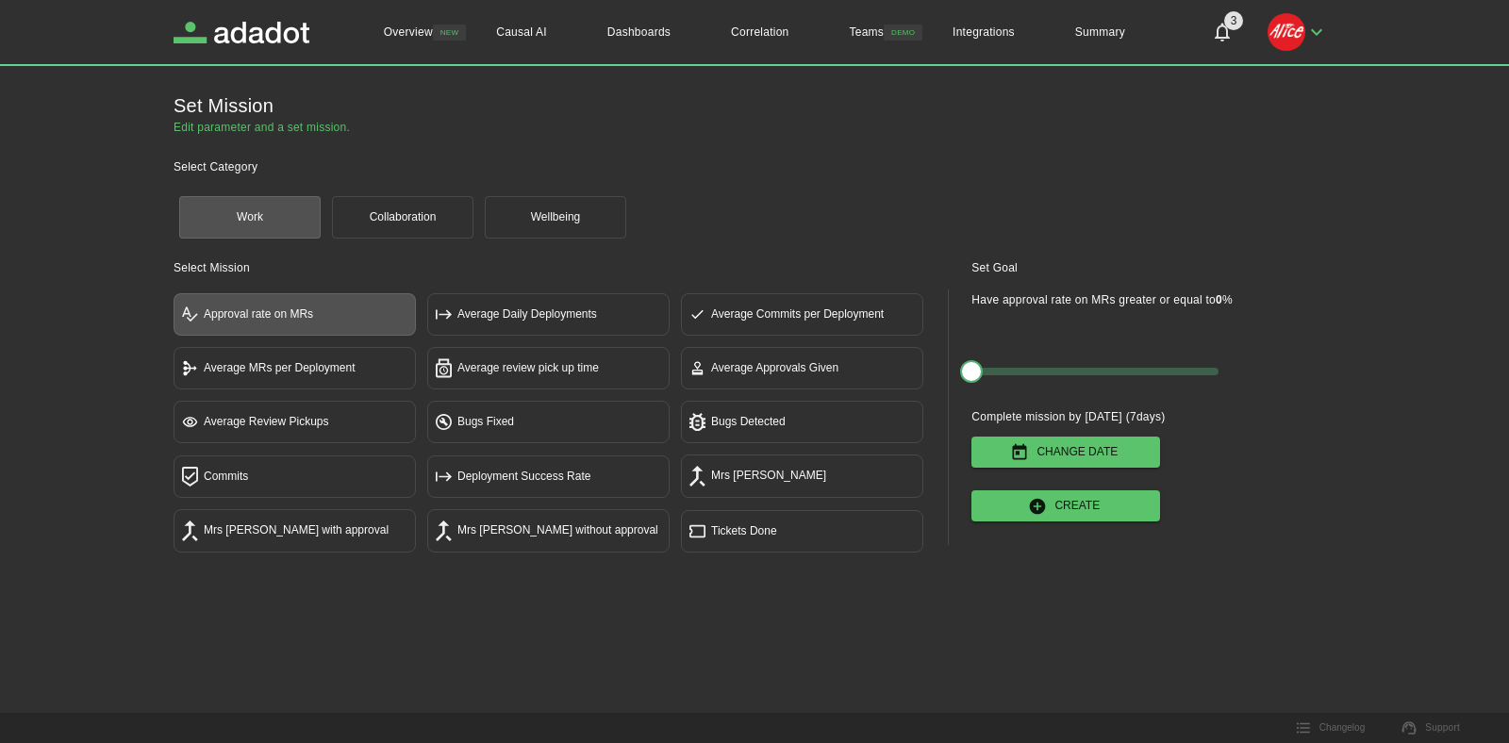
click at [1035, 371] on span at bounding box center [1095, 372] width 247 height 8
type input "**"
drag, startPoint x: 1036, startPoint y: 371, endPoint x: 1100, endPoint y: 380, distance: 64.8
click at [1100, 380] on span "52" at bounding box center [1101, 371] width 23 height 23
click at [1091, 458] on button "Change Date" at bounding box center [1066, 452] width 189 height 31
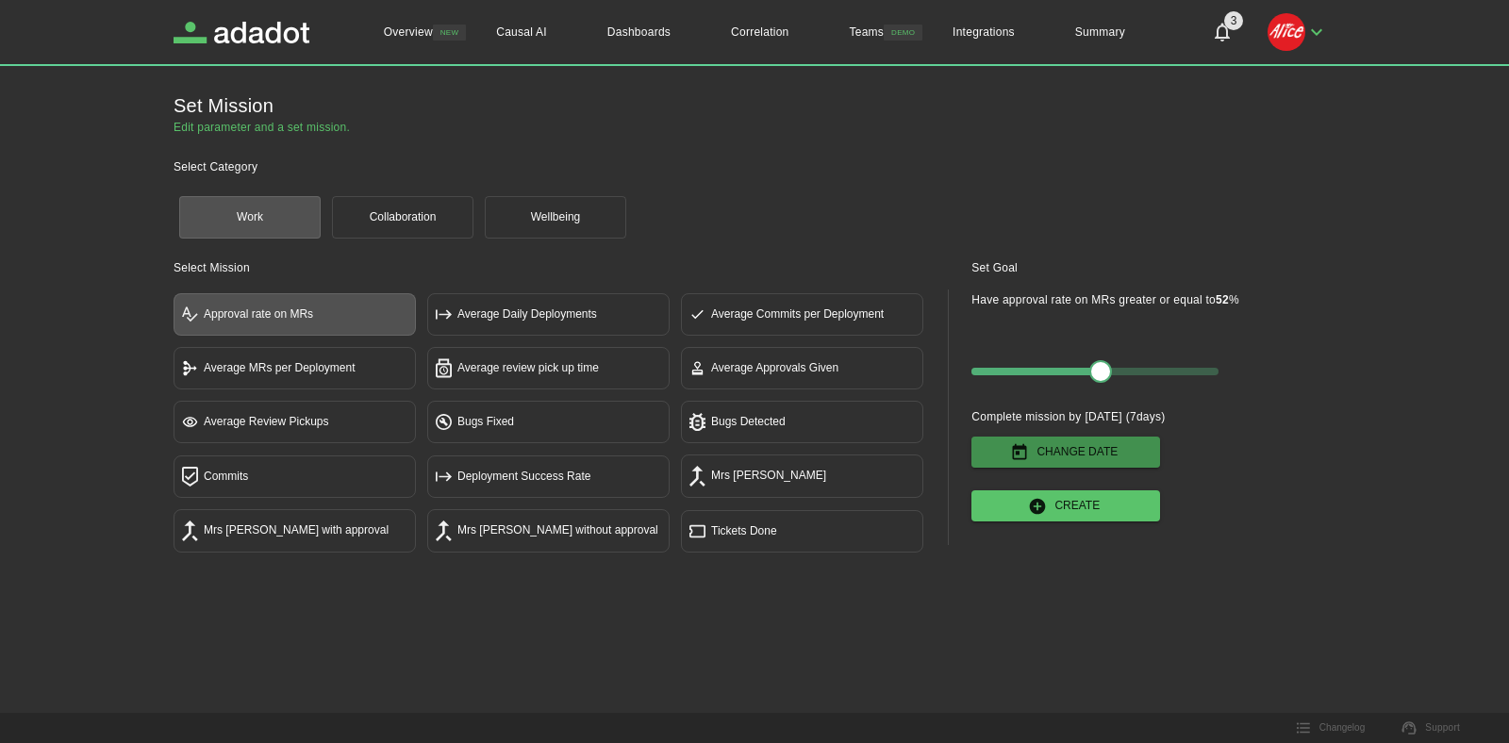
select select "*"
select select "****"
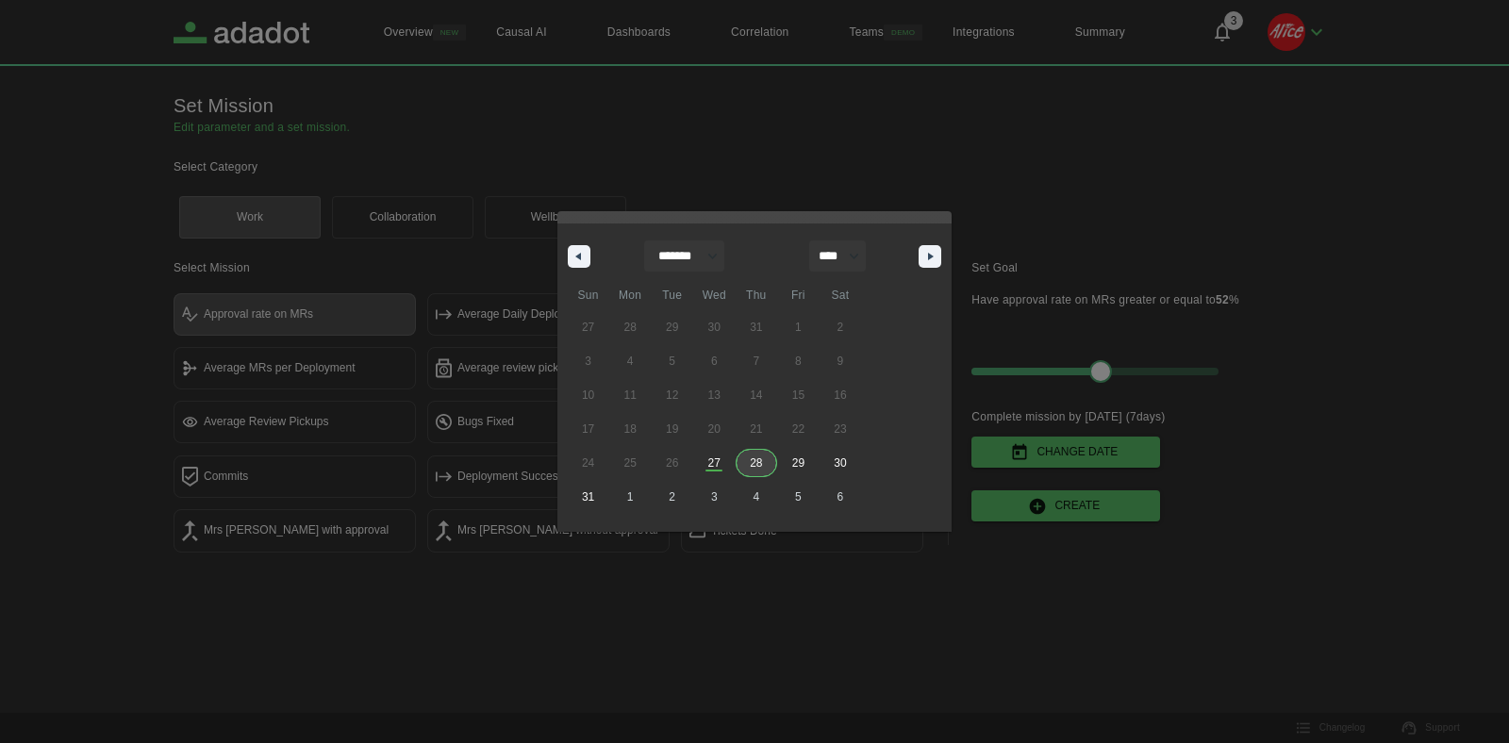
click at [752, 467] on span "28" at bounding box center [757, 463] width 42 height 25
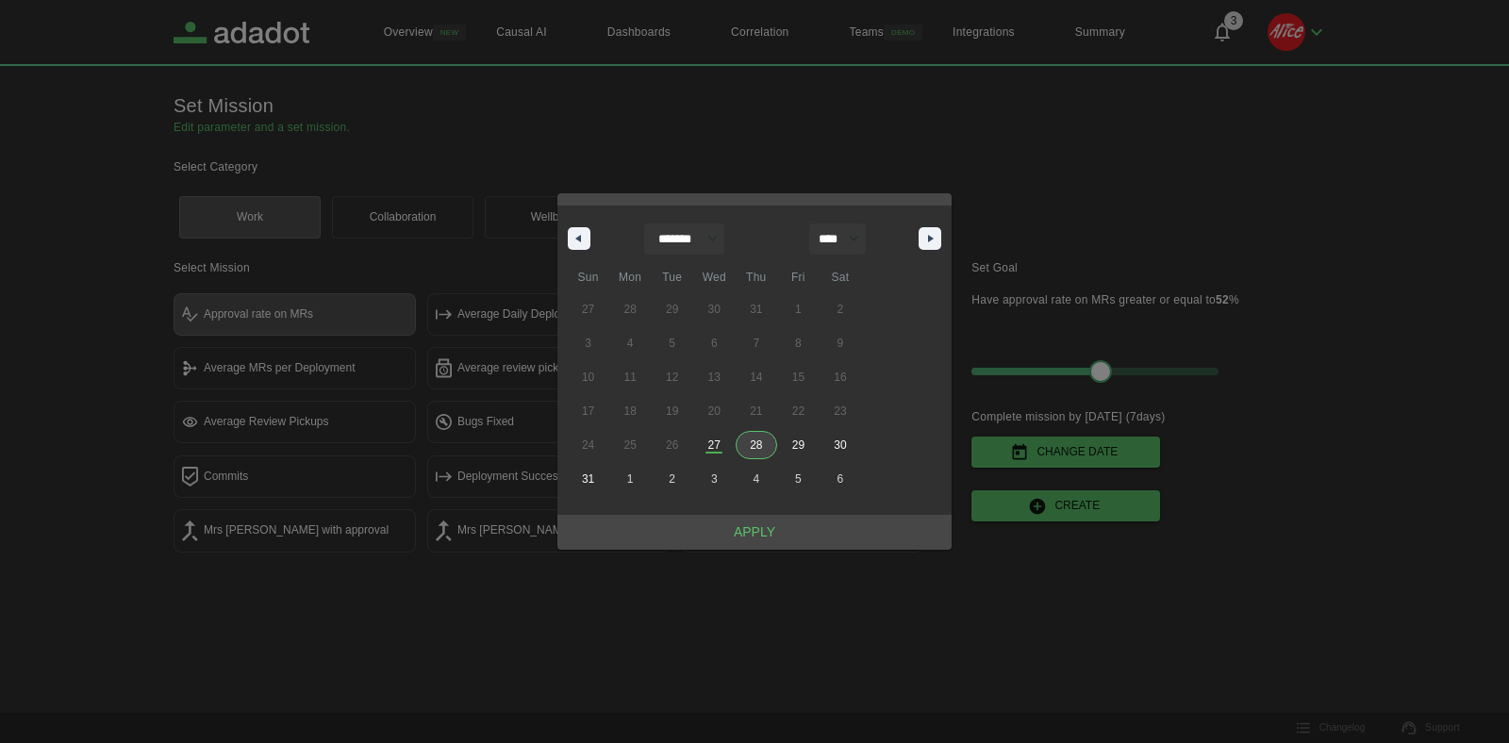
click at [760, 537] on button "Apply" at bounding box center [753, 532] width 393 height 35
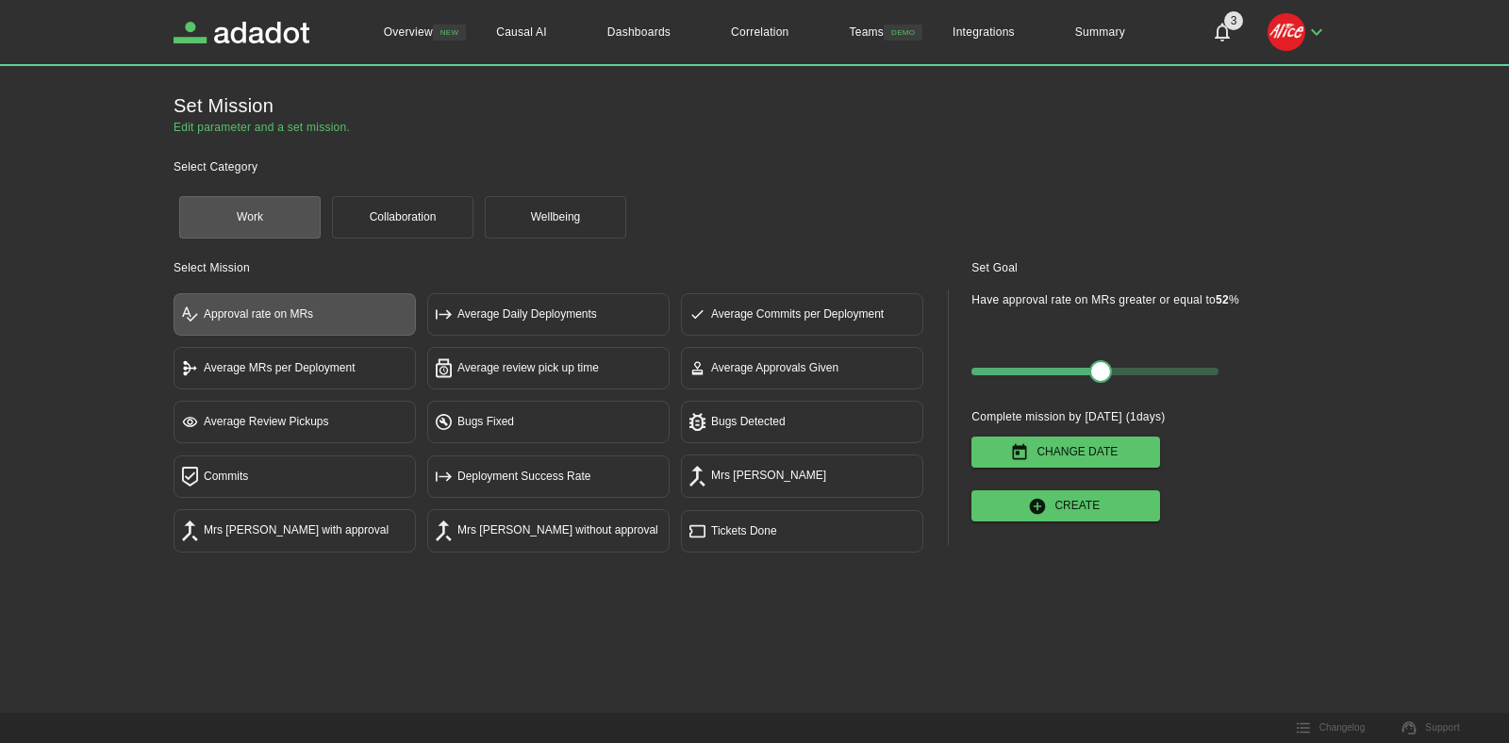
click at [1075, 511] on button "Create" at bounding box center [1066, 506] width 189 height 31
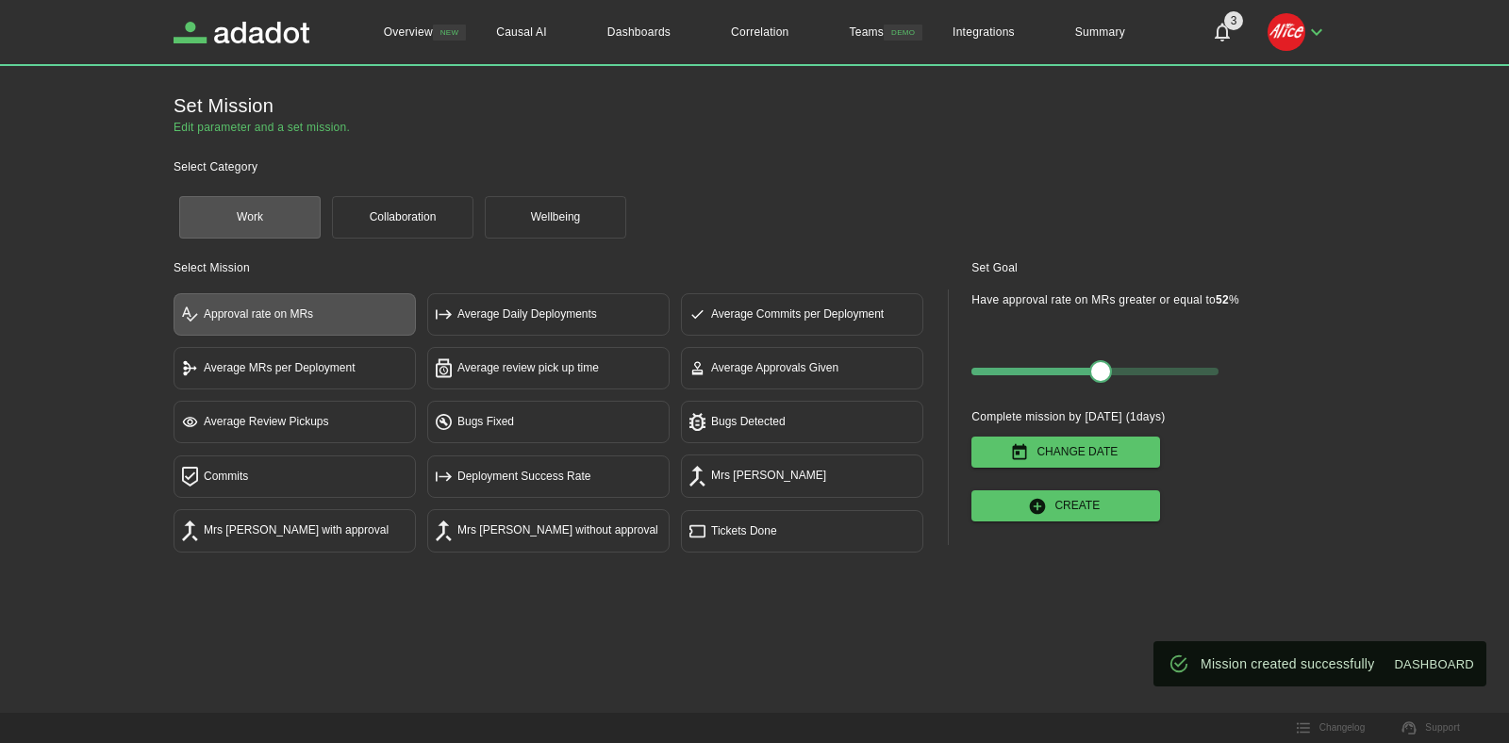
click at [431, 213] on button "Collaboration" at bounding box center [402, 217] width 141 height 42
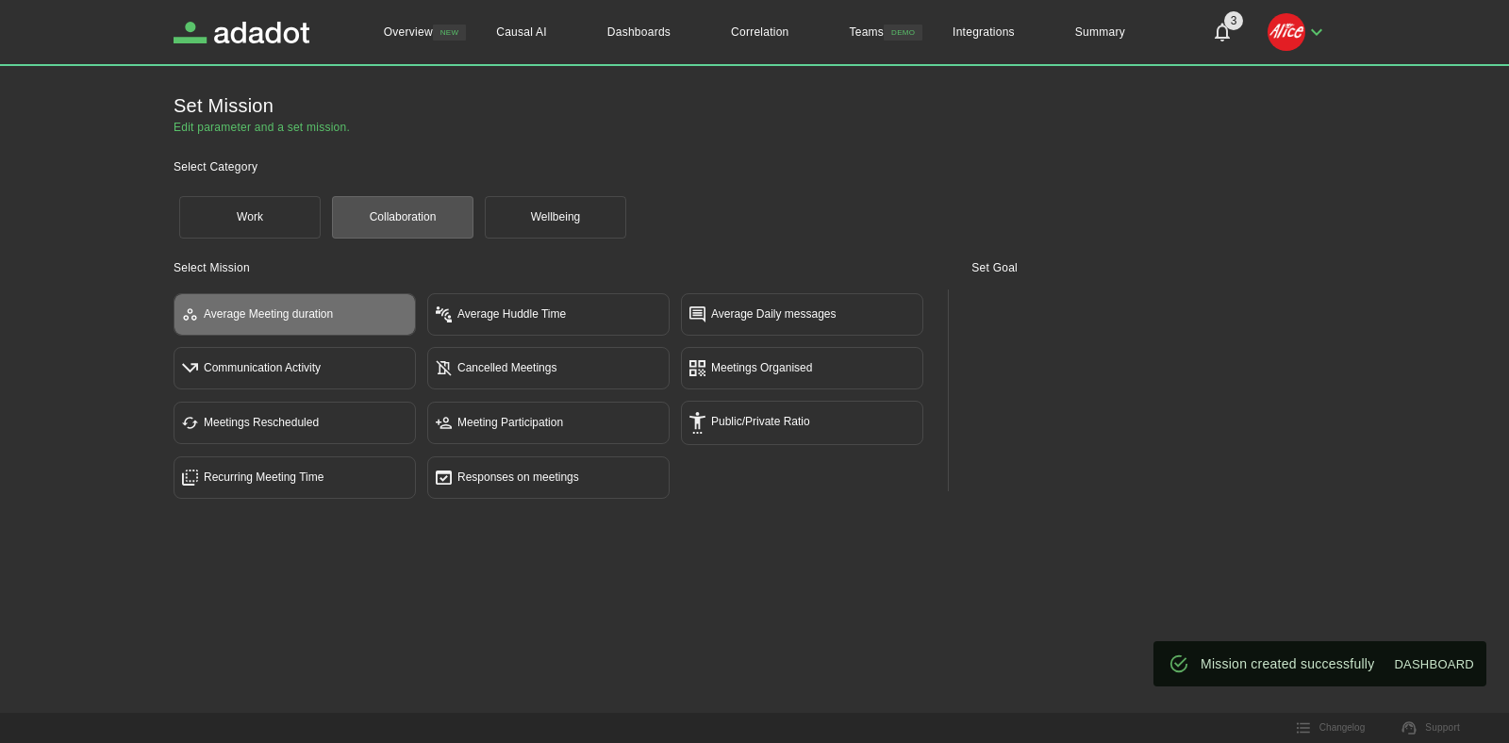
click at [260, 316] on div "Average Meeting duration" at bounding box center [293, 315] width 223 height 20
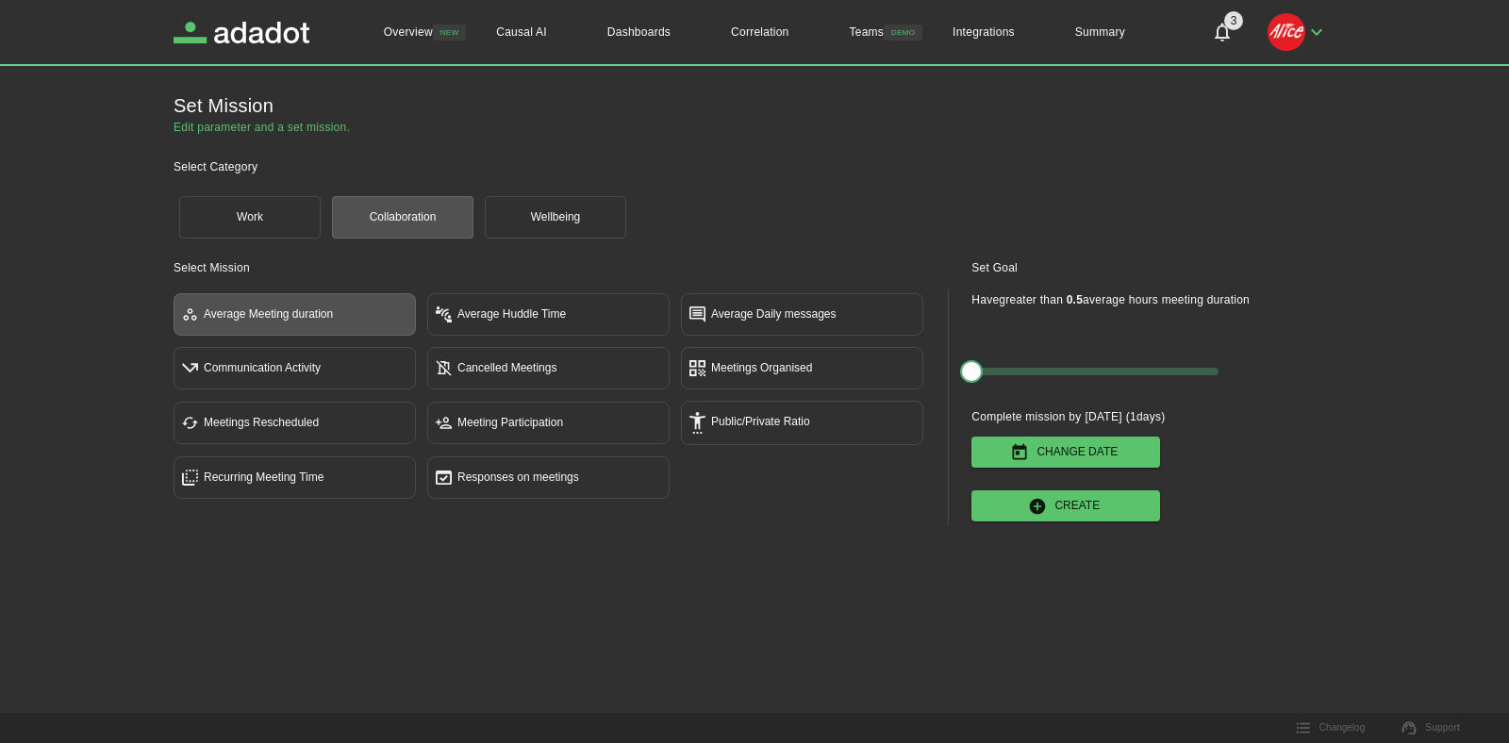
type button "avgEventsDuration"
click at [1031, 507] on icon "button" at bounding box center [1038, 506] width 16 height 16
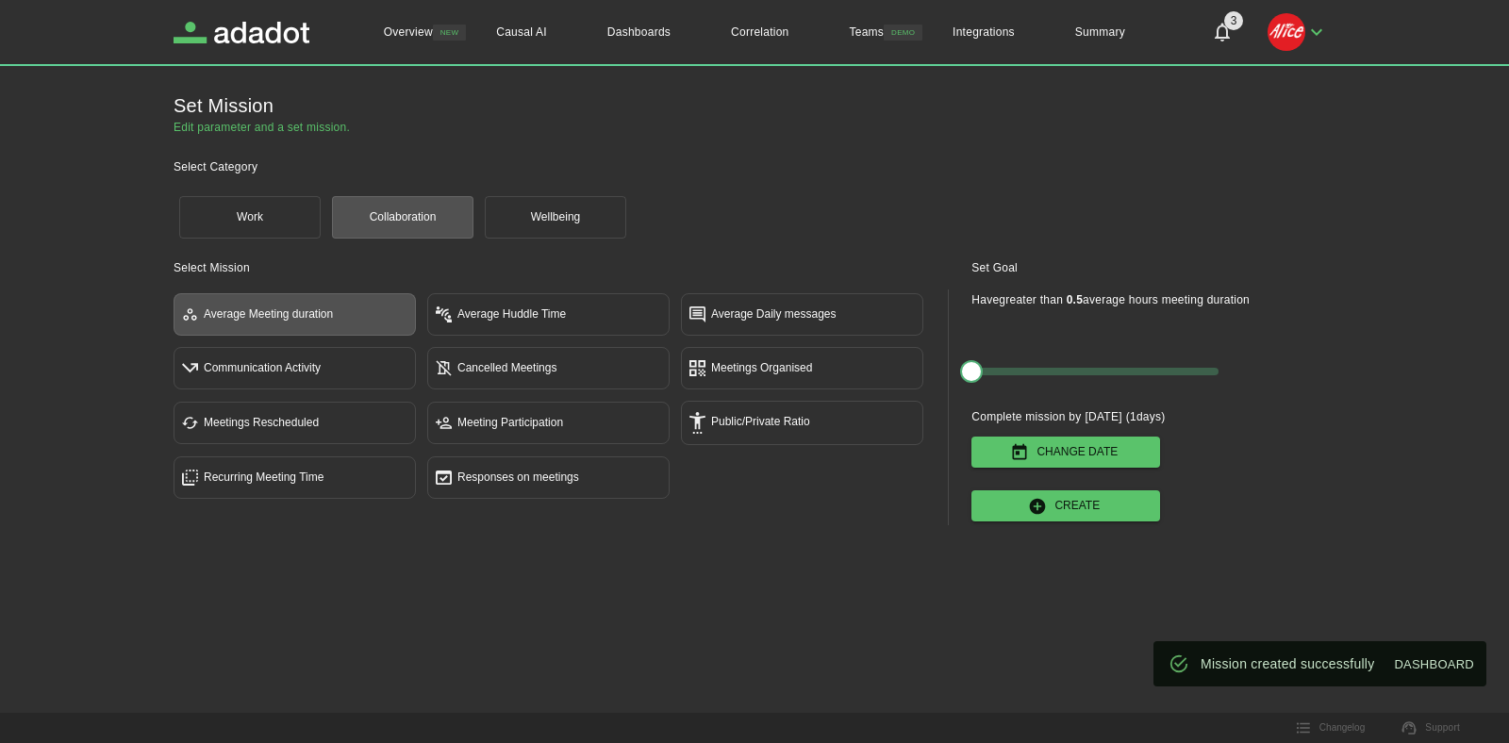
click at [550, 225] on button "Wellbeing" at bounding box center [555, 217] width 141 height 42
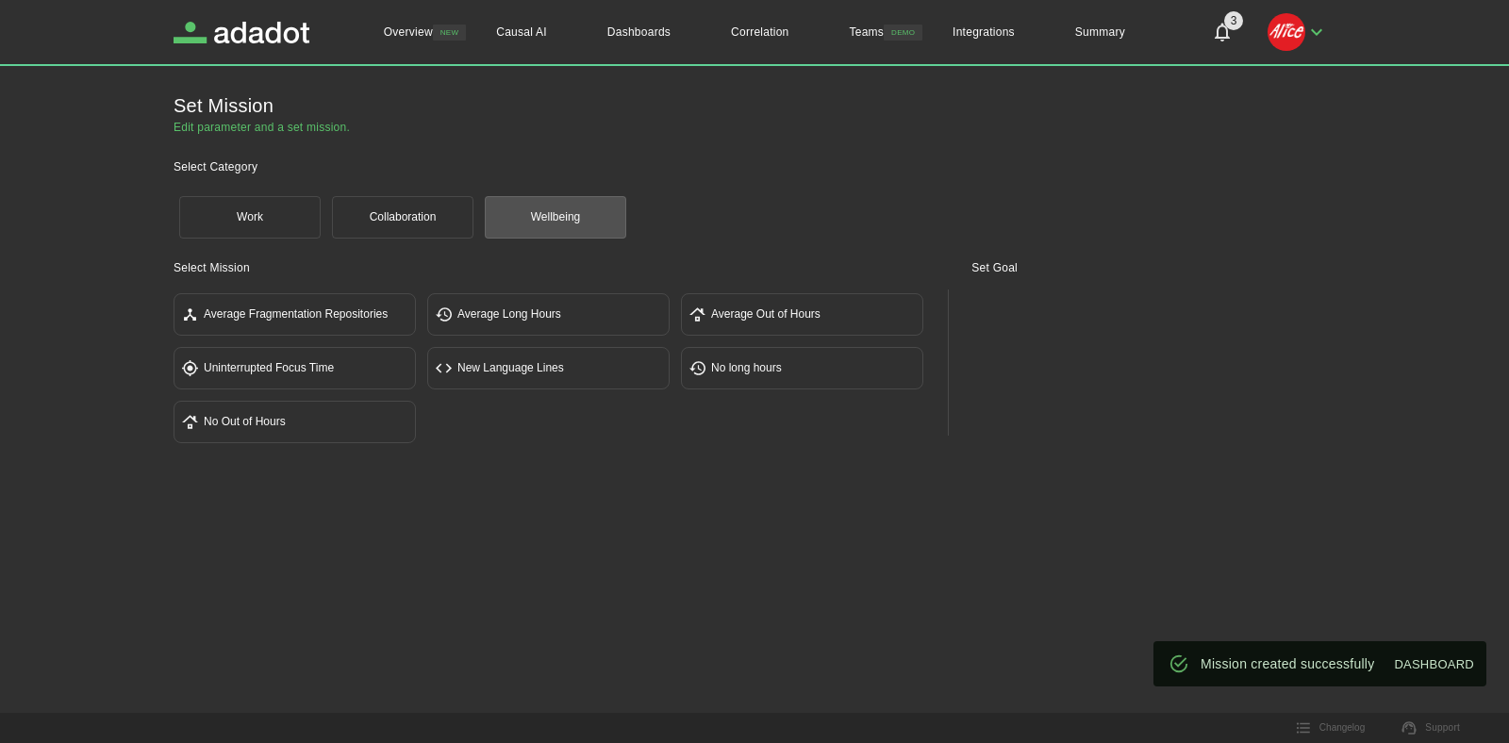
click at [276, 308] on div "Average Fragmentation Repositories" at bounding box center [293, 315] width 223 height 20
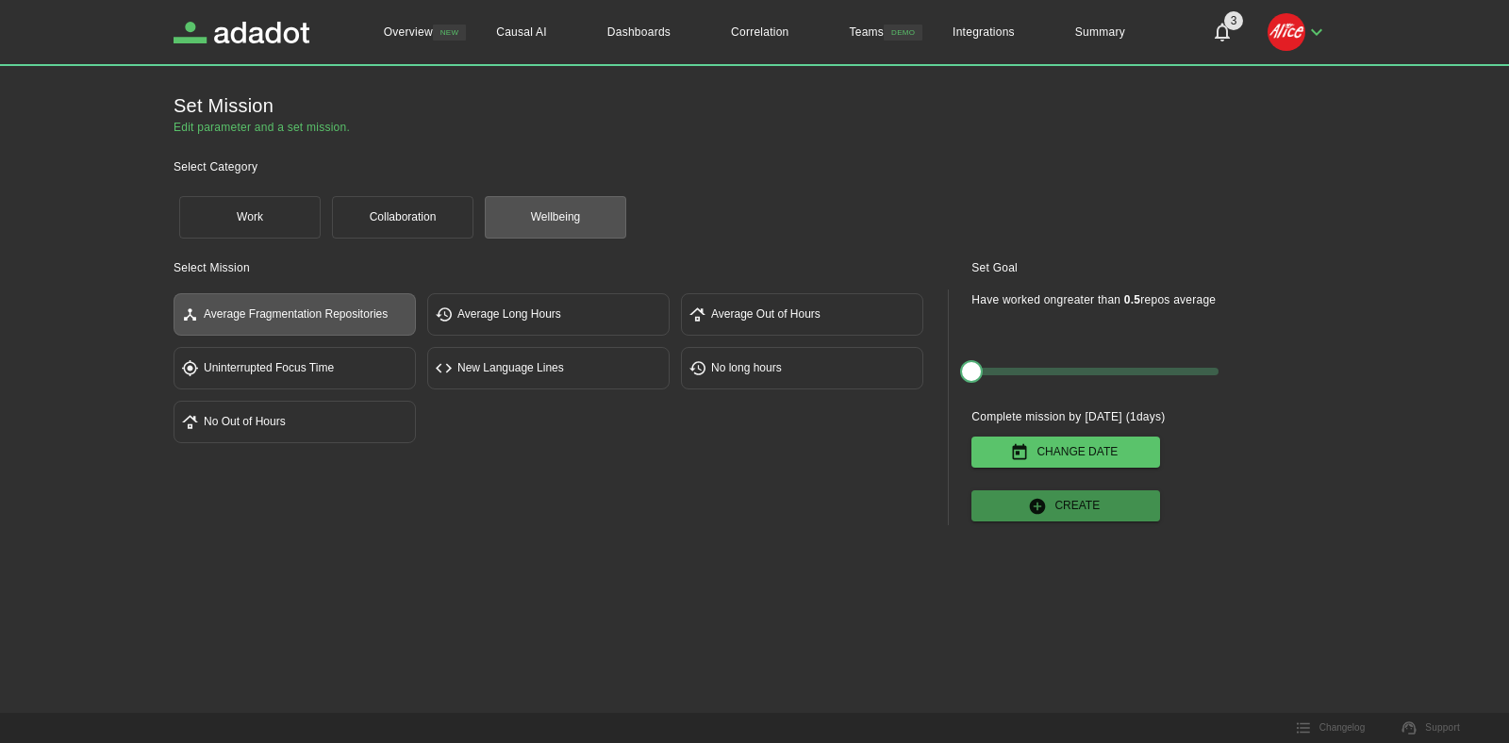
click at [1055, 501] on button "Create" at bounding box center [1066, 506] width 189 height 31
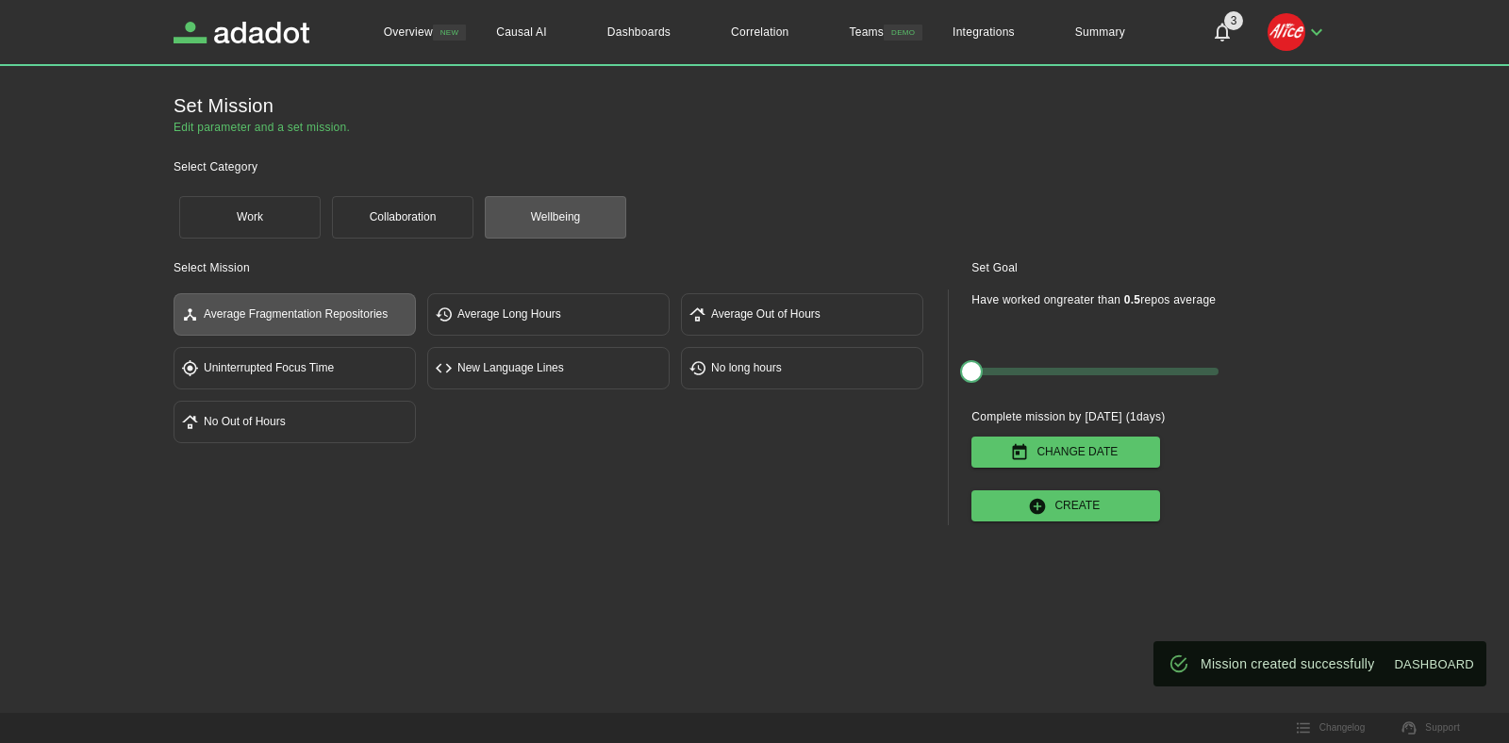
click at [224, 224] on button "Work" at bounding box center [249, 217] width 141 height 42
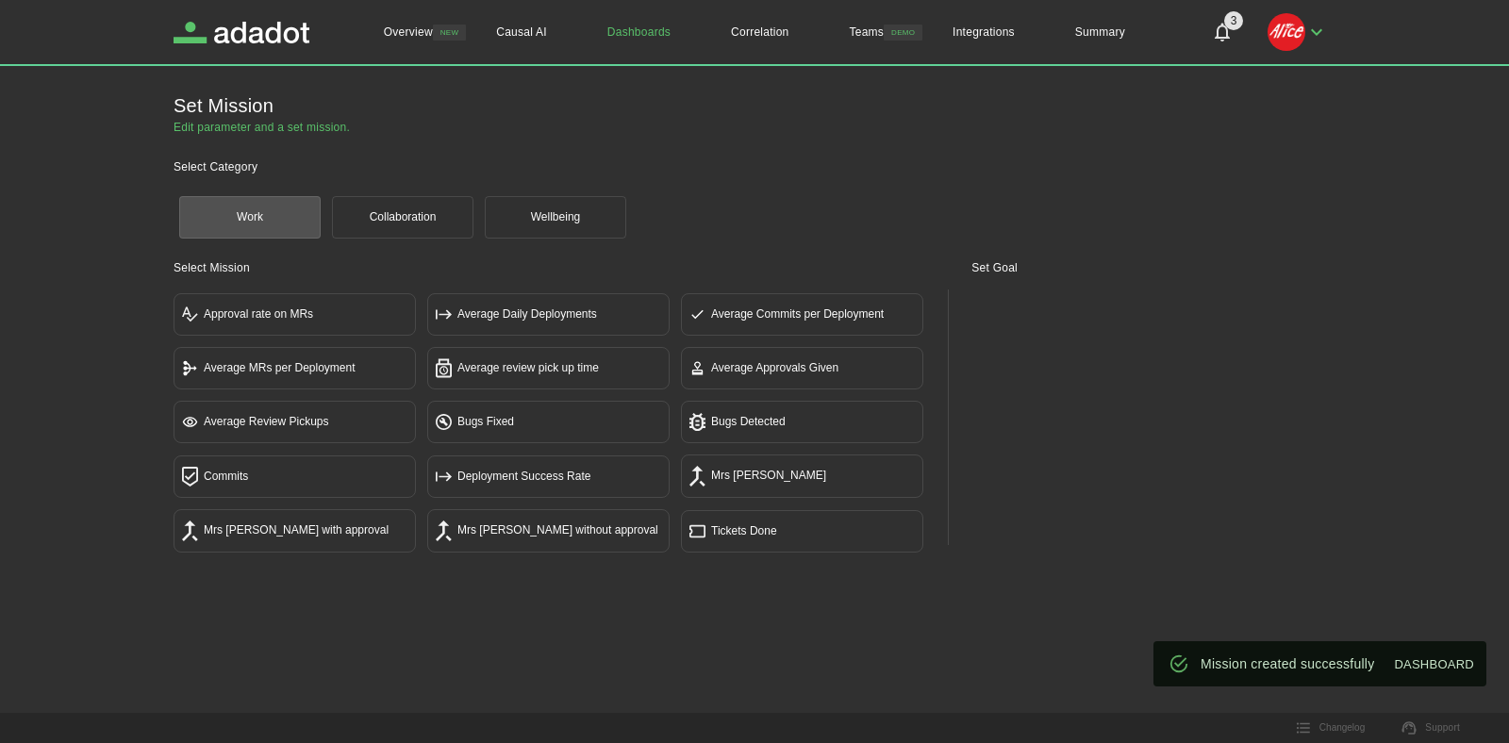
click at [647, 40] on link "Dashboards" at bounding box center [639, 32] width 124 height 64
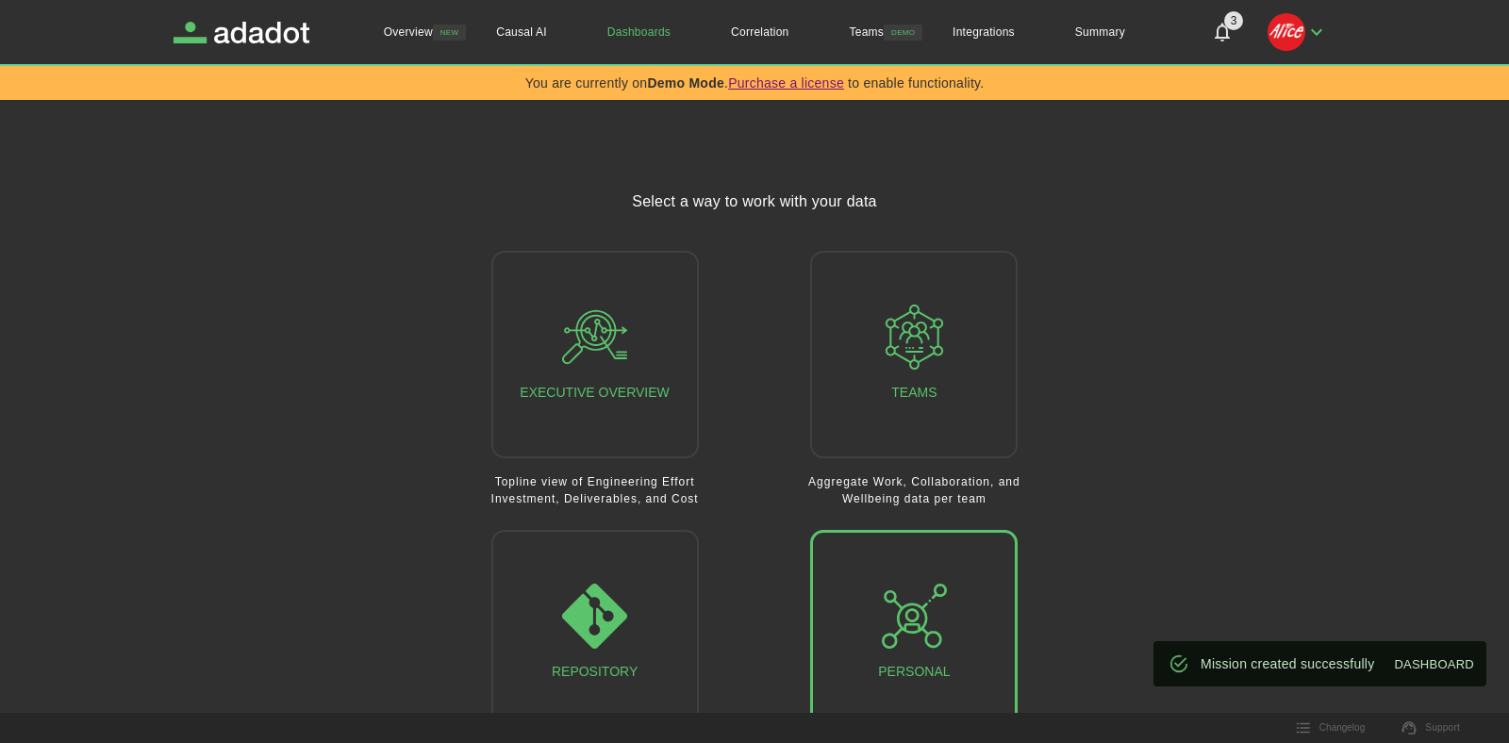
click at [939, 648] on icon "button" at bounding box center [914, 616] width 65 height 65
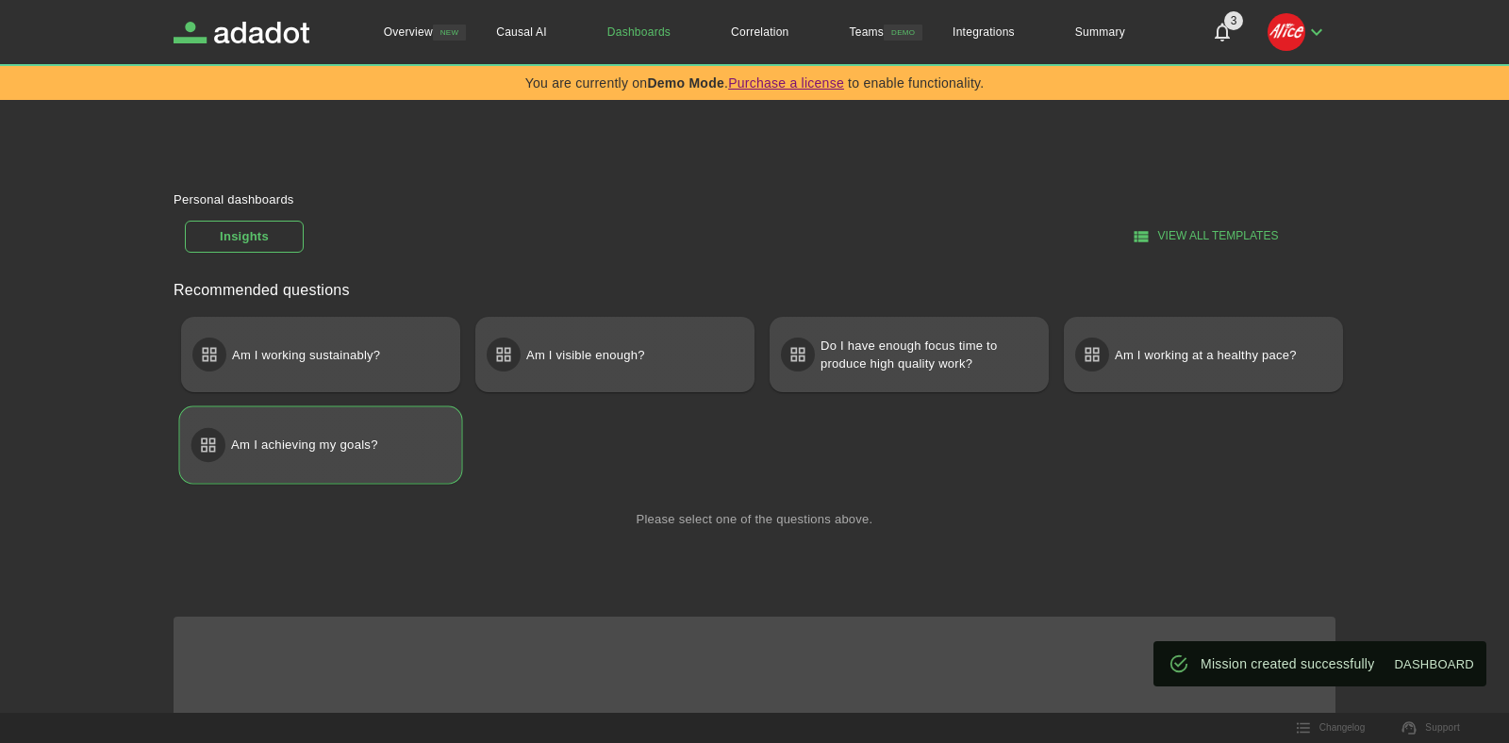
click at [338, 448] on p "Am I achieving my goals?" at bounding box center [304, 445] width 147 height 34
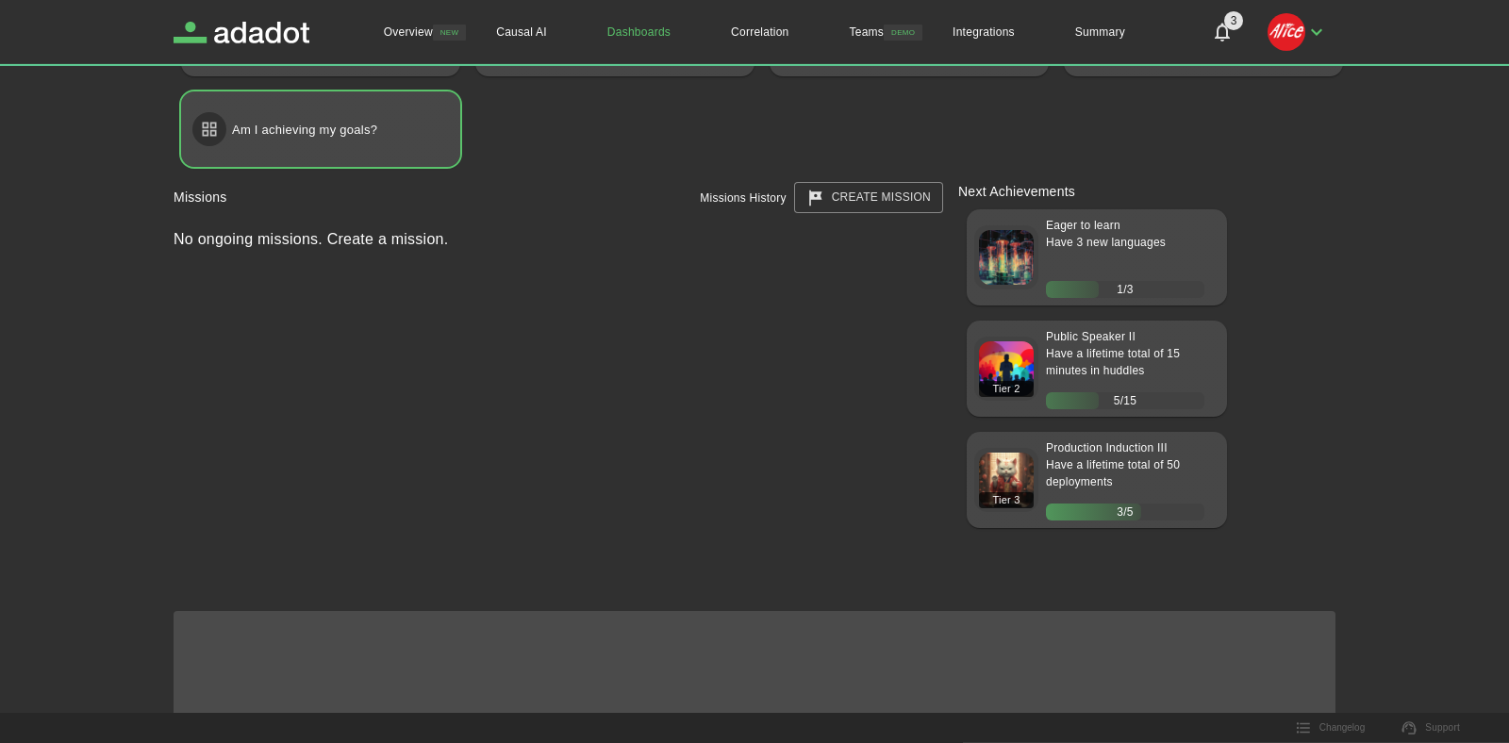
scroll to position [323, 0]
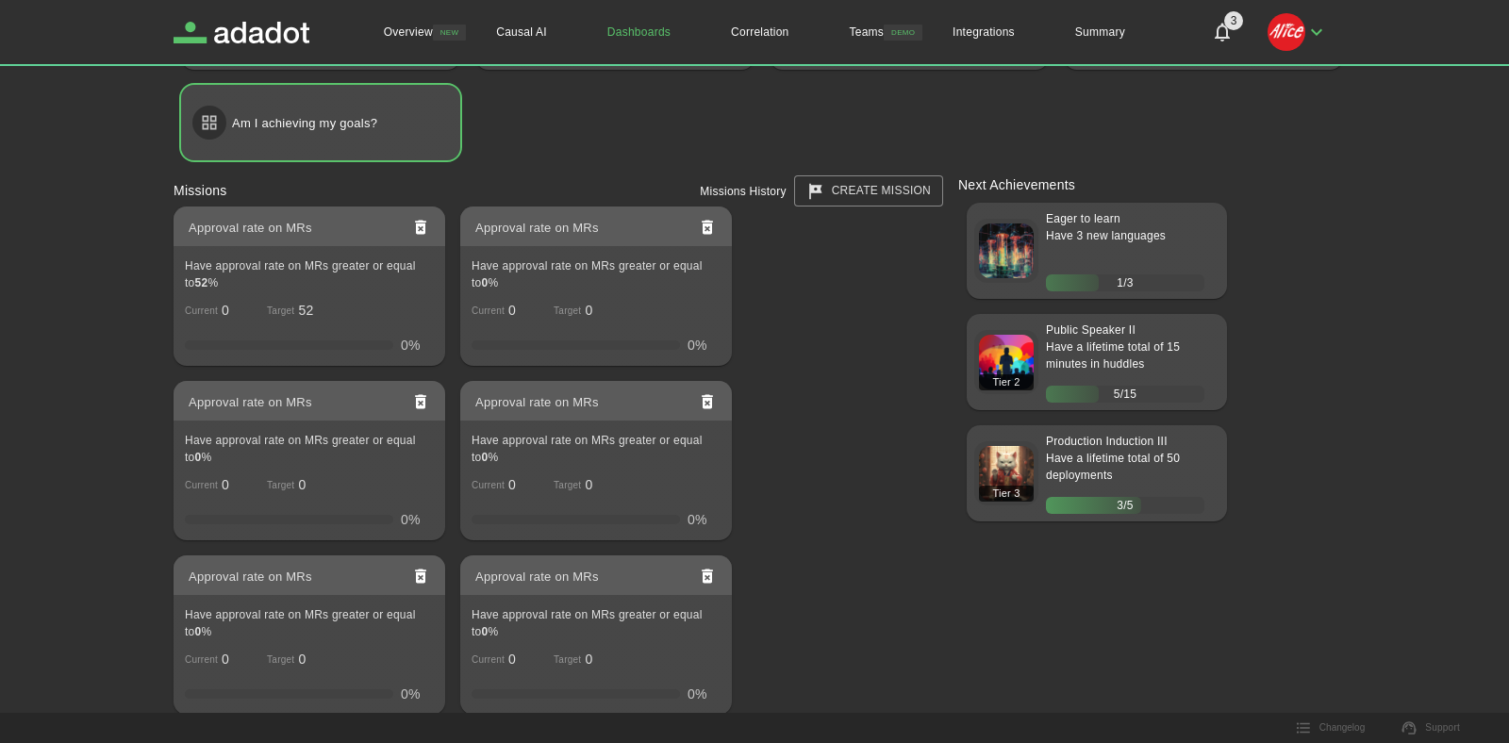
click at [1294, 46] on img "button" at bounding box center [1287, 32] width 38 height 38
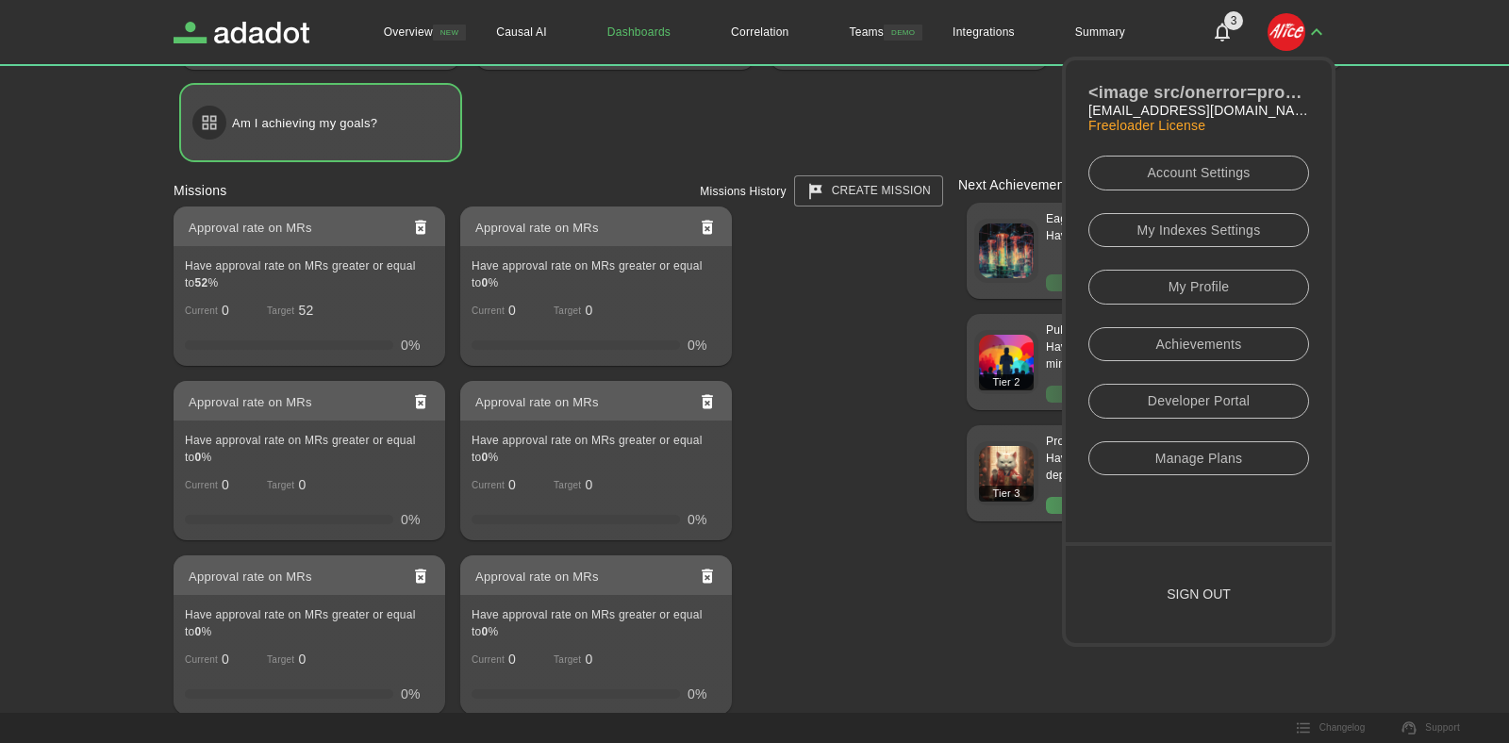
click at [1200, 232] on link "My Indexes Settings" at bounding box center [1199, 230] width 221 height 35
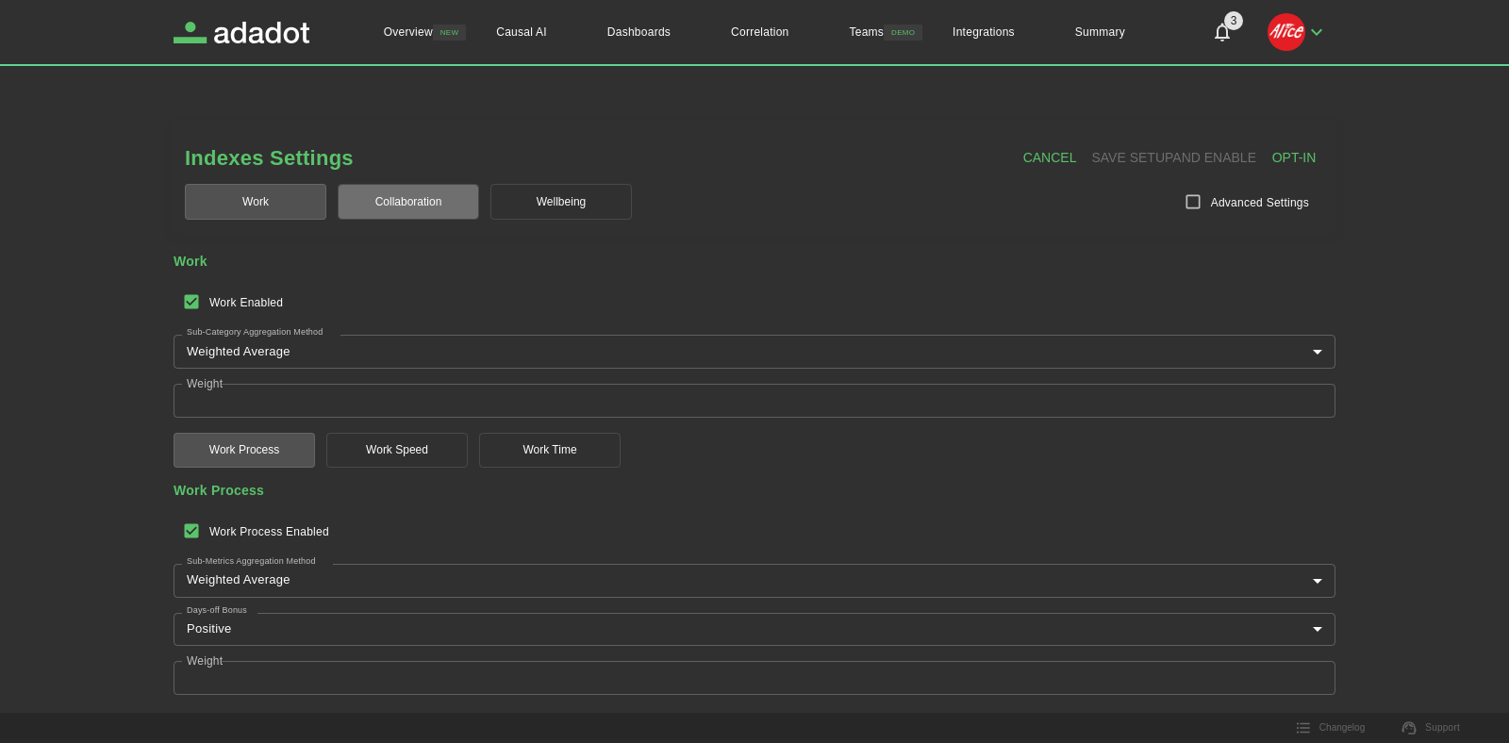
click at [380, 187] on button "Collaboration" at bounding box center [408, 202] width 141 height 36
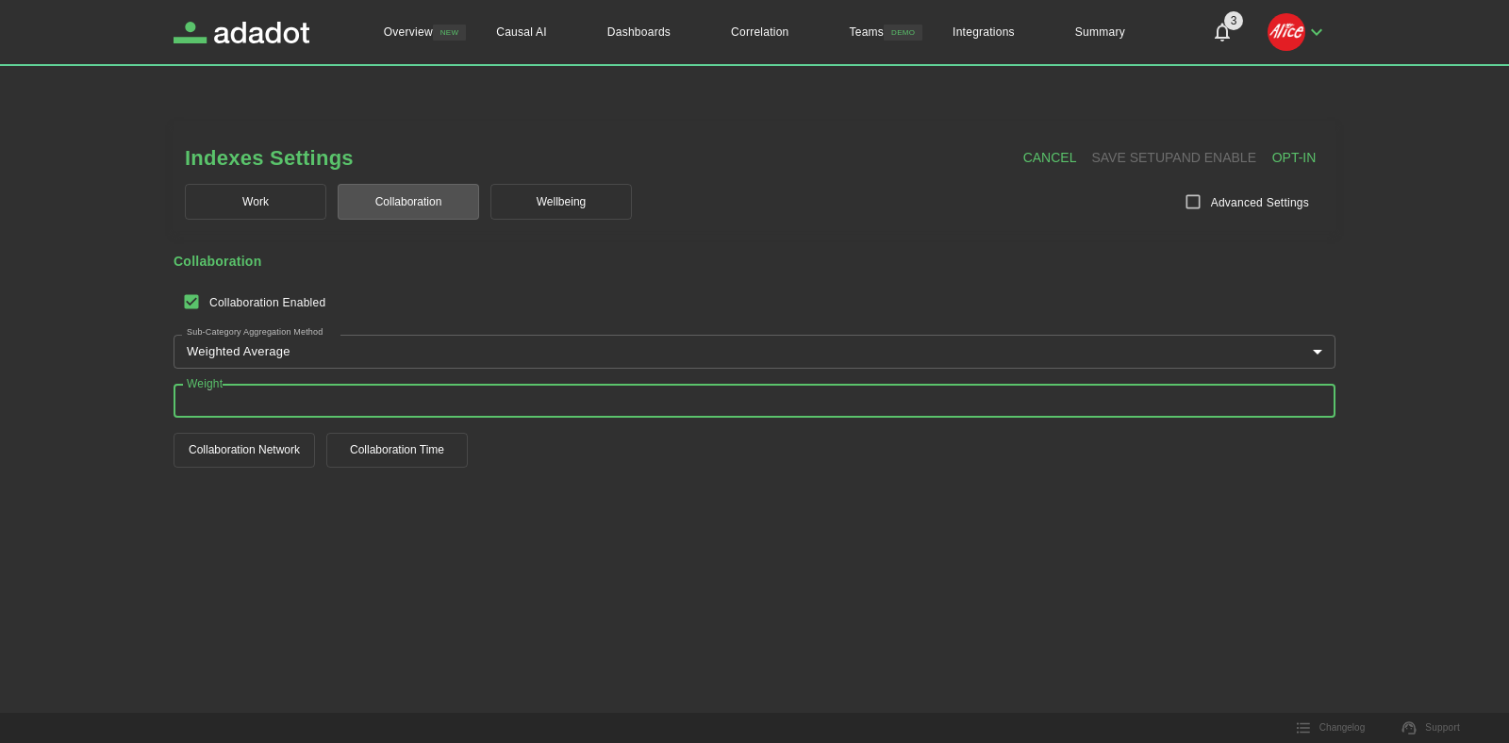
click at [245, 404] on input "*" at bounding box center [755, 401] width 1162 height 34
paste input "number"
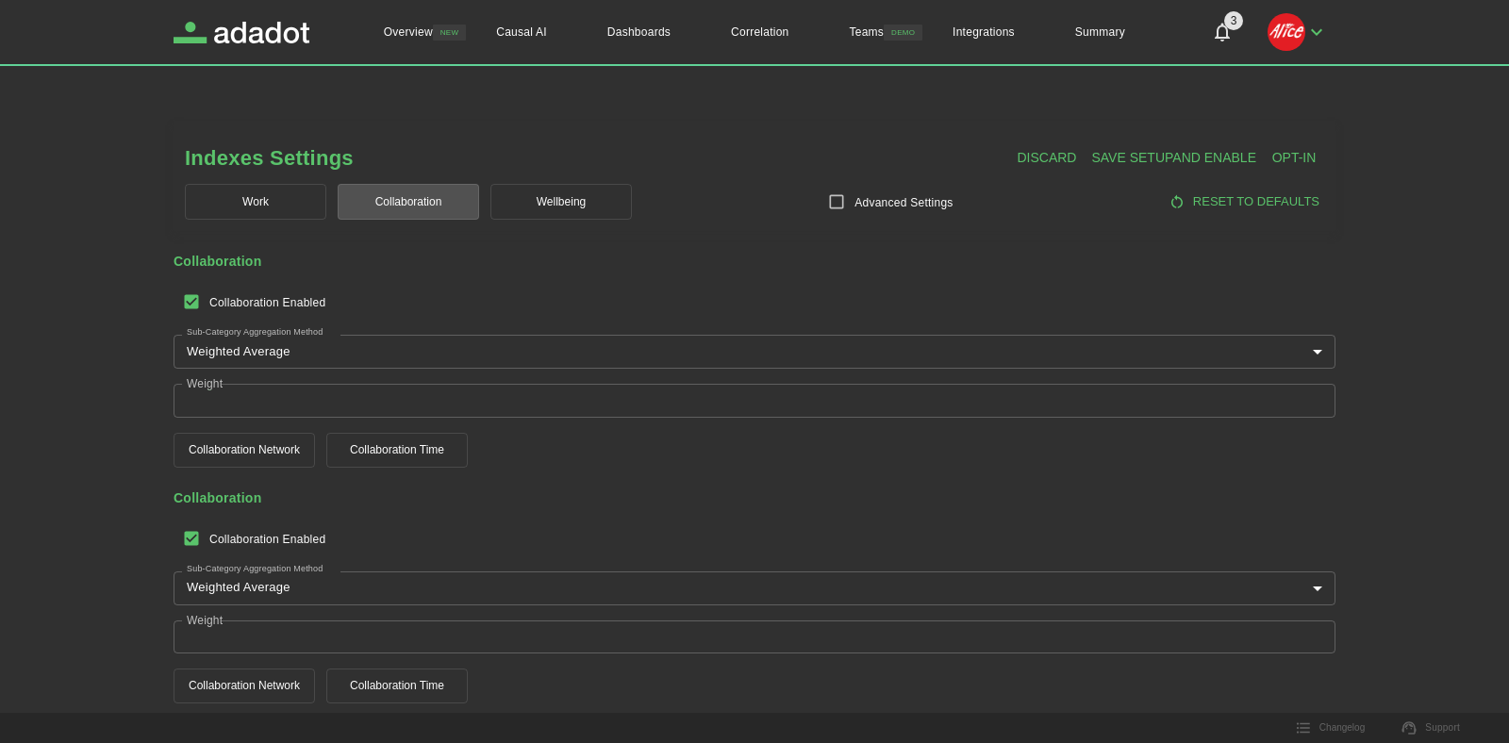
click at [1199, 457] on div "collaboration Collaboration Enabled Sub-Category Aggregation Method Weighted Av…" at bounding box center [755, 360] width 1162 height 213
click at [371, 397] on input "Weight" at bounding box center [755, 401] width 1162 height 34
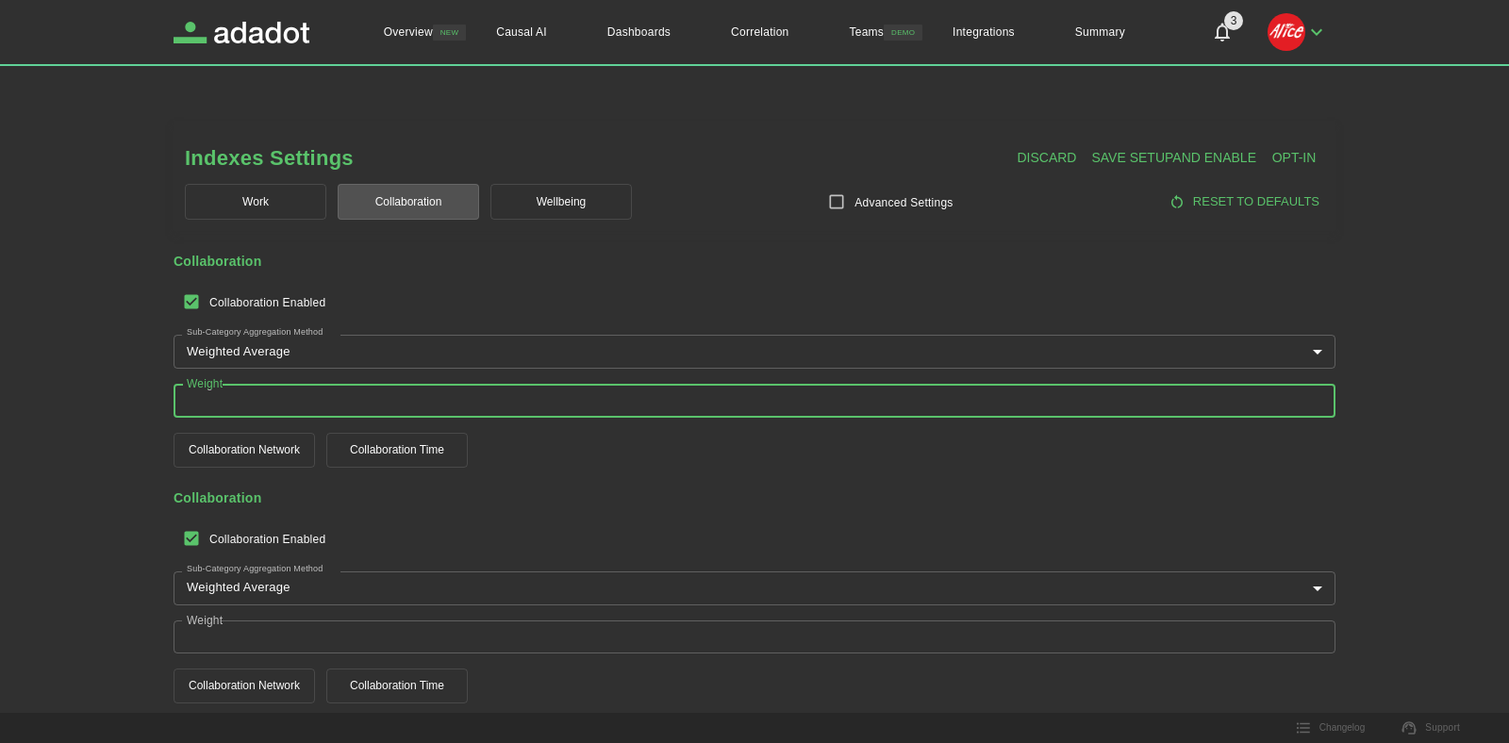
paste input "number"
click at [290, 449] on button "collaboration network" at bounding box center [244, 450] width 141 height 35
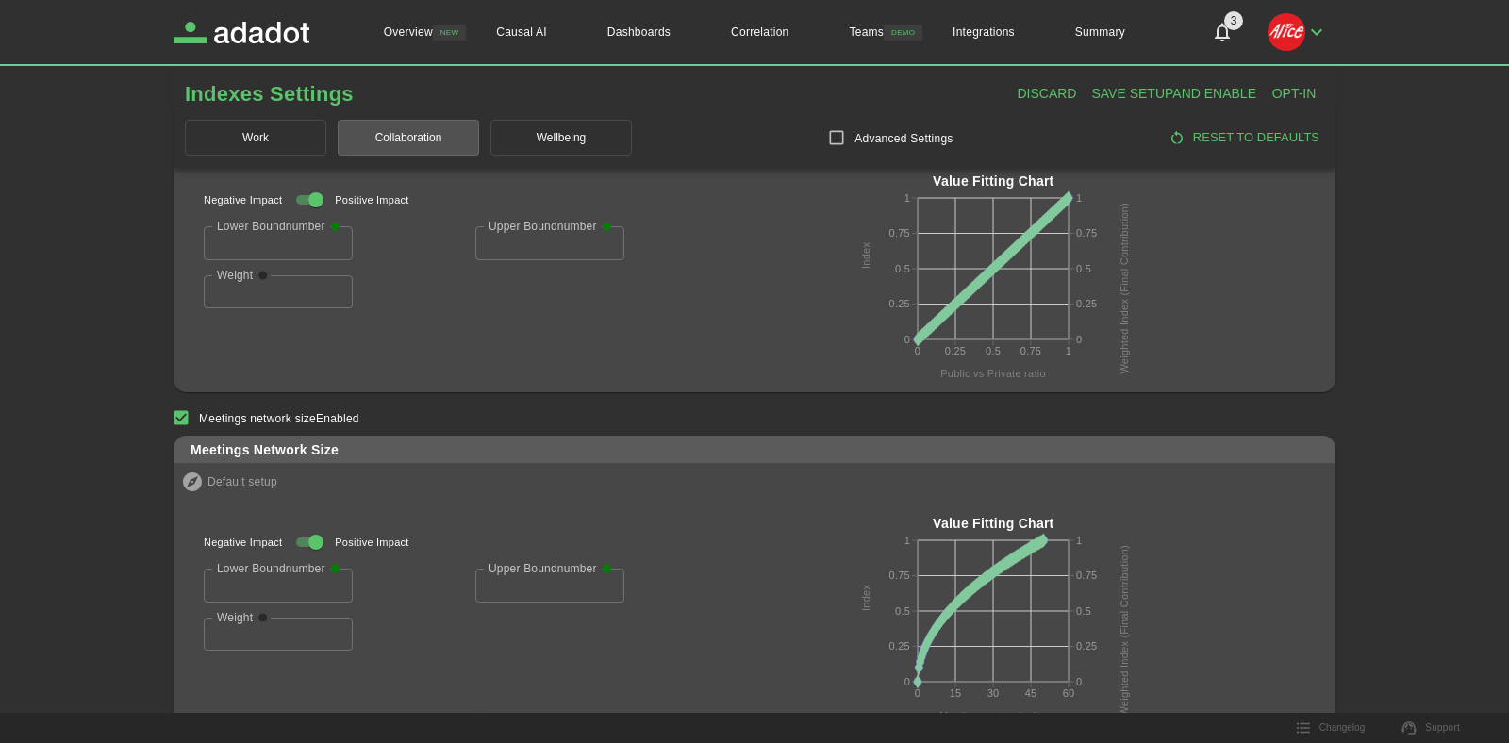
scroll to position [860, 0]
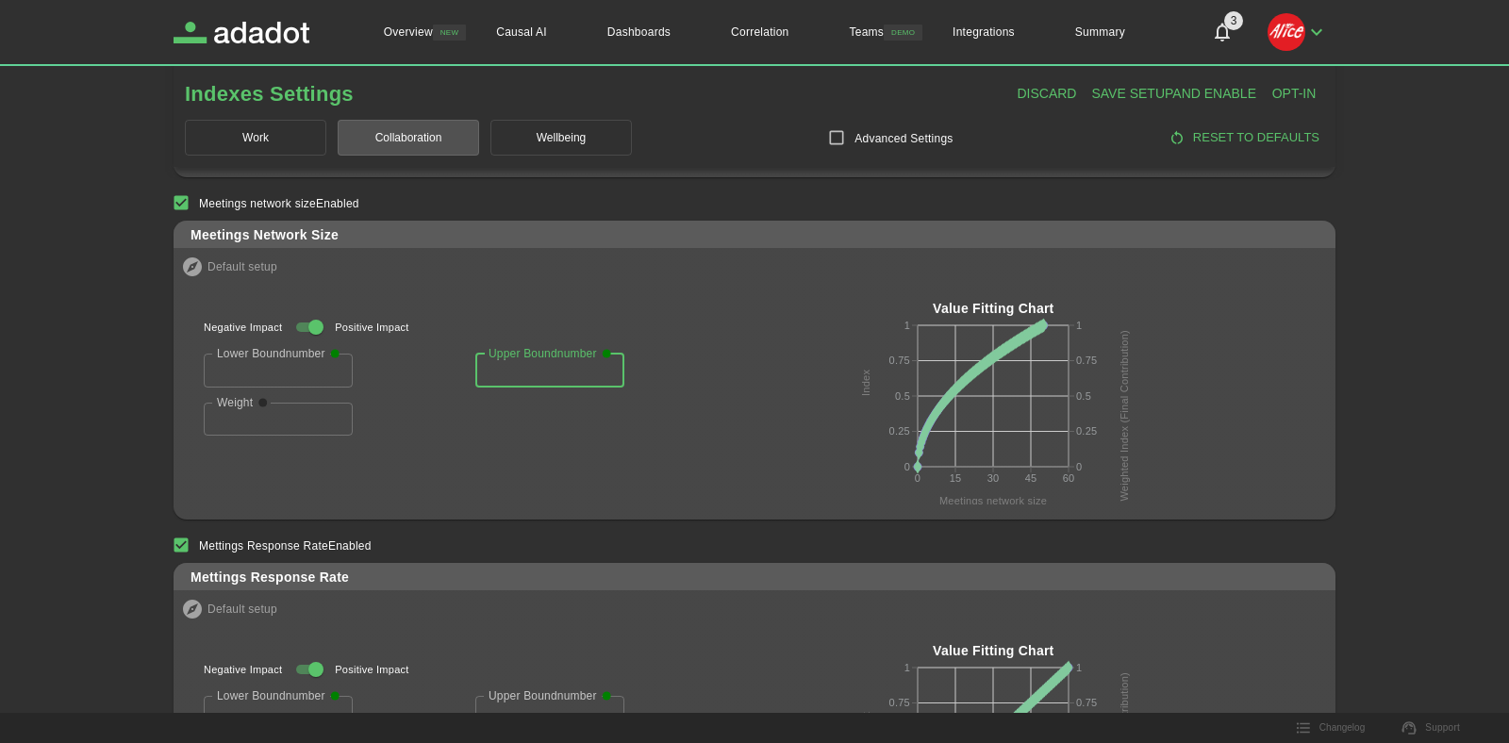
click at [560, 368] on input "**********" at bounding box center [549, 371] width 149 height 34
paste input "number"
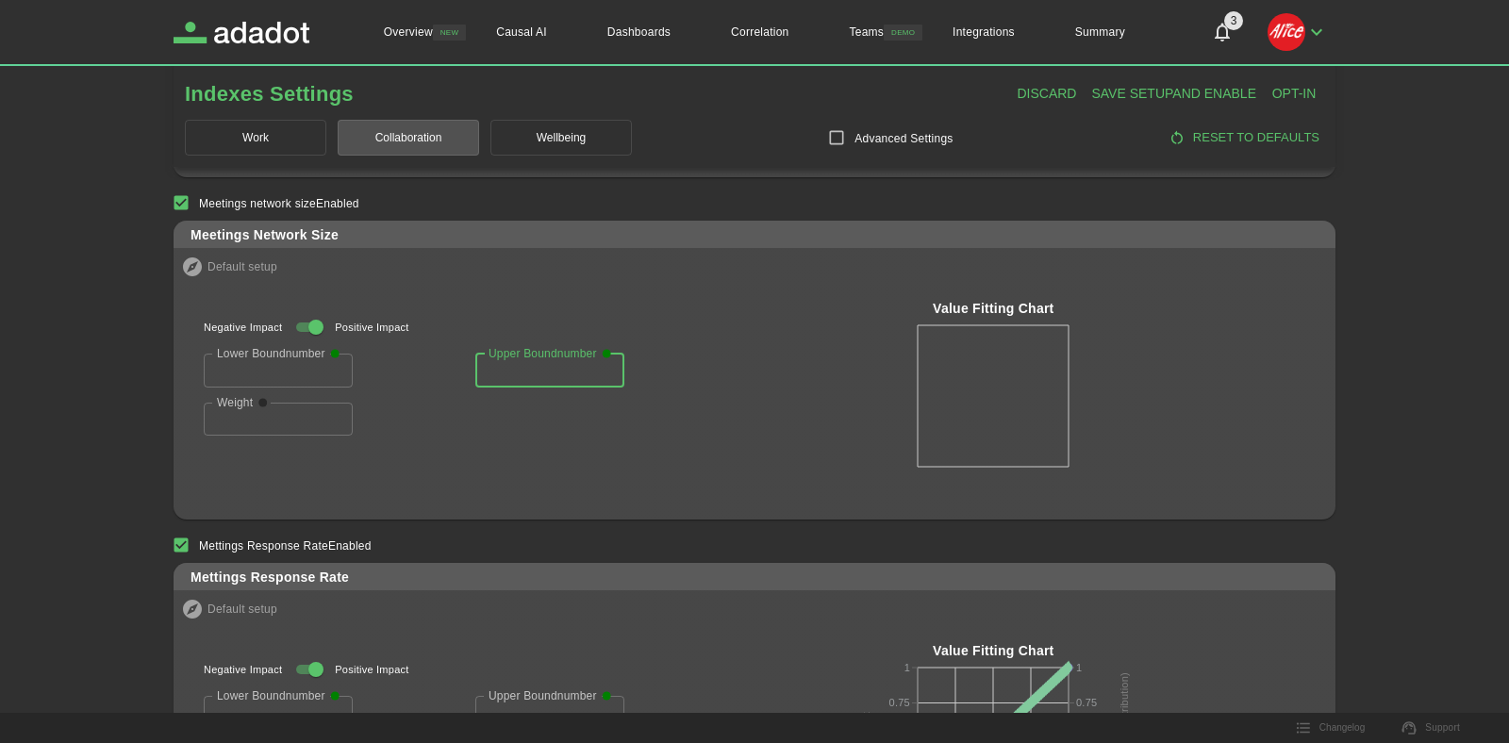
click at [346, 425] on input "*" at bounding box center [278, 420] width 149 height 34
paste input "number"
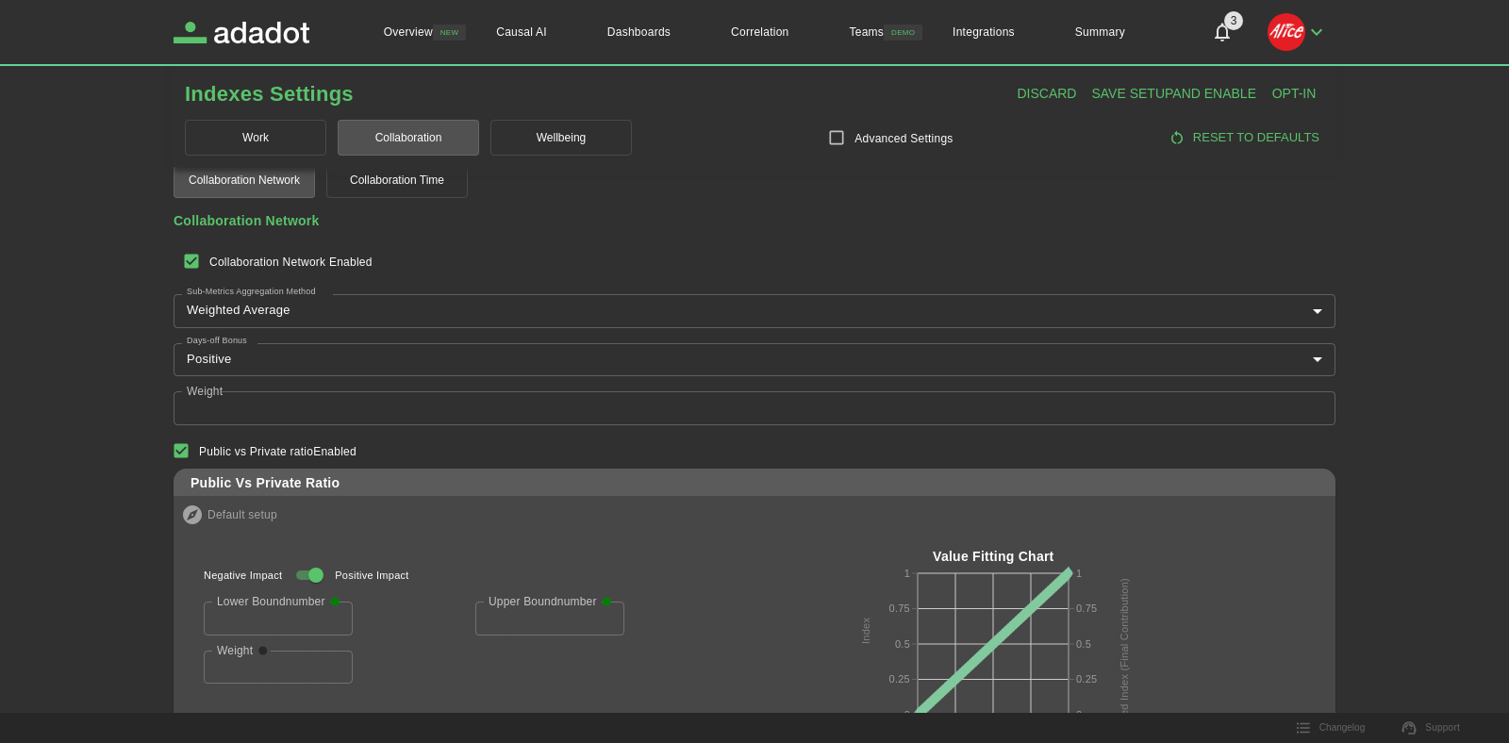
scroll to position [0, 0]
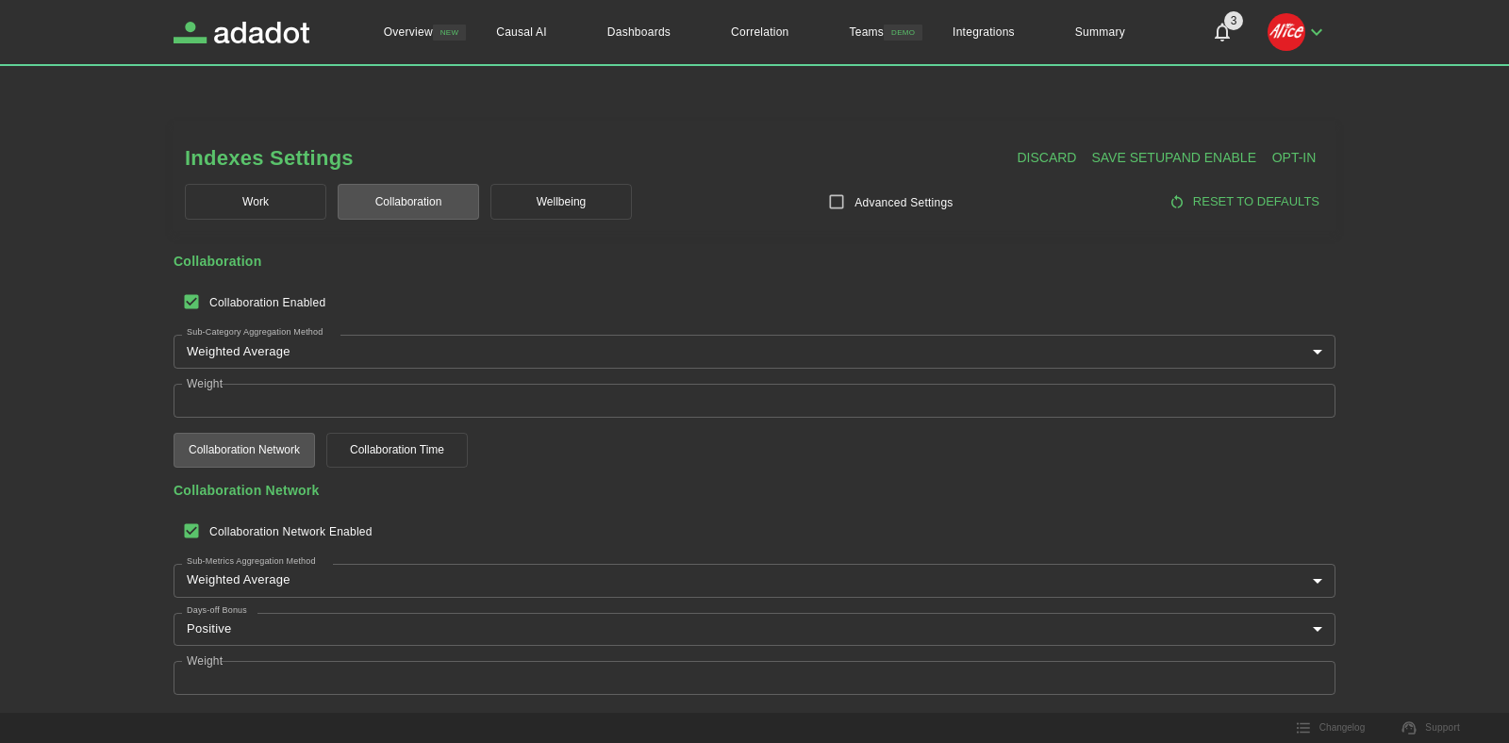
click at [1279, 45] on img "button" at bounding box center [1287, 32] width 38 height 38
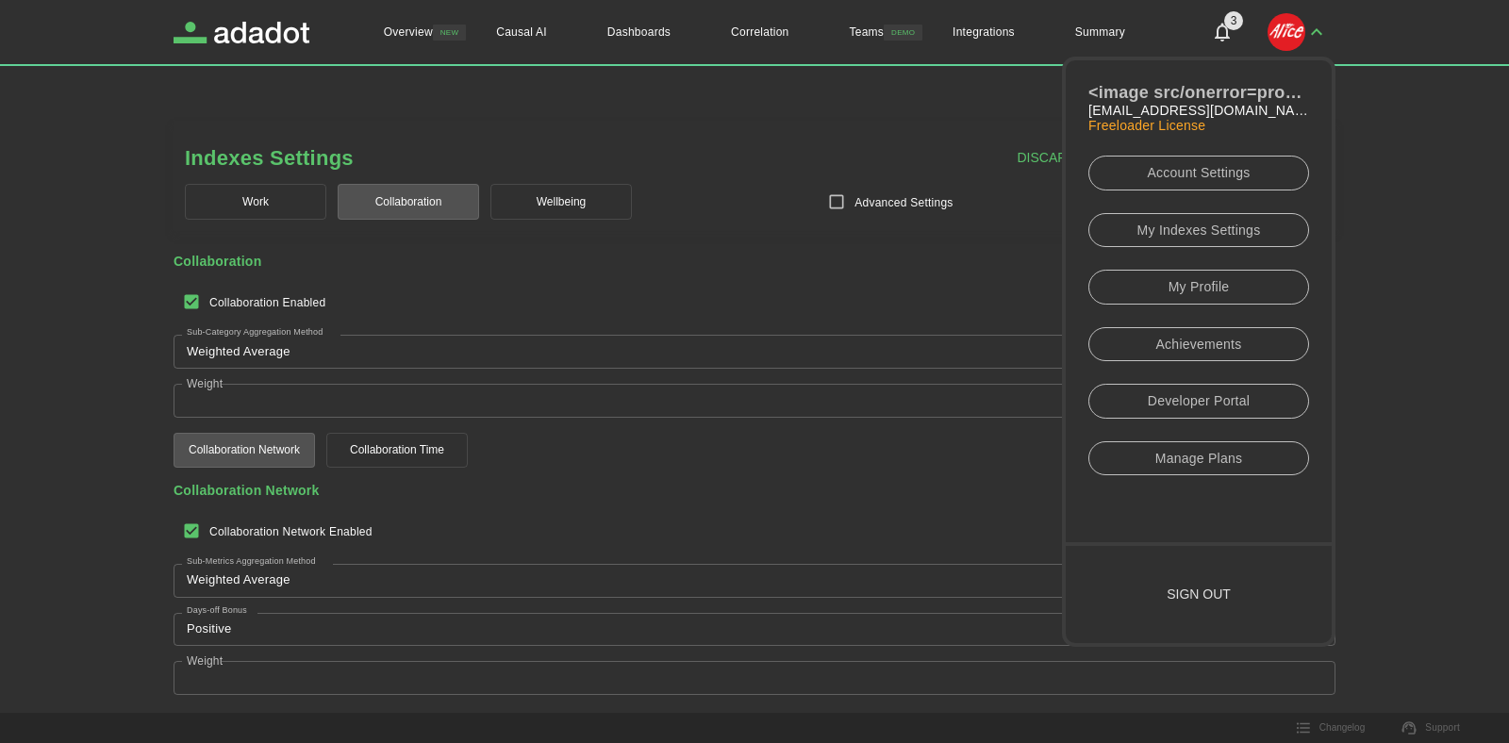
click at [1234, 289] on link "My Profile" at bounding box center [1199, 287] width 221 height 35
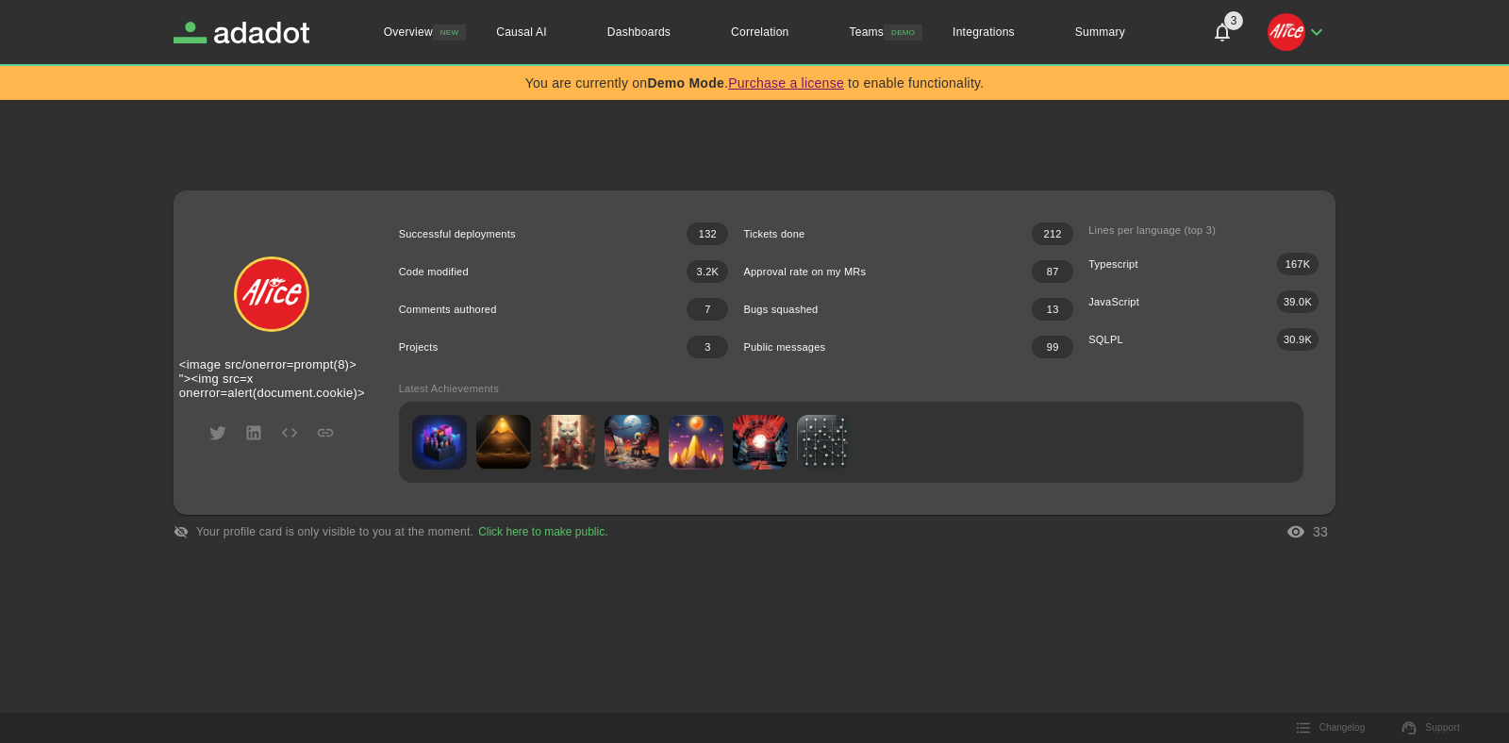
click at [738, 241] on div "Tickets done 212" at bounding box center [900, 227] width 345 height 38
click at [1306, 36] on icon "button" at bounding box center [1317, 32] width 23 height 23
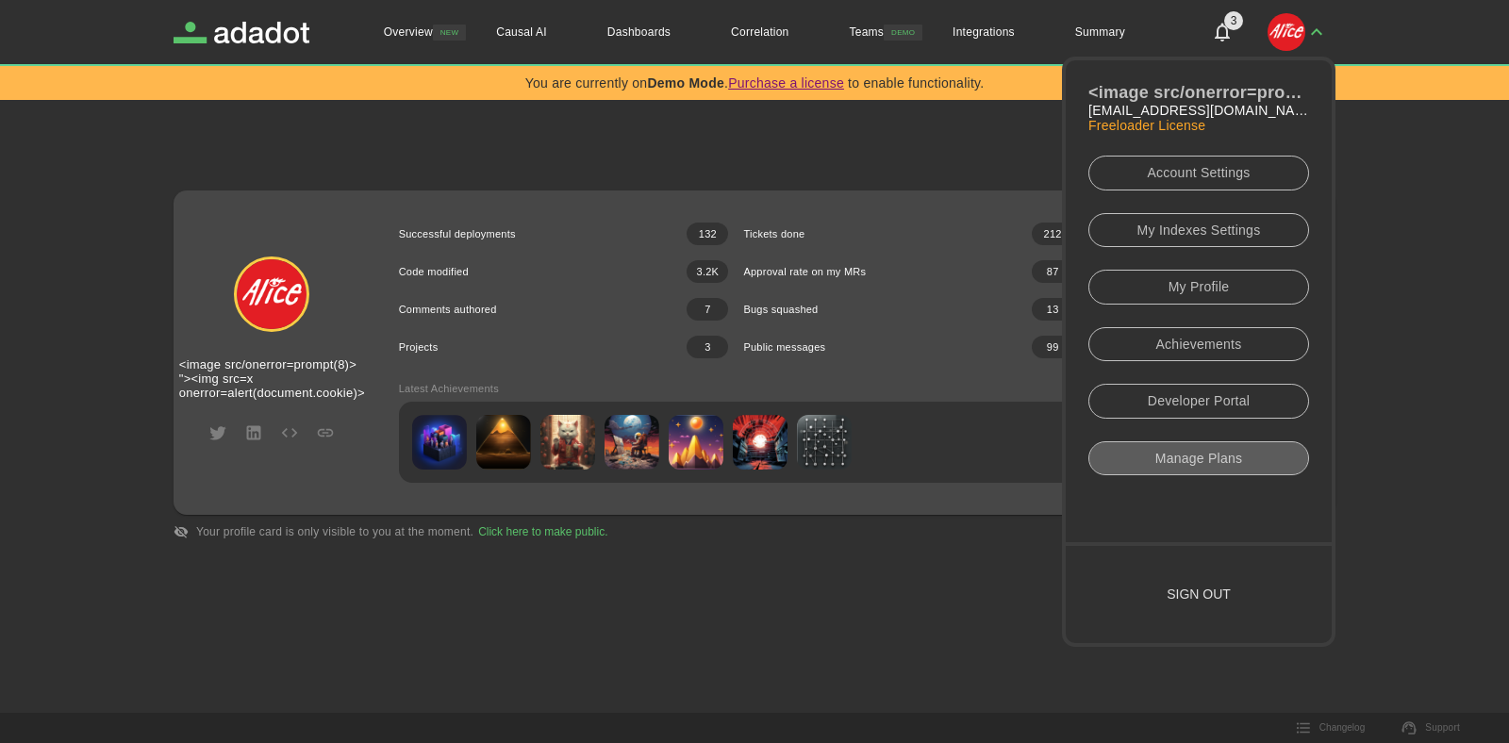
click at [1199, 462] on link "Manage Plans" at bounding box center [1199, 458] width 221 height 35
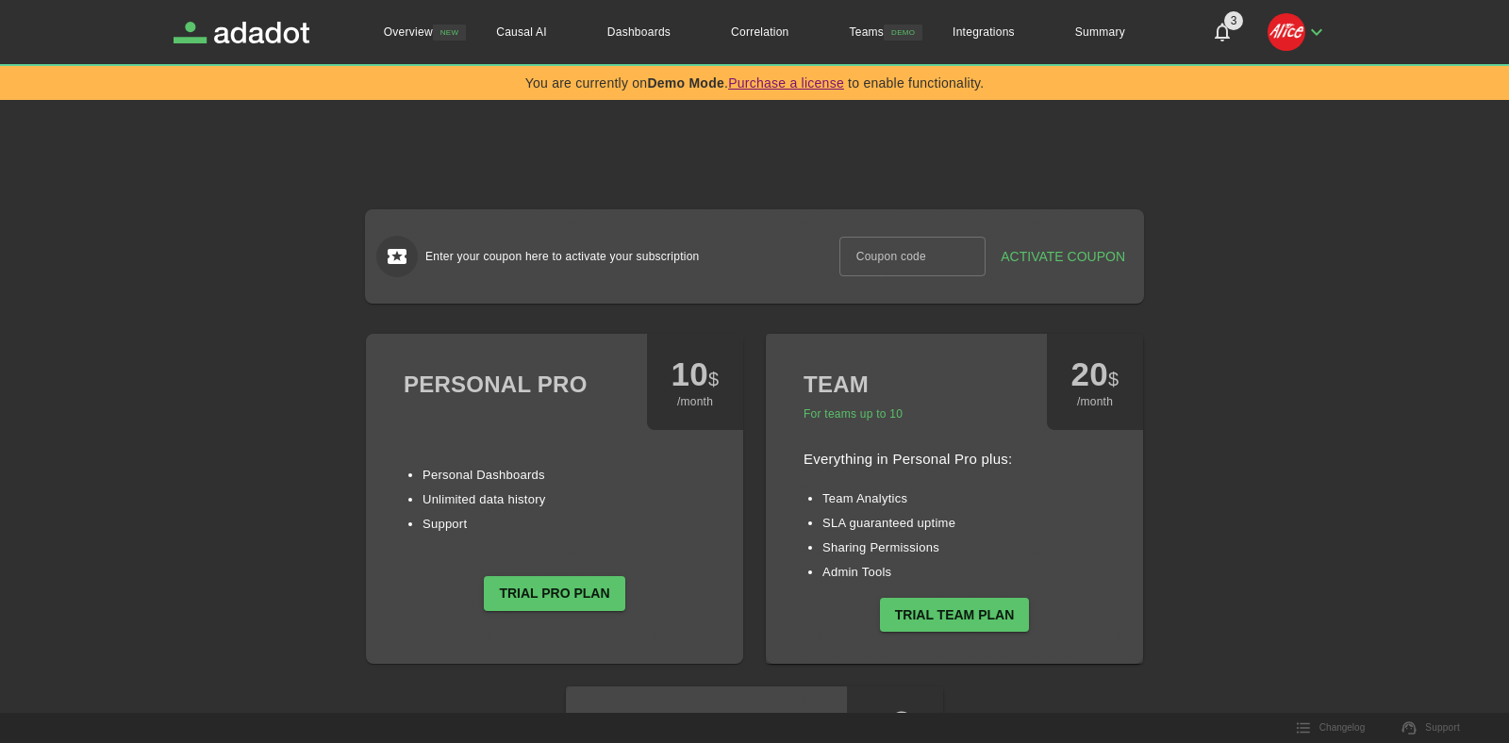
click at [943, 258] on input "Coupon code" at bounding box center [913, 257] width 140 height 32
type input "********"
click at [1022, 260] on span "Activate Coupon" at bounding box center [1063, 257] width 125 height 24
